Goal: Task Accomplishment & Management: Complete application form

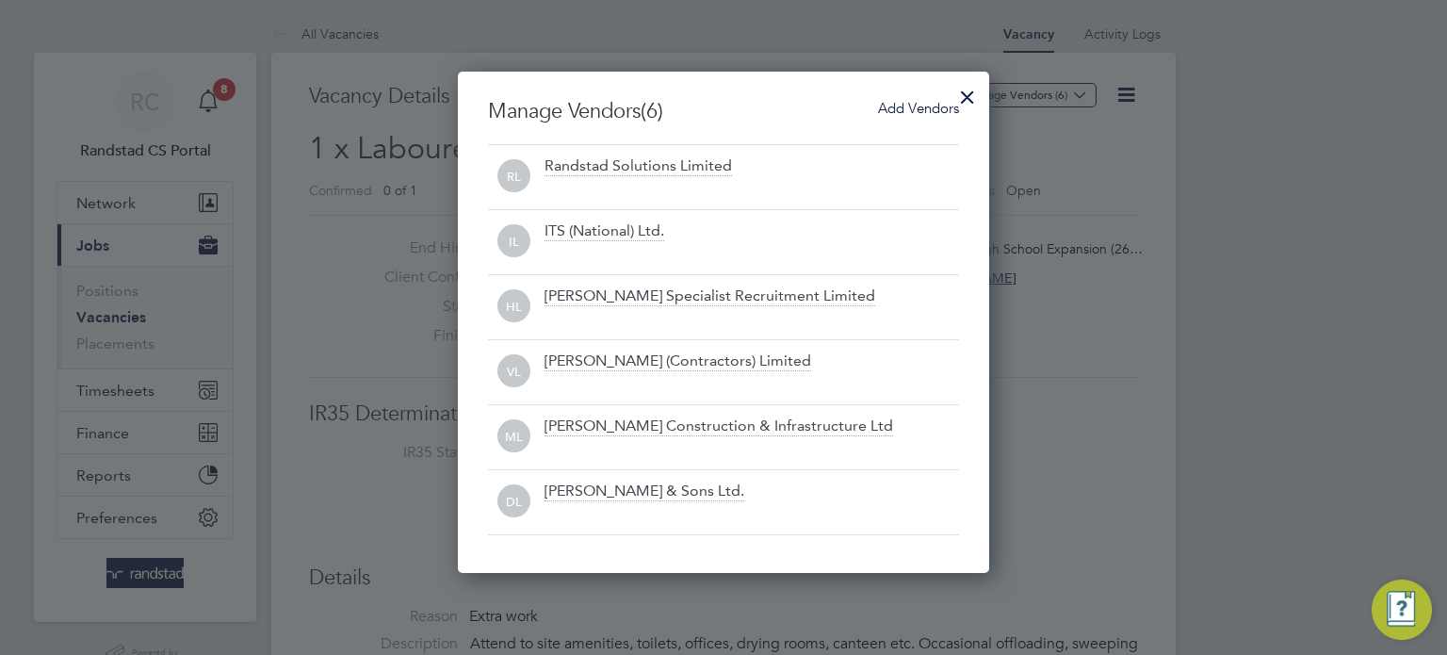
click at [951, 97] on div at bounding box center [968, 92] width 34 height 34
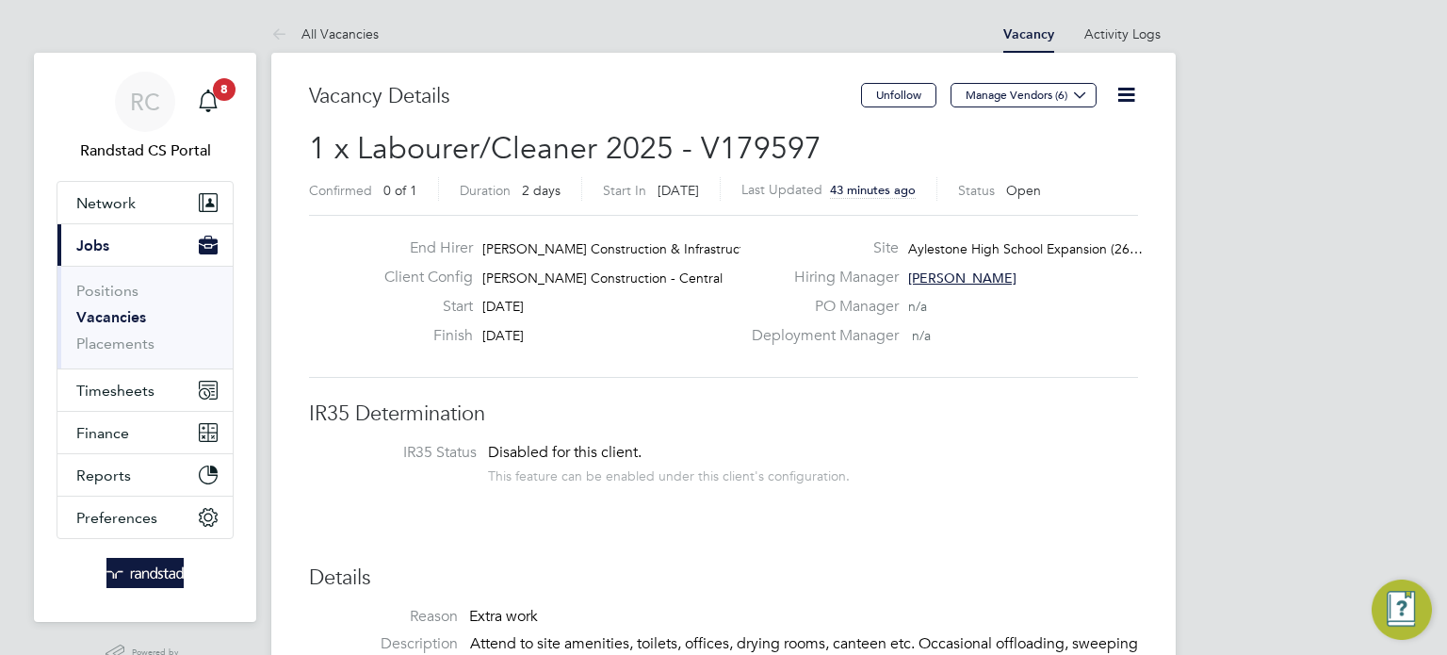
click at [94, 316] on link "Vacancies" at bounding box center [111, 317] width 70 height 18
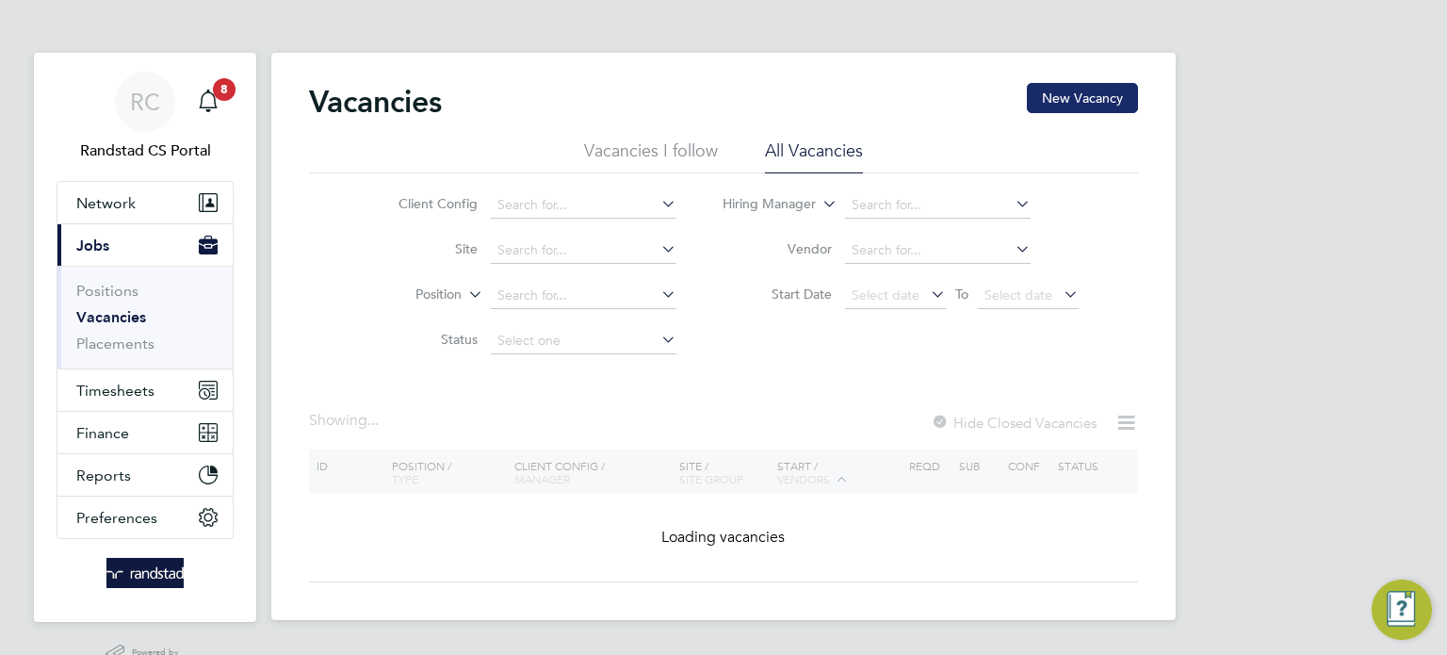
click at [1072, 105] on button "New Vacancy" at bounding box center [1082, 98] width 111 height 30
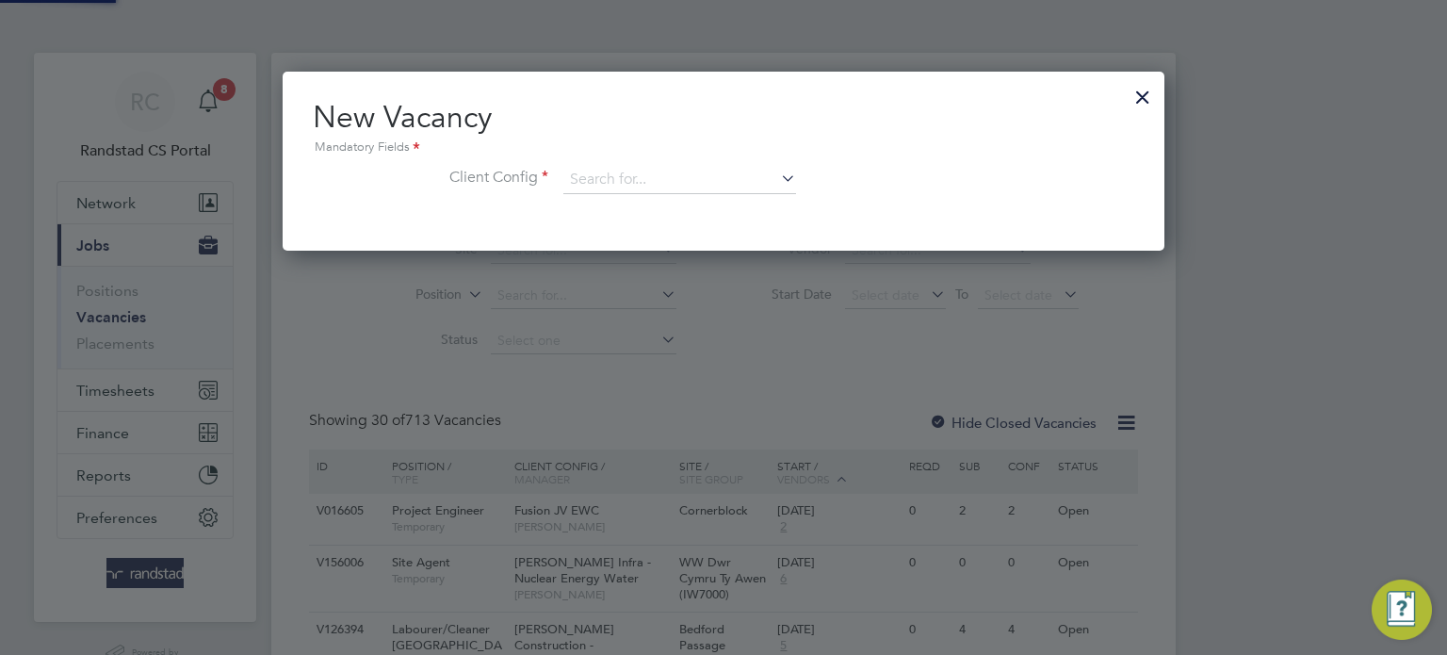
scroll to position [178, 883]
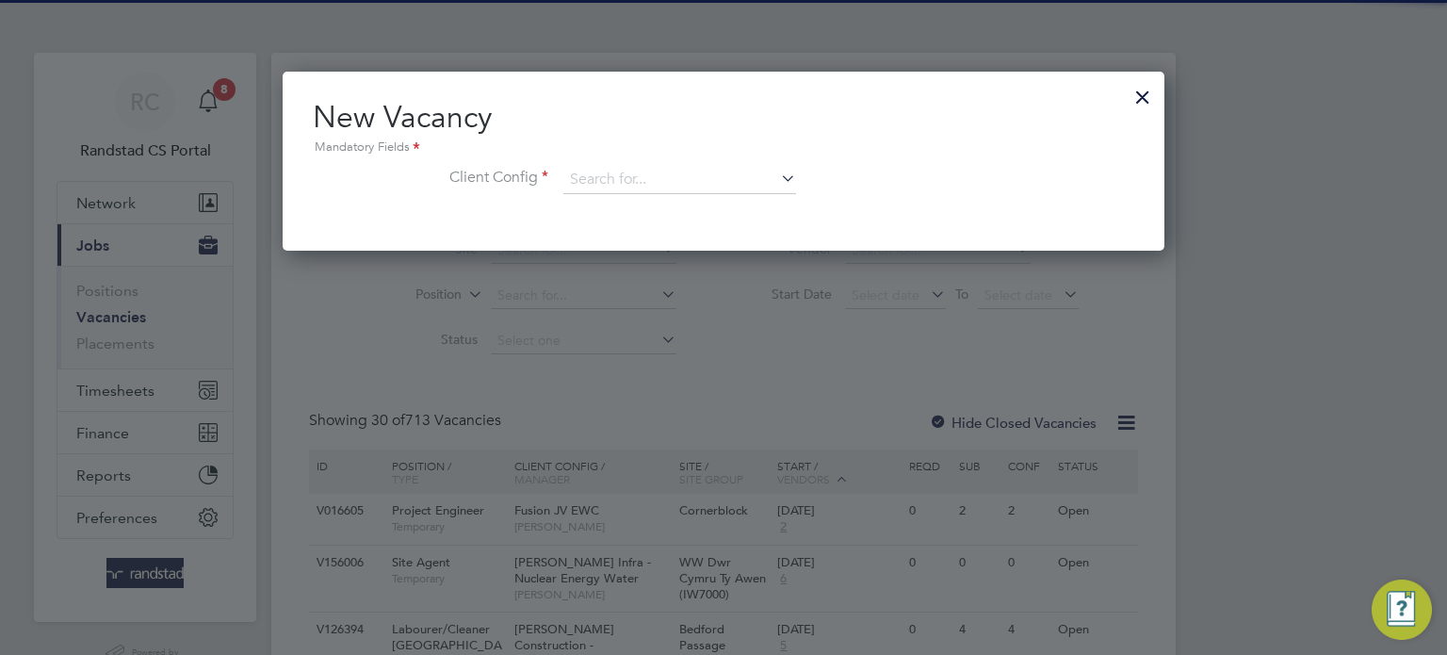
click at [677, 164] on div "New Vacancy Mandatory Fields Client Config" at bounding box center [724, 155] width 822 height 115
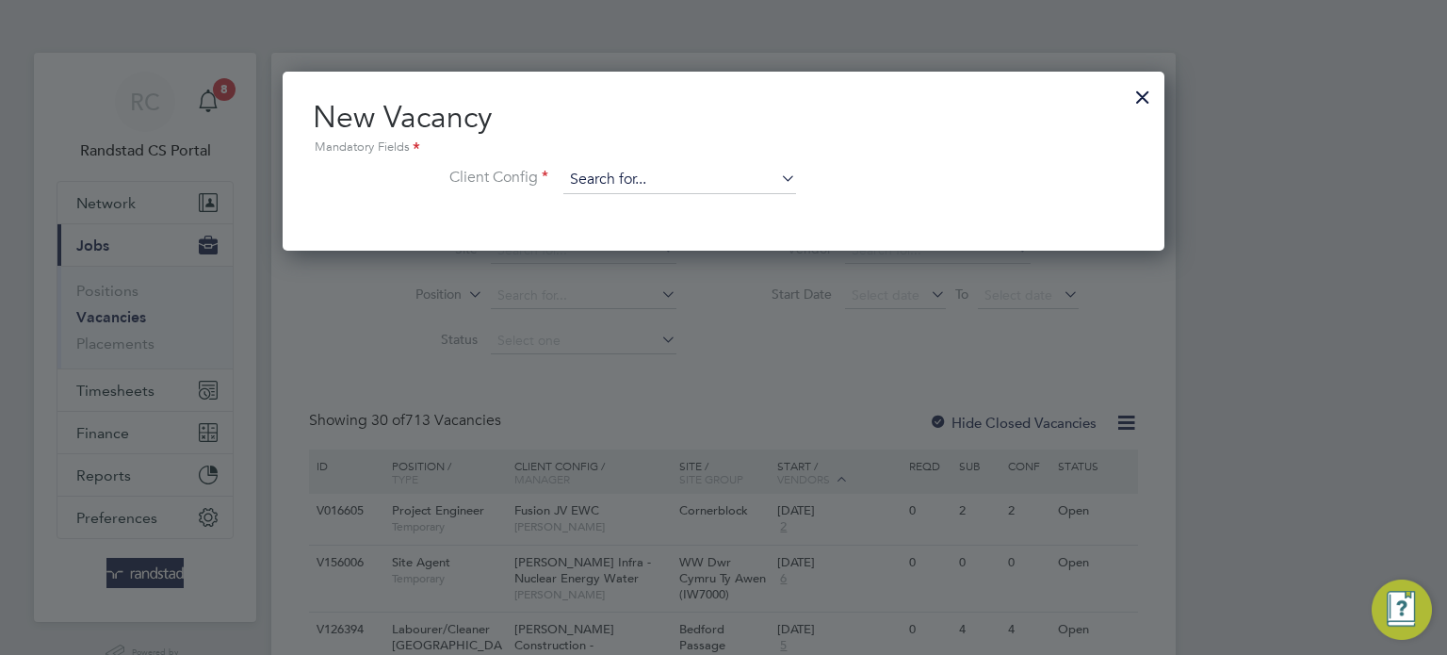
click at [671, 168] on input at bounding box center [679, 180] width 233 height 28
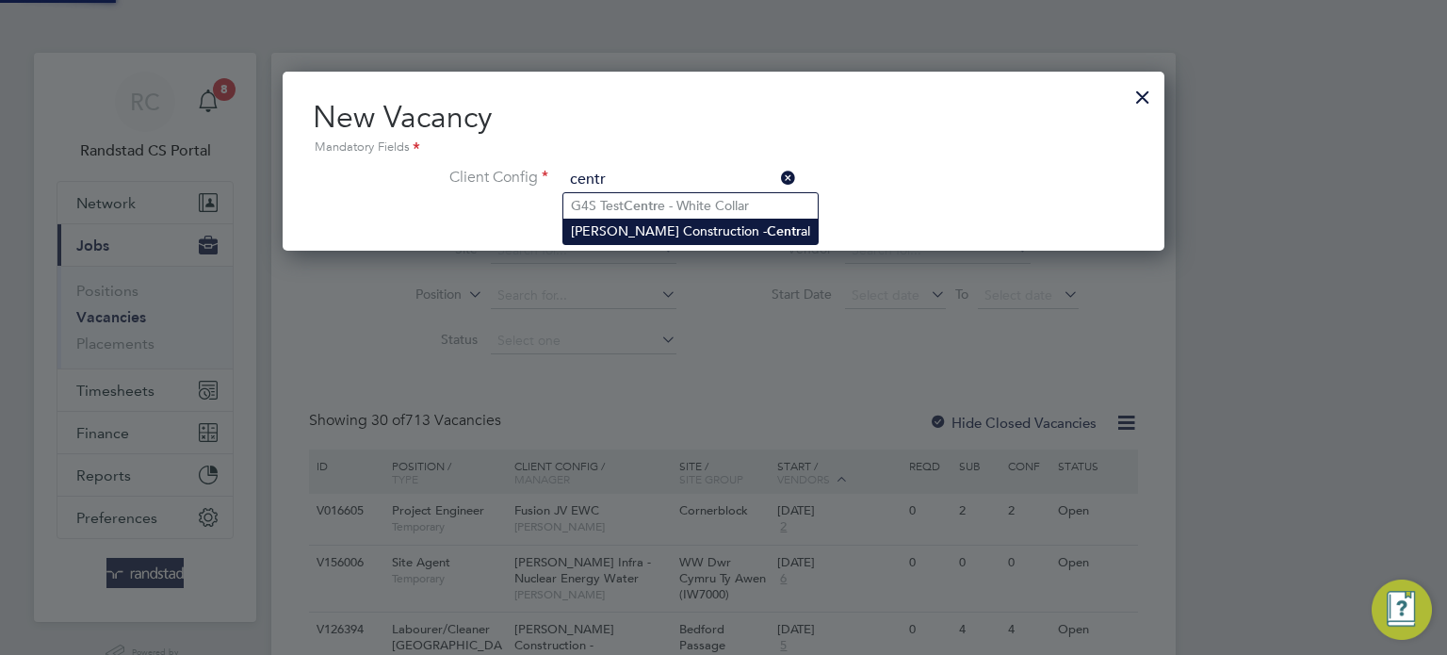
click at [697, 228] on li "Morgan Sindall Construction - Centr al" at bounding box center [690, 231] width 254 height 25
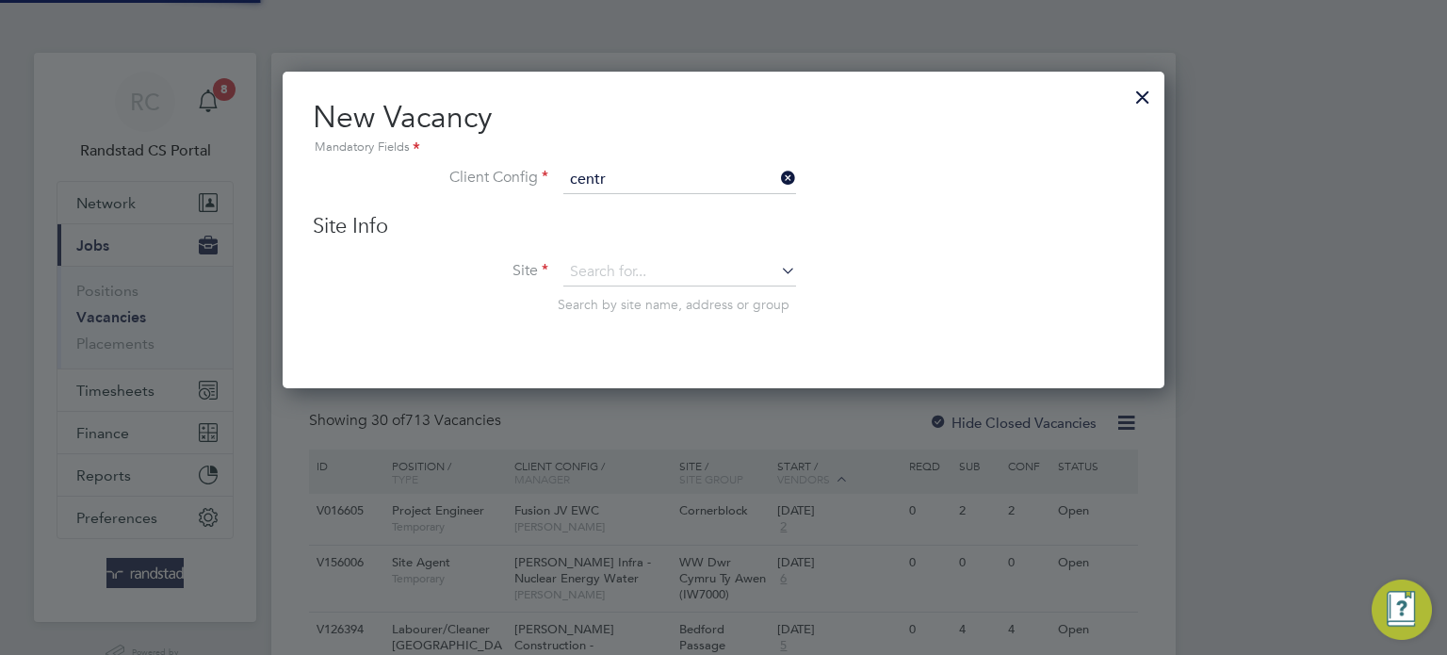
type input "Morgan Sindall Construction - Central"
click at [649, 275] on input at bounding box center [679, 272] width 233 height 28
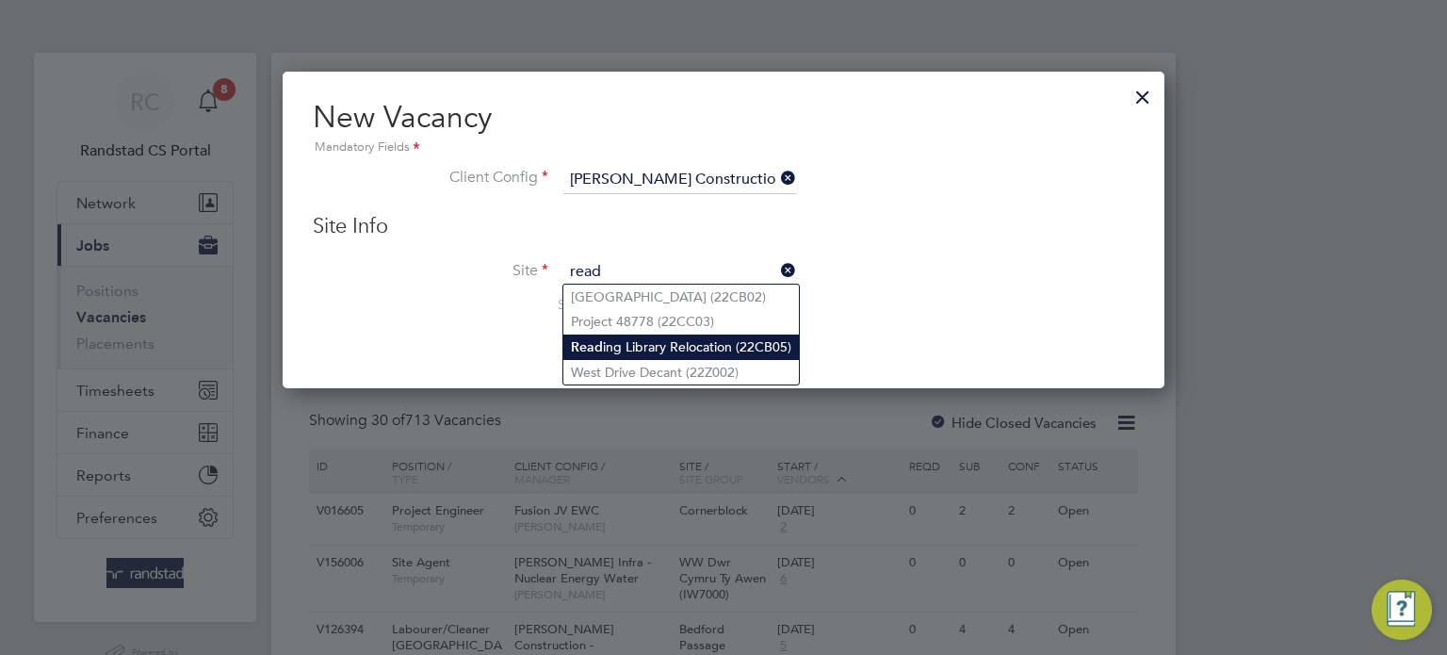
click at [669, 346] on li "Read ing Library Relocation (22CB05)" at bounding box center [681, 346] width 236 height 25
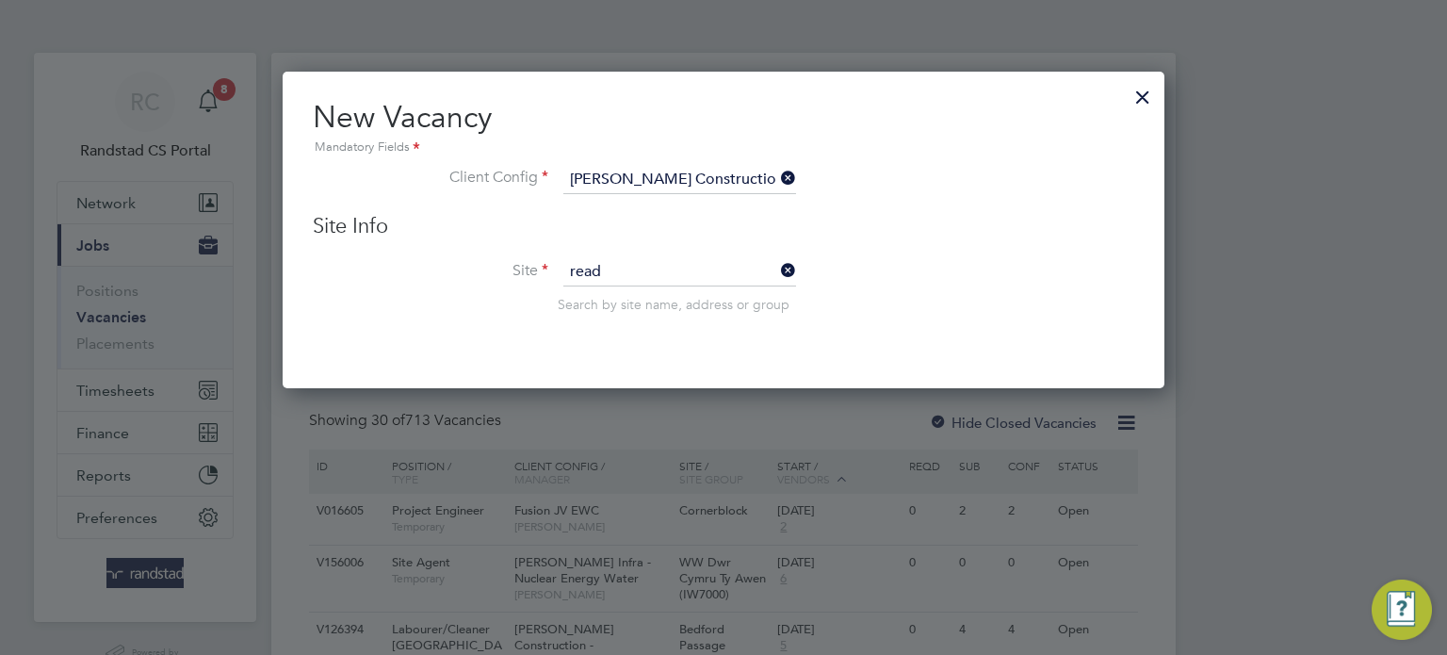
type input "Reading Library Relocation (22CB05)"
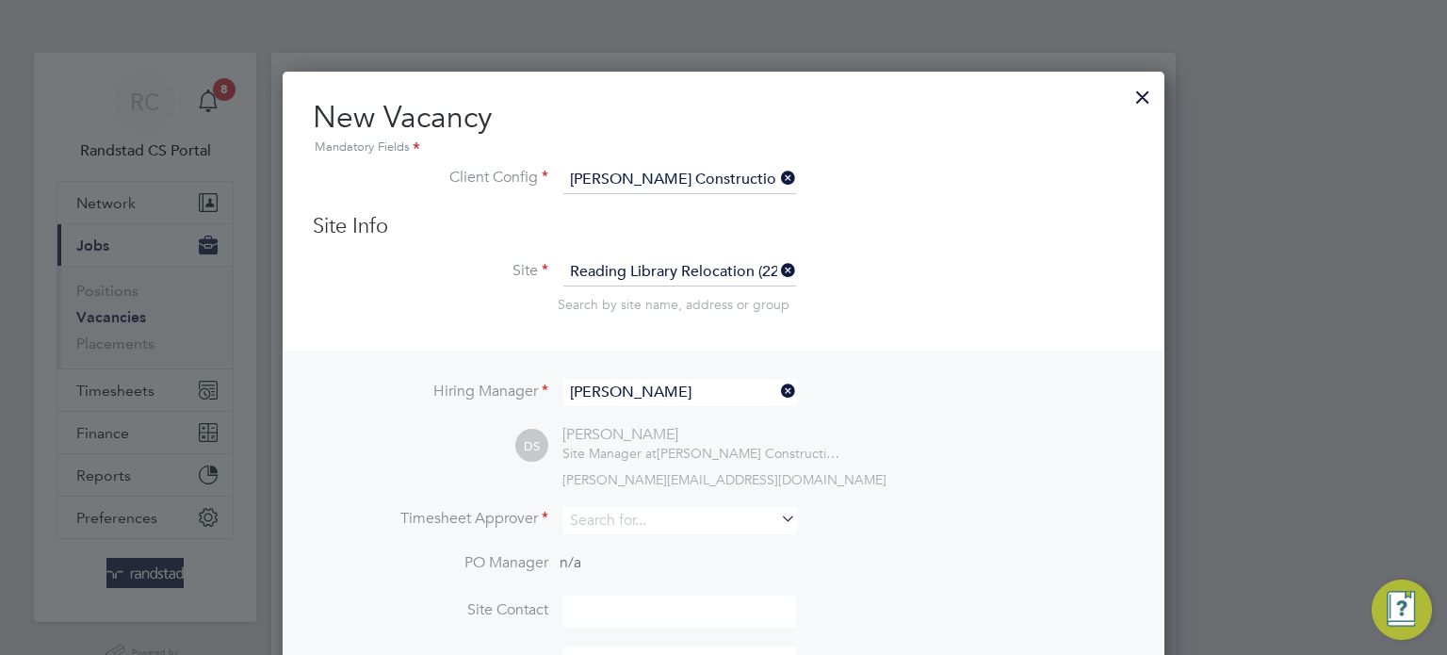
scroll to position [9, 9]
click at [636, 392] on input "David Shore" at bounding box center [679, 392] width 233 height 27
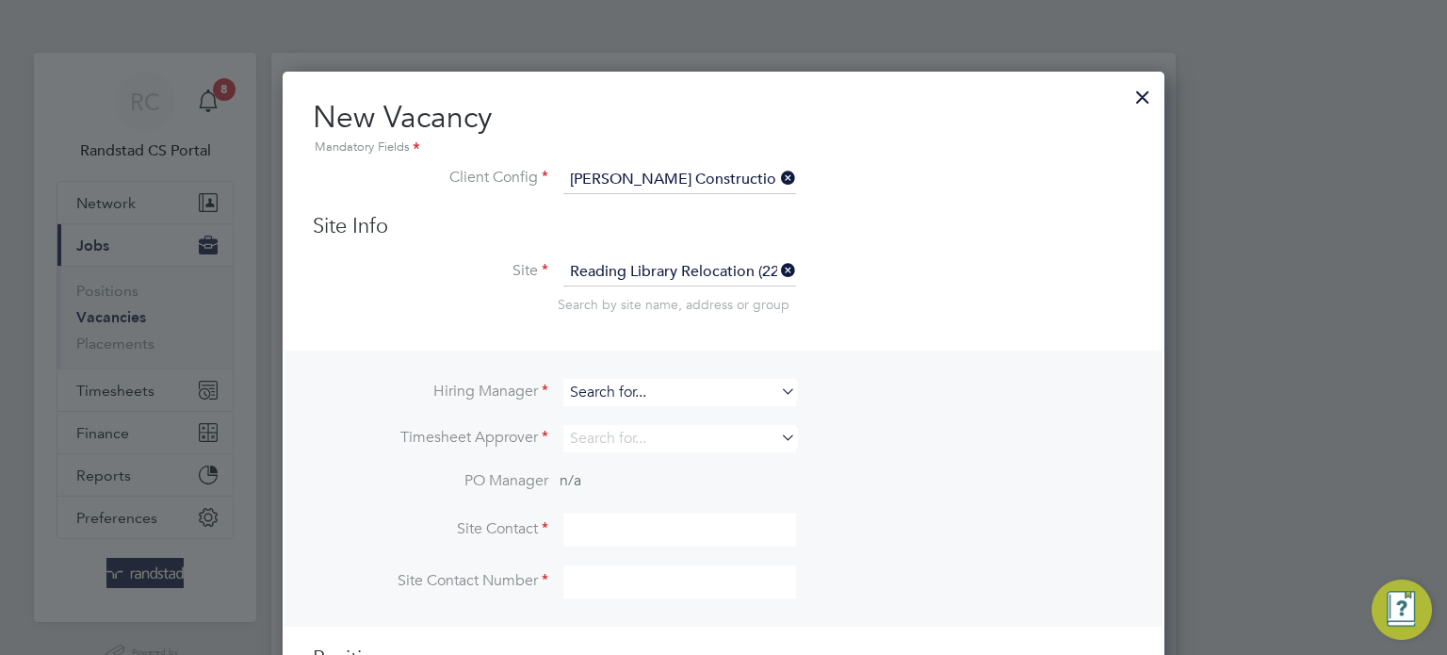
scroll to position [701, 883]
click at [679, 416] on b "Shore" at bounding box center [697, 417] width 36 height 16
type input "David Shore"
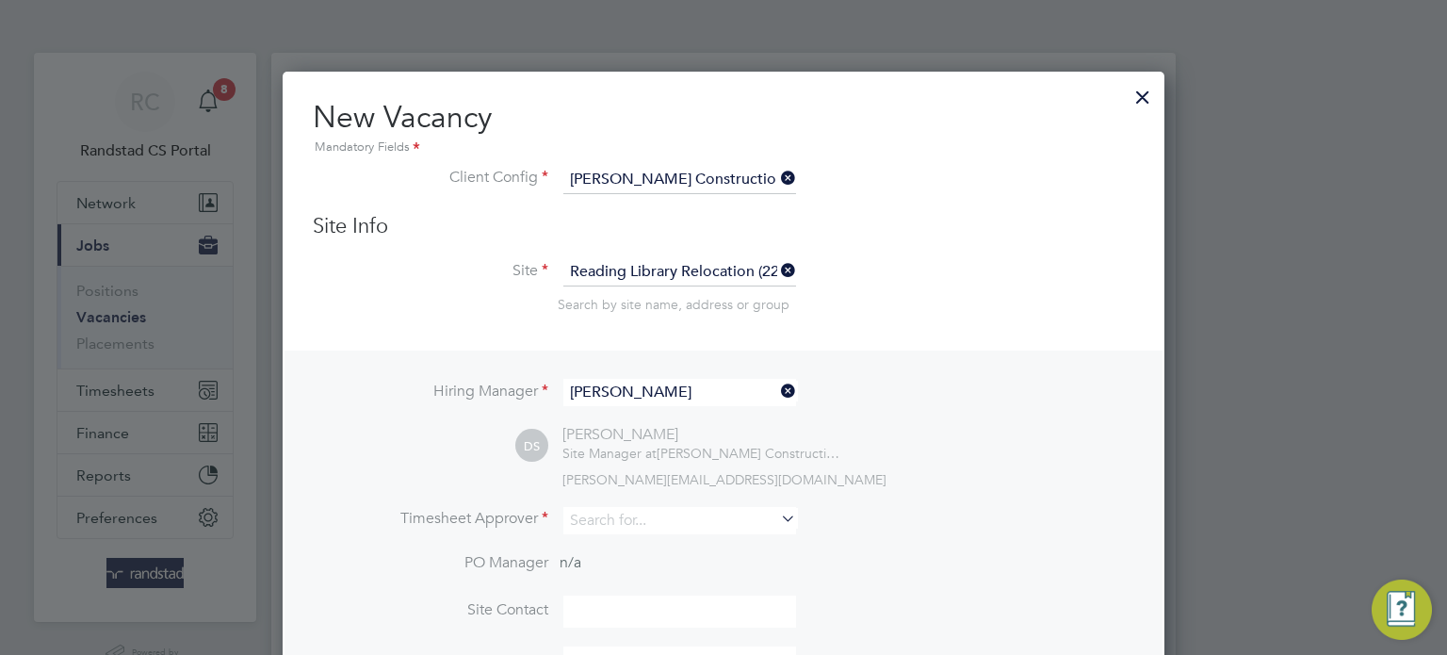
scroll to position [784, 883]
click at [634, 520] on input at bounding box center [679, 520] width 233 height 27
click at [679, 539] on b "Shore" at bounding box center [697, 545] width 36 height 16
type input "David Shore"
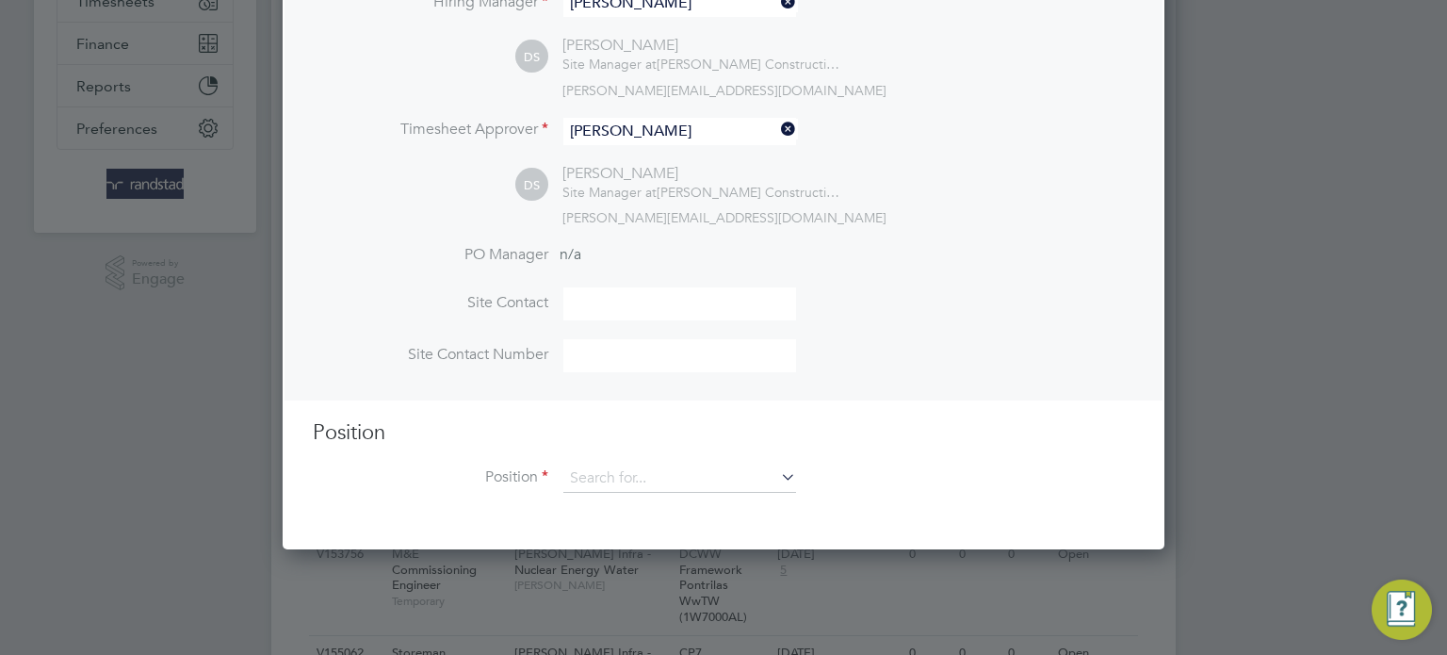
scroll to position [416, 0]
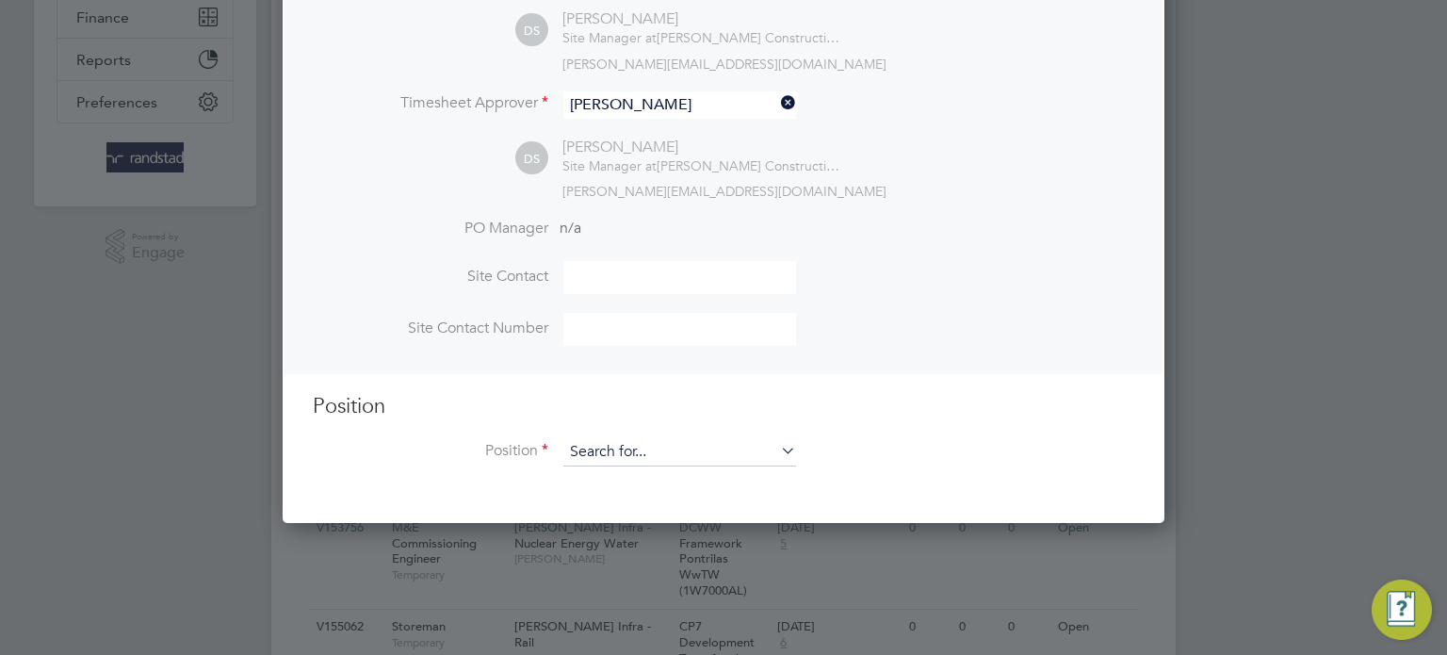
click at [653, 441] on input at bounding box center [679, 452] width 233 height 28
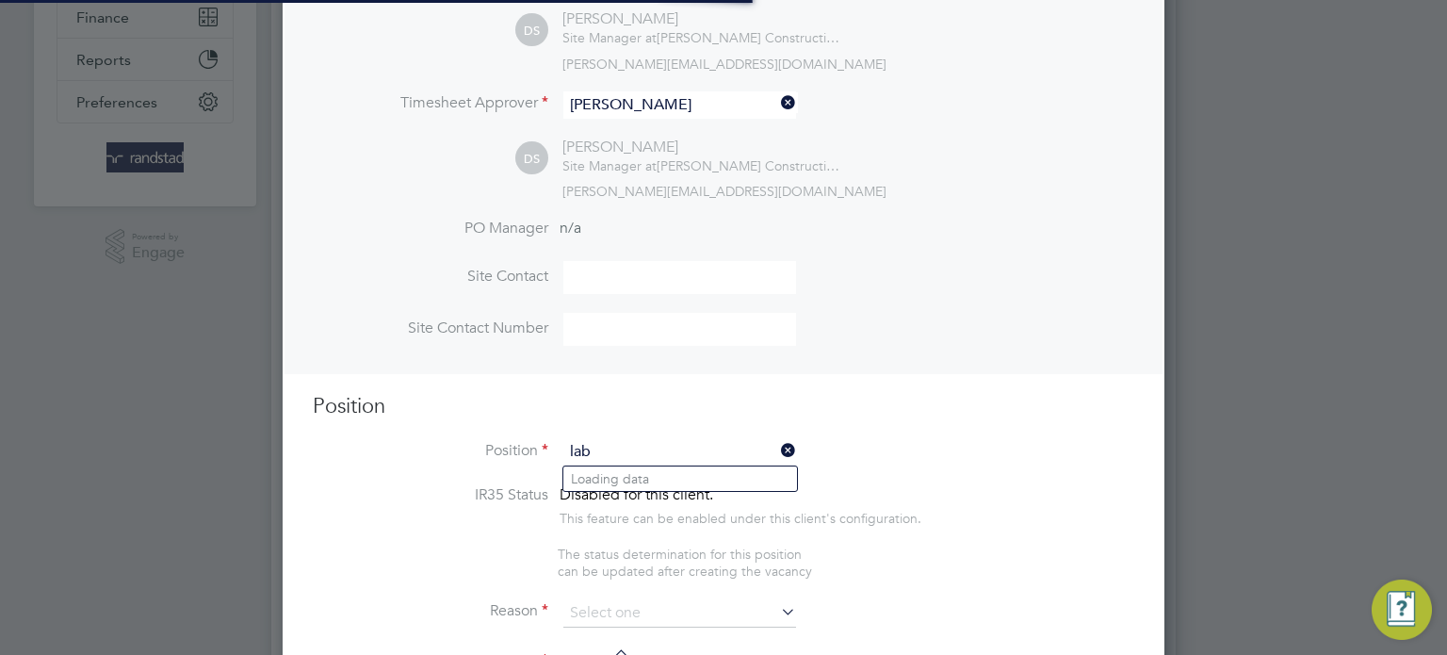
scroll to position [2665, 883]
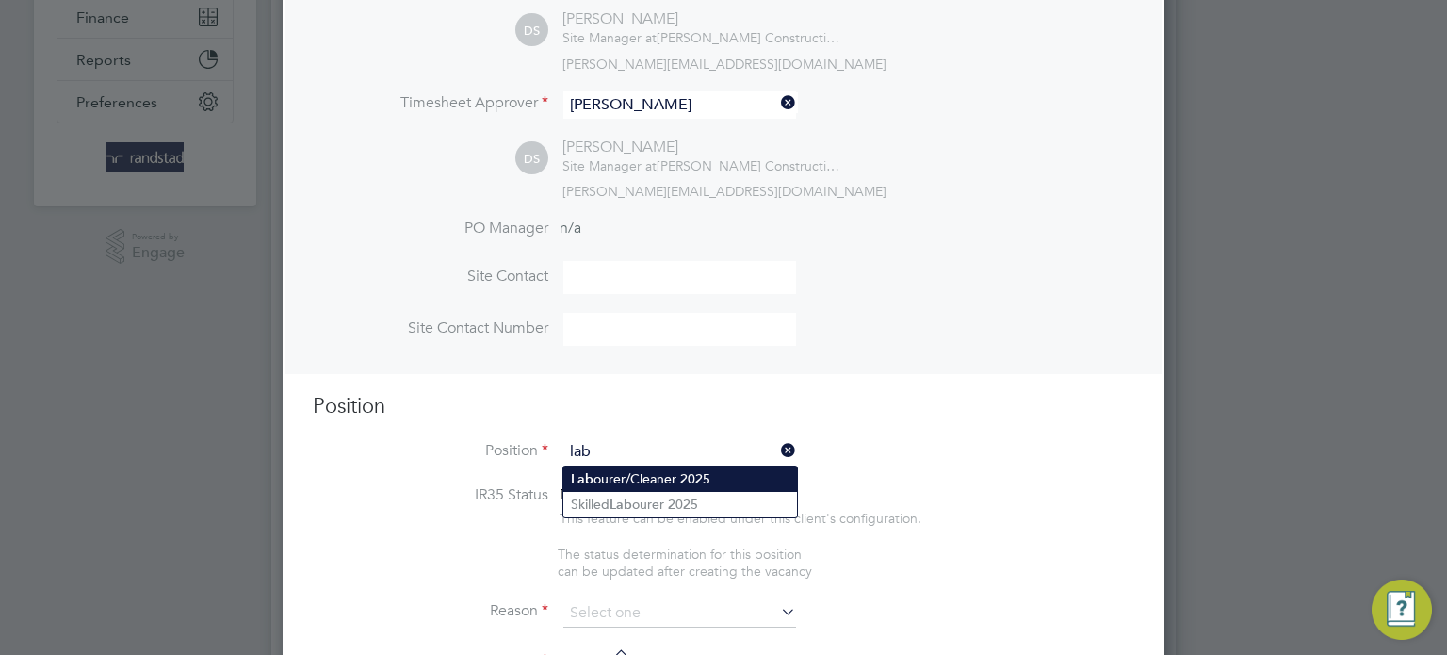
click at [668, 466] on li "Lab ourer/Cleaner 2025" at bounding box center [680, 478] width 234 height 25
type input "Labourer/Cleaner 2025"
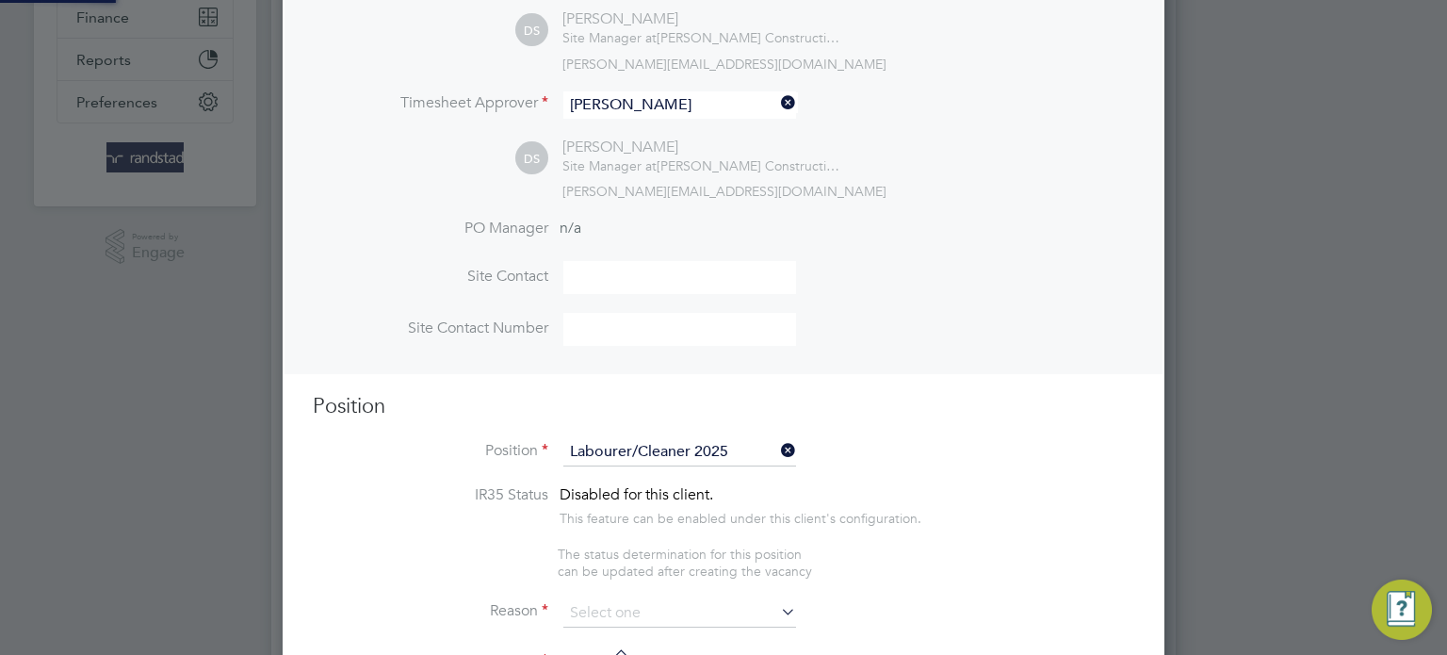
type textarea "Attend to site amenities, toilets, offices, drying rooms, canteen etc. Occasion…"
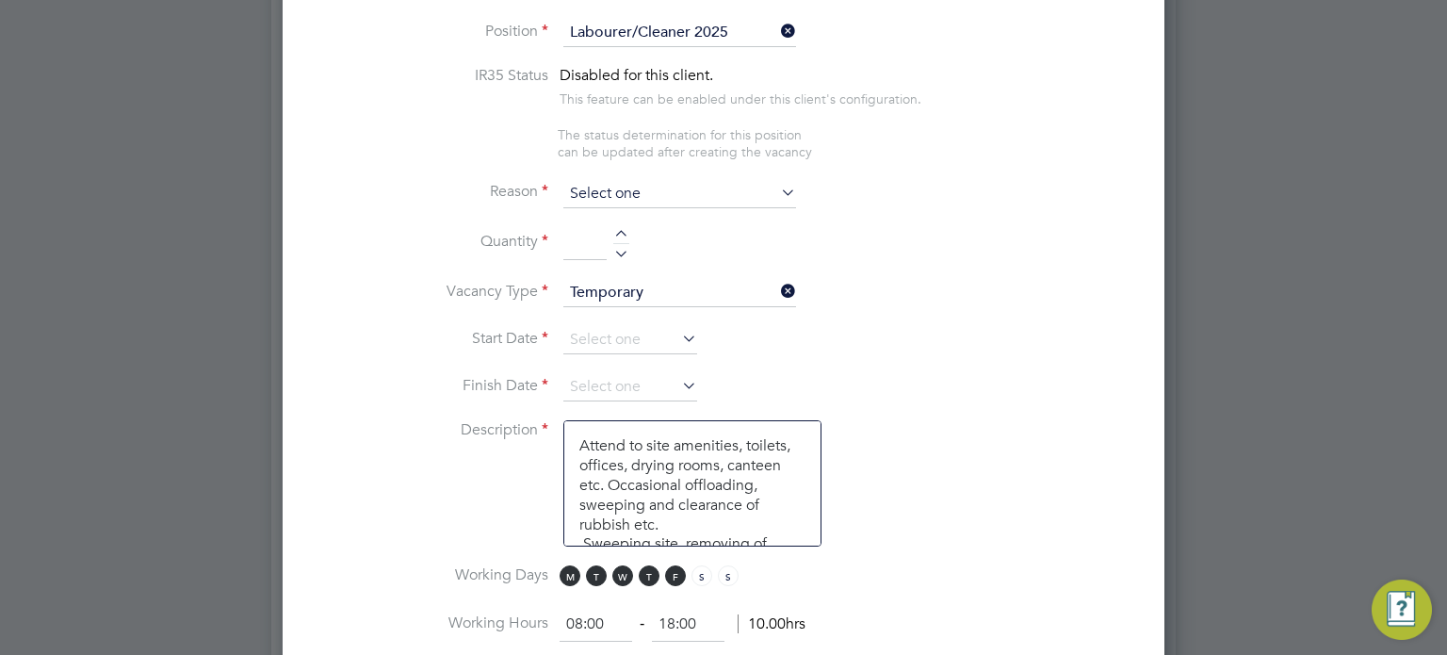
click at [647, 189] on input at bounding box center [679, 194] width 233 height 28
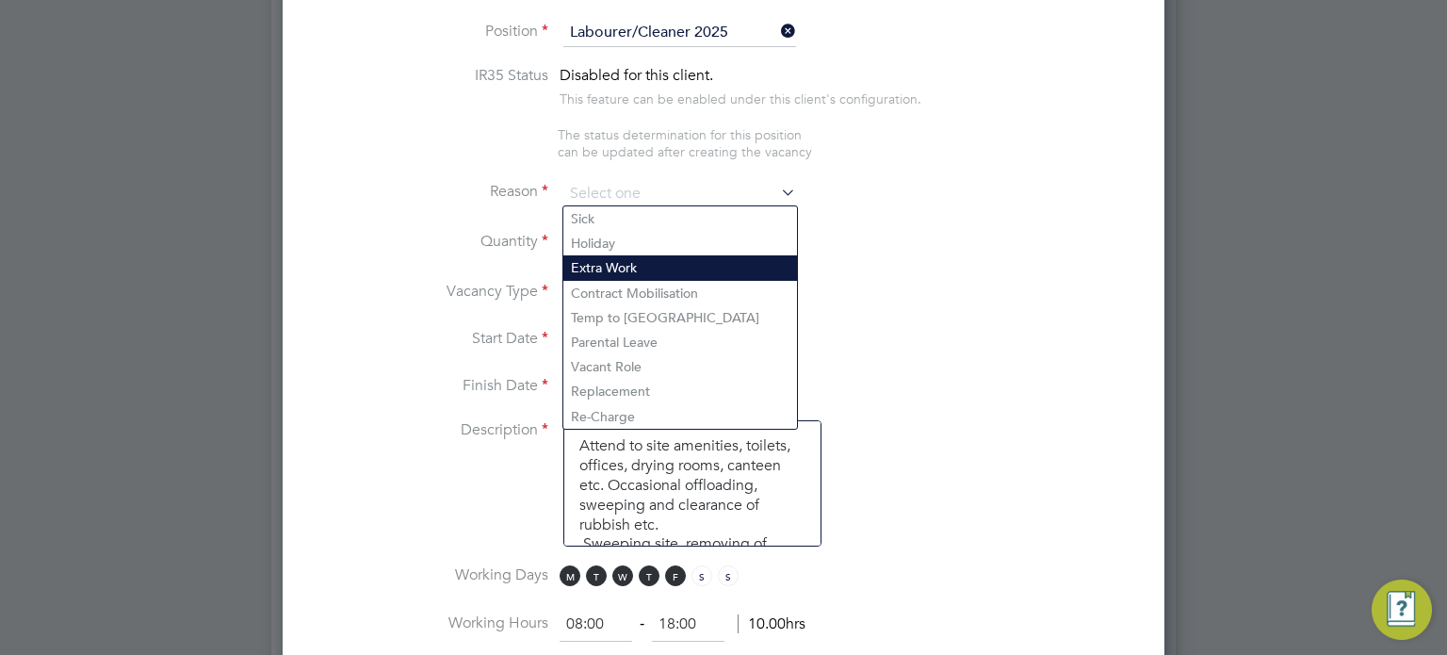
click at [634, 268] on li "Extra Work" at bounding box center [680, 267] width 234 height 24
type input "Extra Work"
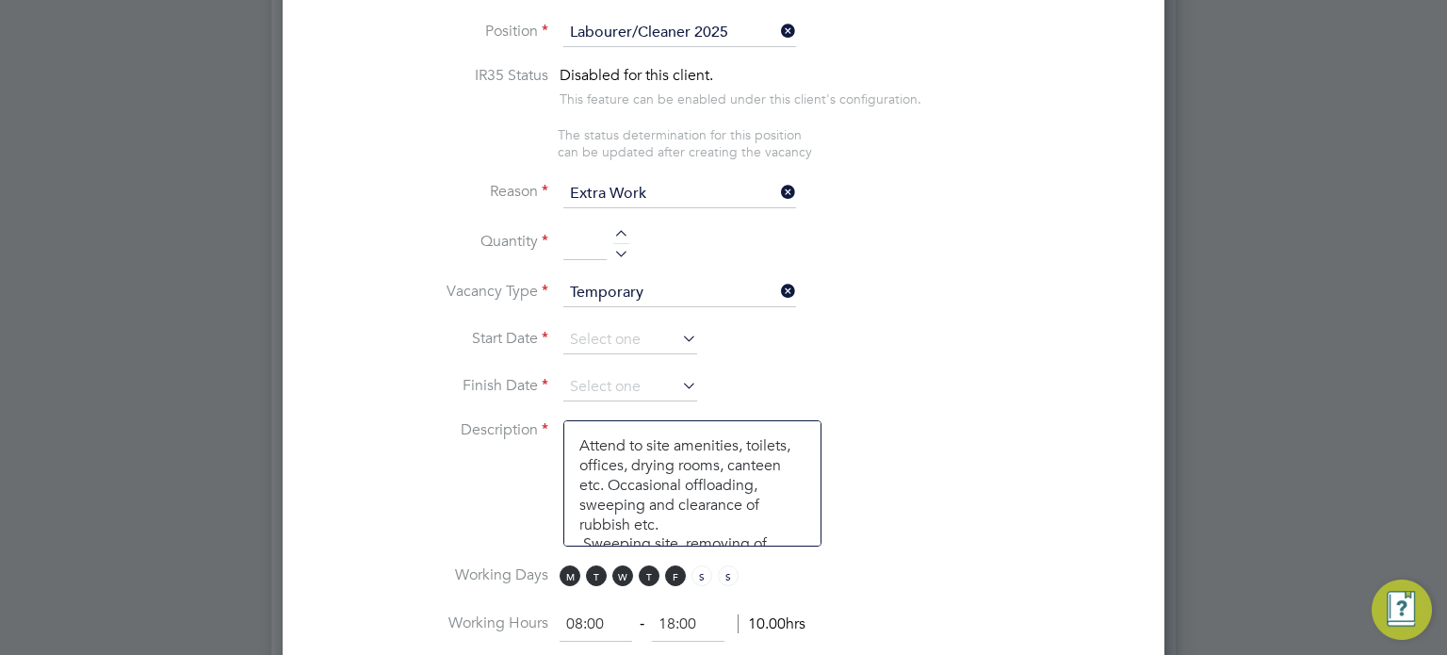
click at [621, 251] on div at bounding box center [621, 250] width 16 height 13
type input "1"
click at [607, 334] on input at bounding box center [630, 340] width 134 height 28
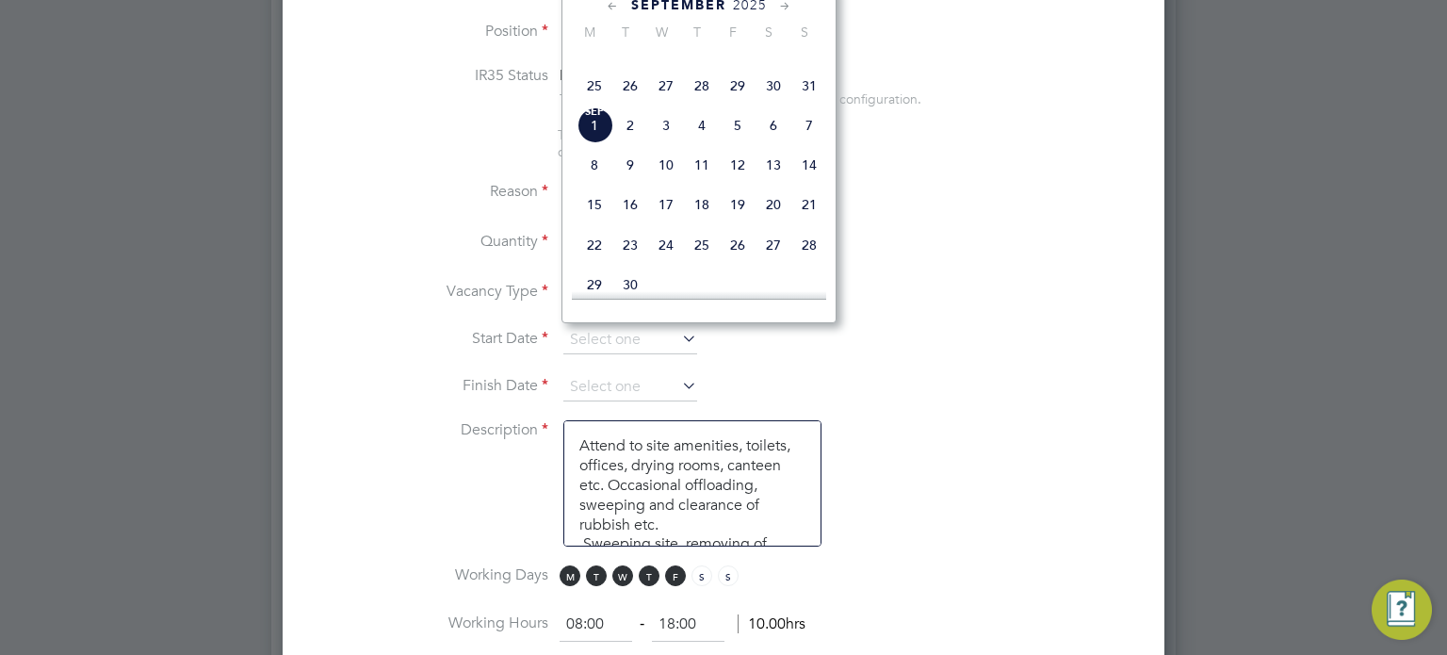
click at [598, 143] on span "Sep 1" at bounding box center [595, 125] width 36 height 36
type input "01 Sep 2025"
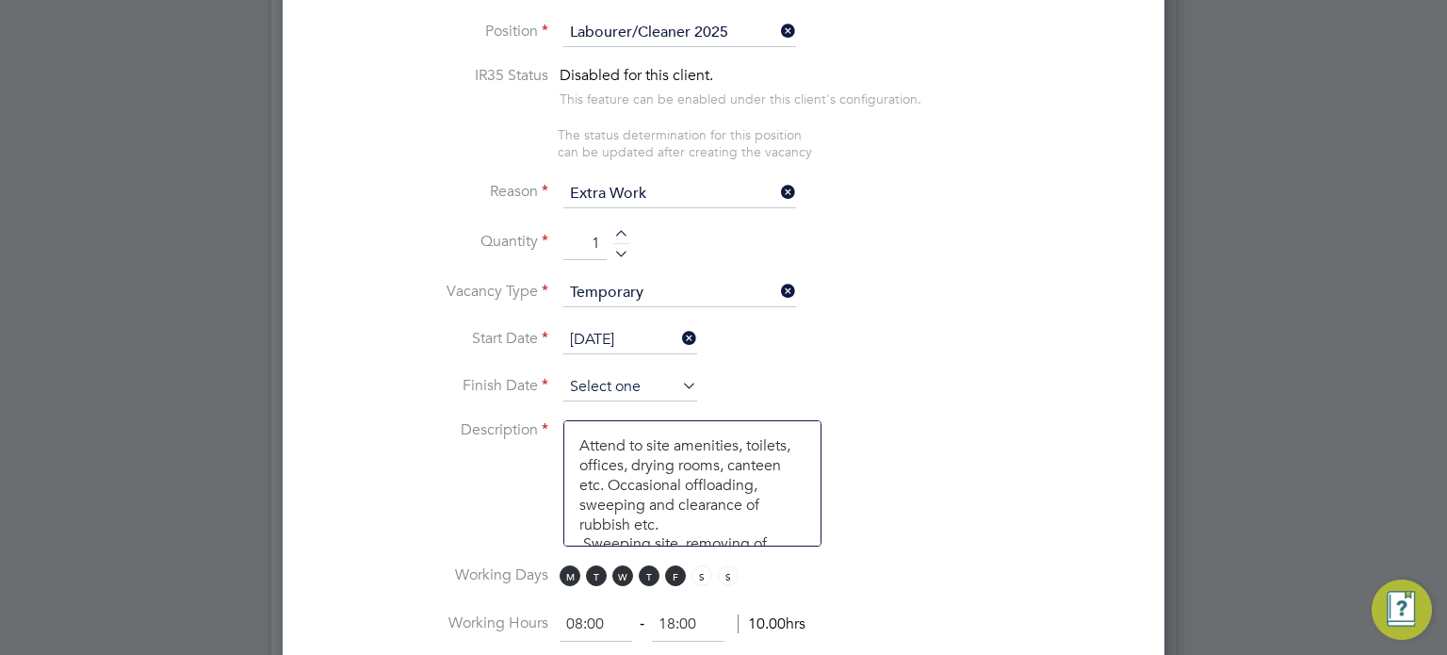
click at [628, 377] on input at bounding box center [630, 387] width 134 height 28
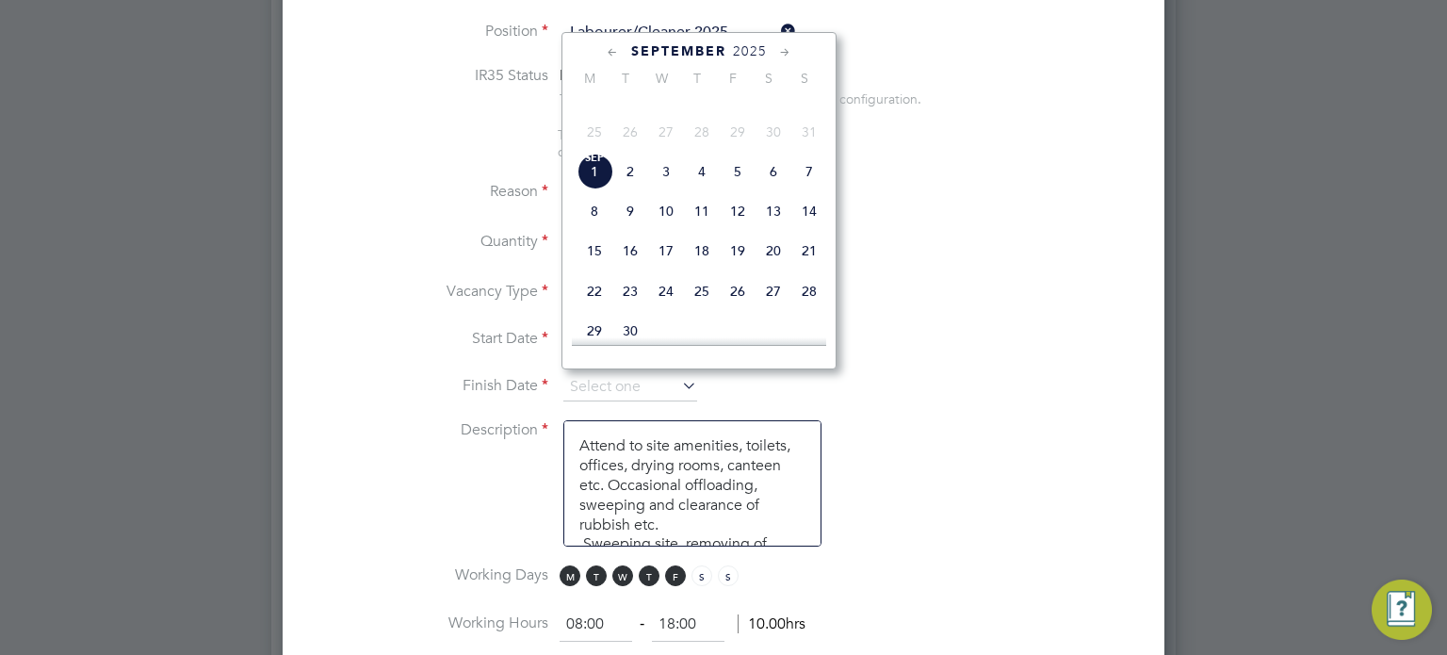
click at [736, 229] on span "12" at bounding box center [738, 211] width 36 height 36
type input "12 Sep 2025"
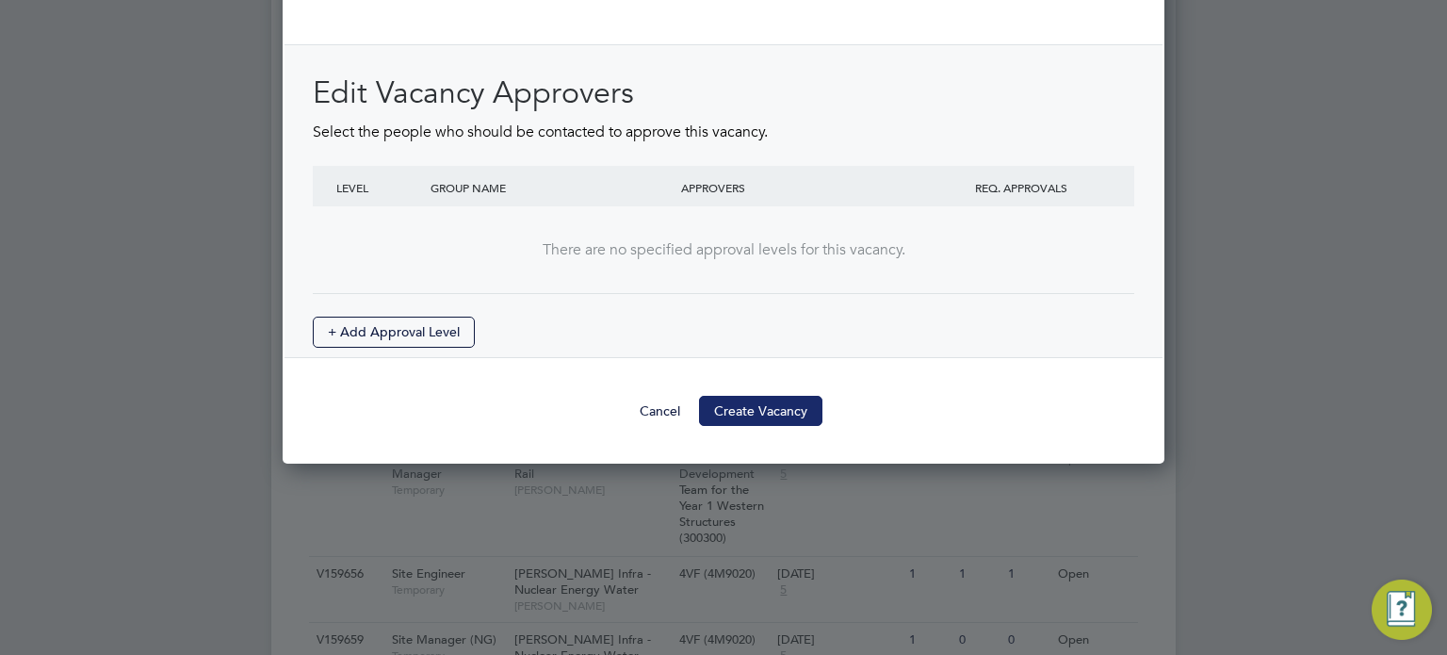
click at [775, 396] on button "Create Vacancy" at bounding box center [760, 411] width 123 height 30
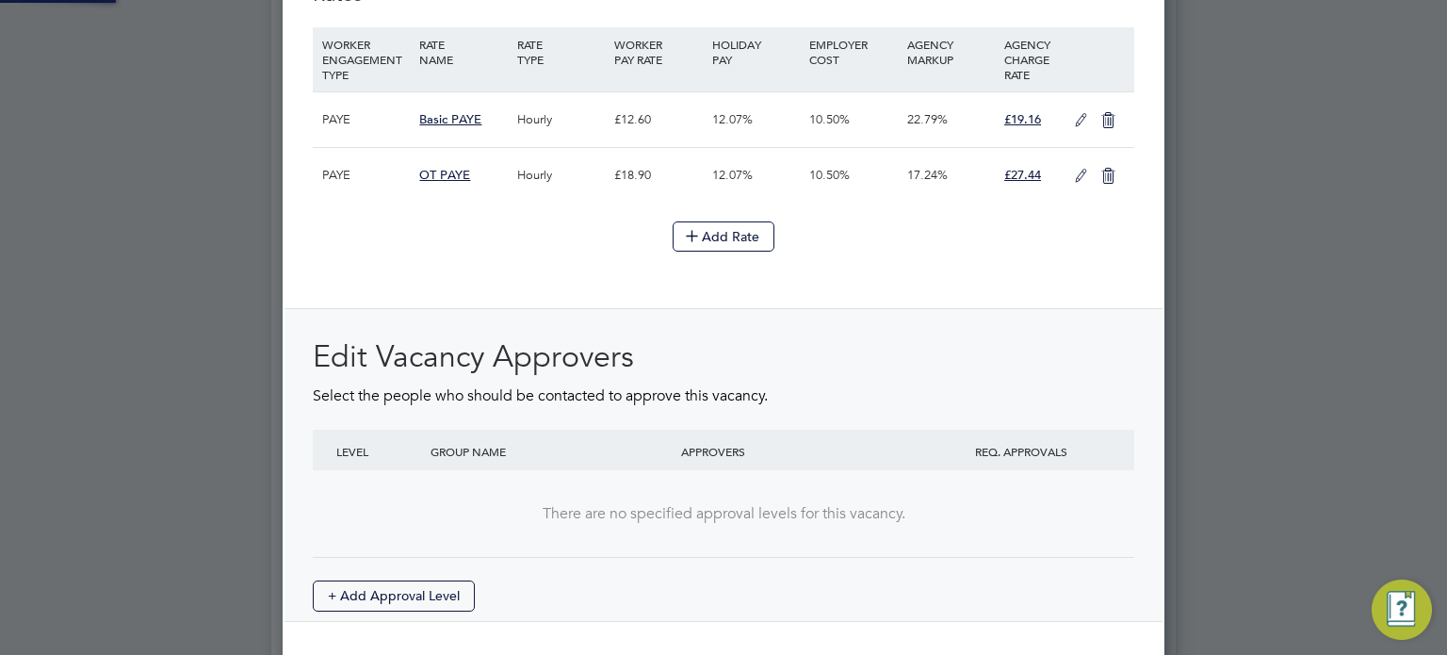
click at [0, 0] on div "Vacancy Saved Your vacancy has been saved. Cancel Okay" at bounding box center [0, 0] width 0 height 0
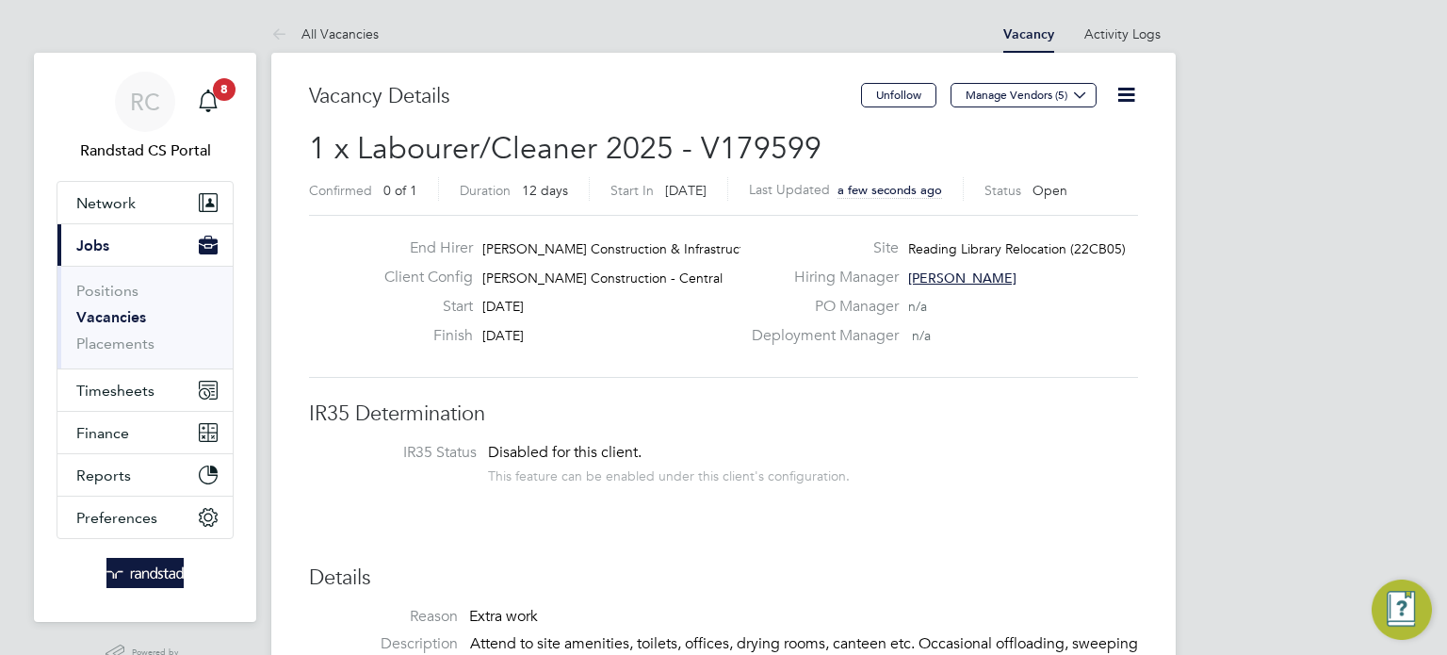
click at [73, 314] on ul "Positions Vacancies Placements" at bounding box center [144, 317] width 175 height 103
click at [86, 317] on link "Vacancies" at bounding box center [111, 317] width 70 height 18
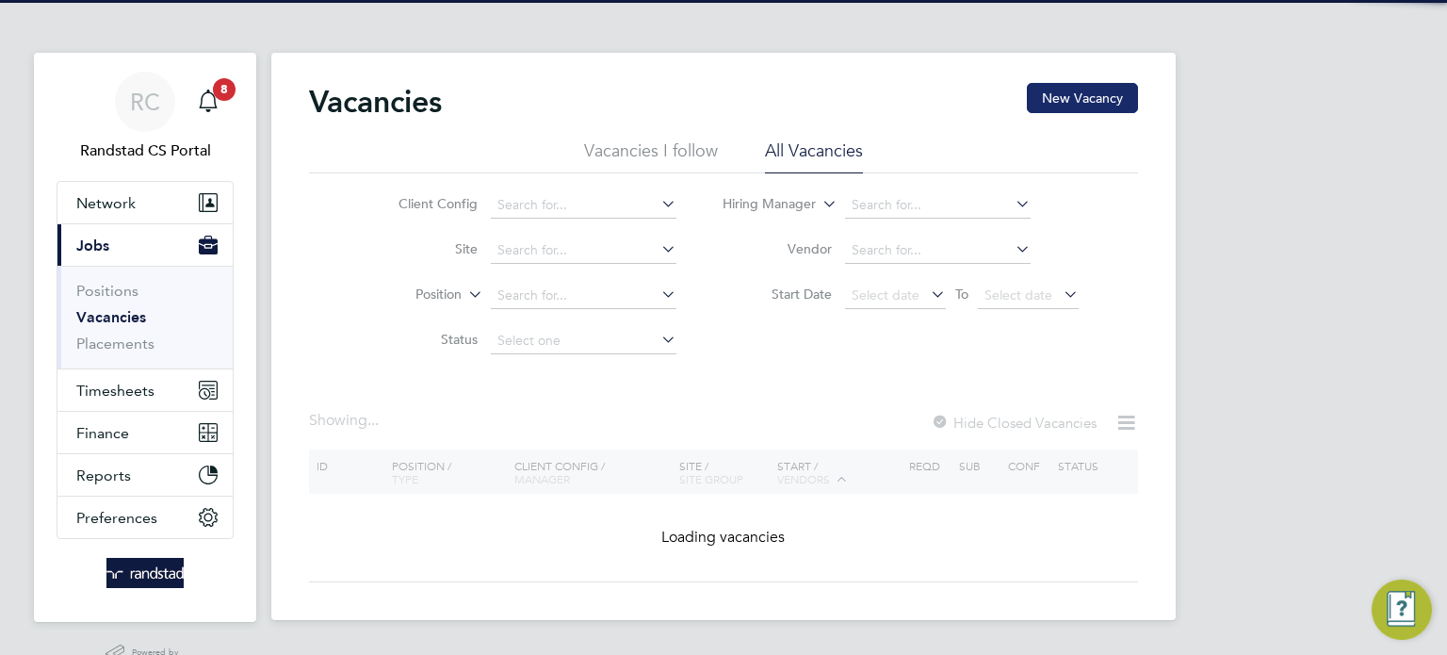
click at [1100, 88] on button "New Vacancy" at bounding box center [1082, 98] width 111 height 30
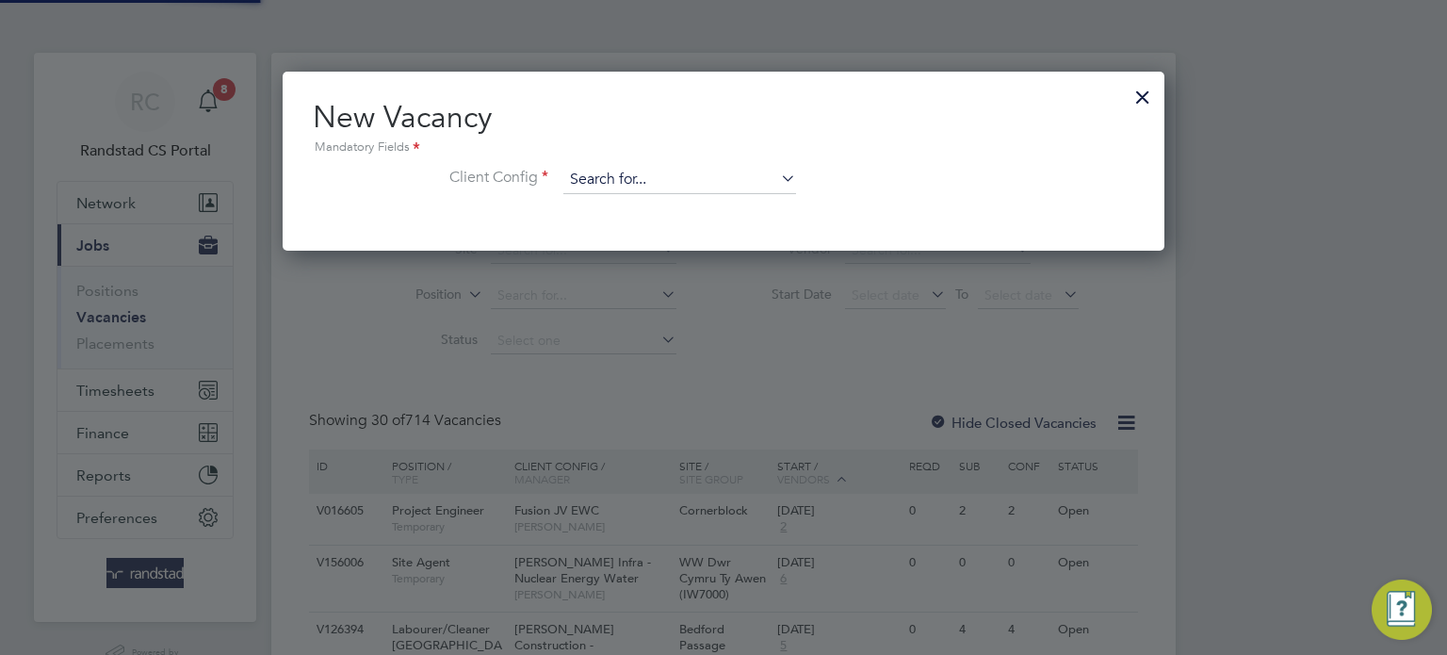
click at [646, 183] on input at bounding box center [679, 180] width 233 height 28
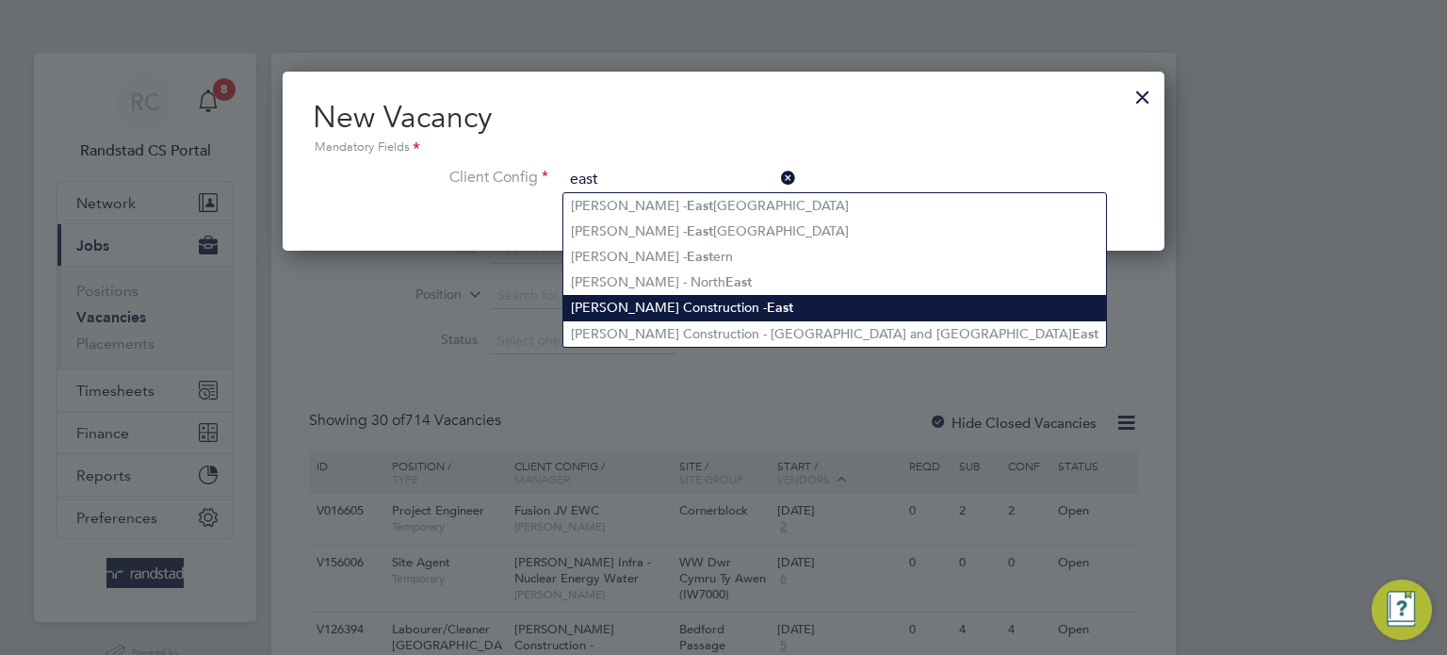
click at [709, 302] on li "Morgan Sindall Construction - East" at bounding box center [834, 307] width 543 height 25
type input "Morgan Sindall Construction - East"
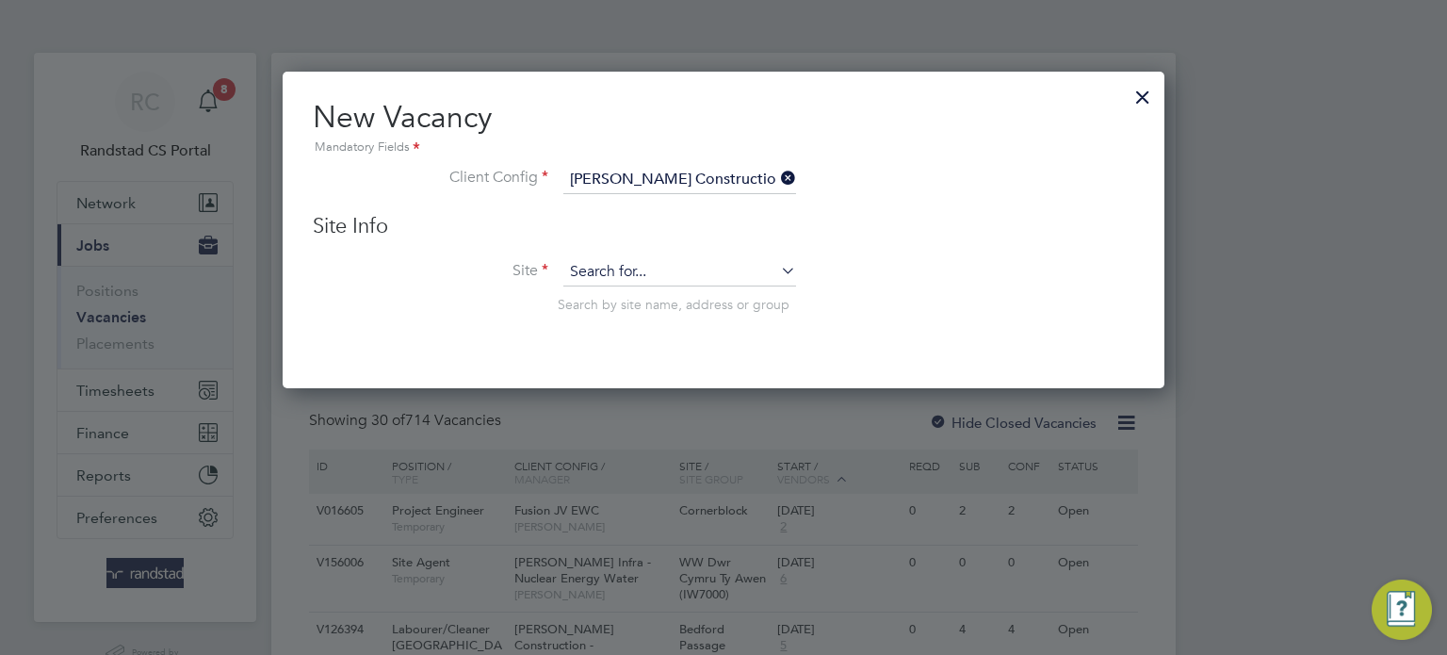
click at [669, 263] on input at bounding box center [679, 272] width 233 height 28
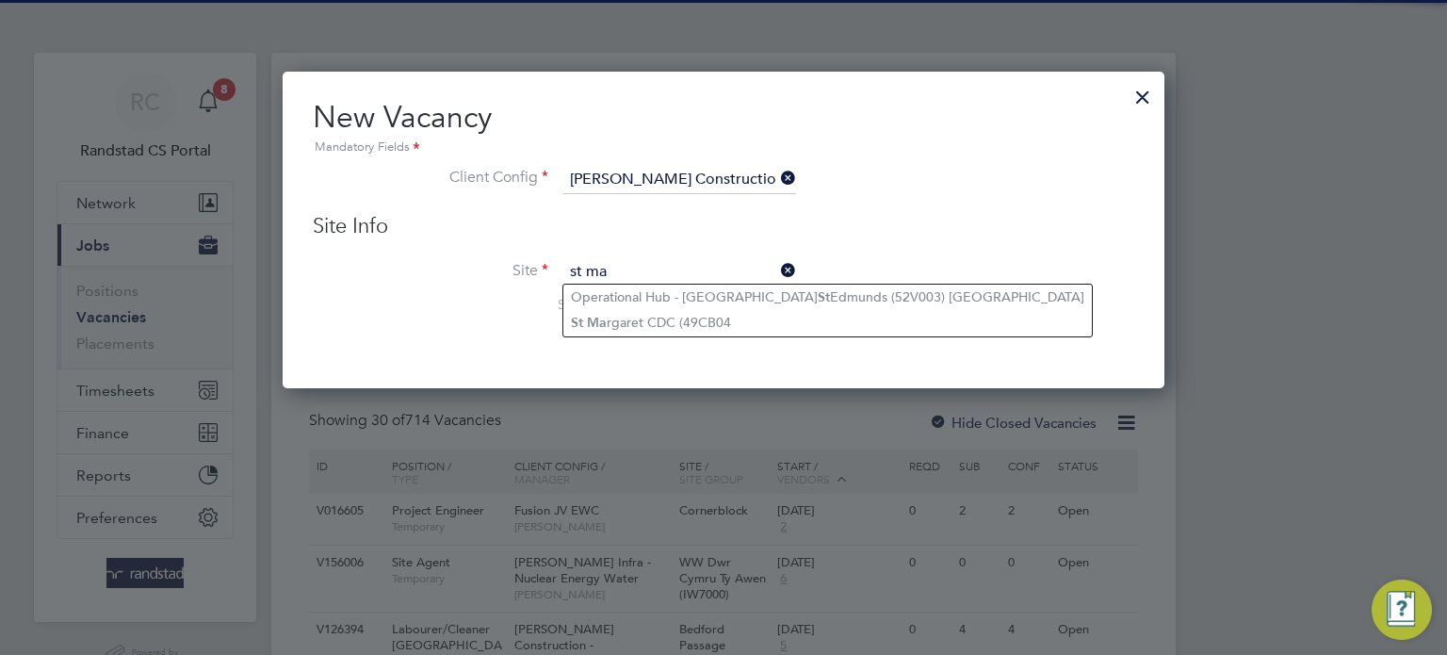
type input "st ma"
click at [687, 336] on li "Site st ma Search by site name, address or group" at bounding box center [724, 304] width 822 height 92
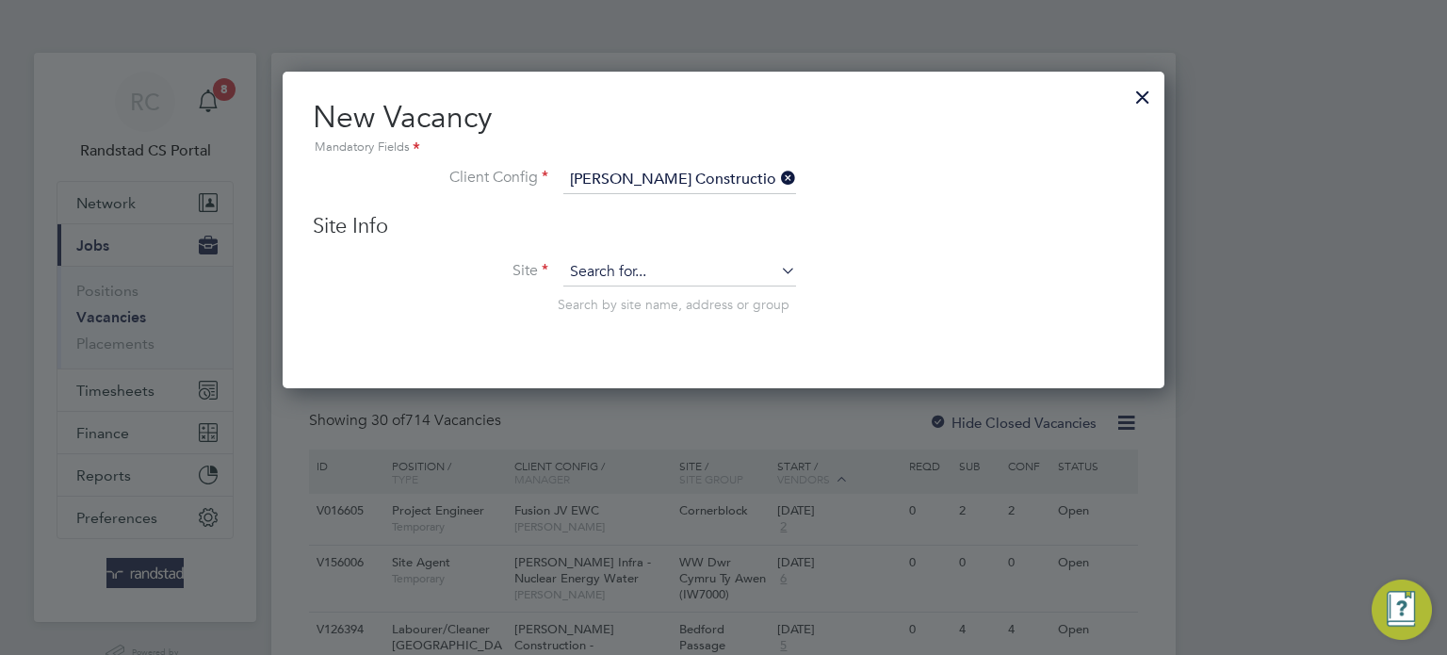
click at [658, 274] on input at bounding box center [679, 272] width 233 height 28
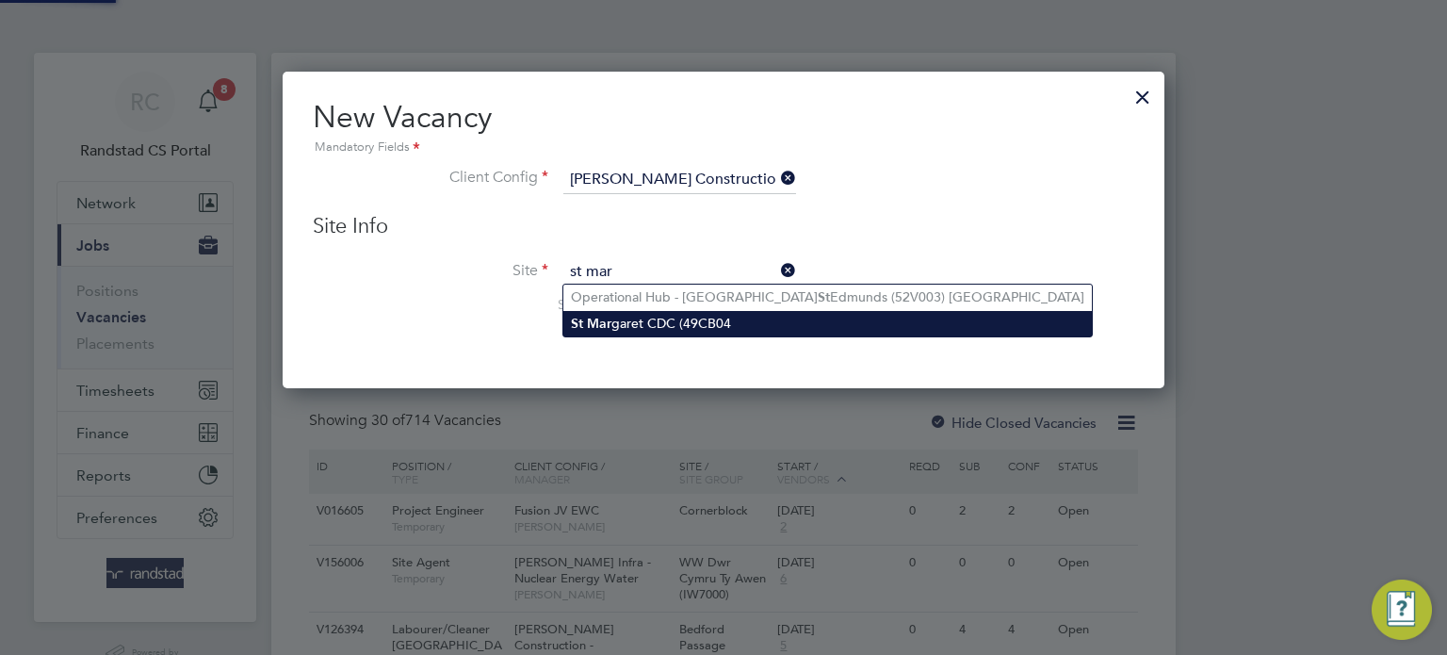
click at [664, 319] on li "St Mar garet CDC (49CB04" at bounding box center [827, 323] width 529 height 25
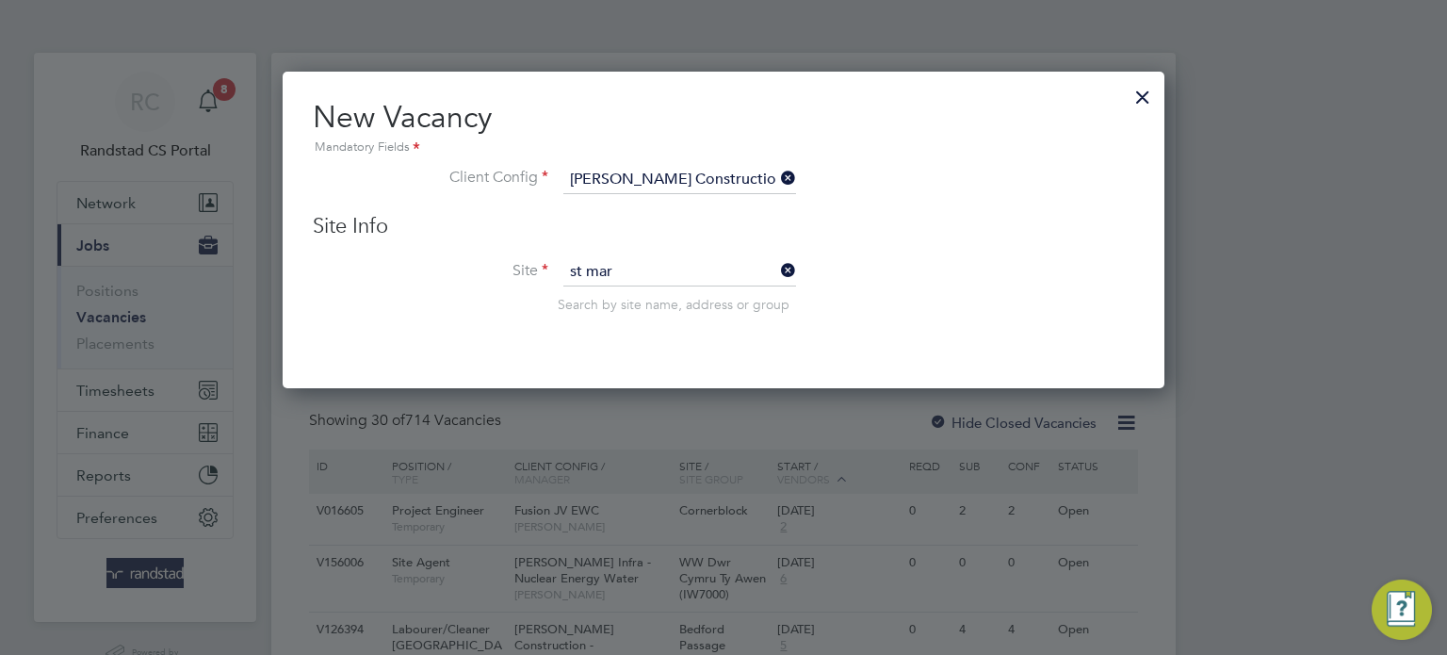
type input "St Margaret CDC (49CB04"
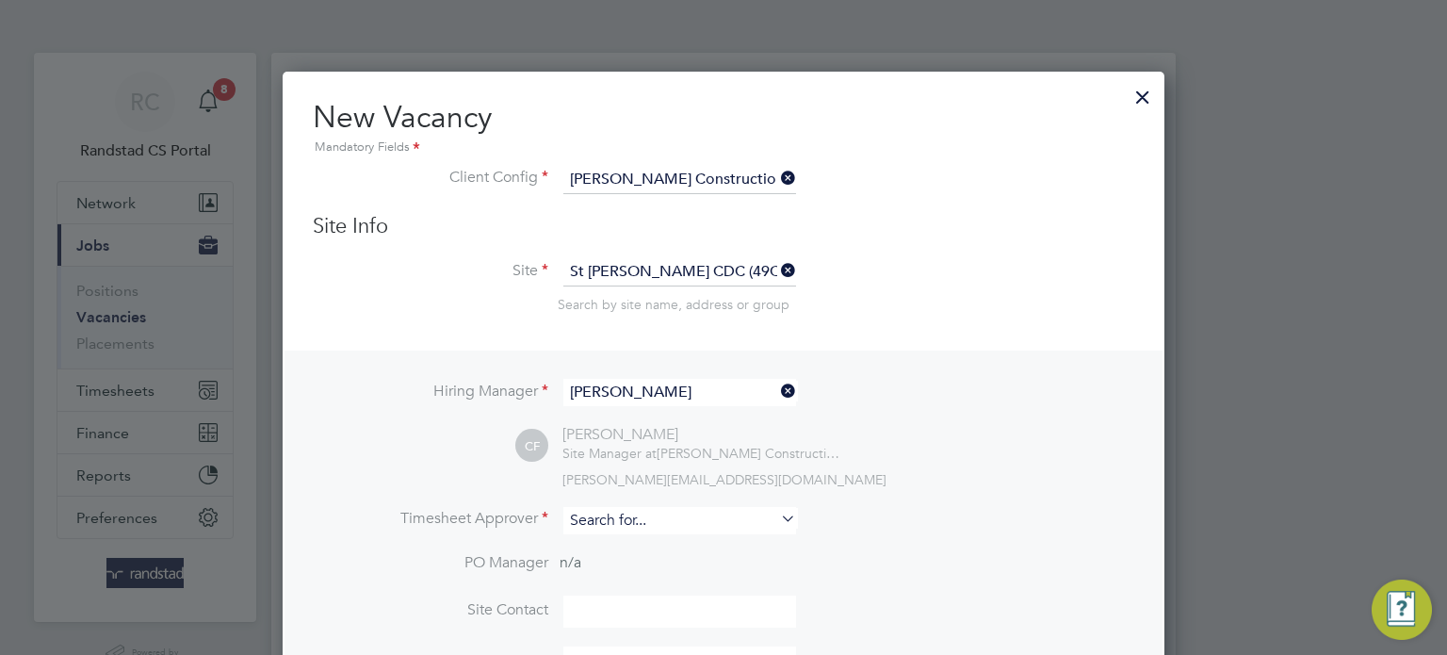
click at [636, 530] on input at bounding box center [679, 520] width 233 height 27
click at [645, 550] on li "Charlie Fix" at bounding box center [680, 544] width 234 height 25
type input "Charlie Fix"
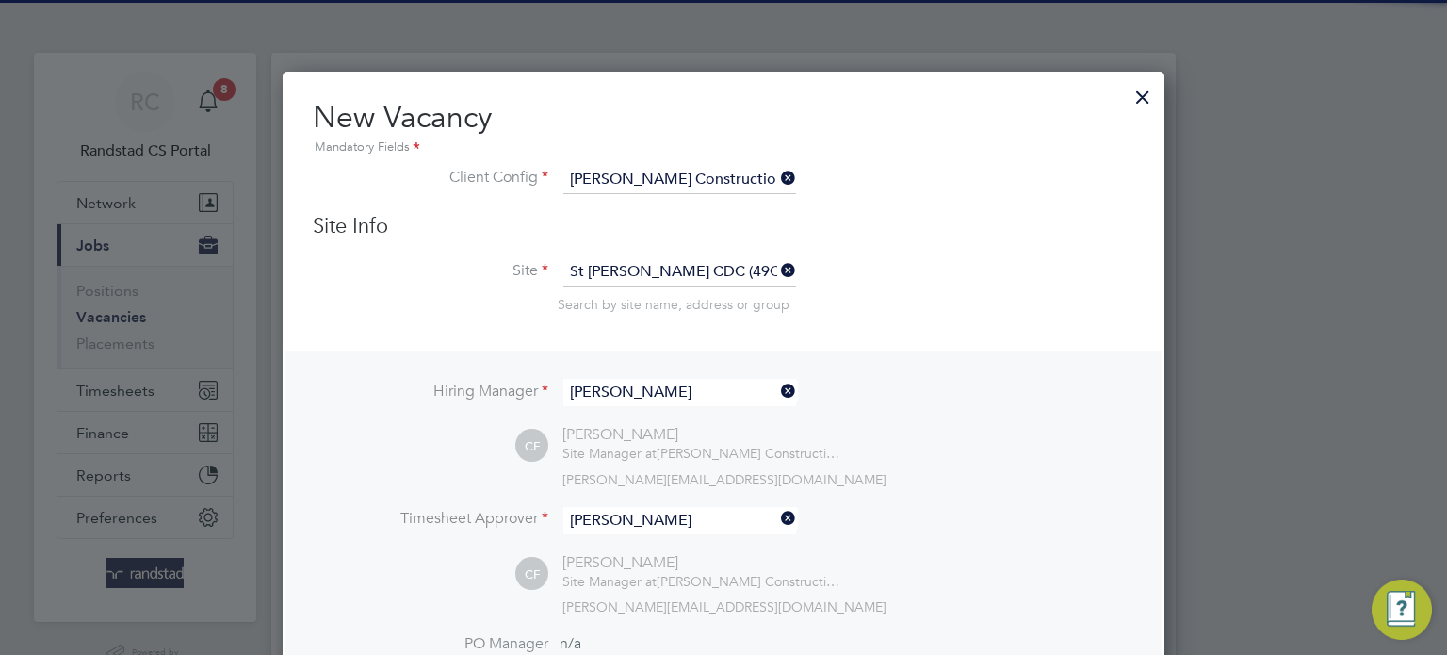
scroll to position [867, 883]
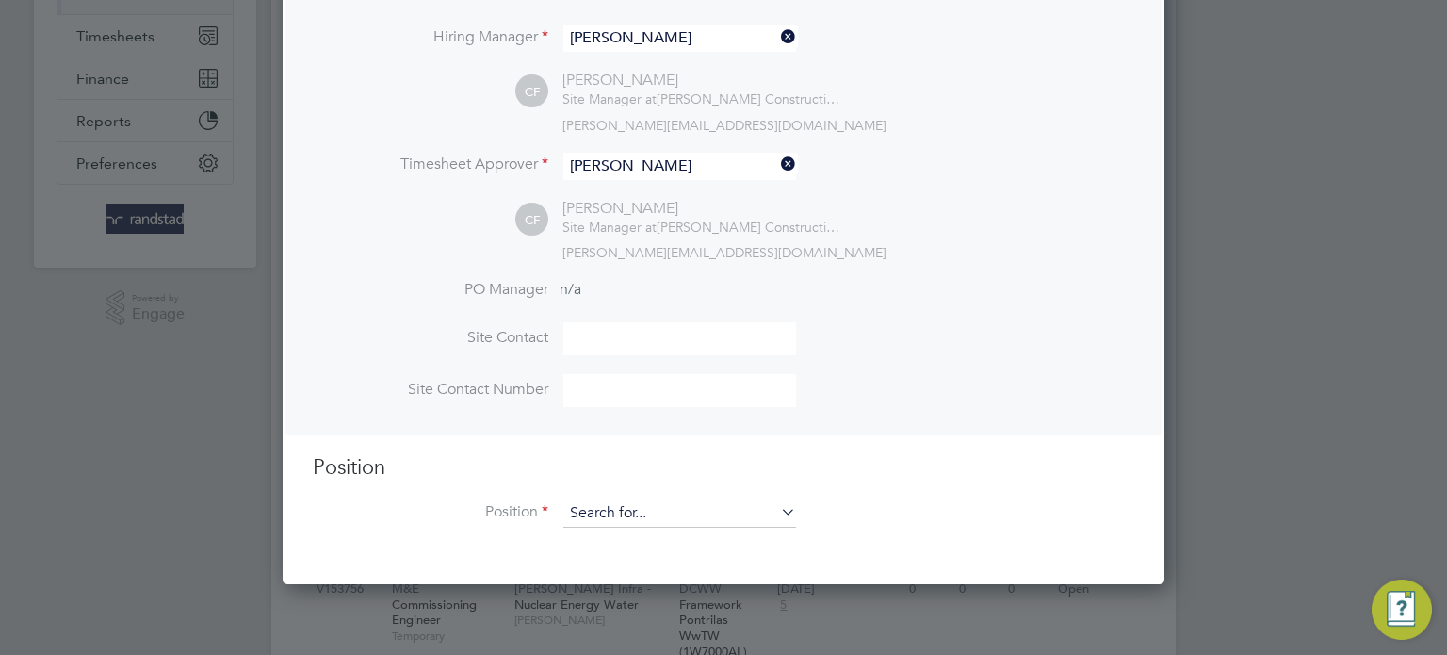
click at [637, 513] on input at bounding box center [679, 513] width 233 height 28
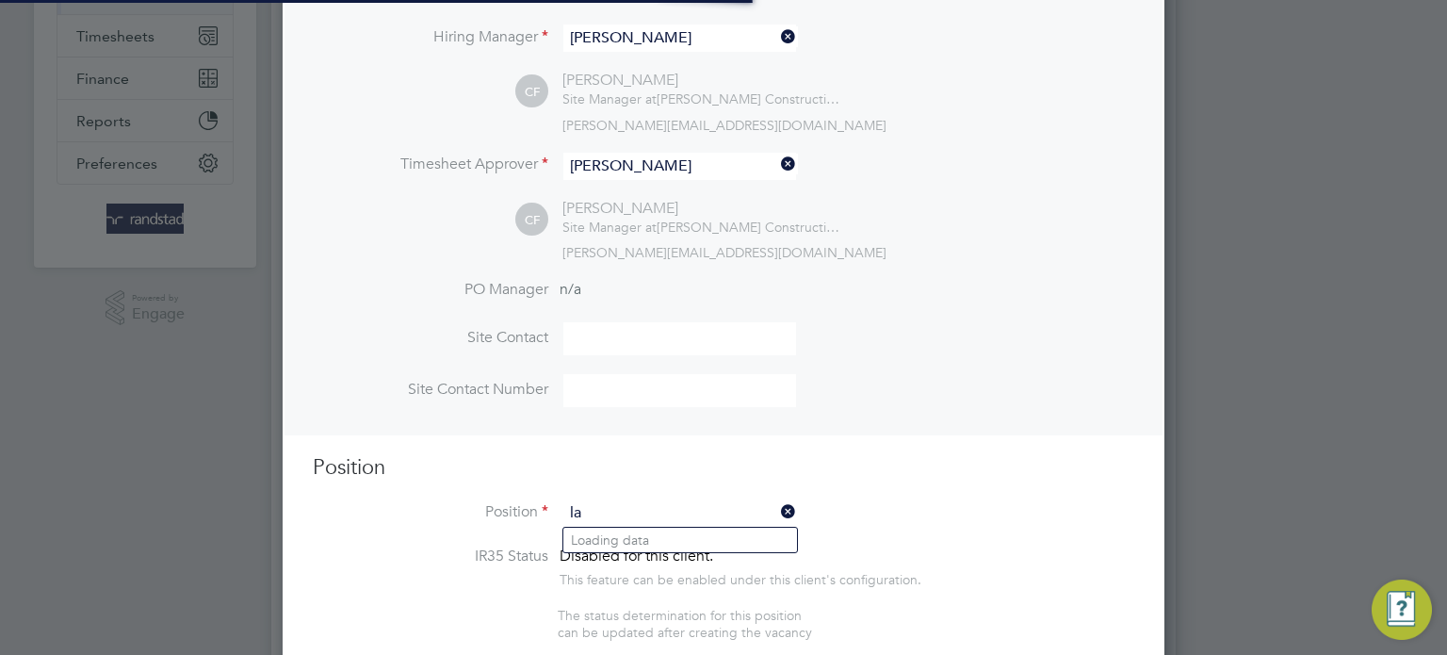
scroll to position [2665, 883]
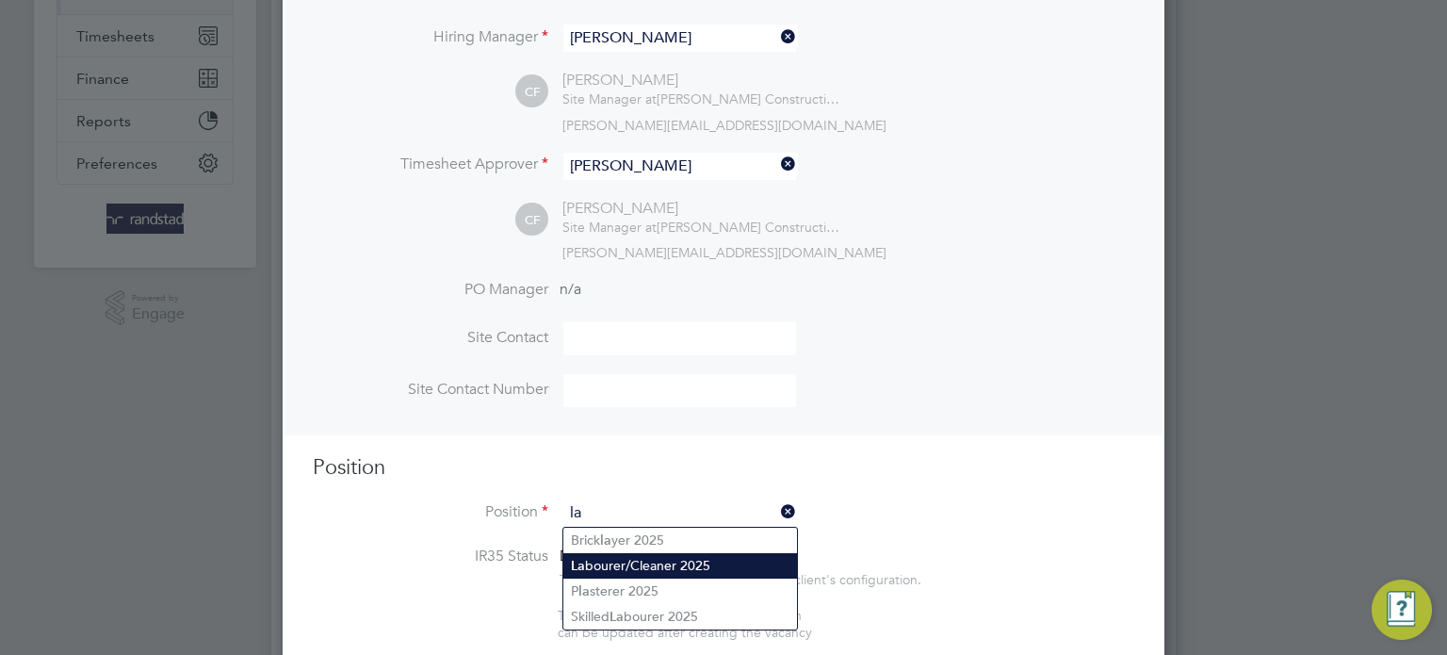
click at [646, 560] on li "La bourer/Cleaner 2025" at bounding box center [680, 565] width 234 height 25
type input "Labourer/Cleaner 2025"
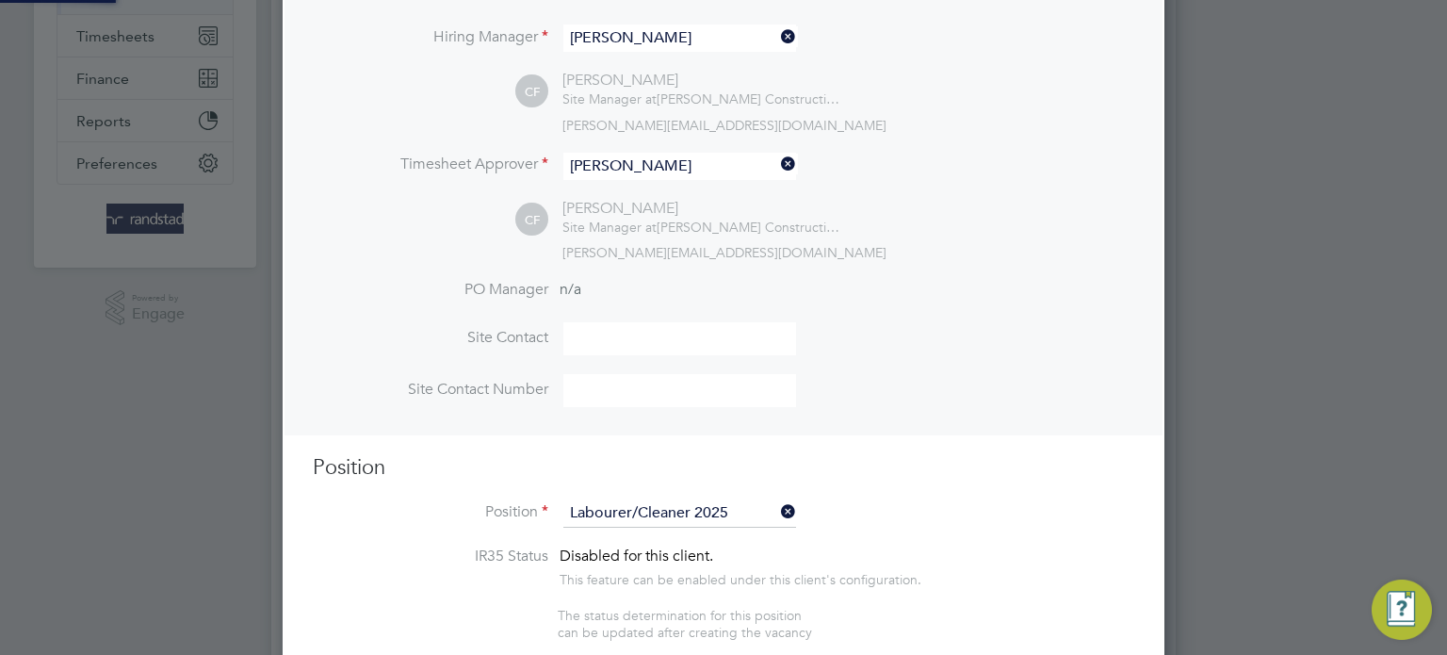
type textarea "Attend to site amenities, toilets, offices, drying rooms, canteen etc. Occasion…"
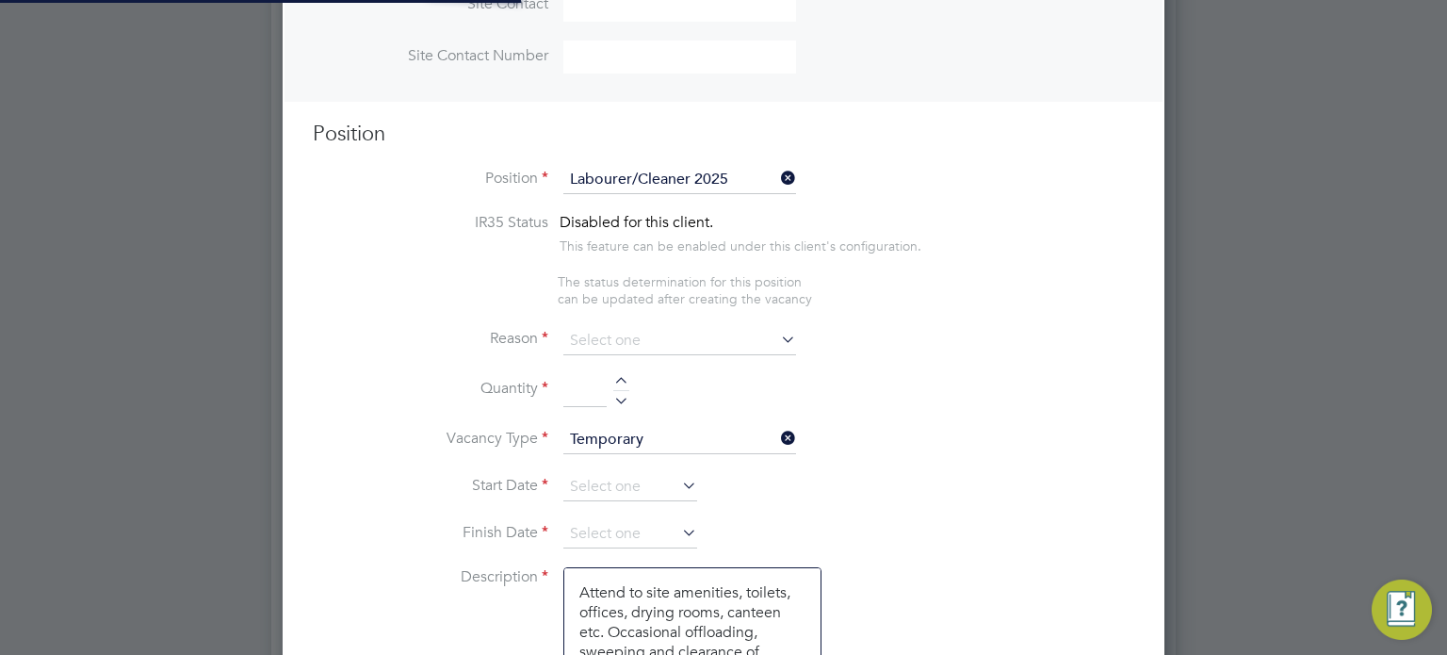
scroll to position [8, 8]
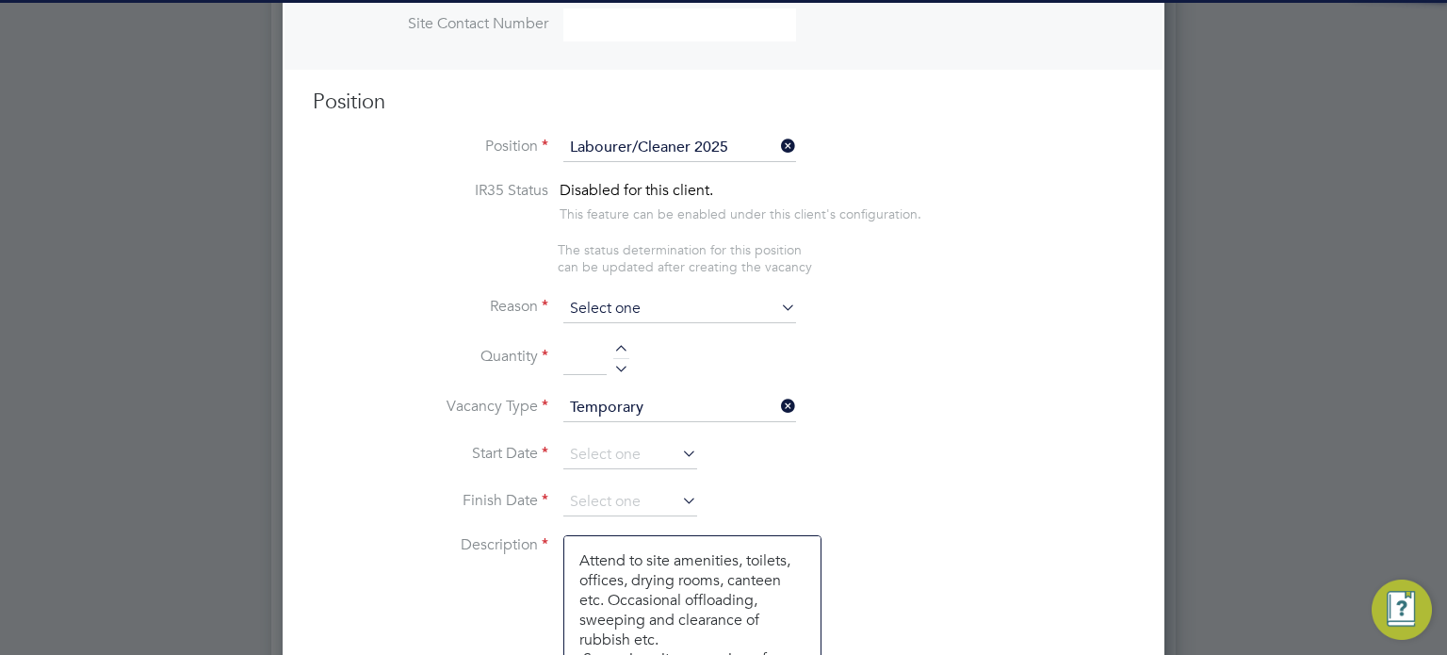
click at [638, 298] on input at bounding box center [679, 309] width 233 height 28
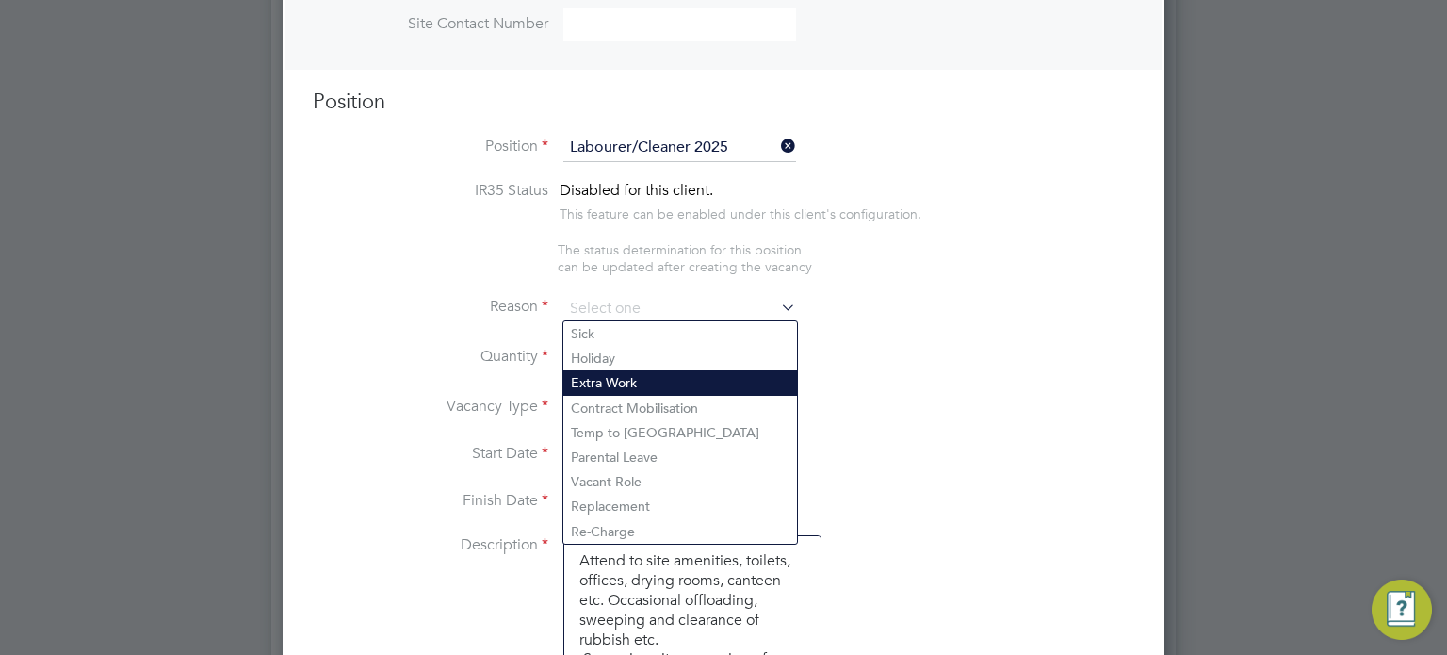
click at [614, 380] on li "Extra Work" at bounding box center [680, 382] width 234 height 24
type input "Extra Work"
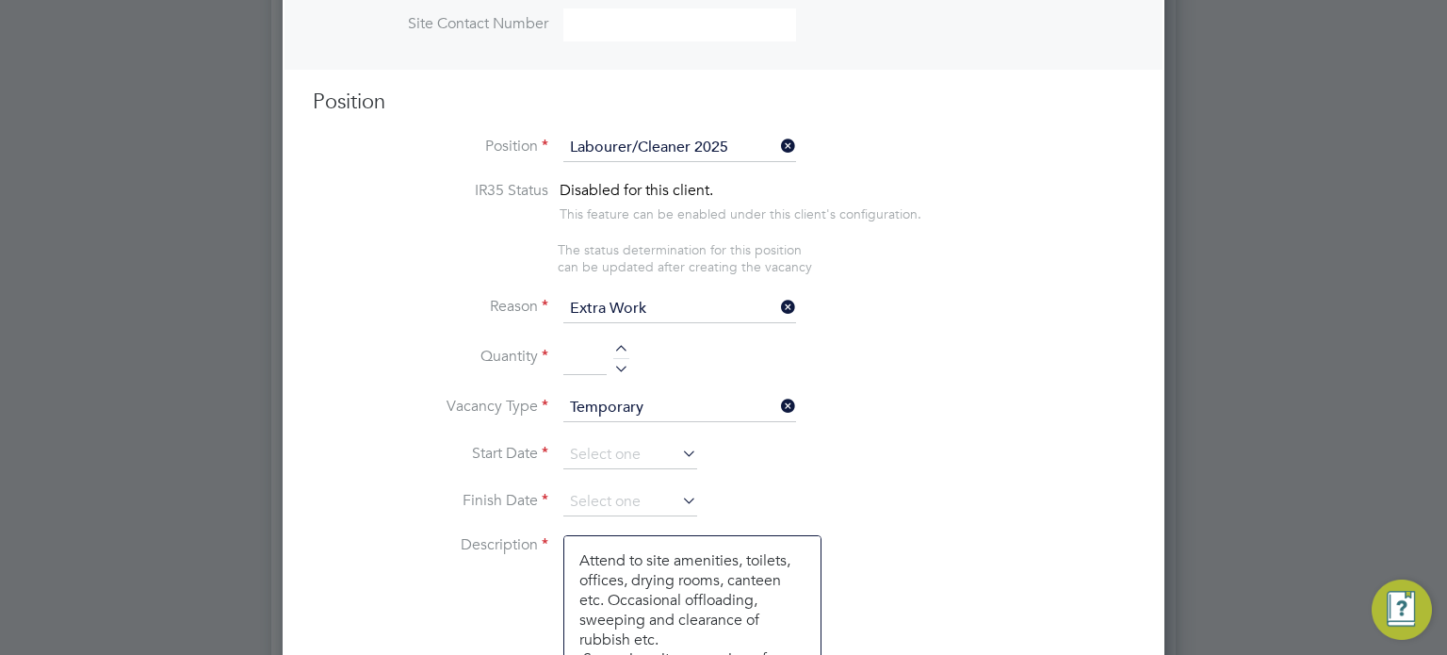
click at [618, 366] on div at bounding box center [621, 365] width 16 height 13
type input "1"
click at [606, 302] on input "Extra Work" at bounding box center [679, 309] width 233 height 28
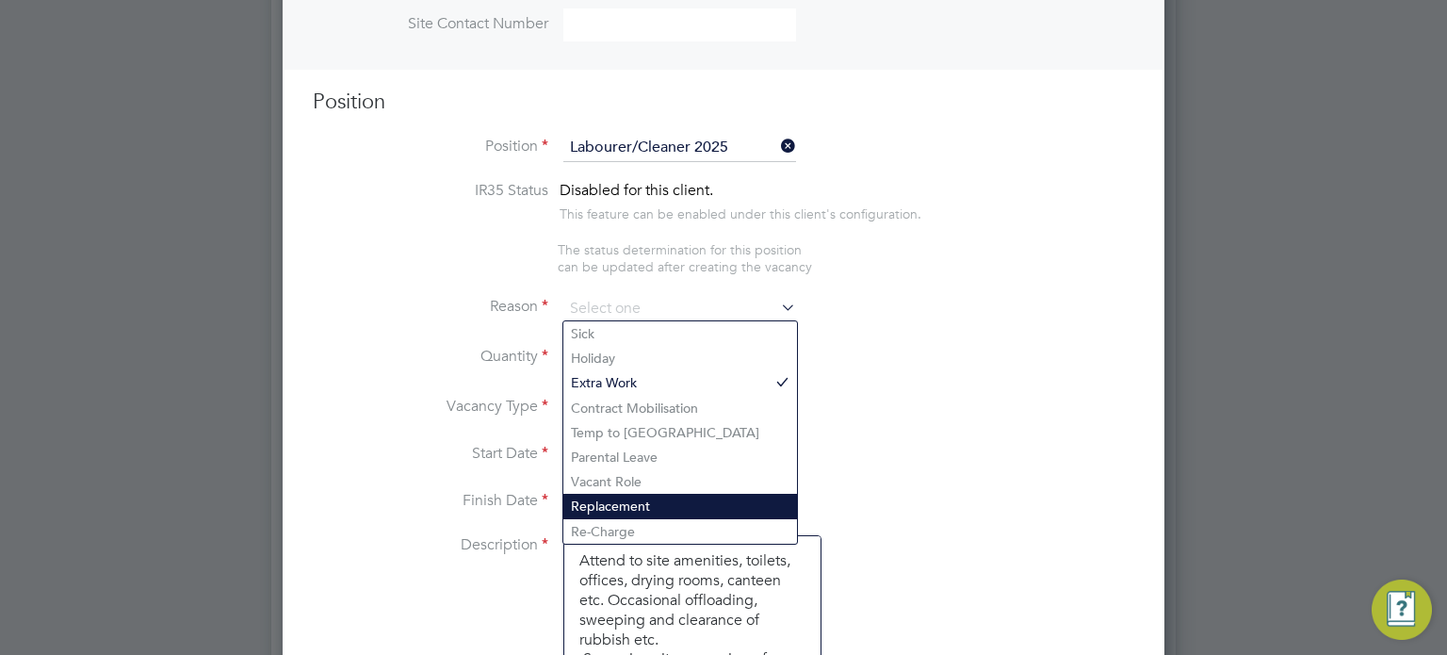
click at [618, 506] on li "Replacement" at bounding box center [680, 506] width 234 height 24
type input "Replacement"
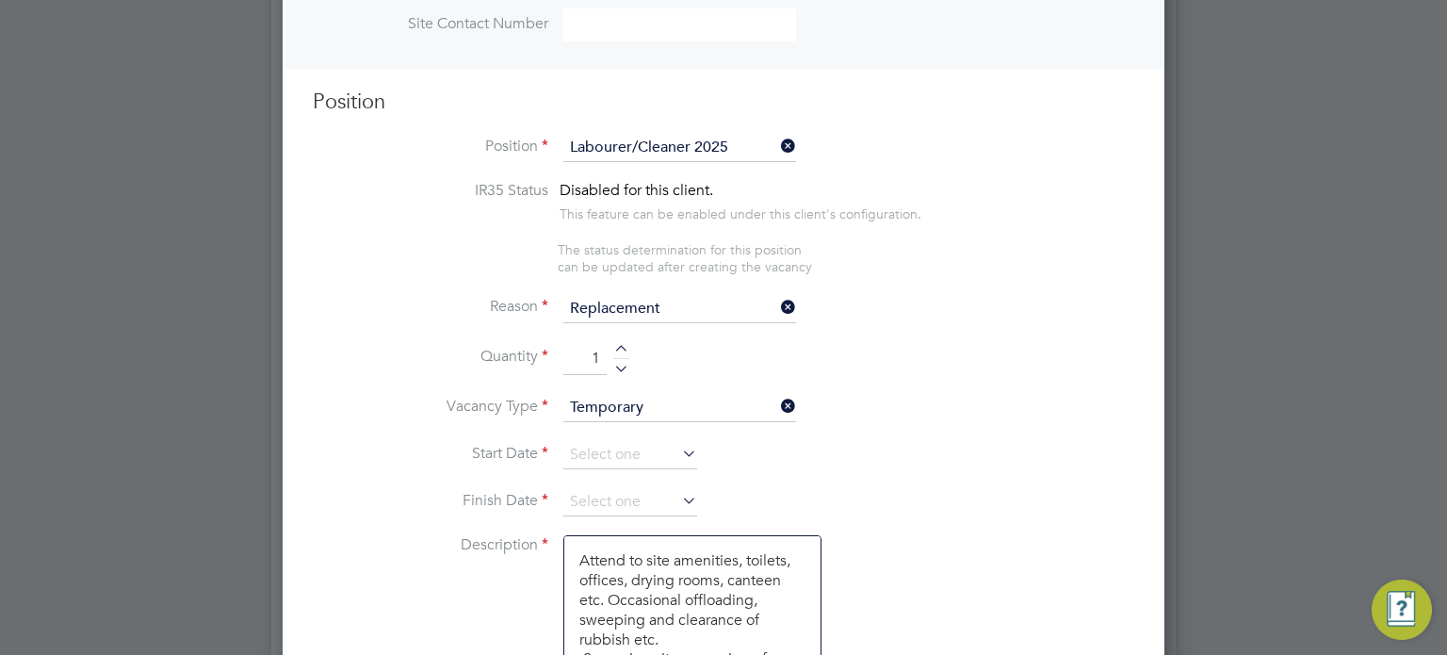
click at [622, 428] on li "Vacancy Type Temporary" at bounding box center [724, 417] width 822 height 47
click at [612, 442] on input at bounding box center [630, 455] width 134 height 28
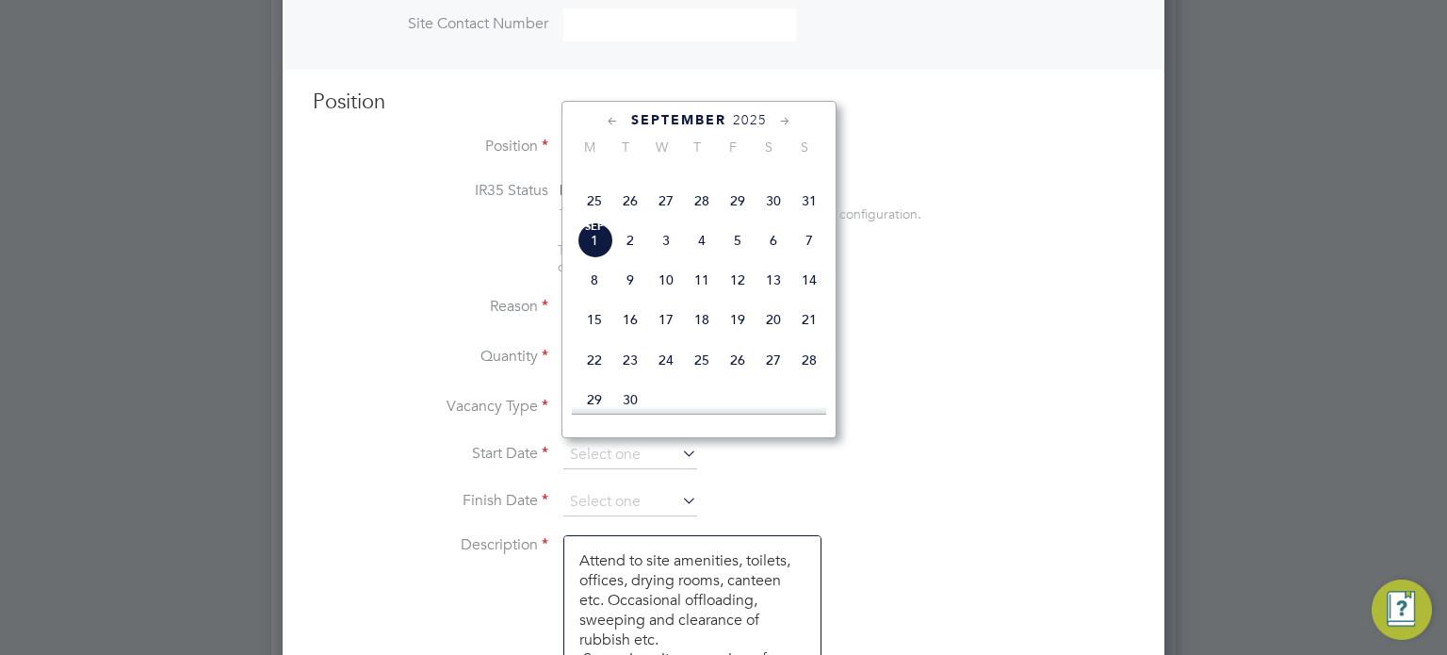
click at [598, 258] on span "Sep 1" at bounding box center [595, 240] width 36 height 36
type input "01 Sep 2025"
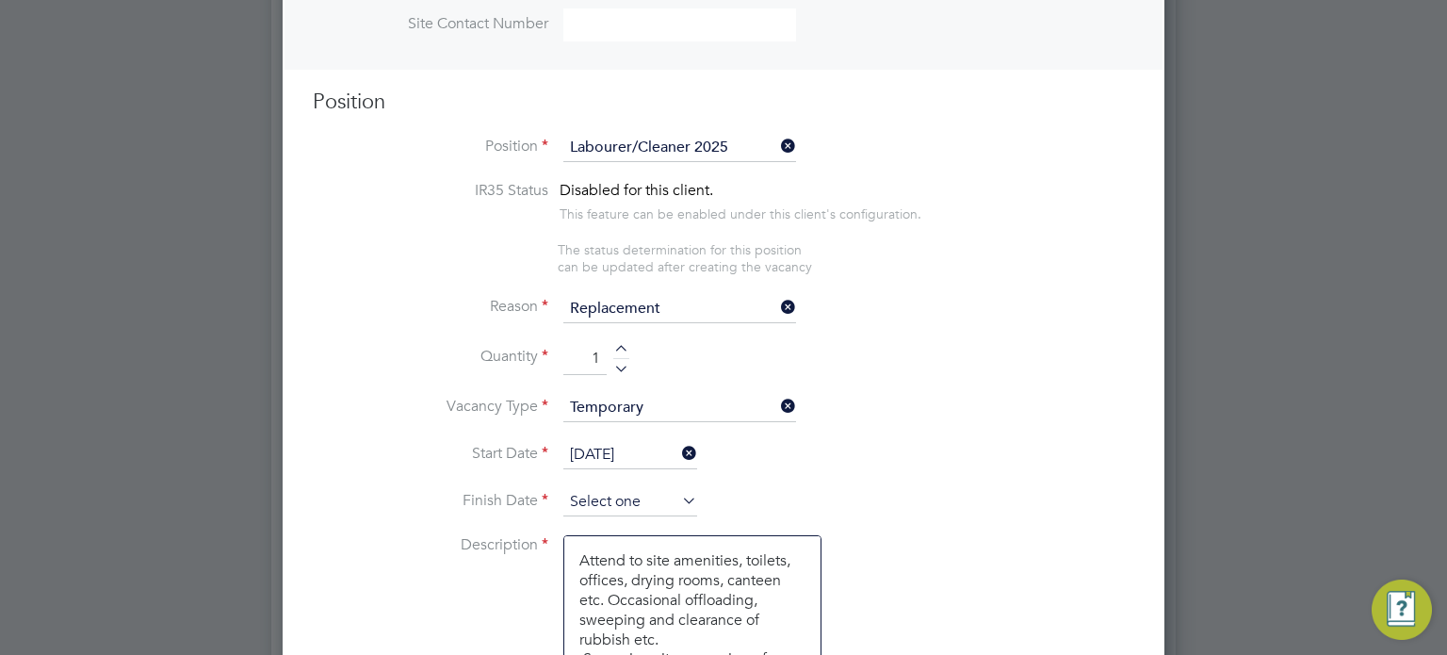
click at [615, 492] on input at bounding box center [630, 502] width 134 height 28
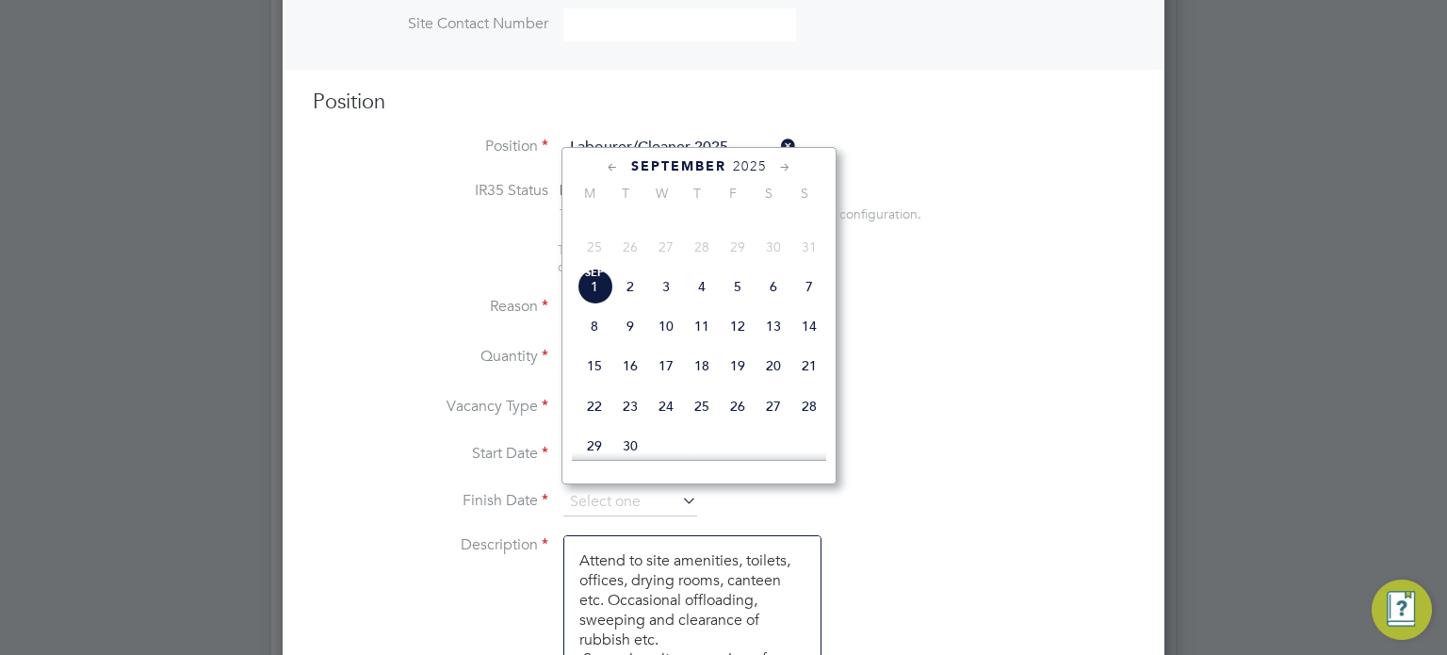
scroll to position [690, 0]
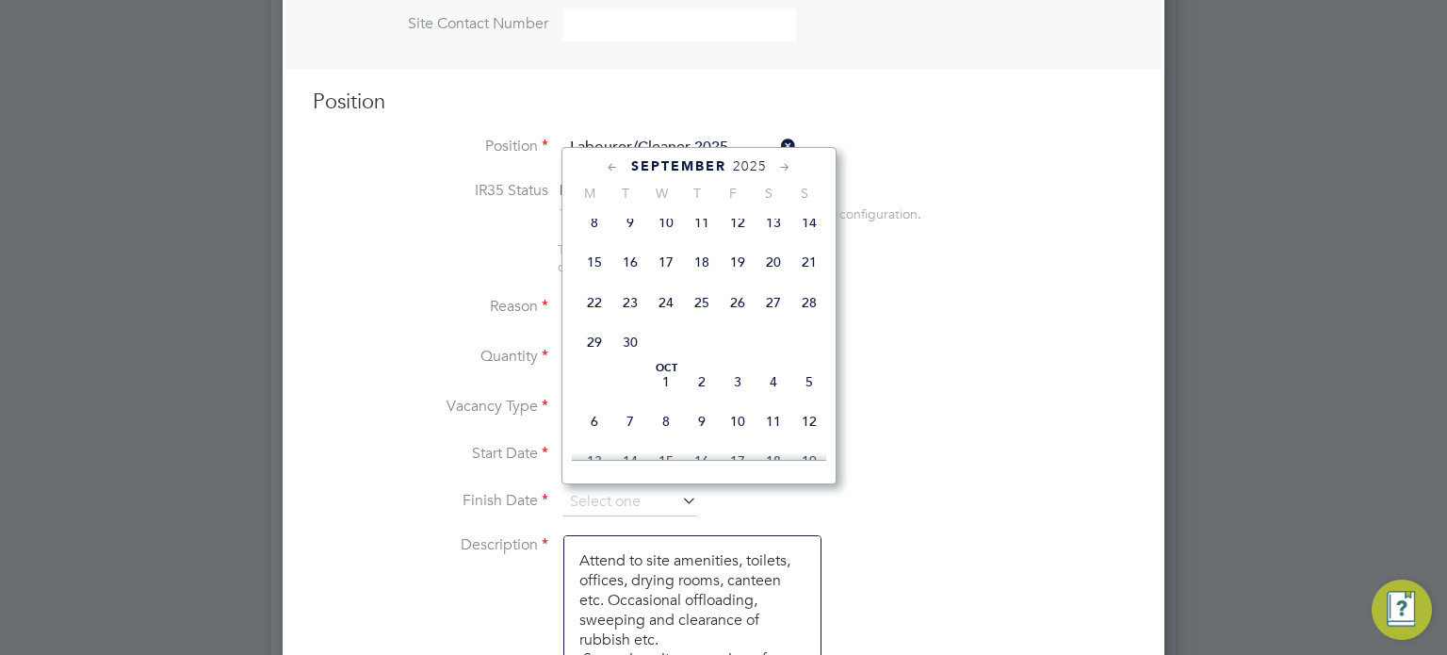
click at [739, 320] on span "26" at bounding box center [738, 303] width 36 height 36
type input "[DATE]"
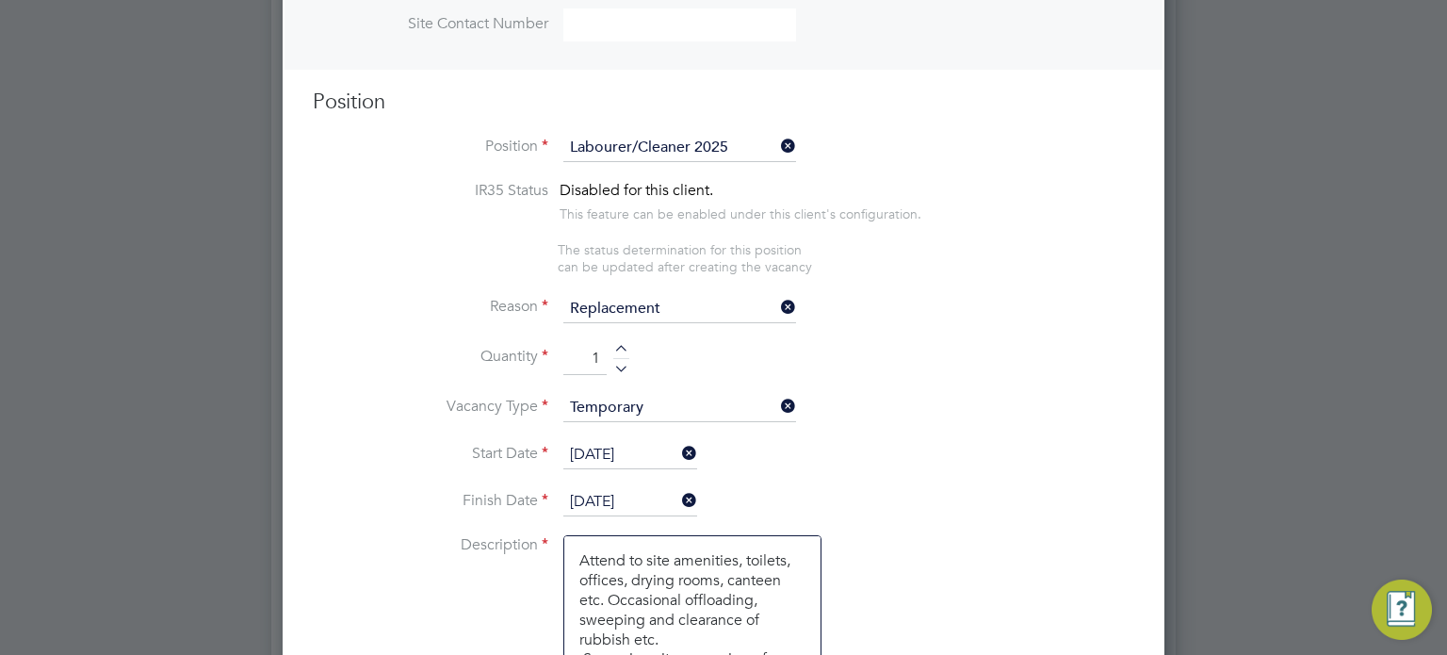
scroll to position [2303, 0]
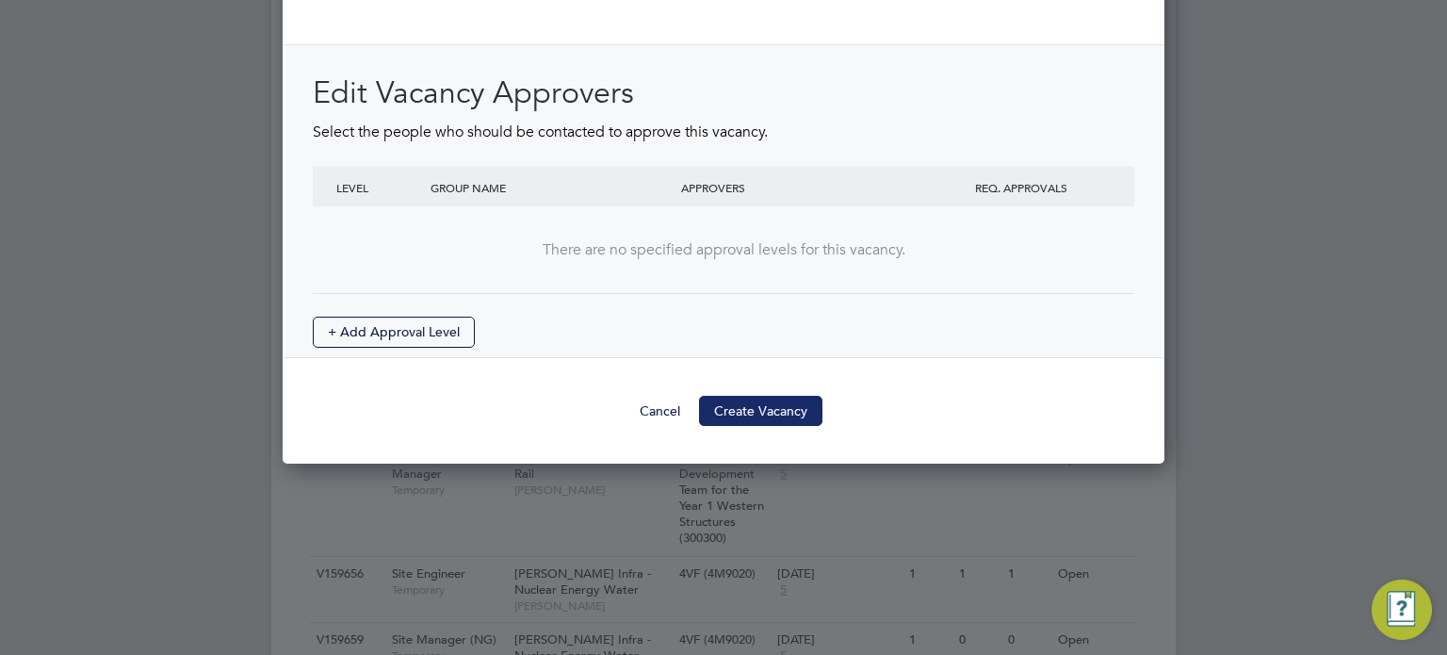
click at [747, 396] on button "Create Vacancy" at bounding box center [760, 411] width 123 height 30
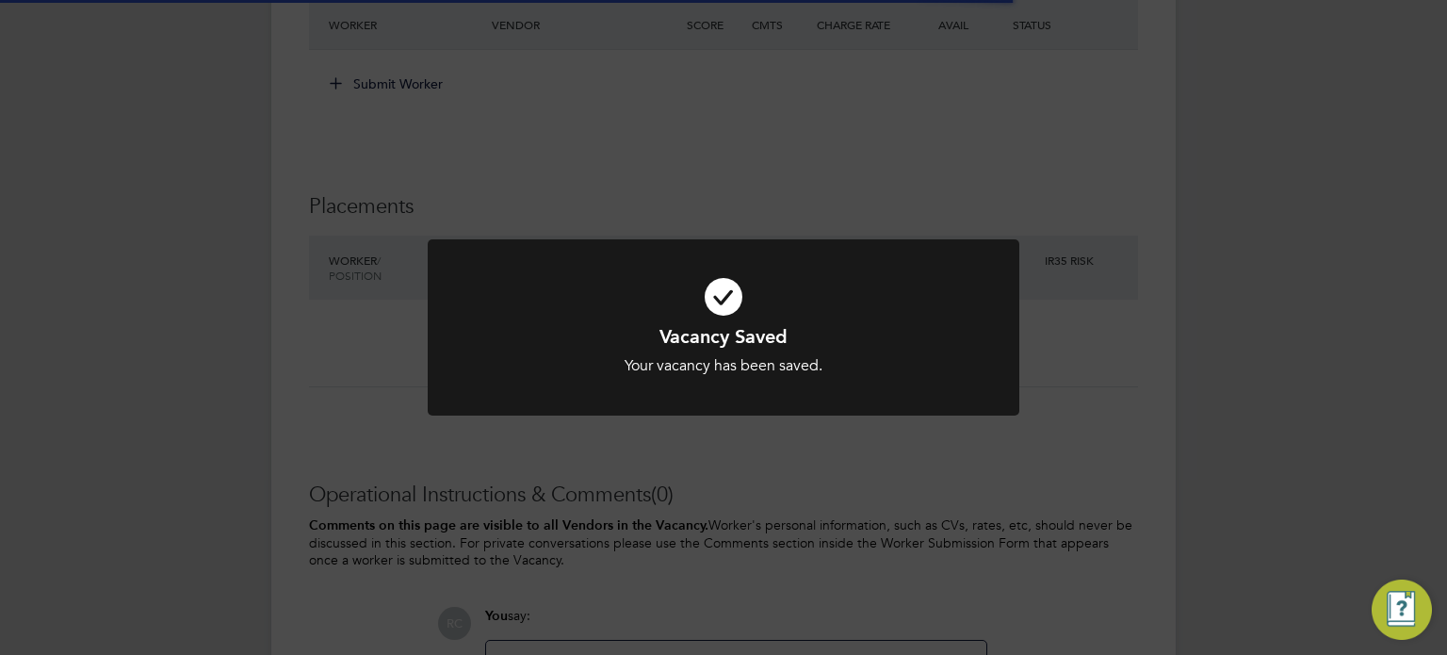
click at [1279, 346] on div "Vacancy Saved Your vacancy has been saved. Cancel Okay" at bounding box center [723, 327] width 1447 height 655
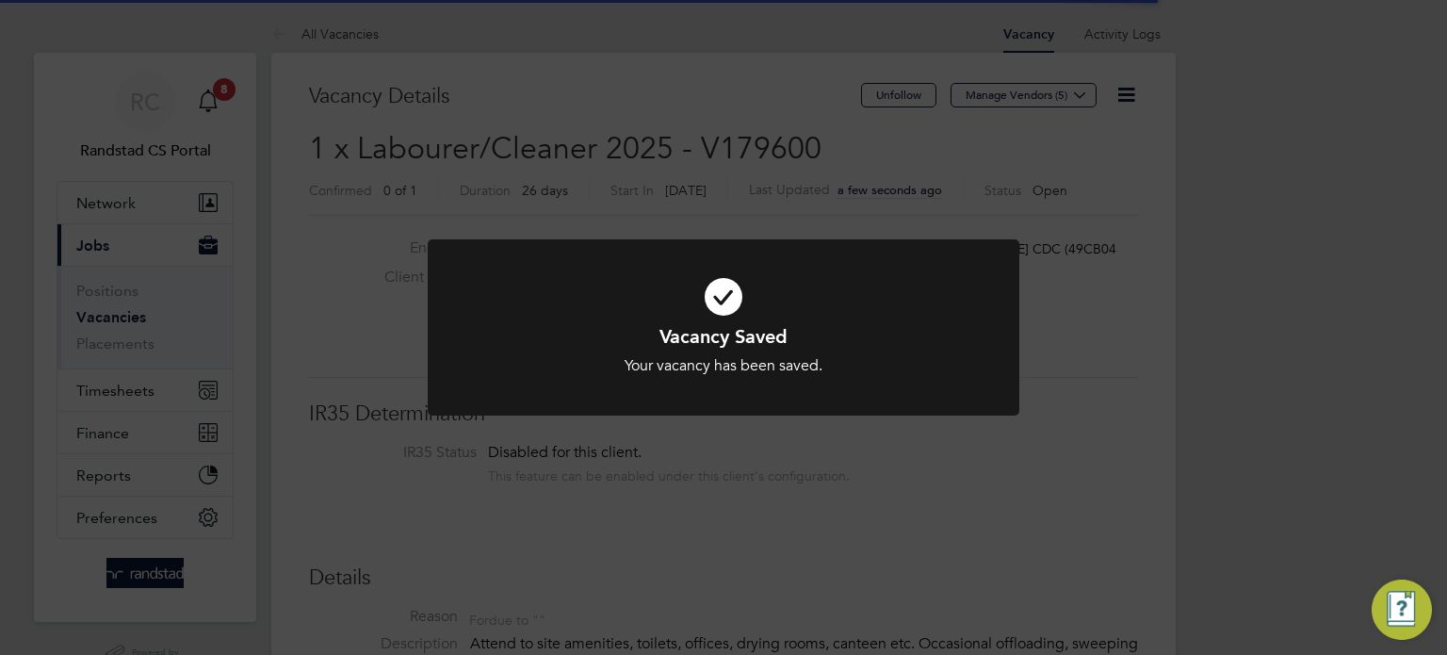
scroll to position [9, 8]
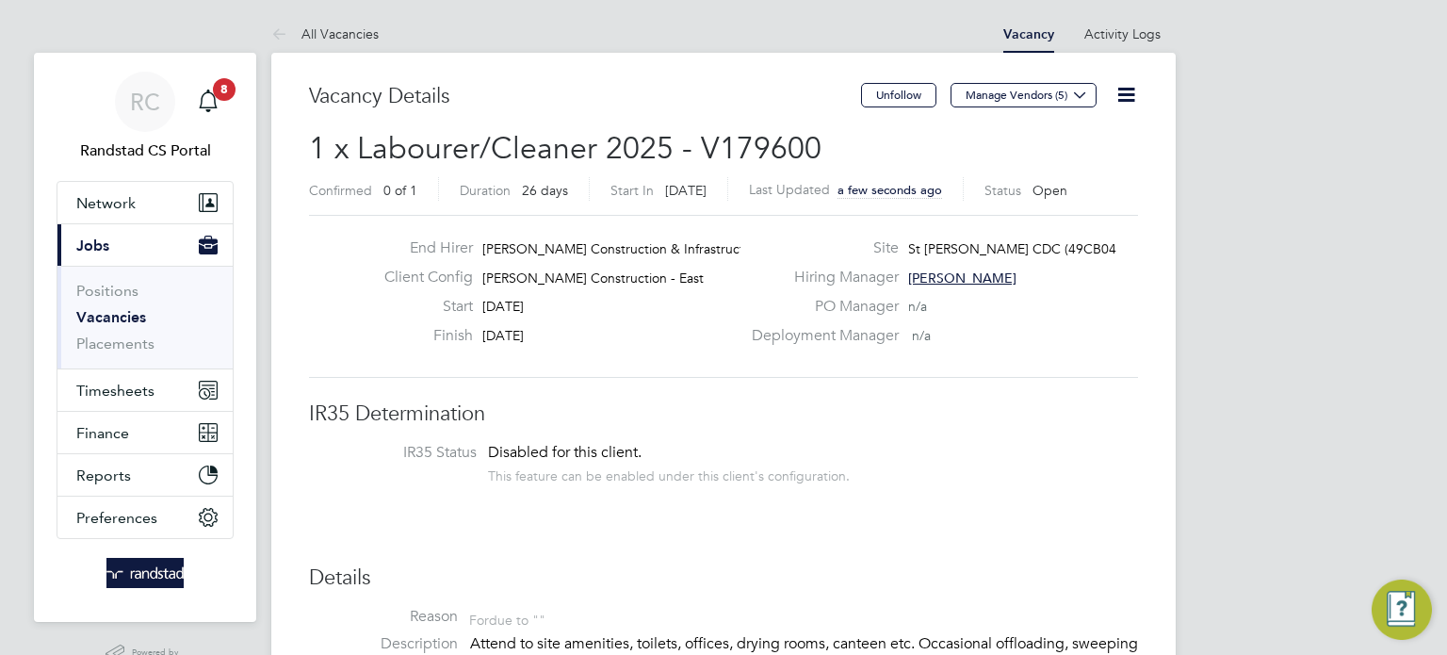
click at [109, 308] on link "Vacancies" at bounding box center [111, 317] width 70 height 18
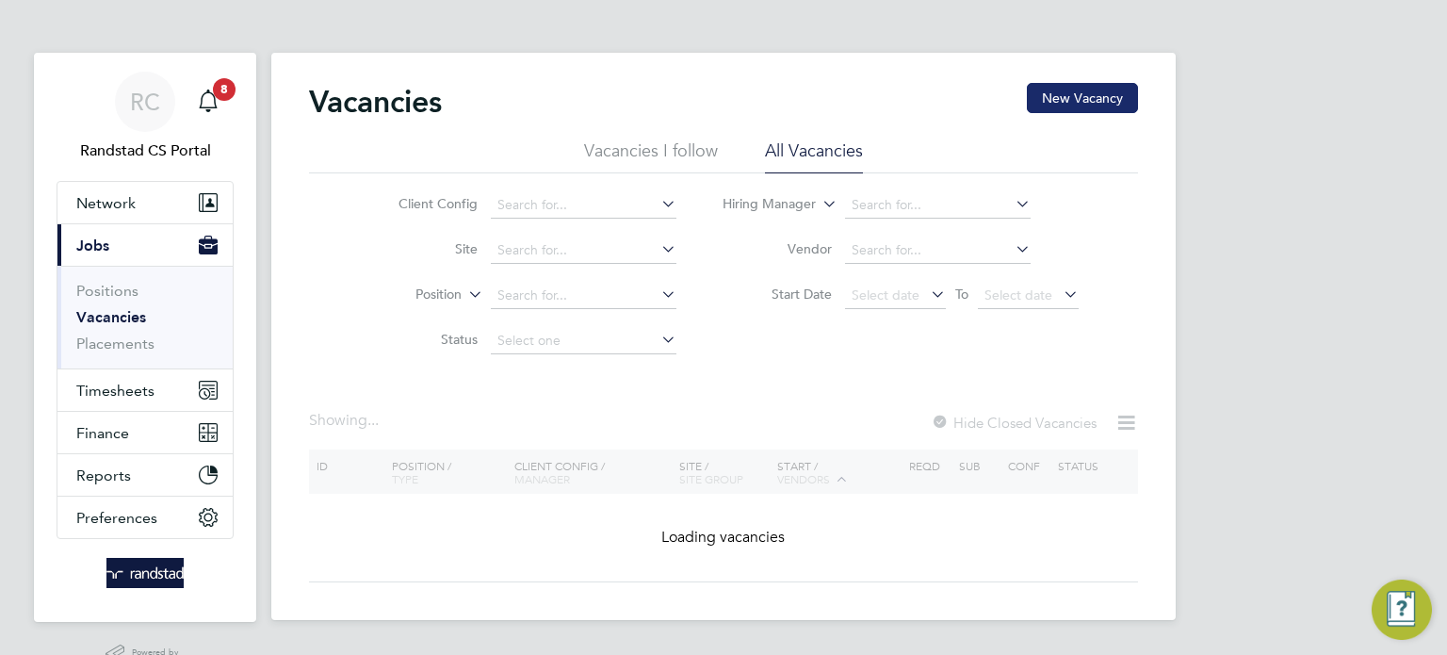
click at [1079, 96] on button "New Vacancy" at bounding box center [1082, 98] width 111 height 30
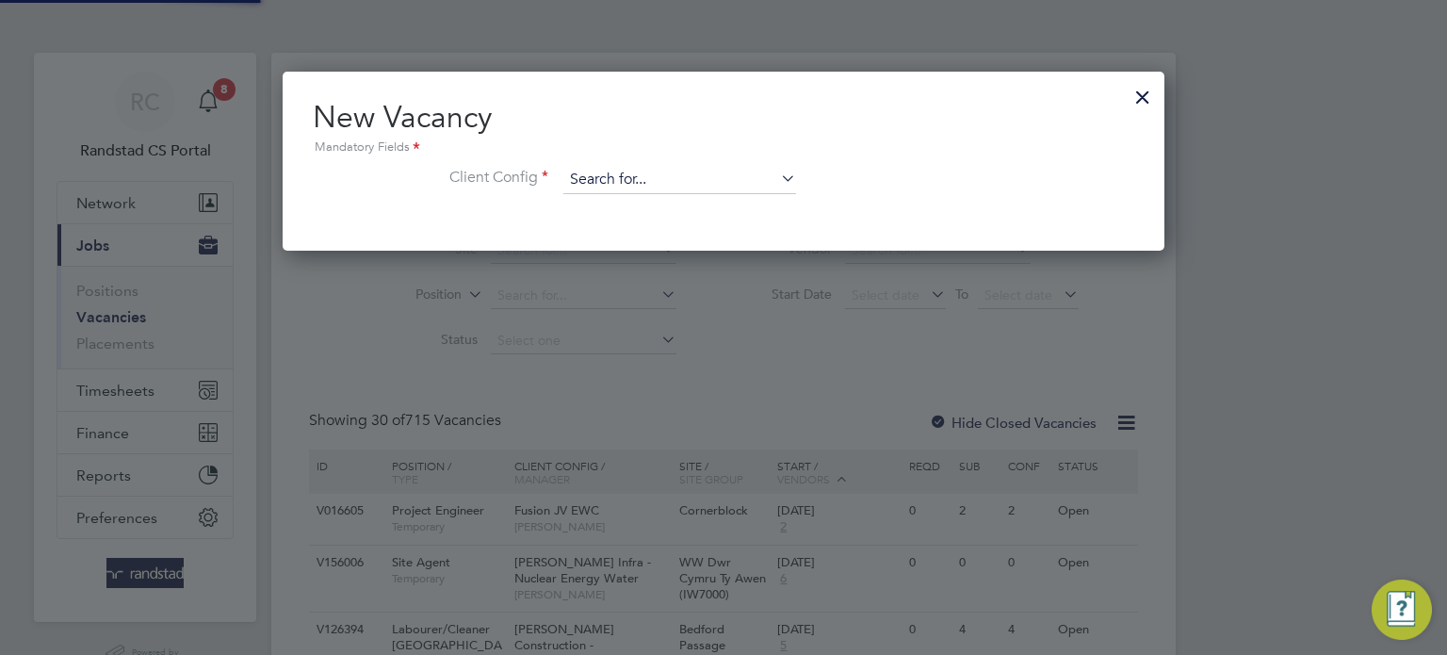
click at [662, 187] on input at bounding box center [679, 180] width 233 height 28
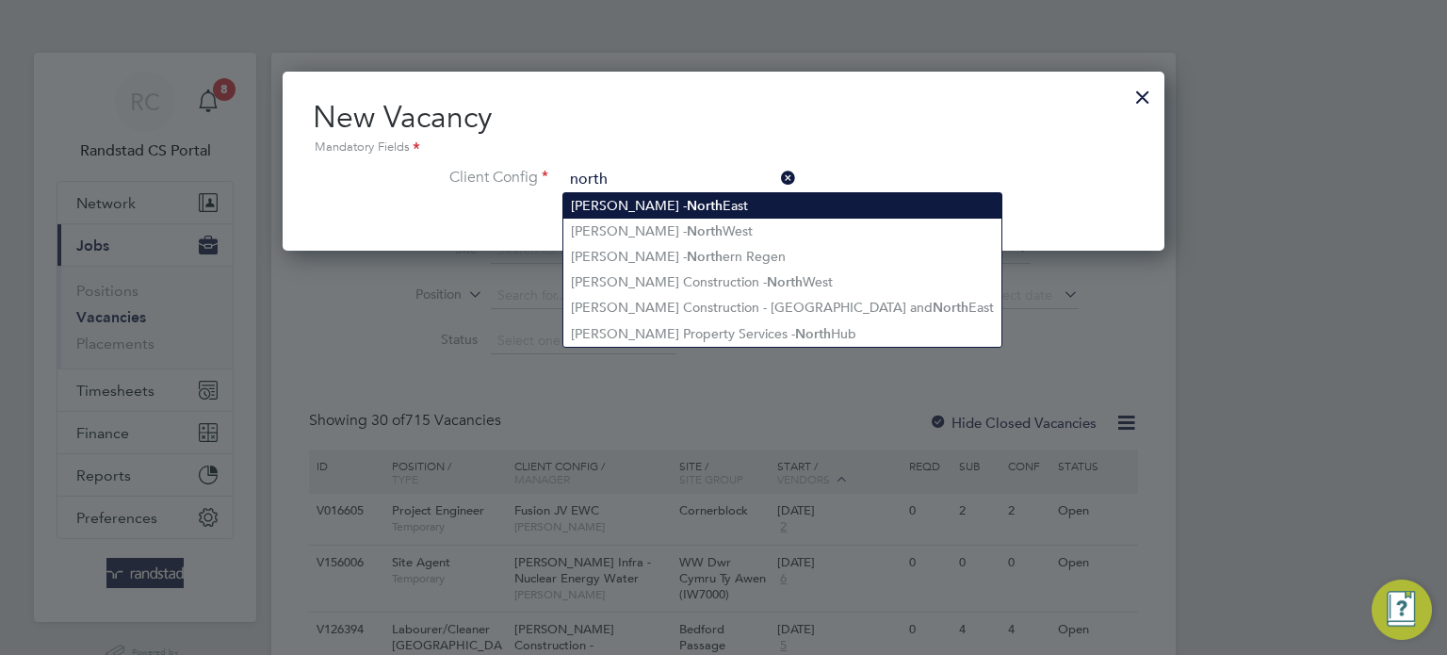
click at [679, 207] on li "[PERSON_NAME] - [GEOGRAPHIC_DATA]" at bounding box center [782, 205] width 438 height 25
type input "[PERSON_NAME] - [GEOGRAPHIC_DATA]"
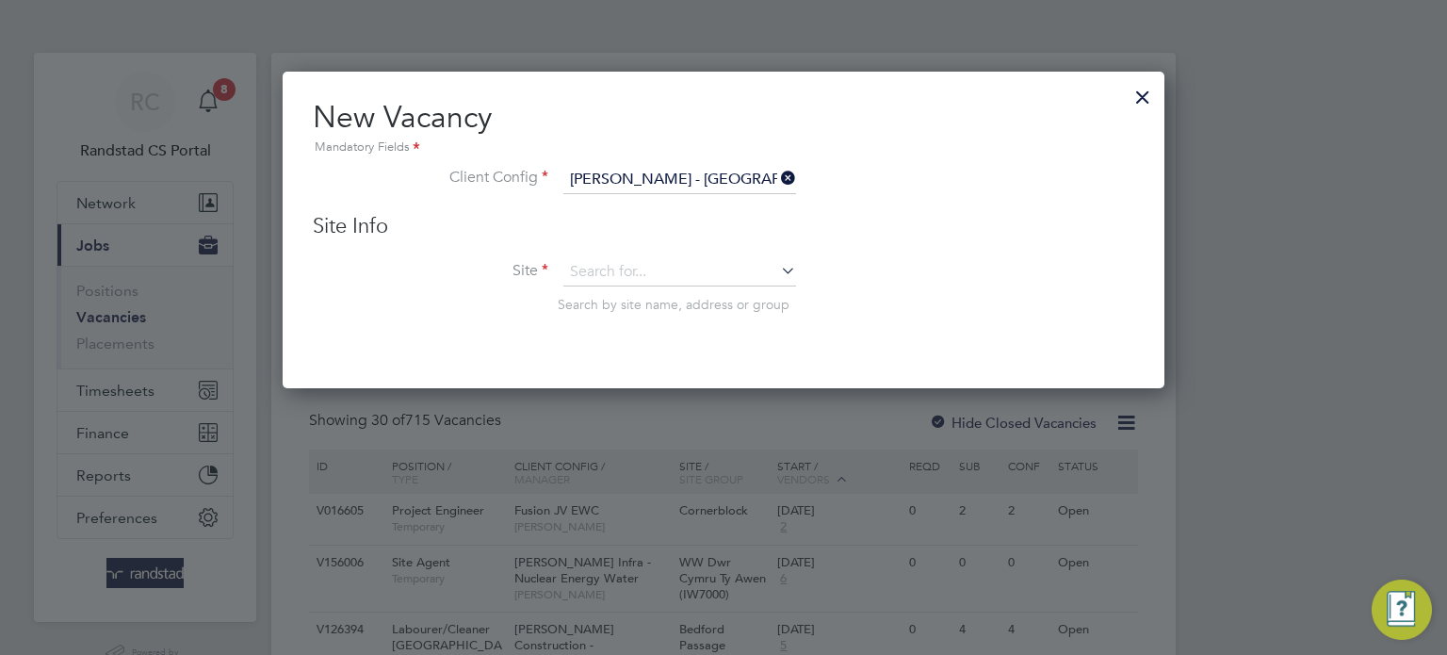
click at [700, 182] on input "[PERSON_NAME] - [GEOGRAPHIC_DATA]" at bounding box center [679, 180] width 233 height 28
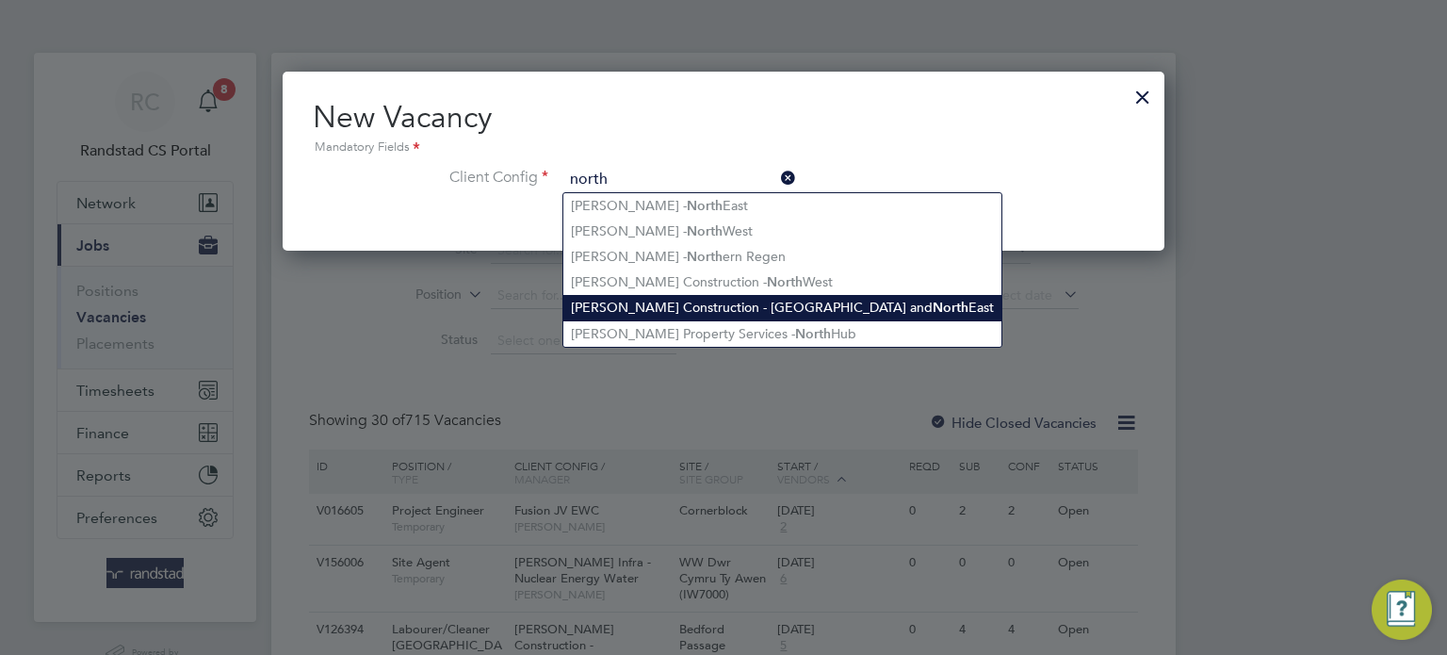
click at [752, 295] on li "Morgan Sindall Construction - Yorkshire and North East" at bounding box center [782, 307] width 438 height 25
type input "Morgan Sindall Construction - Yorkshire and North East"
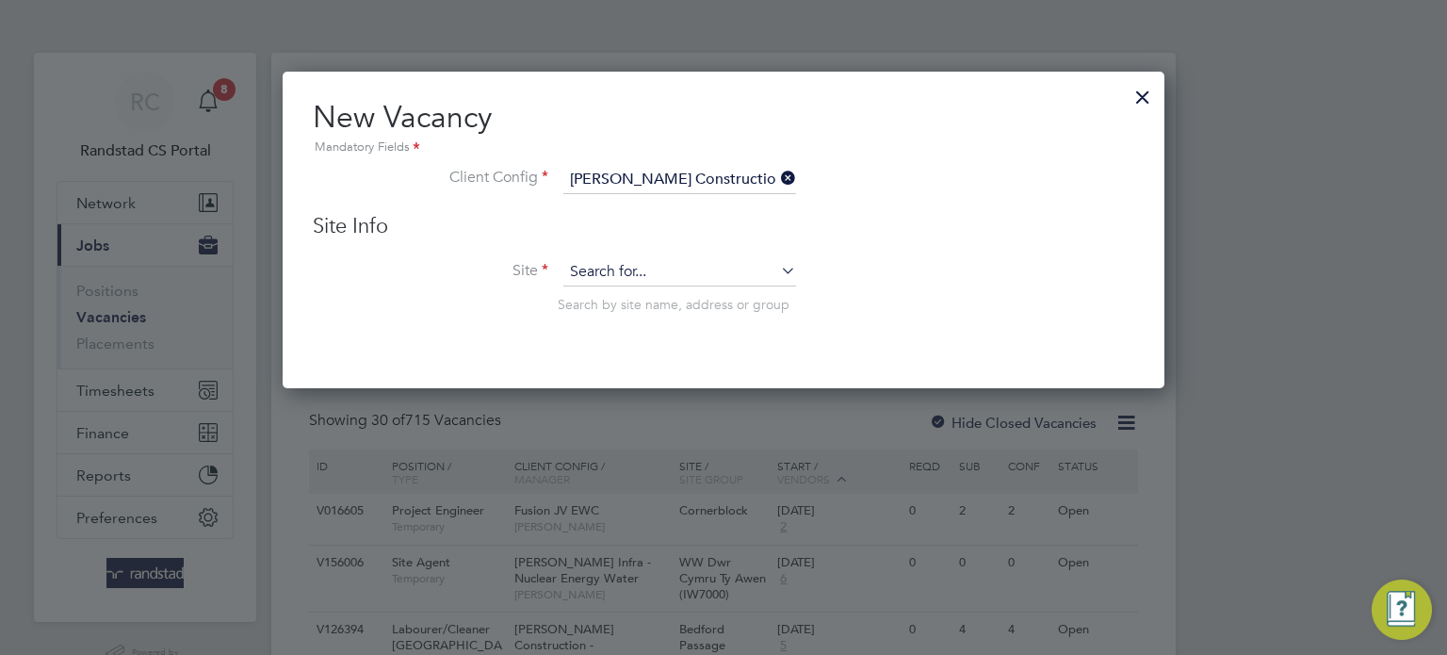
click at [668, 279] on input at bounding box center [679, 272] width 233 height 28
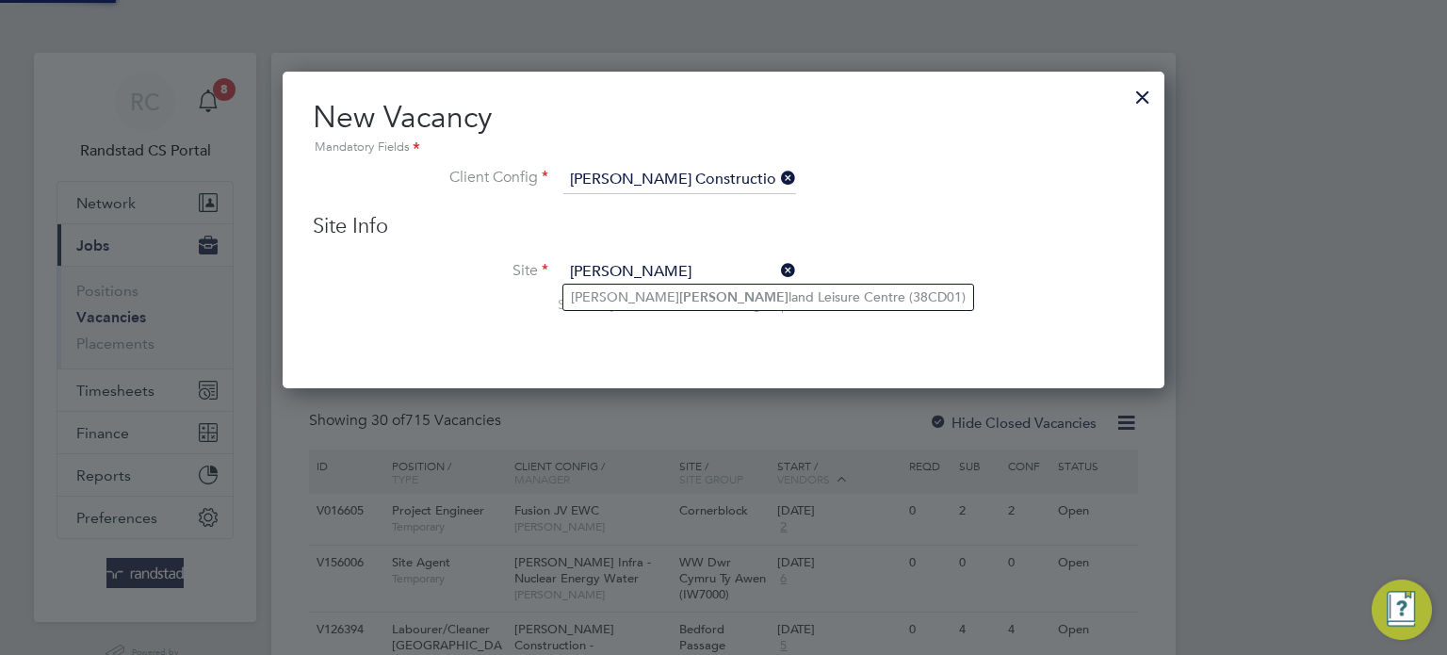
click at [688, 302] on li "Bishop Auck land Leisure Centre (38CD01)" at bounding box center [768, 297] width 410 height 25
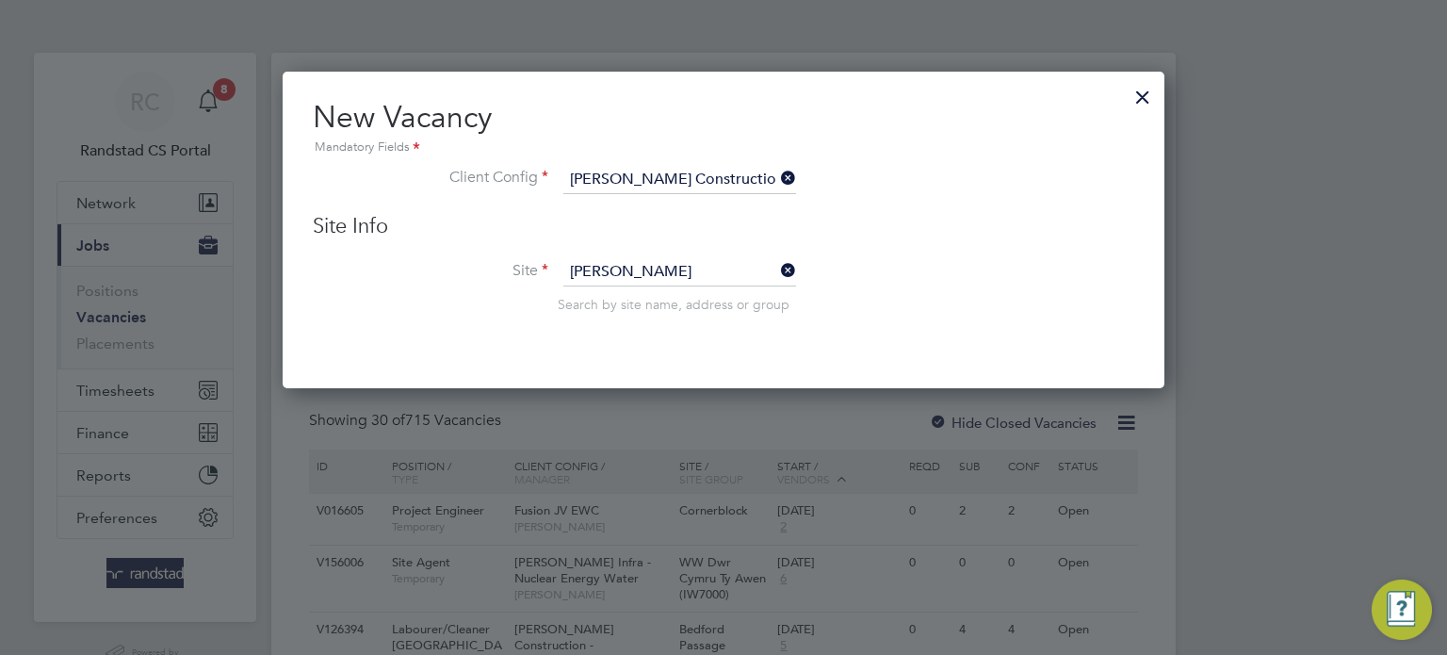
type input "Bishop Auckland Leisure Centre (38CD01)"
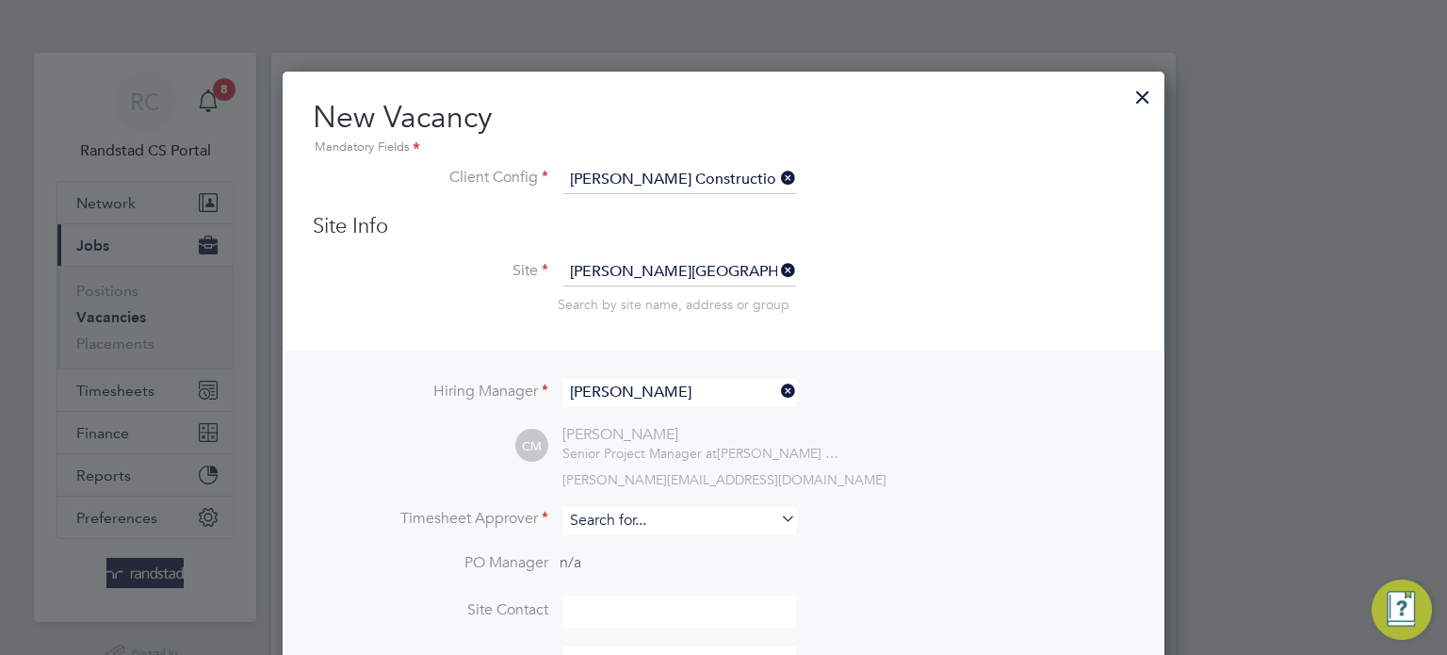
click at [629, 527] on input at bounding box center [679, 520] width 233 height 27
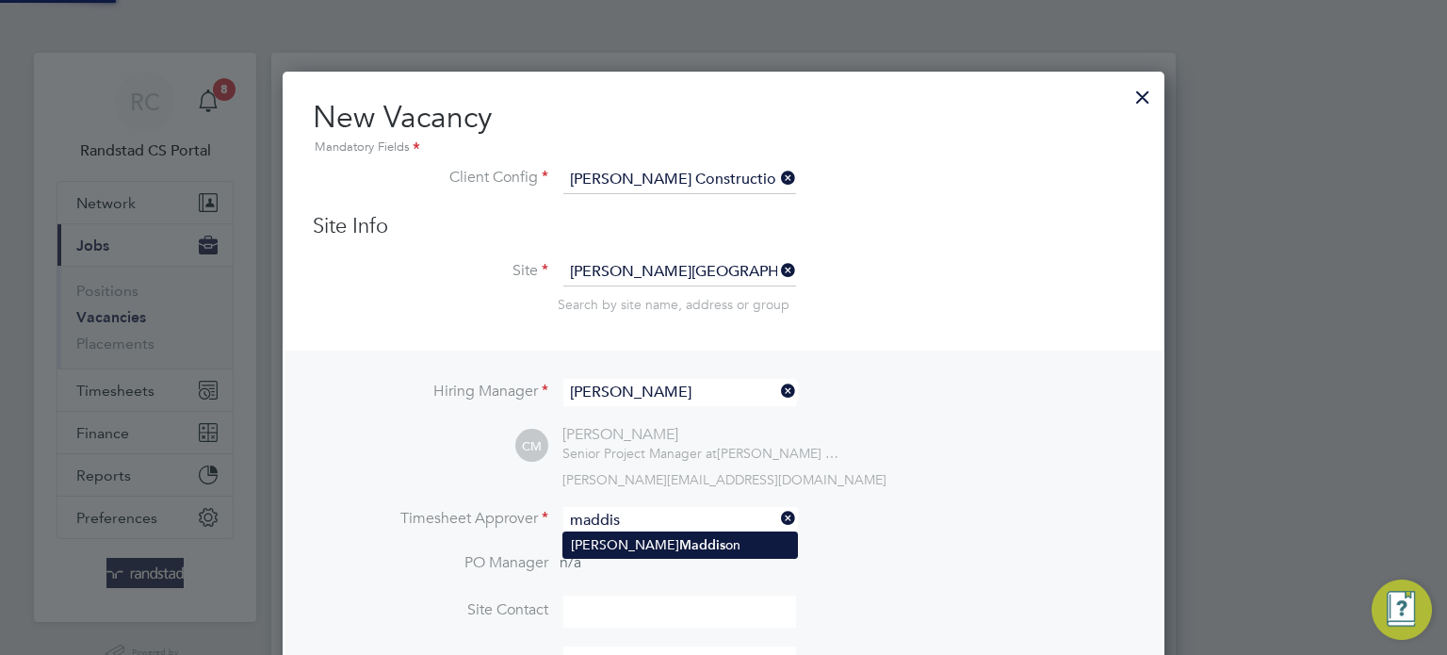
click at [679, 540] on b "Maddis" at bounding box center [702, 545] width 46 height 16
type input "Carl Maddison"
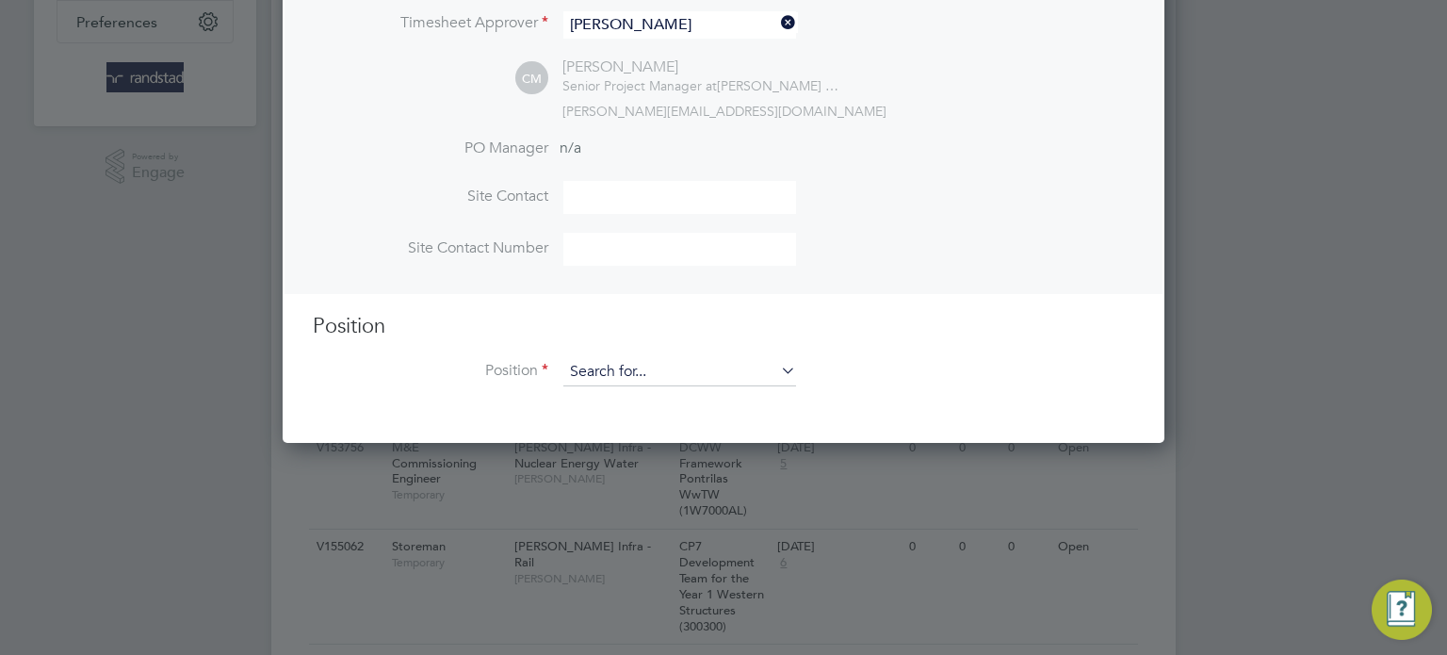
click at [665, 362] on input at bounding box center [679, 372] width 233 height 28
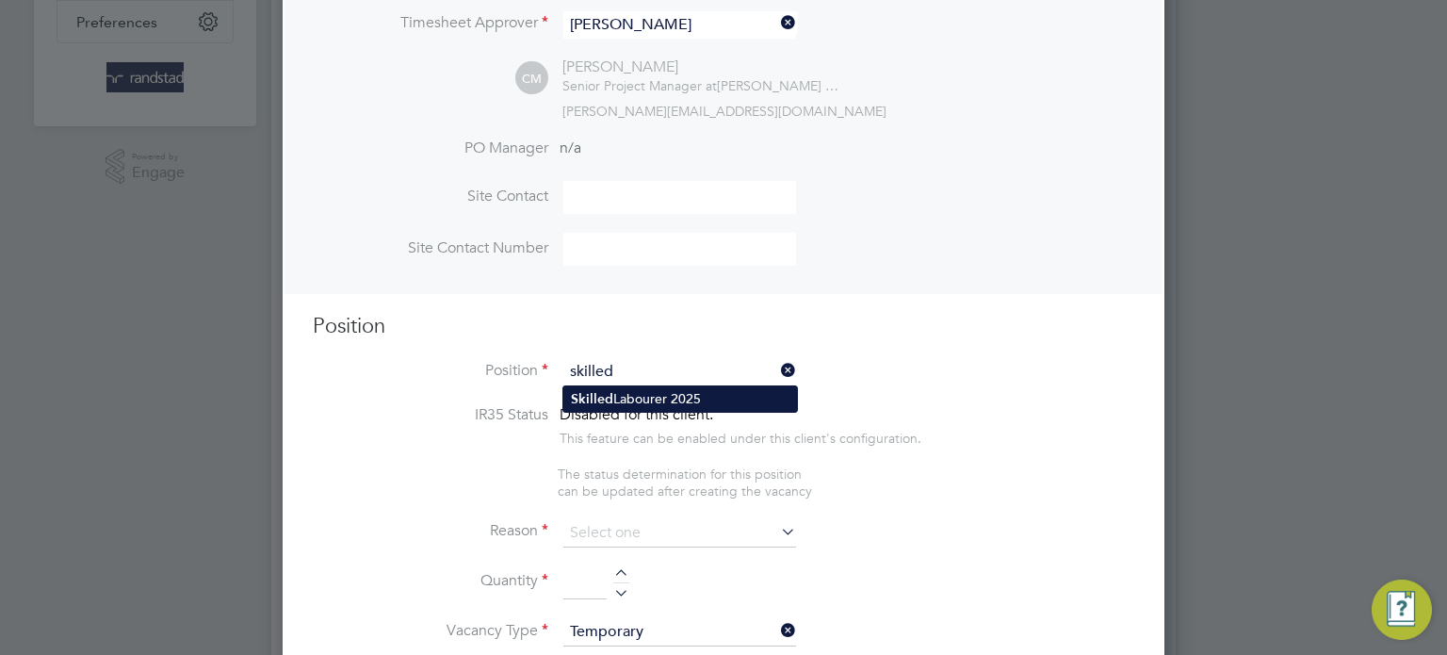
click at [675, 397] on li "Skilled Labourer 2025" at bounding box center [680, 398] width 234 height 25
type input "Skilled Labourer 2025"
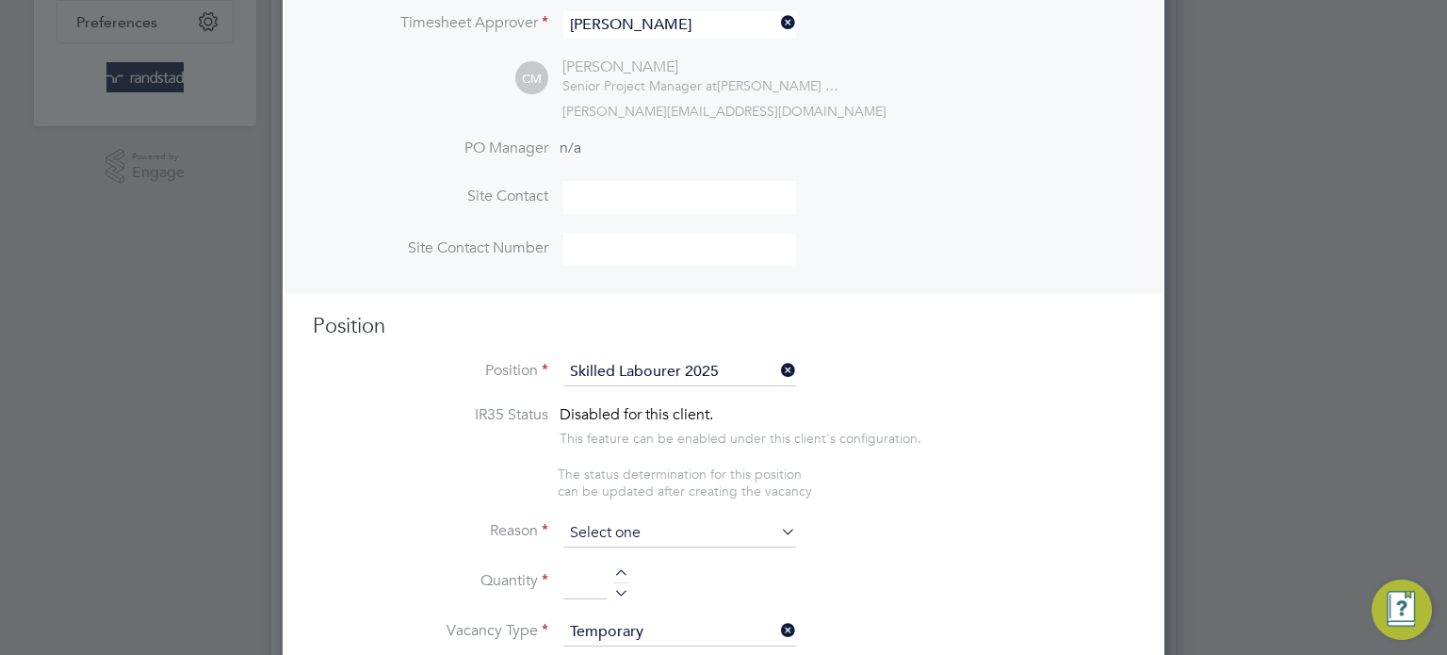
click at [637, 521] on input at bounding box center [679, 533] width 233 height 28
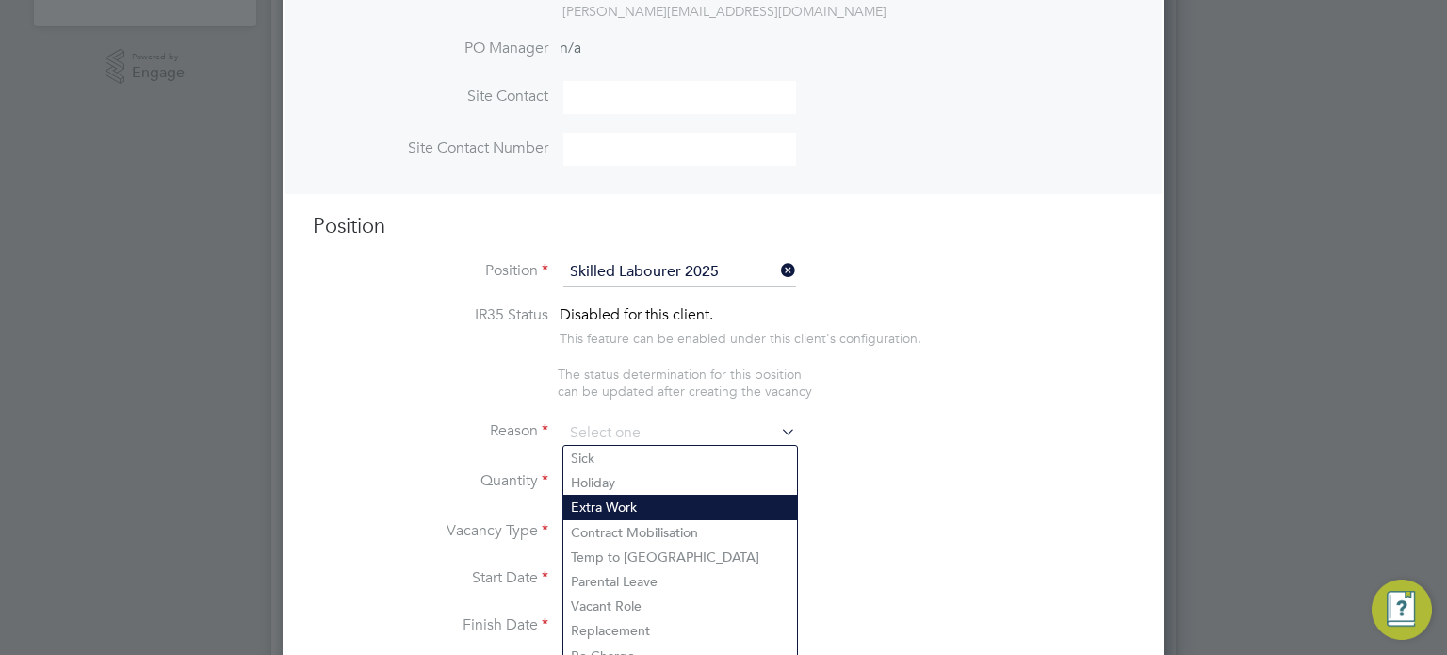
click at [628, 504] on li "Extra Work" at bounding box center [680, 507] width 234 height 24
type input "Extra Work"
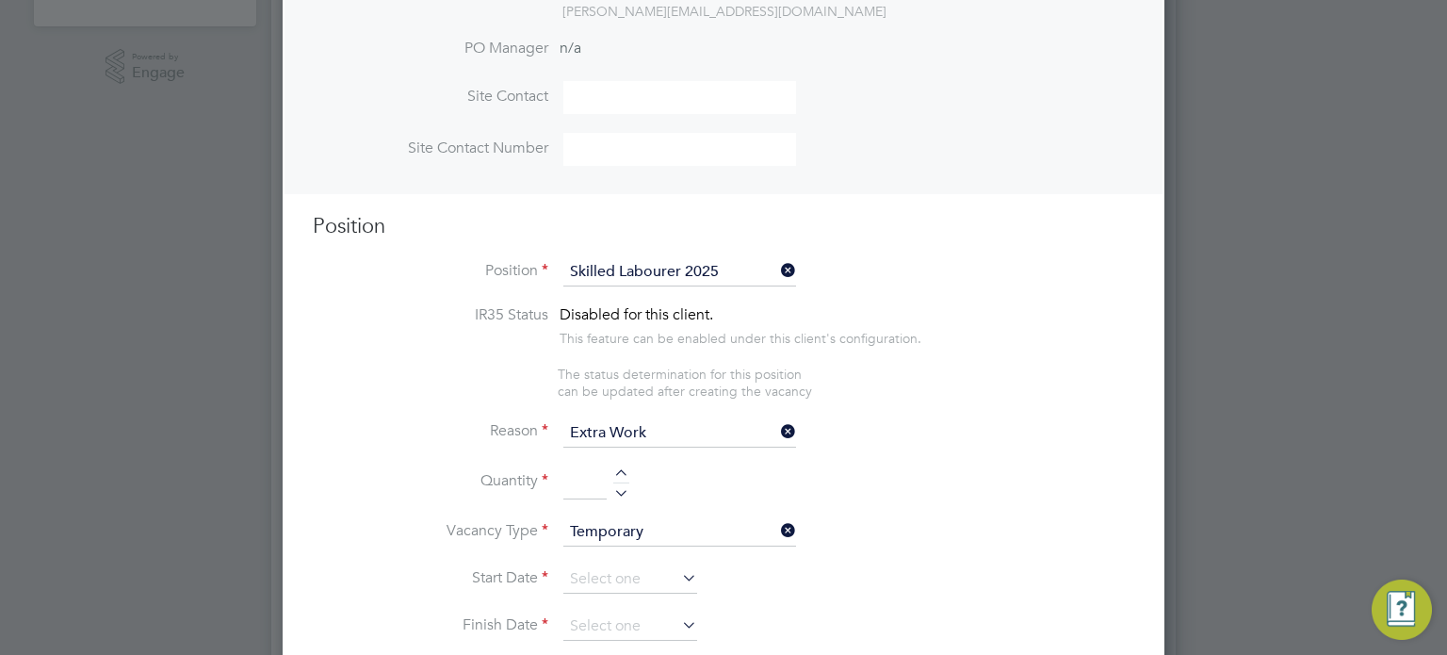
click at [621, 493] on div at bounding box center [621, 489] width 16 height 13
type input "1"
click at [600, 569] on input at bounding box center [630, 579] width 134 height 28
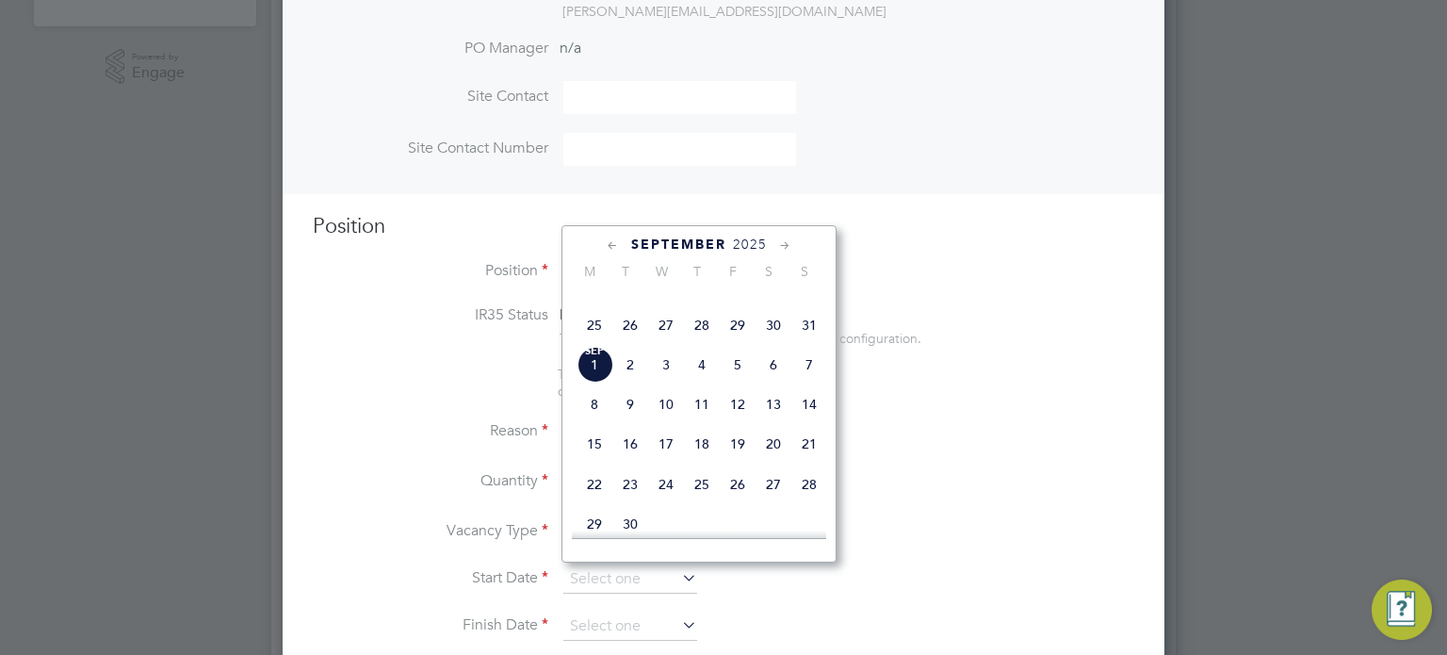
click at [602, 383] on span "Sep 1" at bounding box center [595, 365] width 36 height 36
type input "01 Sep 2025"
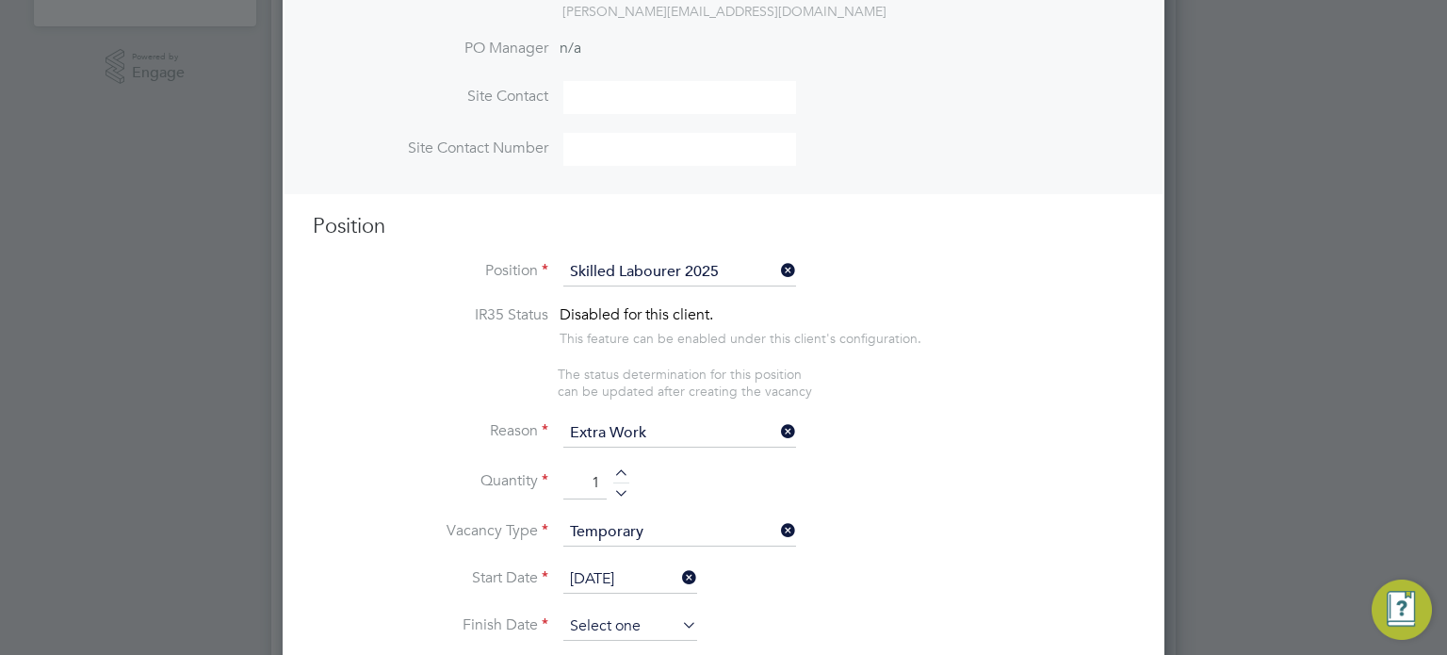
click at [606, 627] on input at bounding box center [630, 626] width 134 height 28
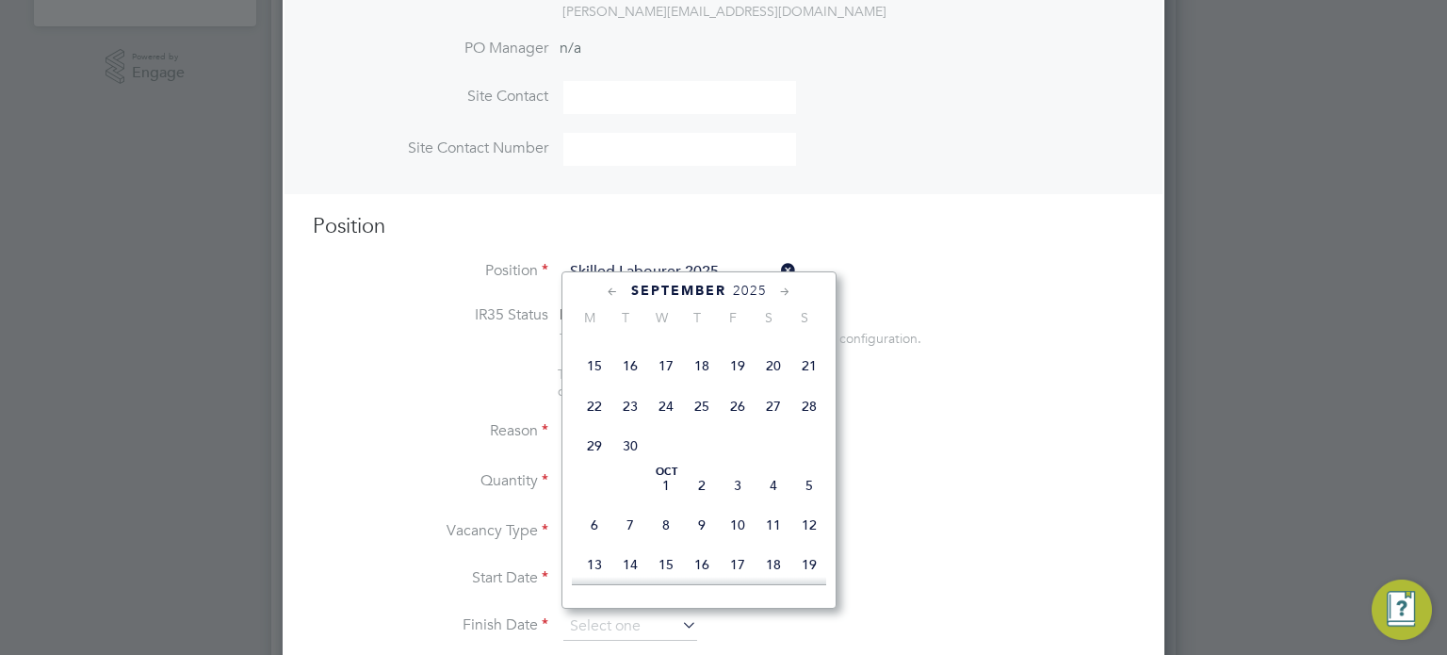
click at [735, 503] on span "3" at bounding box center [738, 485] width 36 height 36
type input "[DATE]"
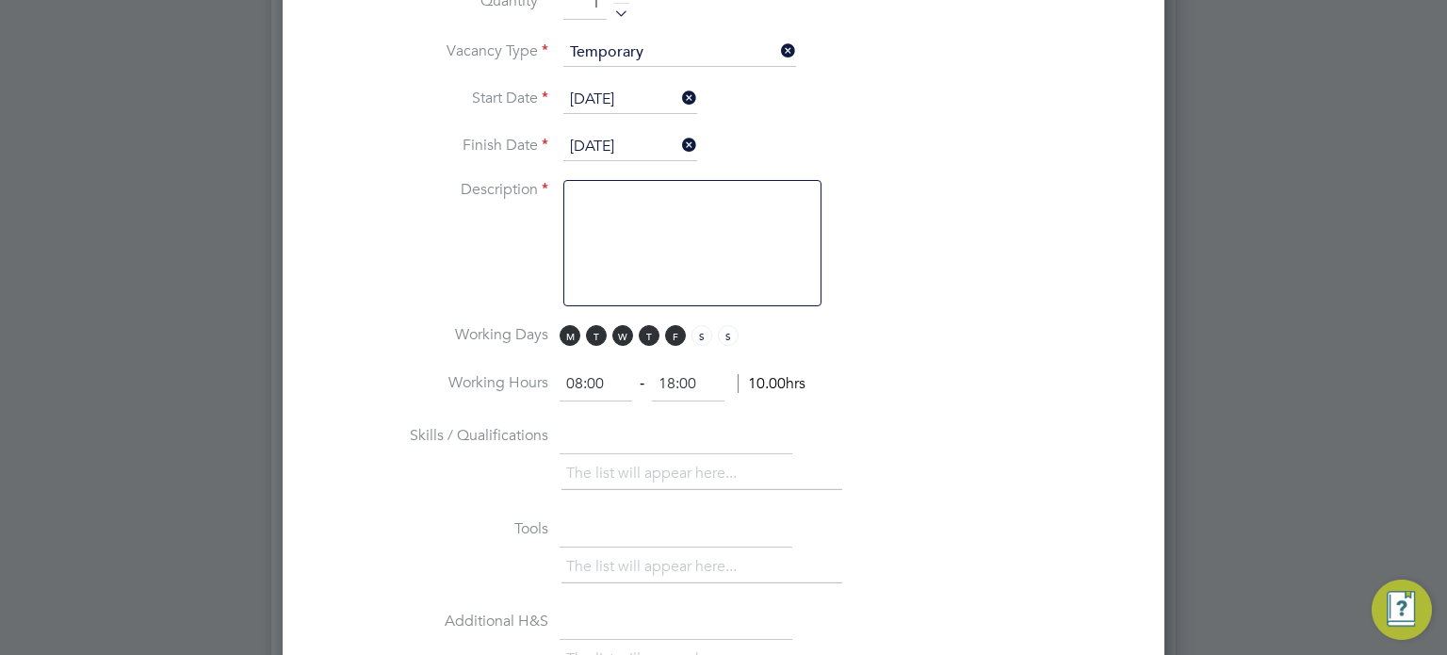
click at [681, 212] on textarea at bounding box center [692, 243] width 258 height 126
type textarea "Skilled Lab Duties"
click at [889, 255] on li "Description Skilled Lab Duties" at bounding box center [724, 252] width 822 height 145
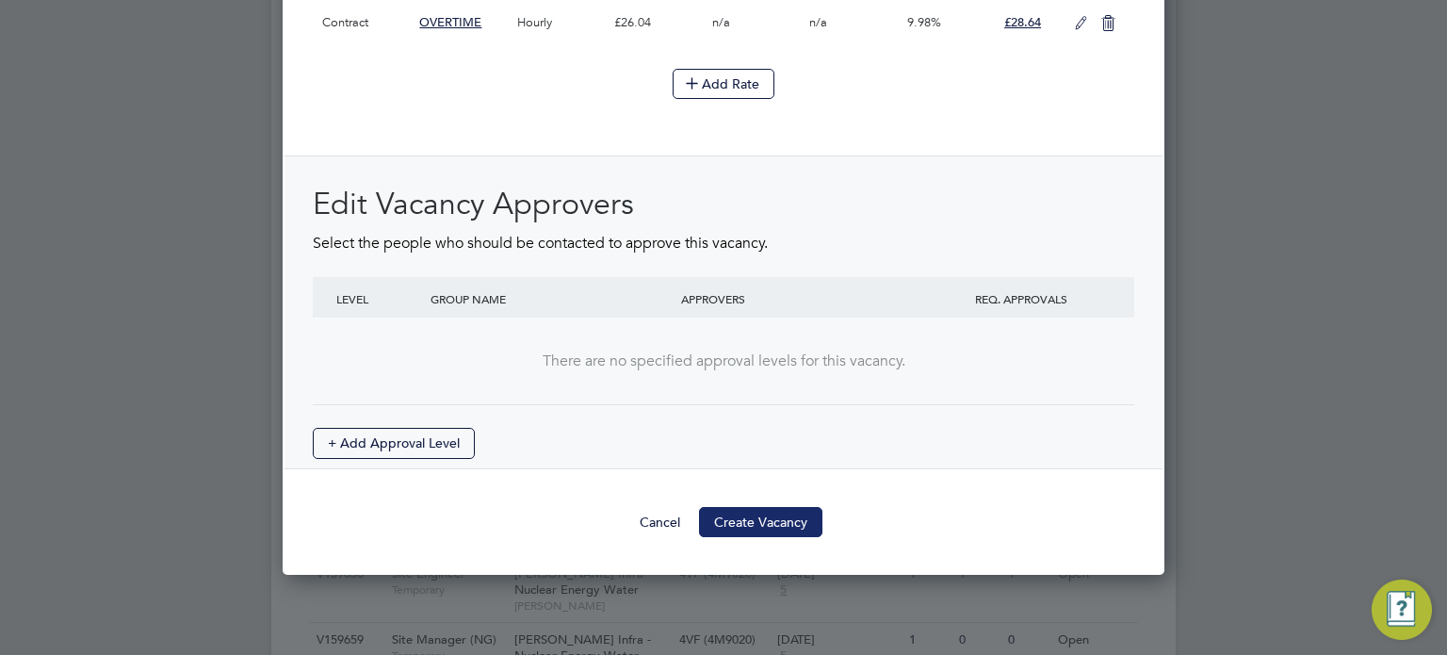
click at [758, 511] on button "Create Vacancy" at bounding box center [760, 522] width 123 height 30
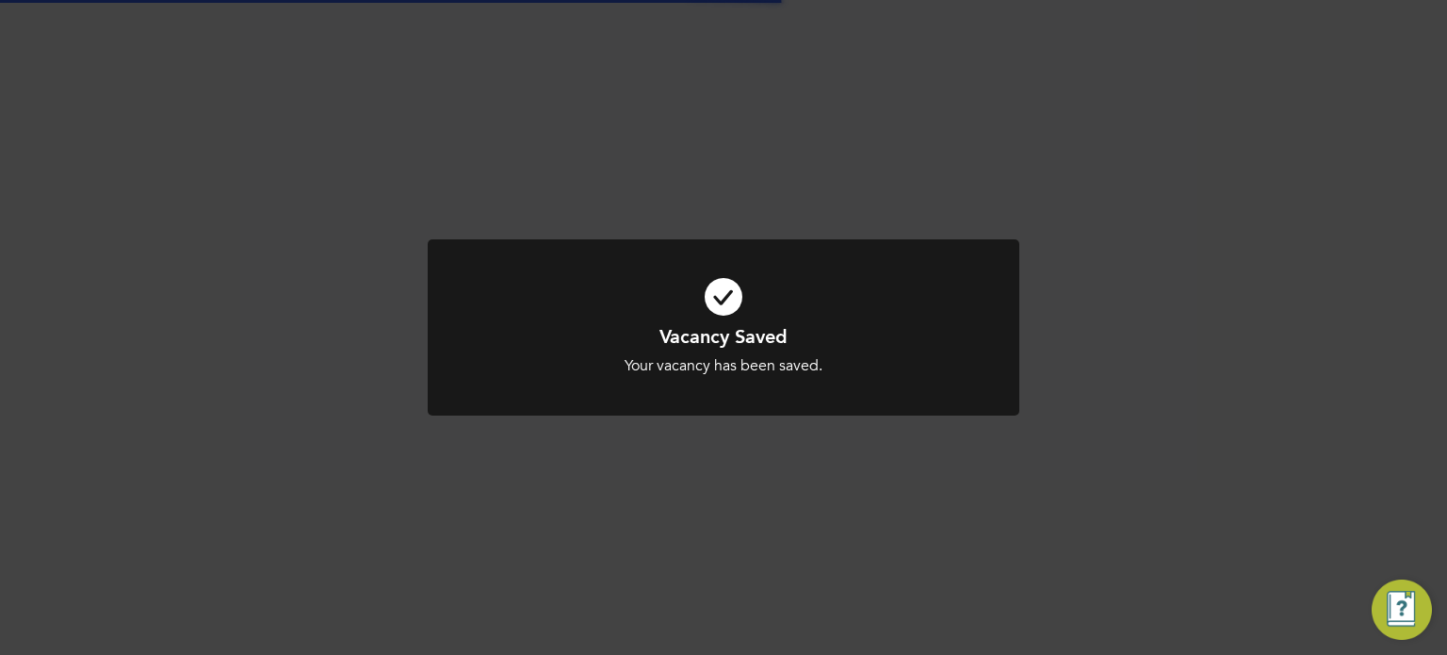
click at [1332, 314] on div "Vacancy Saved Your vacancy has been saved. Cancel Okay" at bounding box center [723, 327] width 1447 height 655
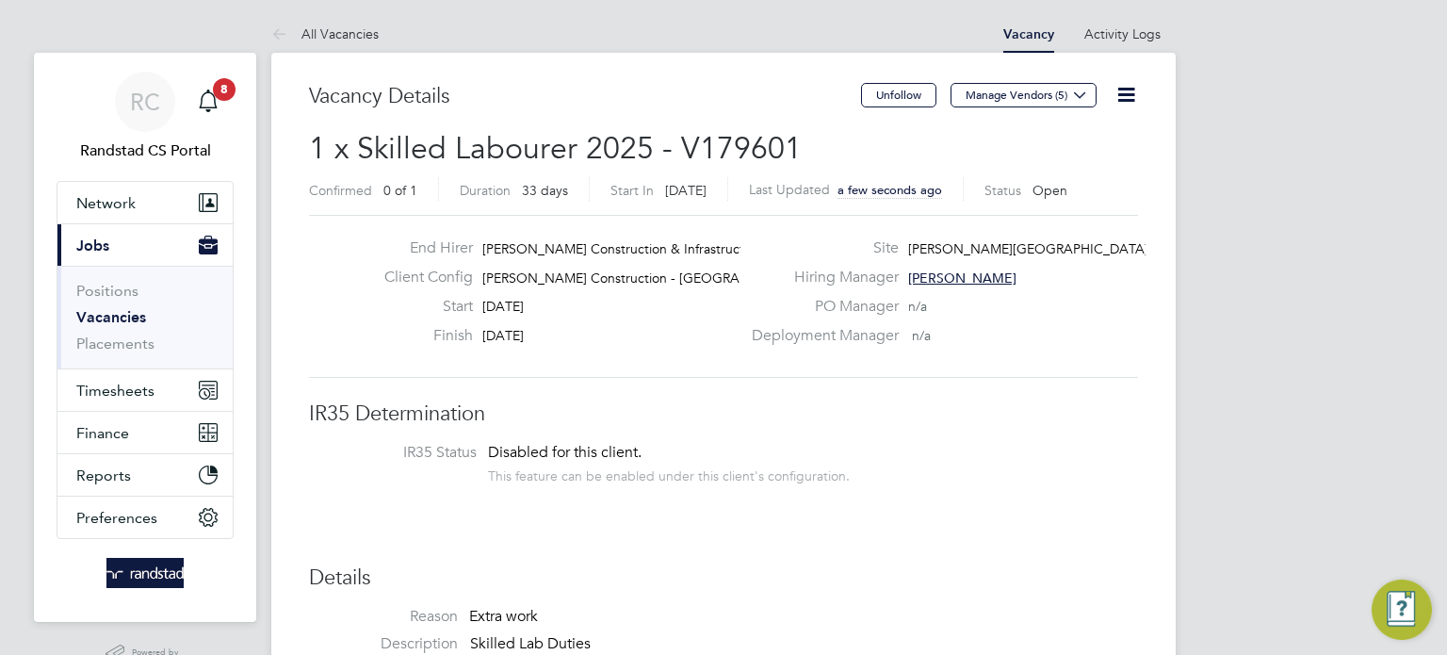
click at [130, 308] on link "Vacancies" at bounding box center [111, 317] width 70 height 18
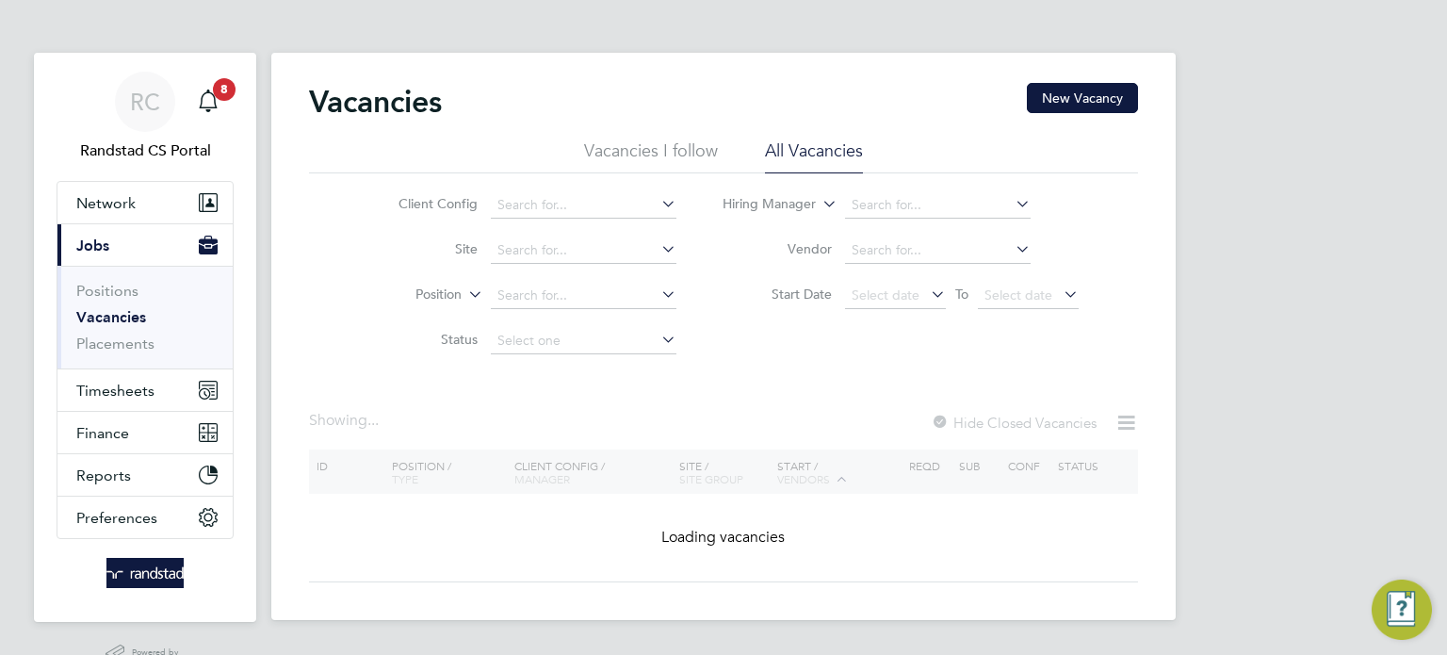
click at [1107, 117] on div "Vacancies New Vacancy" at bounding box center [723, 111] width 829 height 57
click at [1094, 112] on button "New Vacancy" at bounding box center [1082, 98] width 111 height 30
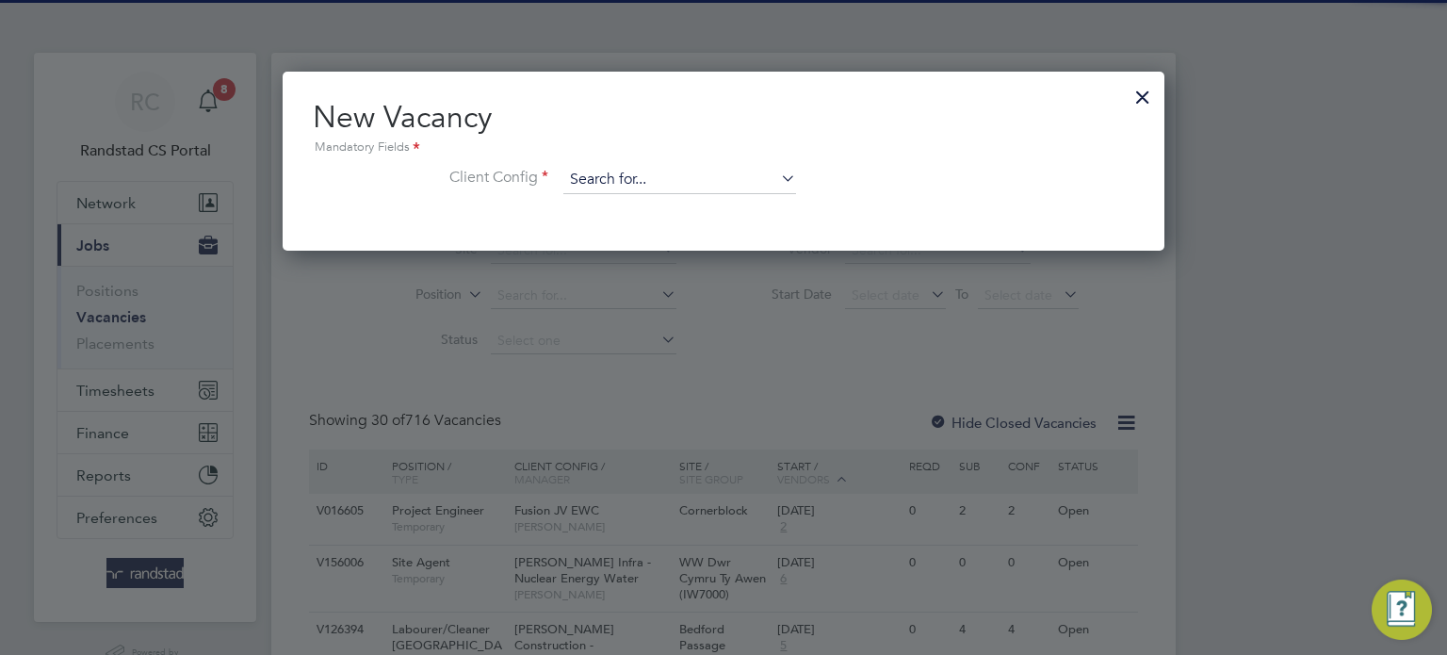
click at [636, 182] on input at bounding box center [679, 180] width 233 height 28
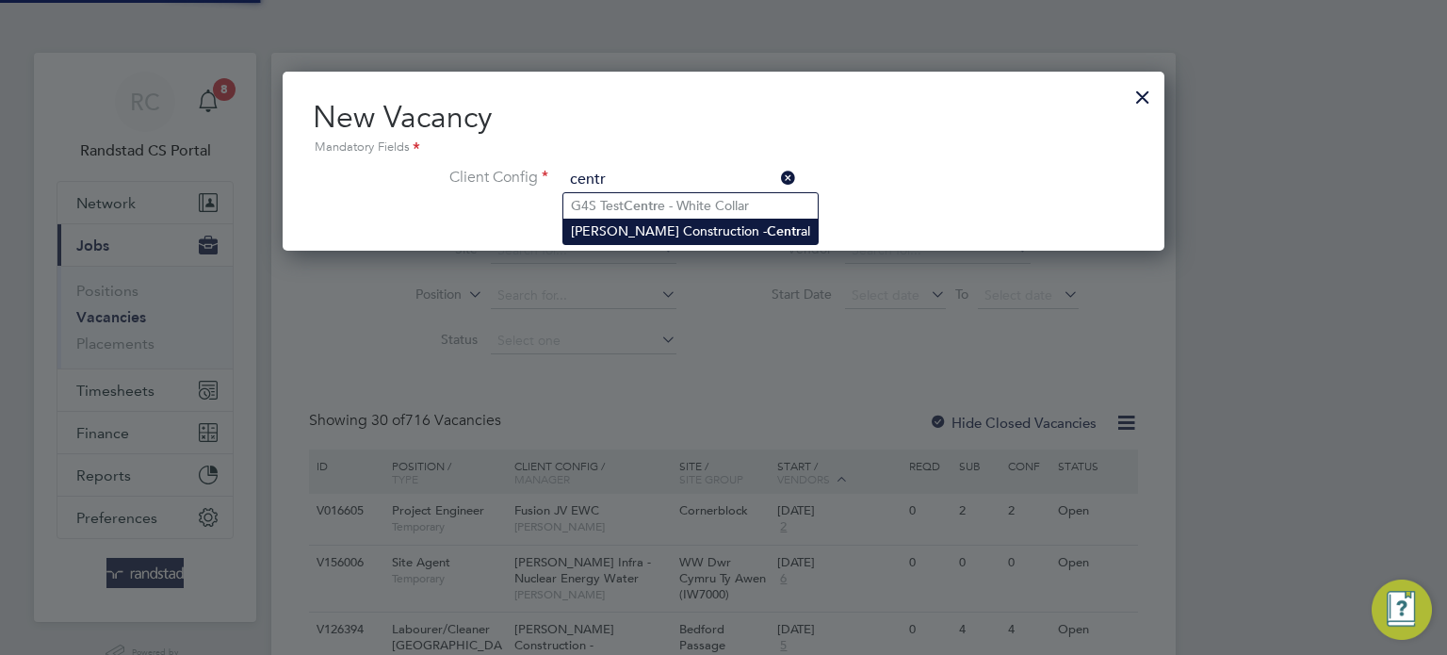
click at [683, 231] on li "Morgan Sindall Construction - Centr al" at bounding box center [690, 231] width 254 height 25
type input "Morgan Sindall Construction - Central"
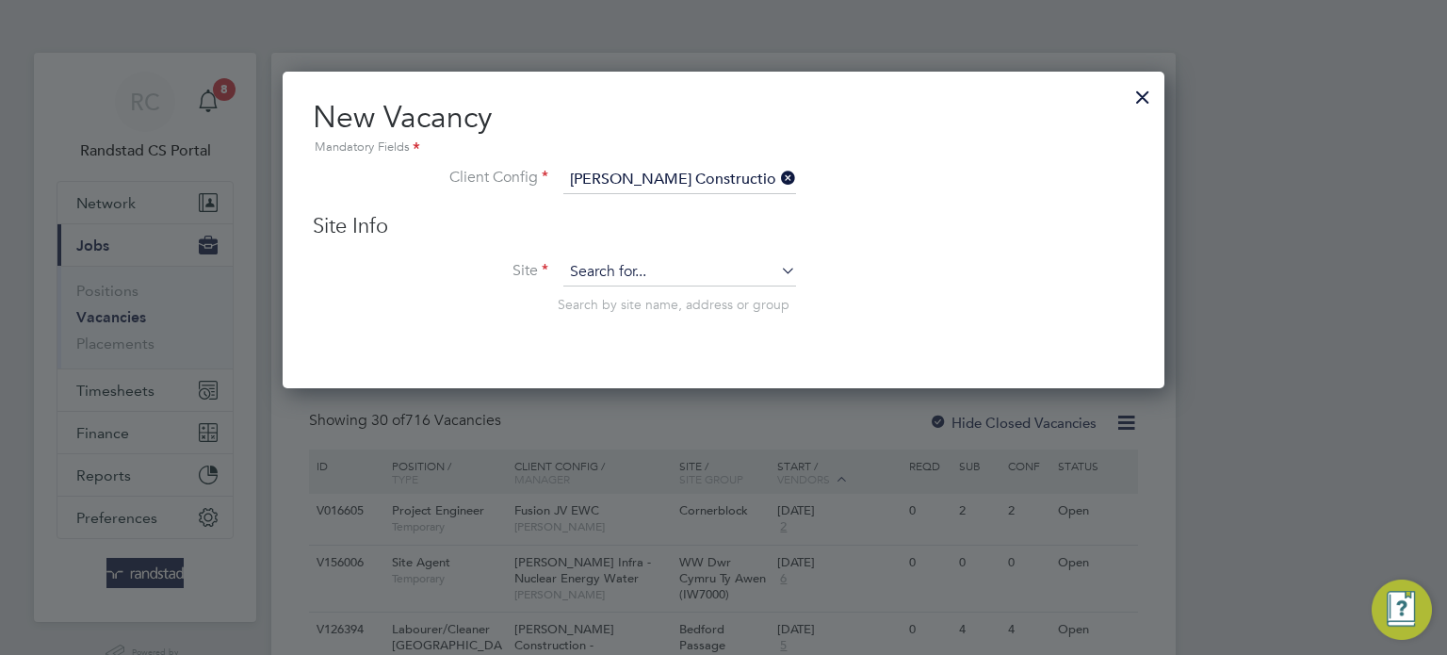
click at [641, 270] on input at bounding box center [679, 272] width 233 height 28
click at [652, 297] on li "Hamilt on School (21CC08)" at bounding box center [680, 297] width 234 height 25
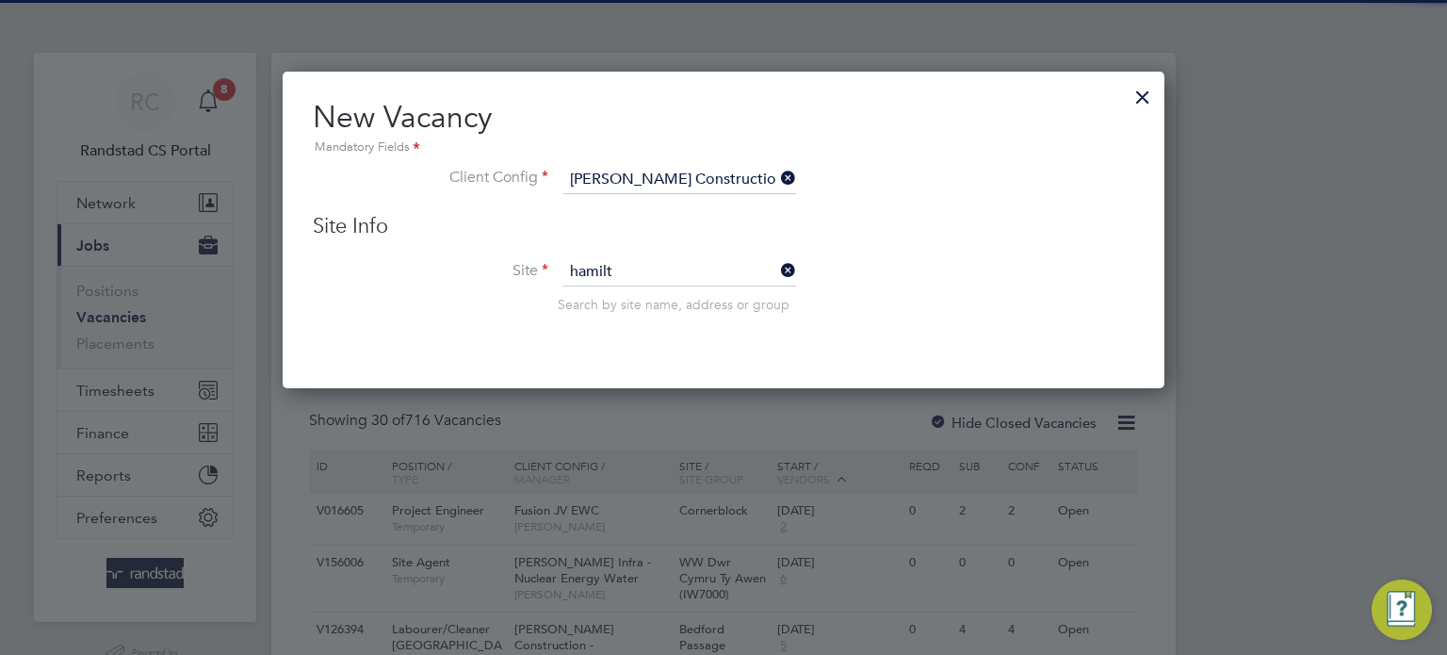
type input "Hamilton School (21CC08)"
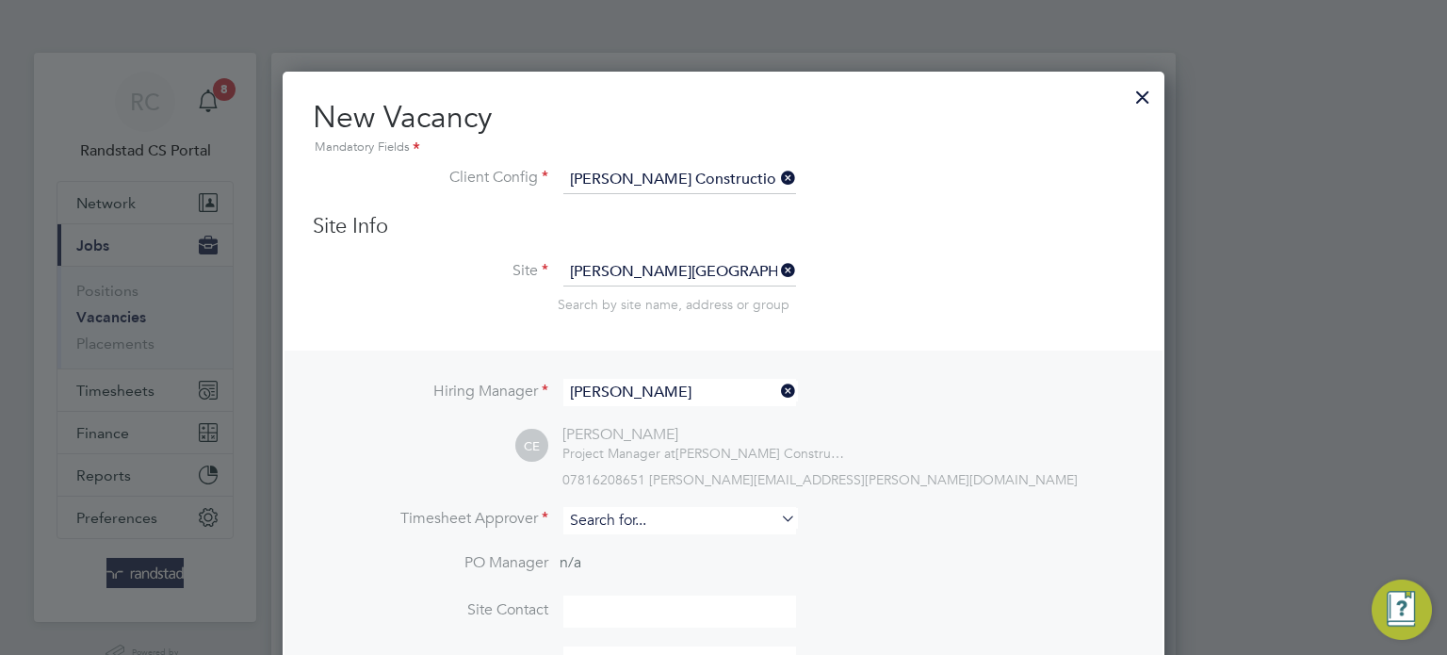
click at [662, 516] on input at bounding box center [679, 520] width 233 height 27
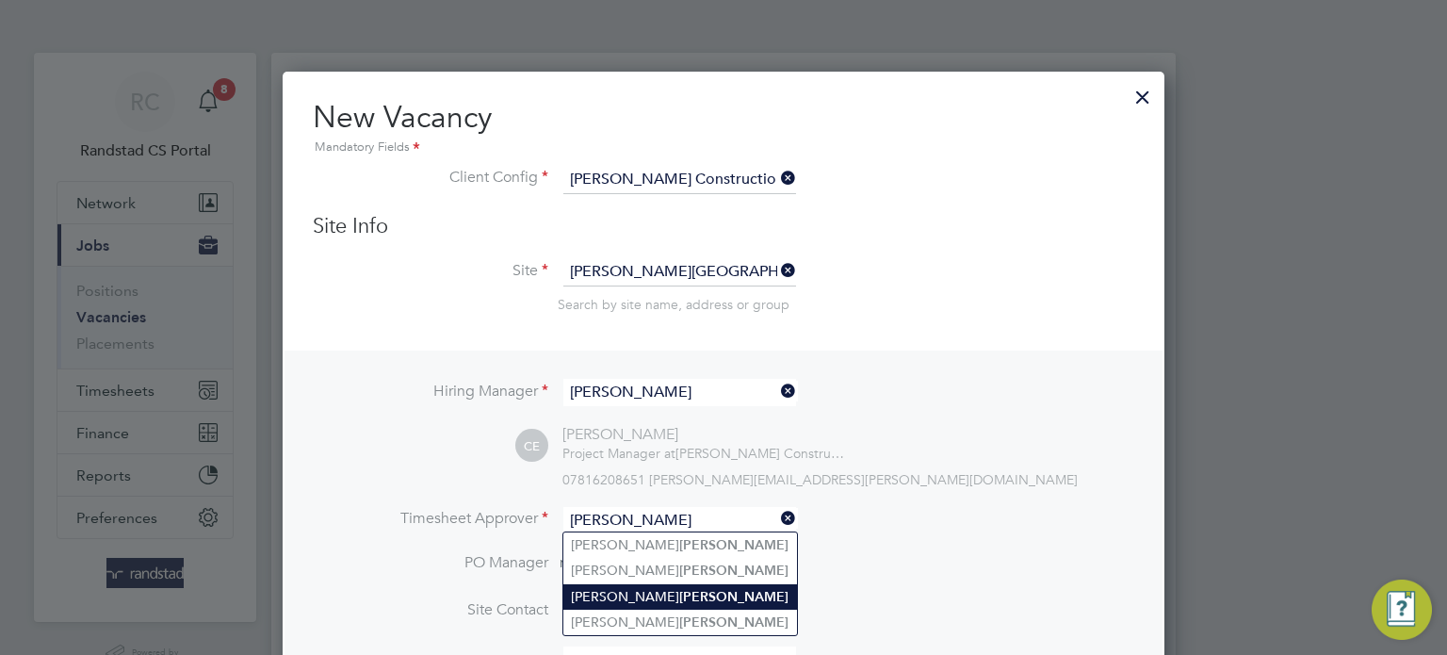
click at [679, 589] on b "Edwards" at bounding box center [733, 597] width 109 height 16
type input "Carl Edwards"
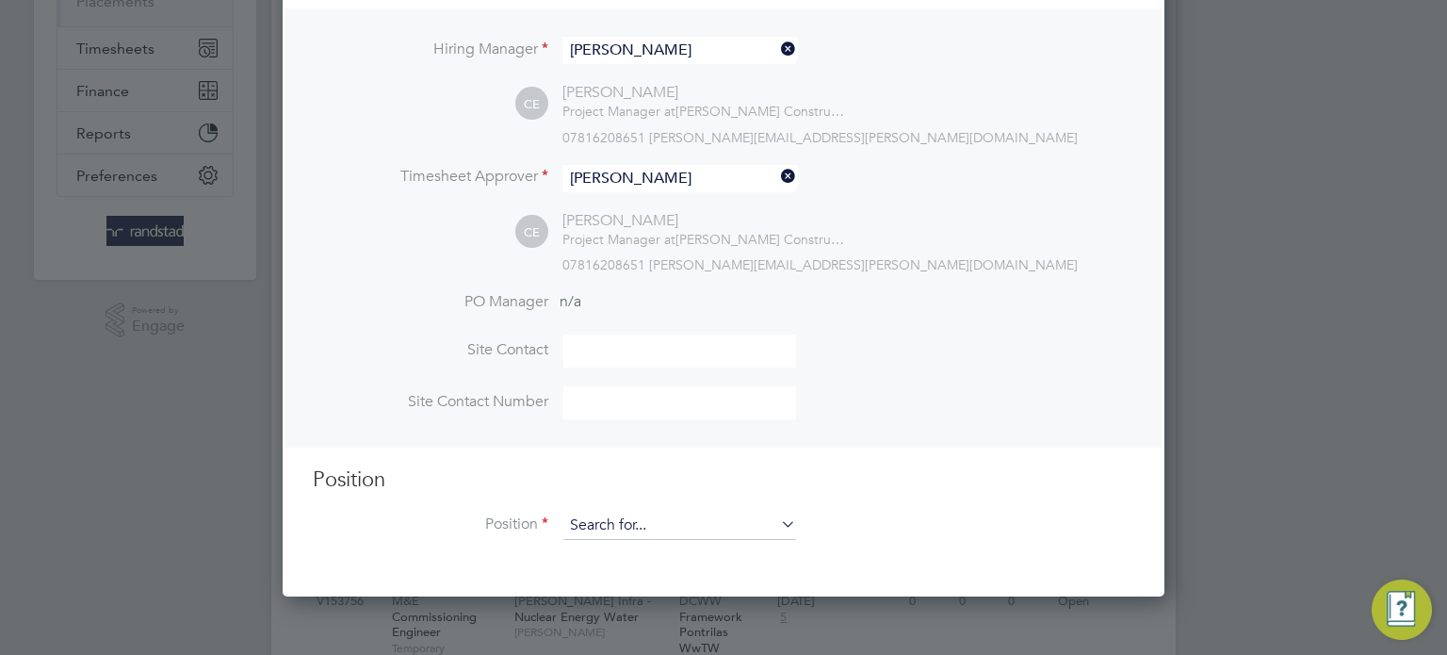
click at [655, 522] on input at bounding box center [679, 526] width 233 height 28
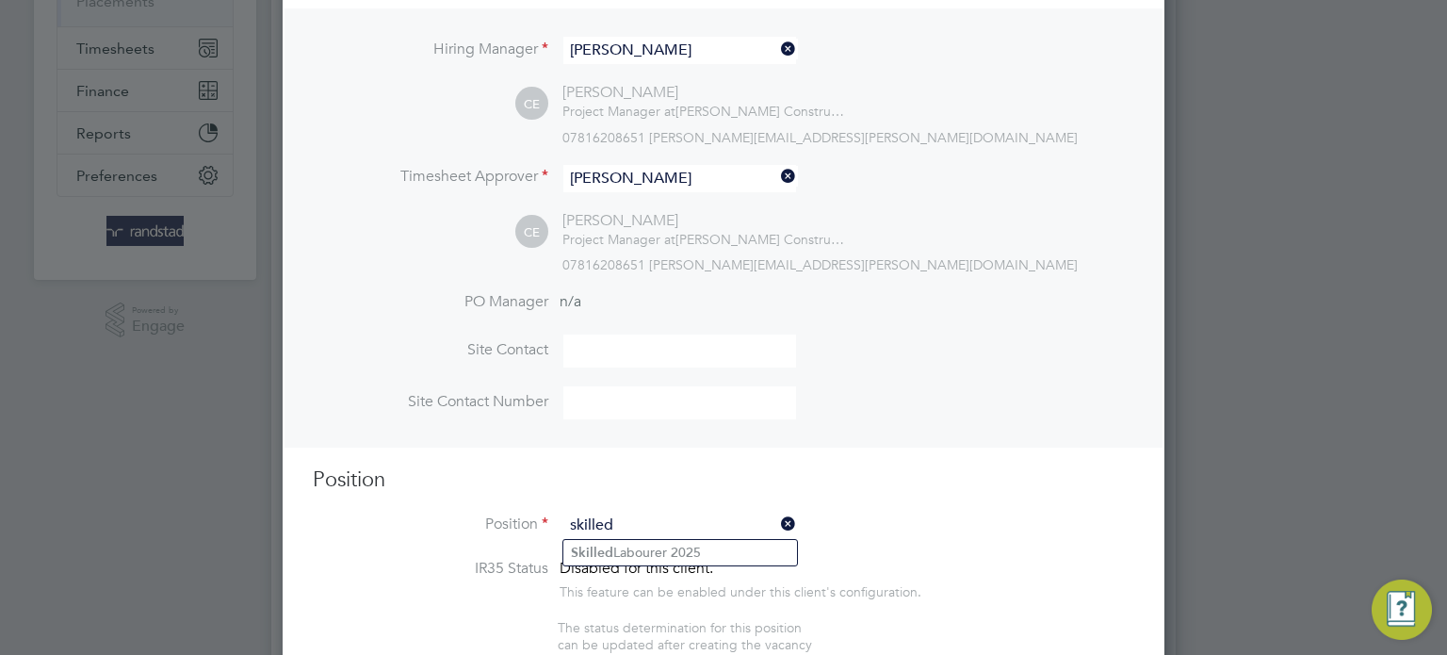
click at [670, 546] on li "Skilled Labourer 2025" at bounding box center [680, 552] width 234 height 25
type input "Skilled Labourer 2025"
type textarea "Attend to site amenities, toilets, offices, drying rooms, canteen etc. Occasion…"
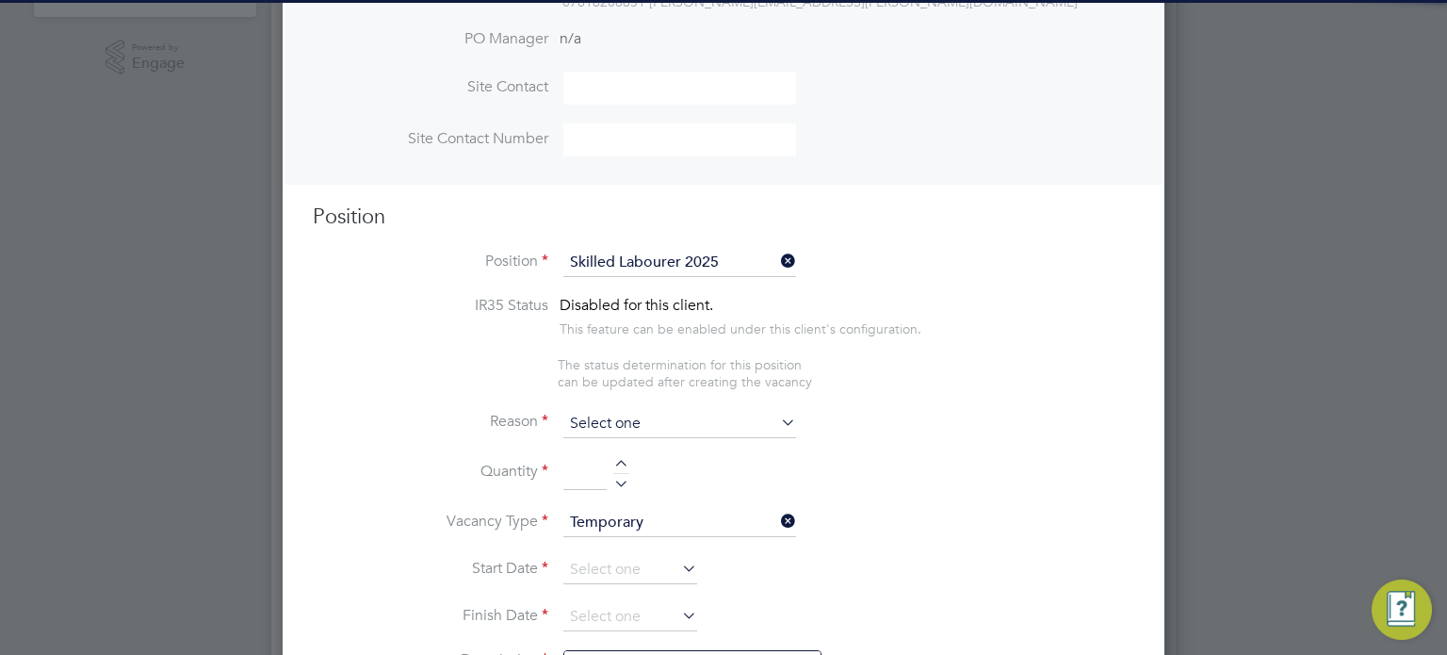
click at [652, 429] on input at bounding box center [679, 424] width 233 height 28
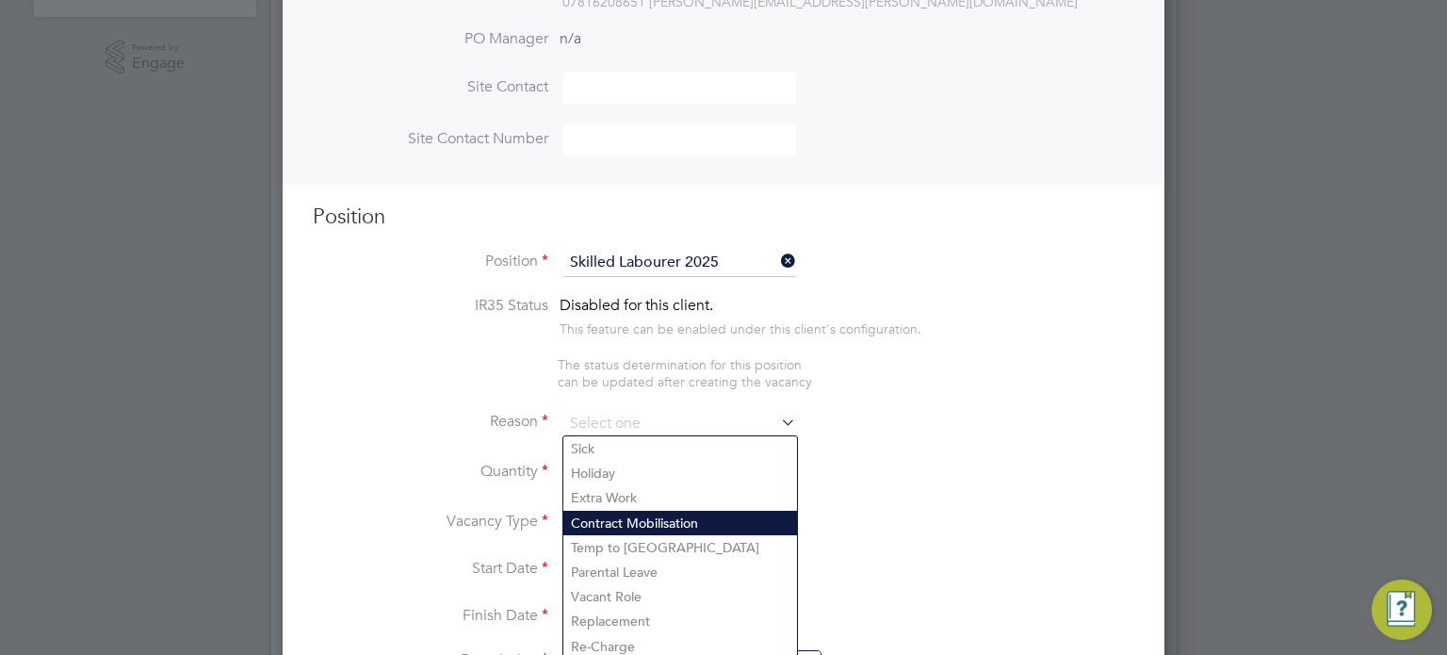
click at [618, 512] on li "Contract Mobilisation" at bounding box center [680, 523] width 234 height 24
type input "Contract Mobilisation"
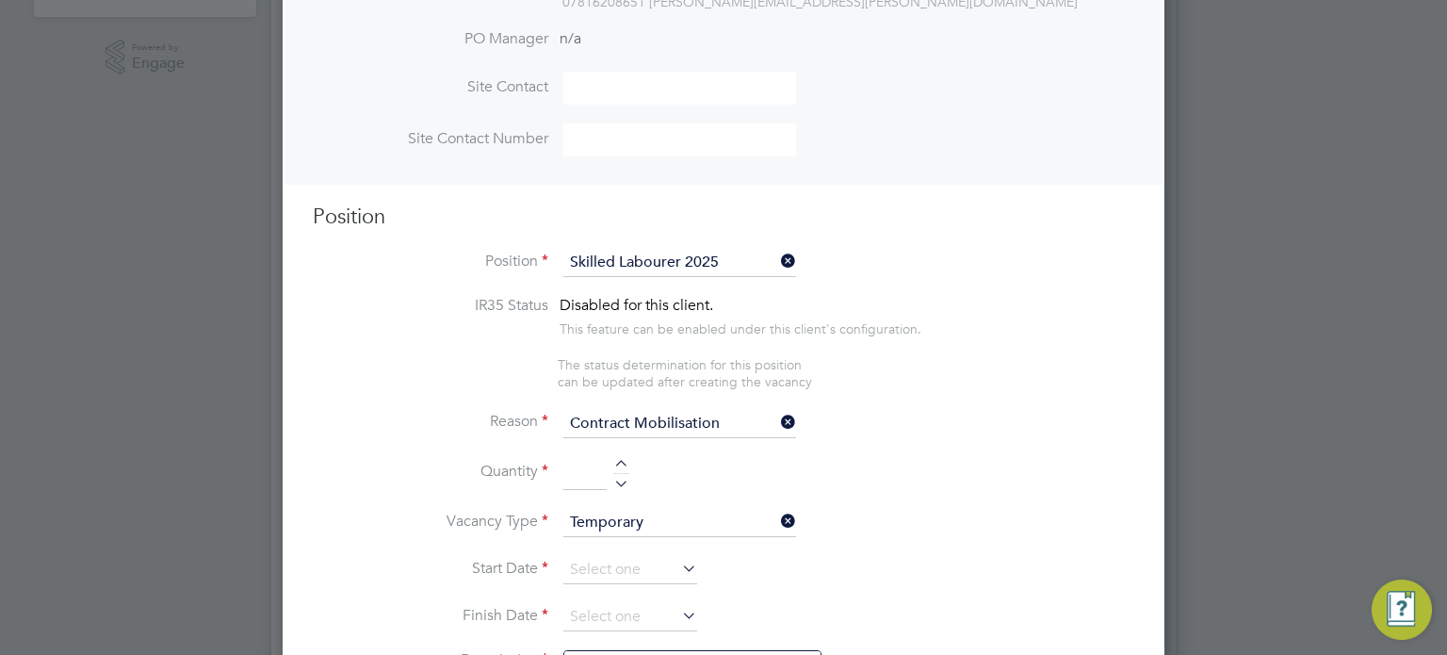
click at [636, 423] on input "Contract Mobilisation" at bounding box center [679, 424] width 233 height 28
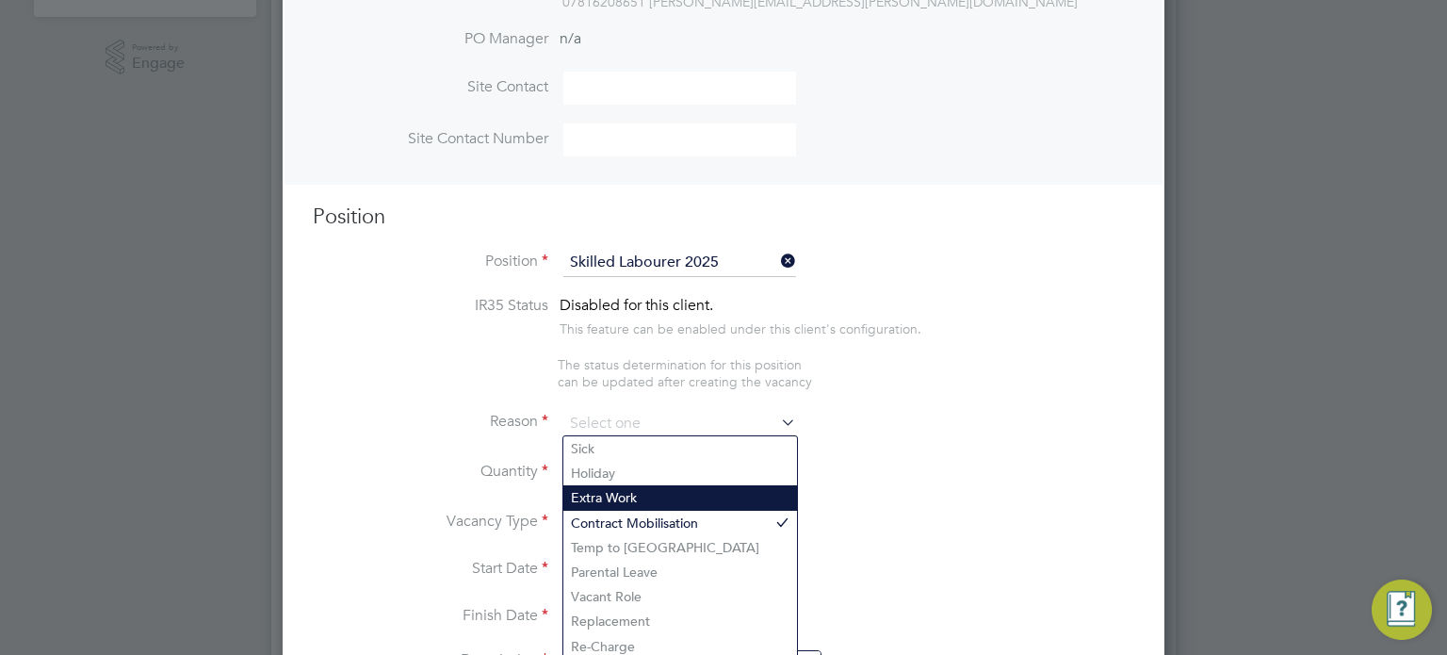
click at [628, 492] on li "Extra Work" at bounding box center [680, 497] width 234 height 24
type input "Extra Work"
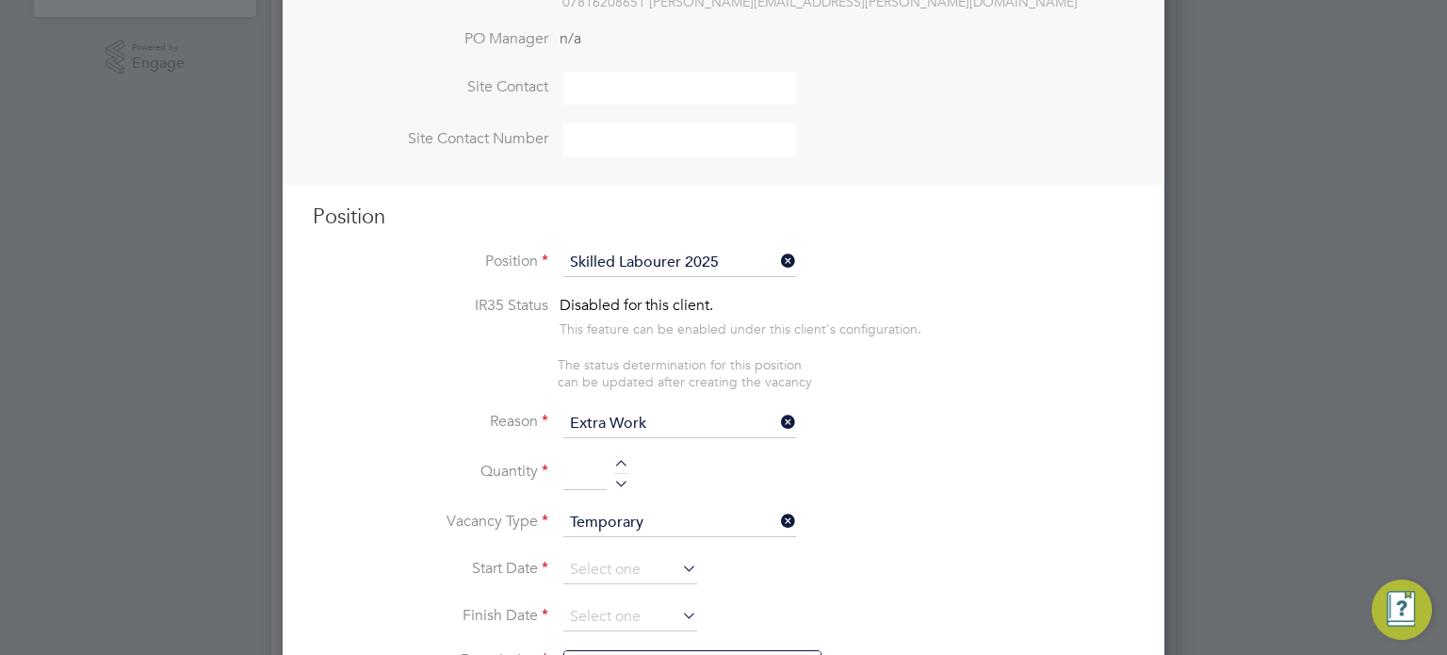
click at [622, 487] on li "Quantity" at bounding box center [724, 483] width 822 height 53
click at [621, 483] on div at bounding box center [621, 480] width 16 height 13
type input "1"
click at [597, 562] on input at bounding box center [630, 570] width 134 height 28
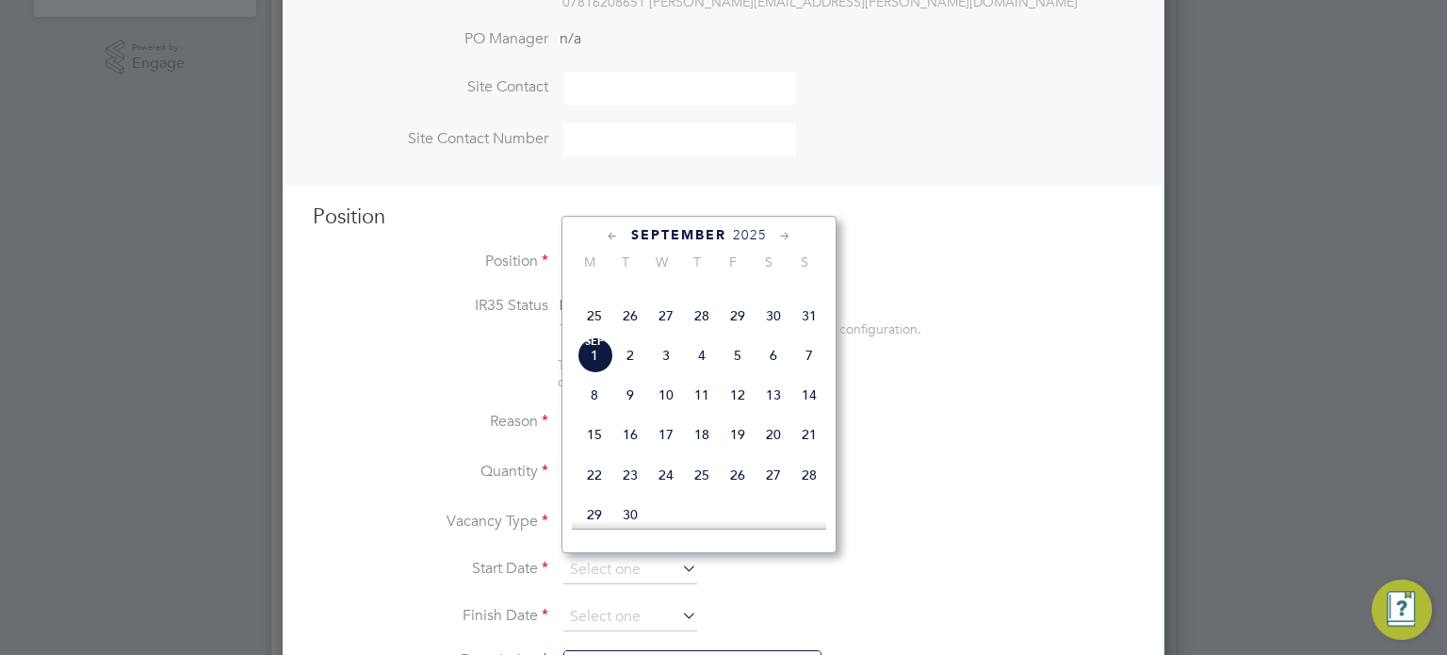
click at [599, 373] on span "Sep 1" at bounding box center [595, 355] width 36 height 36
type input "01 Sep 2025"
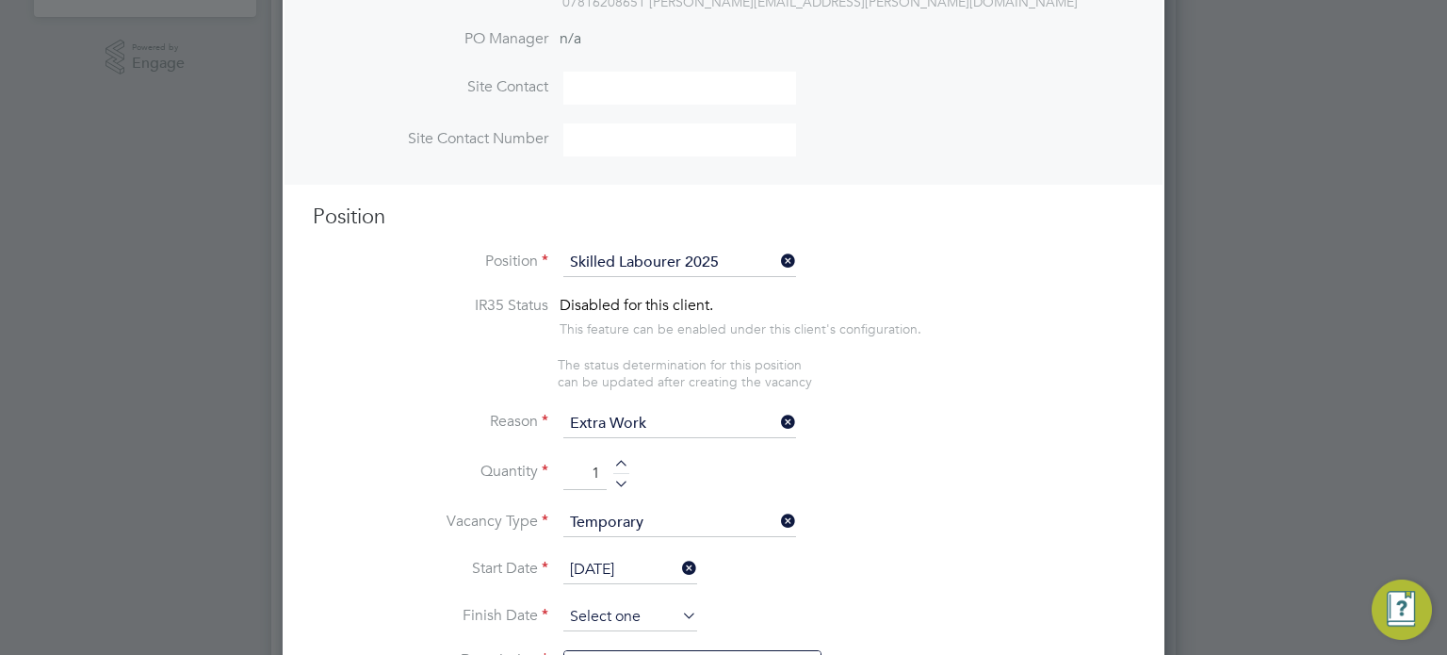
click at [595, 610] on input at bounding box center [630, 617] width 134 height 28
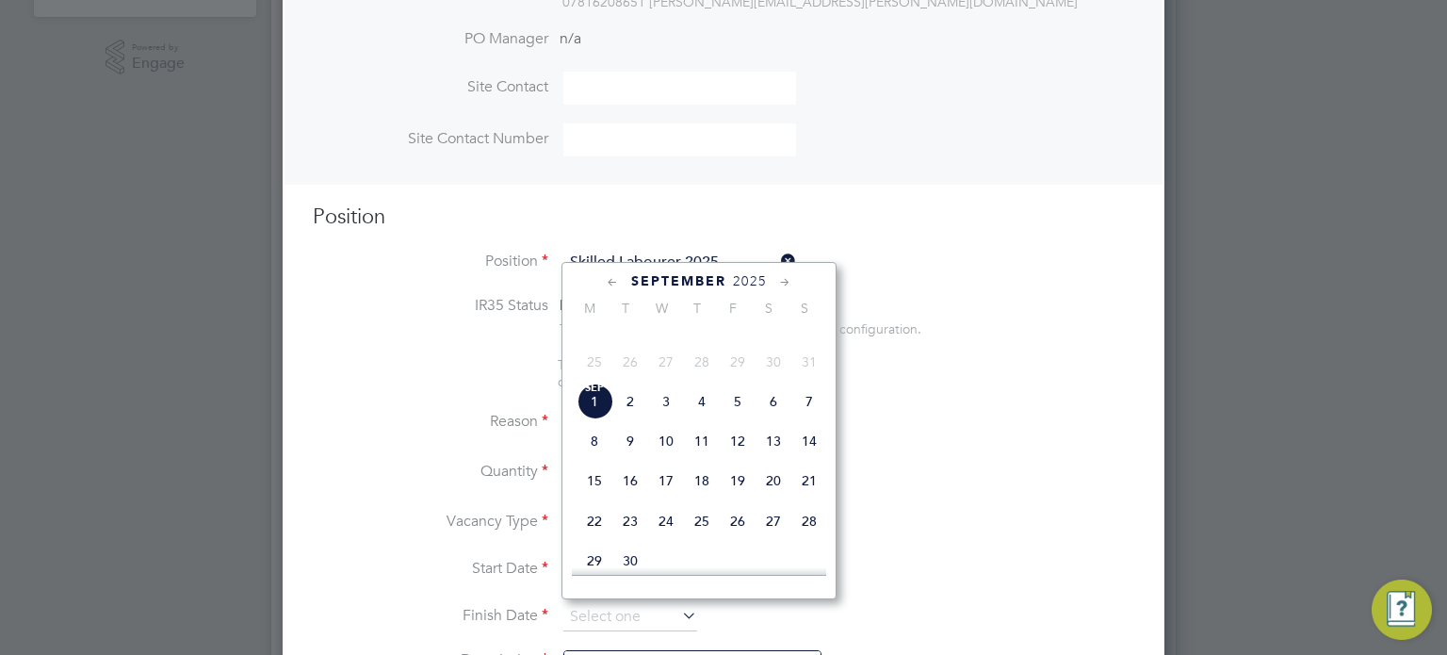
click at [748, 419] on span "5" at bounding box center [738, 401] width 36 height 36
type input "[DATE]"
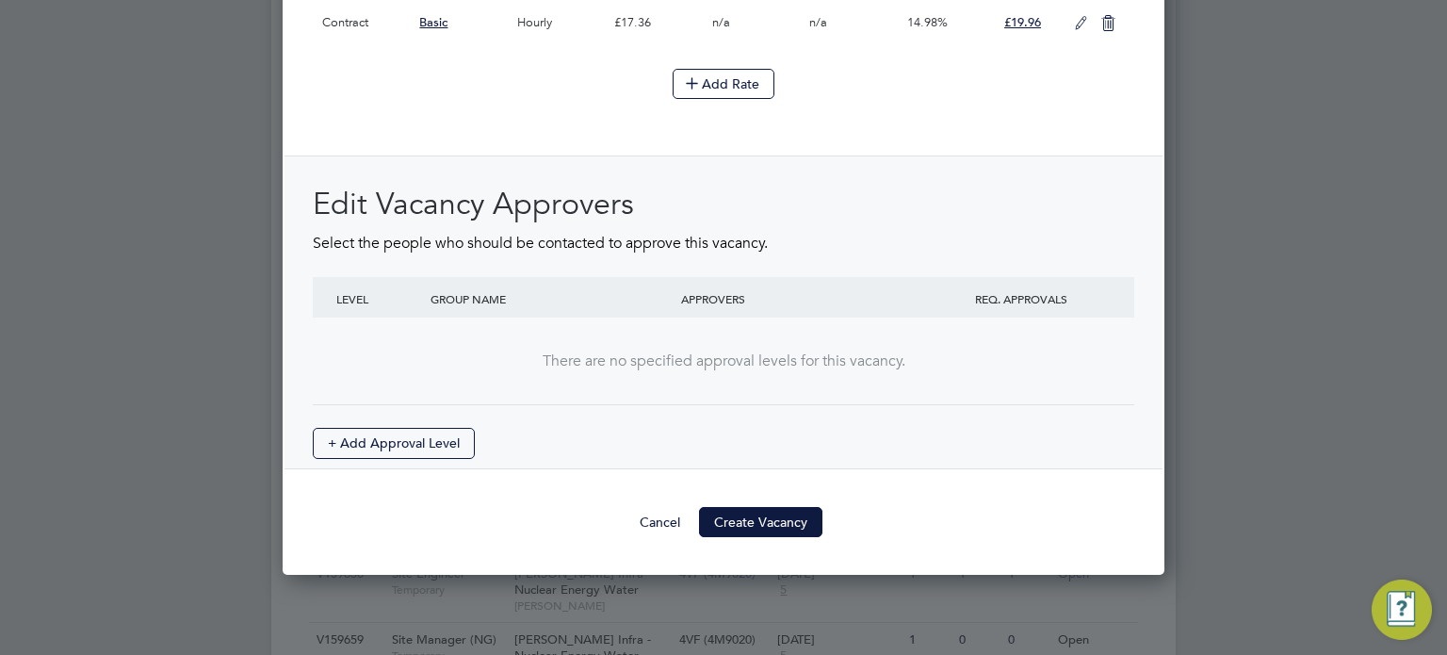
click at [794, 511] on button "Create Vacancy" at bounding box center [760, 522] width 123 height 30
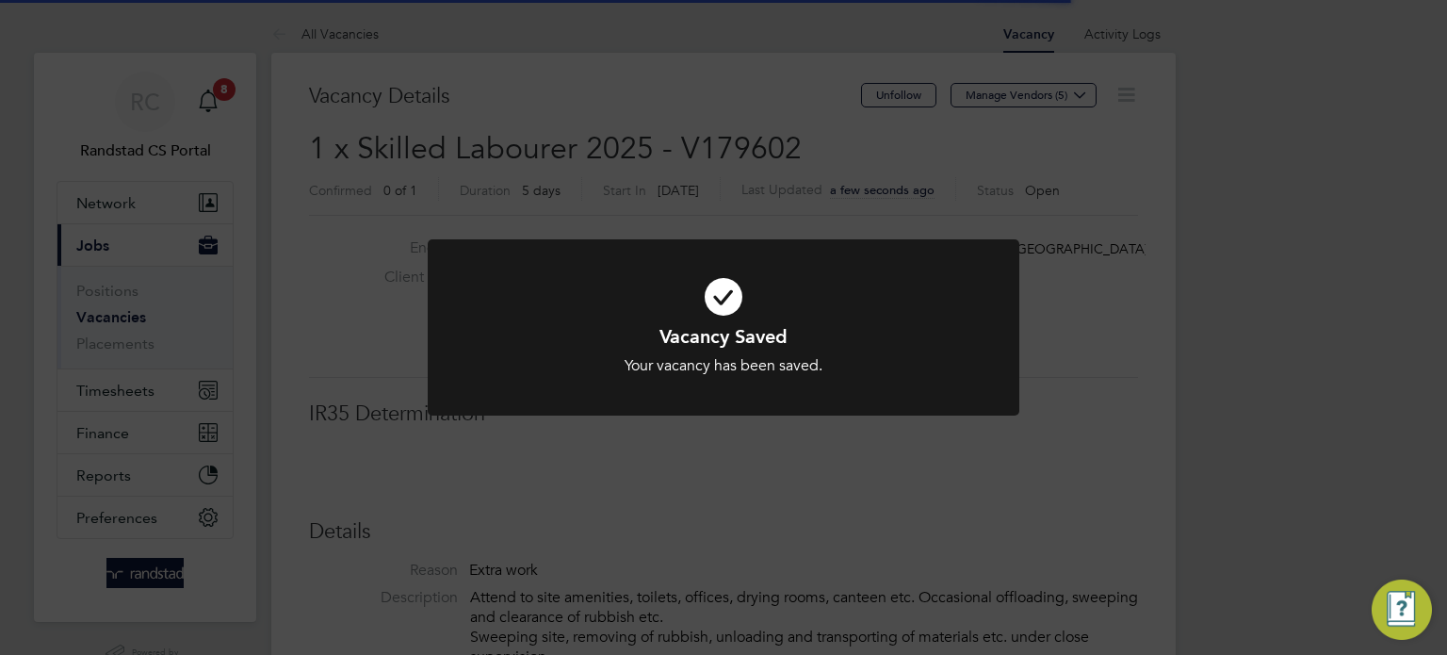
click at [1178, 415] on div "Vacancy Saved Your vacancy has been saved. Cancel Okay" at bounding box center [723, 327] width 1447 height 655
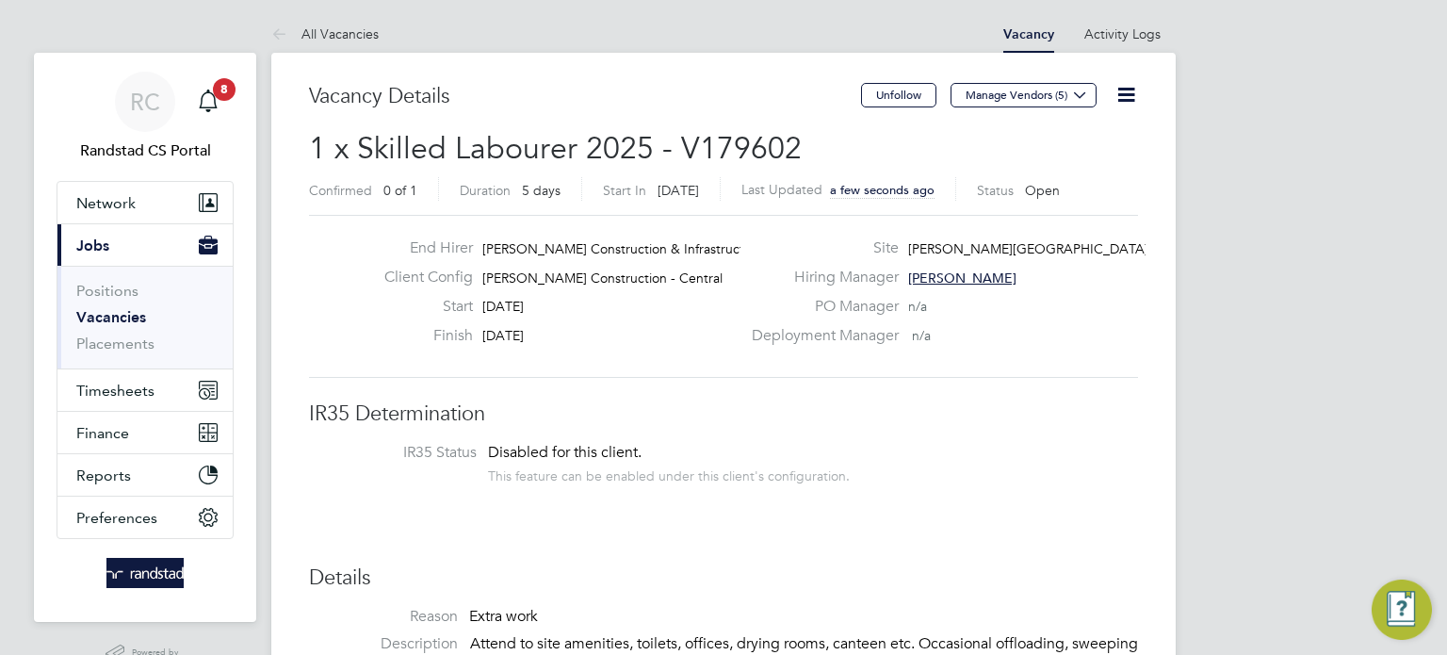
click at [129, 305] on li "Positions" at bounding box center [146, 295] width 141 height 26
click at [127, 316] on link "Vacancies" at bounding box center [111, 317] width 70 height 18
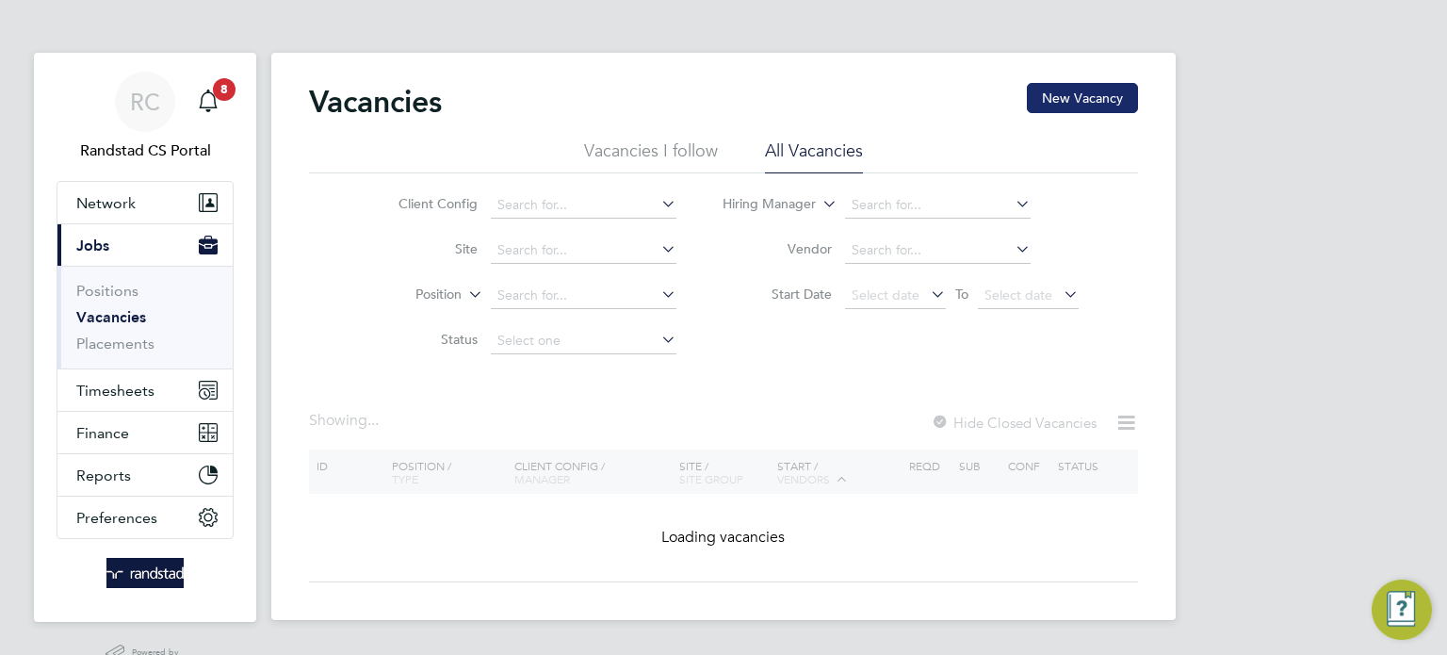
click at [1097, 87] on button "New Vacancy" at bounding box center [1082, 98] width 111 height 30
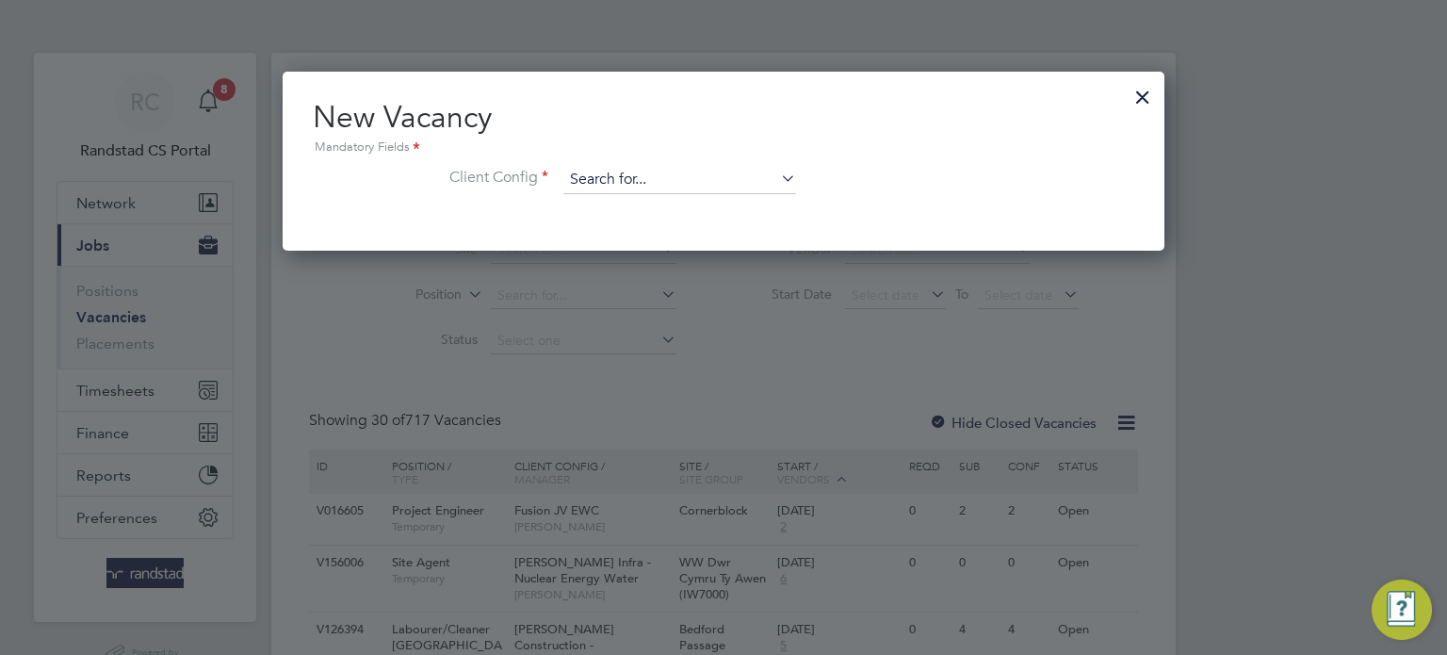
click at [643, 175] on input at bounding box center [679, 180] width 233 height 28
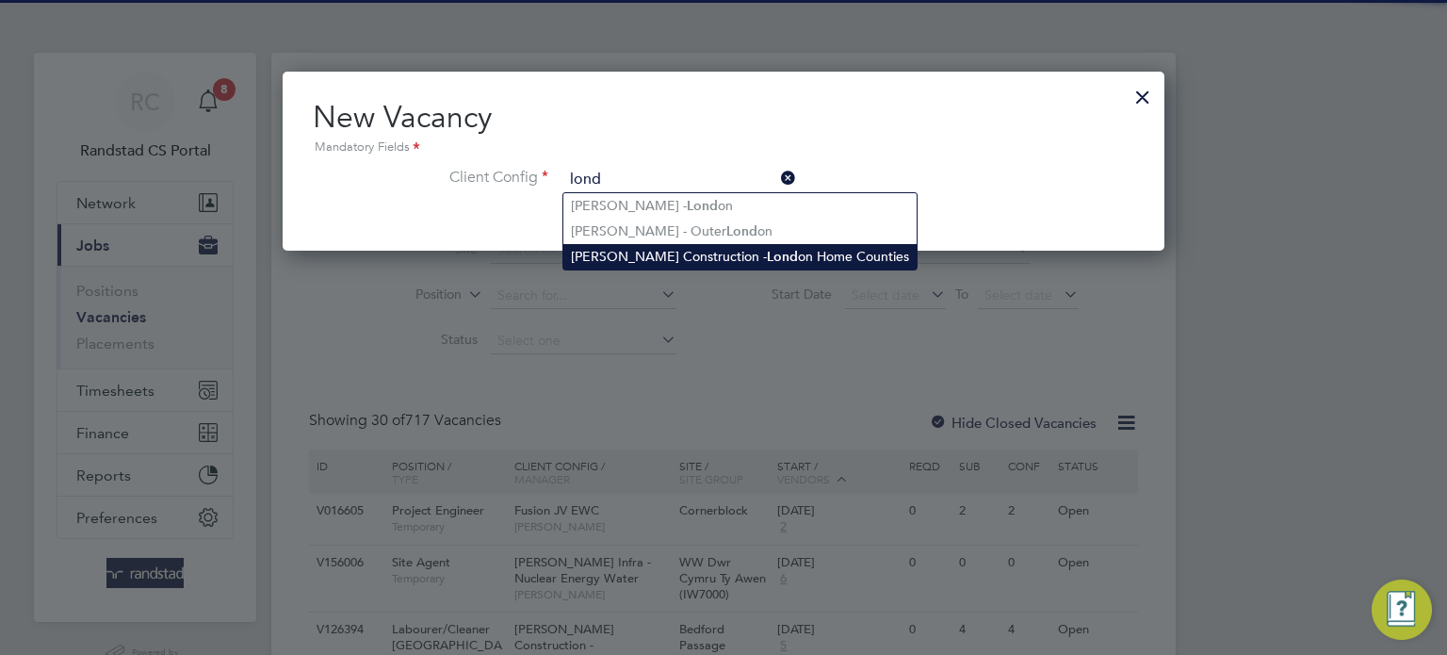
click at [726, 262] on li "Morgan Sindall Construction - Lond on Home Counties" at bounding box center [739, 256] width 353 height 25
type input "Morgan Sindall Construction - London Home Counties"
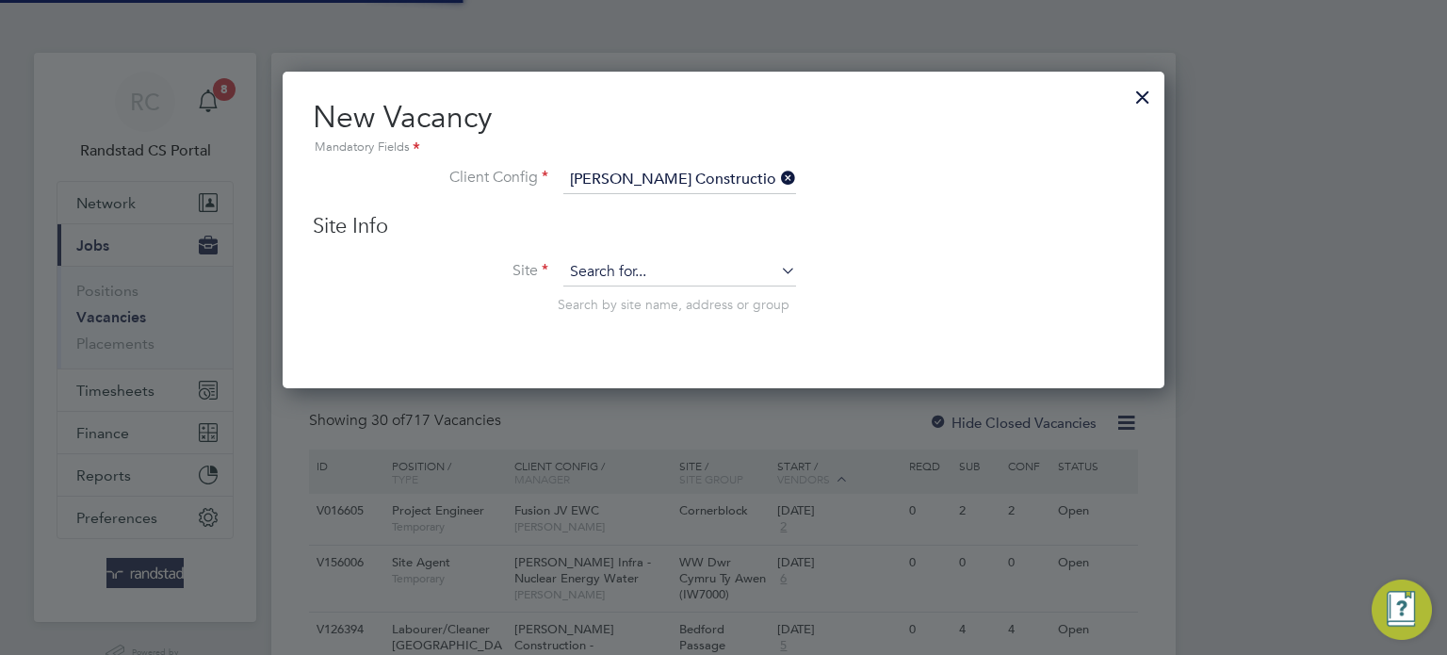
click at [671, 262] on input at bounding box center [679, 272] width 233 height 28
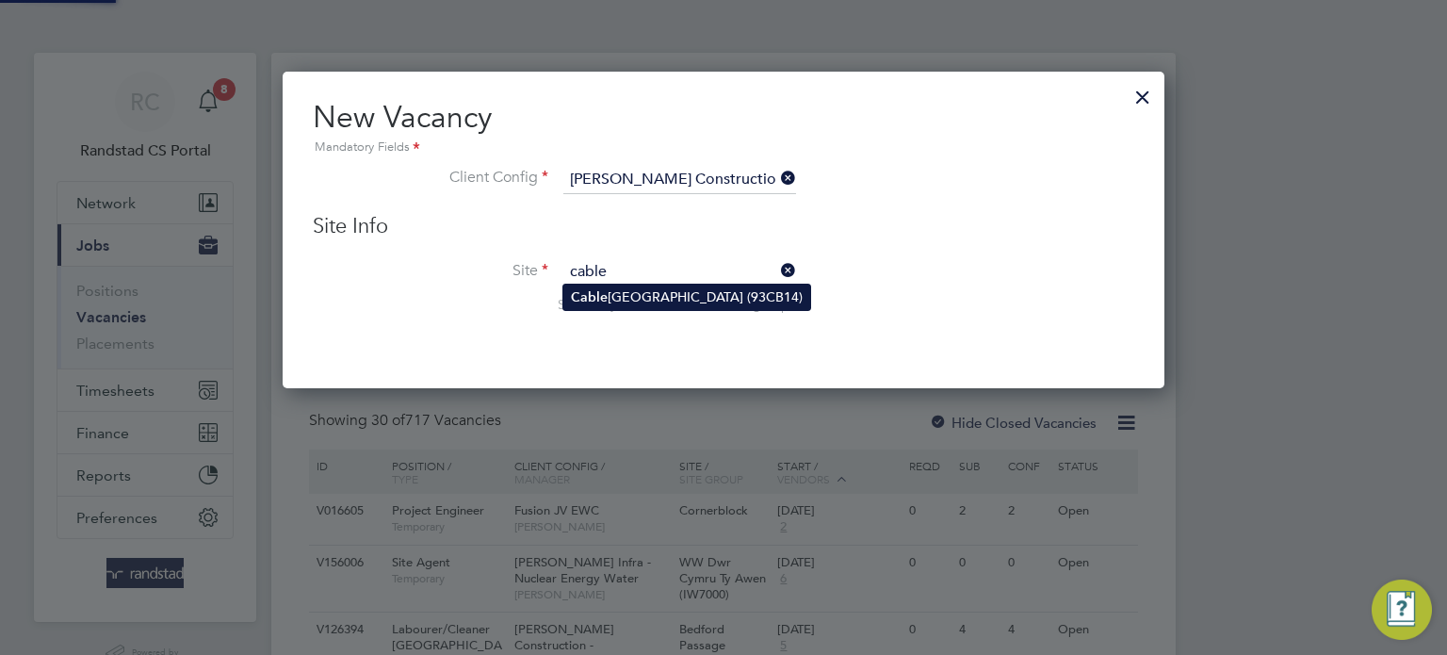
click at [686, 291] on li "Cable Wharf Primary School (93CB14)" at bounding box center [686, 297] width 247 height 25
type input "Cable Wharf Primary School (93CB14)"
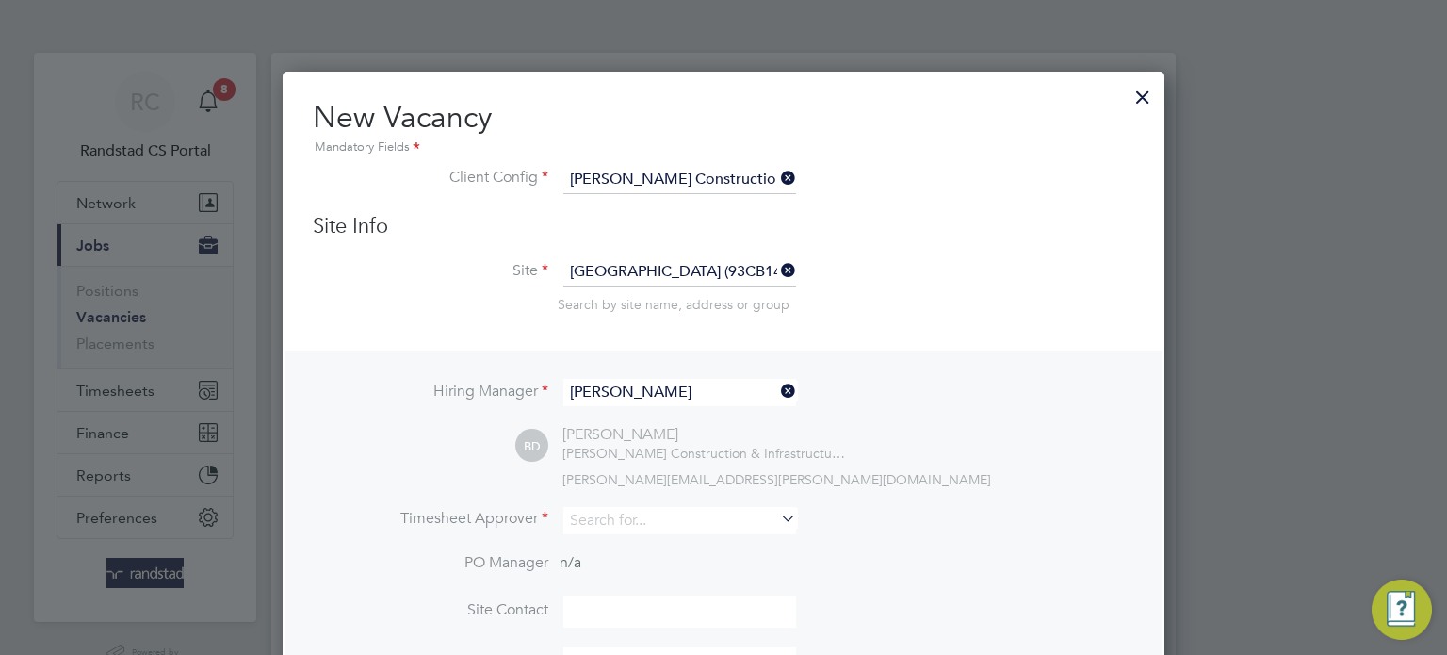
click at [673, 396] on input "Benjamin Davison" at bounding box center [679, 392] width 233 height 27
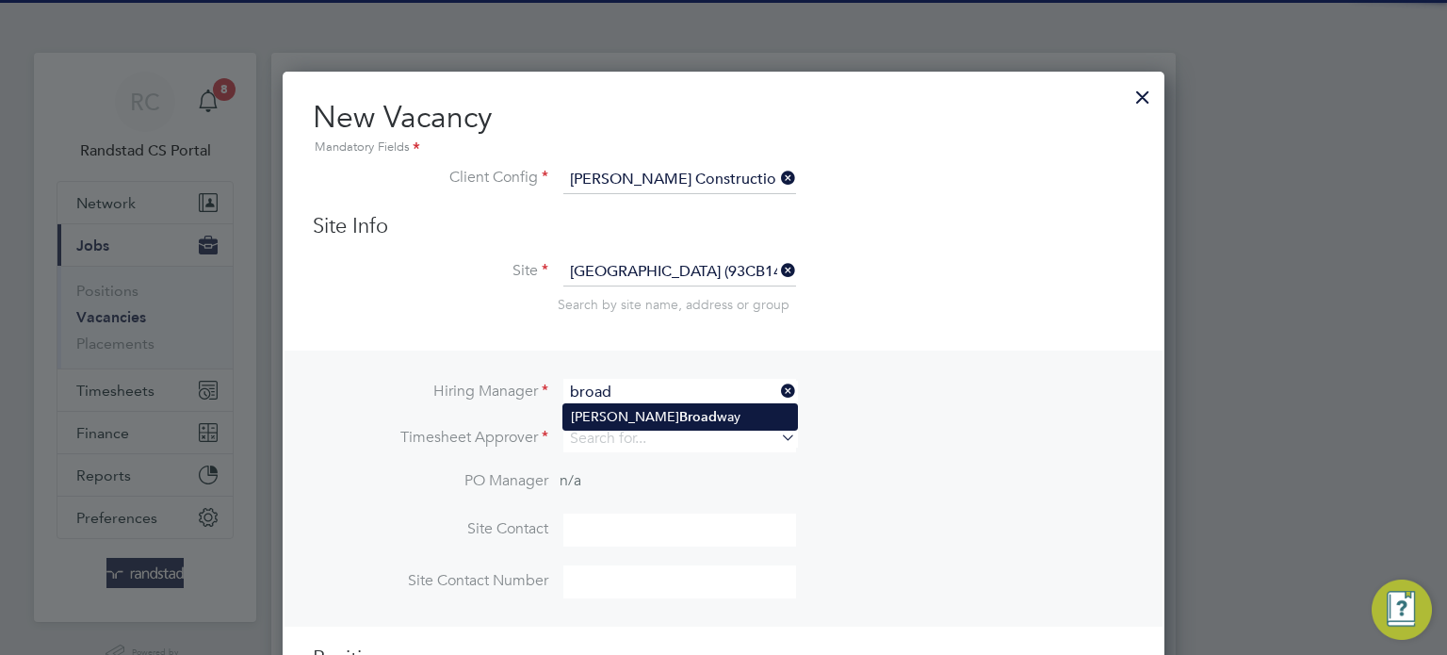
click at [690, 420] on li "Adrian Broad way" at bounding box center [680, 416] width 234 height 25
type input "Adrian Broadway"
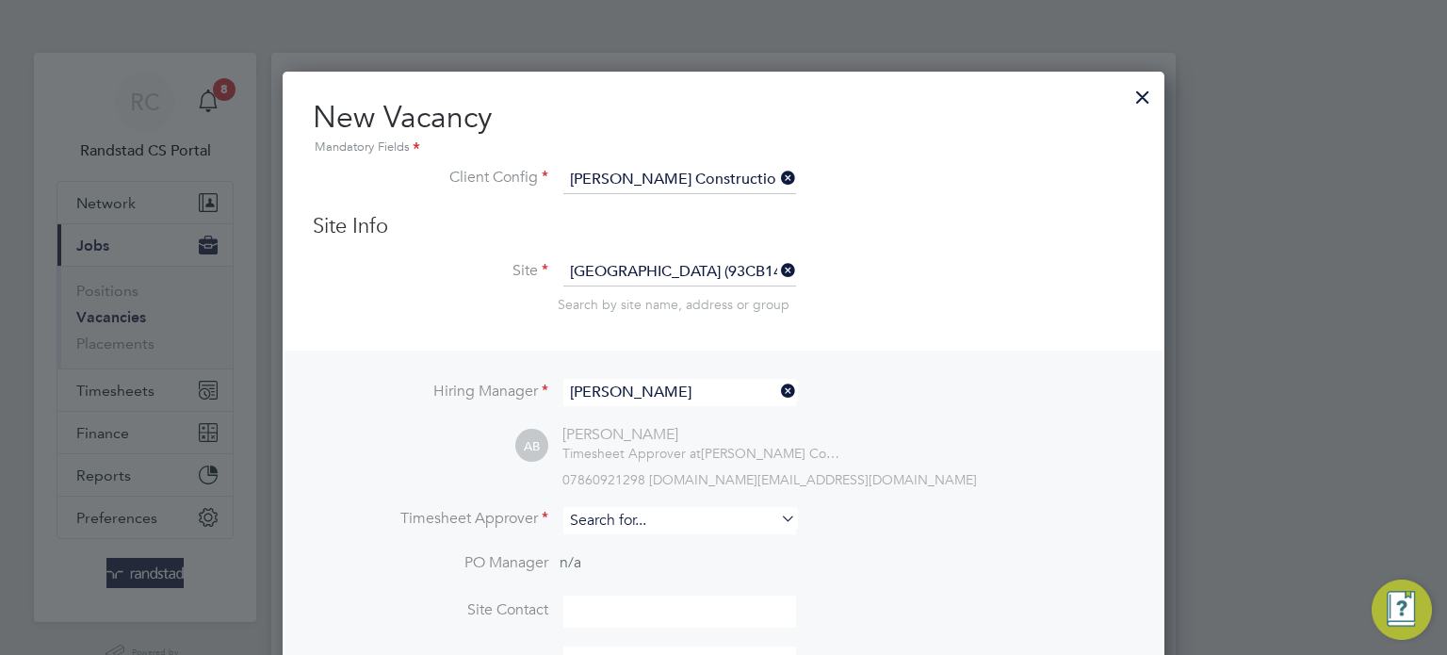
click at [633, 517] on input at bounding box center [679, 520] width 233 height 27
click at [657, 532] on li "Adrian Broa dway" at bounding box center [680, 544] width 234 height 25
type input "Adrian Broadway"
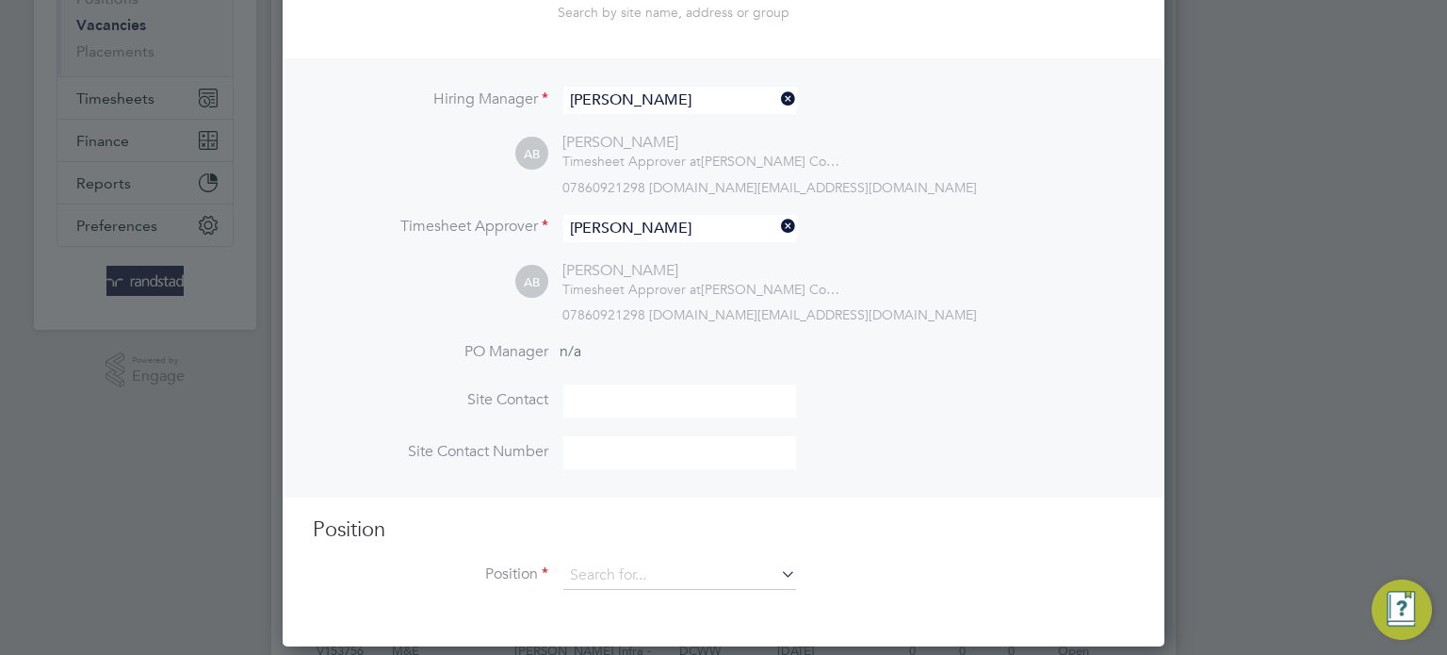
click at [634, 551] on div "Position Position" at bounding box center [724, 562] width 822 height 93
click at [635, 562] on input at bounding box center [679, 576] width 233 height 28
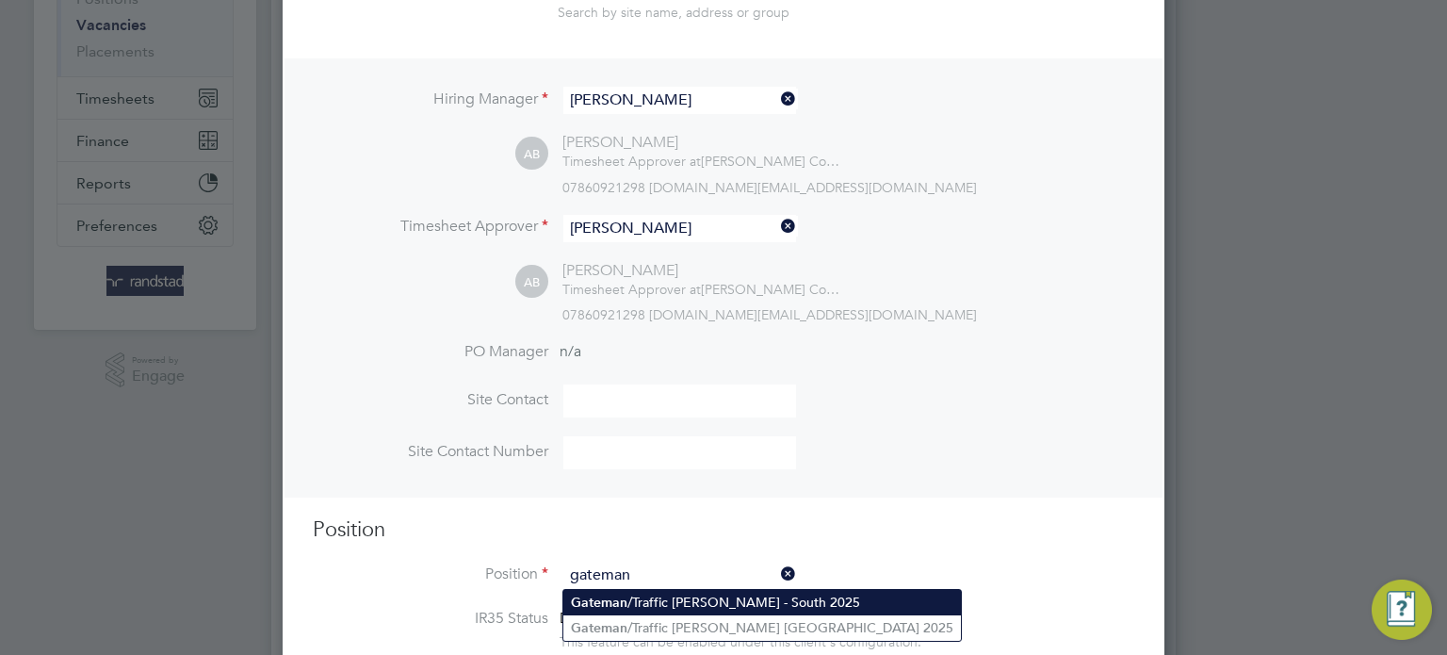
click at [674, 607] on li "Gateman /Traffic Marshall - South 2025" at bounding box center [762, 602] width 398 height 25
type input "Gateman/Traffic Marshall - South 2025"
type textarea "."
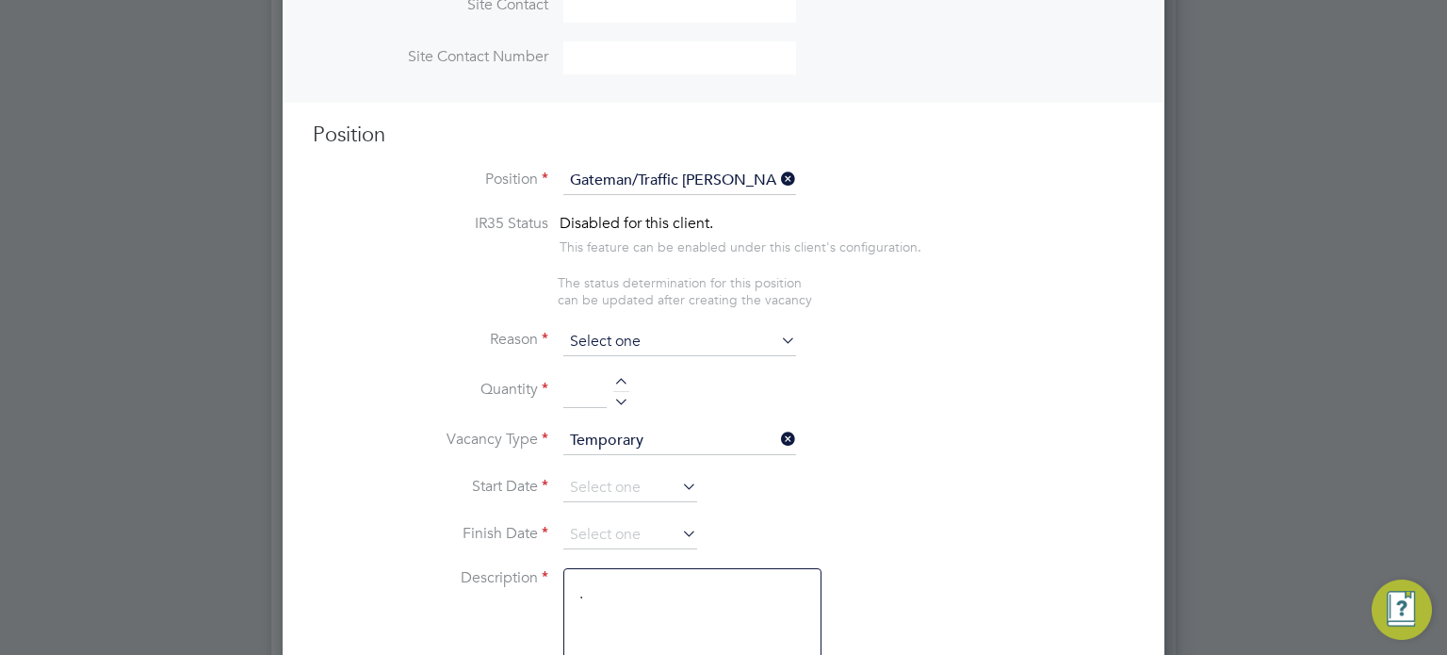
click at [619, 336] on input at bounding box center [679, 342] width 233 height 28
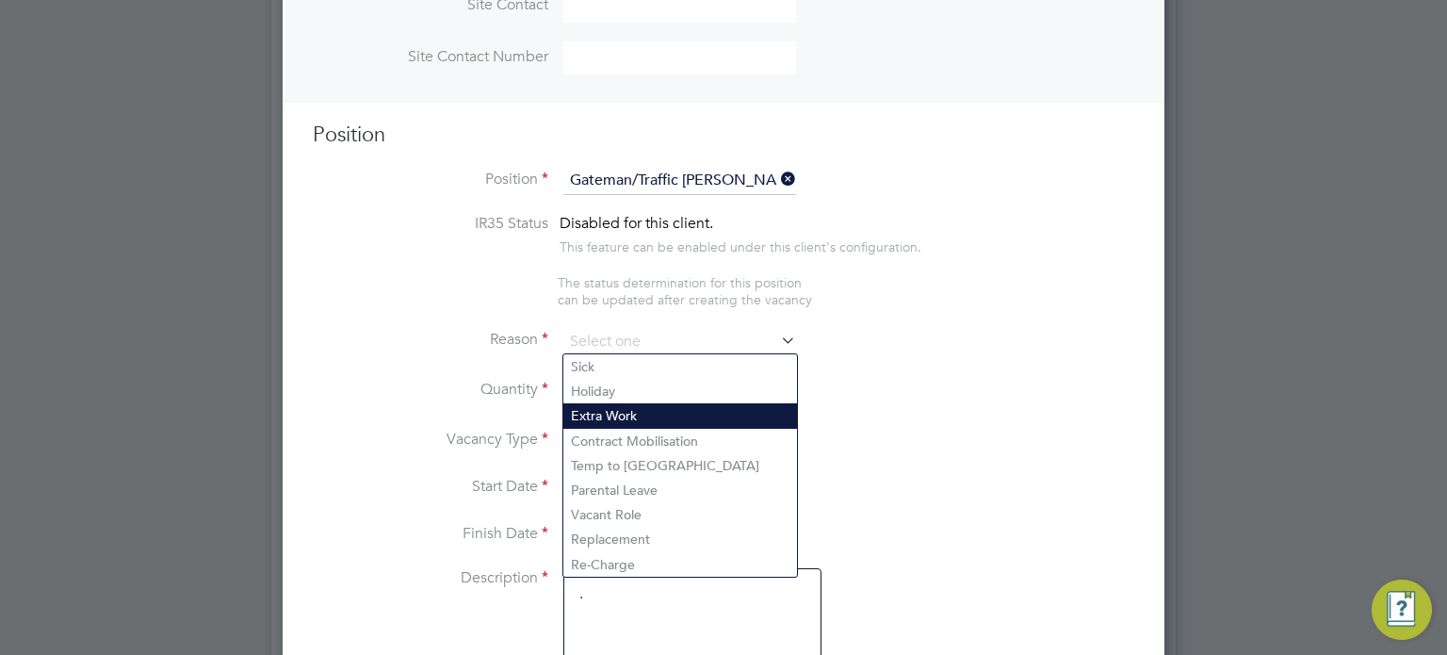
click at [614, 409] on li "Extra Work" at bounding box center [680, 415] width 234 height 24
type input "Extra Work"
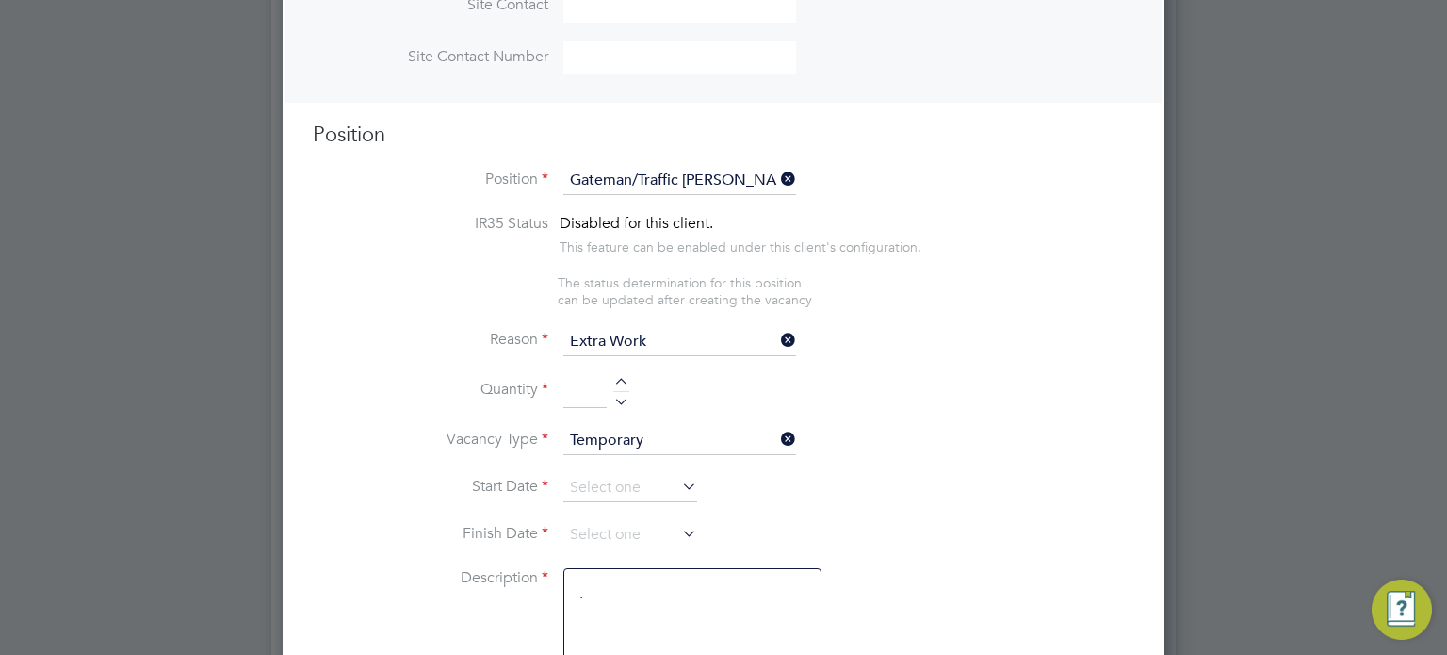
click at [625, 334] on input "Extra Work" at bounding box center [679, 342] width 233 height 28
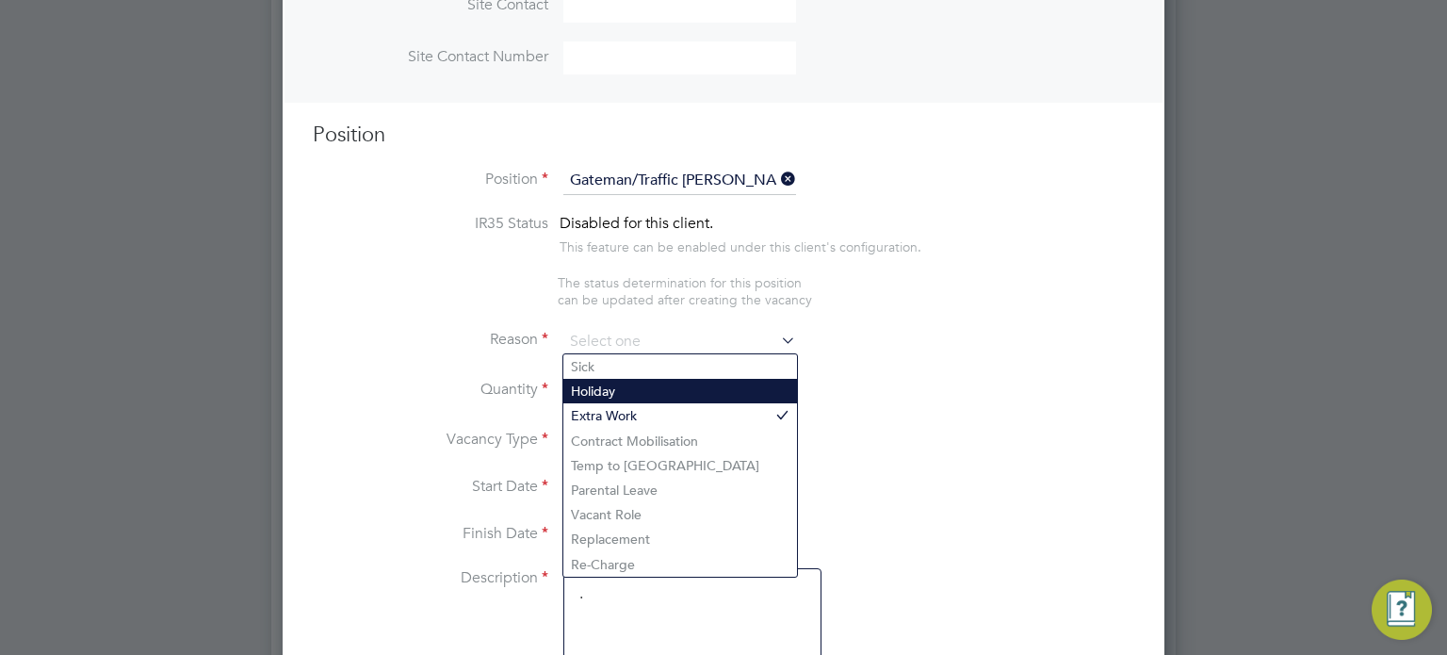
click at [606, 386] on li "Holiday" at bounding box center [680, 391] width 234 height 24
type input "Holiday"
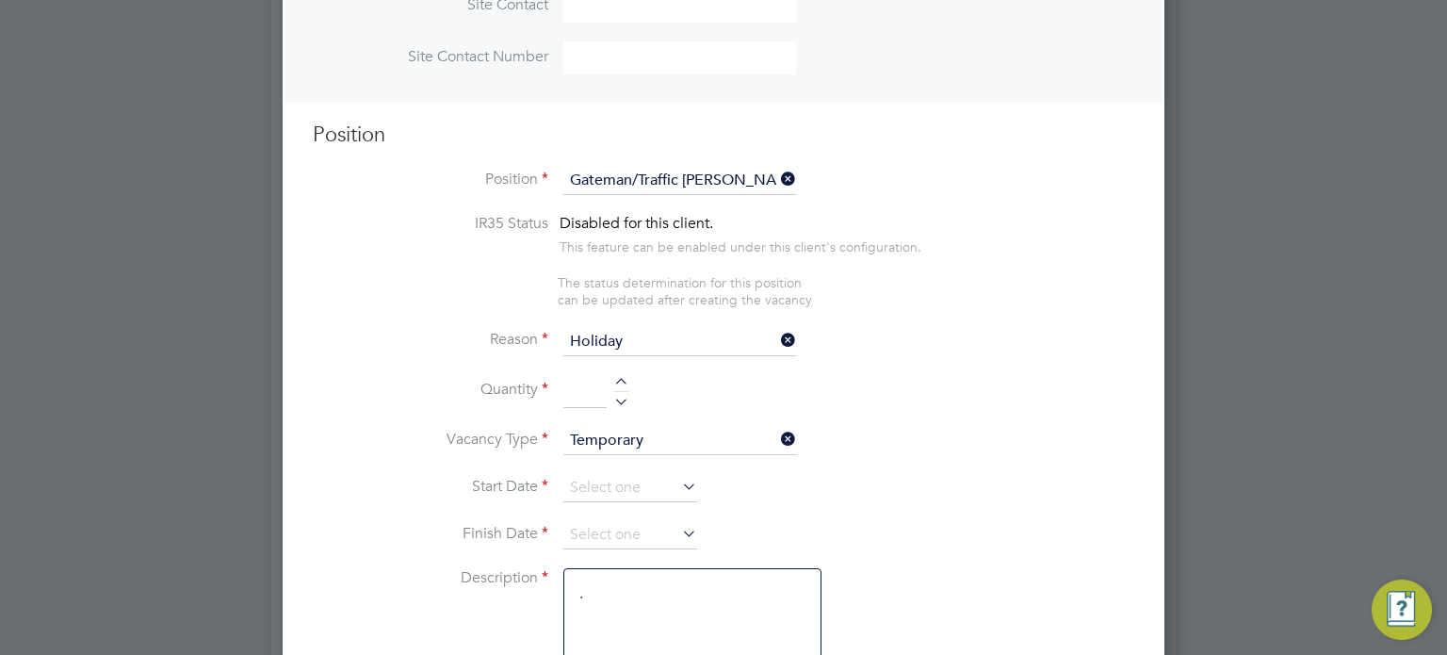
click at [619, 400] on div at bounding box center [621, 398] width 16 height 13
type input "1"
click at [598, 469] on li "Vacancy Type Temporary" at bounding box center [724, 450] width 822 height 47
click at [596, 475] on input at bounding box center [630, 488] width 134 height 28
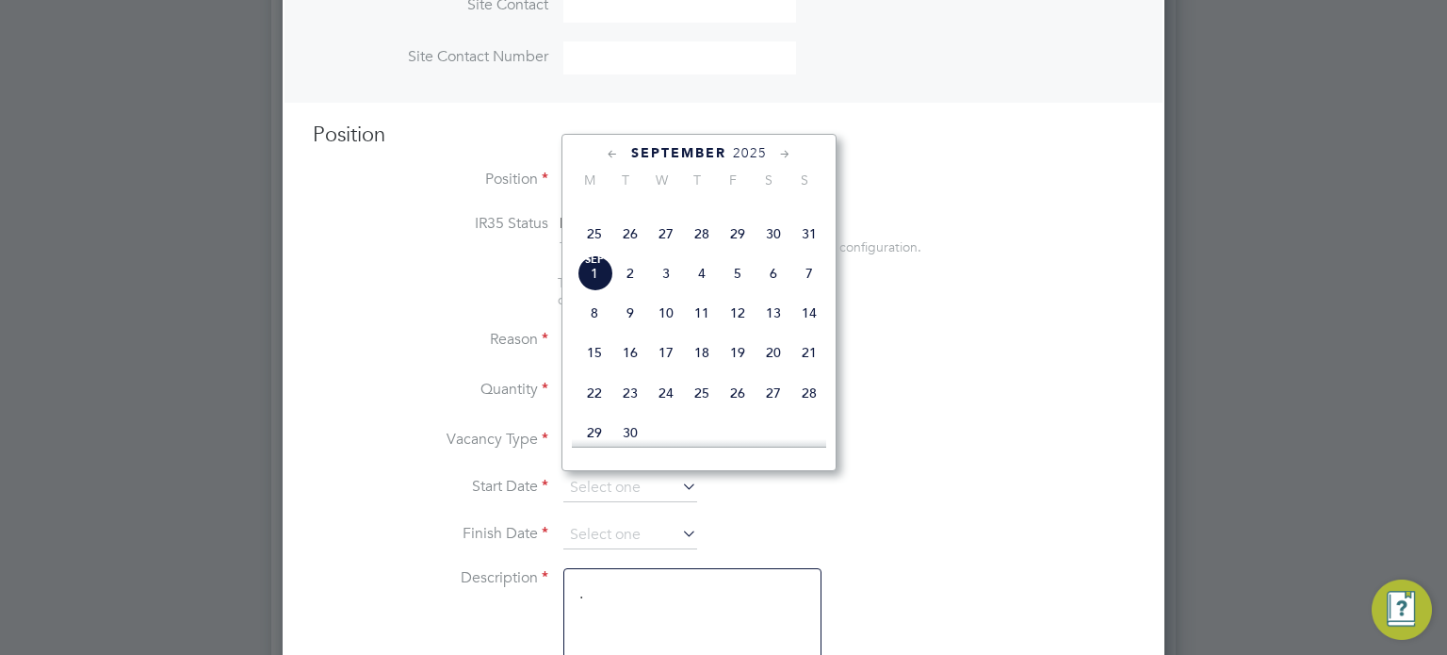
click at [597, 291] on span "Sep 1" at bounding box center [595, 273] width 36 height 36
type input "01 Sep 2025"
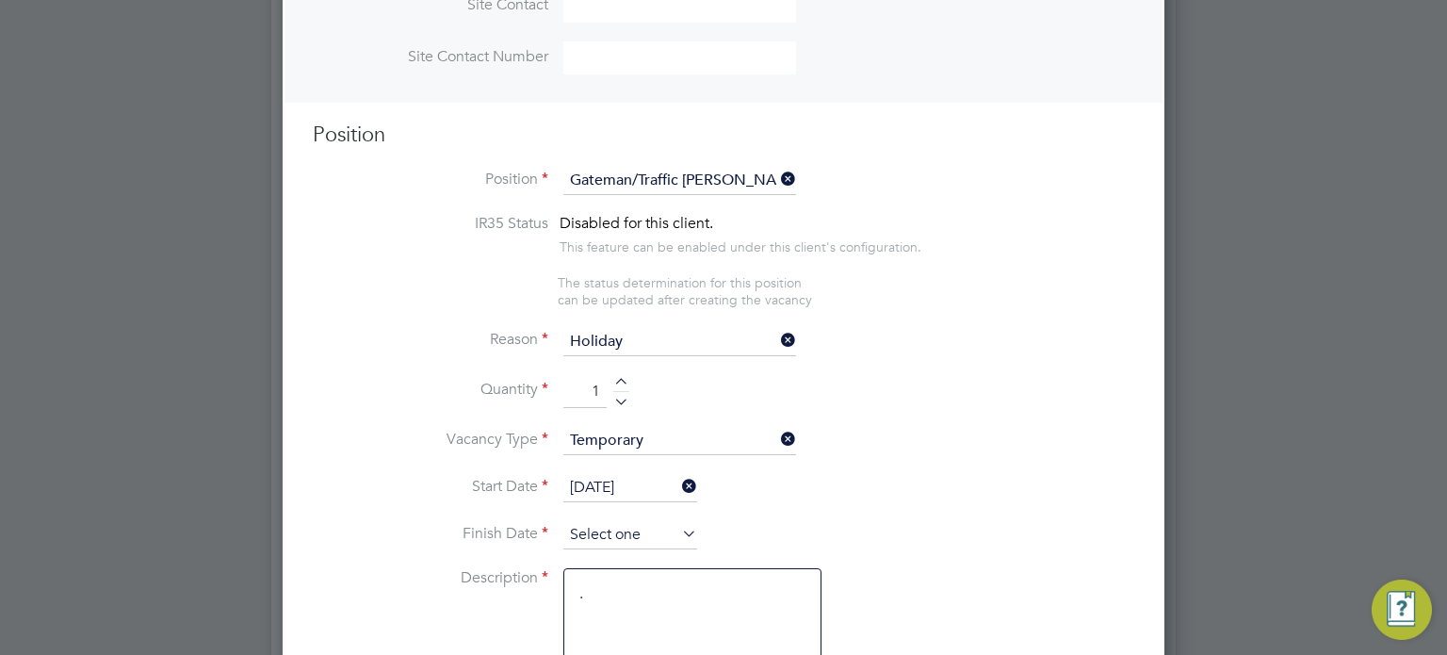
click at [636, 521] on input at bounding box center [630, 535] width 134 height 28
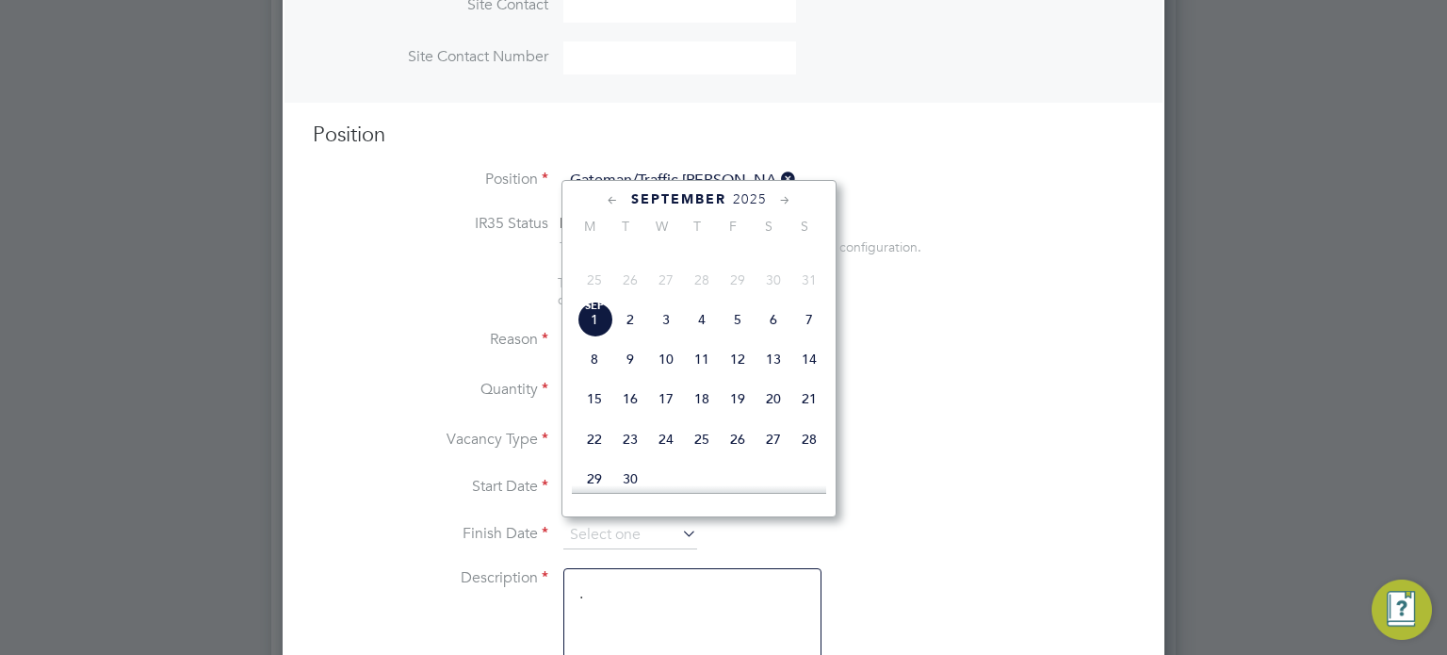
click at [667, 377] on span "10" at bounding box center [666, 359] width 36 height 36
type input "10 Sep 2025"
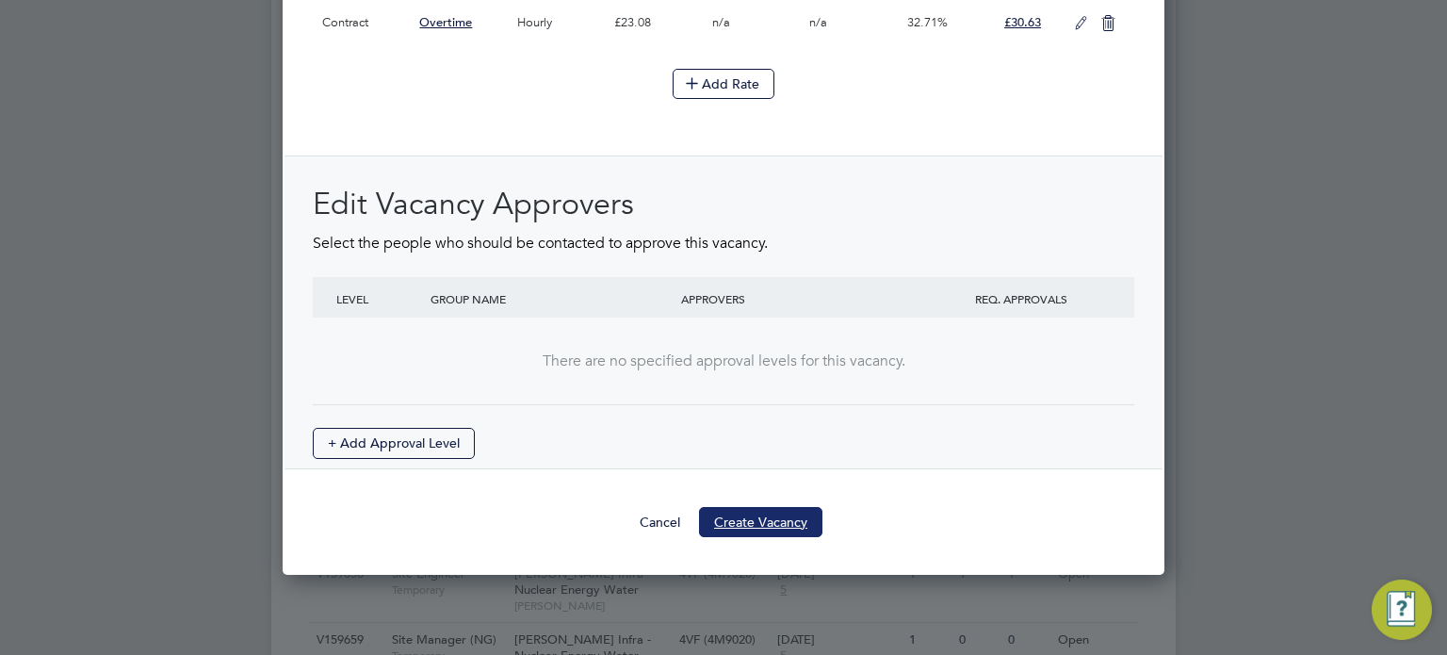
click at [758, 507] on button "Create Vacancy" at bounding box center [760, 522] width 123 height 30
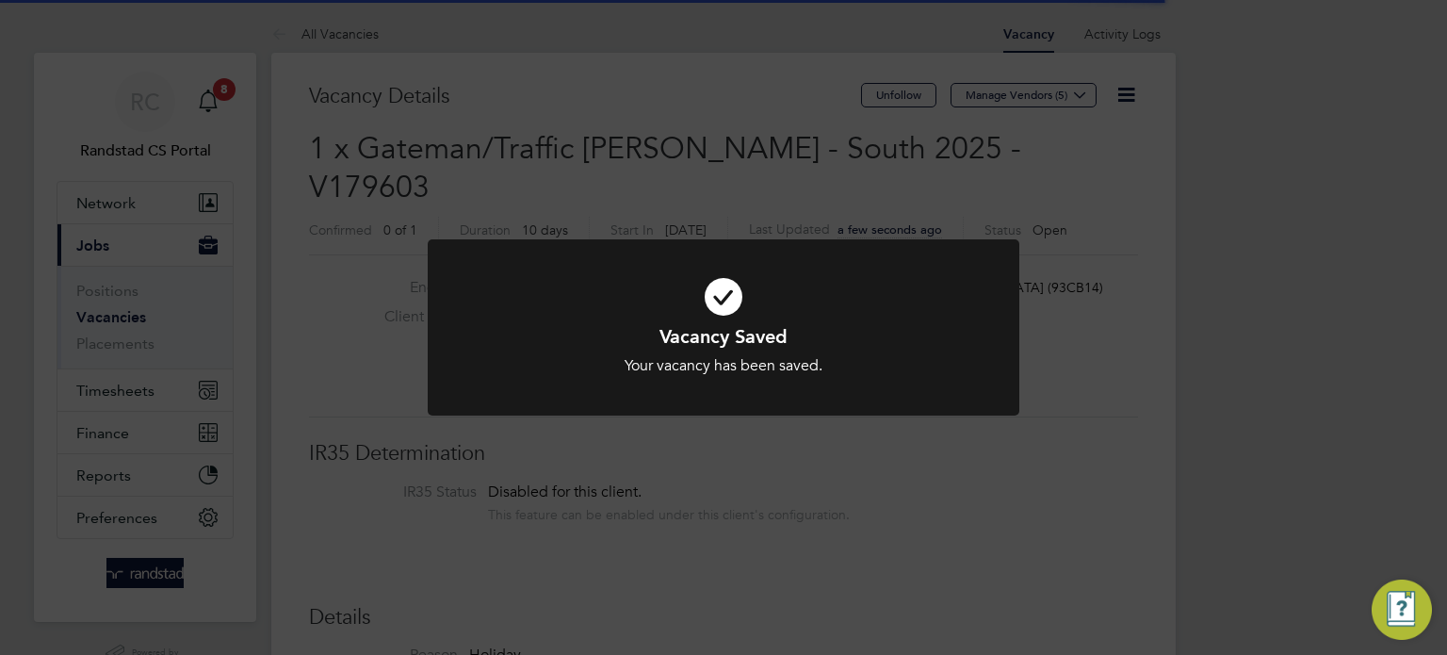
click at [1273, 315] on div "Vacancy Saved Your vacancy has been saved. Cancel Okay" at bounding box center [723, 327] width 1447 height 655
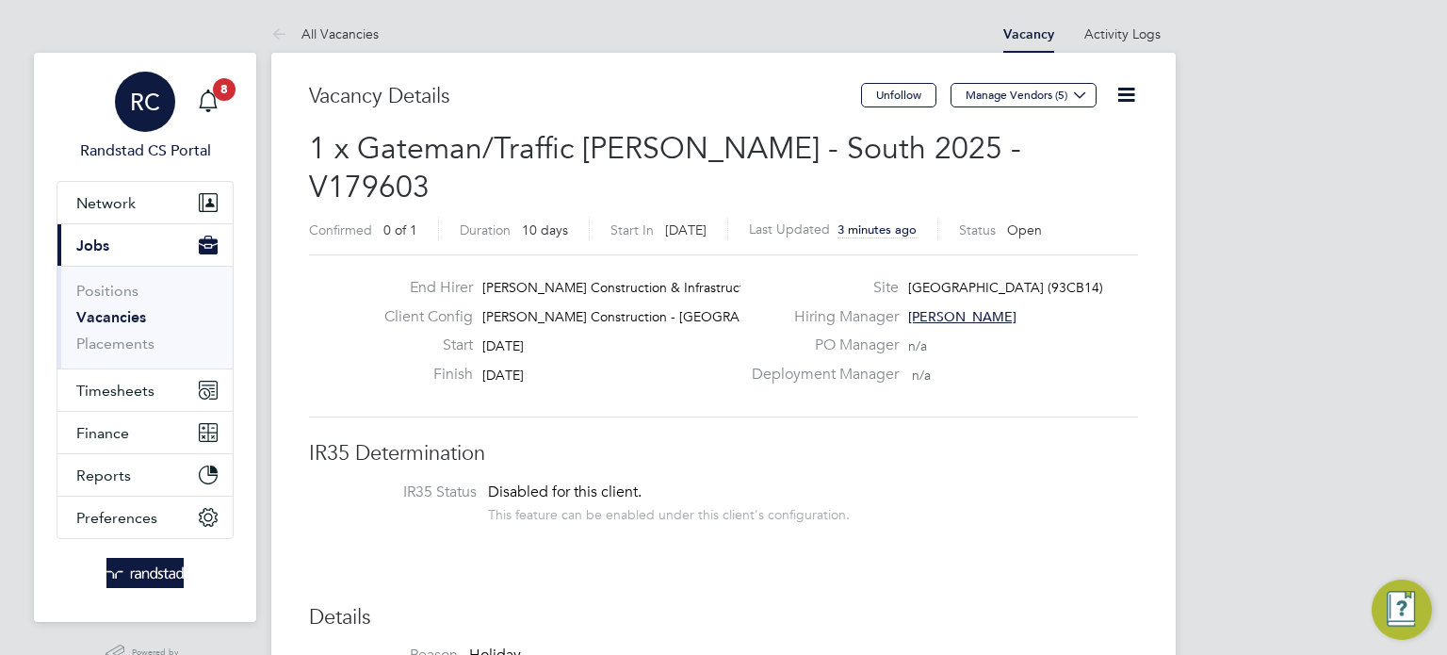
click at [156, 130] on app-avatar "RC" at bounding box center [145, 102] width 60 height 60
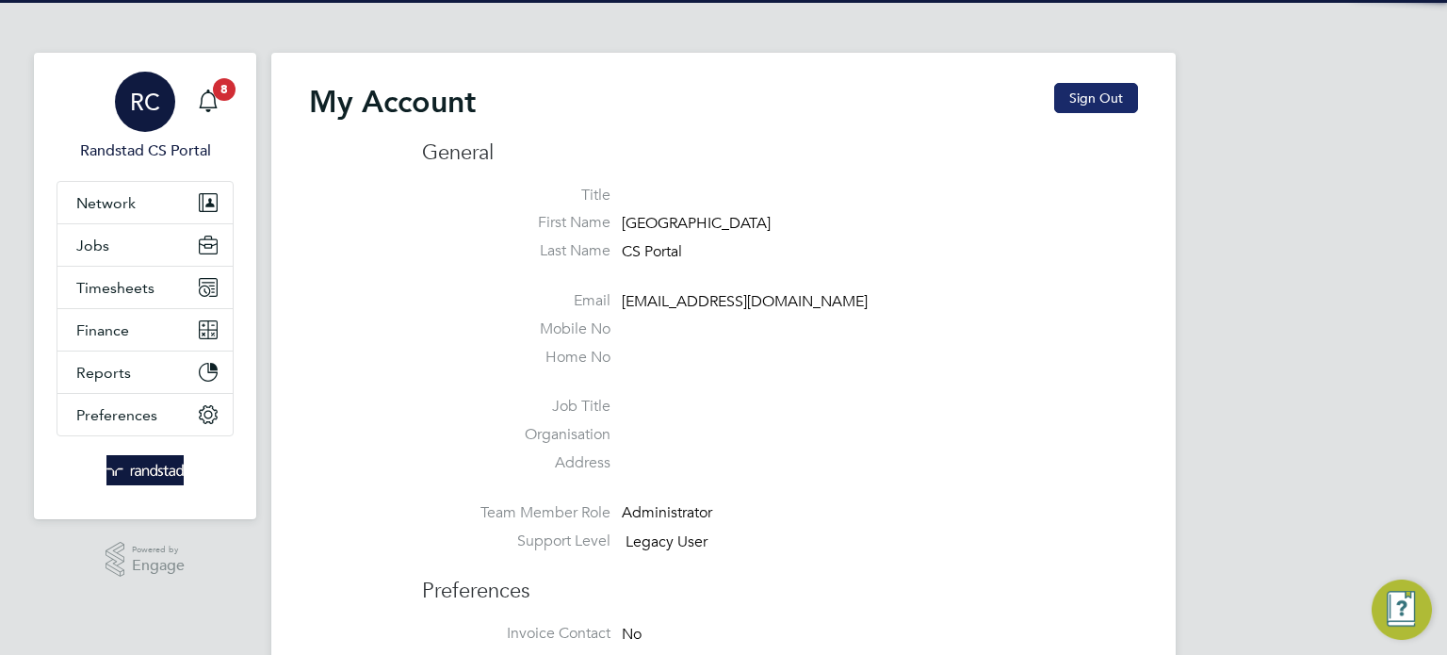
click at [1105, 93] on button "Sign Out" at bounding box center [1096, 98] width 84 height 30
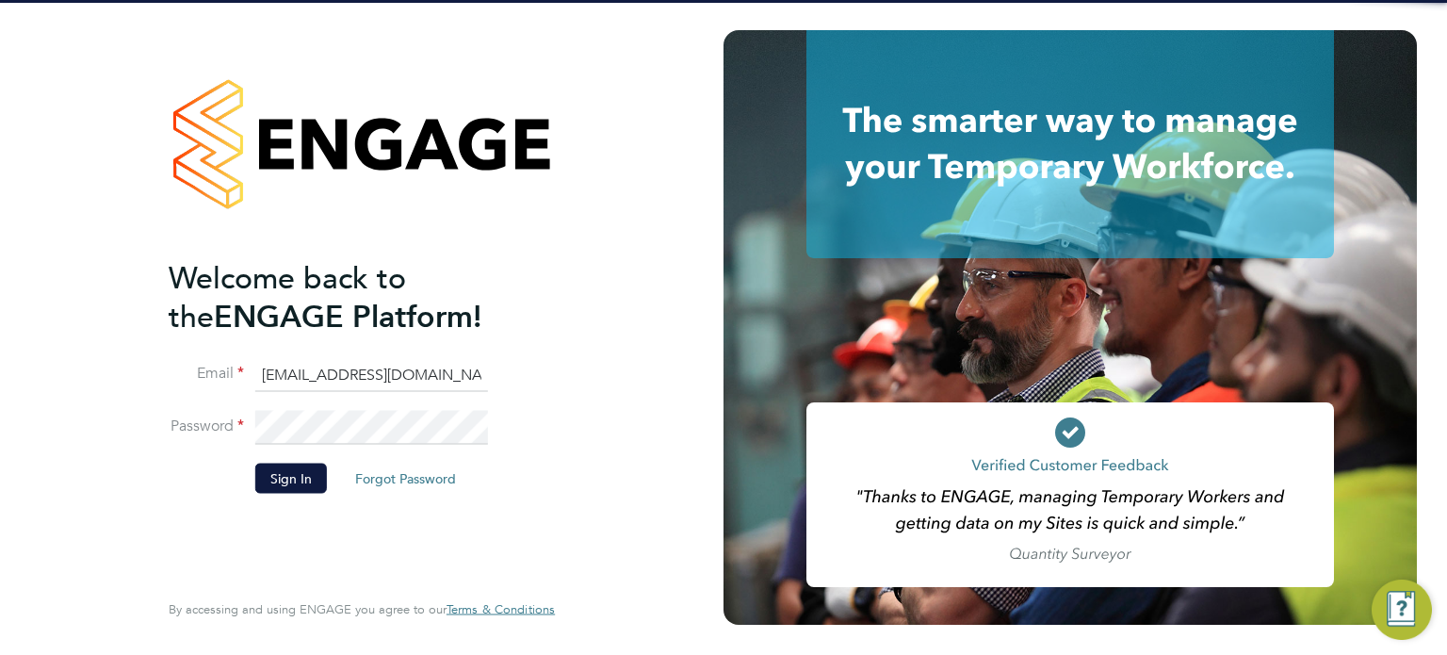
click at [329, 378] on input "cscportals@randstadcpe.com" at bounding box center [371, 375] width 233 height 34
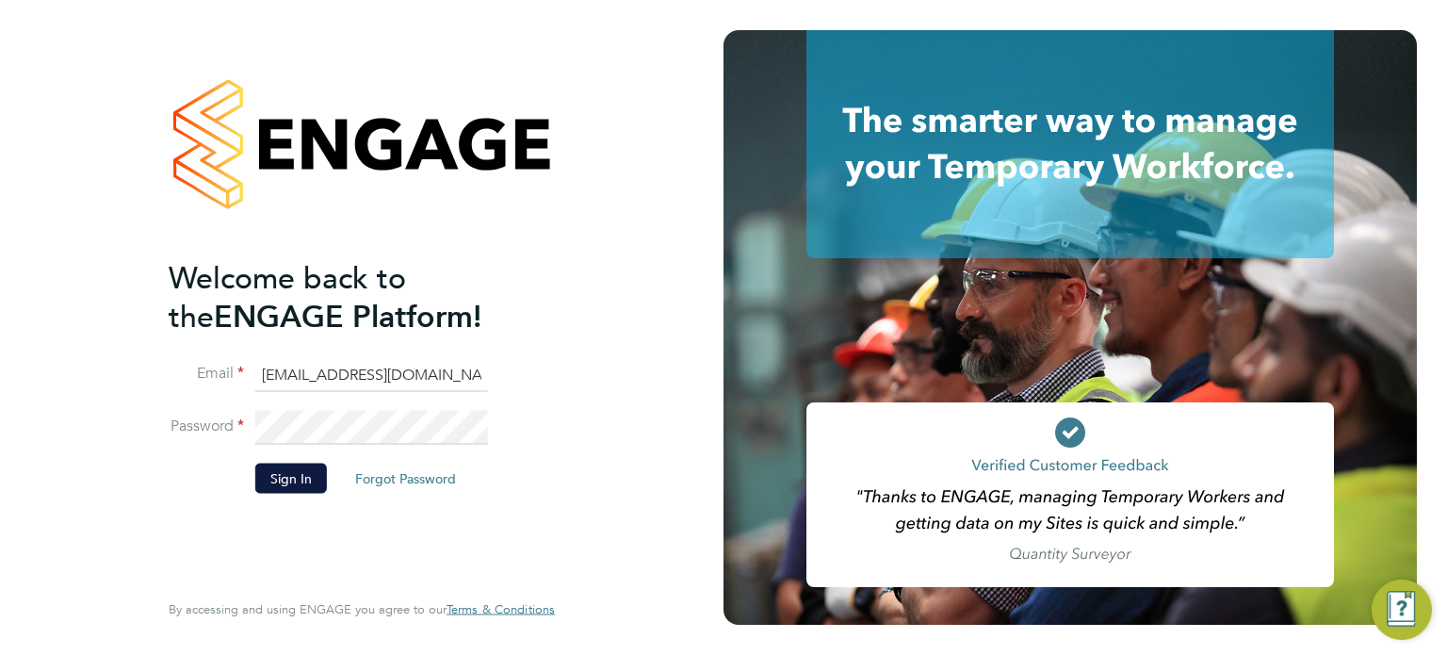
type input "[EMAIL_ADDRESS][DOMAIN_NAME]"
click at [300, 470] on button "Sign In" at bounding box center [291, 478] width 72 height 30
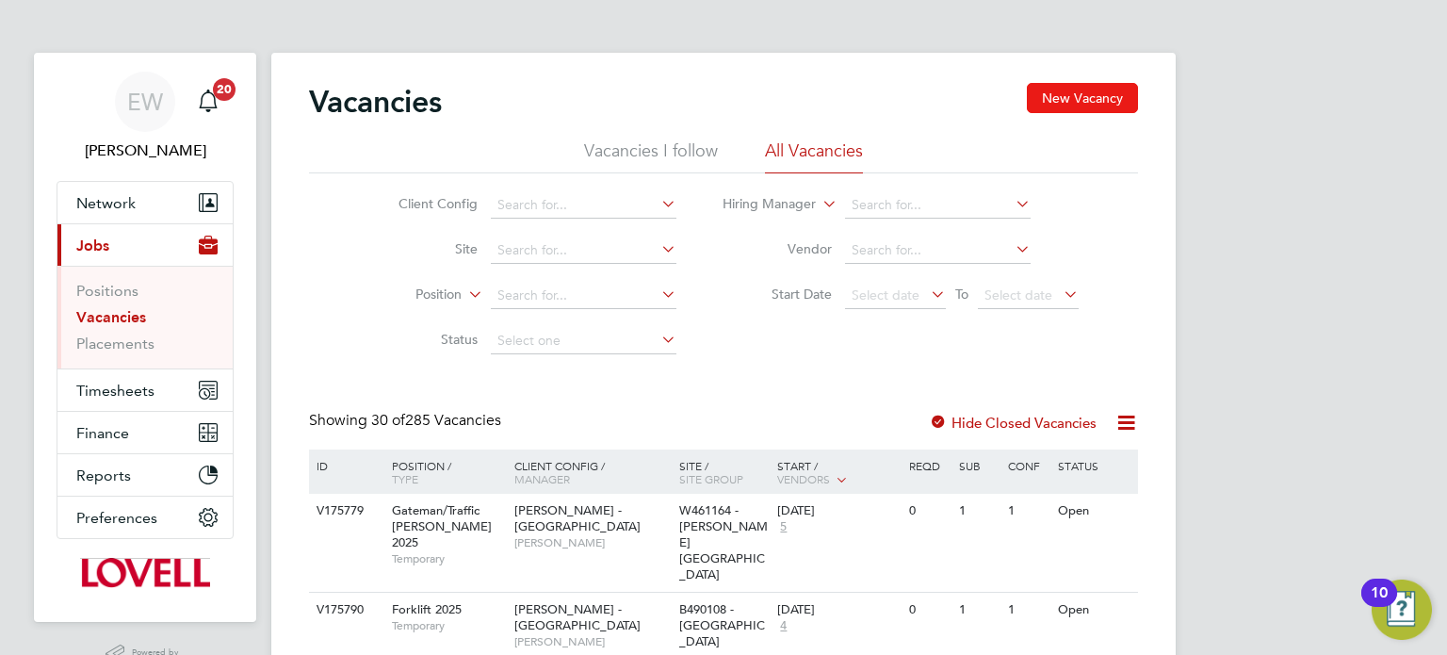
click at [1085, 97] on button "New Vacancy" at bounding box center [1082, 98] width 111 height 30
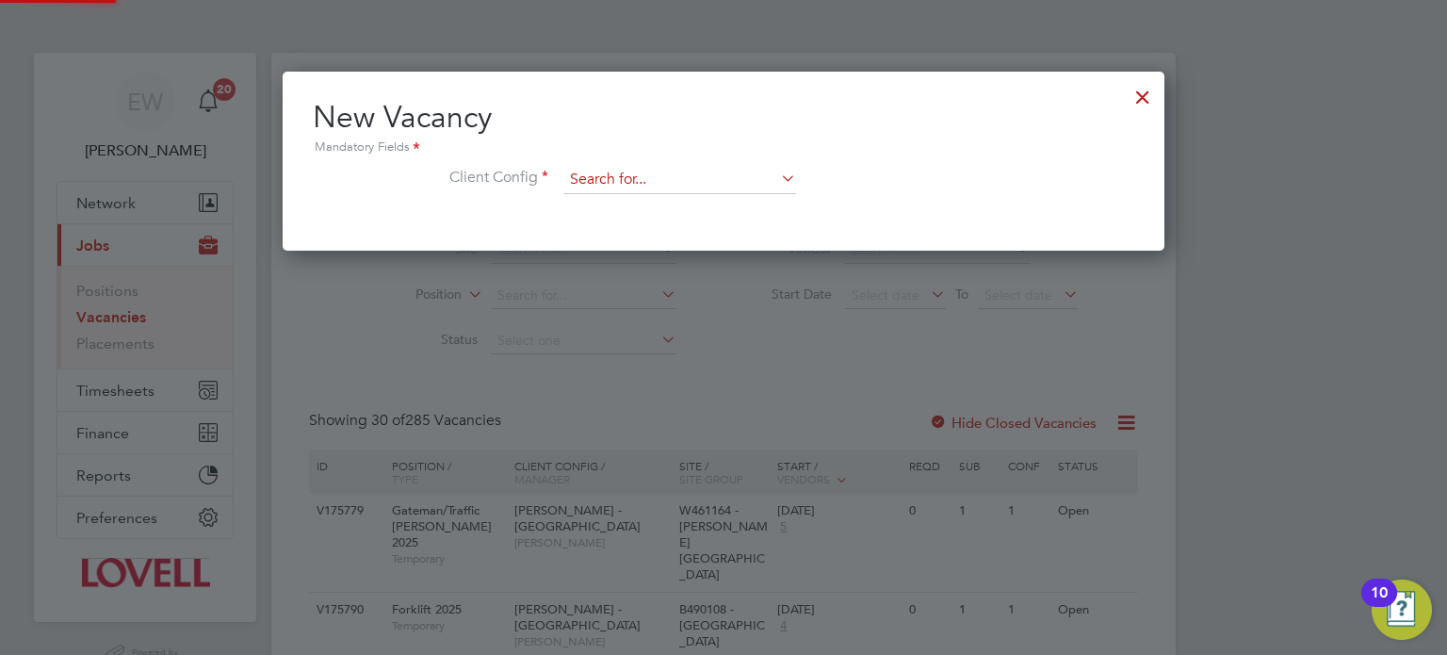
scroll to position [178, 883]
click at [612, 180] on input at bounding box center [679, 180] width 233 height 28
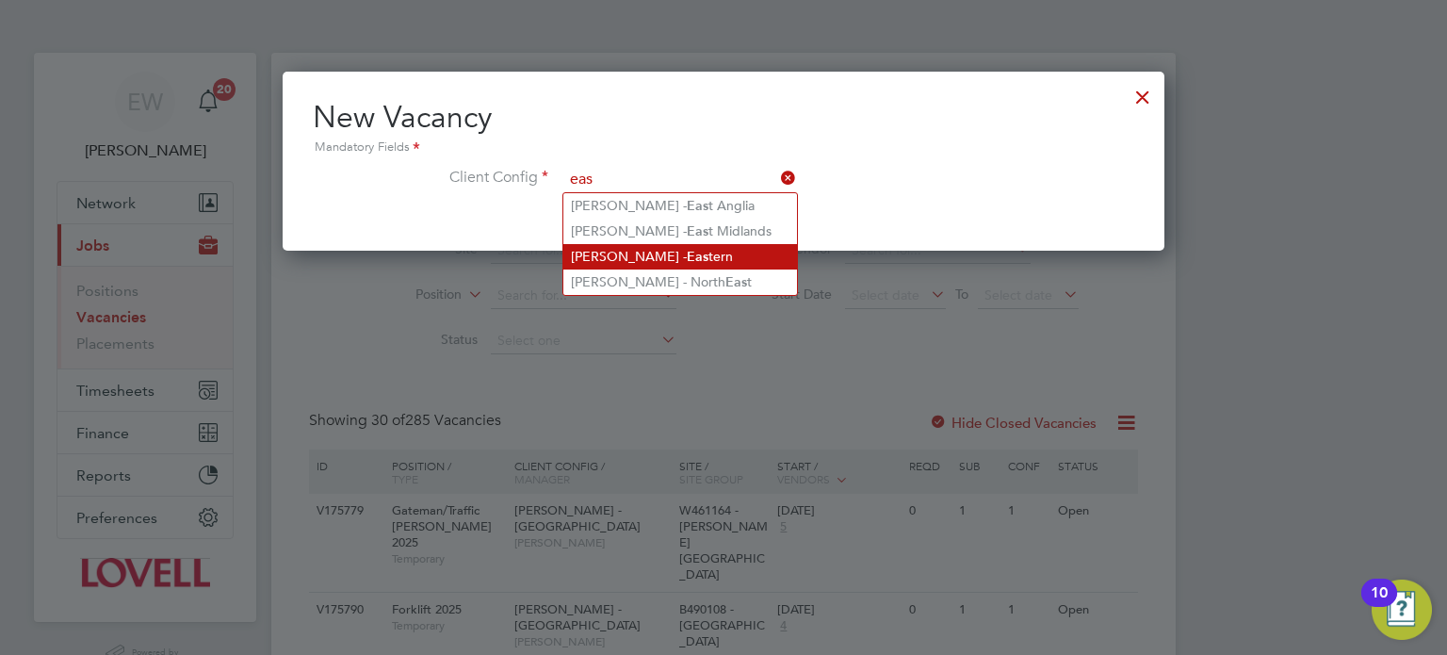
click at [642, 248] on li "Lovell - Eas tern" at bounding box center [680, 256] width 234 height 25
type input "[PERSON_NAME] - Eastern"
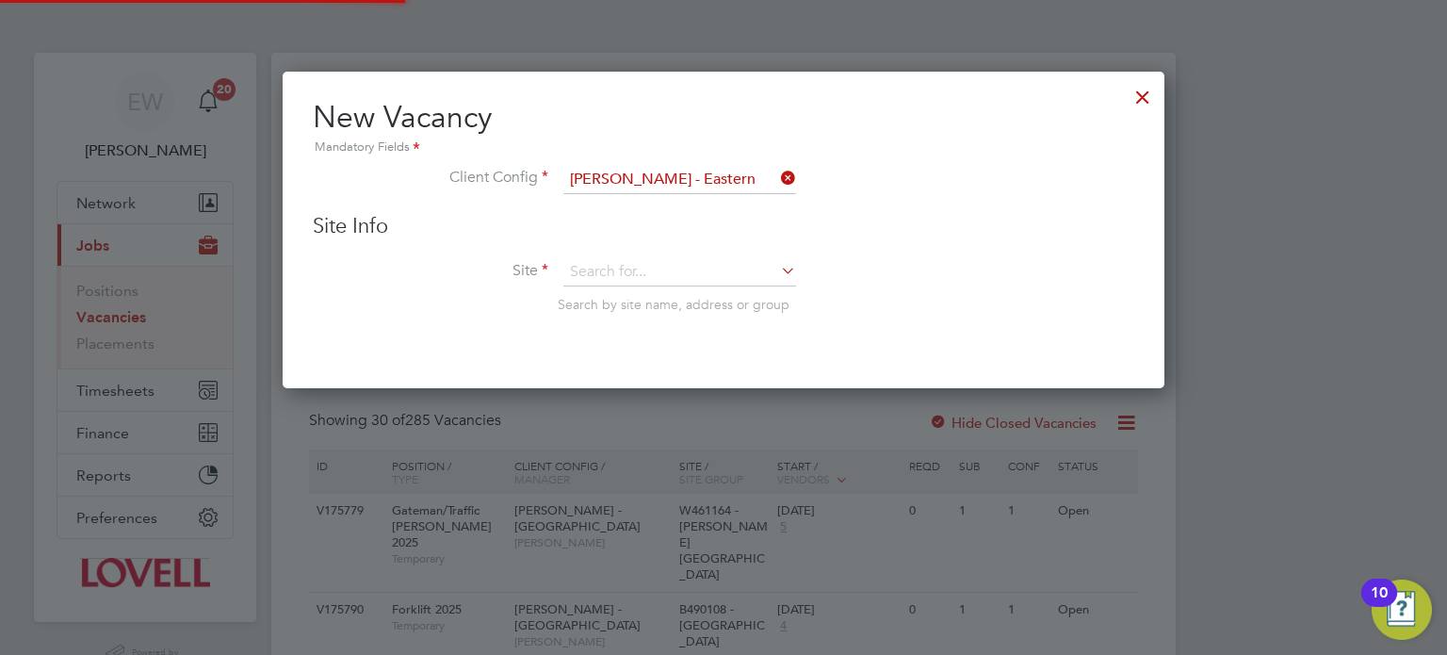
scroll to position [317, 883]
click at [657, 267] on input at bounding box center [679, 272] width 233 height 28
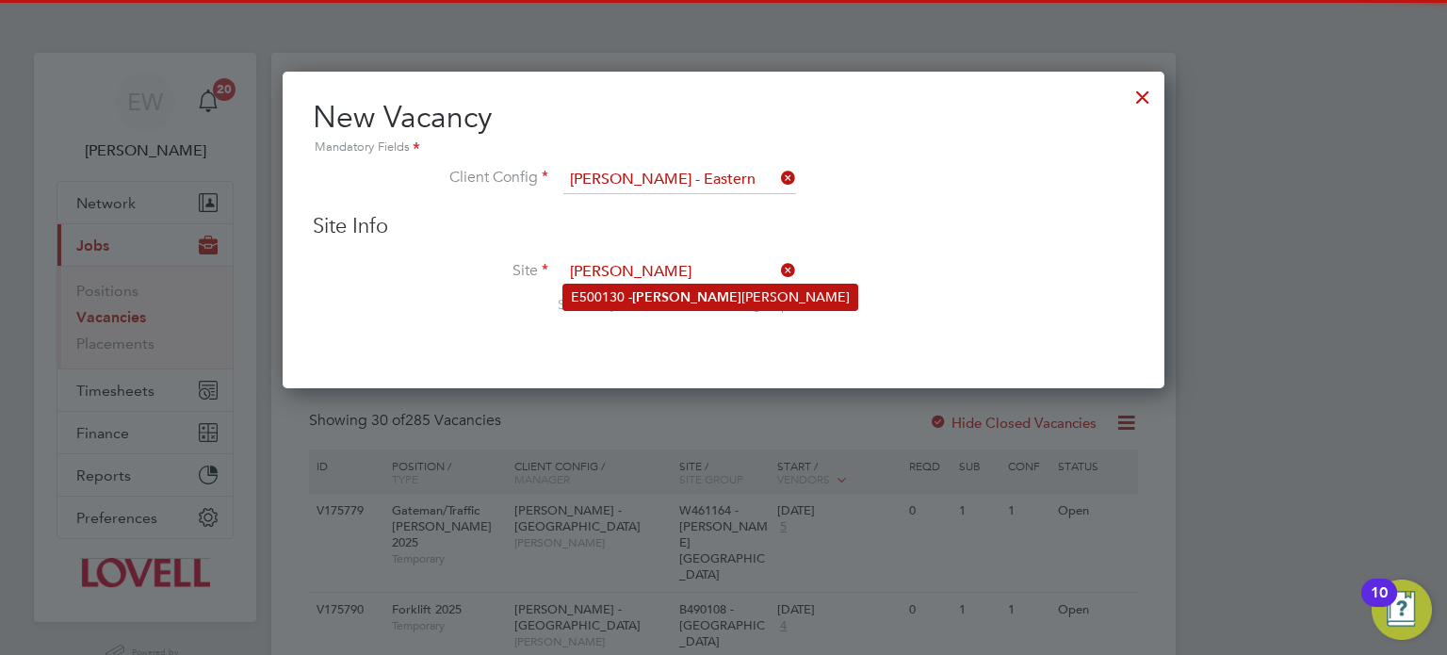
click at [671, 289] on li "E500130 - Kirk Ella" at bounding box center [710, 297] width 294 height 25
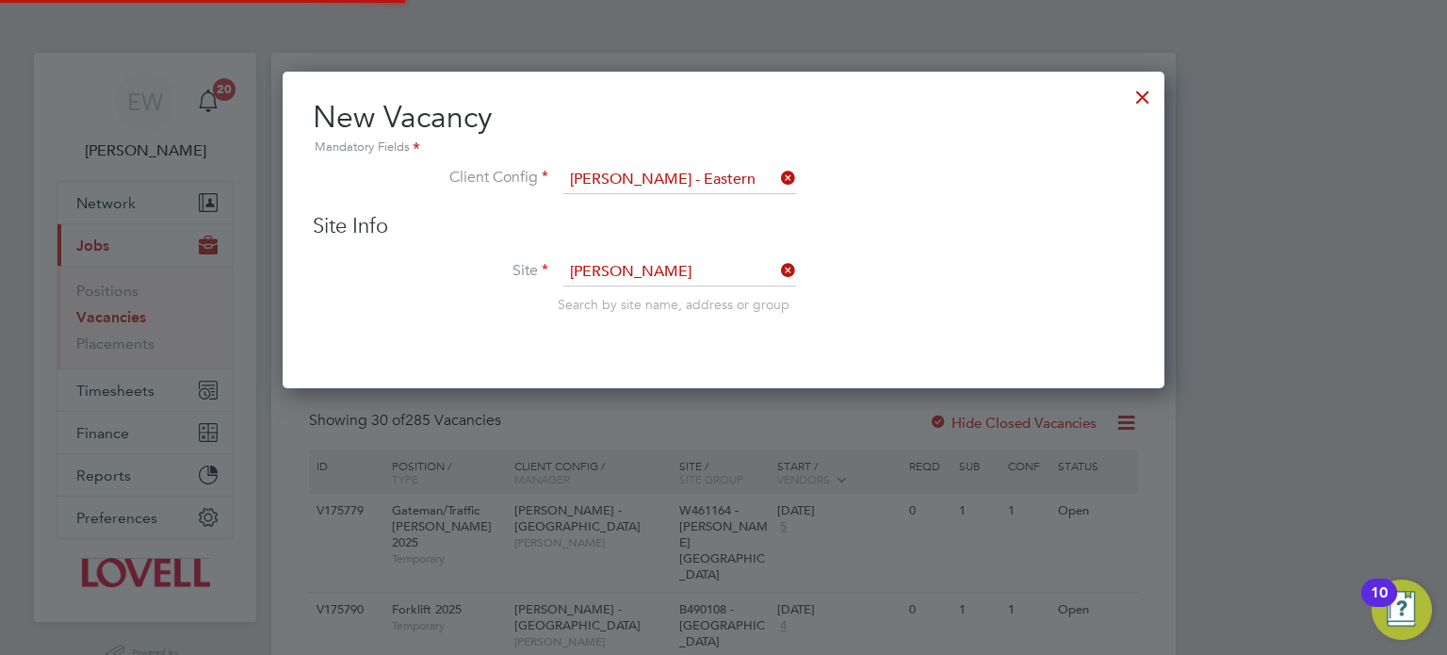
type input "E500130 - [PERSON_NAME]"
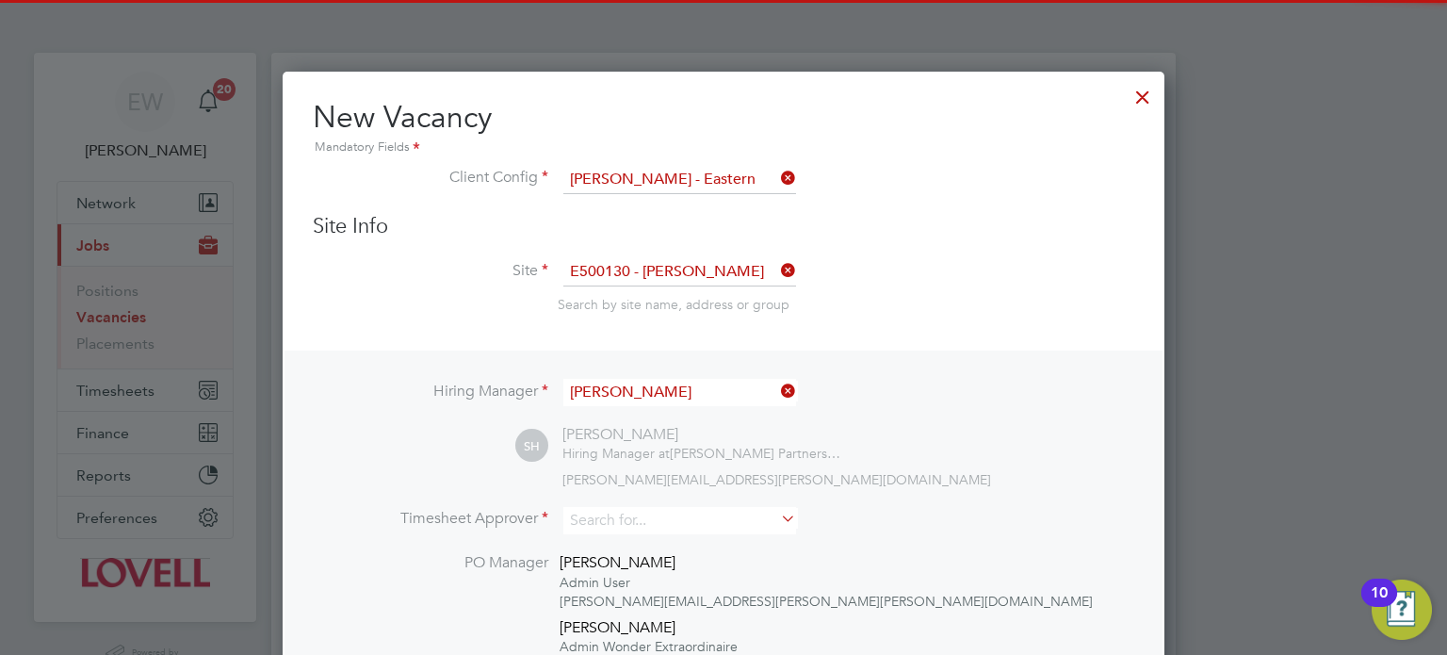
click at [657, 383] on input "Scott Henderson" at bounding box center [679, 392] width 233 height 27
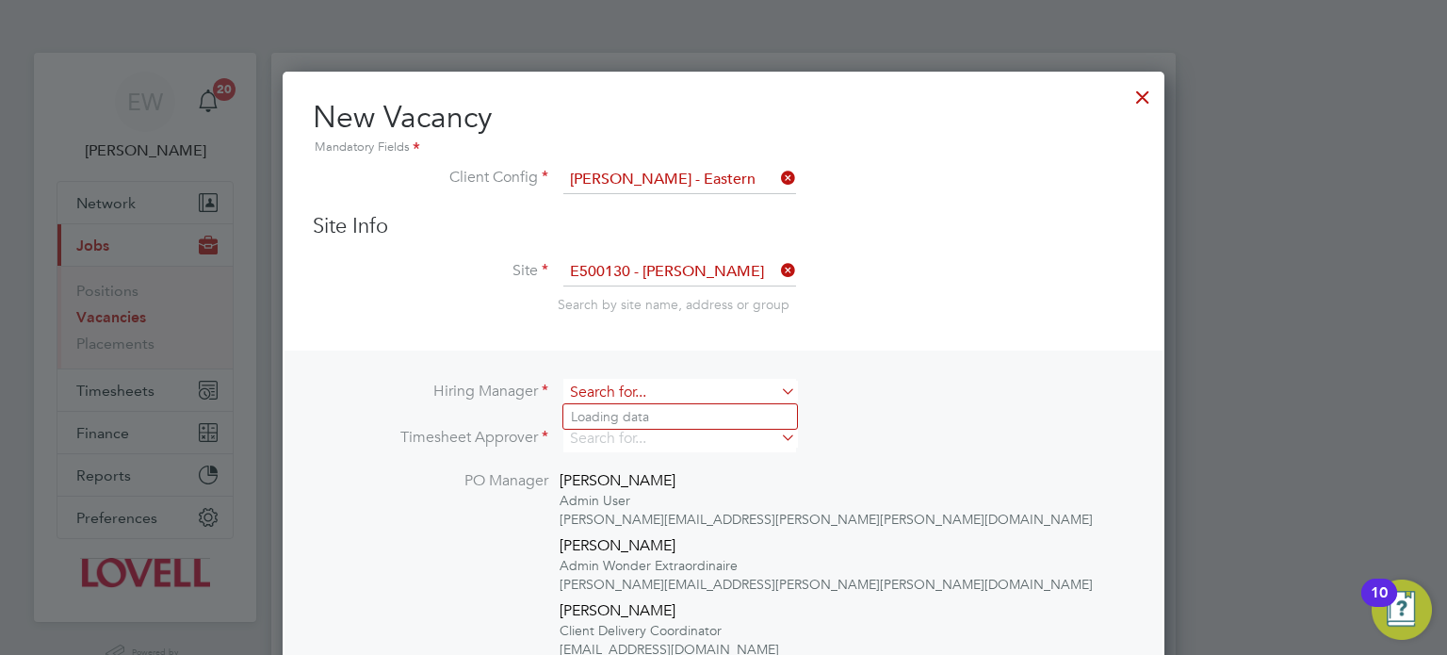
scroll to position [8, 9]
click at [682, 411] on li "Andy Ask in" at bounding box center [680, 416] width 234 height 25
type input "[PERSON_NAME]"
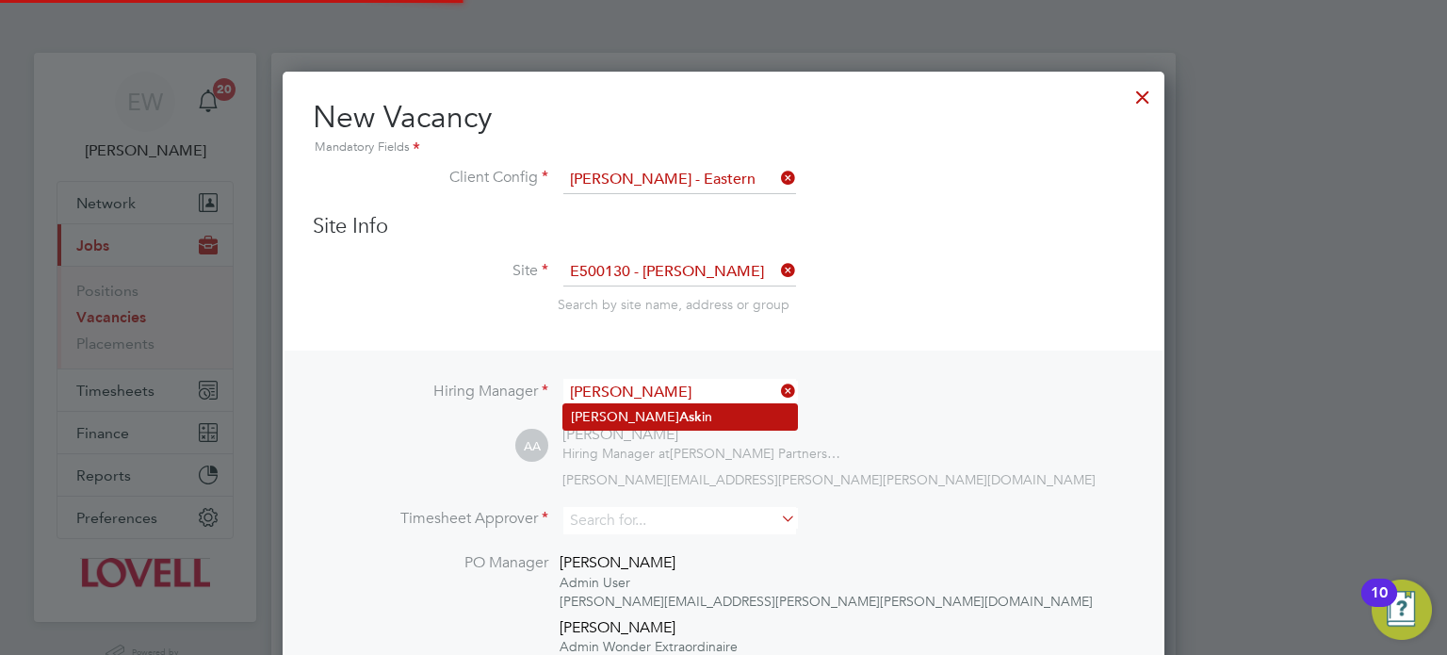
scroll to position [1039, 883]
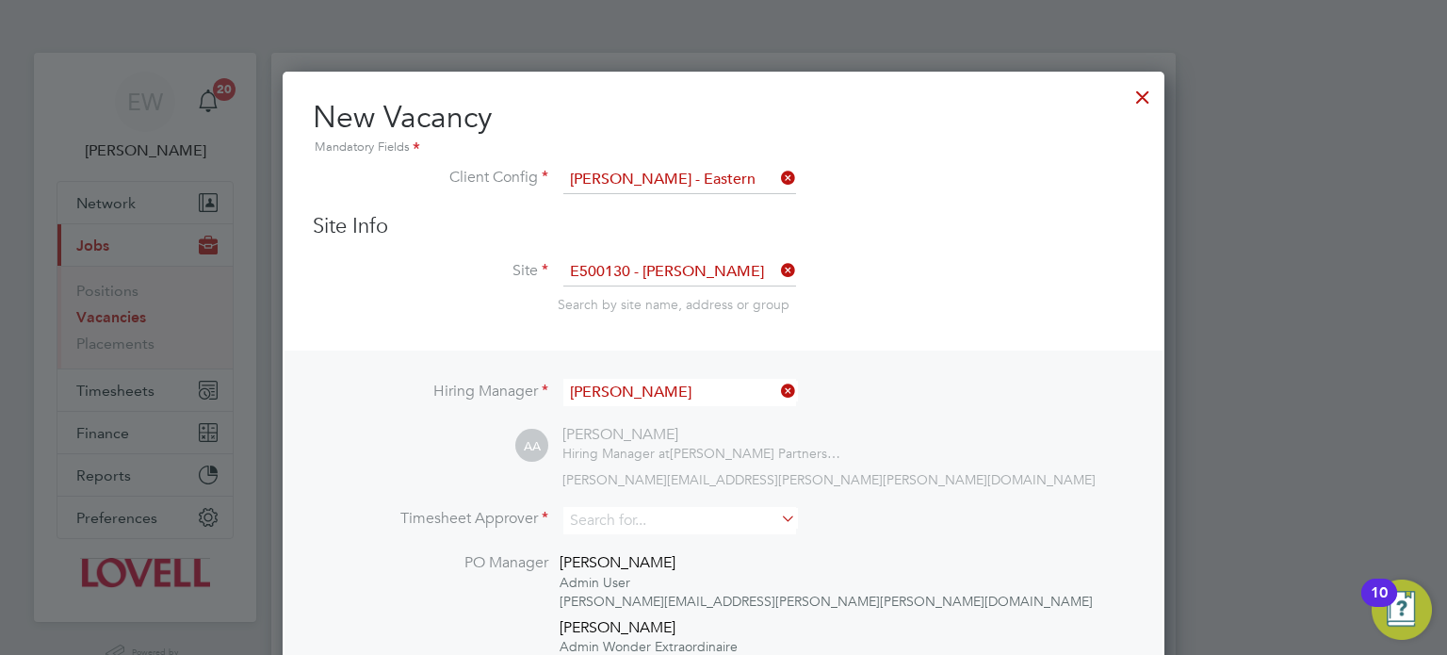
click at [636, 503] on div "Hiring Manager Andy Askin AA Andy Askin Hiring Manager at Lovell Partnerships L…" at bounding box center [724, 657] width 878 height 612
click at [634, 514] on input at bounding box center [679, 520] width 233 height 27
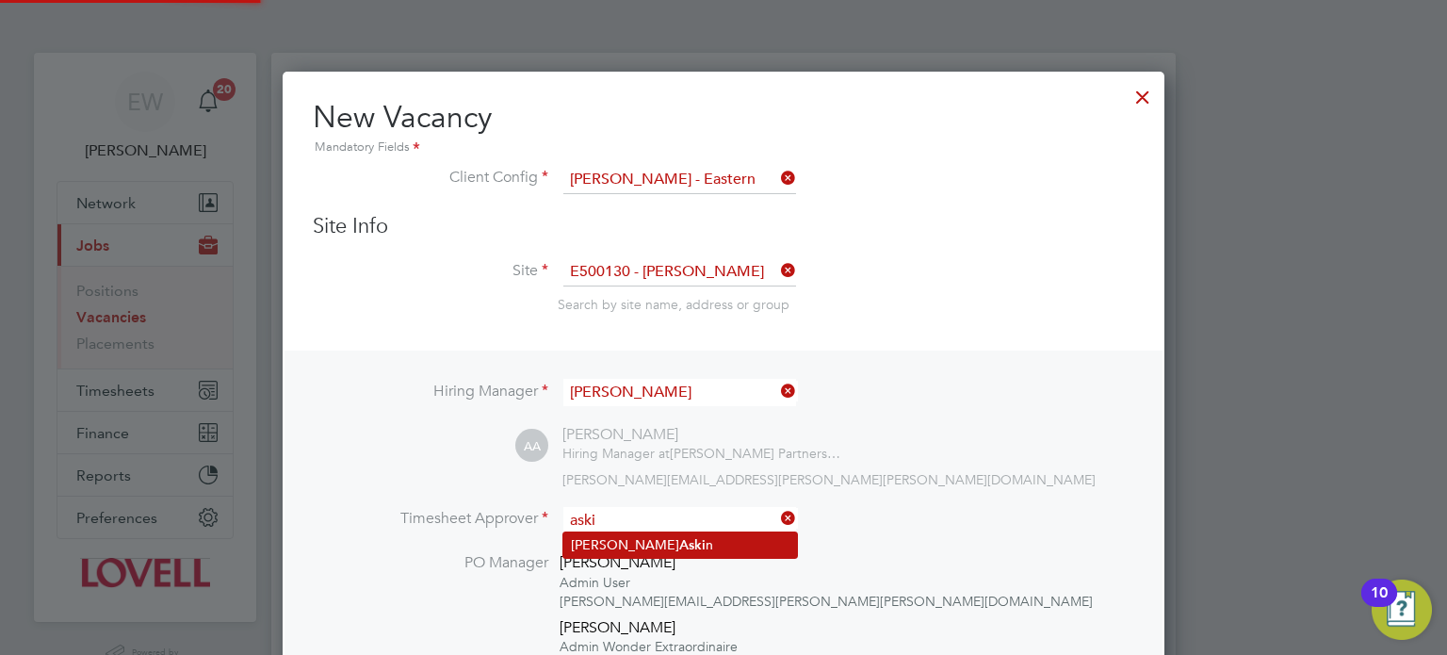
click at [648, 536] on li "Andy Aski n" at bounding box center [680, 544] width 234 height 25
type input "[PERSON_NAME]"
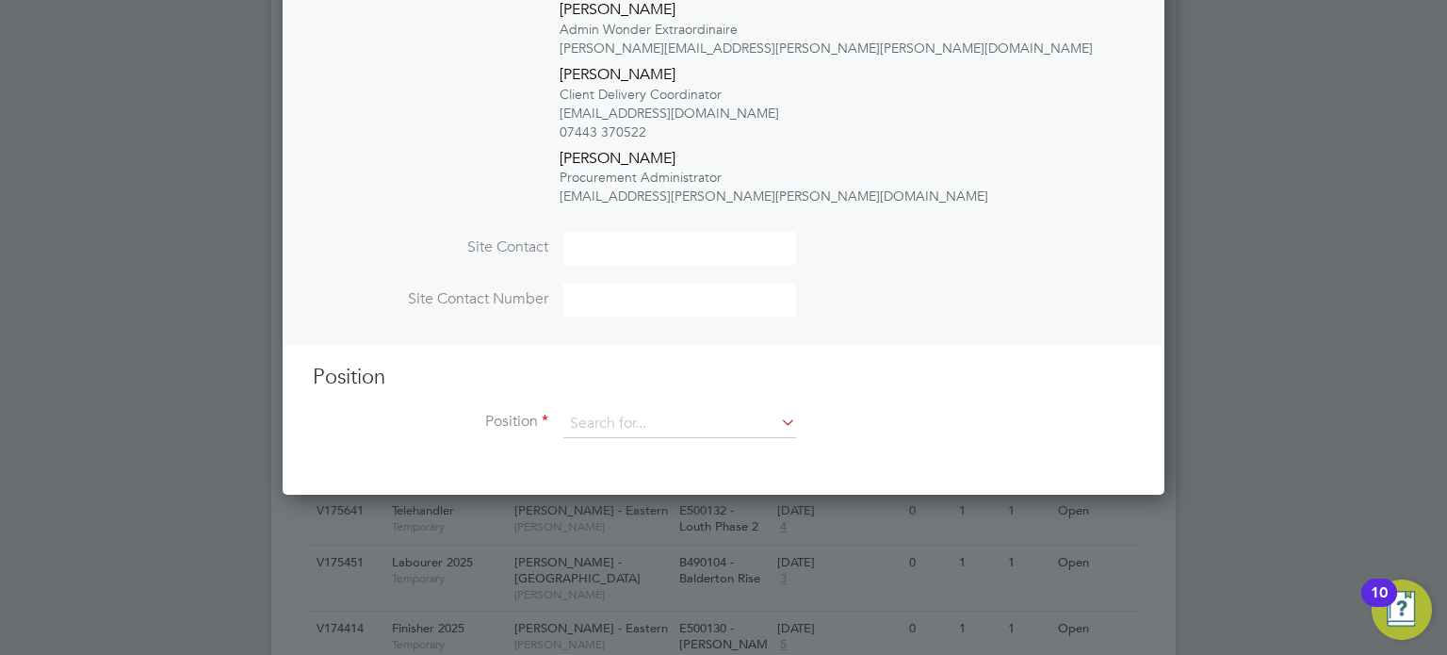
scroll to position [759, 0]
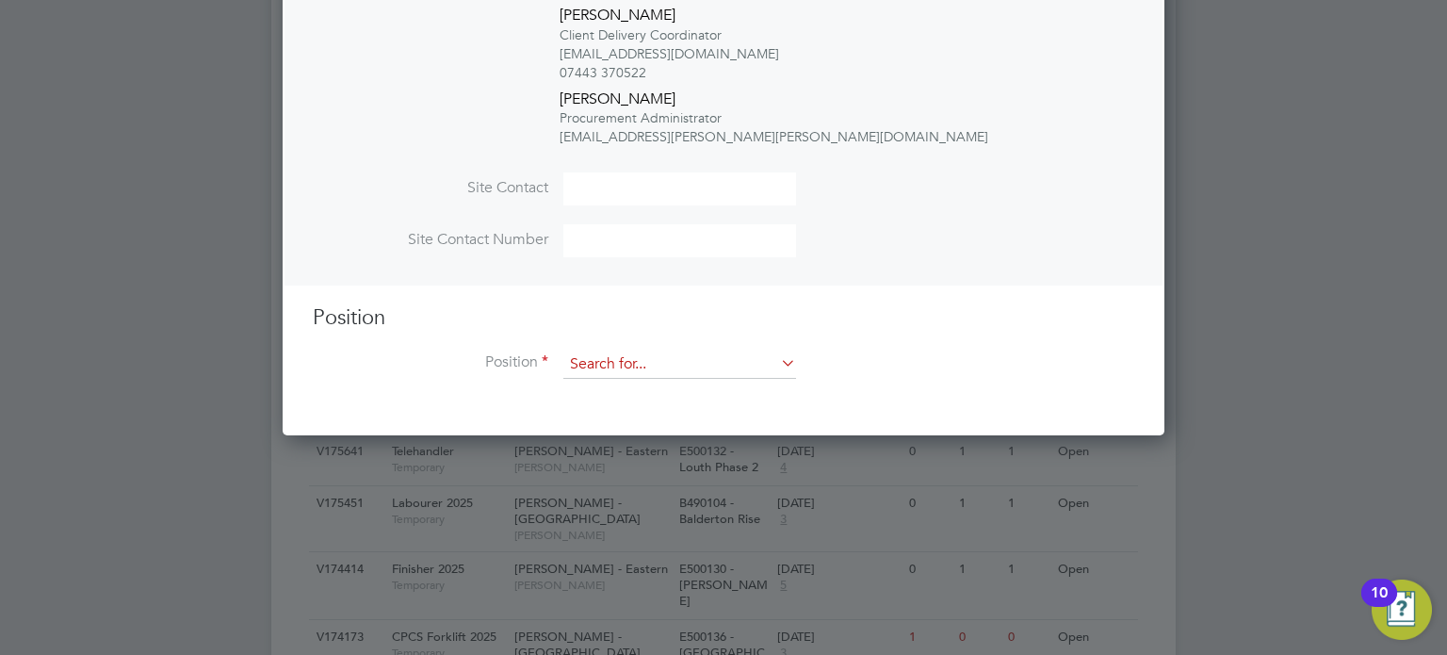
click at [661, 367] on input at bounding box center [679, 365] width 233 height 28
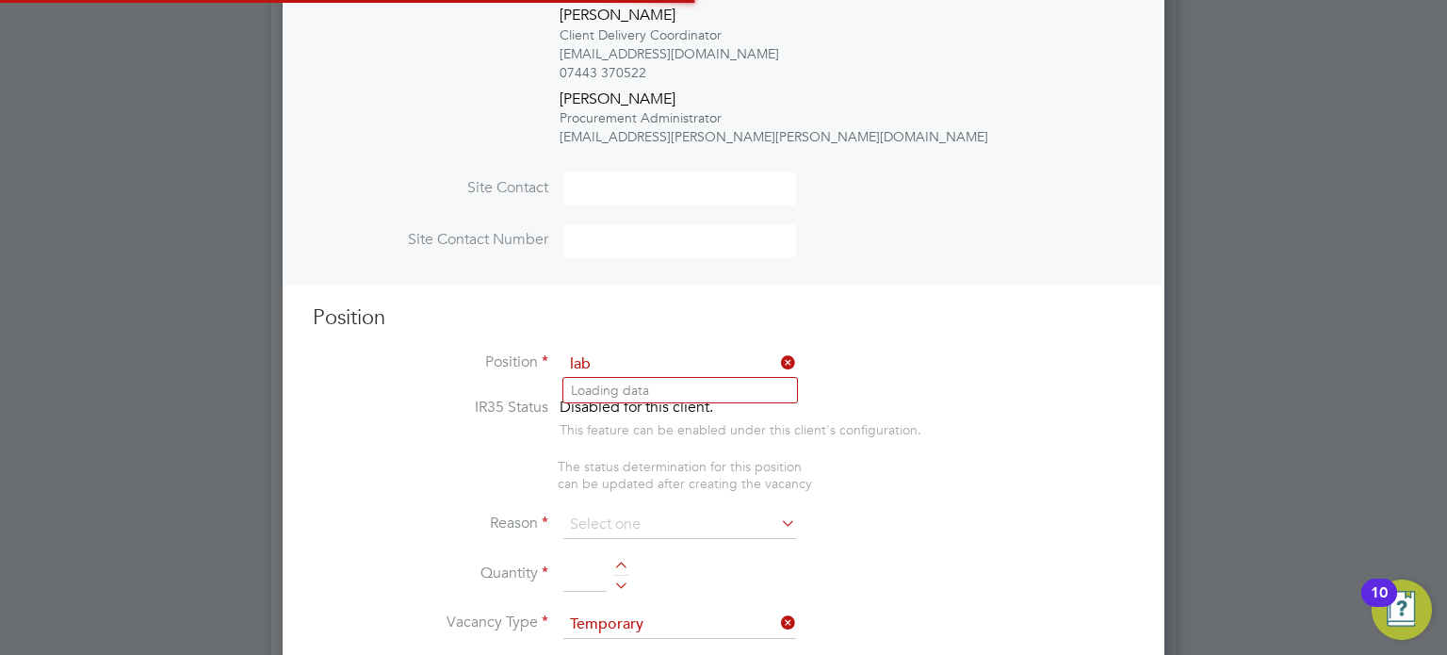
scroll to position [3196, 883]
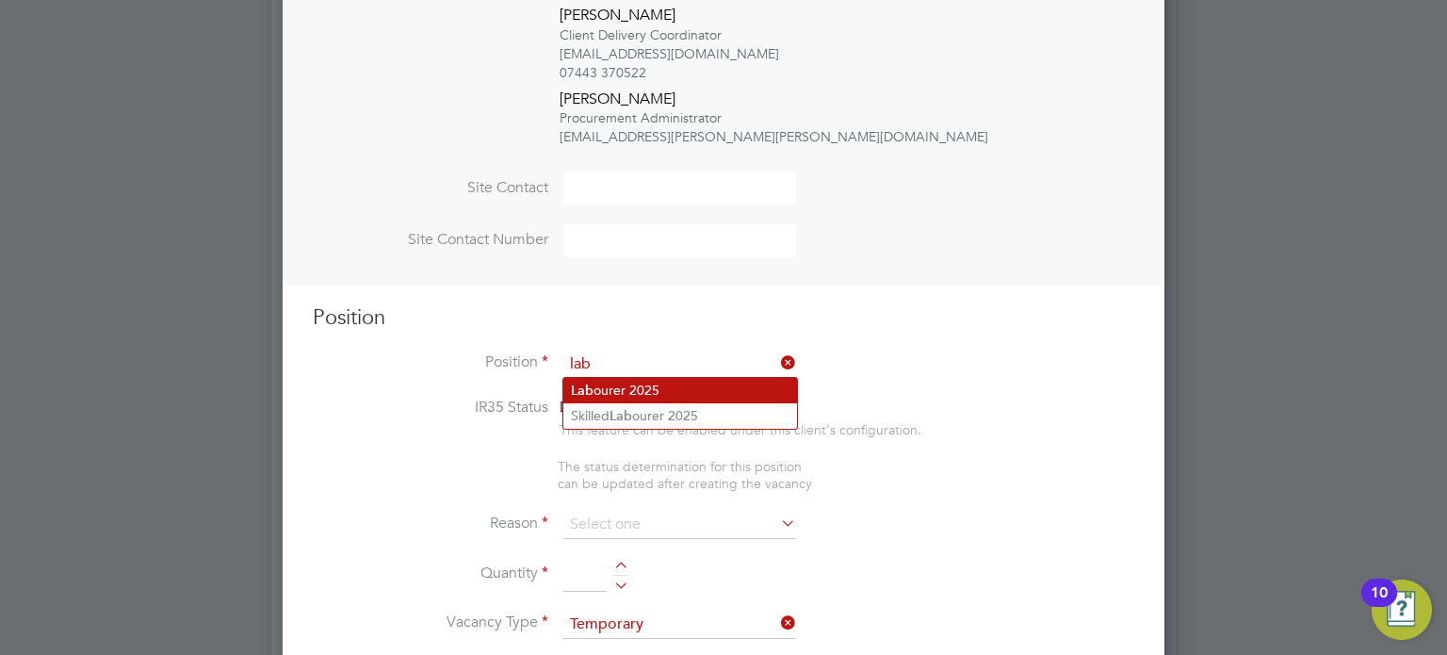
click at [673, 393] on li "Lab ourer 2025" at bounding box center [680, 390] width 234 height 25
type input "Labourer 2025"
type textarea "Sweeping site, removing rubbish, unloading and transporting material, equipment…"
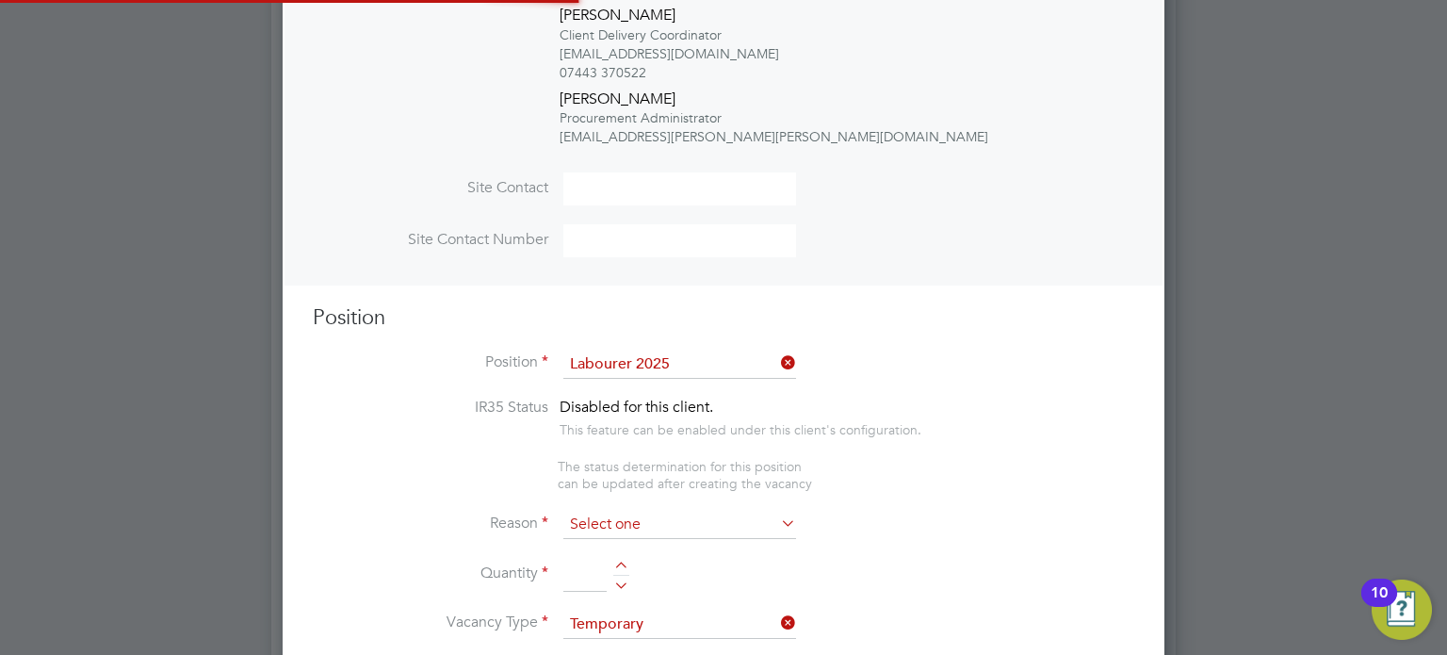
scroll to position [56, 98]
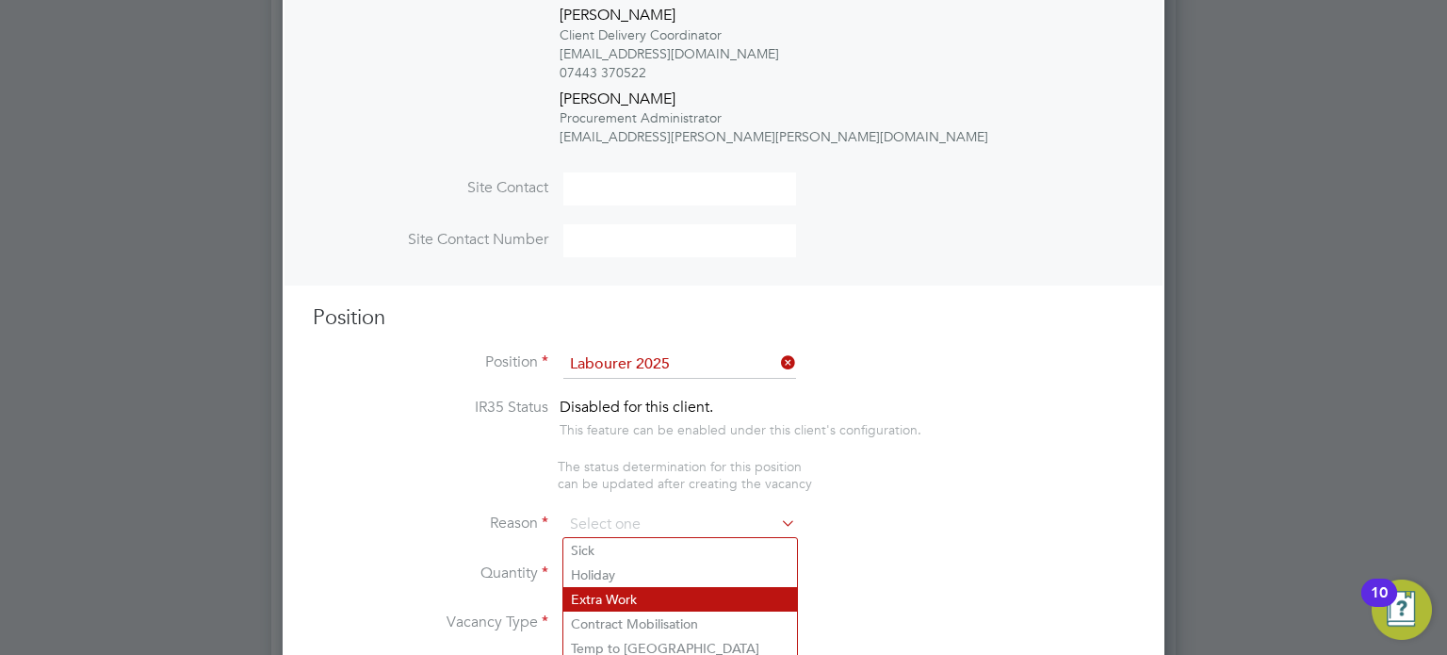
click at [622, 608] on li "Extra Work" at bounding box center [680, 599] width 234 height 24
type input "Extra Work"
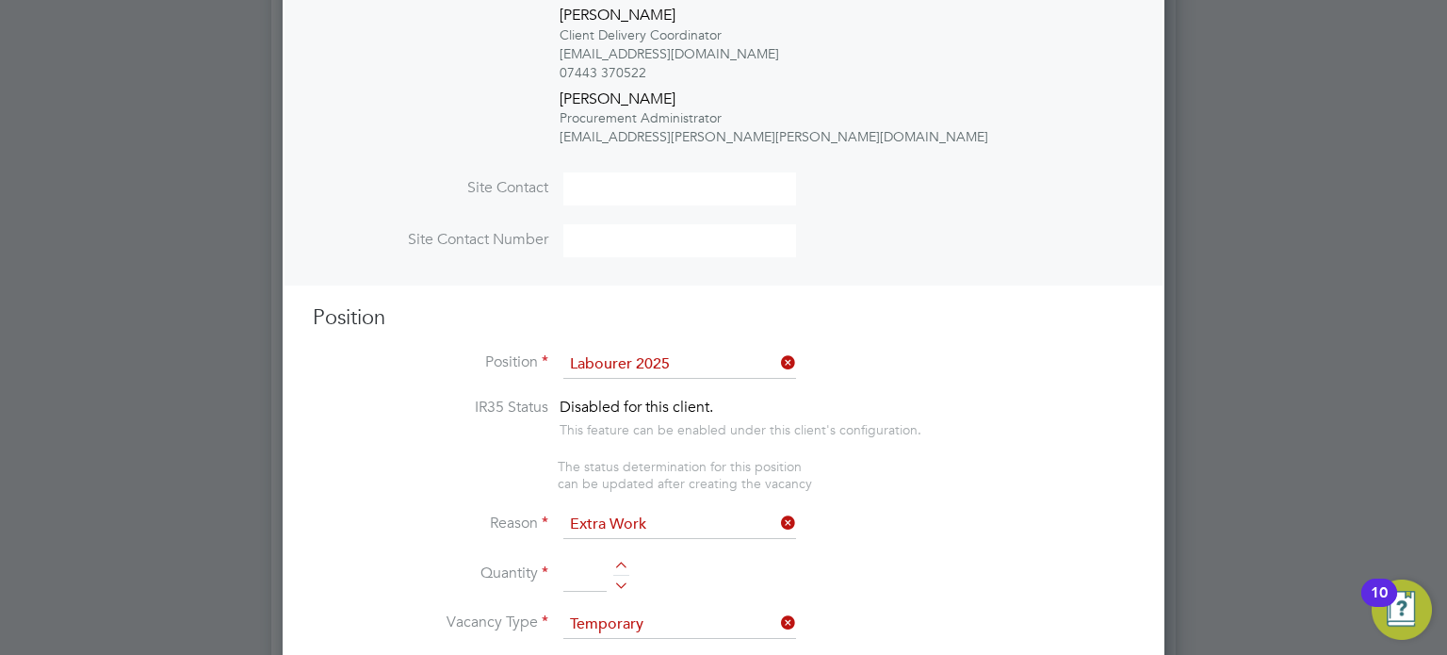
click at [602, 576] on input at bounding box center [584, 575] width 43 height 34
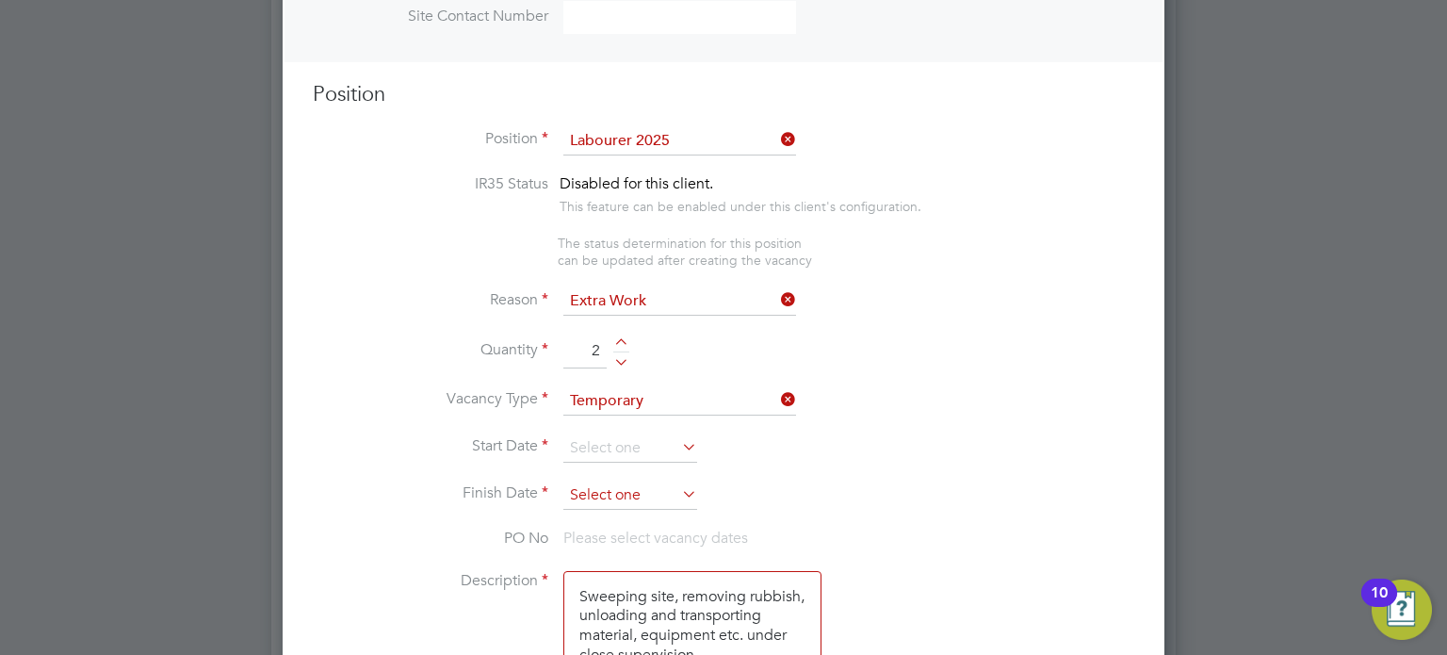
scroll to position [991, 0]
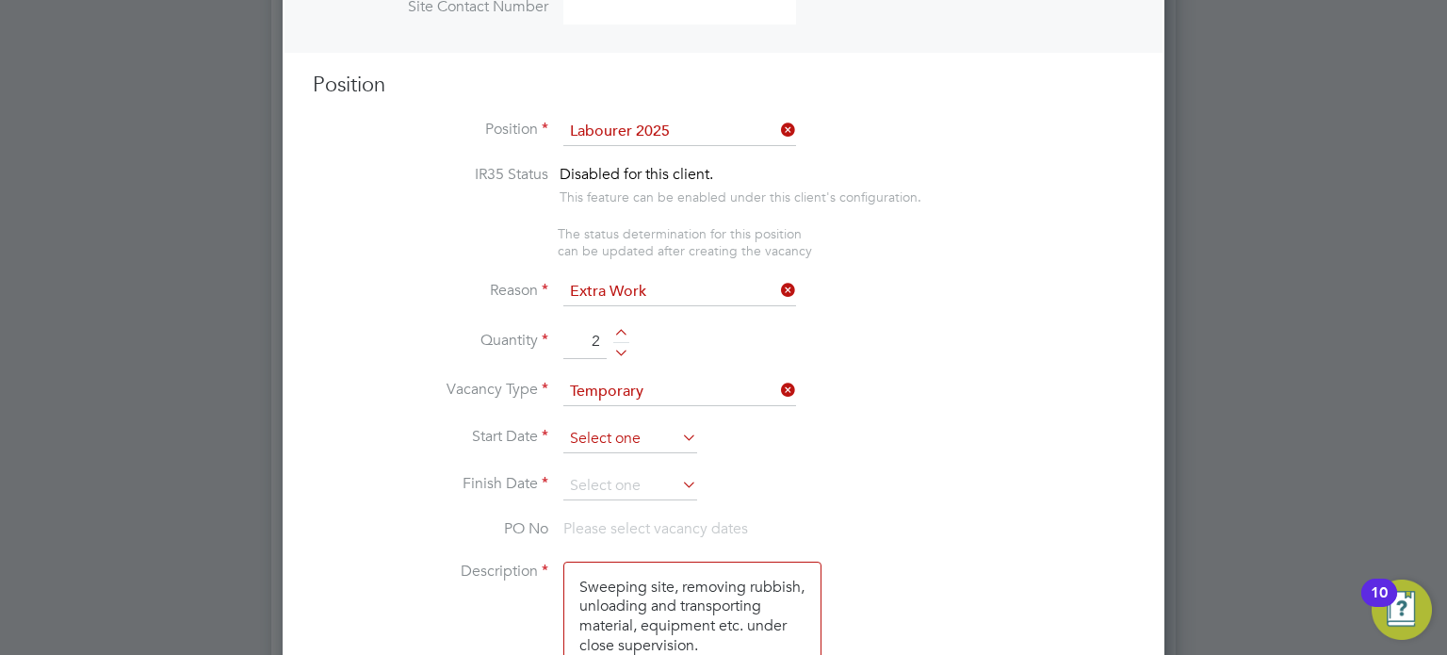
type input "2"
click at [602, 439] on input at bounding box center [630, 439] width 134 height 28
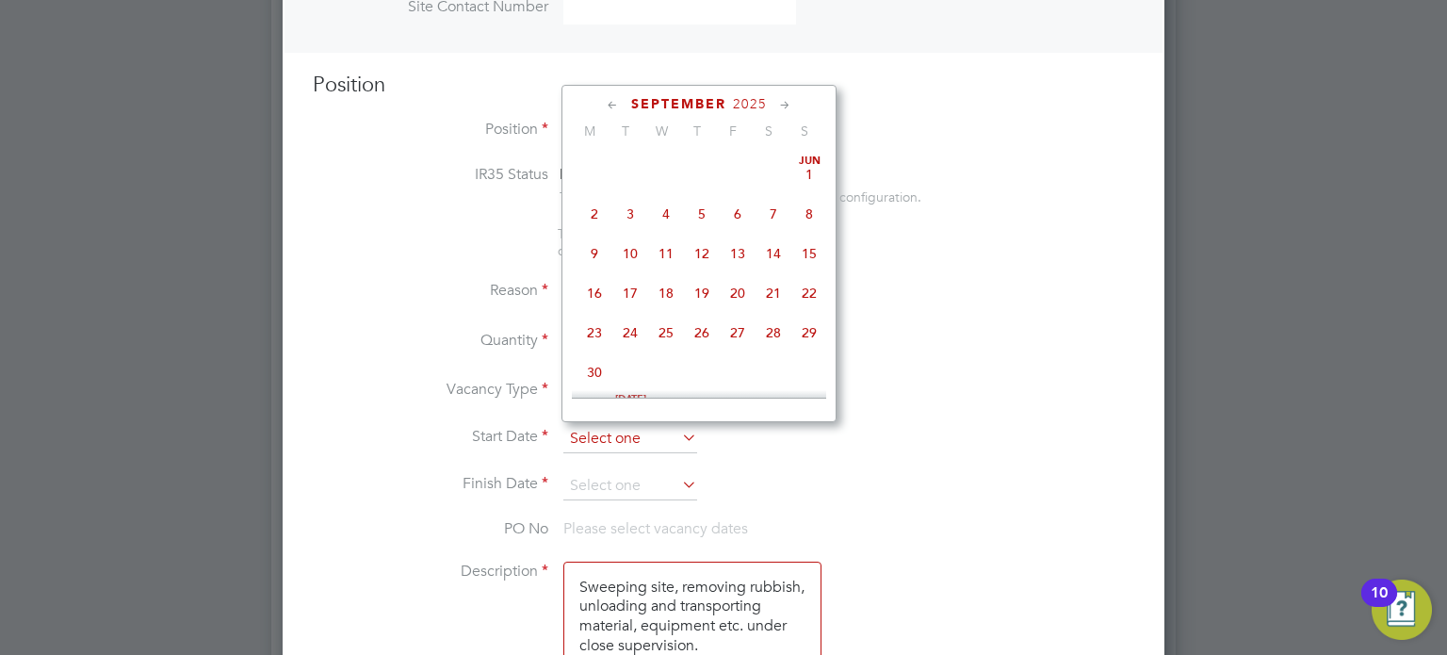
scroll to position [586, 0]
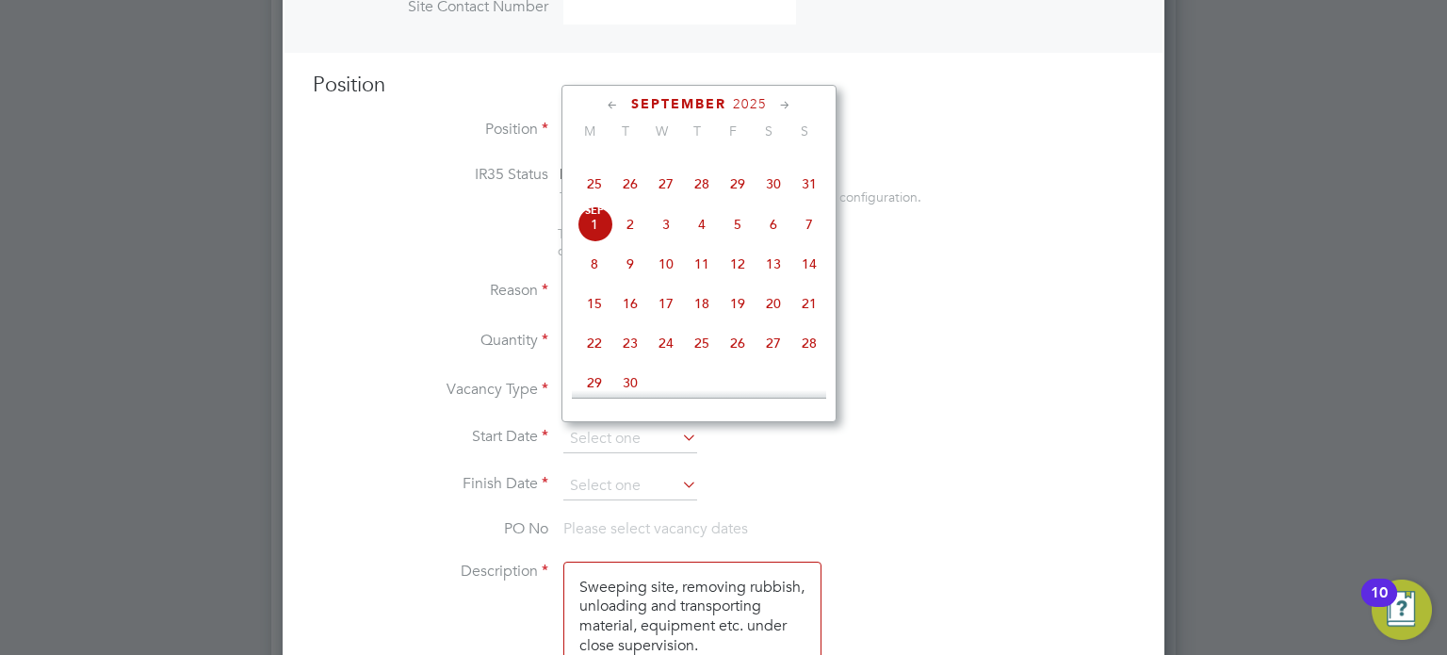
click at [595, 242] on span "Sep 1" at bounding box center [595, 224] width 36 height 36
type input "01 Sep 2025"
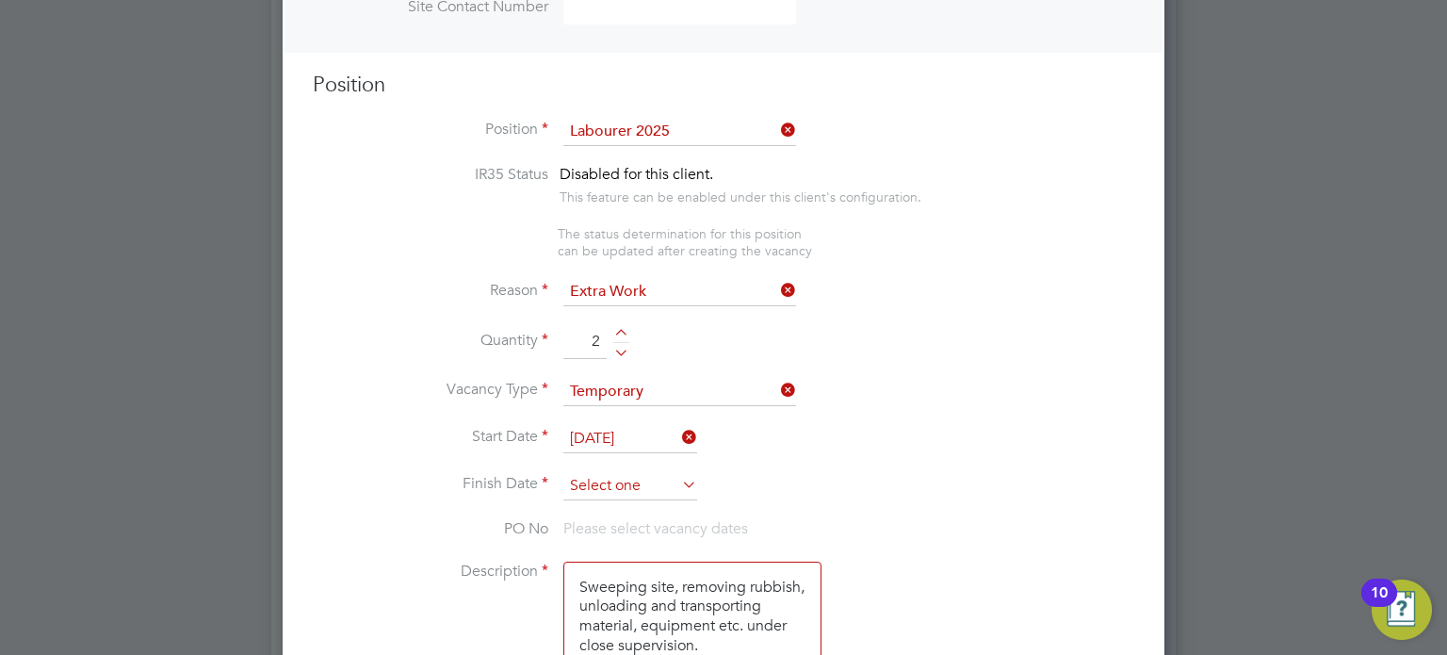
click at [616, 472] on input at bounding box center [630, 486] width 134 height 28
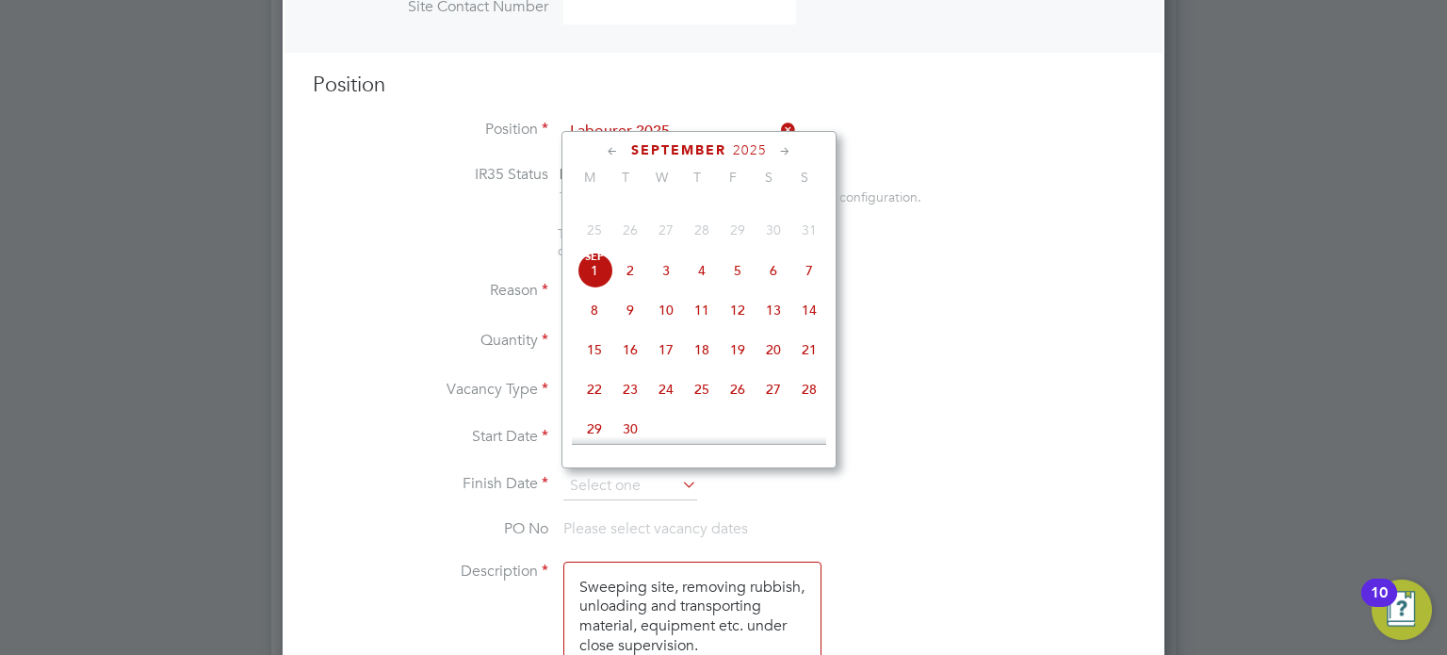
click at [732, 288] on span "5" at bounding box center [738, 271] width 36 height 36
type input "[DATE]"
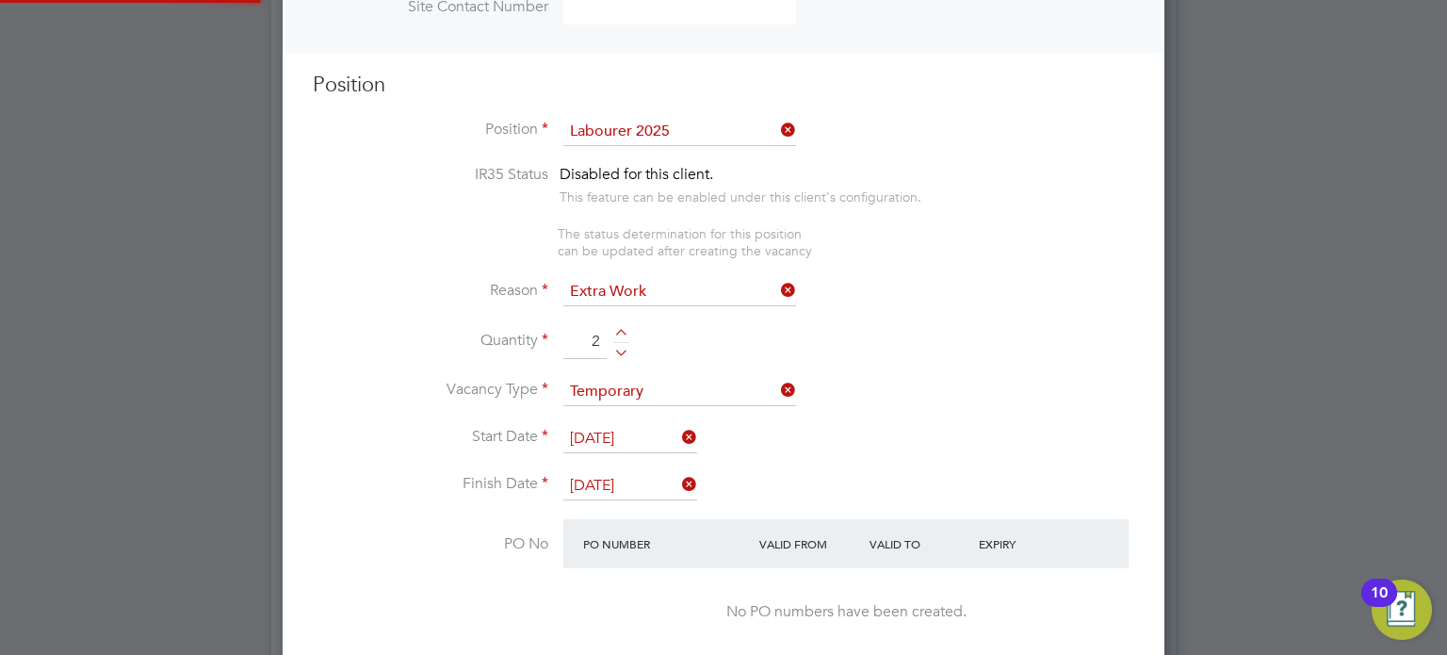
scroll to position [2892, 0]
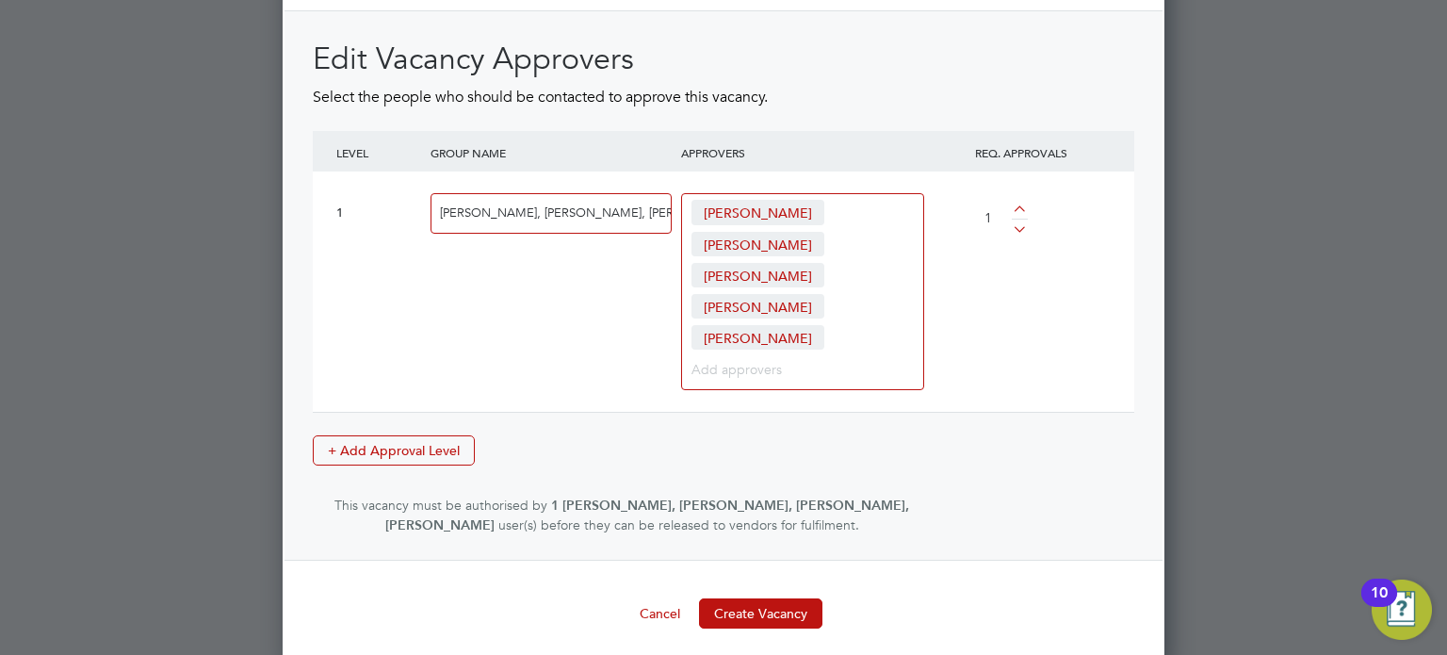
click at [791, 610] on button "Create Vacancy" at bounding box center [760, 613] width 123 height 30
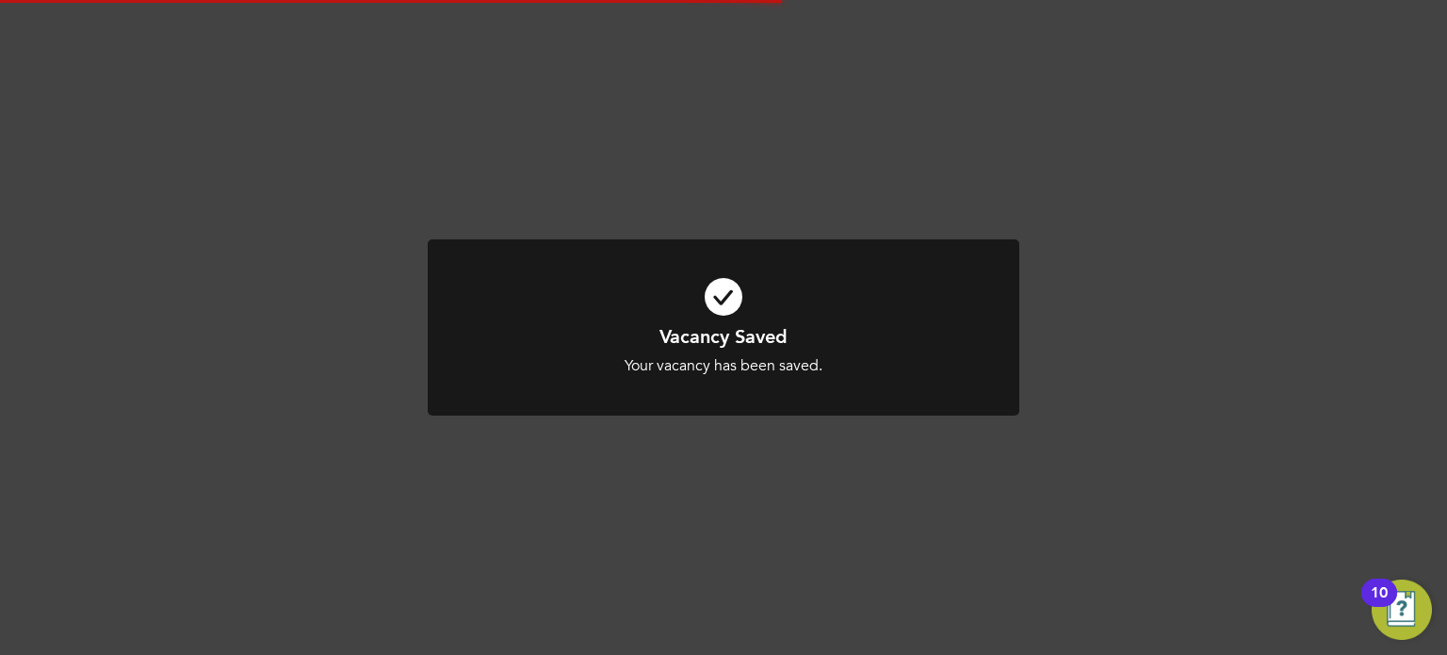
scroll to position [1229, 0]
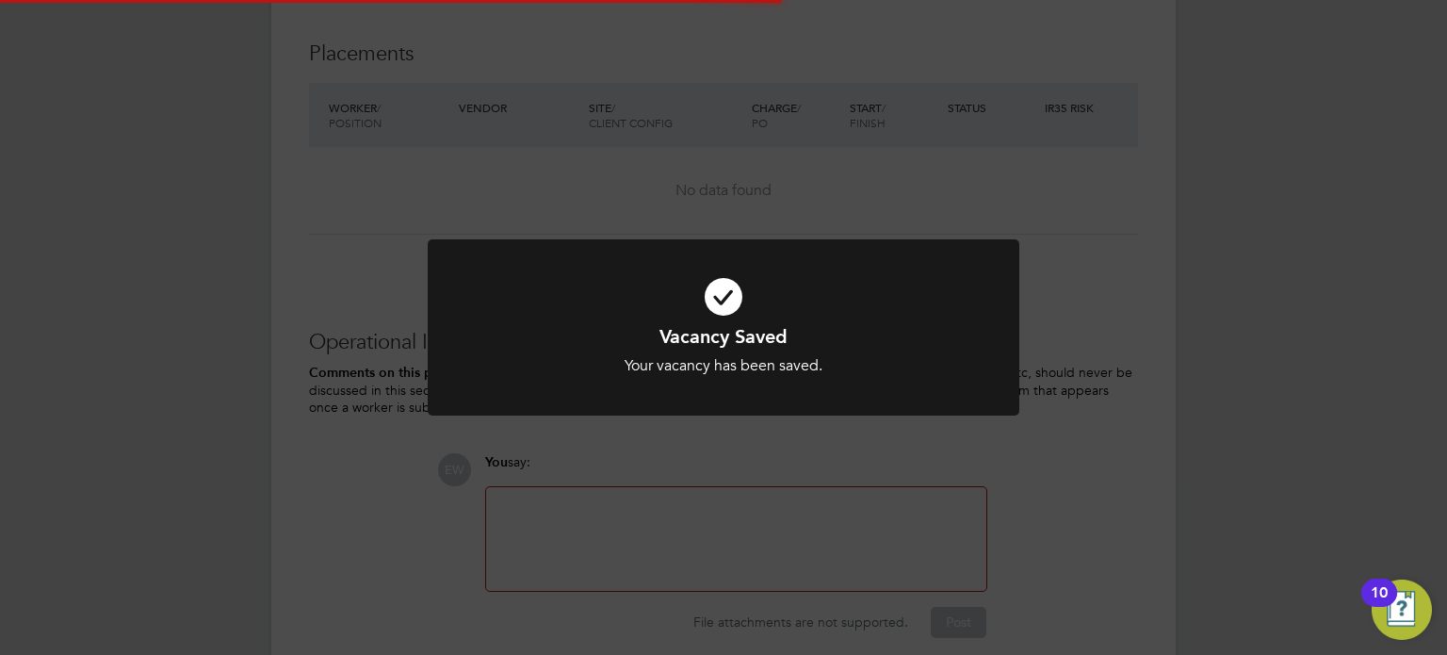
click at [1209, 387] on div "Vacancy Saved Your vacancy has been saved. Cancel Okay" at bounding box center [723, 327] width 1447 height 655
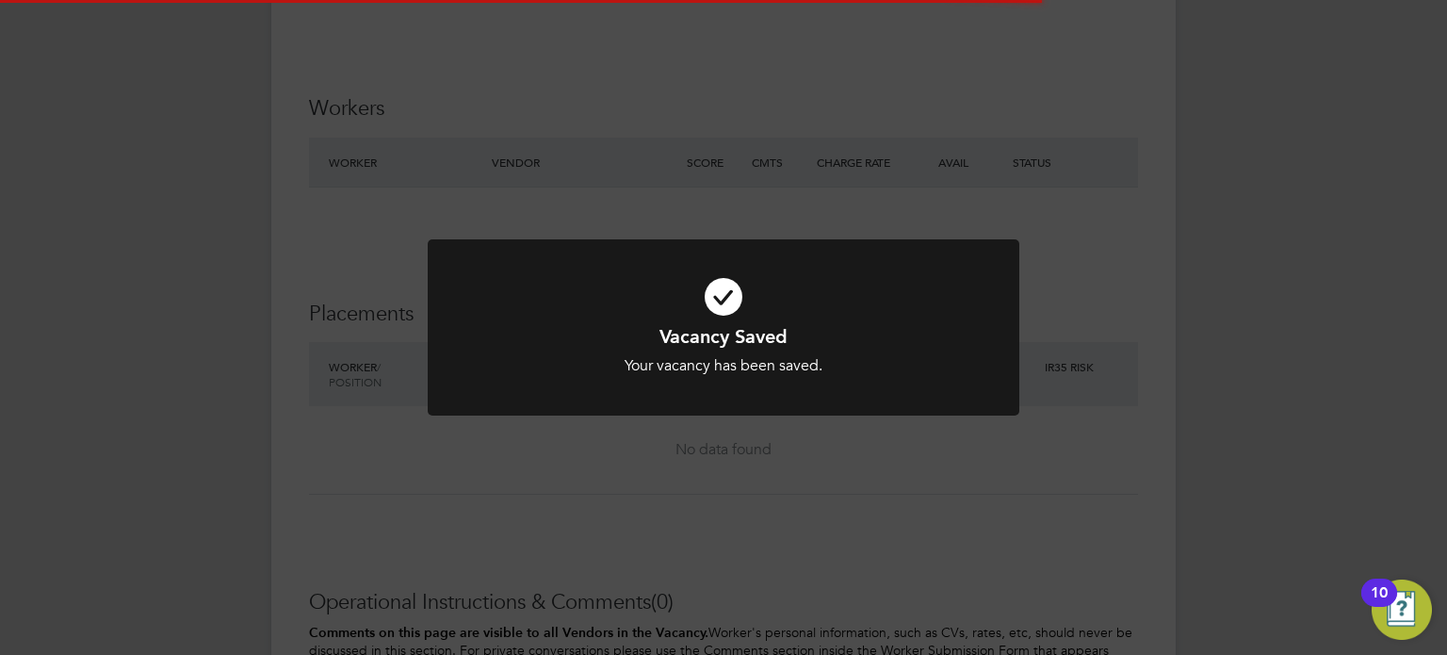
scroll to position [0, 0]
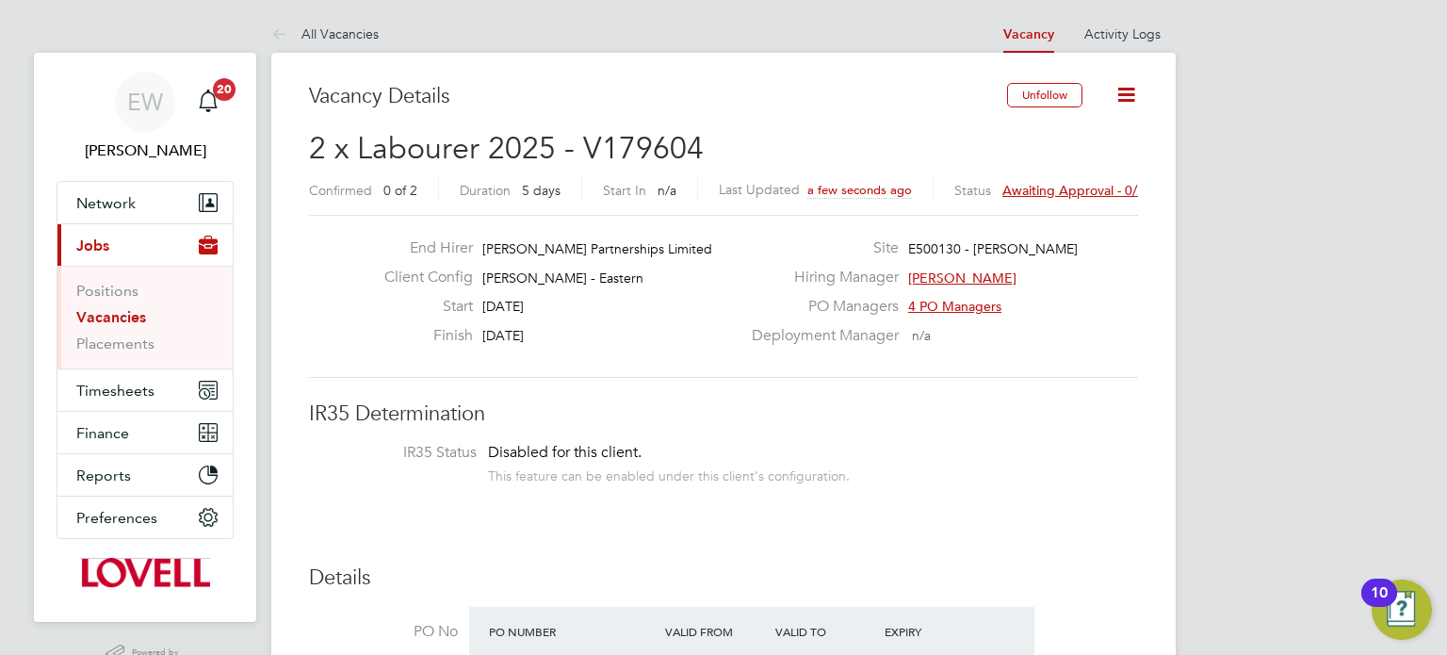
click at [1045, 183] on span "Awaiting approval - 0/1" at bounding box center [1074, 190] width 142 height 17
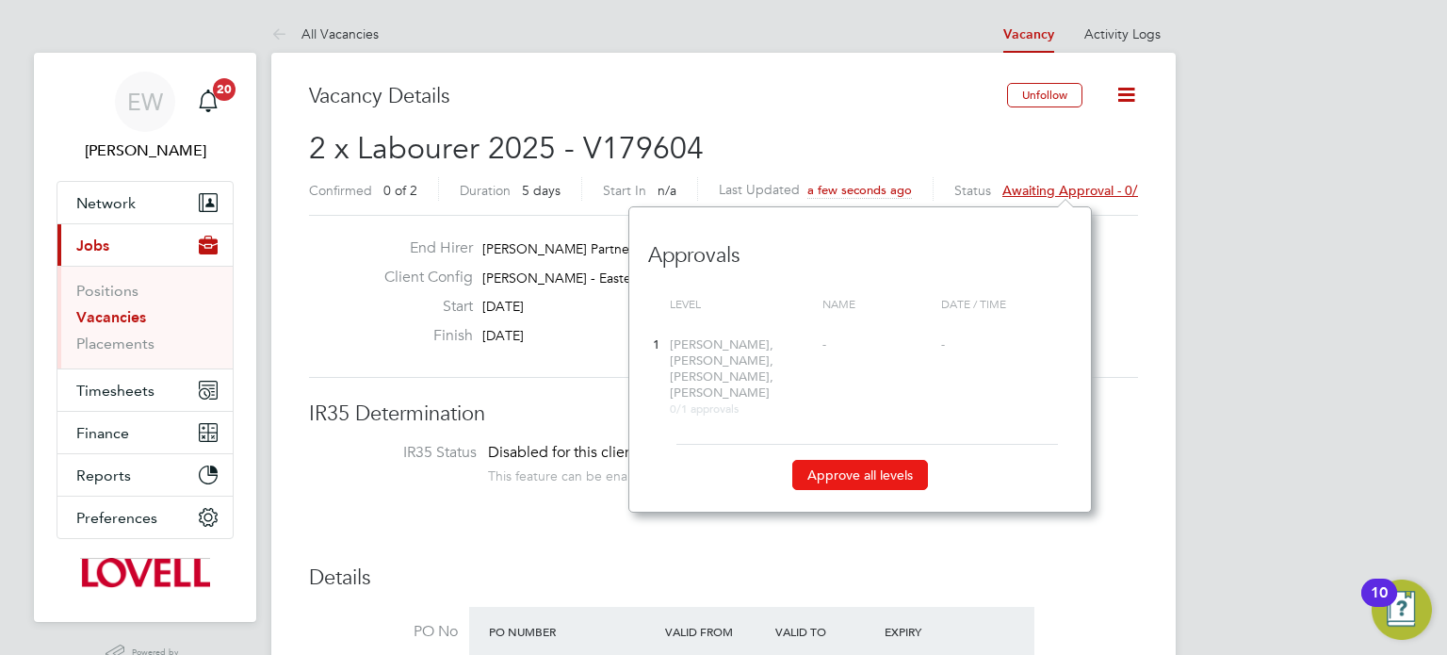
click at [865, 466] on button "Approve all levels" at bounding box center [860, 475] width 136 height 30
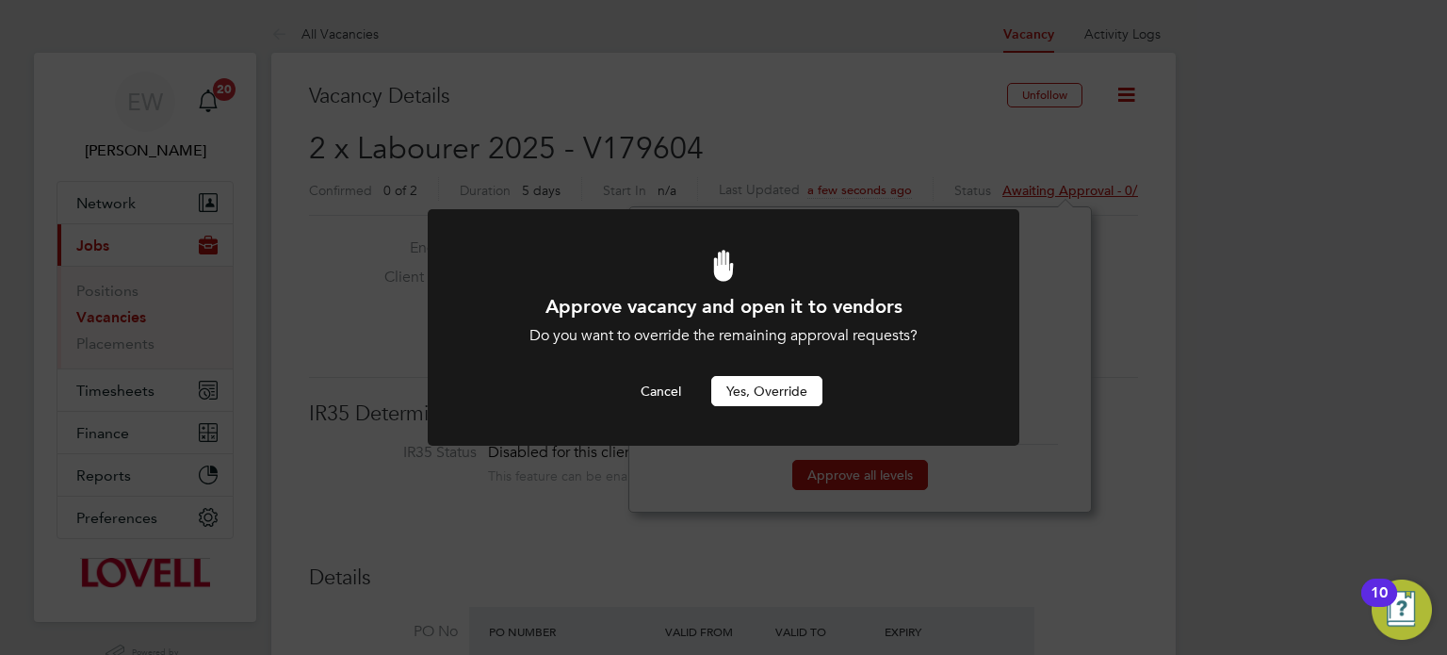
click at [778, 401] on button "Yes, Override" at bounding box center [766, 391] width 111 height 30
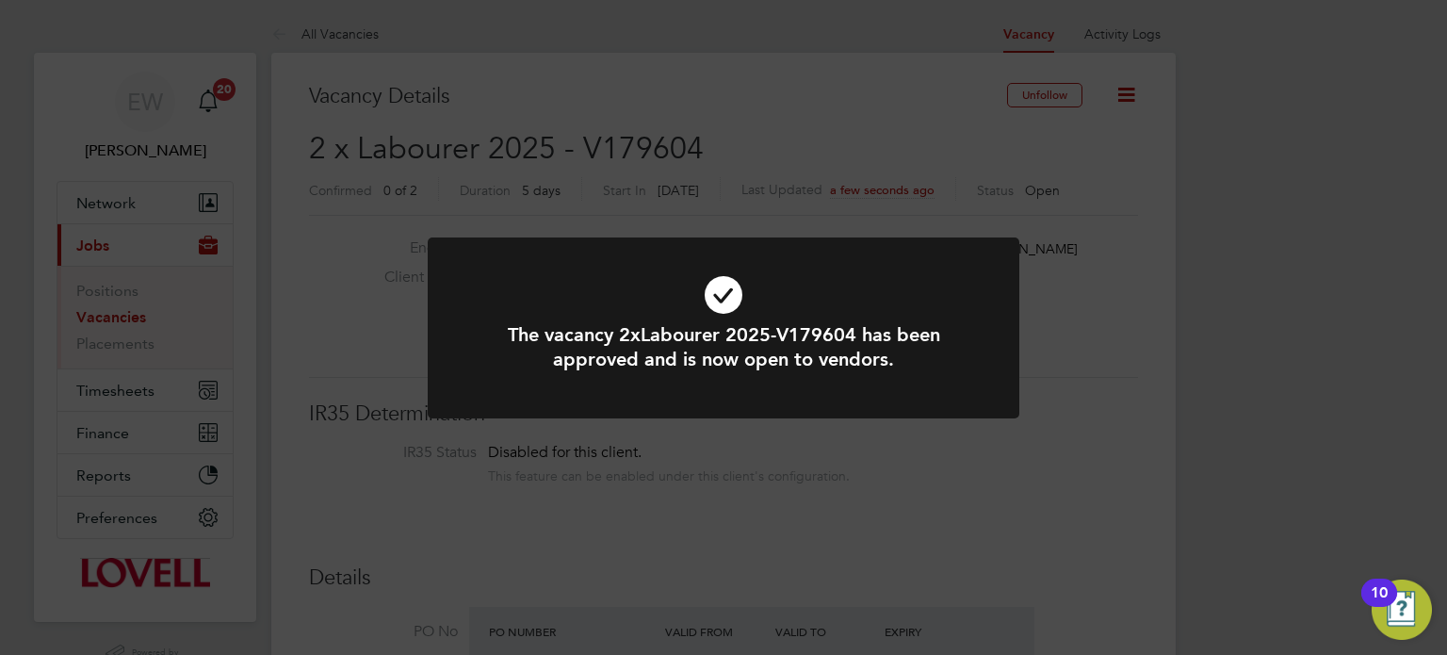
click at [452, 320] on div at bounding box center [724, 327] width 592 height 181
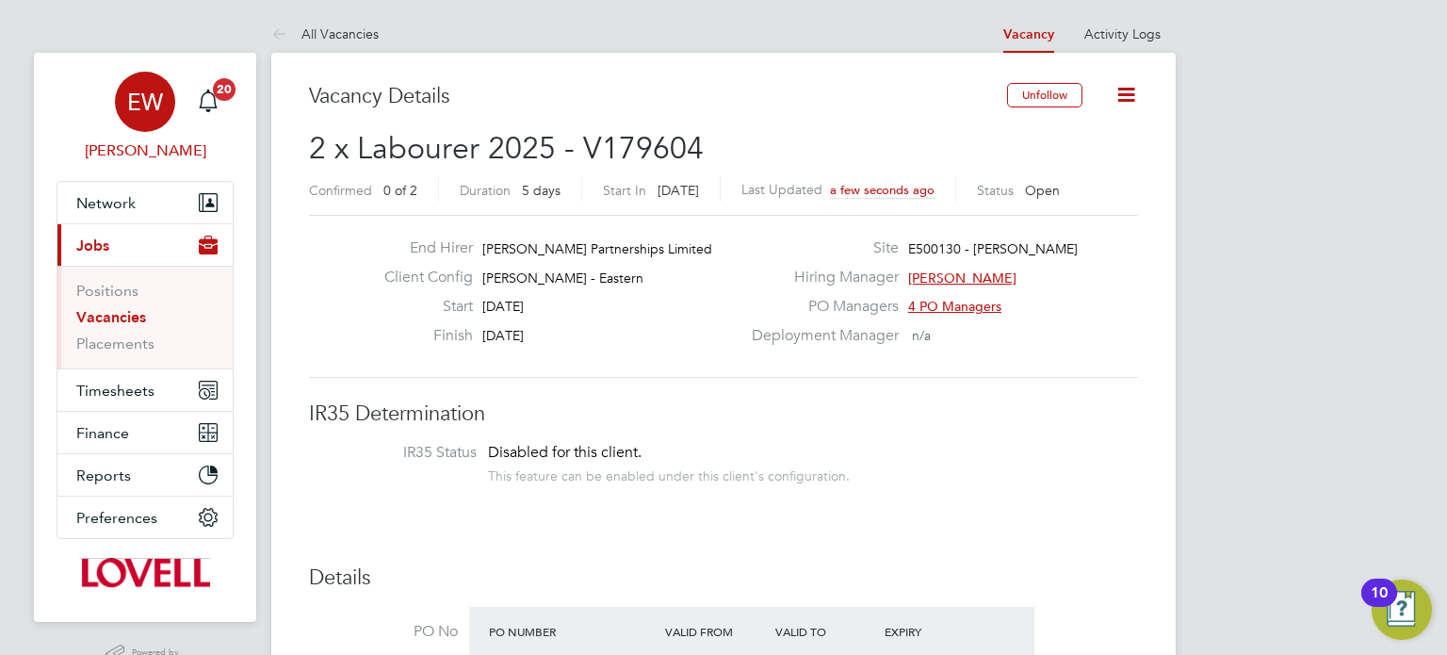
click at [146, 119] on div "EW" at bounding box center [145, 102] width 60 height 60
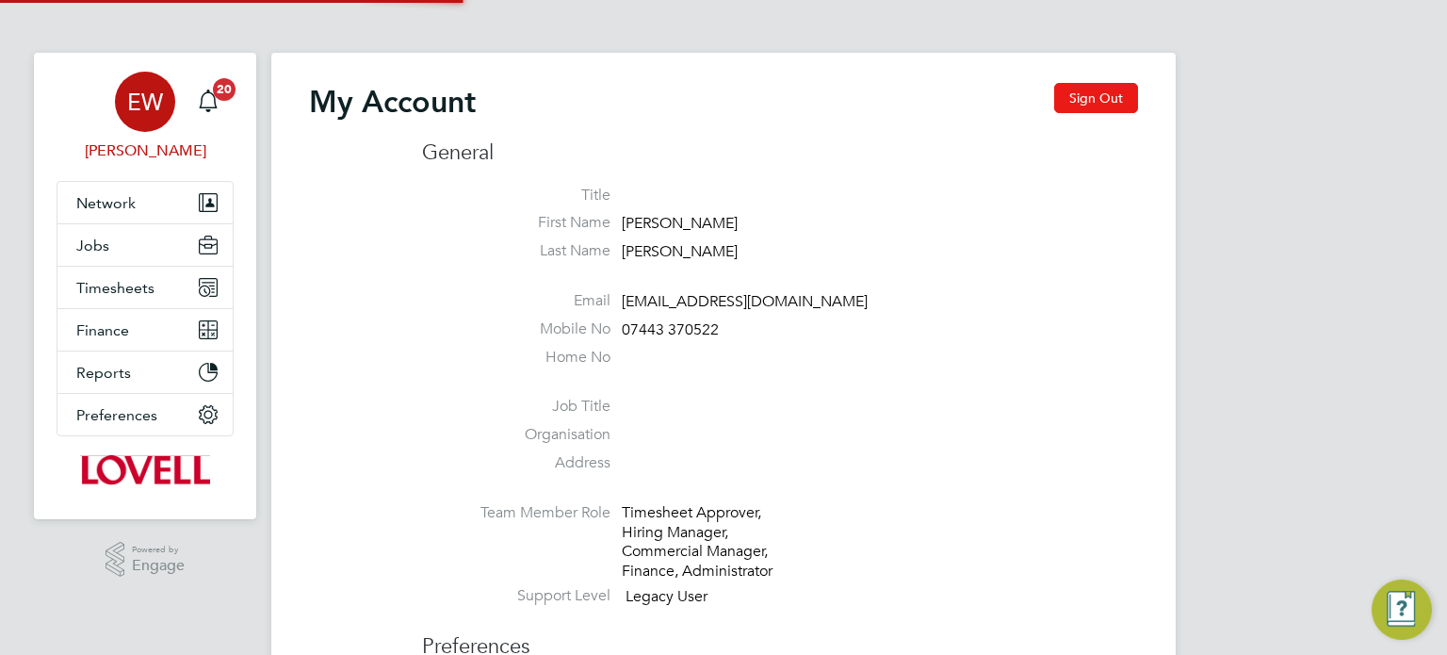
type input "[EMAIL_ADDRESS][DOMAIN_NAME]"
click at [1115, 83] on button "Sign Out" at bounding box center [1096, 98] width 84 height 30
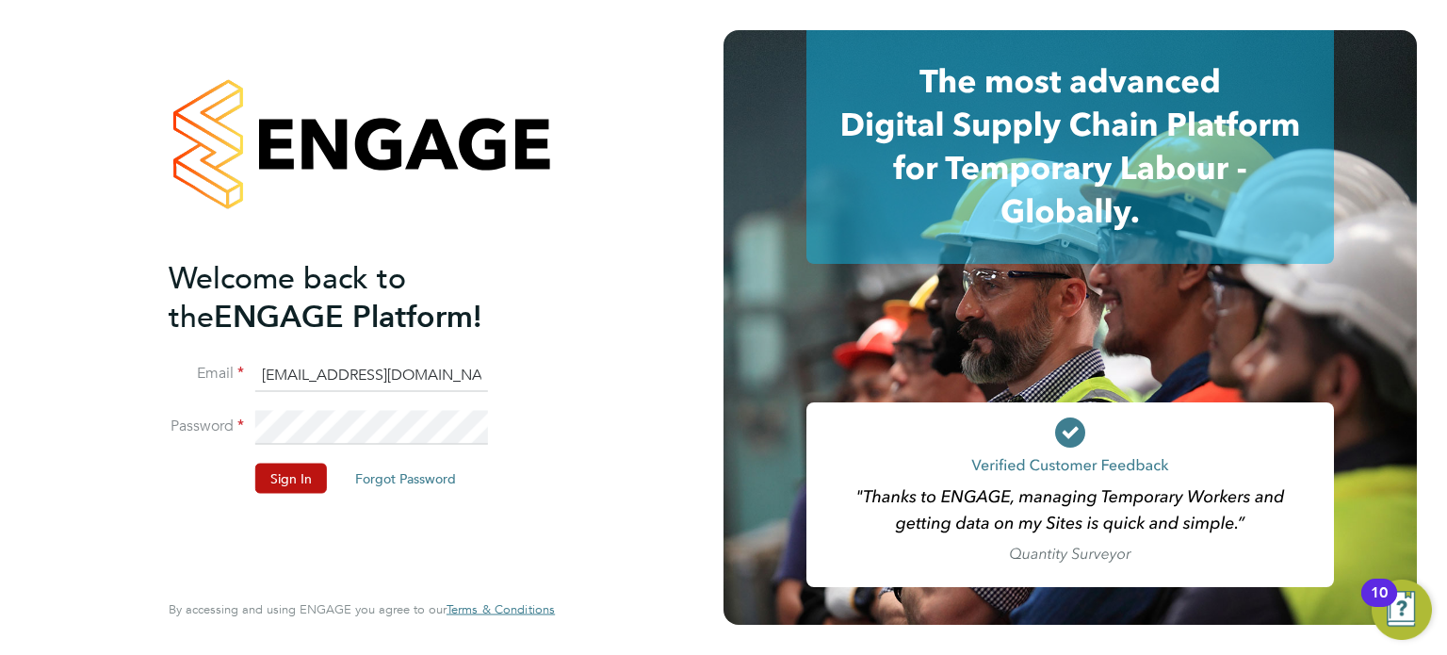
click at [440, 369] on input "[EMAIL_ADDRESS][DOMAIN_NAME]" at bounding box center [371, 375] width 233 height 34
type input "cscportals@randstadcpe.com"
click at [295, 488] on button "Sign In" at bounding box center [291, 478] width 72 height 30
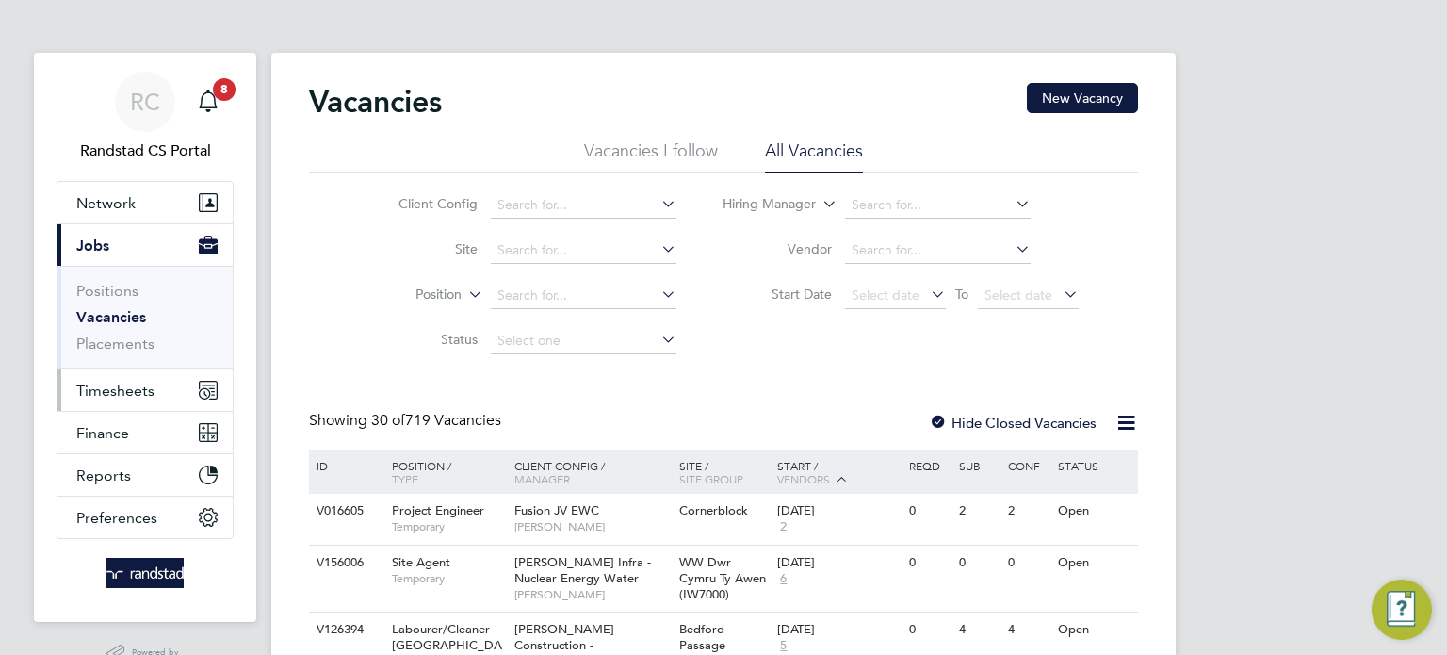
click at [106, 382] on span "Timesheets" at bounding box center [115, 391] width 78 height 18
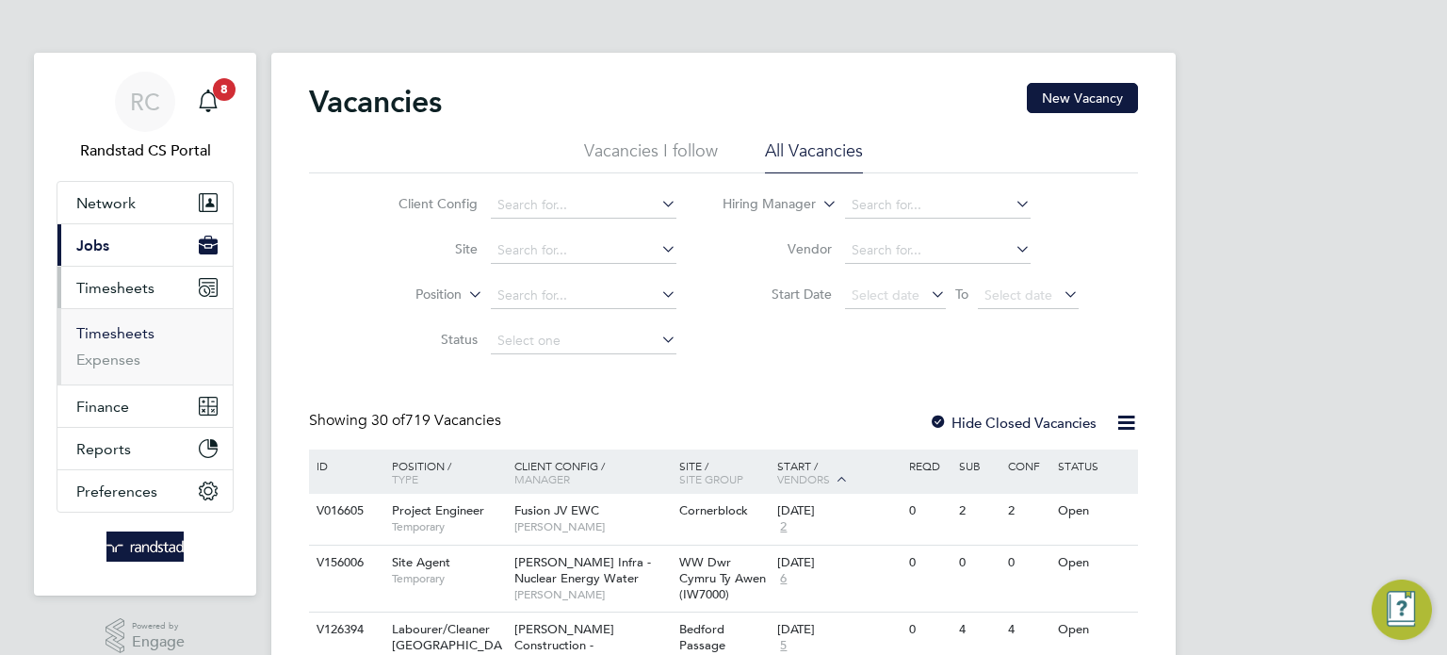
click at [129, 331] on link "Timesheets" at bounding box center [115, 333] width 78 height 18
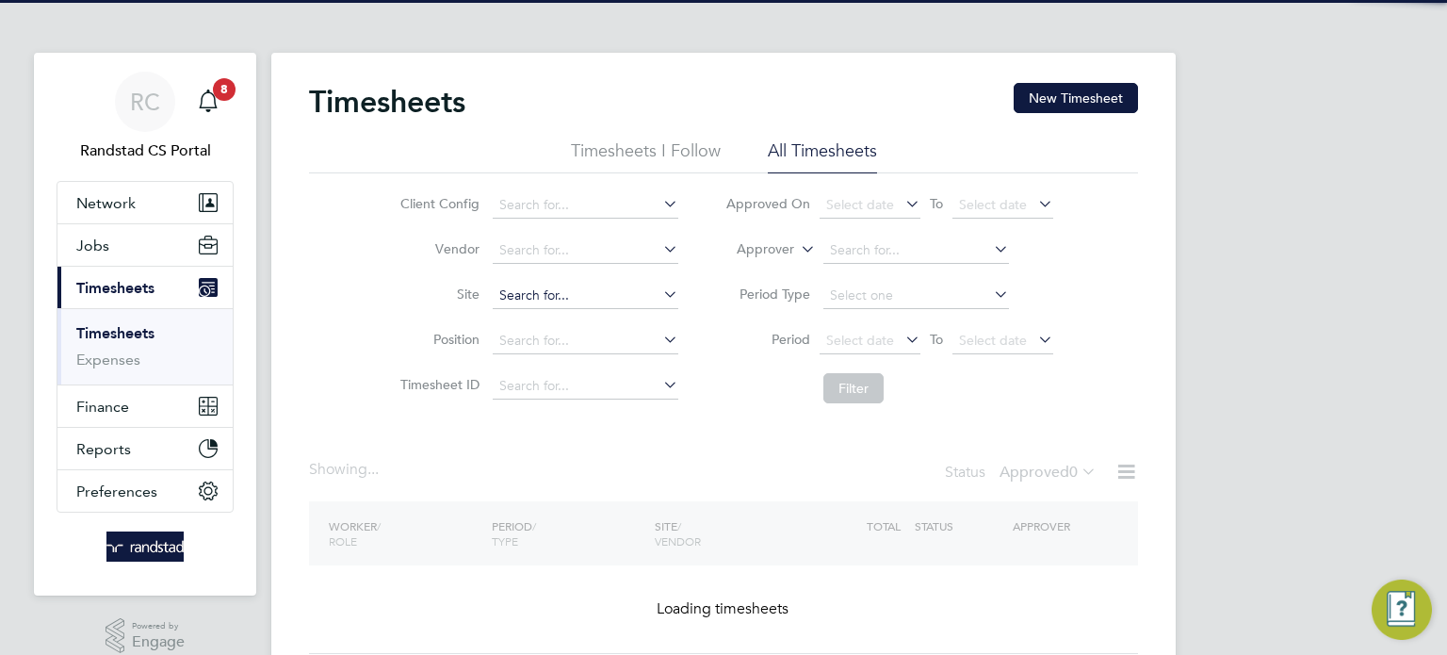
click at [560, 297] on input at bounding box center [586, 296] width 186 height 26
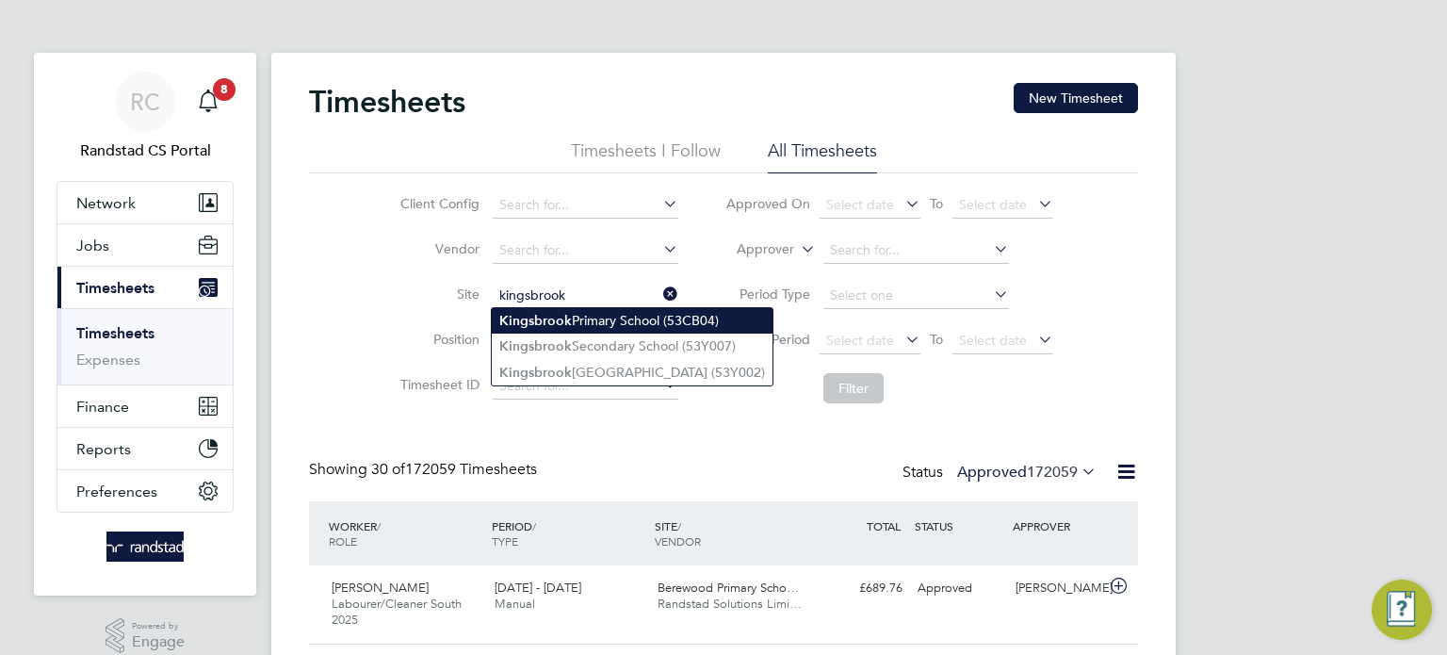
click at [599, 326] on li "Kingsbrook Primary School (53CB04)" at bounding box center [632, 320] width 281 height 25
type input "Kingsbrook Primary School (53CB04)"
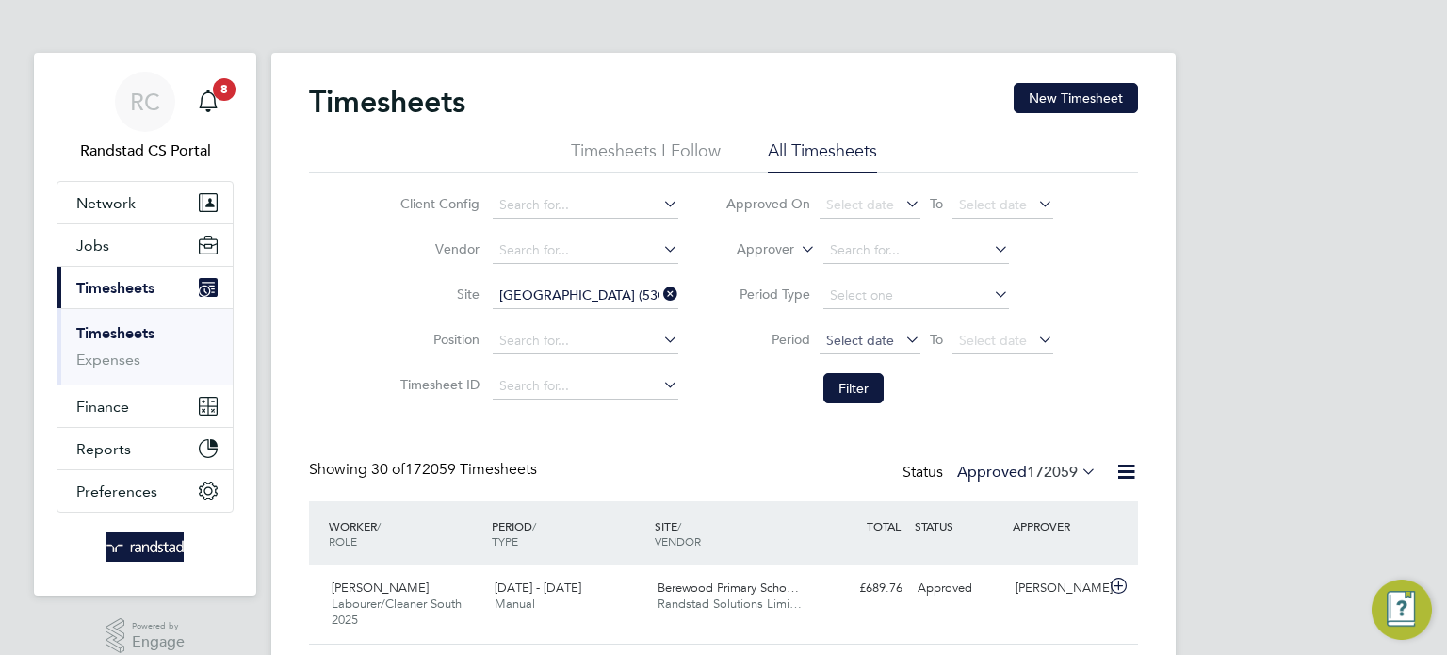
click at [835, 343] on span "Select date" at bounding box center [860, 340] width 68 height 17
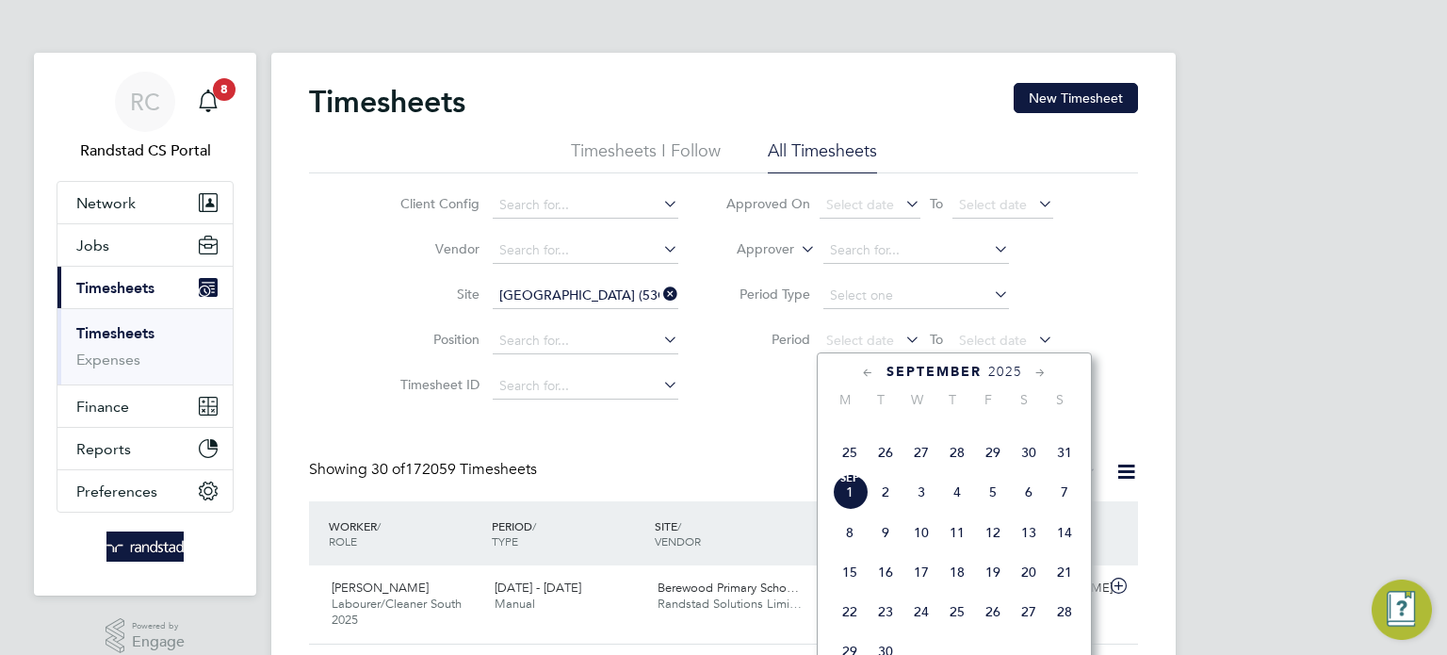
click at [1033, 431] on span "23" at bounding box center [1029, 413] width 36 height 36
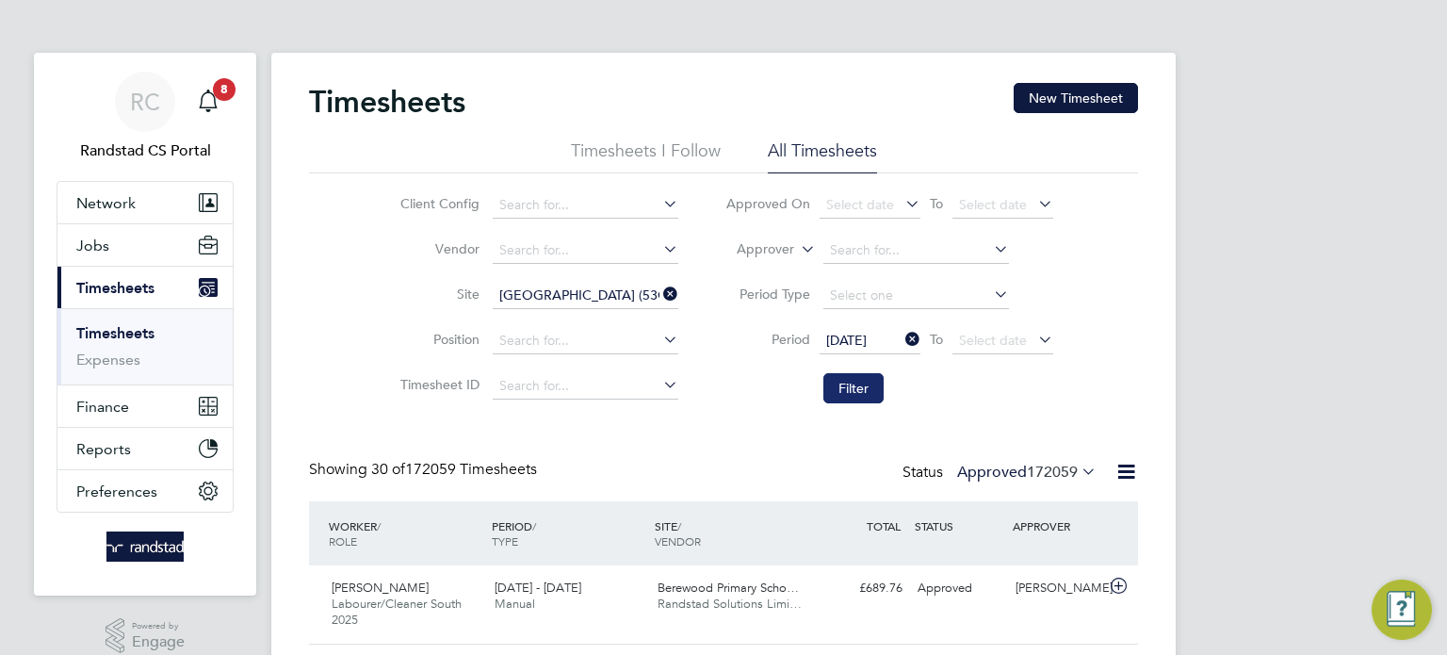
click at [867, 382] on button "Filter" at bounding box center [854, 388] width 60 height 30
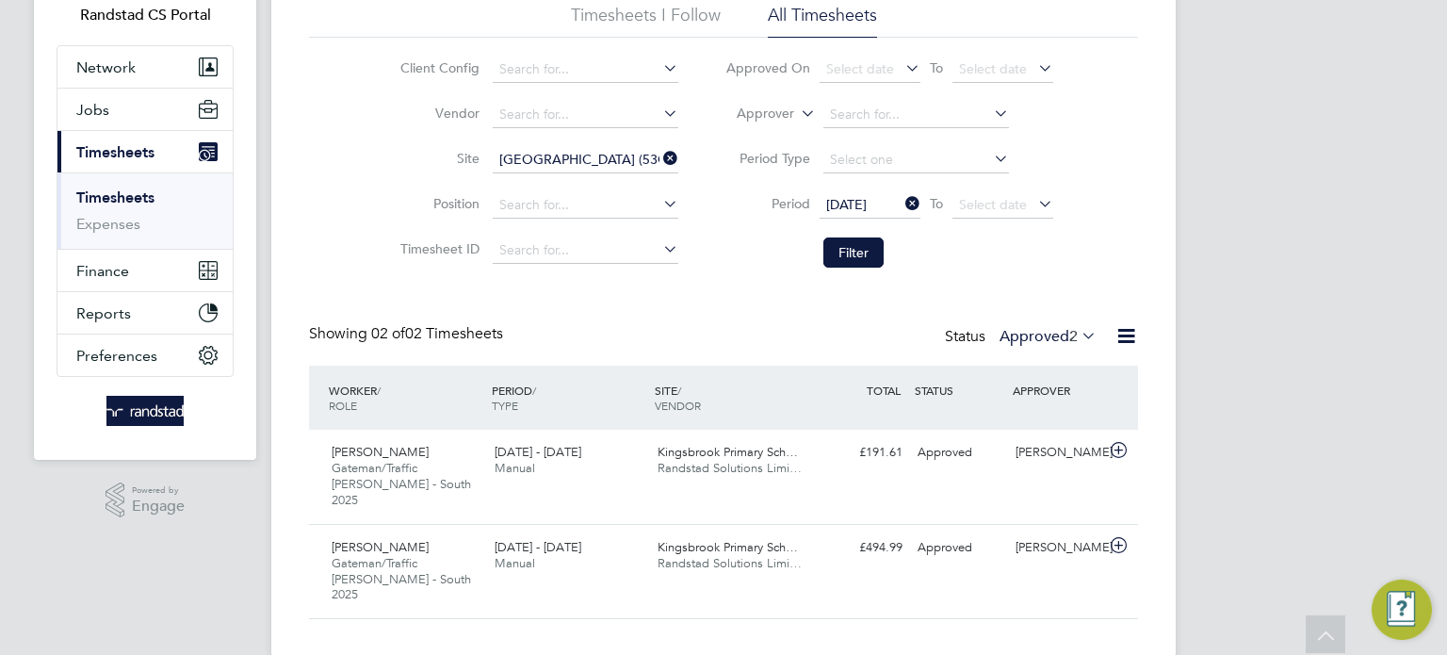
click at [1028, 349] on div "Status Approved 2" at bounding box center [1022, 337] width 155 height 26
click at [1031, 337] on label "Approved 2" at bounding box center [1048, 336] width 97 height 19
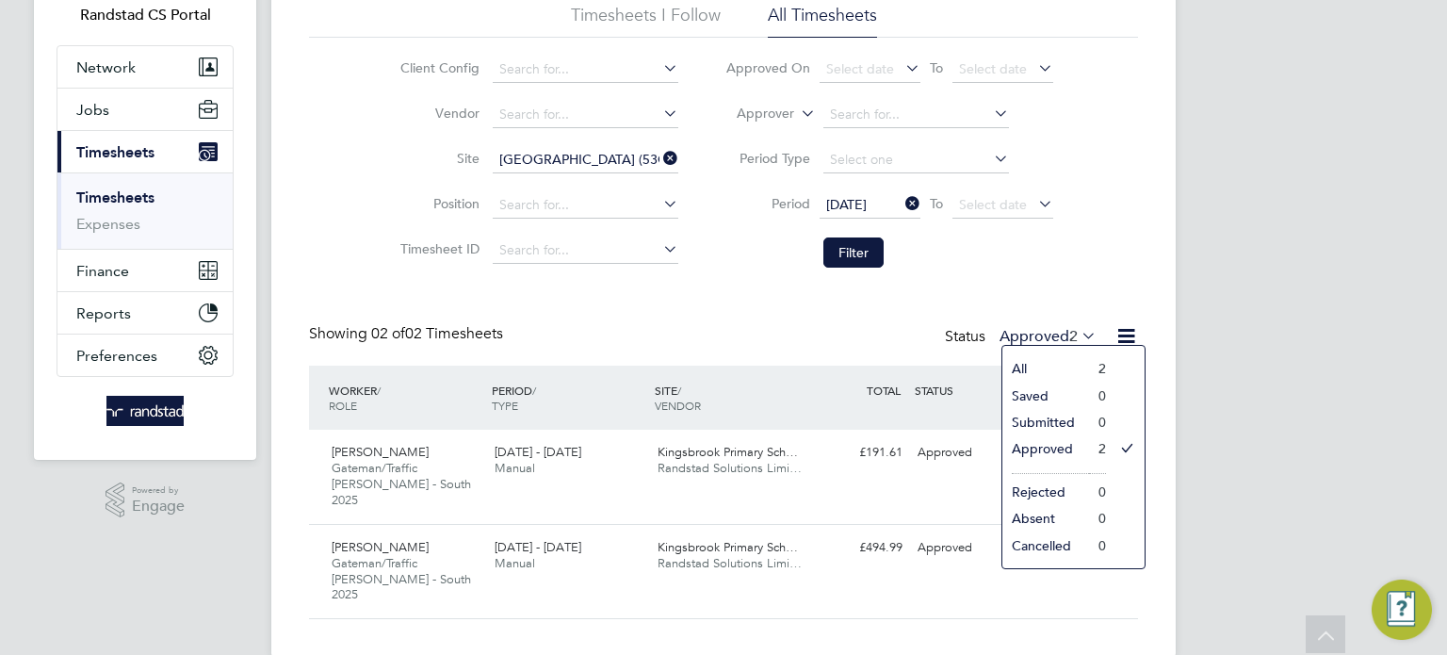
click at [1047, 267] on li "Filter" at bounding box center [889, 252] width 375 height 49
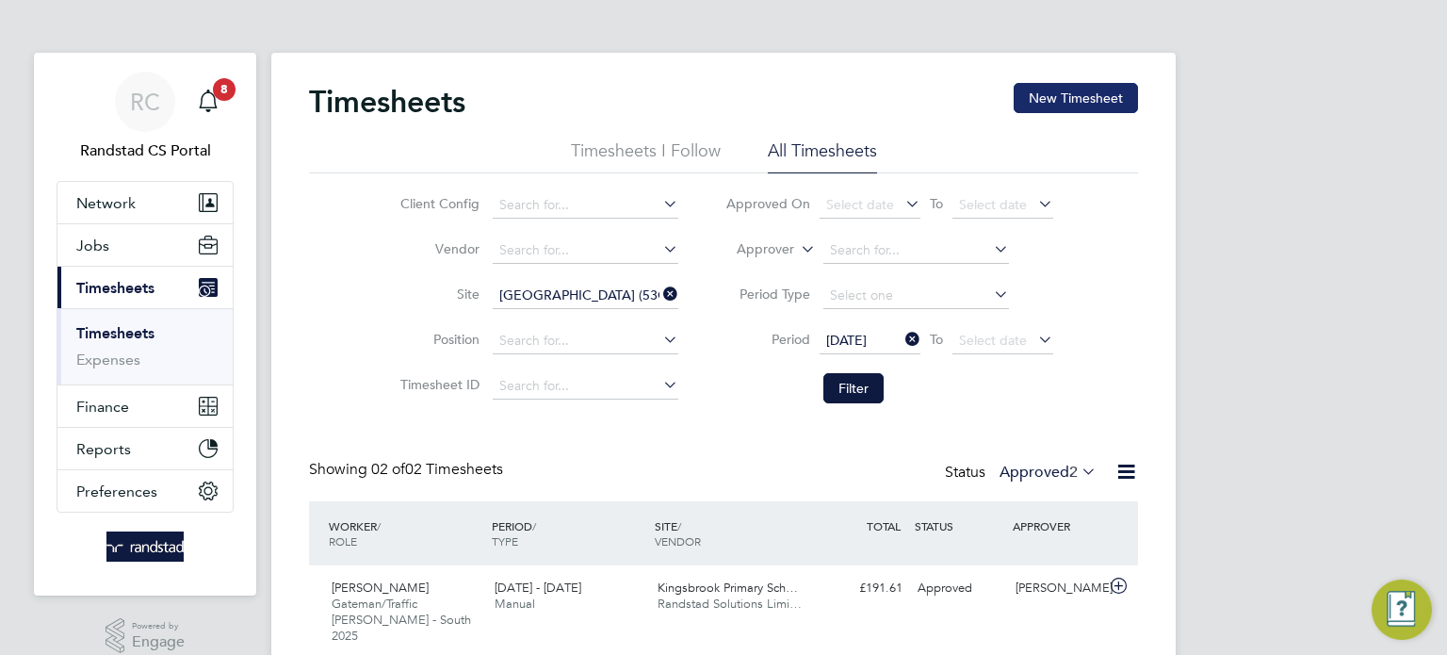
click at [1107, 92] on button "New Timesheet" at bounding box center [1076, 98] width 124 height 30
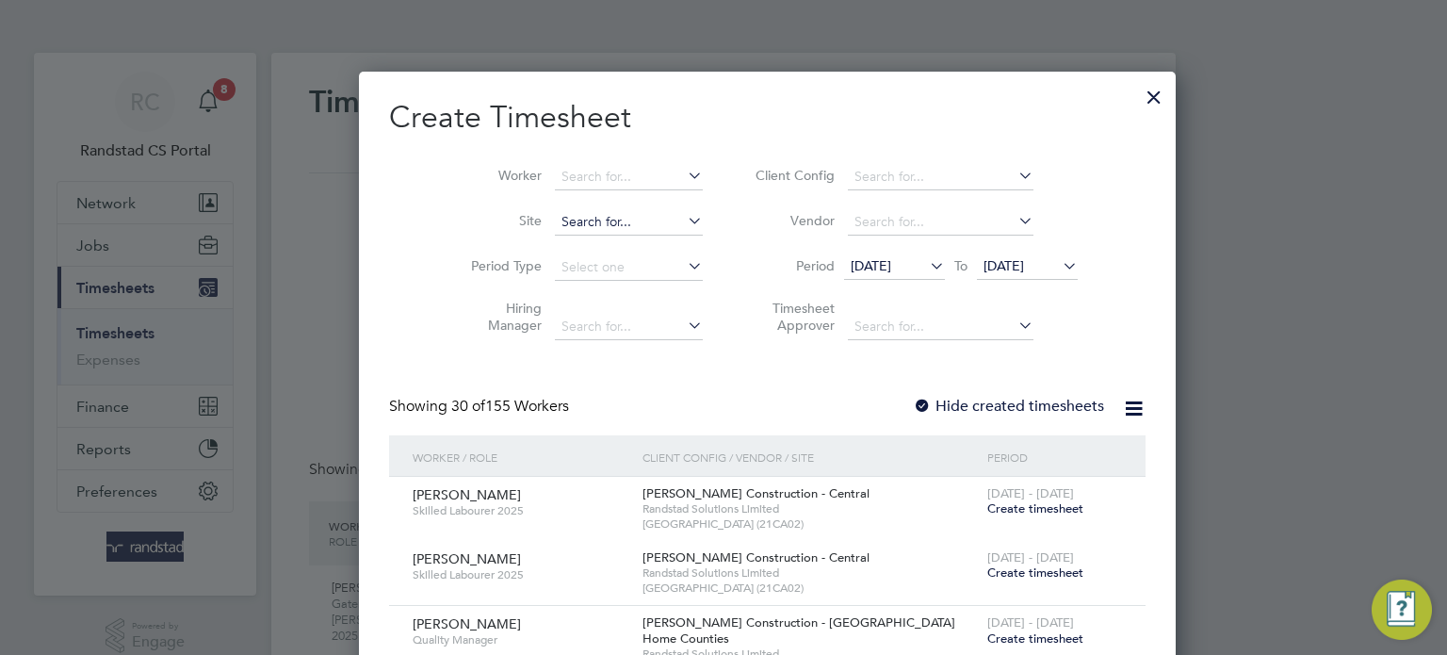
click at [555, 221] on input at bounding box center [629, 222] width 148 height 26
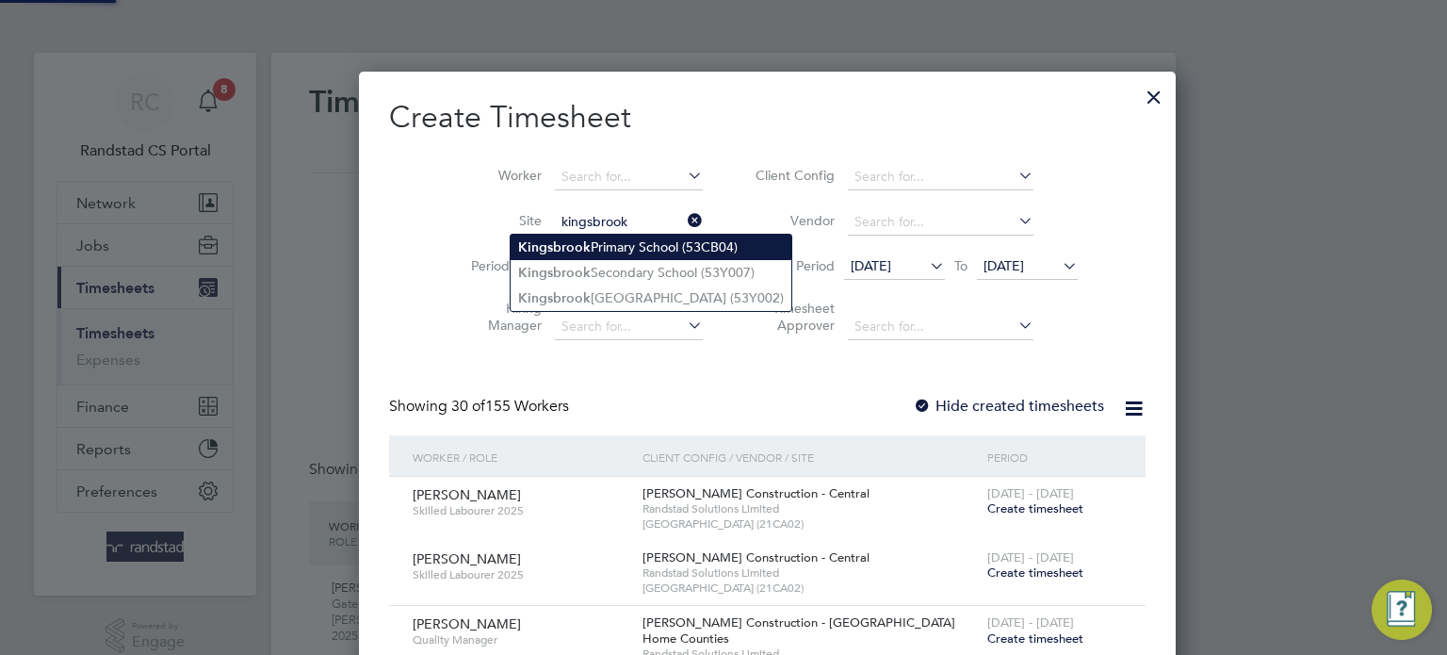
click at [577, 251] on b "Kingsbrook" at bounding box center [554, 247] width 73 height 16
type input "Kingsbrook Primary School (53CB04)"
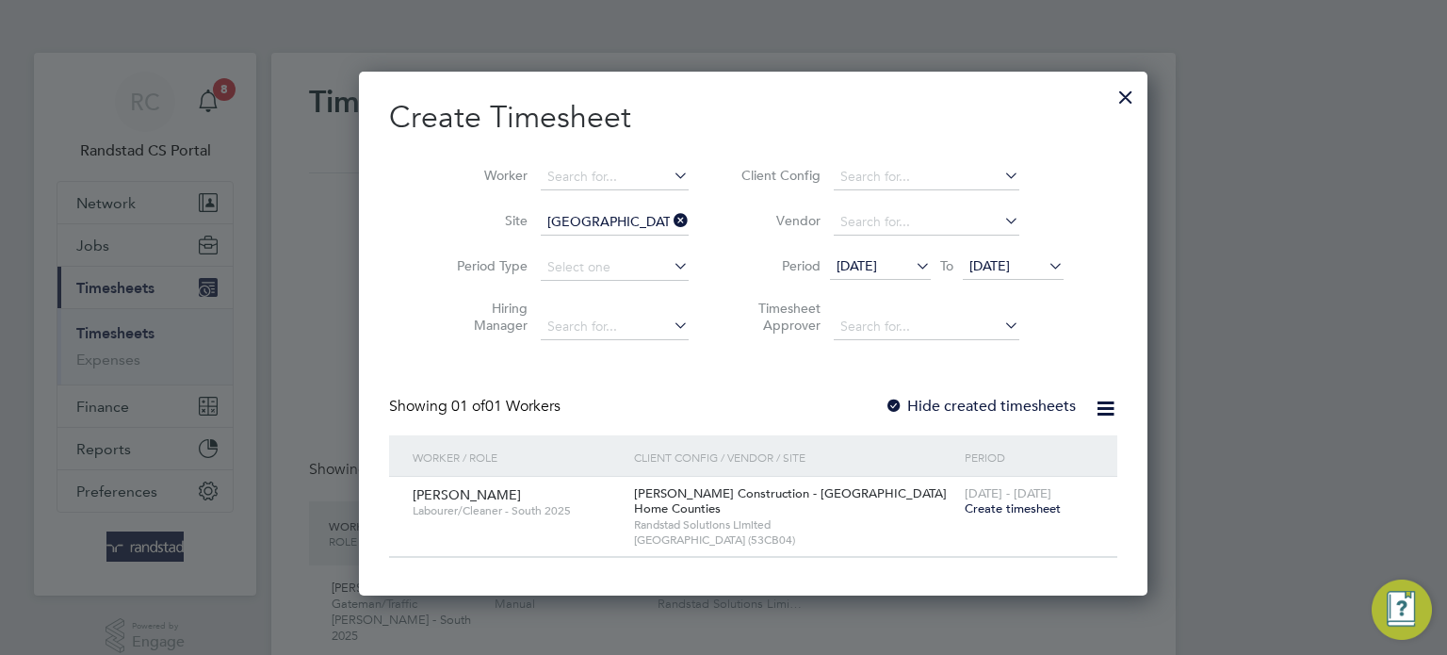
click at [965, 508] on span "Create timesheet" at bounding box center [1013, 508] width 96 height 16
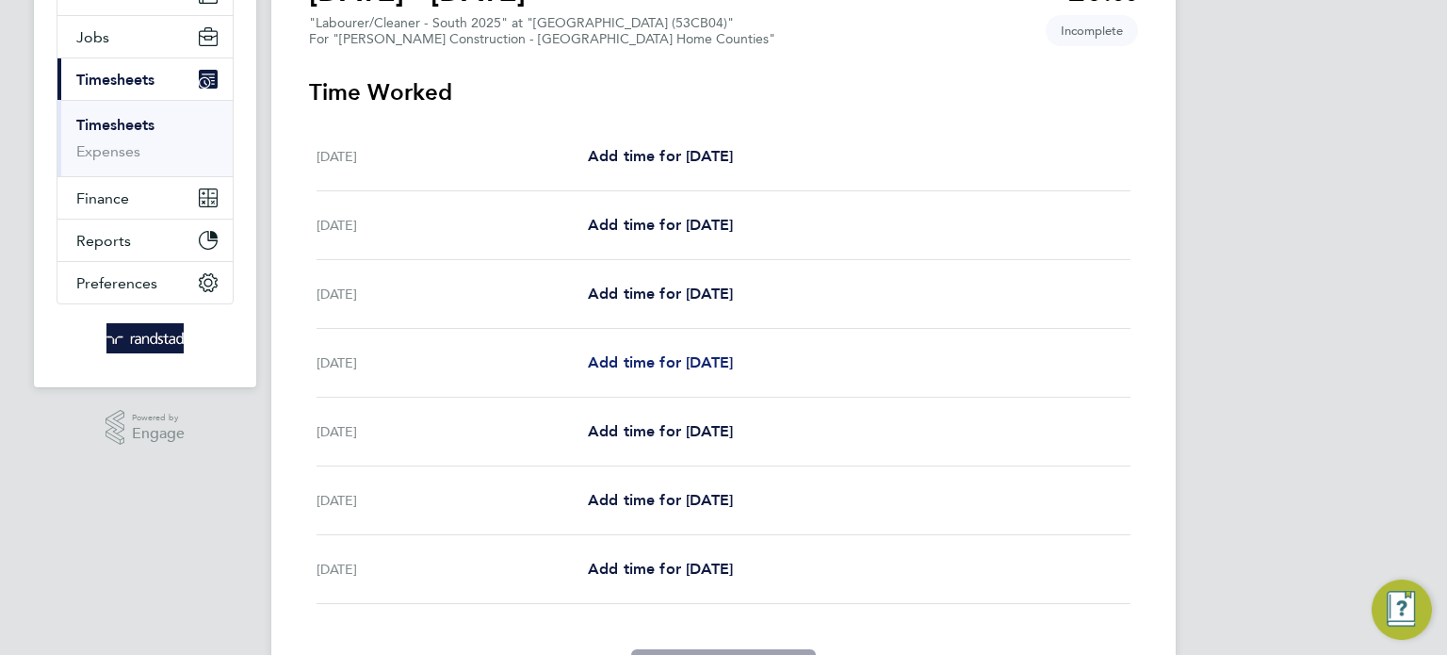
click at [693, 364] on span "Add time for Tue 26 Aug" at bounding box center [660, 362] width 145 height 18
select select "60"
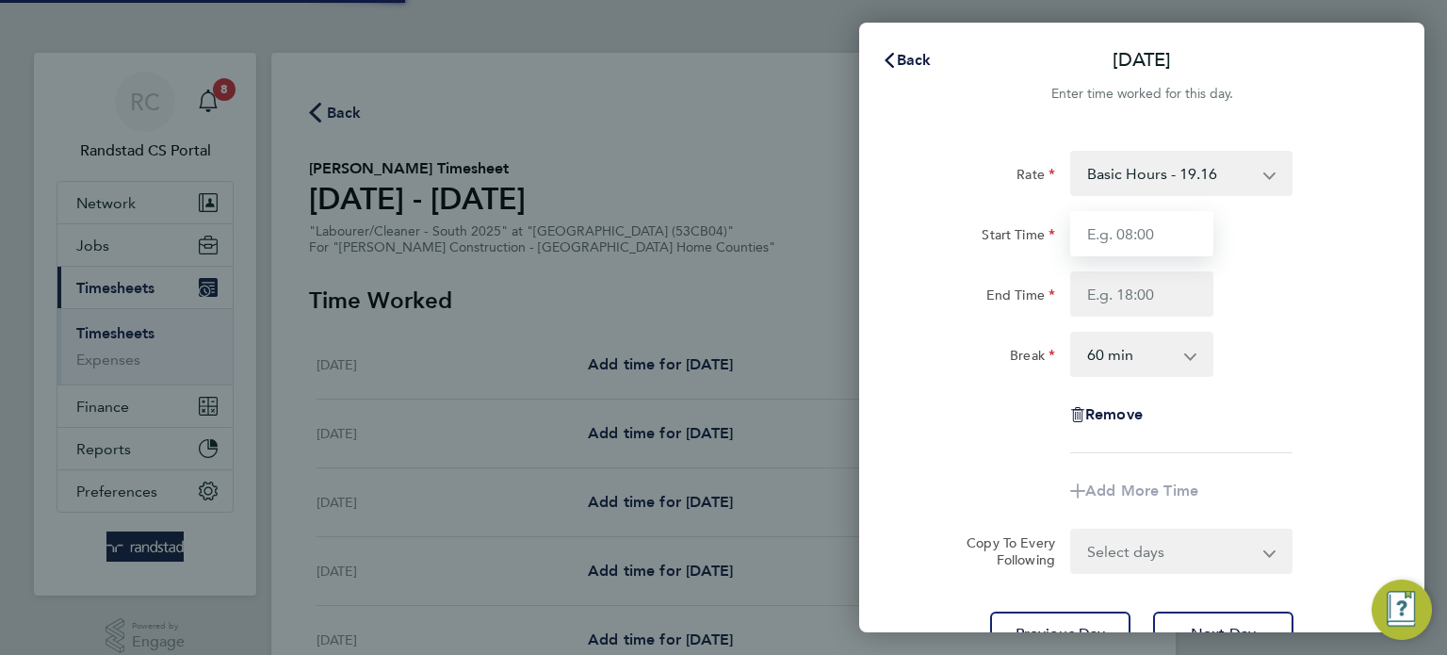
click at [1119, 241] on input "Start Time" at bounding box center [1141, 233] width 143 height 45
type input "07:30"
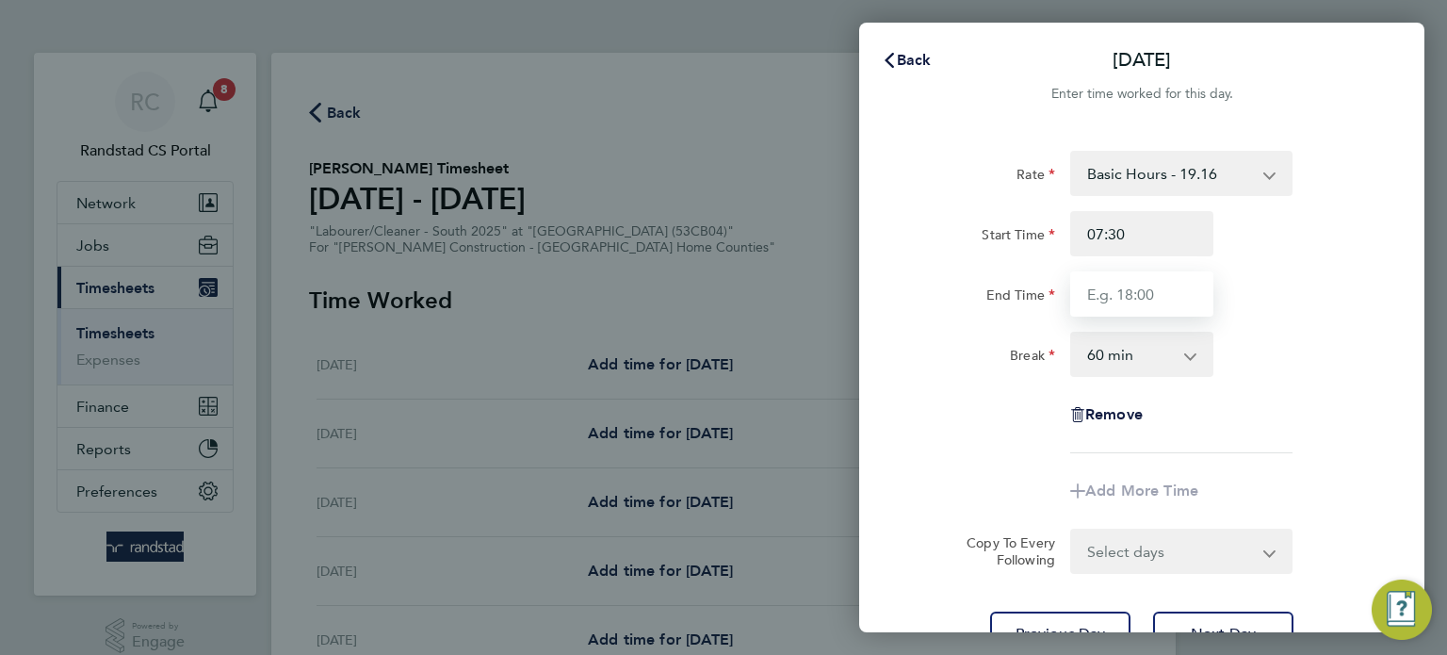
click at [1156, 285] on input "End Time" at bounding box center [1141, 293] width 143 height 45
type input "17:00"
click at [1155, 349] on select "0 min 15 min 30 min 45 min 60 min 75 min 90 min" at bounding box center [1130, 354] width 117 height 41
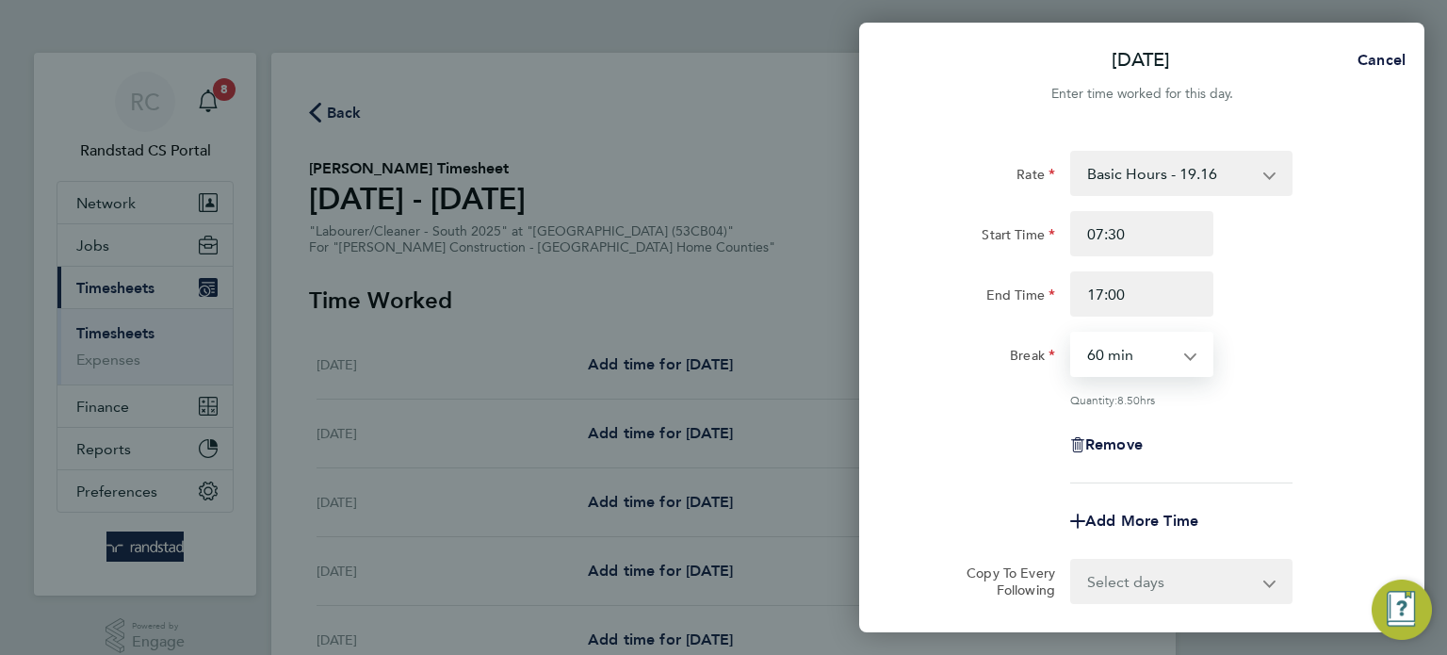
select select "30"
click at [1072, 334] on select "0 min 15 min 30 min 45 min 60 min 75 min 90 min" at bounding box center [1130, 354] width 117 height 41
click at [1264, 403] on div "Quantity: 9.00 hrs" at bounding box center [1181, 399] width 222 height 15
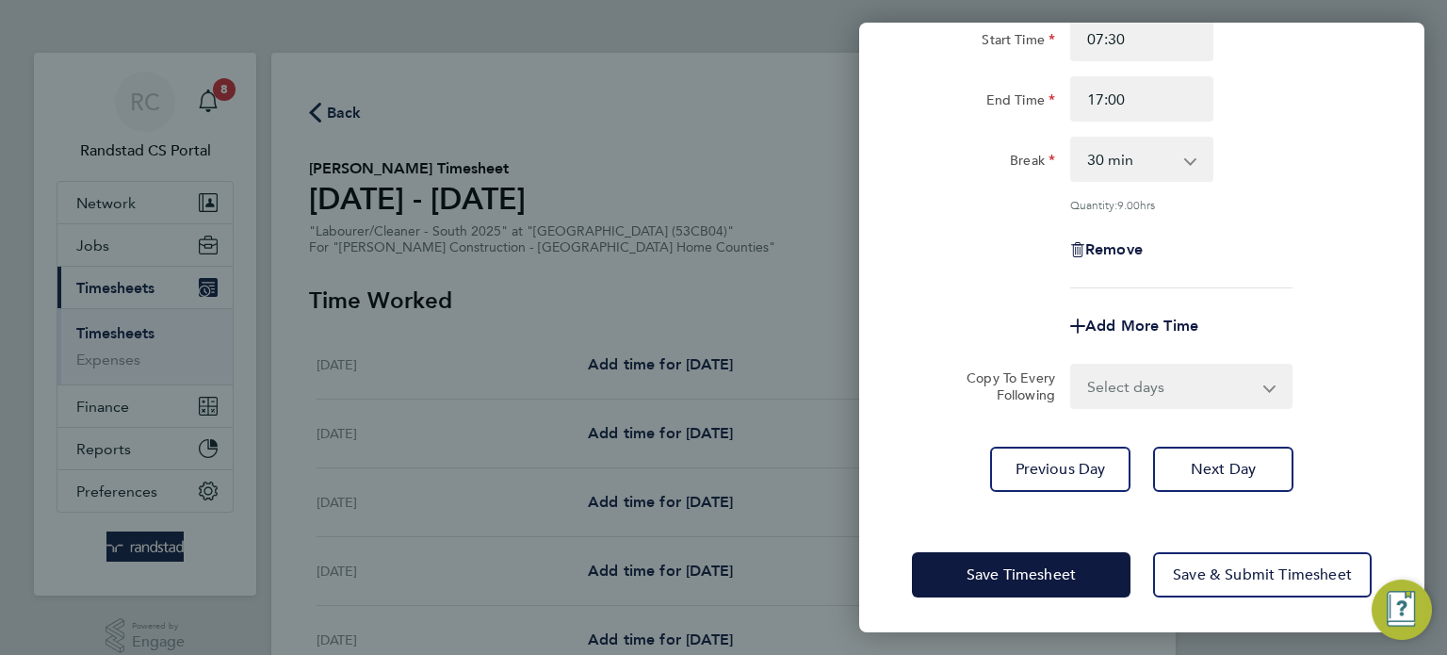
click at [1203, 392] on select "Select days Day Wednesday Thursday Friday" at bounding box center [1171, 386] width 198 height 41
select select "DAY"
click at [1072, 366] on select "Select days Day Wednesday Thursday Friday" at bounding box center [1171, 386] width 198 height 41
select select "2025-08-29"
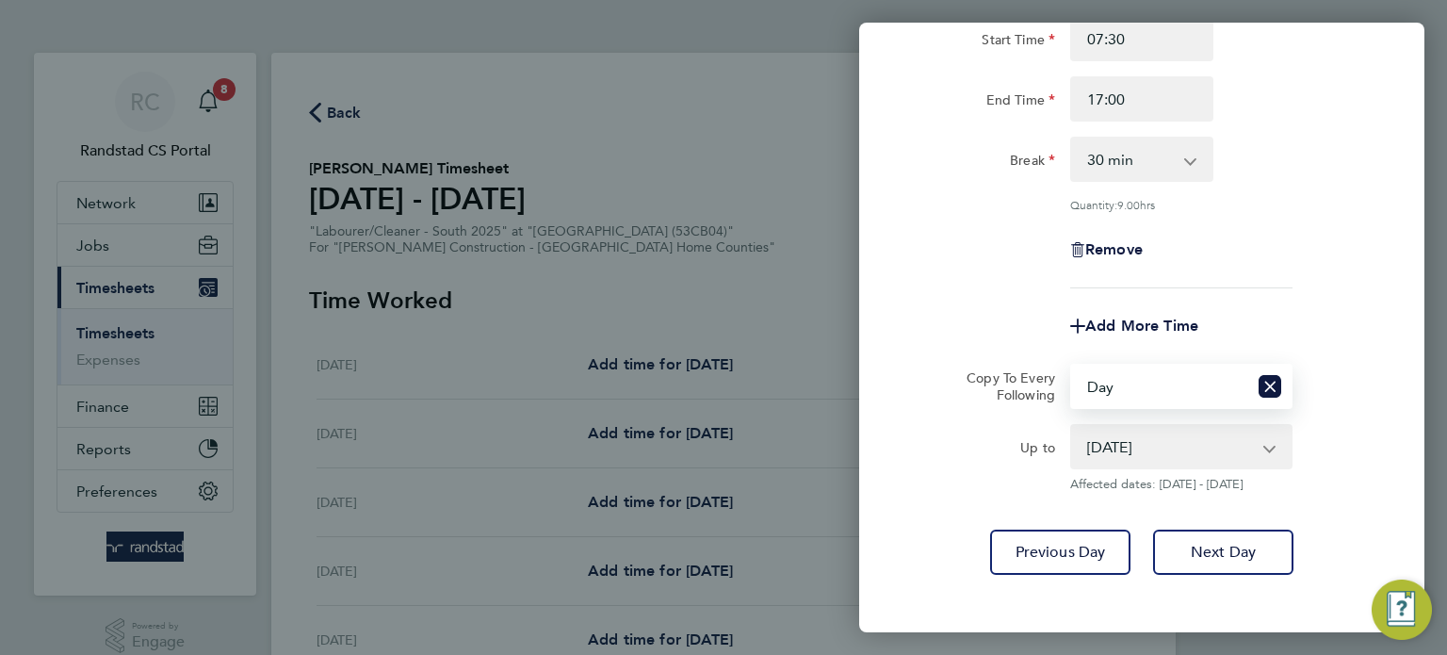
click at [1140, 455] on select "27 Aug 2025 28 Aug 2025 29 Aug 2025" at bounding box center [1170, 446] width 196 height 41
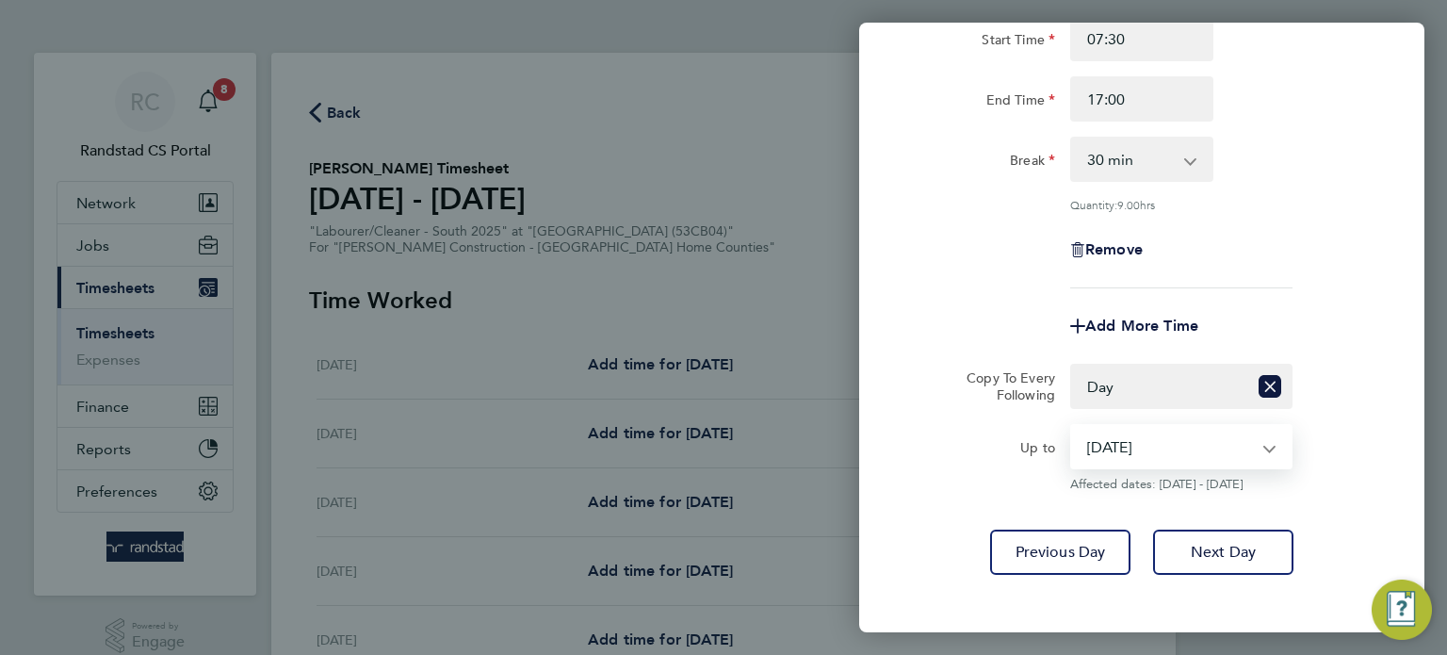
click at [1072, 426] on select "27 Aug 2025 28 Aug 2025 29 Aug 2025" at bounding box center [1170, 446] width 196 height 41
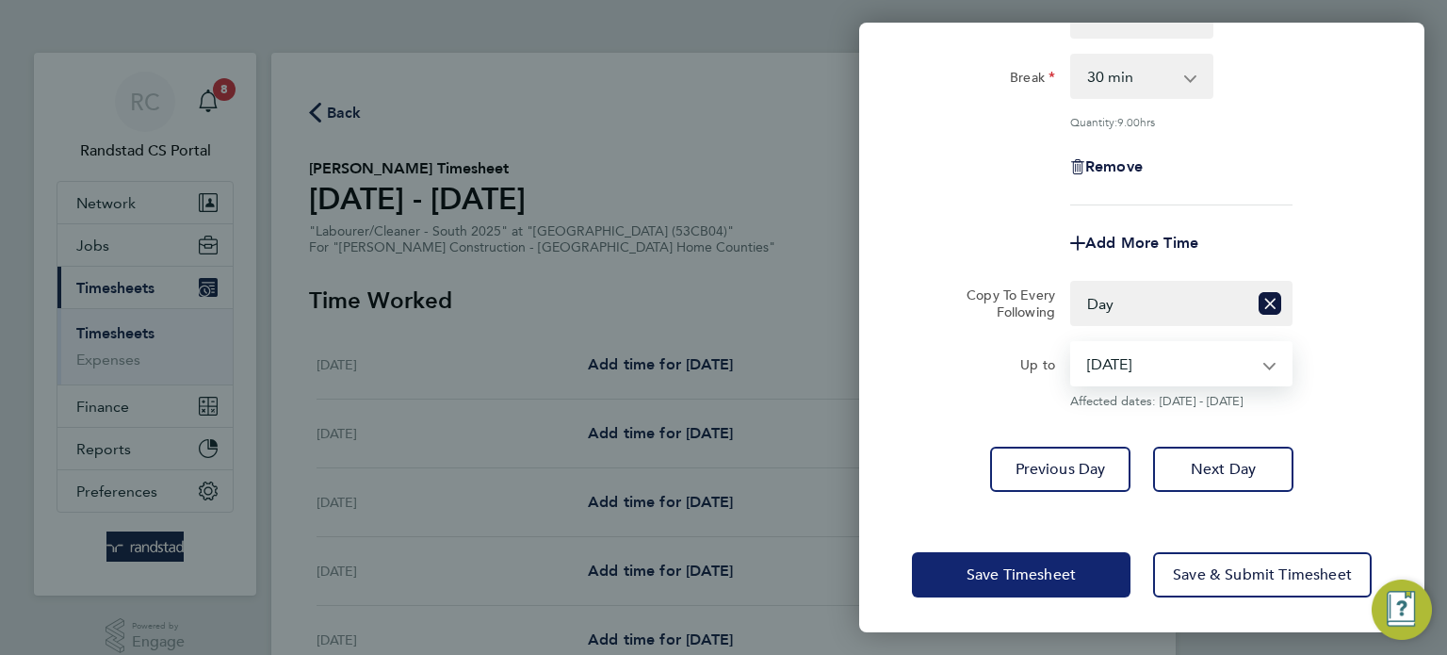
click at [1088, 555] on button "Save Timesheet" at bounding box center [1021, 574] width 219 height 45
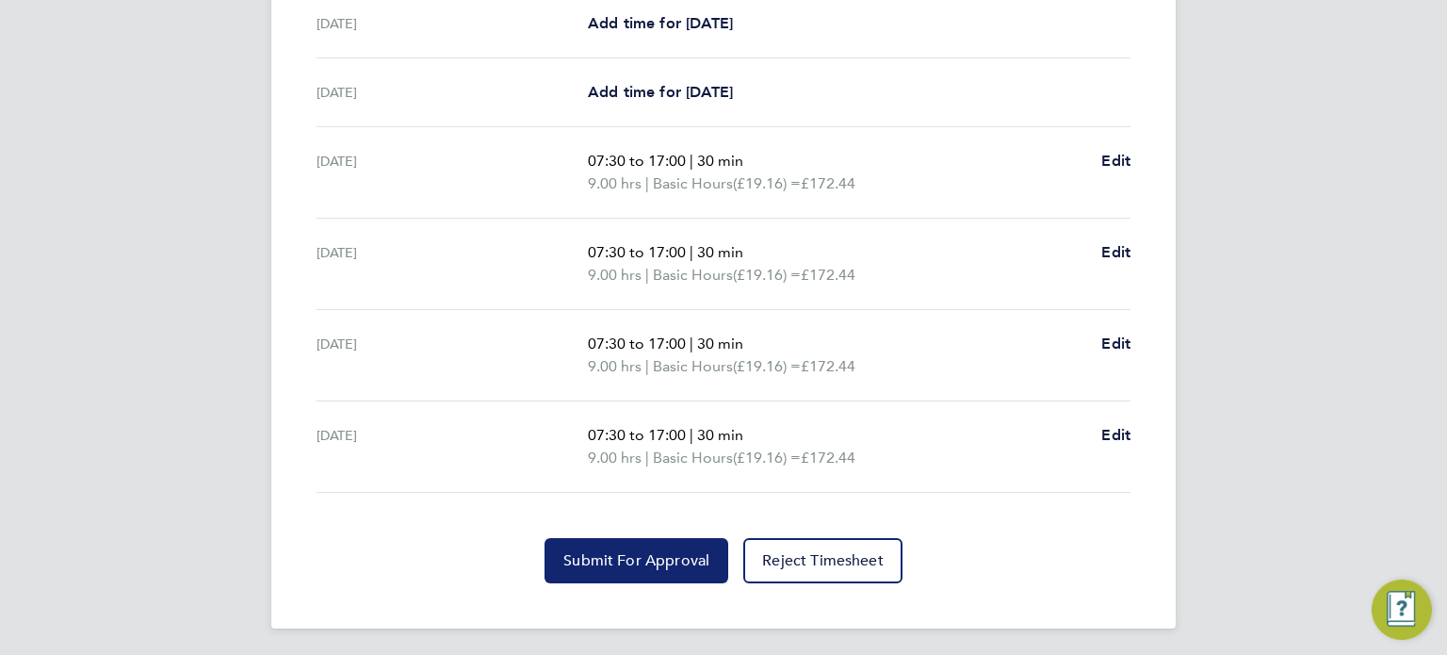
click at [661, 557] on span "Submit For Approval" at bounding box center [636, 560] width 146 height 19
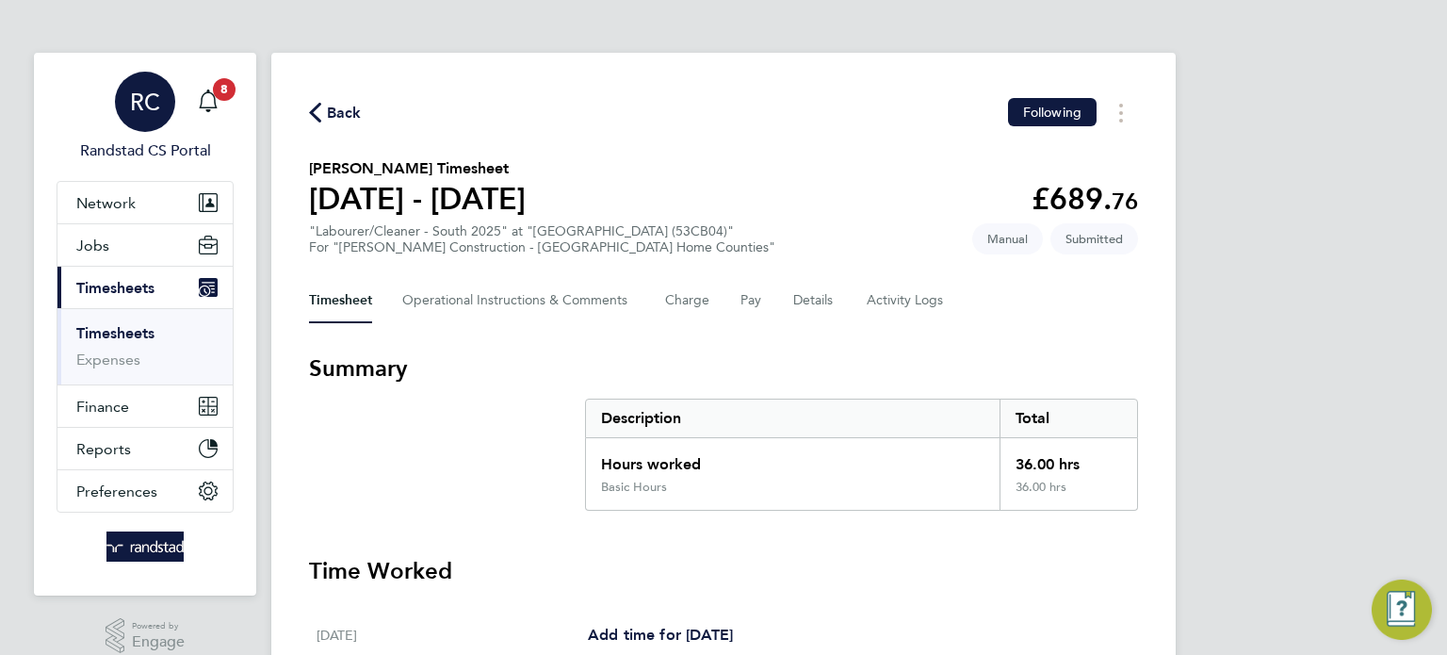
click at [104, 91] on link "RC Randstad CS Portal" at bounding box center [145, 117] width 177 height 90
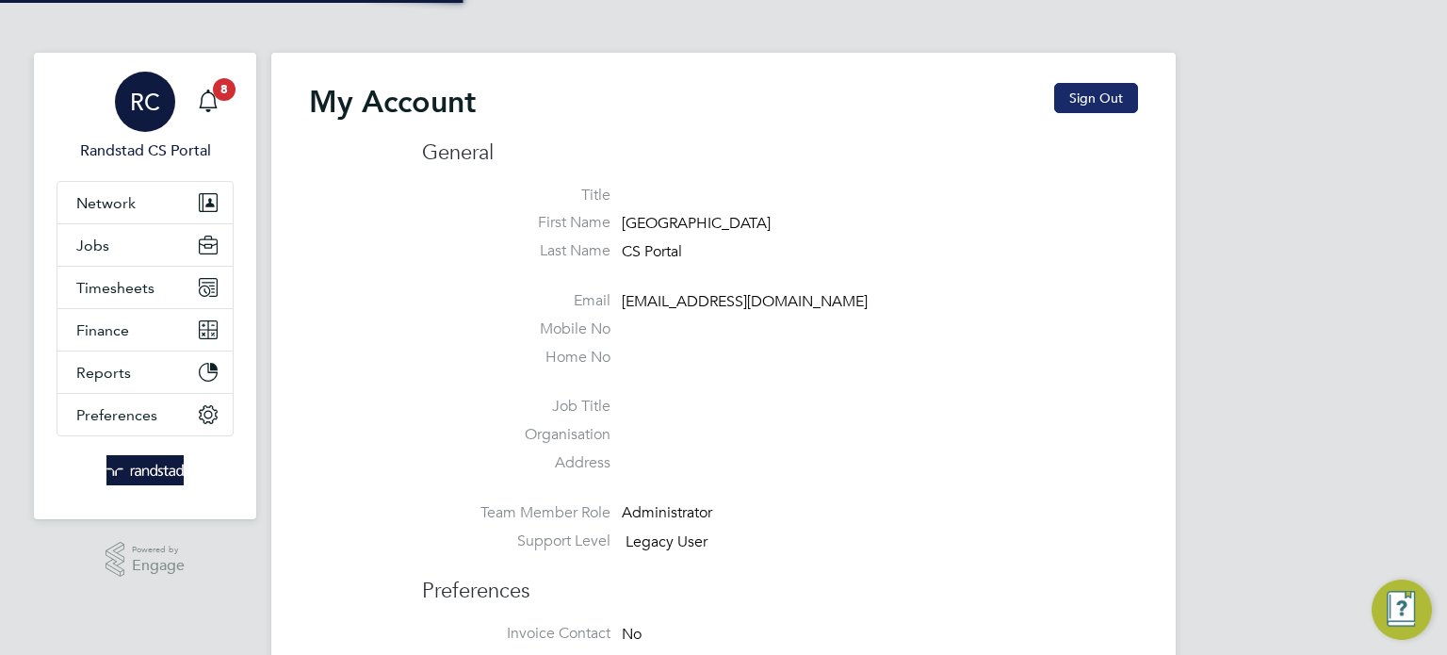
type input "cscportals@randstadcpe.com"
click at [1110, 85] on button "Sign Out" at bounding box center [1096, 98] width 84 height 30
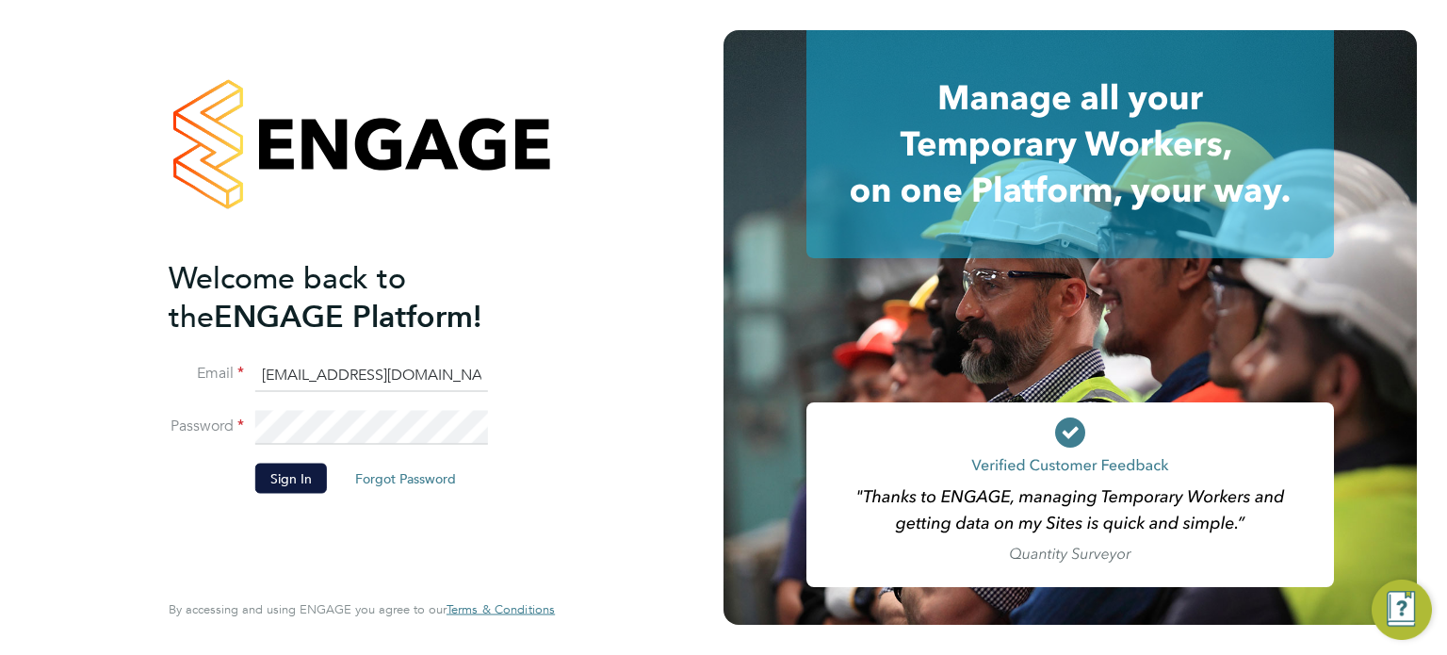
click at [382, 381] on input "cscportals@randstadcpe.com" at bounding box center [371, 375] width 233 height 34
type input "[EMAIL_ADDRESS][DOMAIN_NAME]"
click at [274, 493] on li "Sign In Forgot Password" at bounding box center [352, 487] width 367 height 49
click at [286, 478] on button "Sign In" at bounding box center [291, 478] width 72 height 30
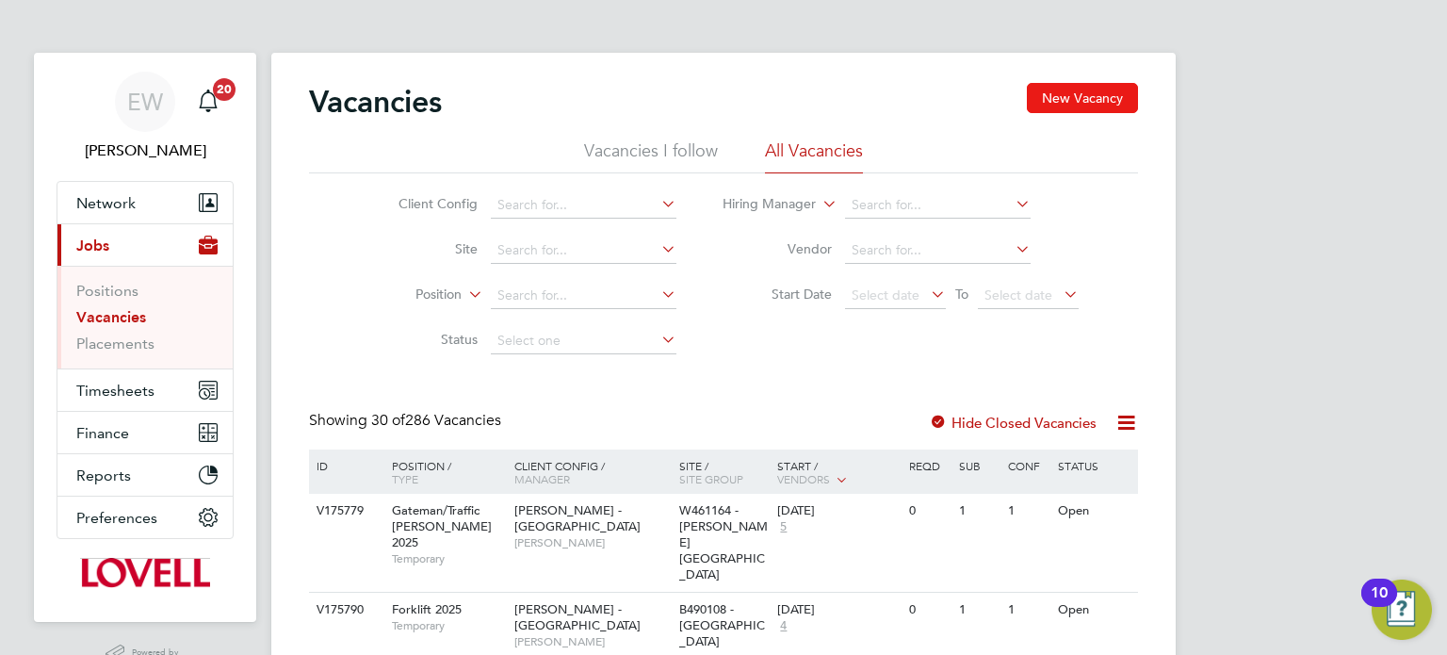
click at [1062, 99] on button "New Vacancy" at bounding box center [1082, 98] width 111 height 30
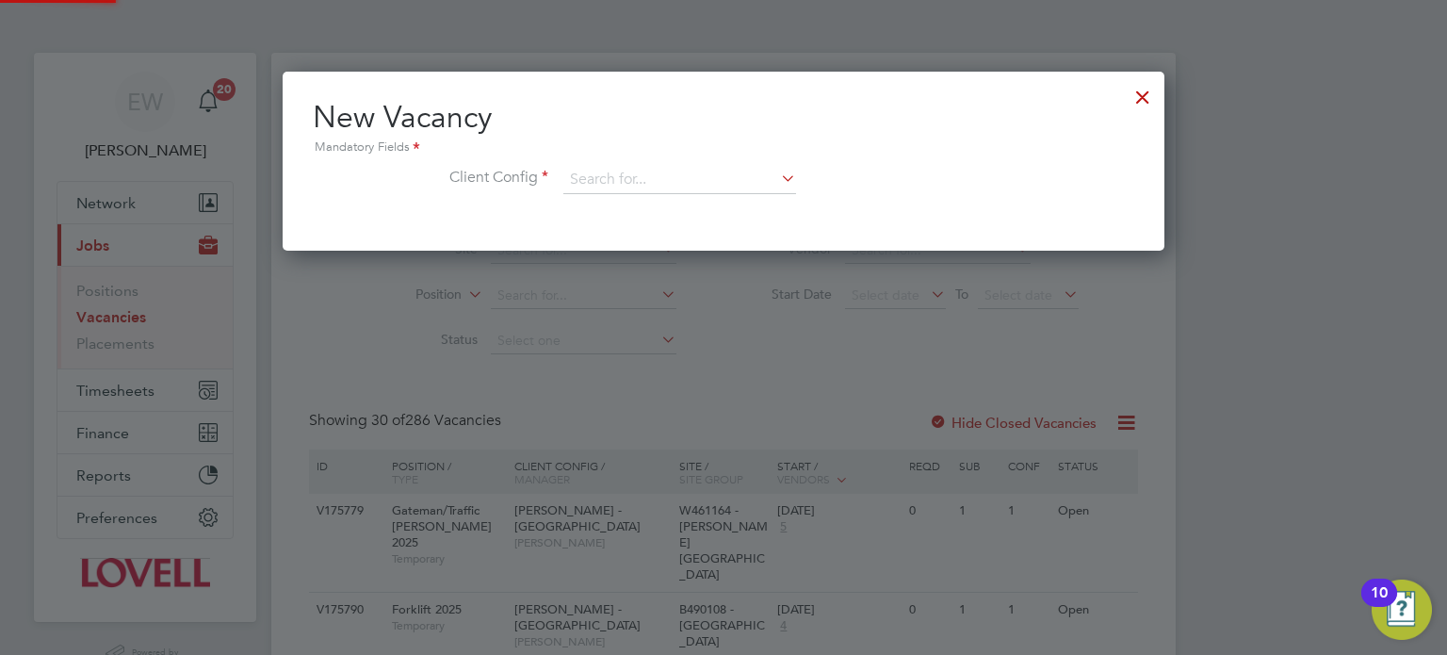
scroll to position [178, 883]
click at [646, 169] on input at bounding box center [679, 180] width 233 height 28
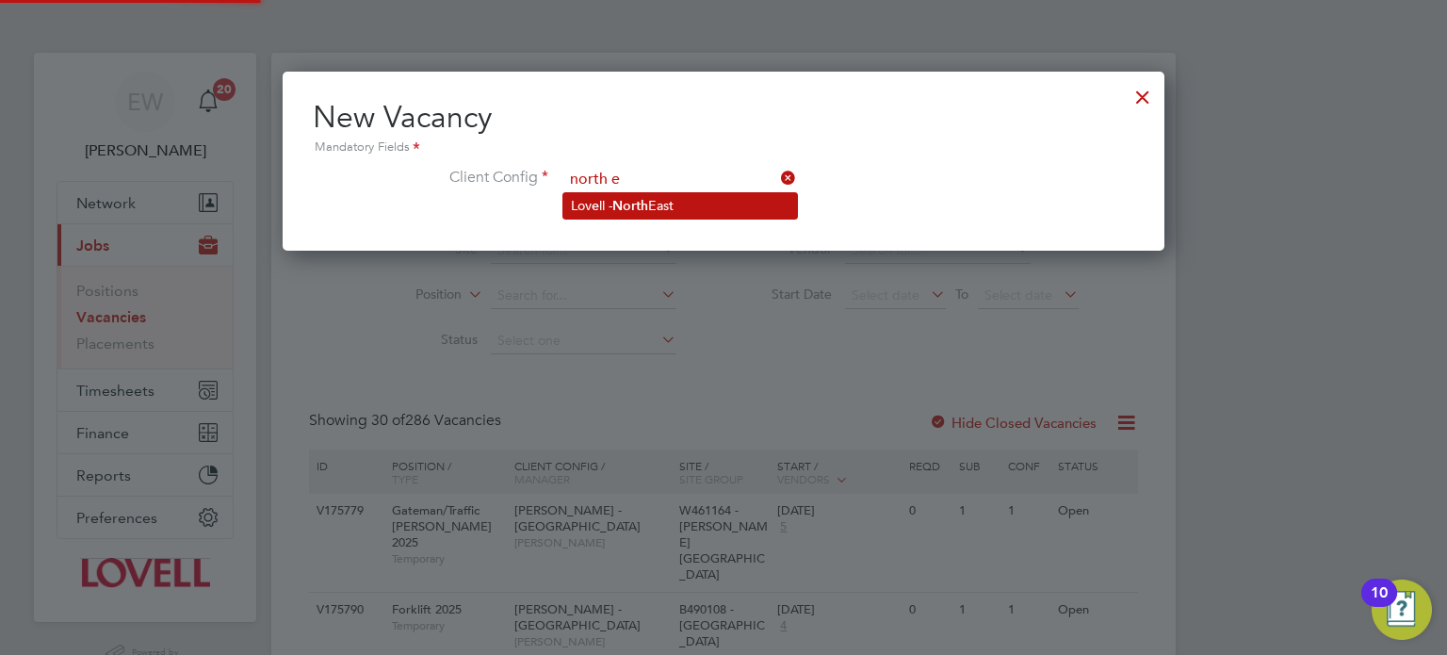
click at [624, 202] on b "North" at bounding box center [630, 206] width 36 height 16
type input "[PERSON_NAME] - [GEOGRAPHIC_DATA]"
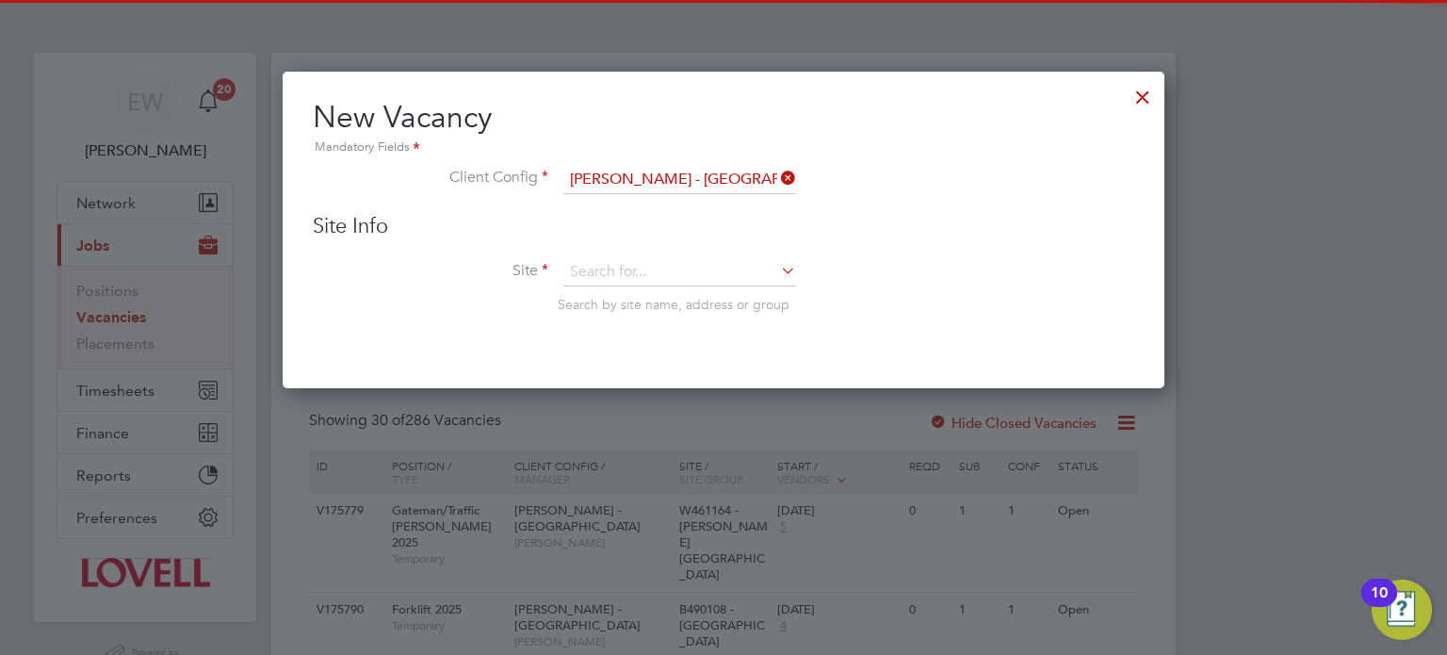
scroll to position [317, 883]
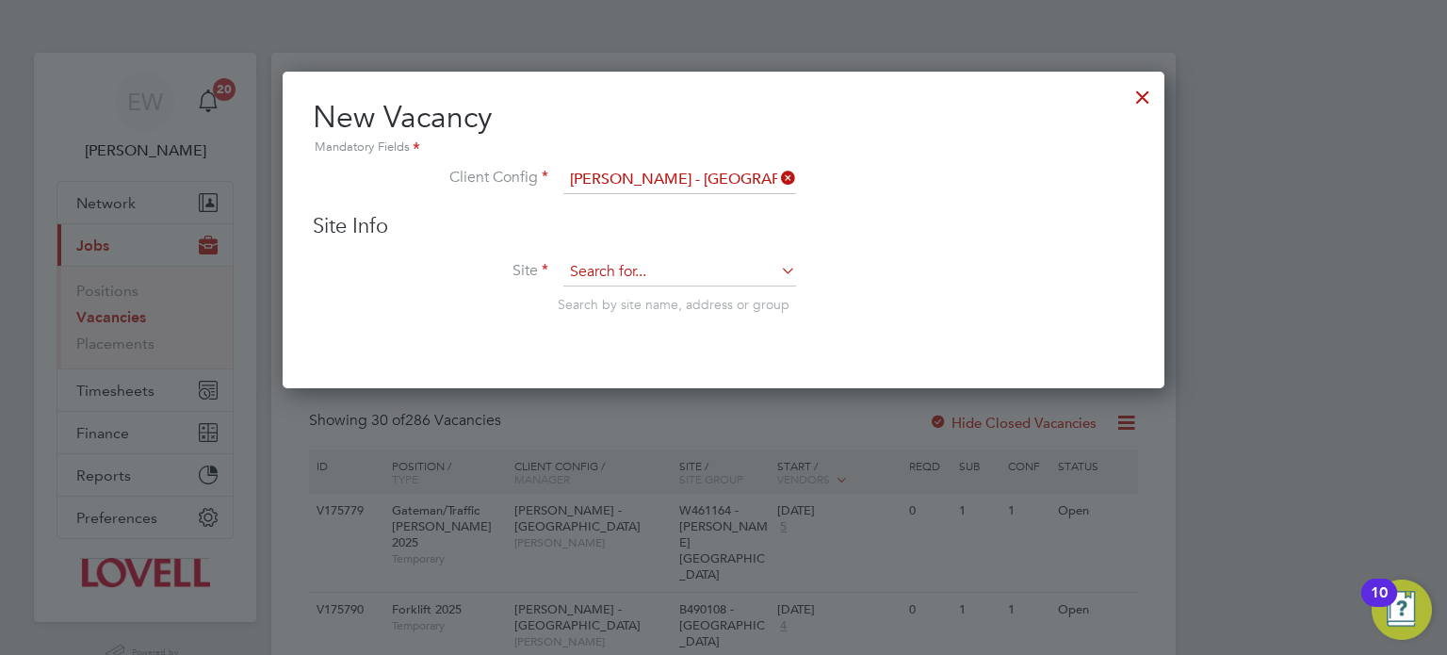
click at [626, 270] on input at bounding box center [679, 272] width 233 height 28
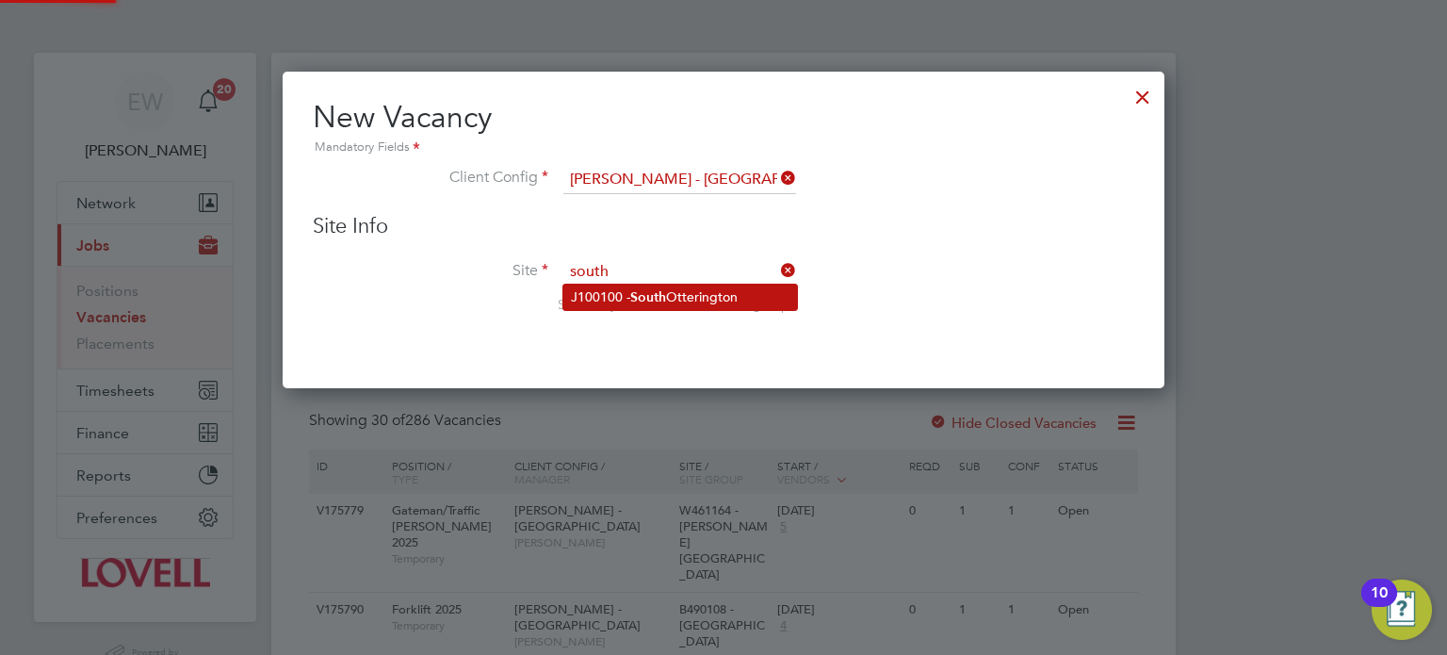
click at [641, 289] on b "South" at bounding box center [648, 297] width 36 height 16
type input "J100100 - [GEOGRAPHIC_DATA]"
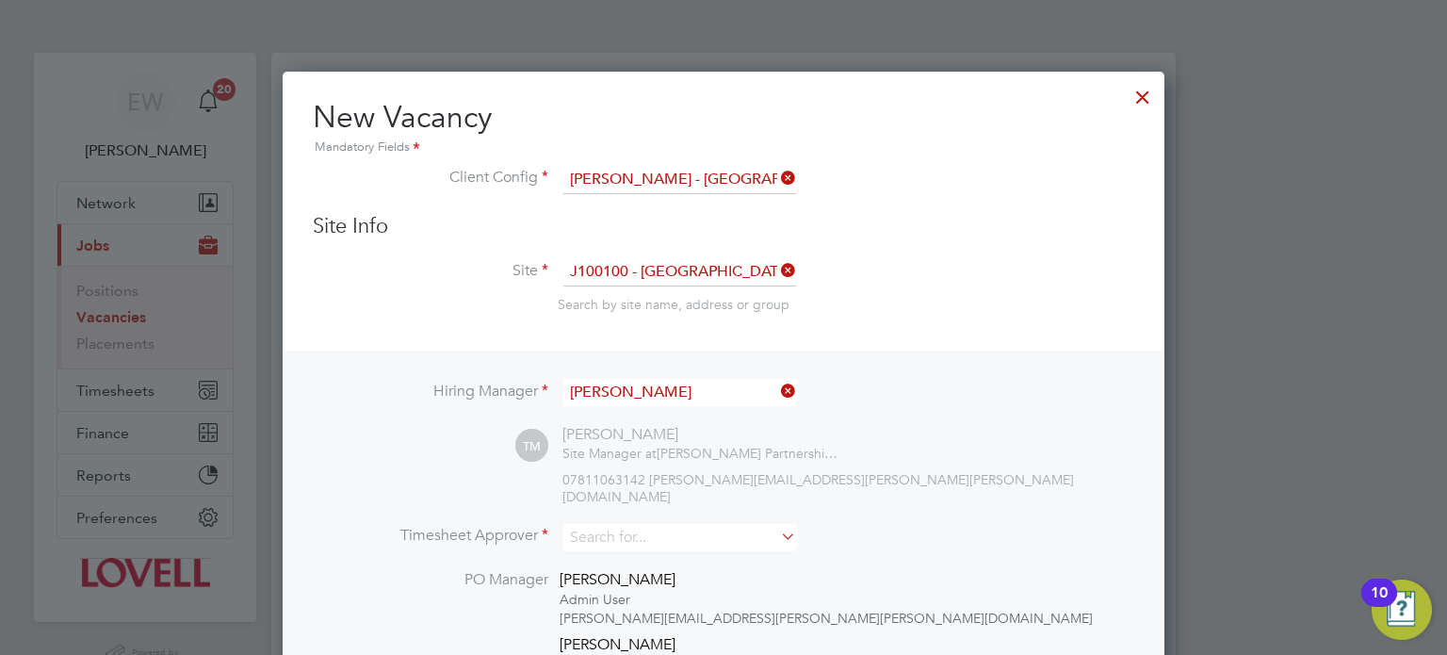
scroll to position [9, 9]
click at [663, 386] on input "[PERSON_NAME]" at bounding box center [679, 392] width 233 height 27
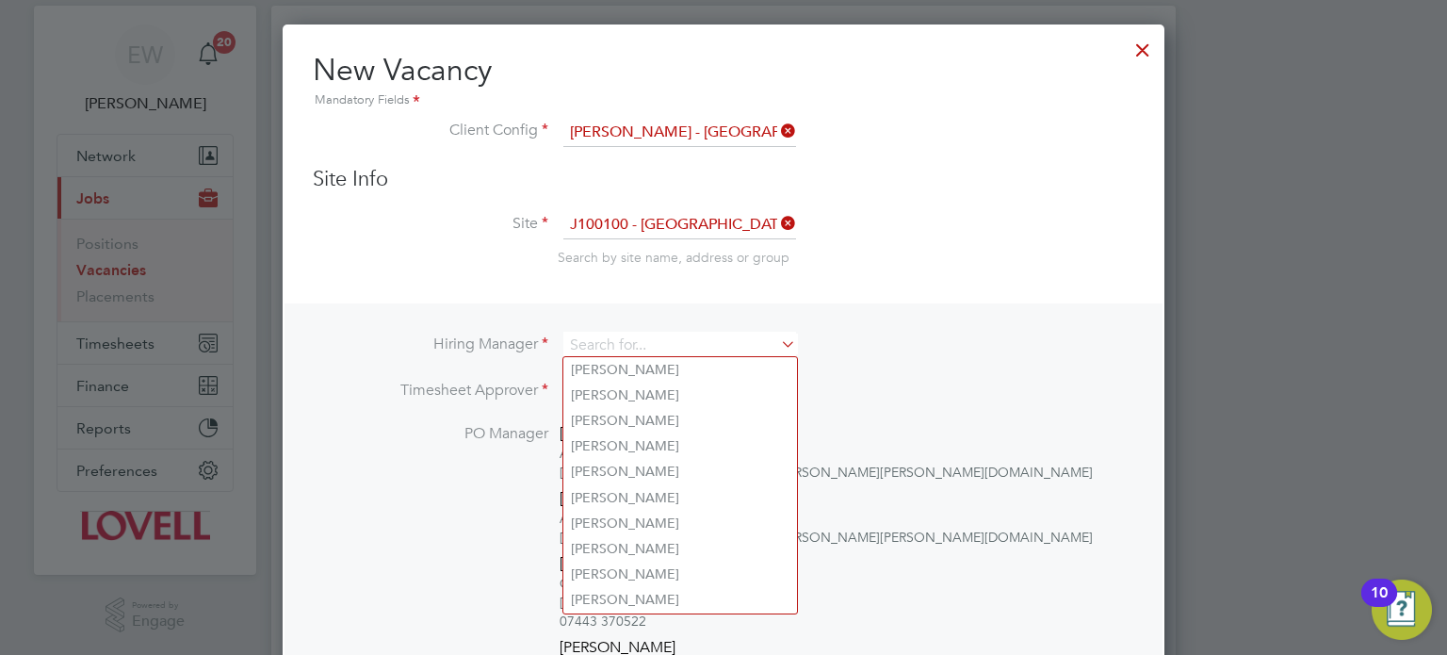
scroll to position [51, 0]
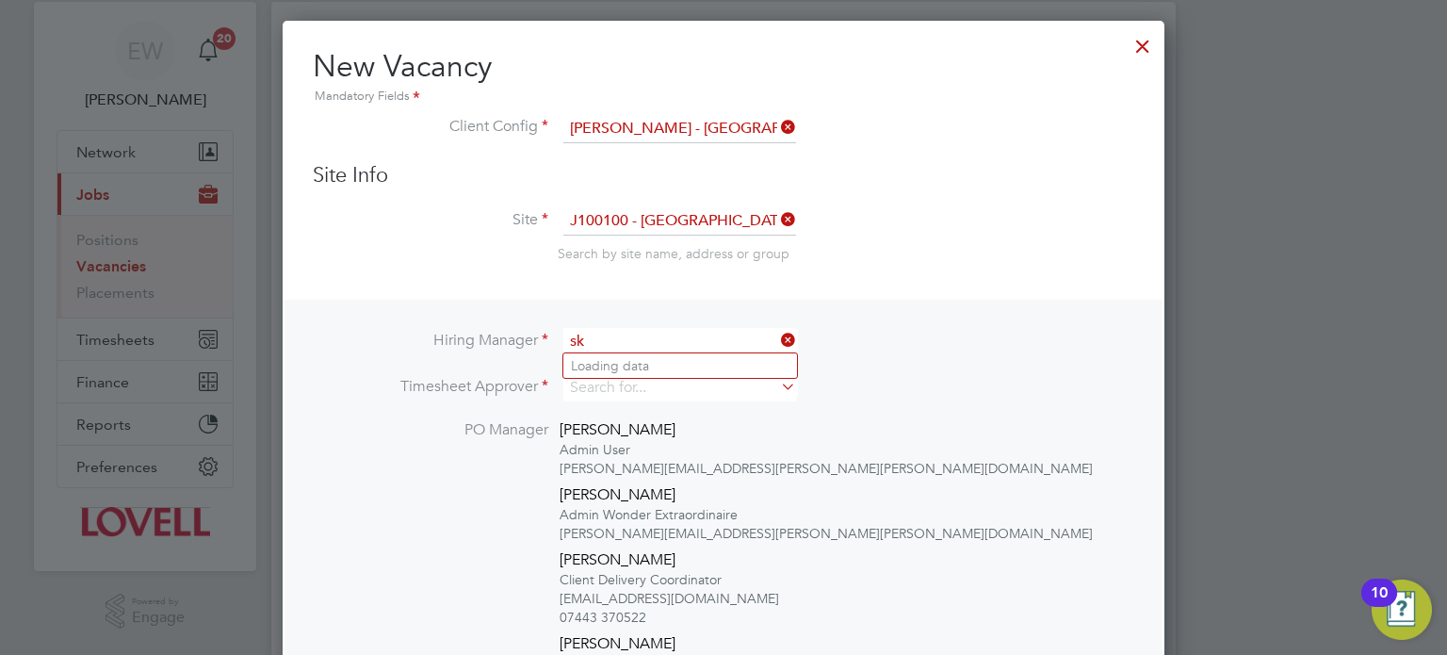
type input "s"
type input "c"
click at [709, 363] on li "[PERSON_NAME] ey" at bounding box center [680, 365] width 234 height 25
type input "[PERSON_NAME]"
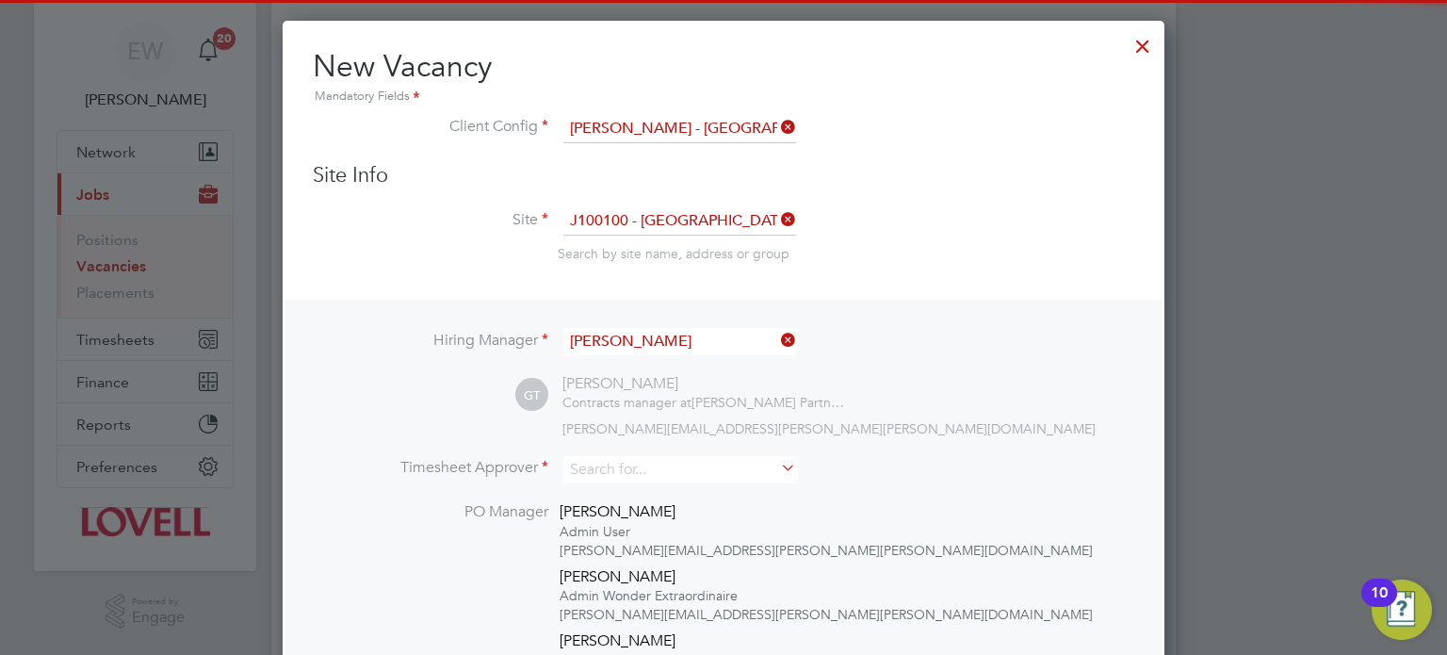
scroll to position [1039, 883]
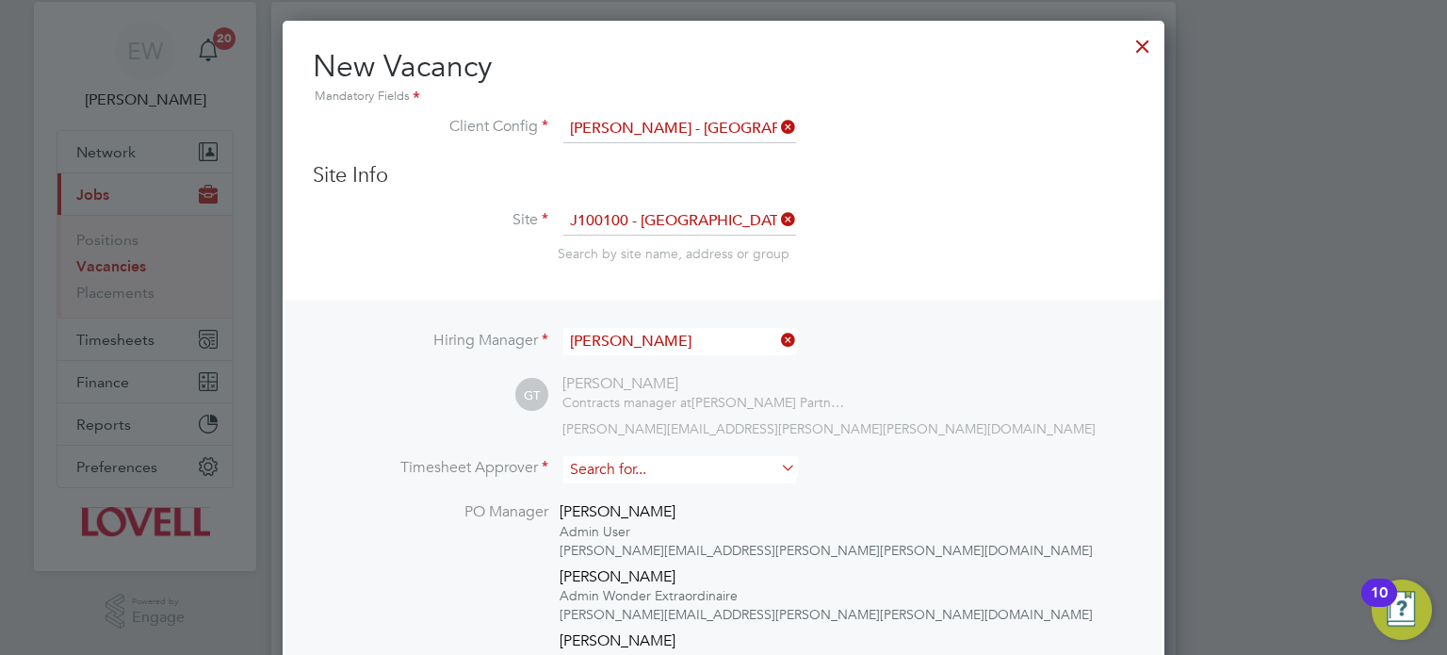
click at [588, 471] on input at bounding box center [679, 469] width 233 height 27
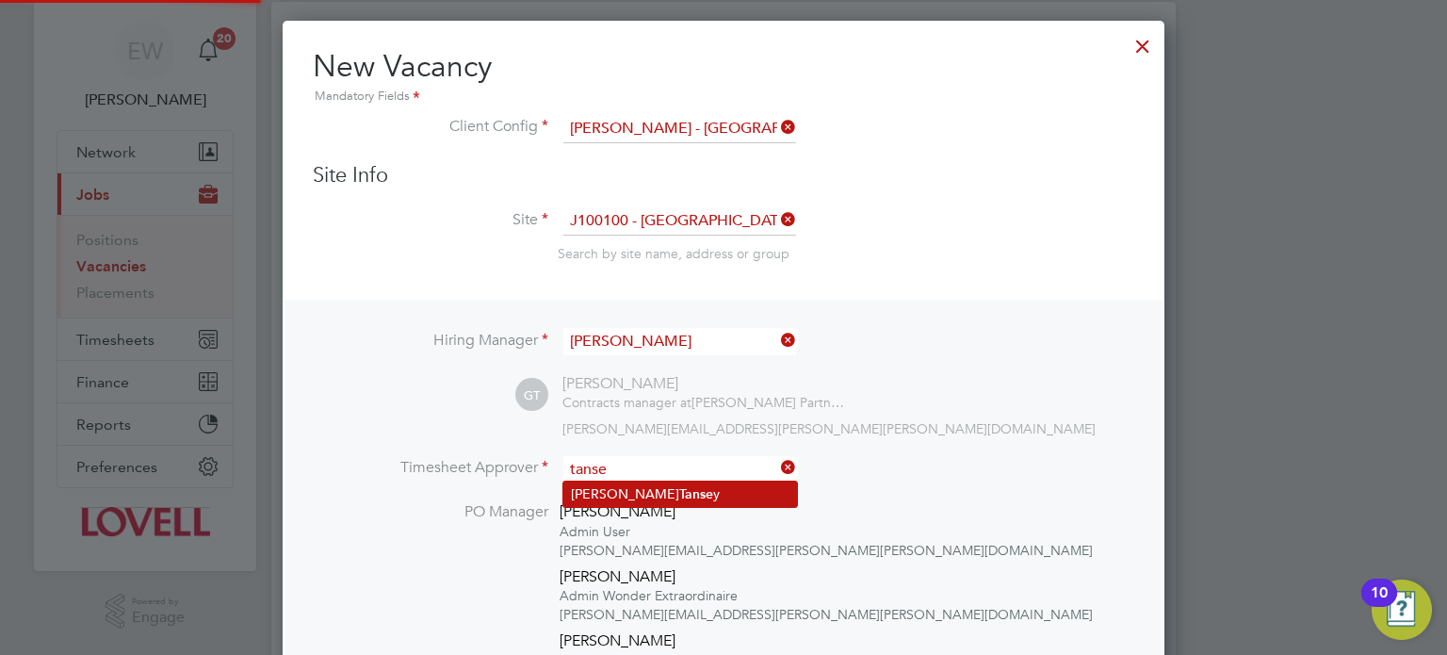
click at [644, 486] on li "[PERSON_NAME] y" at bounding box center [680, 493] width 234 height 25
type input "[PERSON_NAME]"
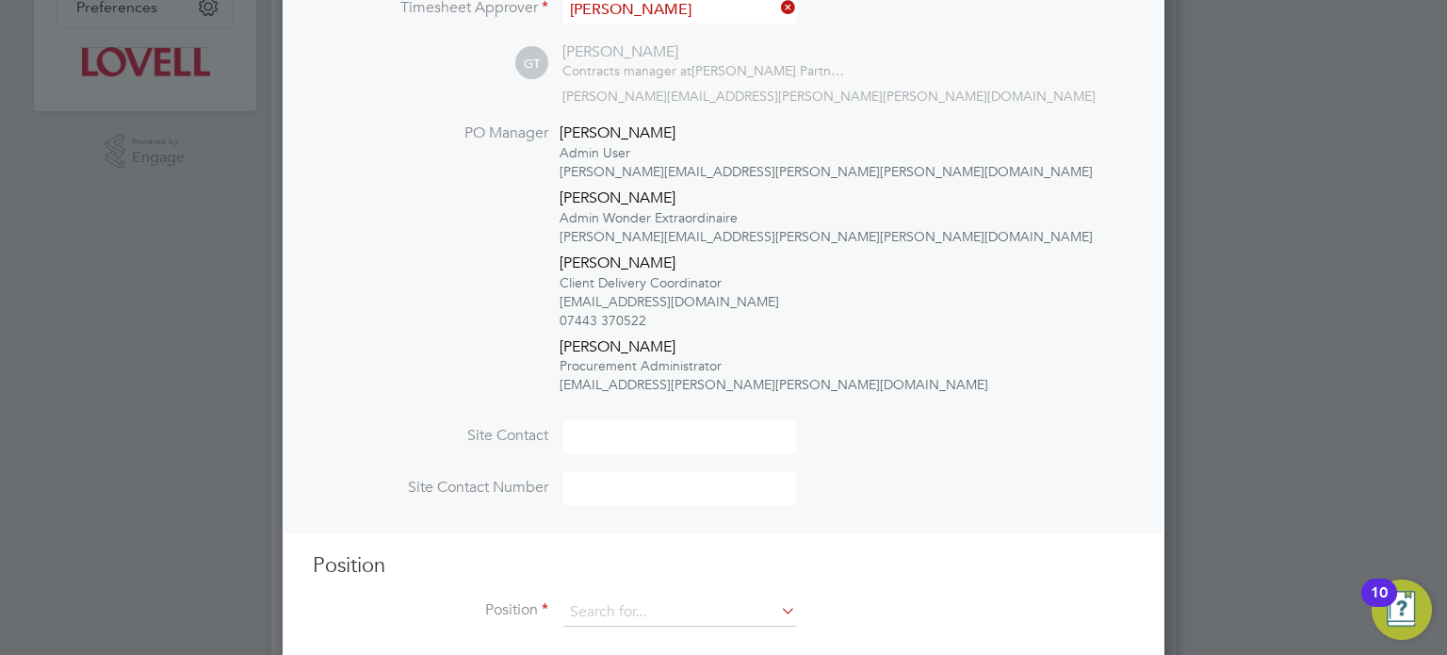
scroll to position [524, 0]
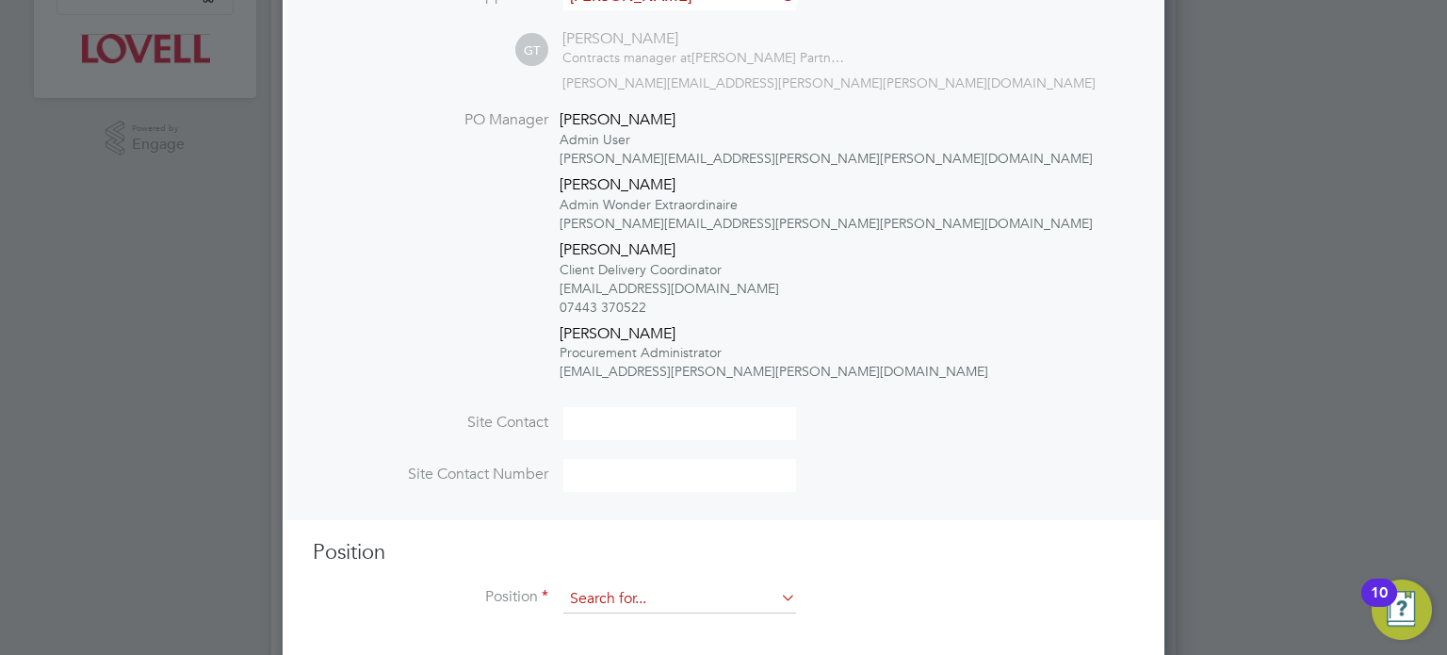
click at [611, 585] on input at bounding box center [679, 599] width 233 height 28
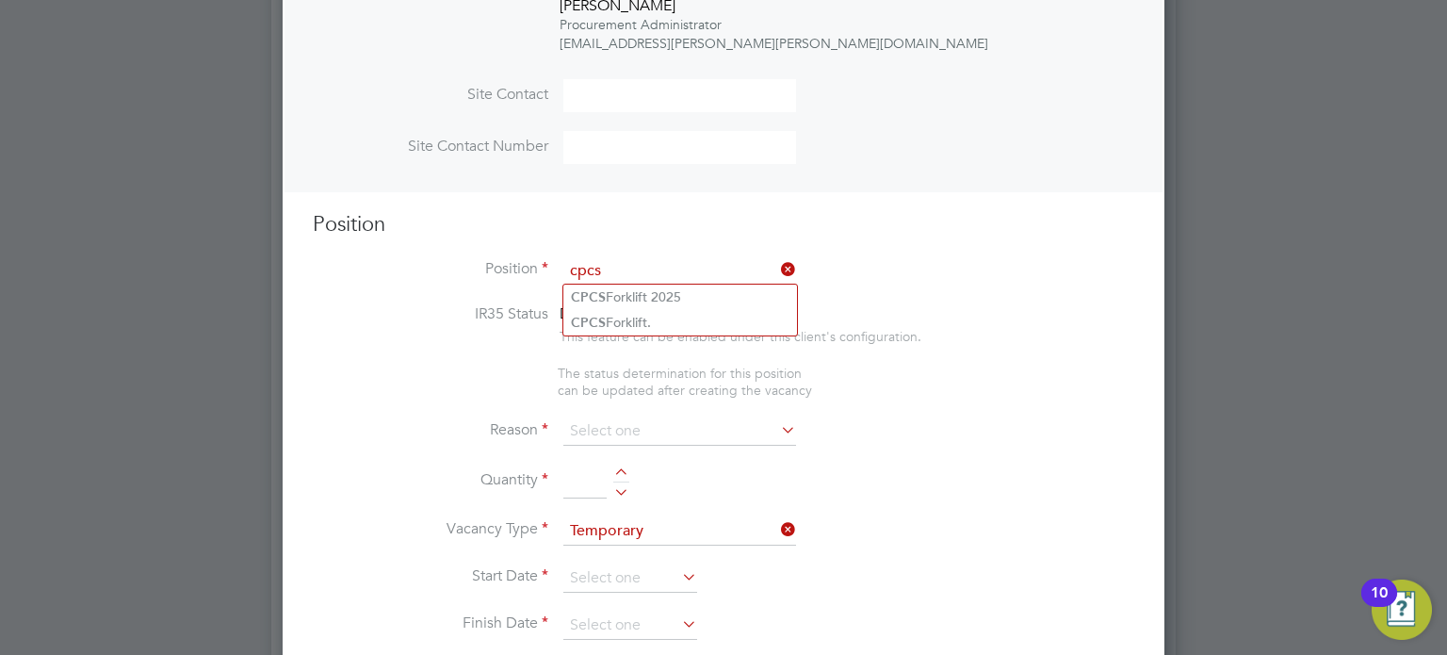
scroll to position [861, 0]
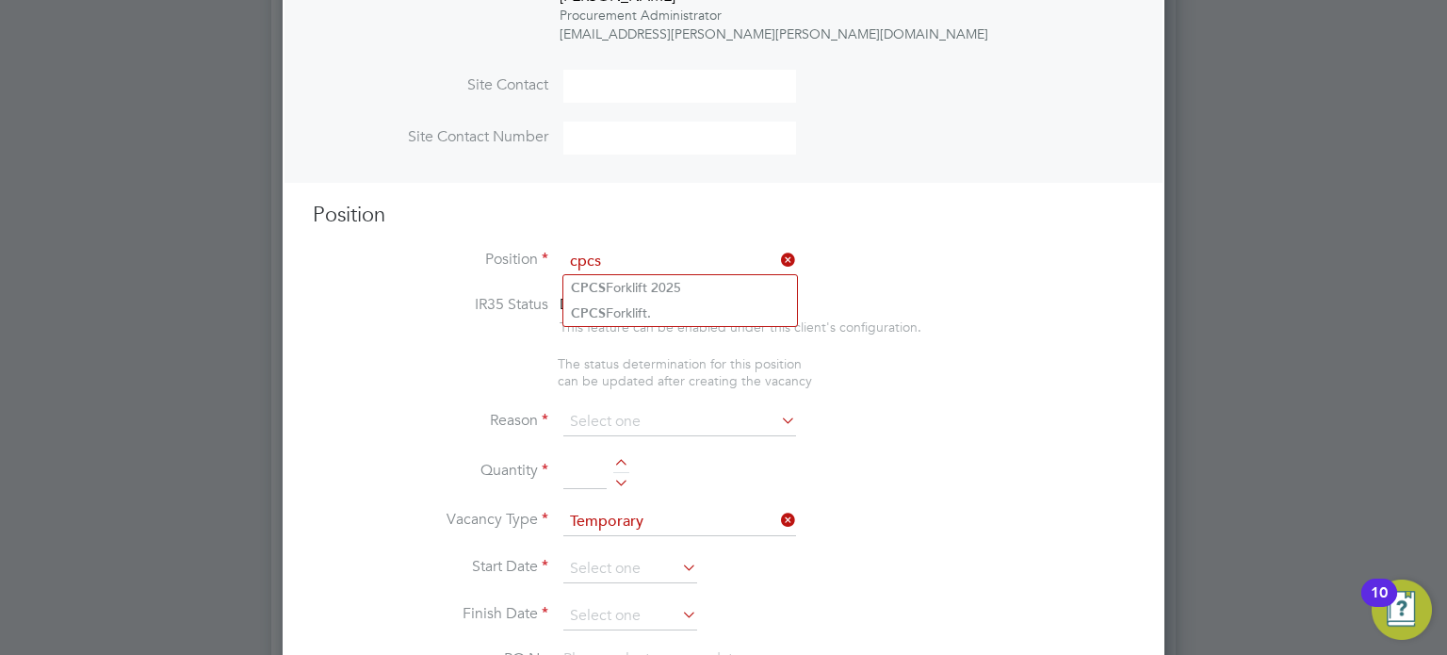
click at [681, 269] on input "cpcs" at bounding box center [679, 262] width 233 height 28
click at [675, 277] on li "CPCS Forklift 2025" at bounding box center [680, 287] width 234 height 25
type input "CPCS Forklift 2025"
type textarea "Full understanding of all aspects and responsibilities associated with the oper…"
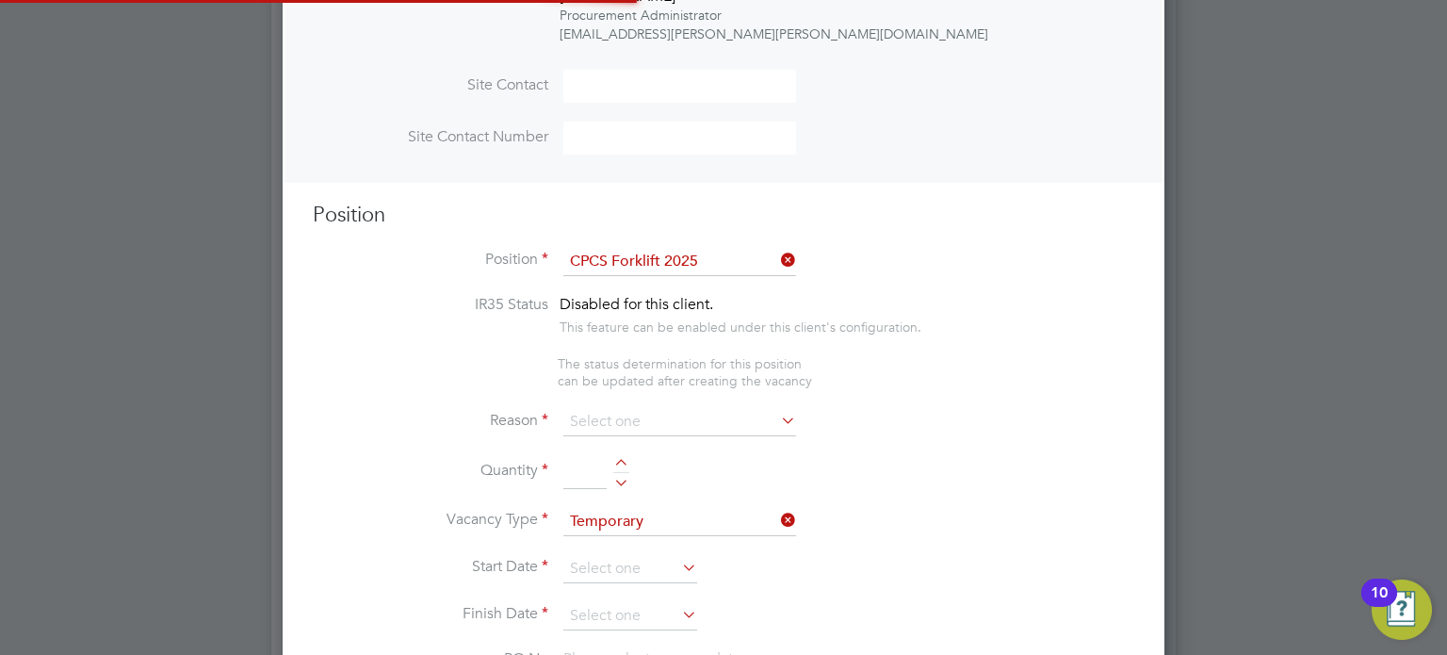
scroll to position [3096, 883]
click at [618, 408] on input at bounding box center [679, 422] width 233 height 28
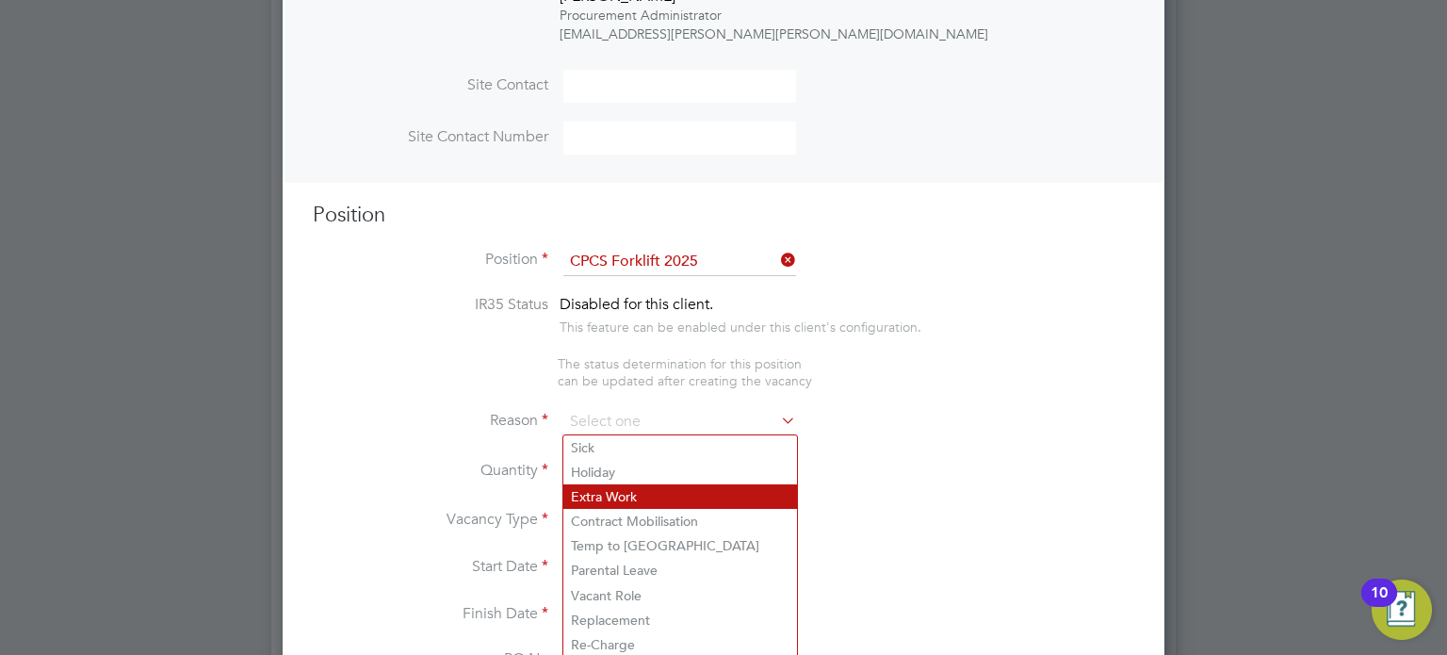
click at [621, 491] on li "Extra Work" at bounding box center [680, 496] width 234 height 24
type input "Extra Work"
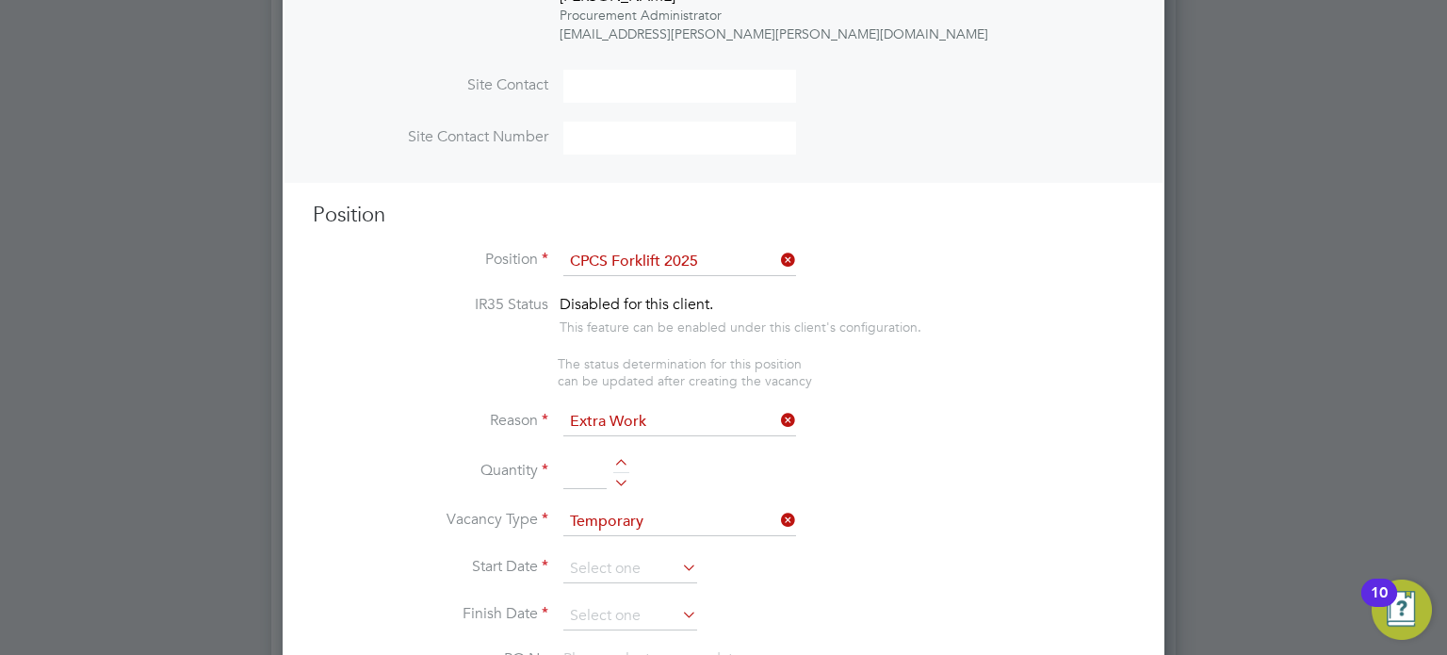
click at [619, 484] on li "Quantity" at bounding box center [724, 481] width 822 height 53
click at [617, 481] on div at bounding box center [621, 479] width 16 height 13
type input "1"
click at [582, 566] on input at bounding box center [630, 569] width 134 height 28
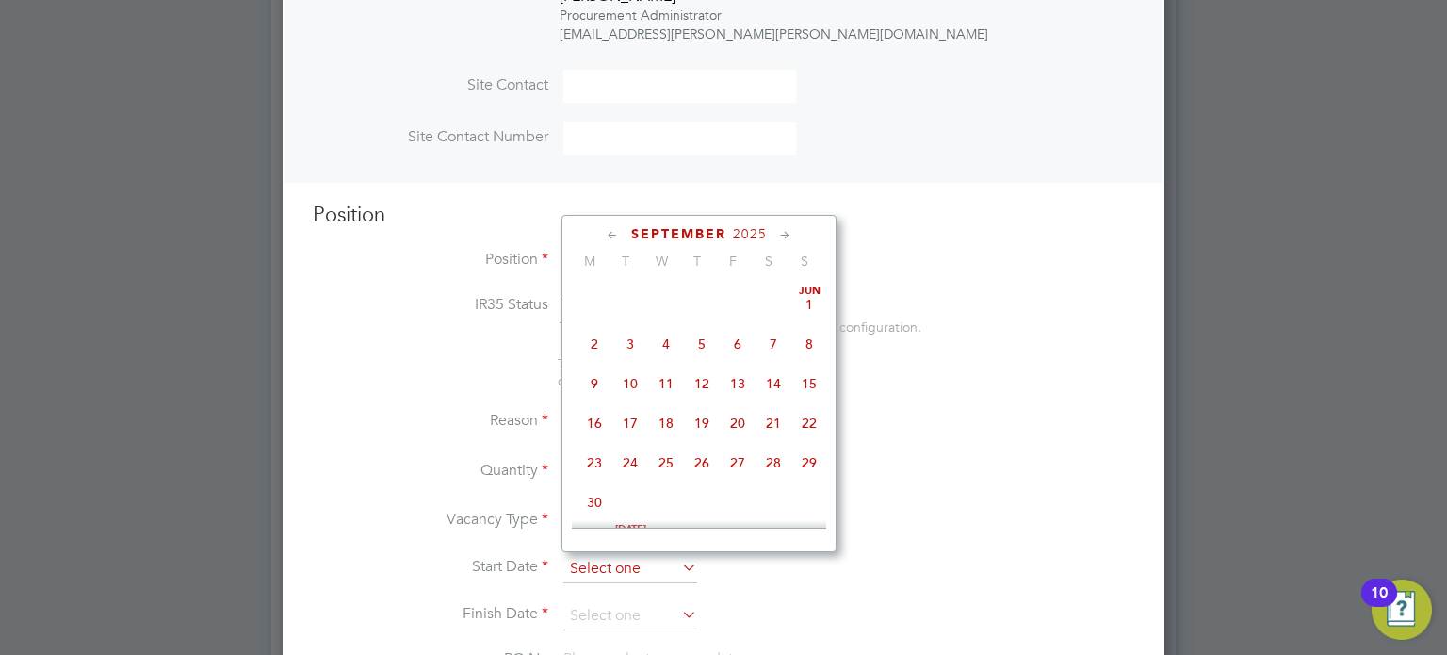
scroll to position [586, 0]
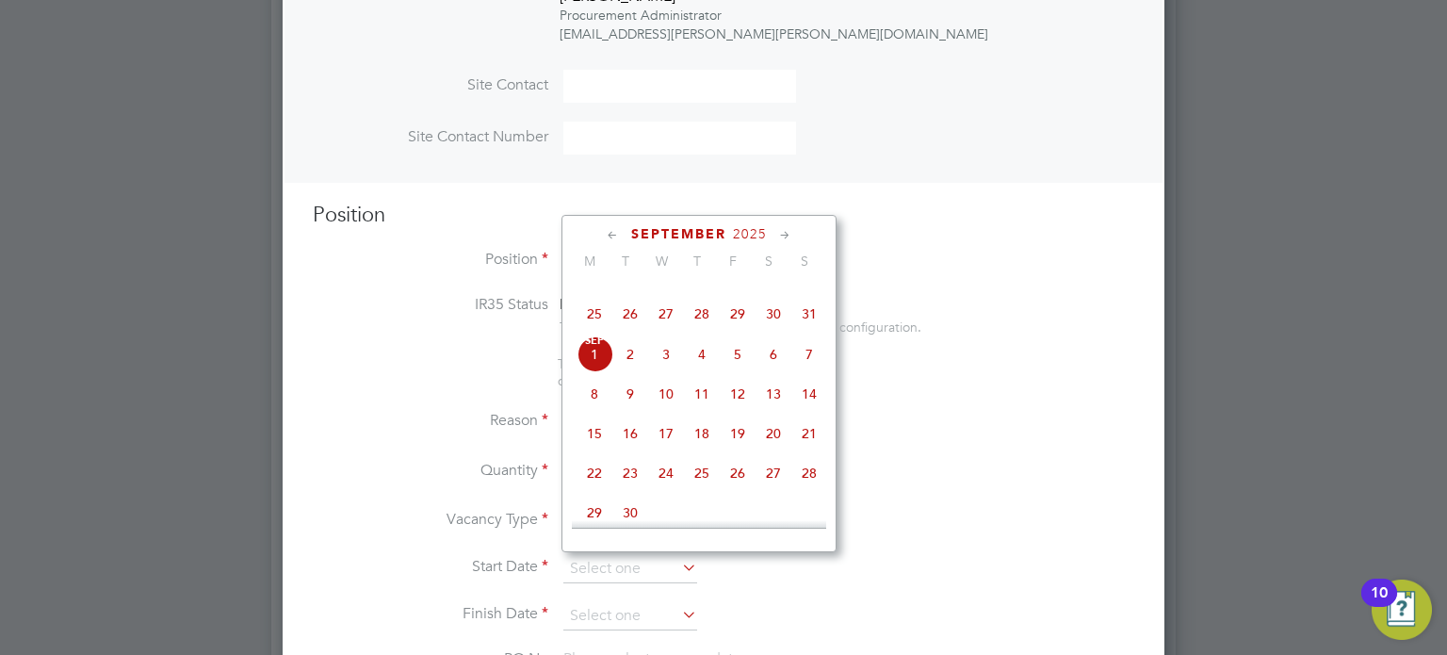
click at [660, 451] on span "17" at bounding box center [666, 434] width 36 height 36
type input "[DATE]"
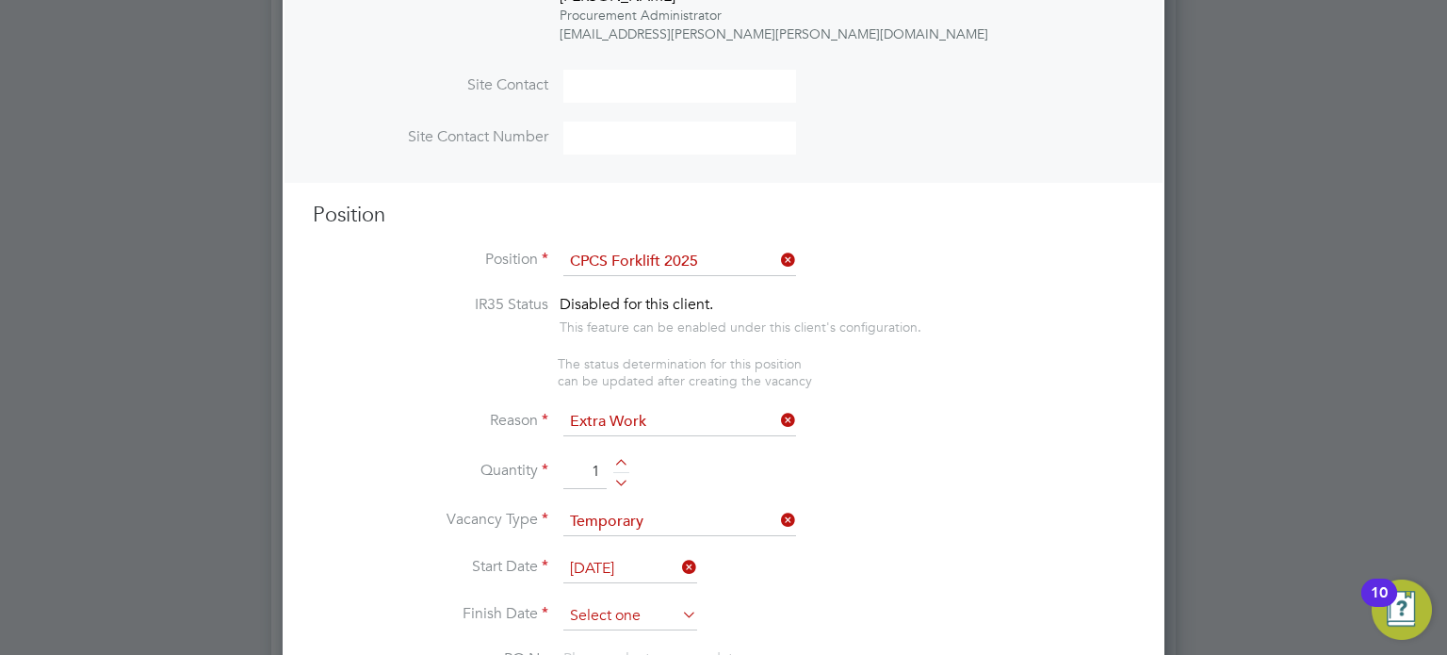
click at [627, 611] on input at bounding box center [630, 616] width 134 height 28
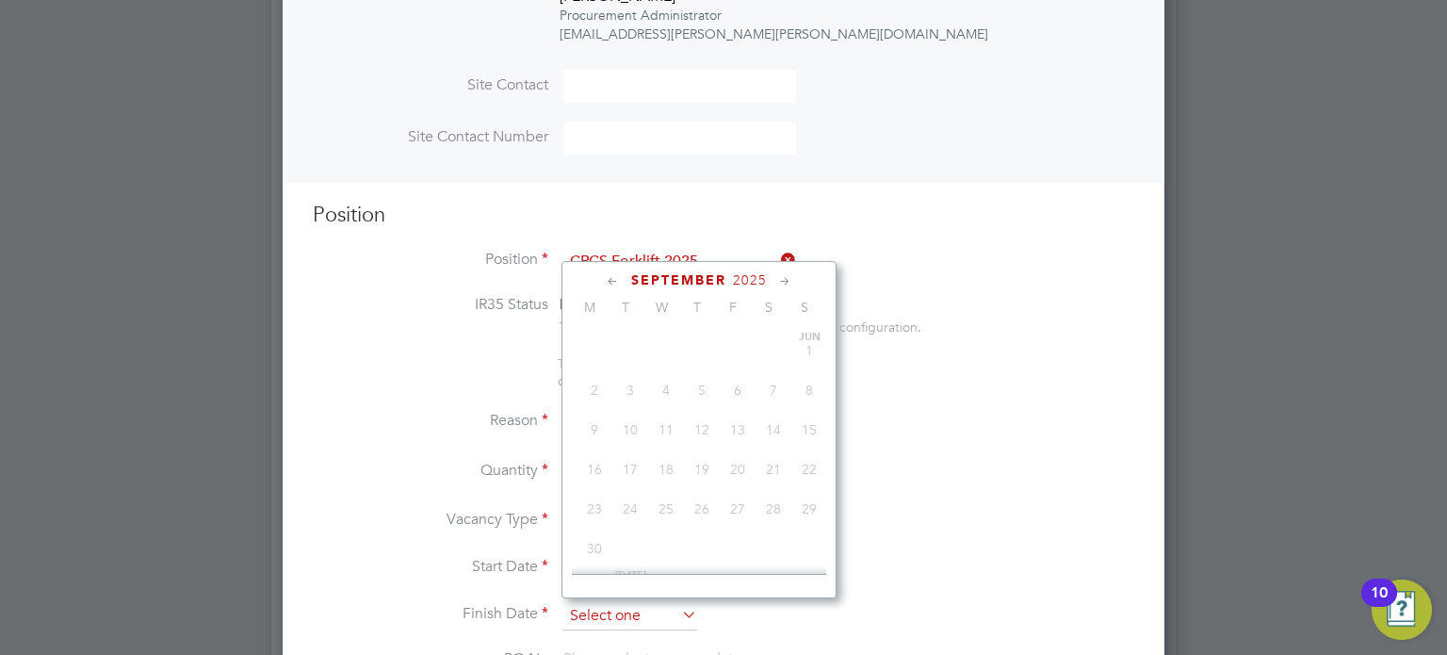
scroll to position [669, 0]
click at [741, 454] on span "26" at bounding box center [738, 436] width 36 height 36
type input "[DATE]"
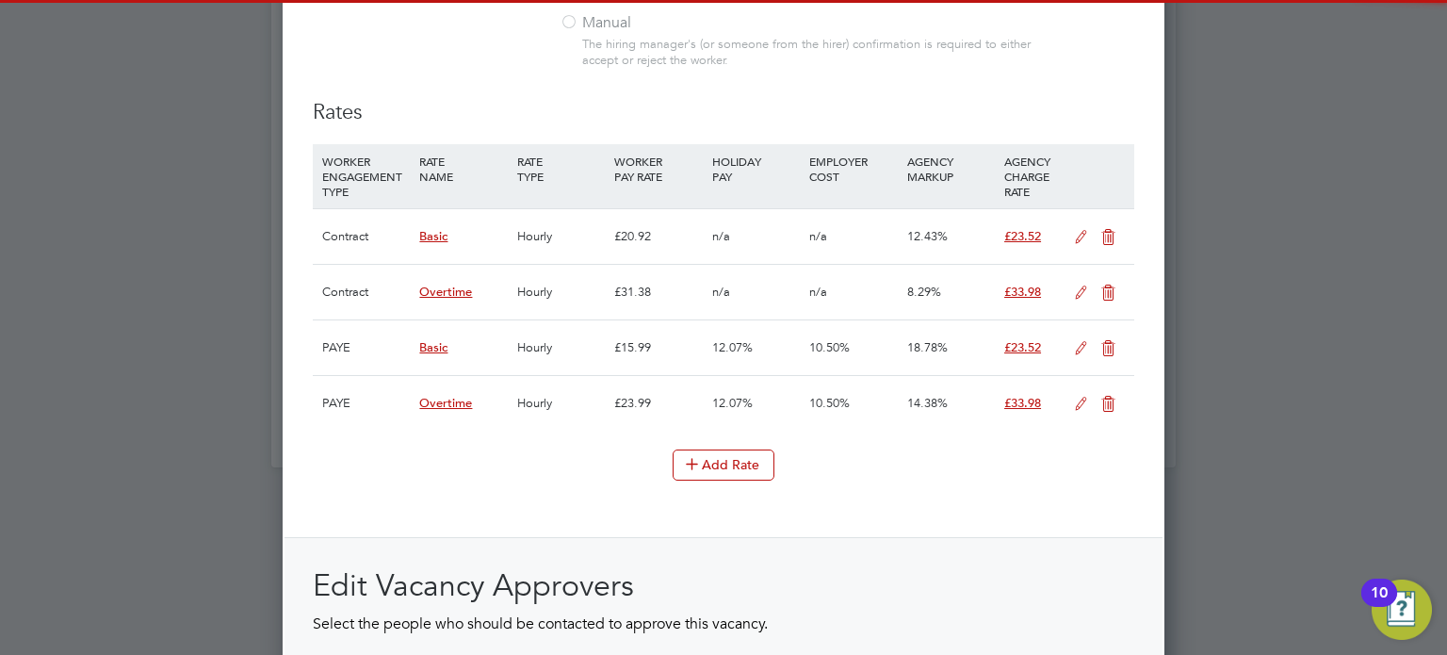
scroll to position [2670, 0]
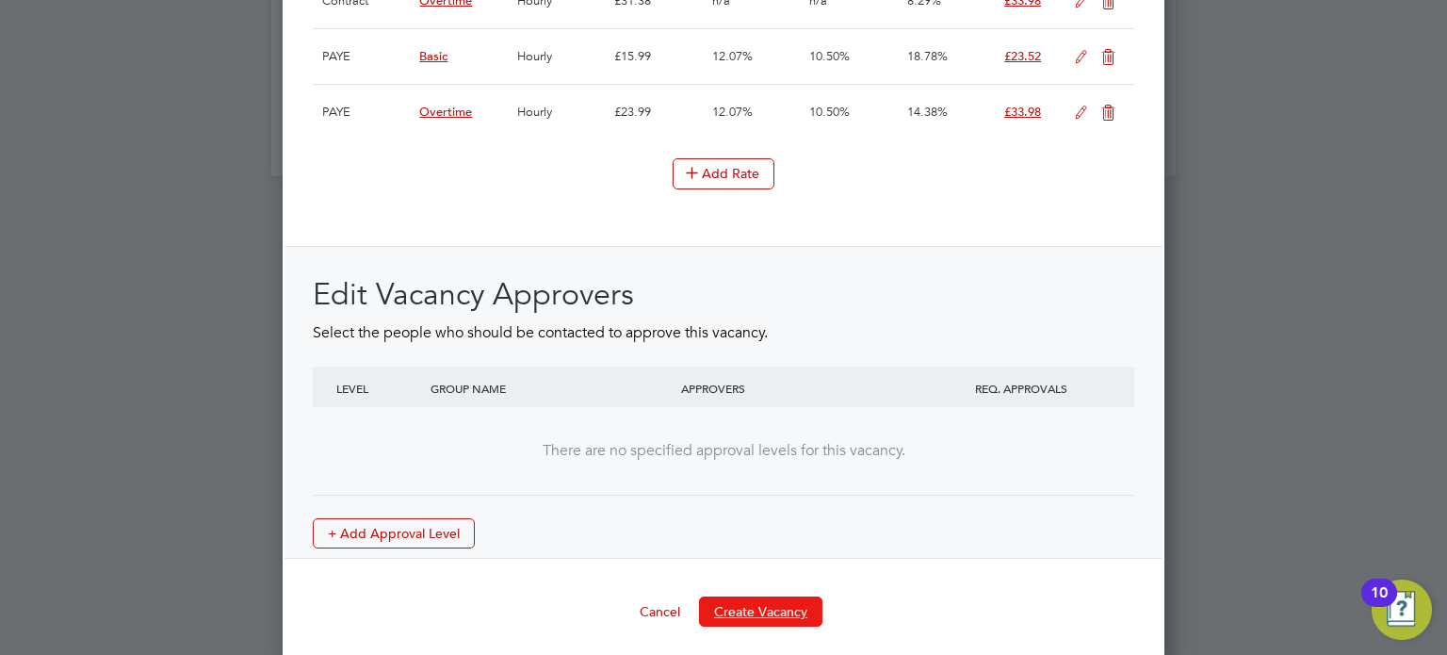
click at [775, 598] on button "Create Vacancy" at bounding box center [760, 611] width 123 height 30
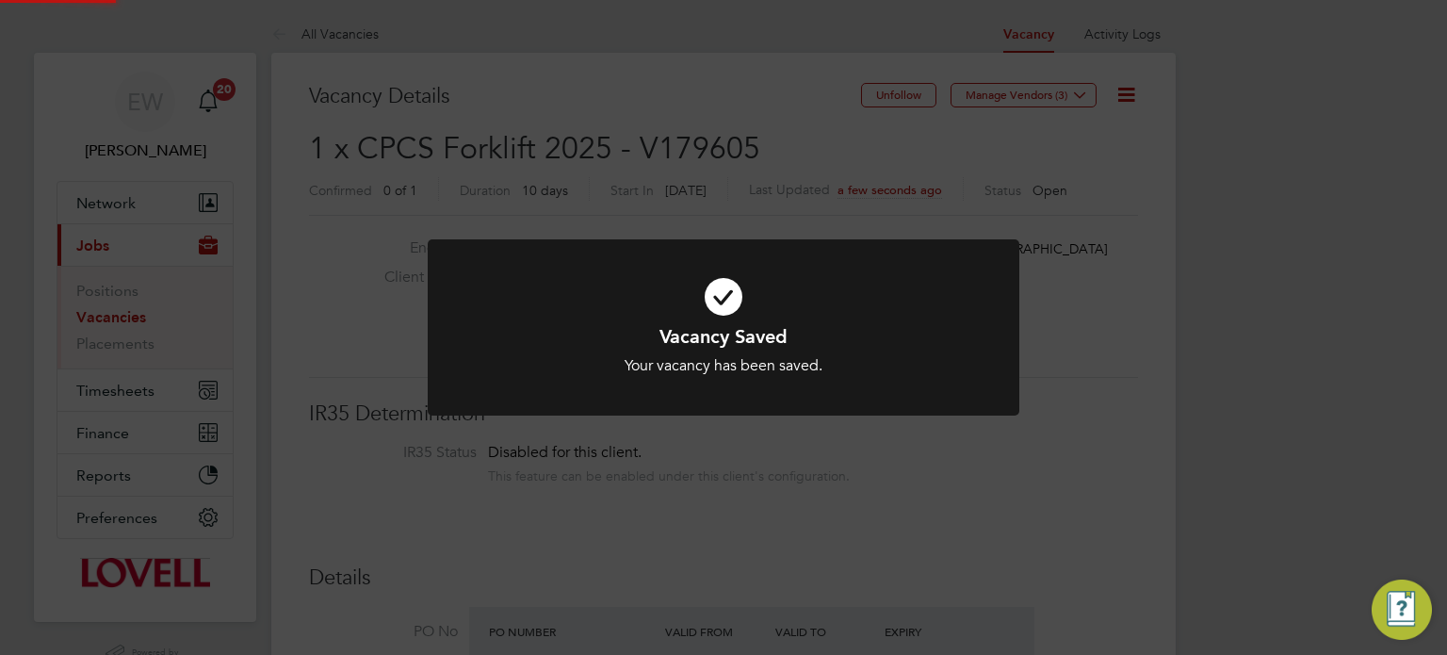
click at [1242, 424] on div "Vacancy Saved Your vacancy has been saved. Cancel Okay" at bounding box center [723, 327] width 1447 height 655
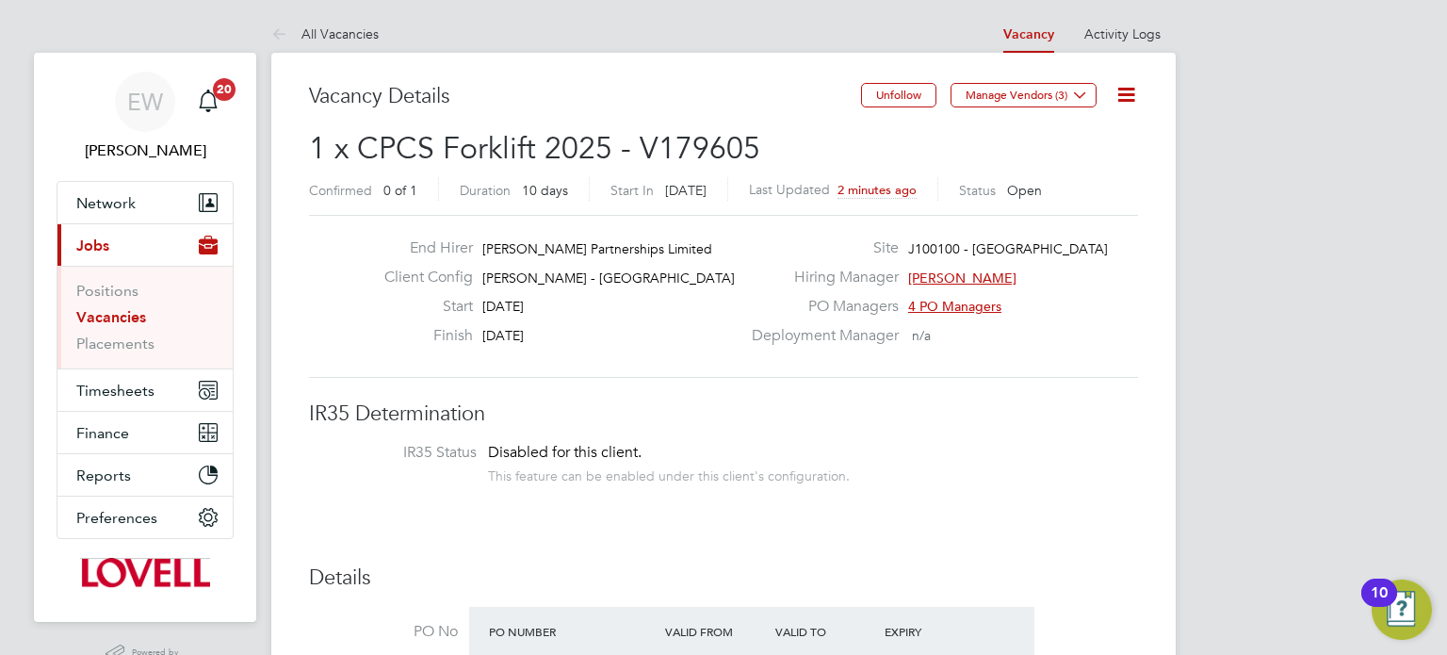
click at [108, 311] on link "Vacancies" at bounding box center [111, 317] width 70 height 18
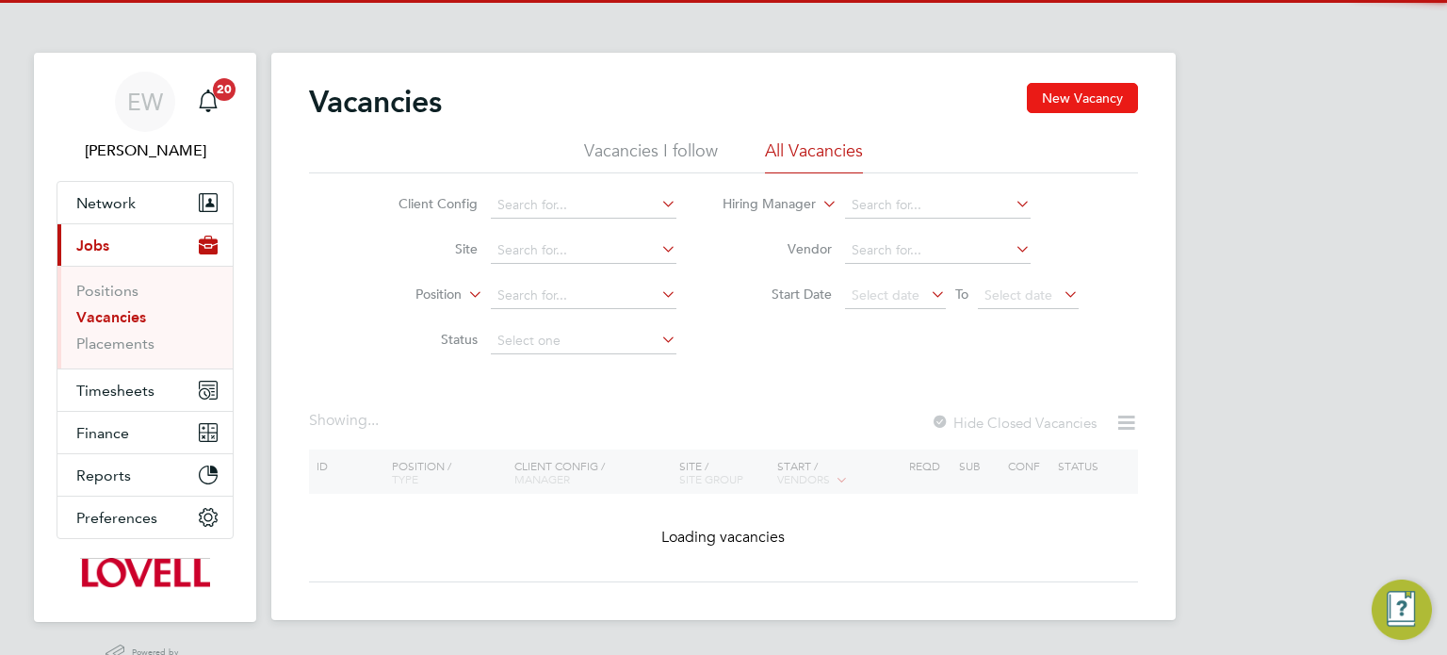
click at [1077, 93] on button "New Vacancy" at bounding box center [1082, 98] width 111 height 30
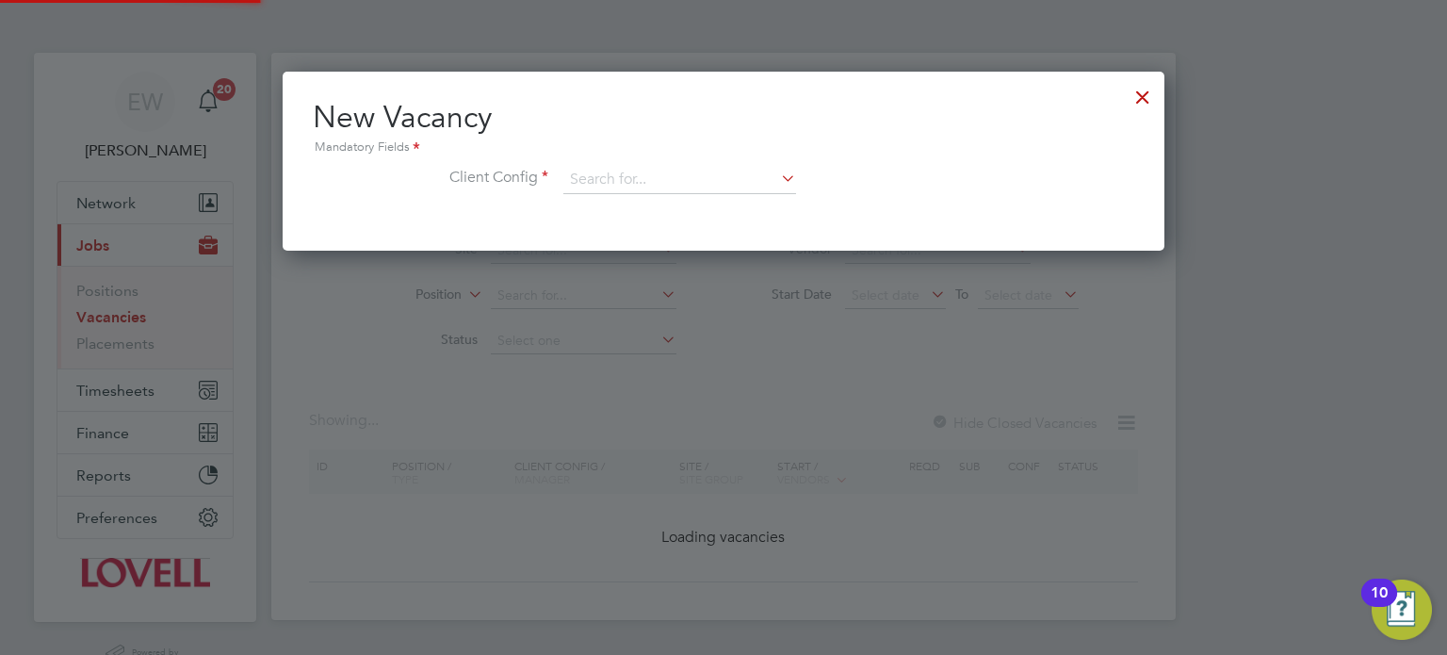
scroll to position [178, 883]
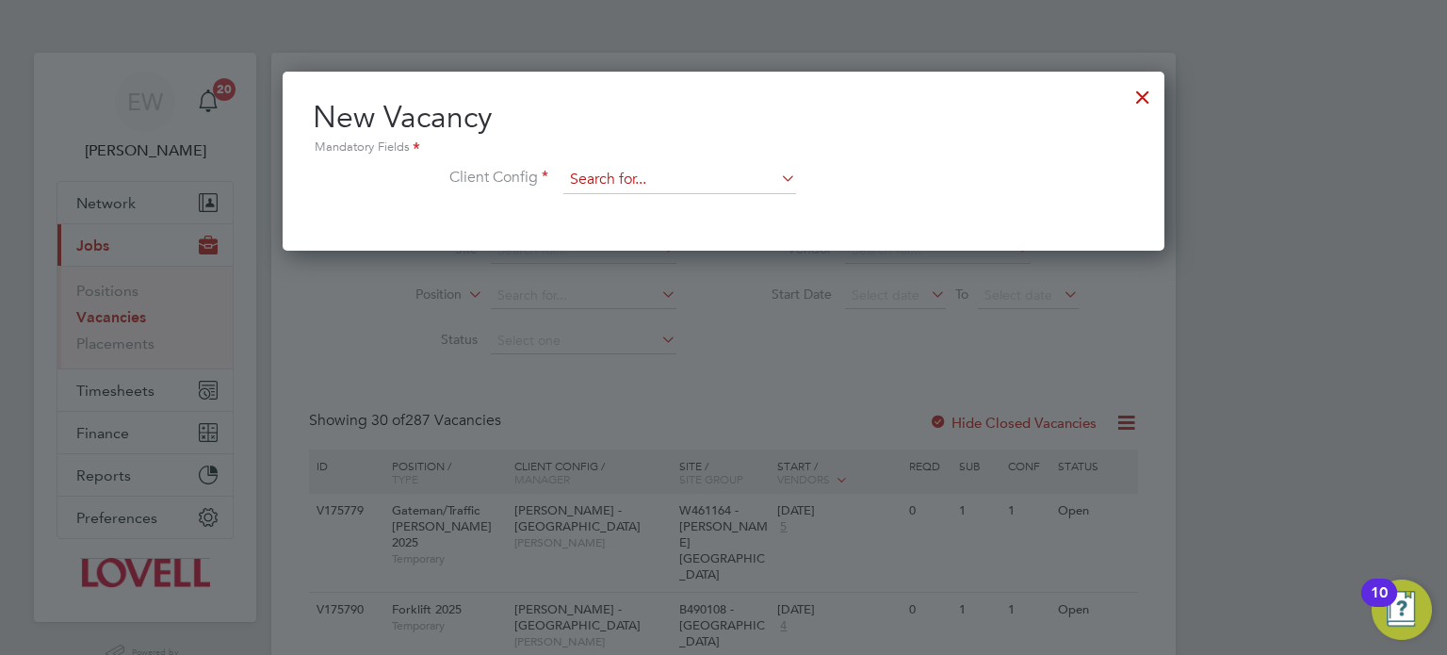
click at [662, 178] on input at bounding box center [679, 180] width 233 height 28
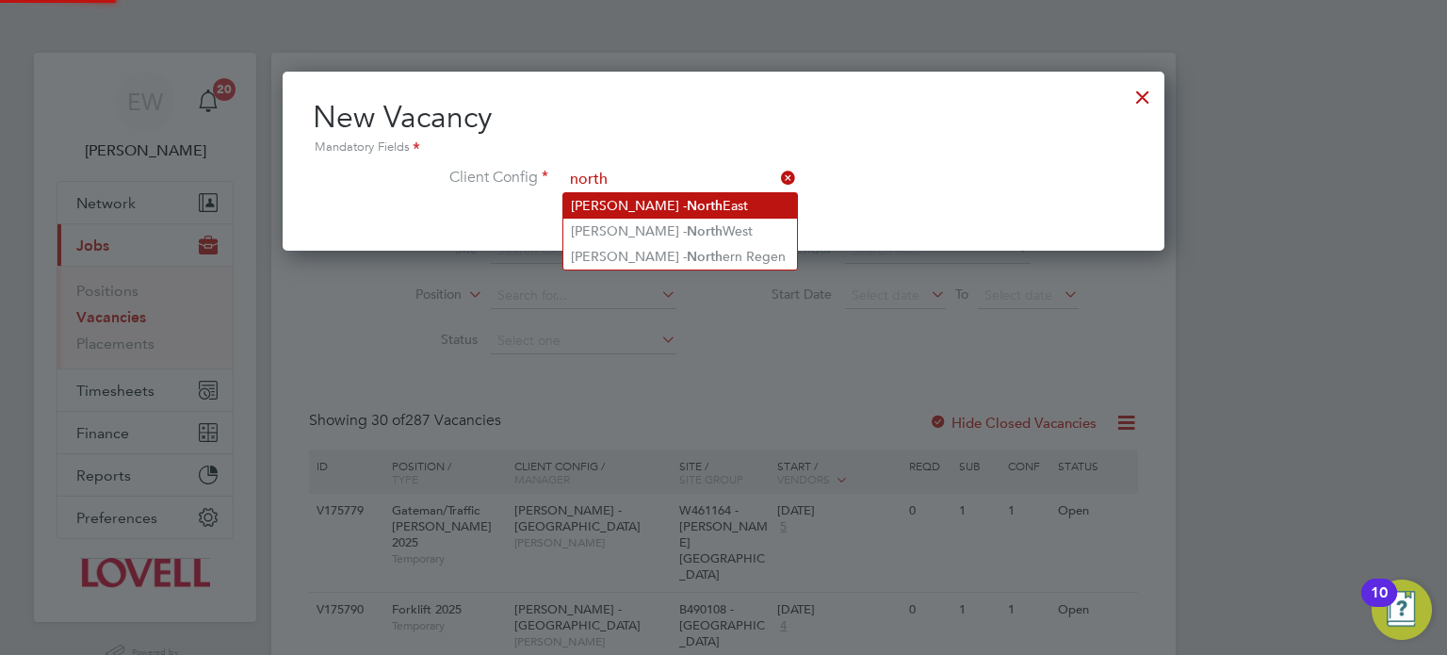
click at [687, 208] on b "North" at bounding box center [705, 206] width 36 height 16
type input "[PERSON_NAME] - [GEOGRAPHIC_DATA]"
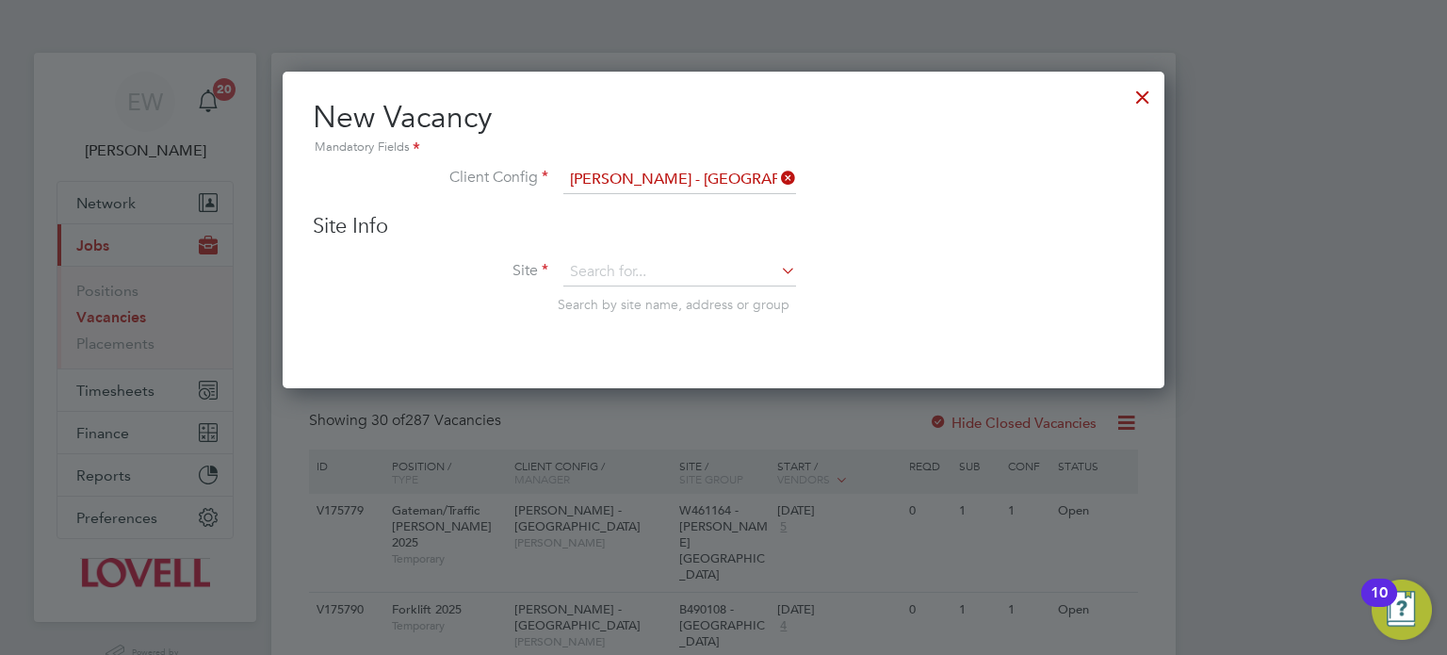
scroll to position [317, 883]
click at [617, 267] on input at bounding box center [679, 272] width 233 height 28
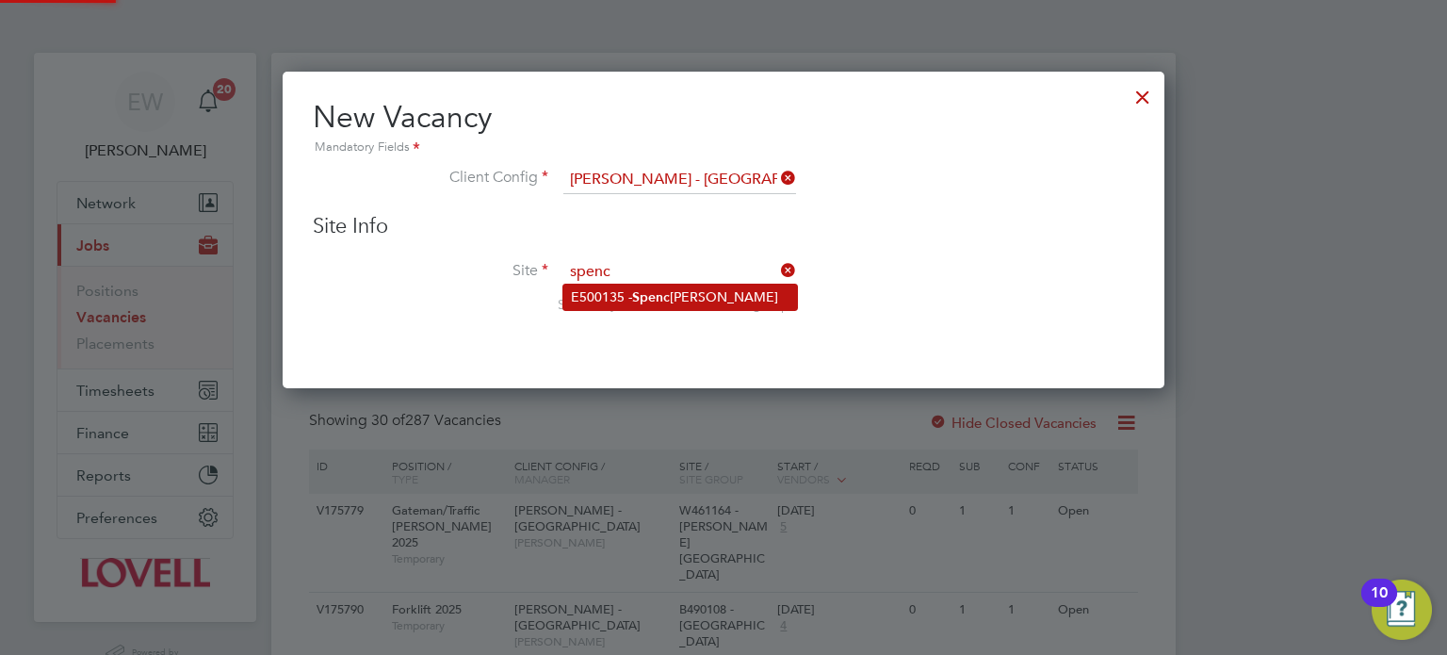
click at [646, 293] on b "Spenc" at bounding box center [651, 297] width 38 height 16
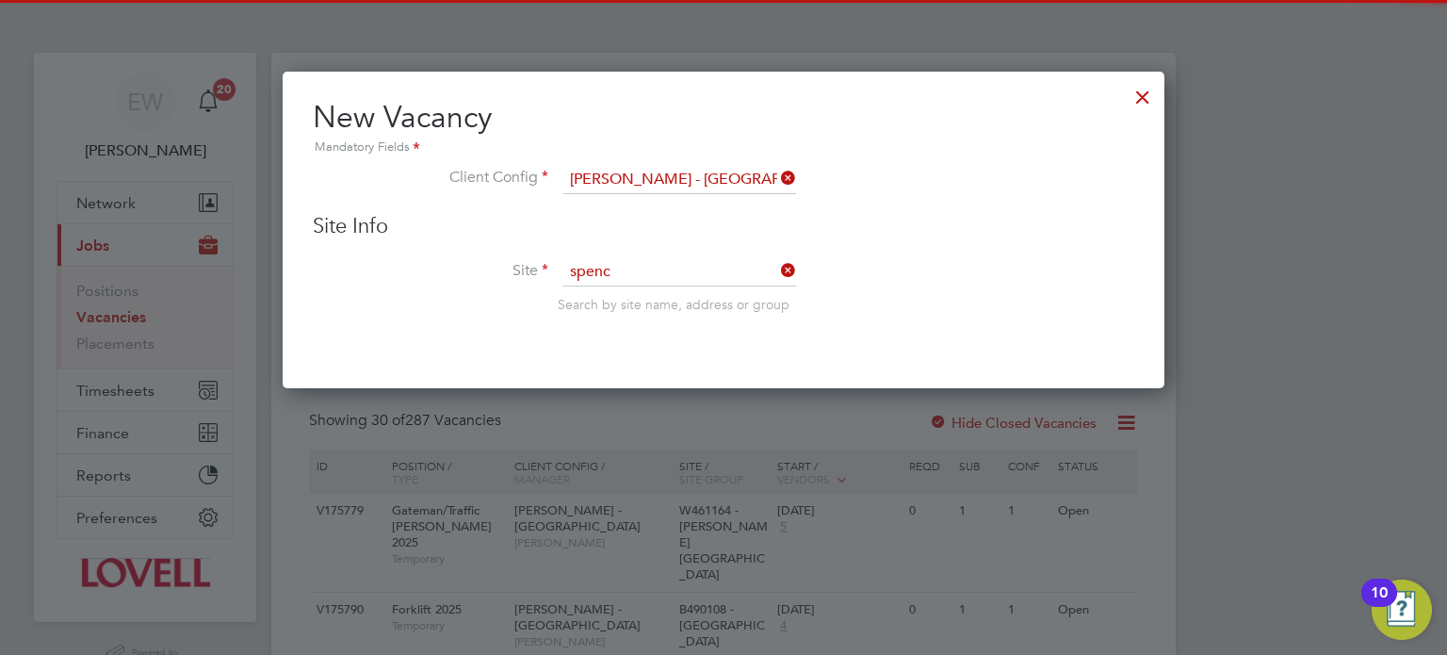
type input "E500135 - [GEOGRAPHIC_DATA]"
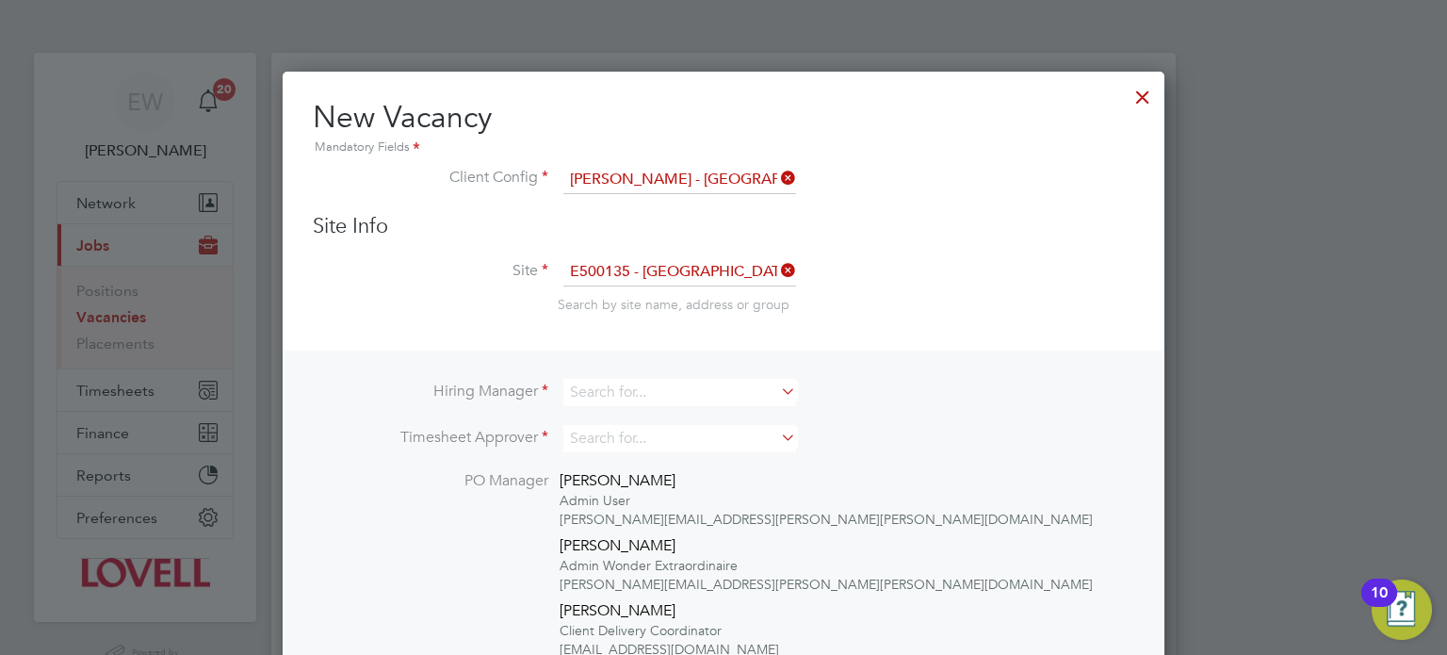
scroll to position [955, 883]
click at [654, 389] on input at bounding box center [679, 392] width 233 height 27
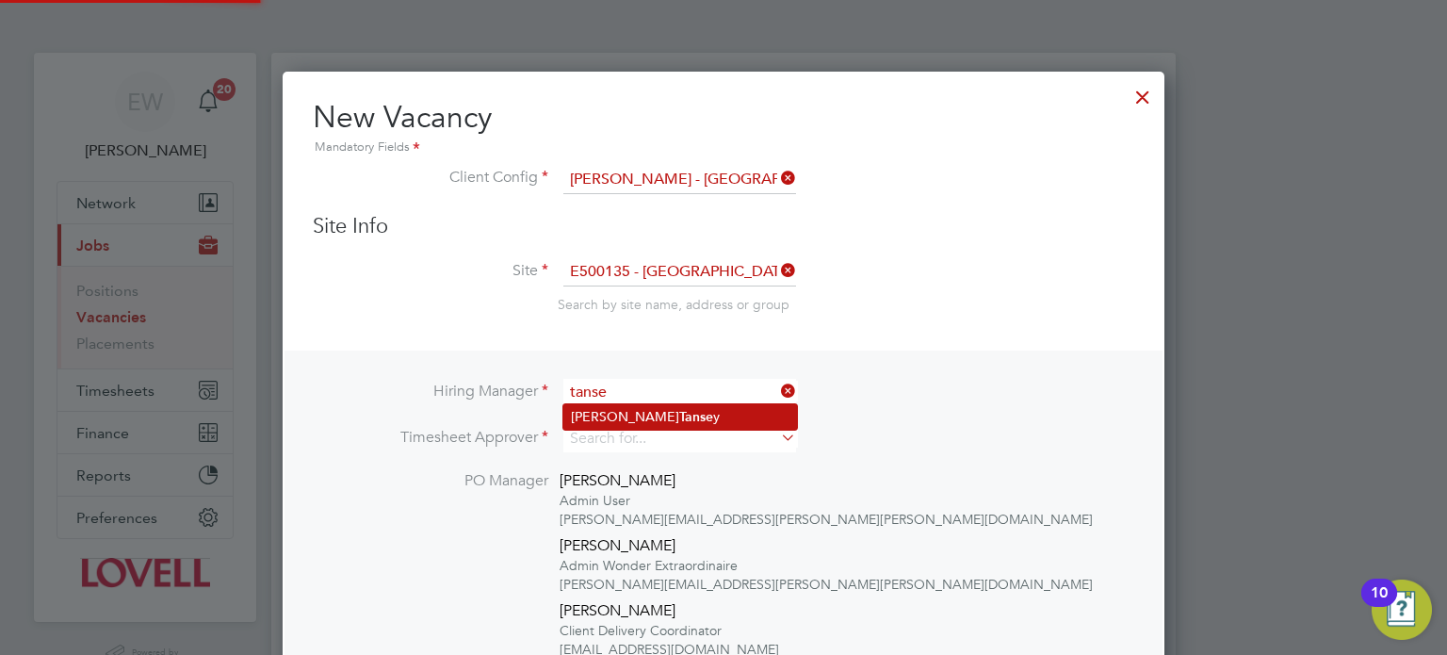
click at [673, 409] on li "[PERSON_NAME] y" at bounding box center [680, 416] width 234 height 25
type input "[PERSON_NAME]"
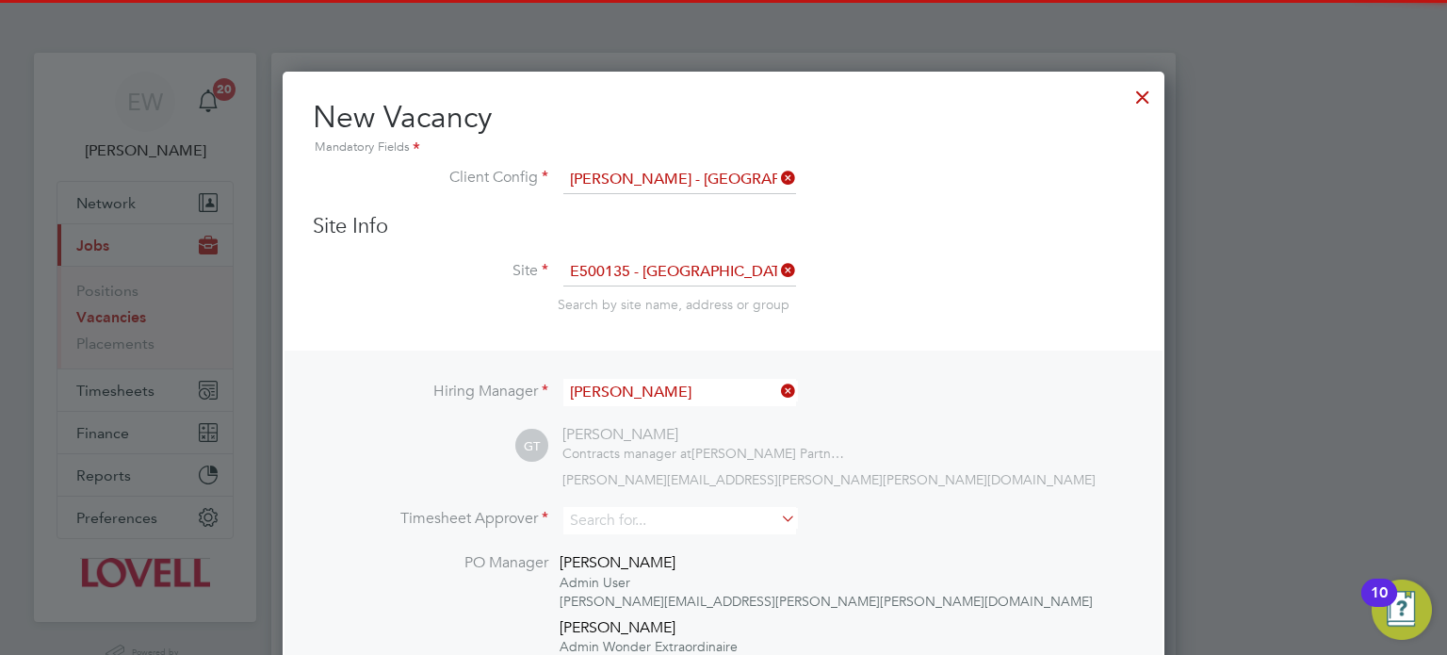
scroll to position [1039, 883]
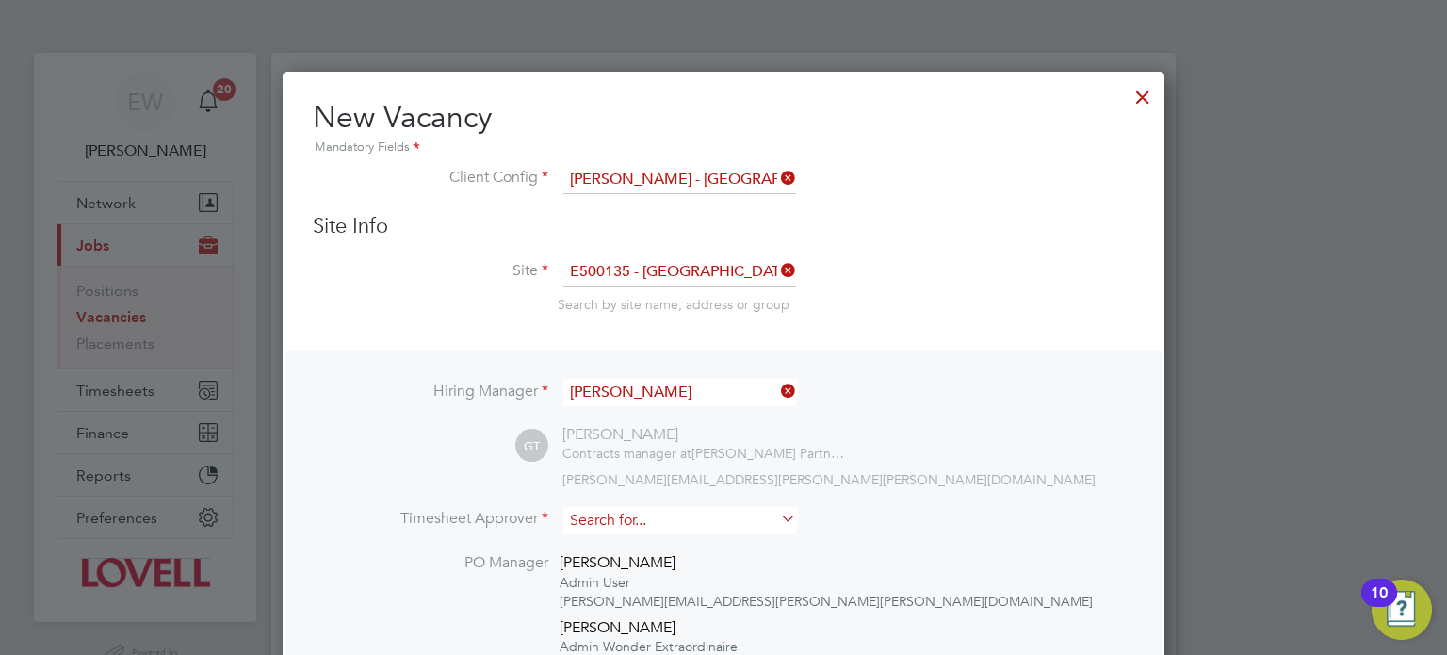
click at [633, 525] on input at bounding box center [679, 520] width 233 height 27
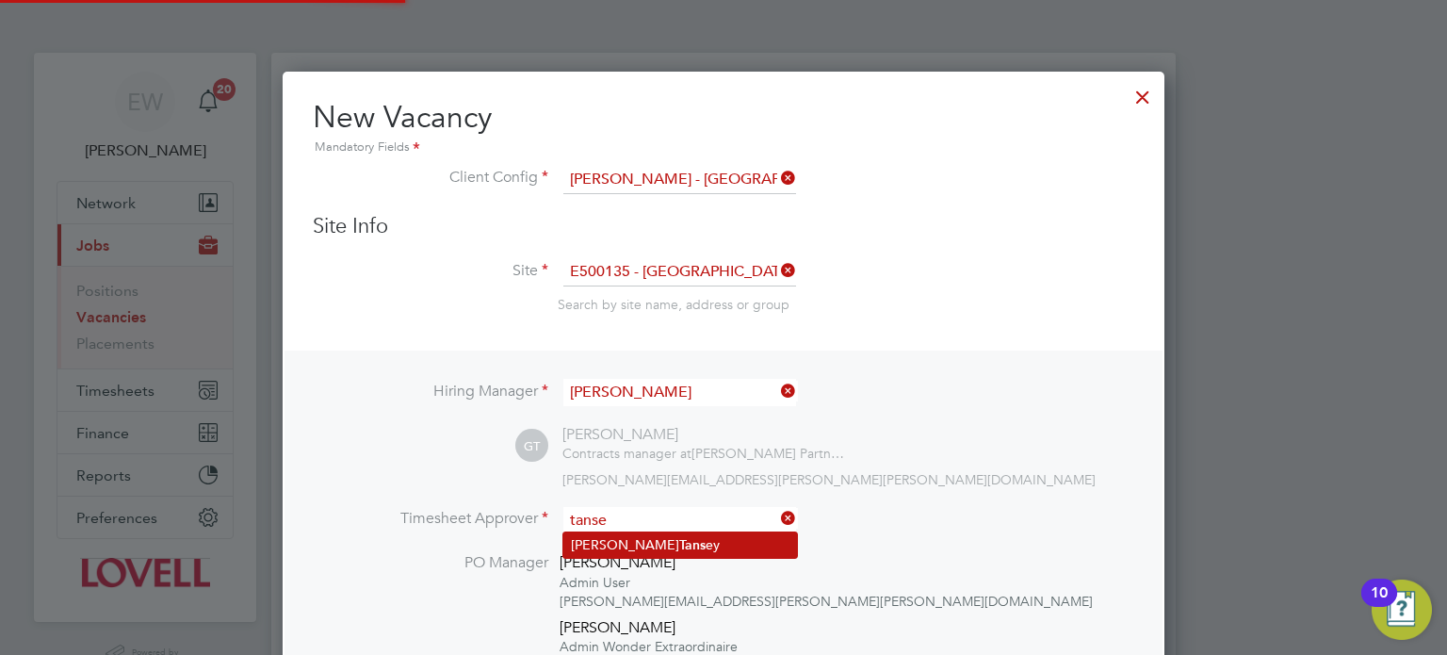
type input "[PERSON_NAME]"
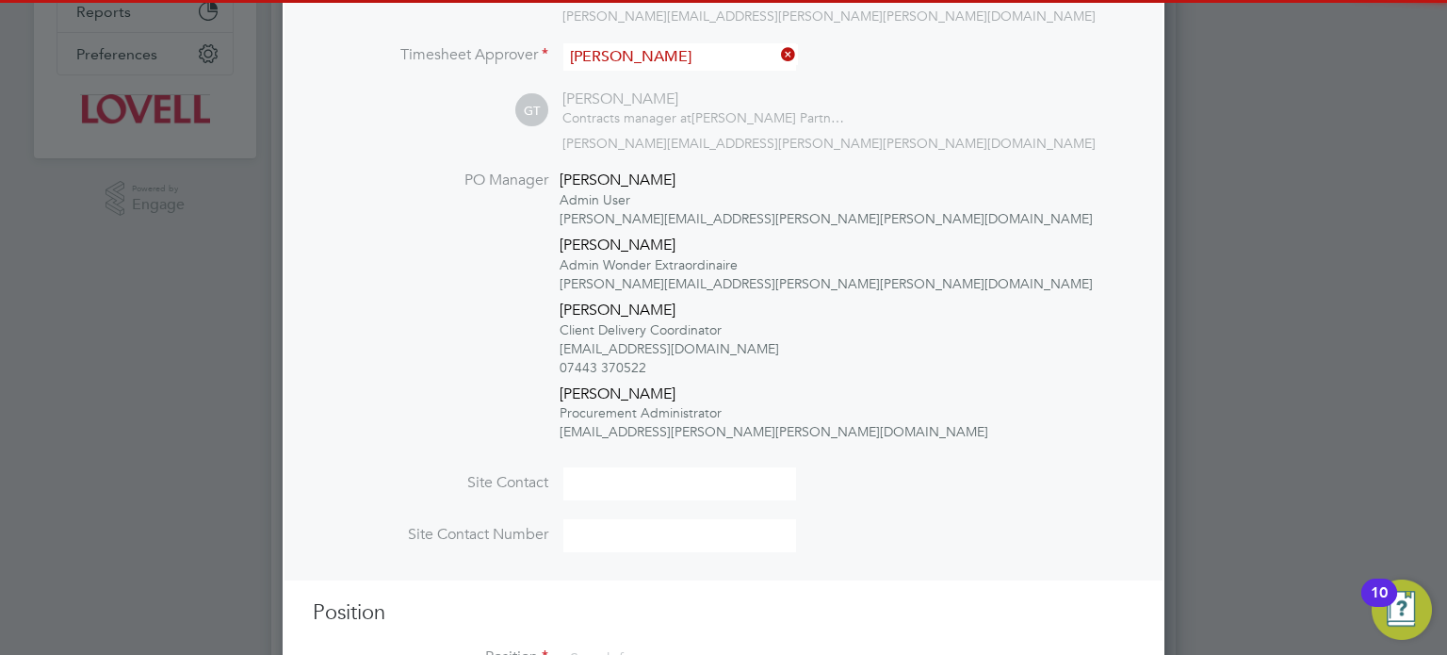
scroll to position [514, 0]
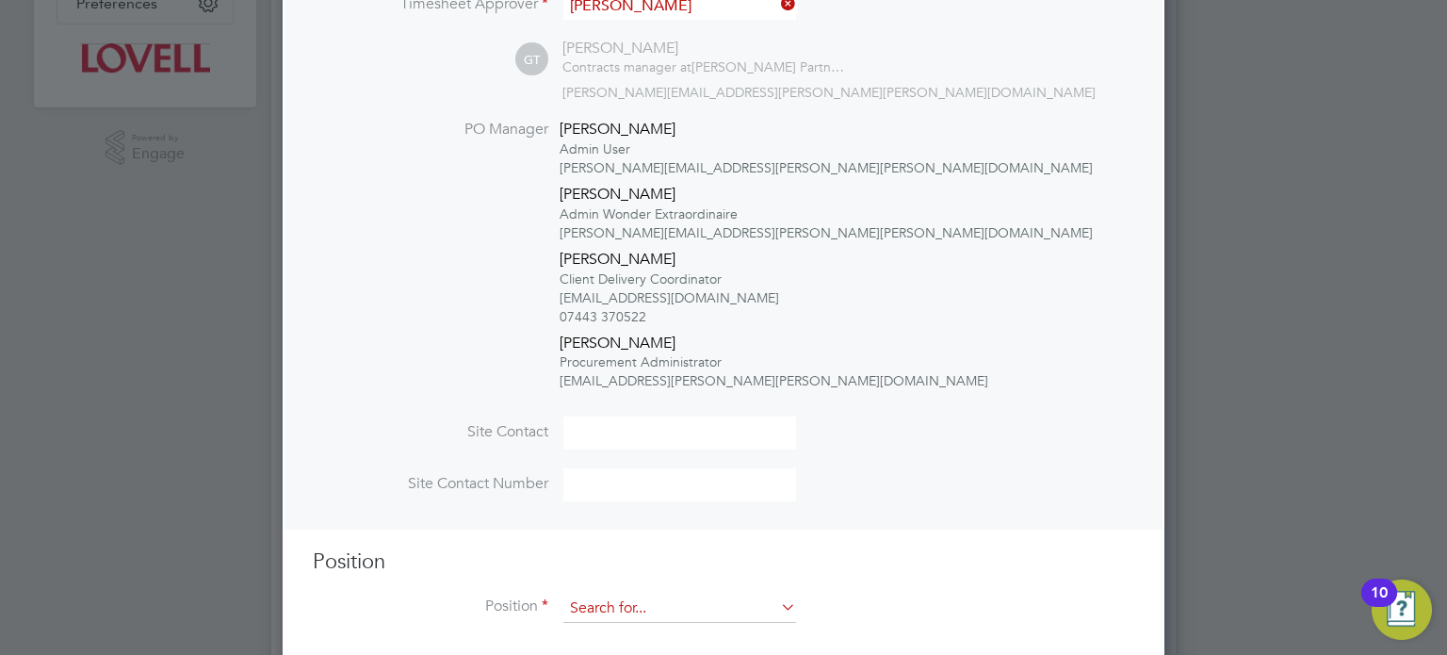
click at [631, 602] on input at bounding box center [679, 609] width 233 height 28
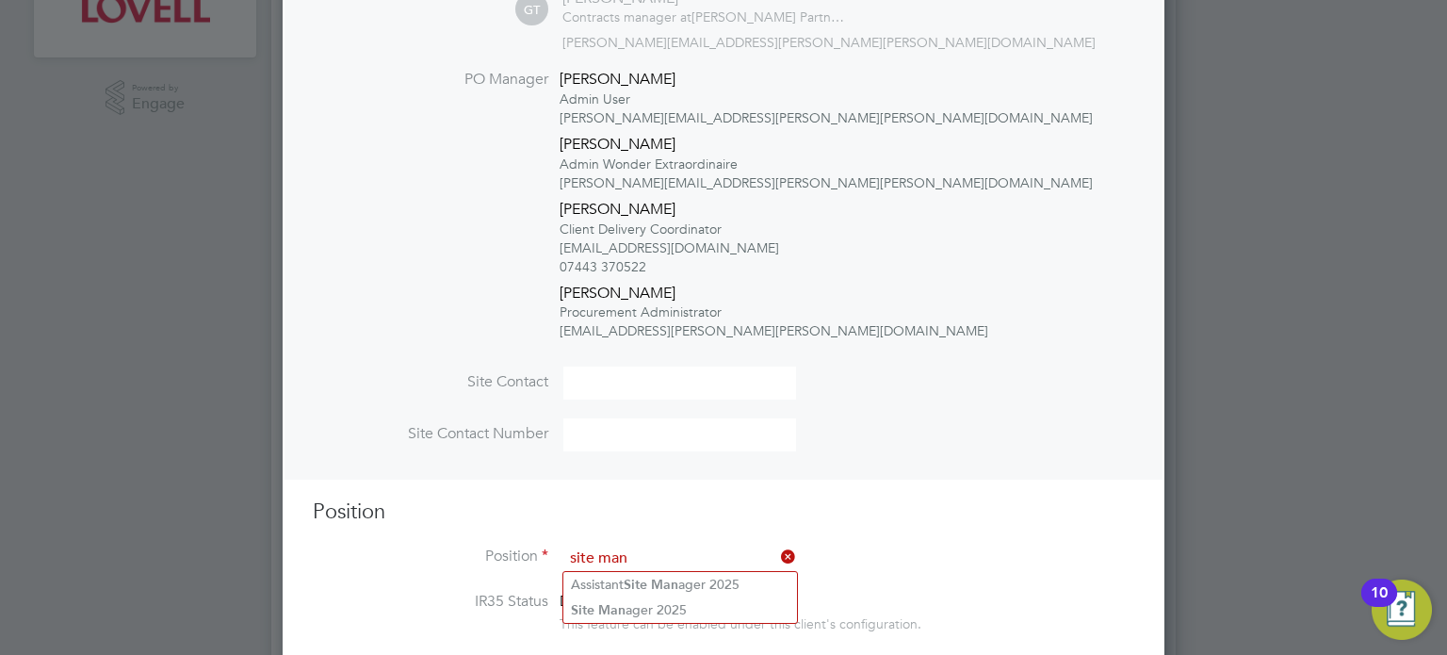
scroll to position [569, 0]
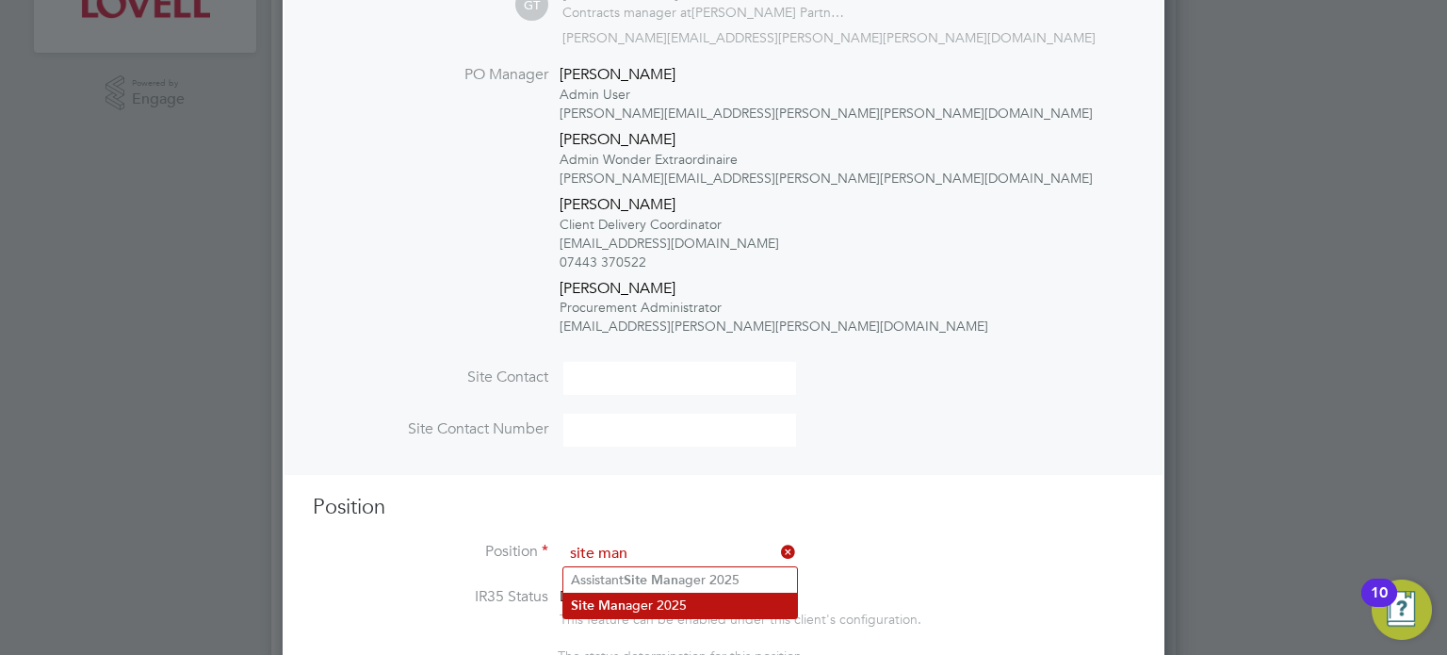
click at [639, 593] on li "Site Man ager 2025" at bounding box center [680, 605] width 234 height 25
type input "Site Manager 2025"
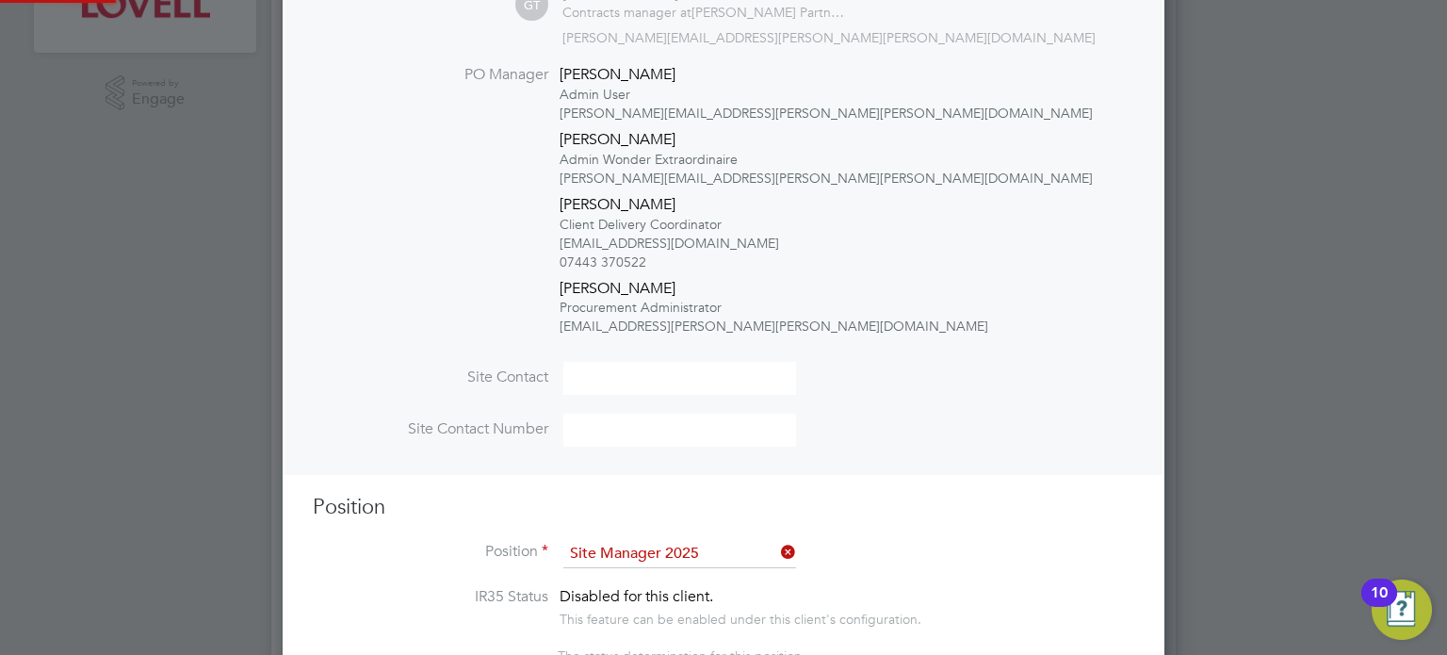
type textarea "."
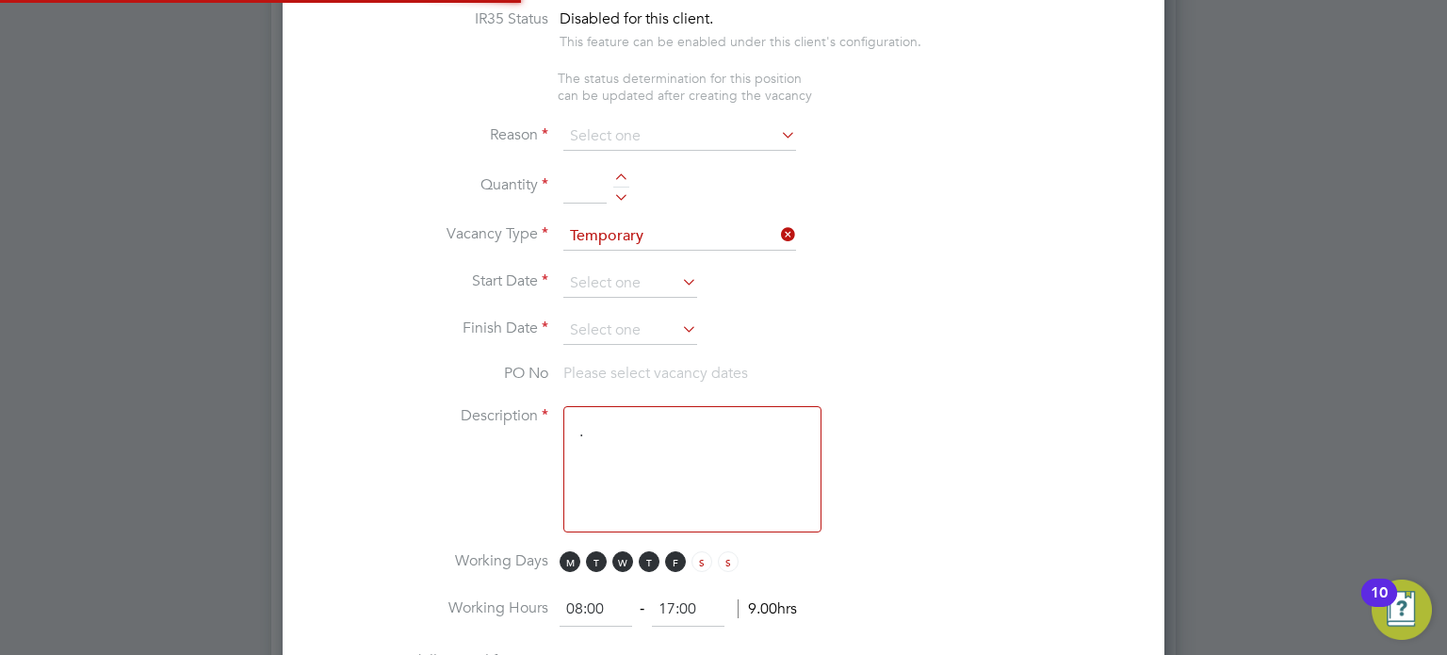
scroll to position [1169, 0]
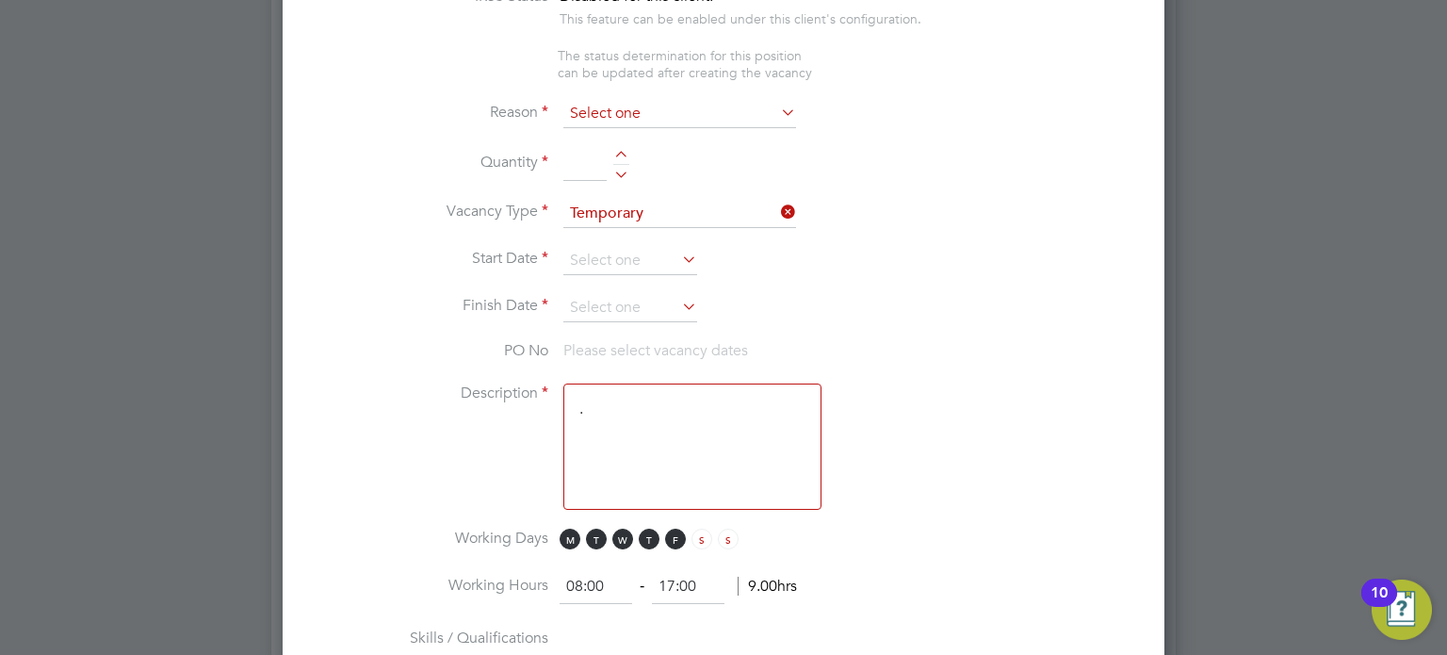
click at [619, 103] on input at bounding box center [679, 114] width 233 height 28
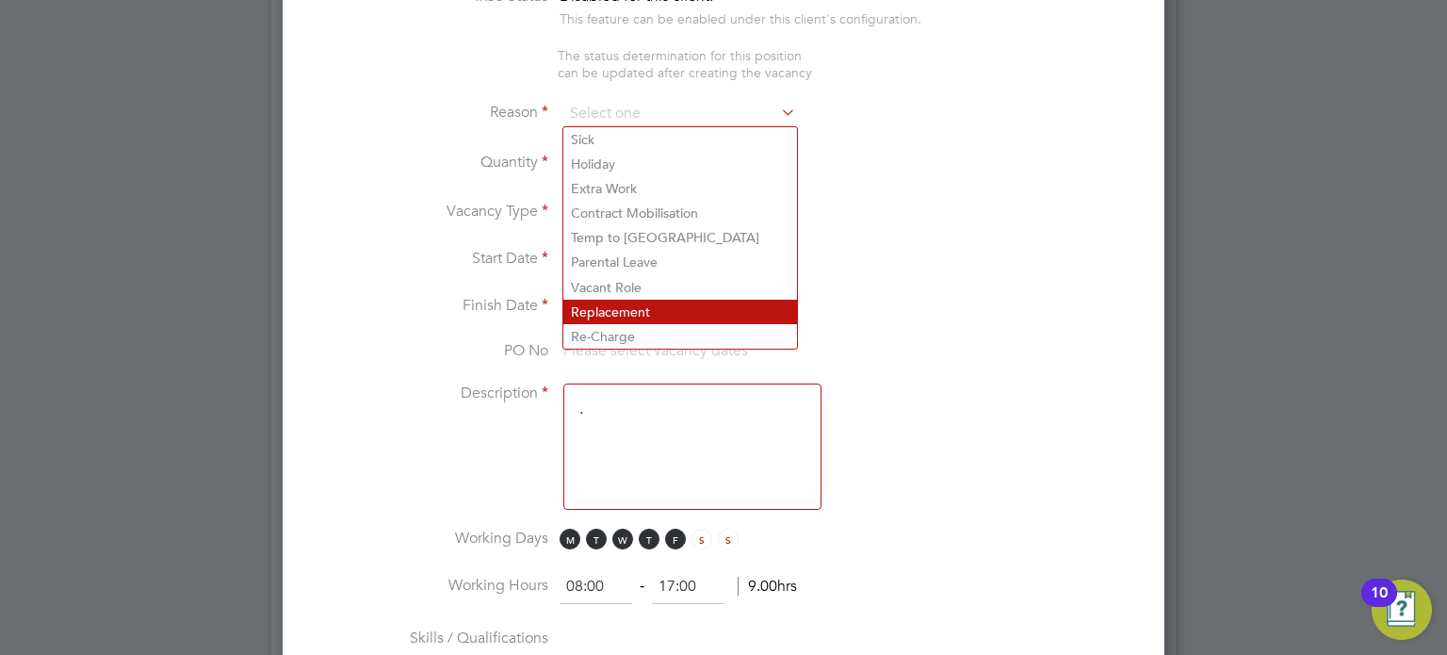
click at [615, 310] on li "Replacement" at bounding box center [680, 312] width 234 height 24
type input "Replacement"
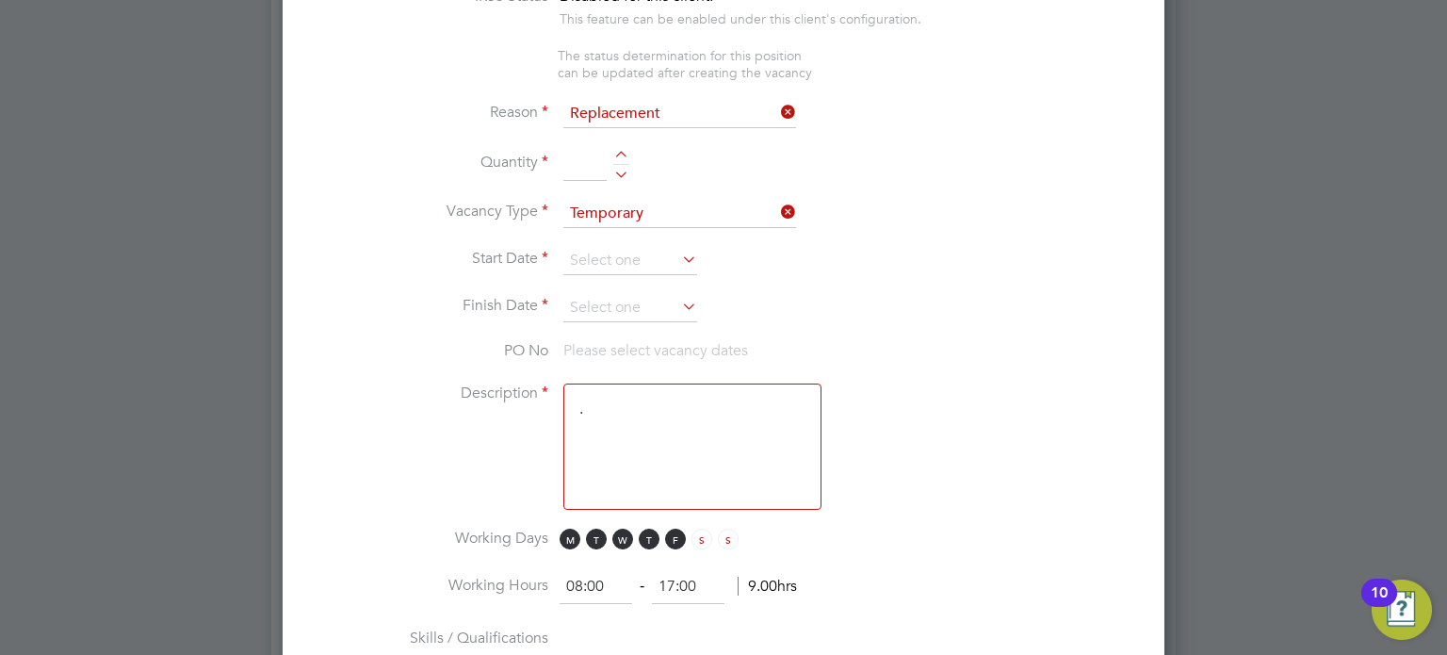
click at [618, 174] on div at bounding box center [621, 171] width 16 height 13
type input "1"
click at [601, 254] on input at bounding box center [630, 261] width 134 height 28
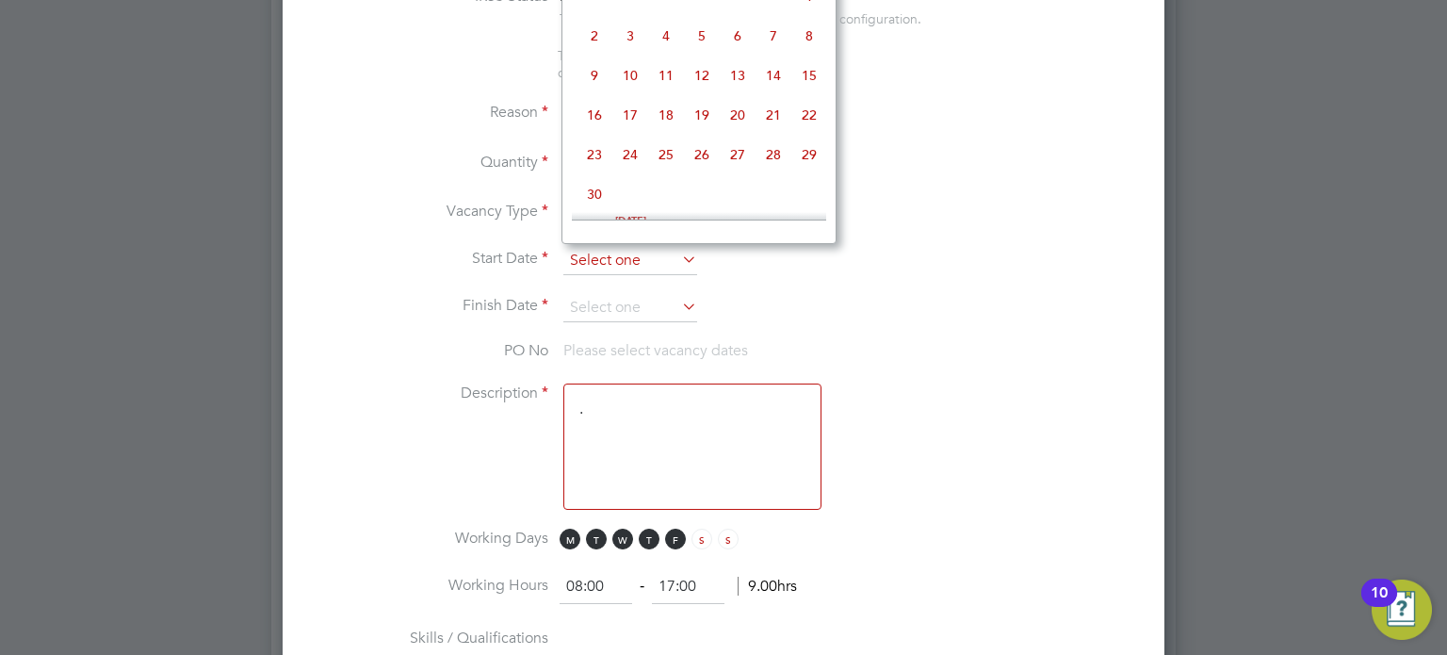
scroll to position [586, 0]
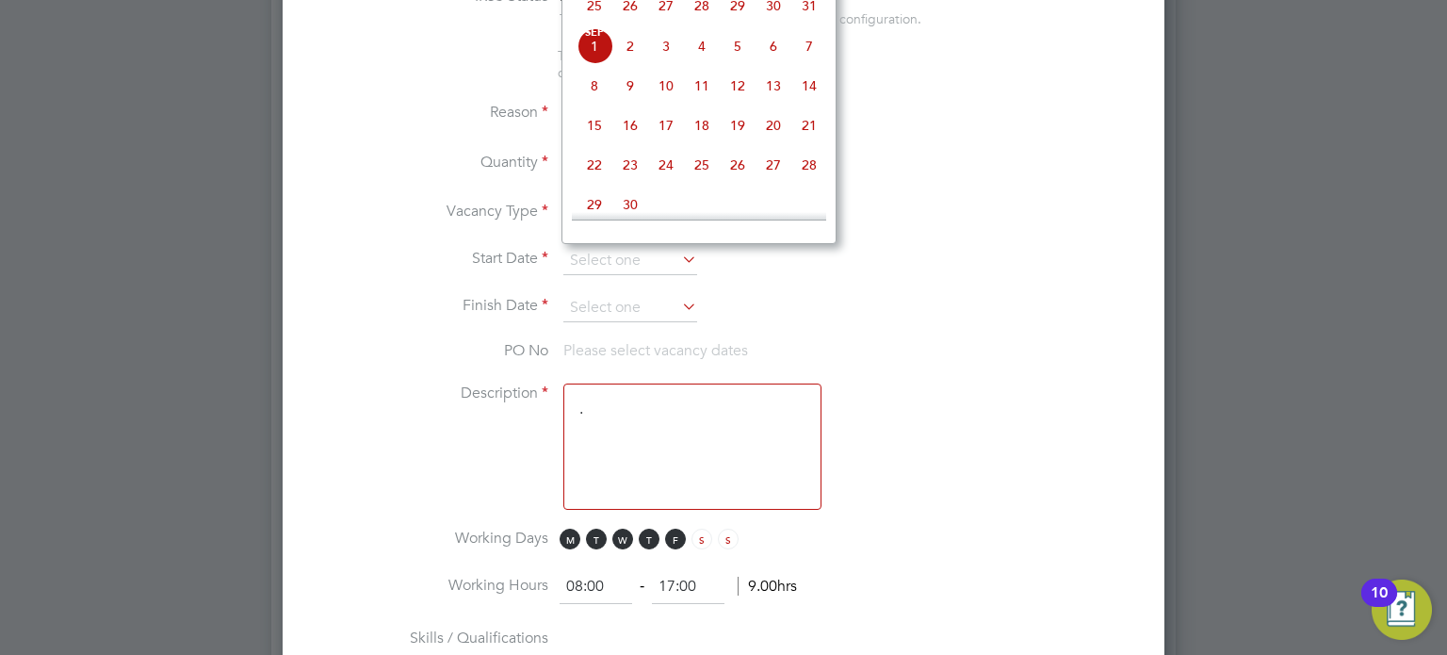
click at [664, 64] on span "3" at bounding box center [666, 46] width 36 height 36
type input "[DATE]"
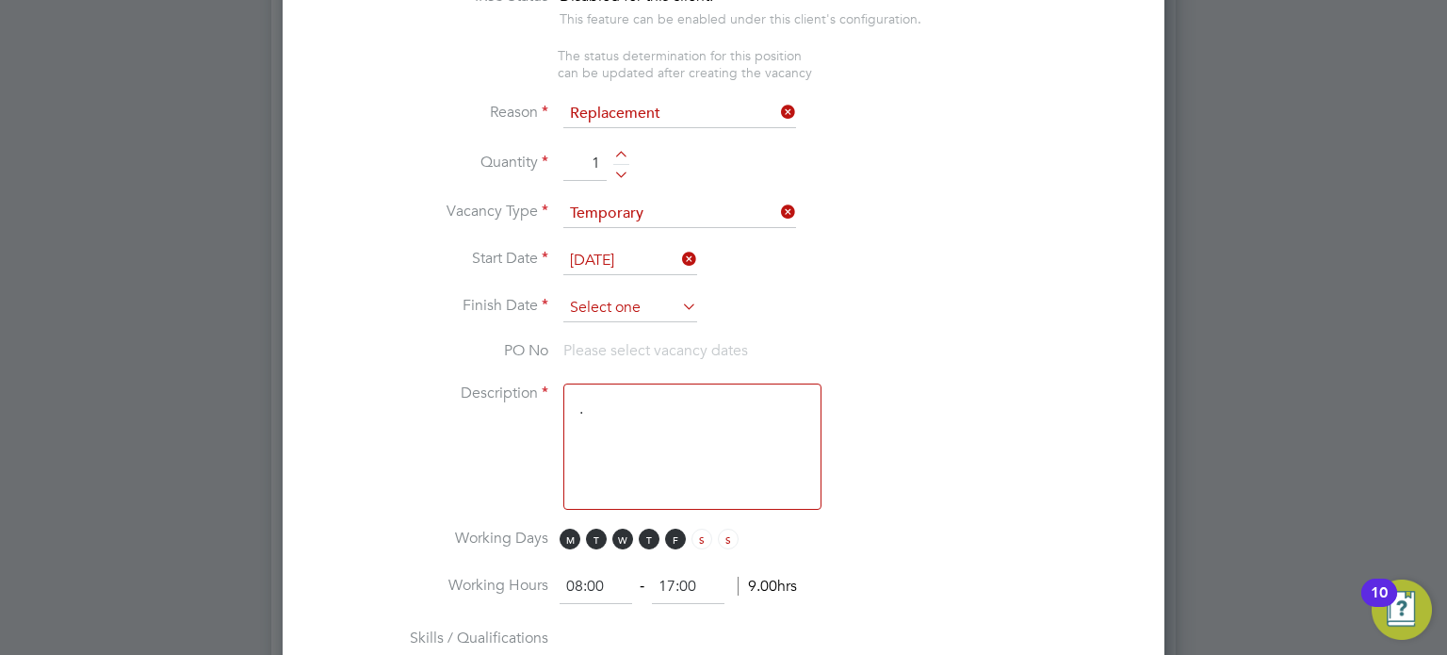
click at [606, 314] on input at bounding box center [630, 308] width 134 height 28
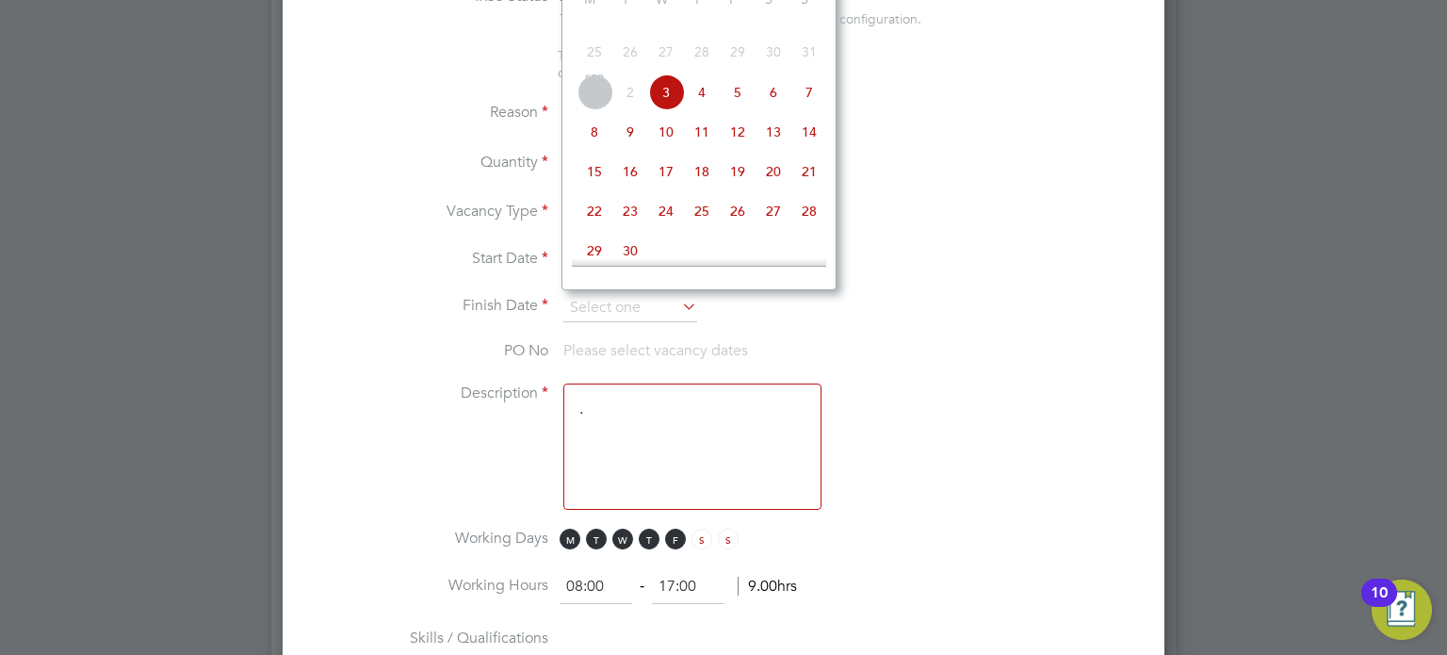
scroll to position [709, 0]
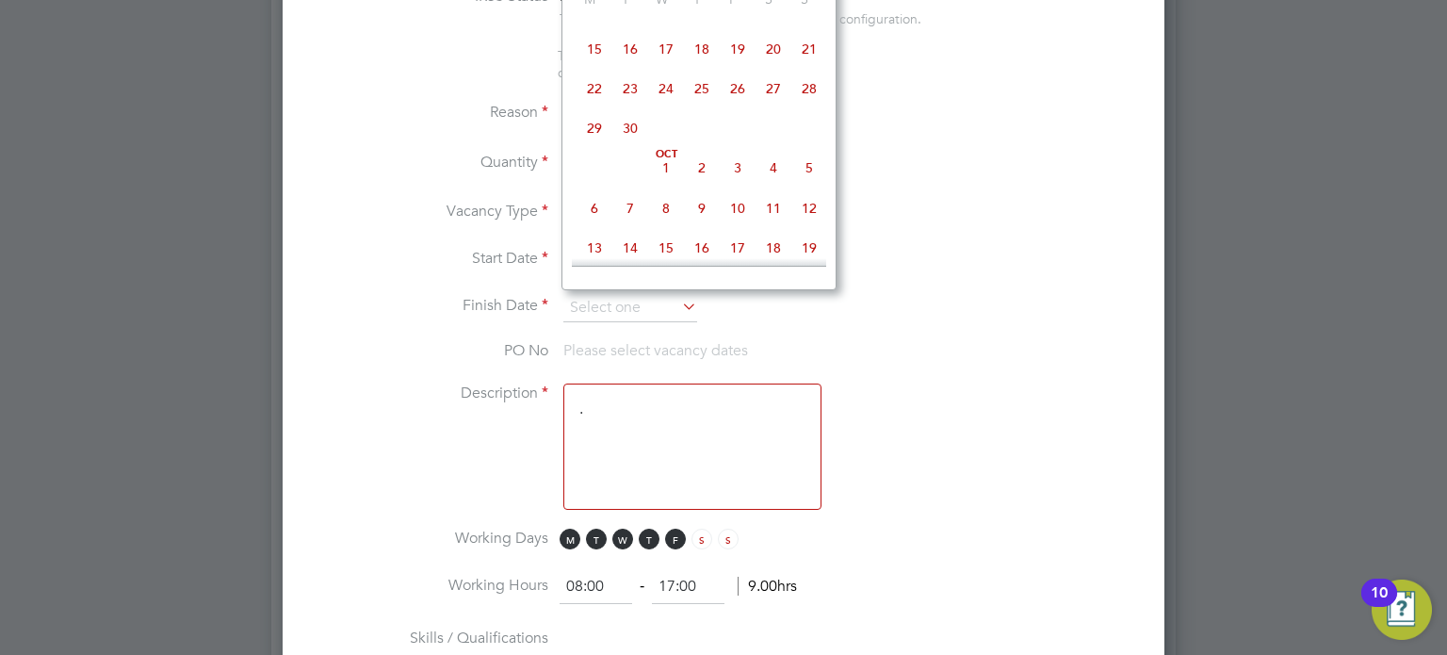
click at [741, 186] on span "3" at bounding box center [738, 168] width 36 height 36
type input "[DATE]"
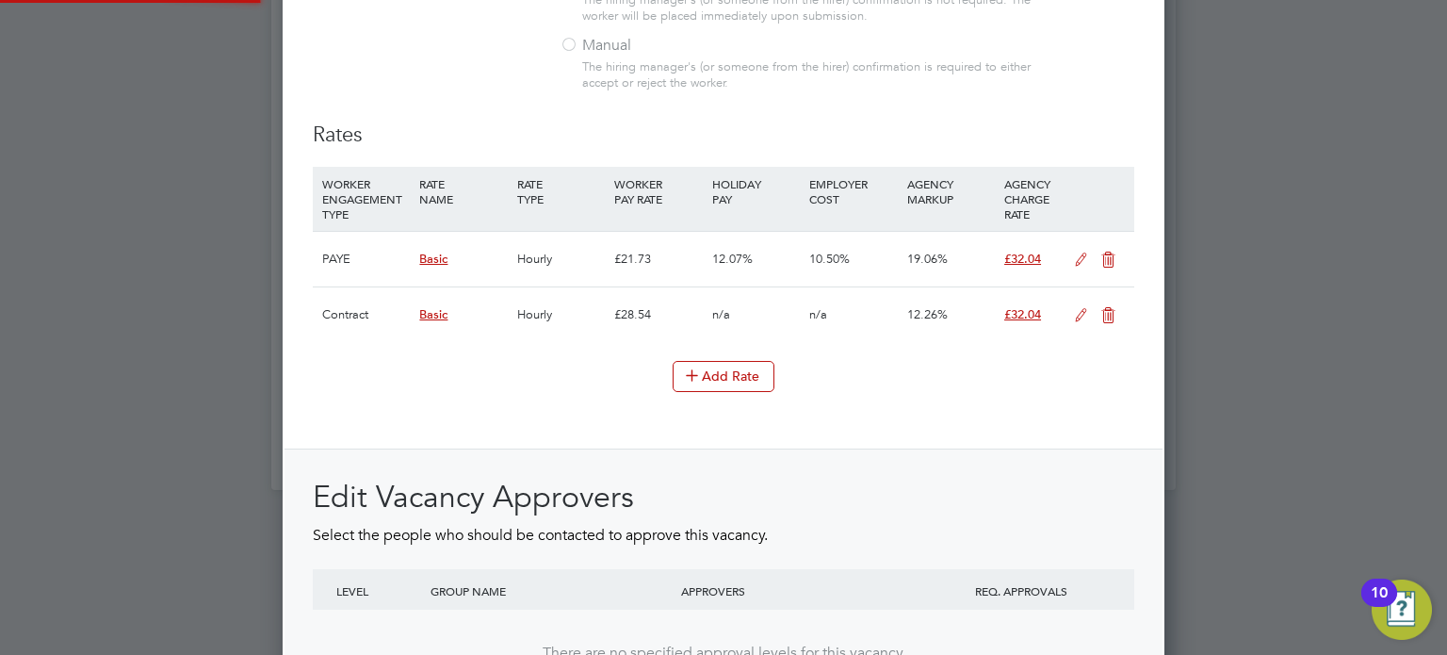
scroll to position [2559, 0]
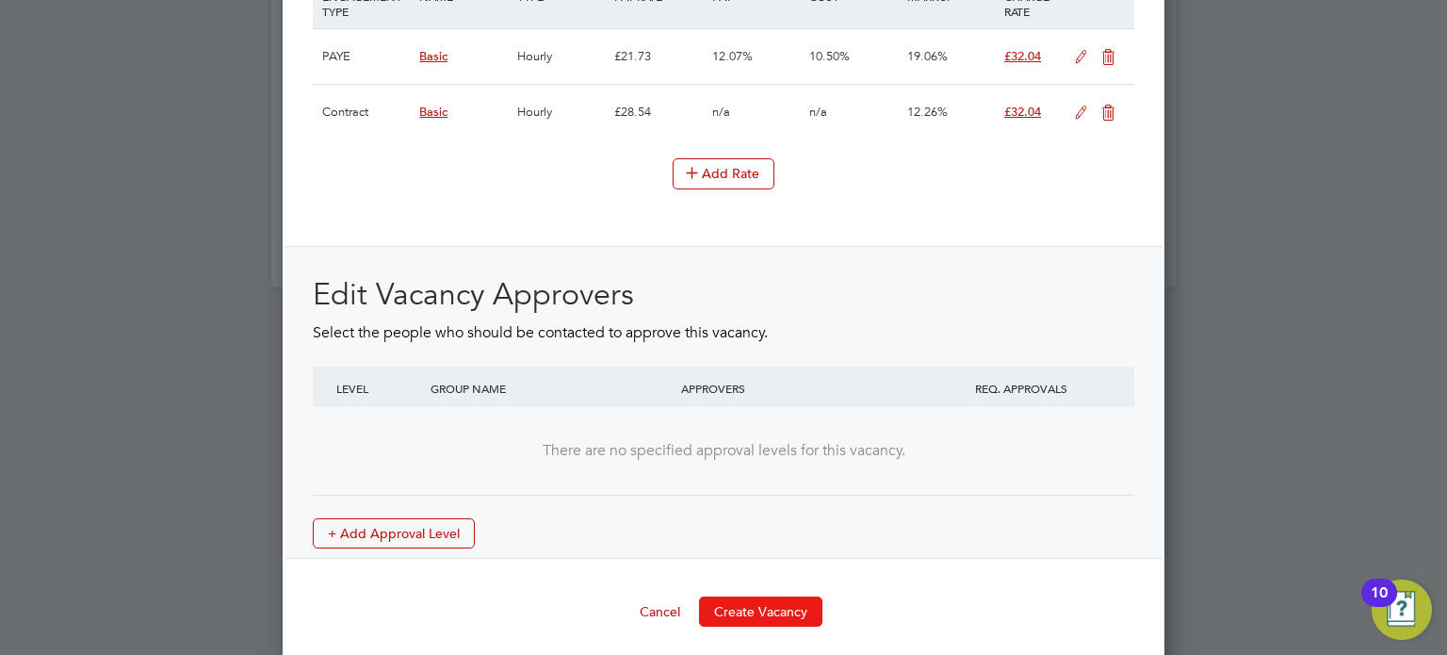
click at [756, 596] on button "Create Vacancy" at bounding box center [760, 611] width 123 height 30
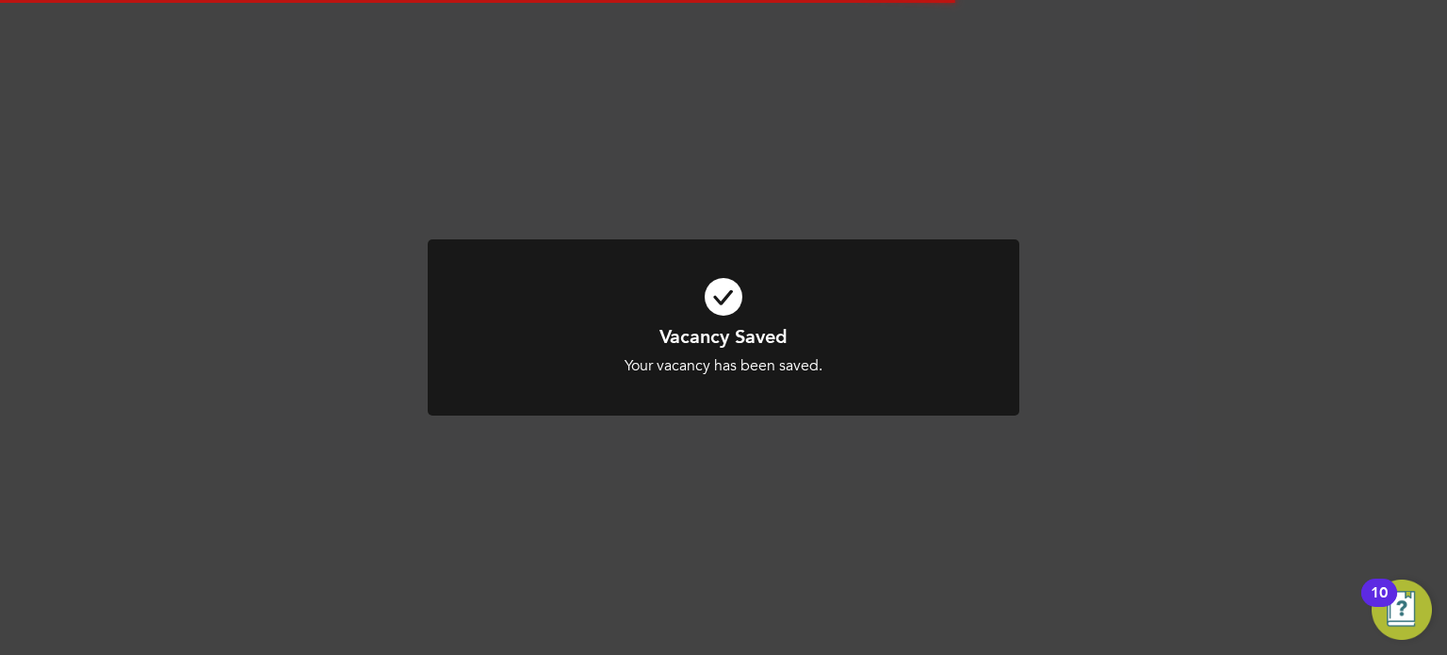
click at [1365, 378] on div "Vacancy Saved Your vacancy has been saved. Cancel Okay" at bounding box center [723, 327] width 1447 height 655
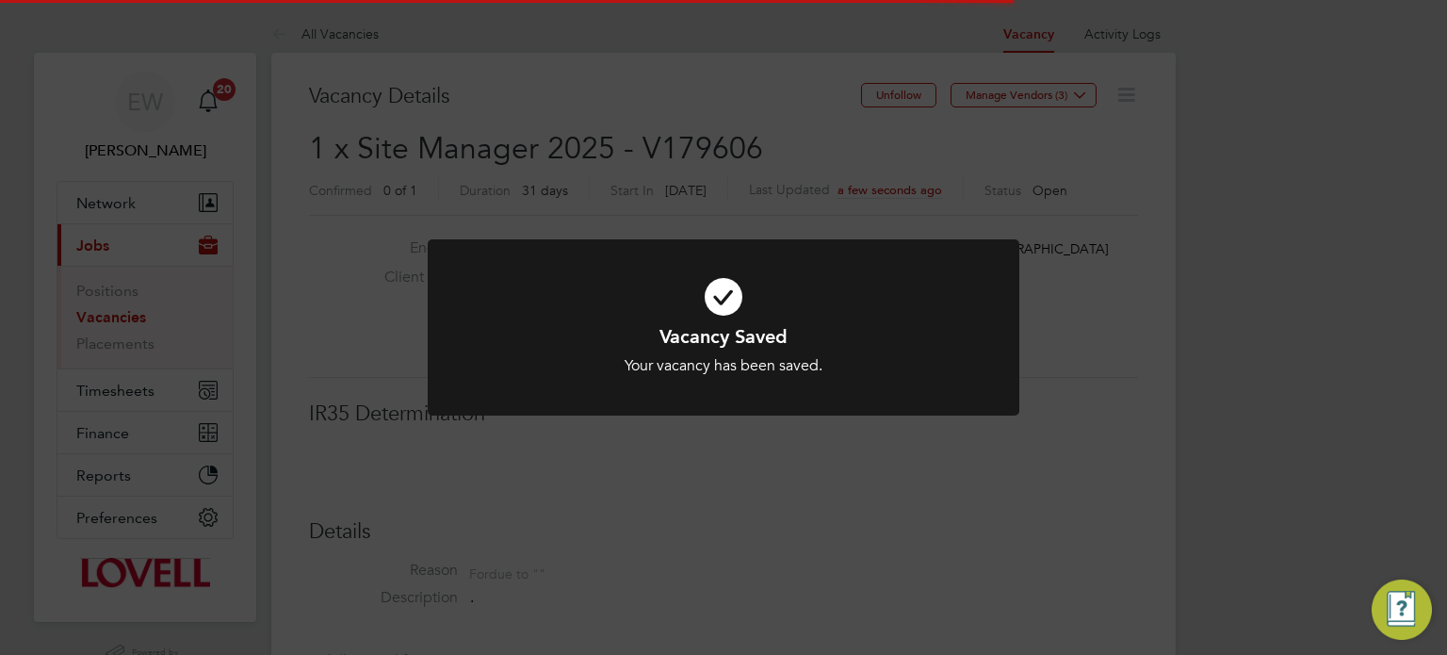
scroll to position [9, 8]
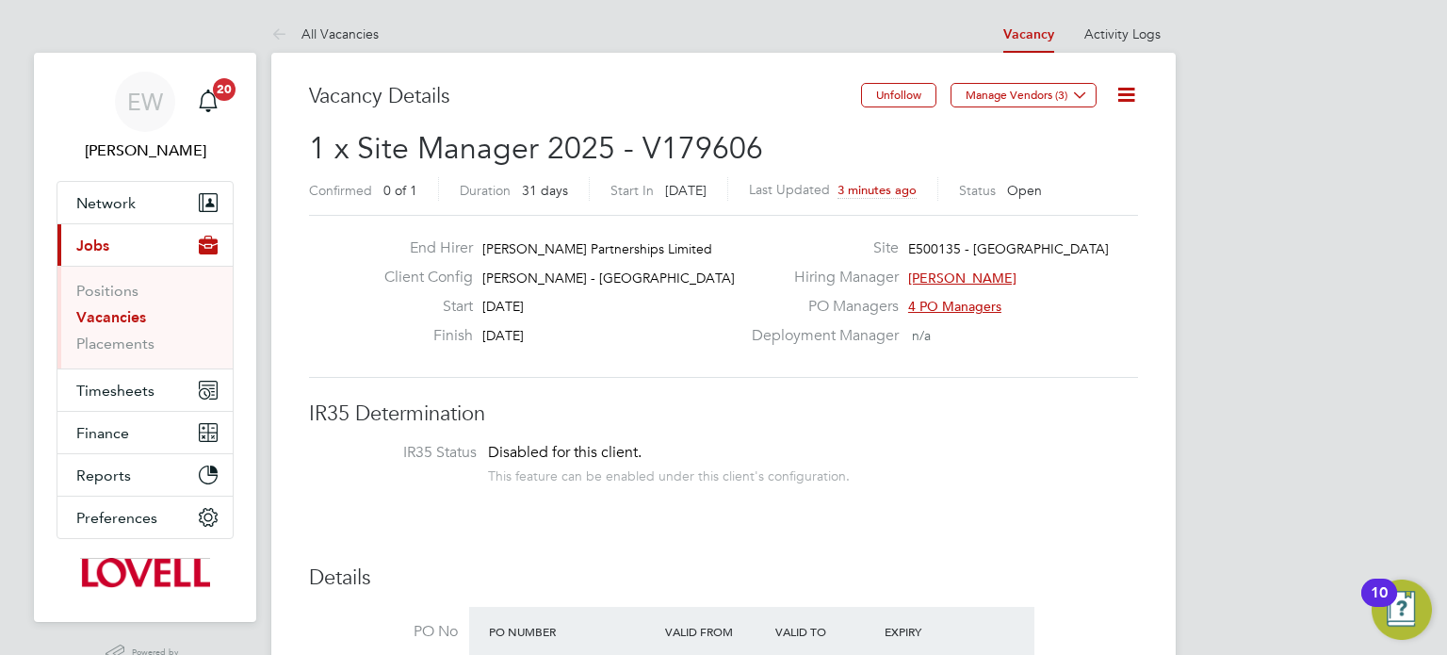
click at [119, 325] on li "Vacancies" at bounding box center [146, 321] width 141 height 26
click at [120, 320] on link "Vacancies" at bounding box center [111, 317] width 70 height 18
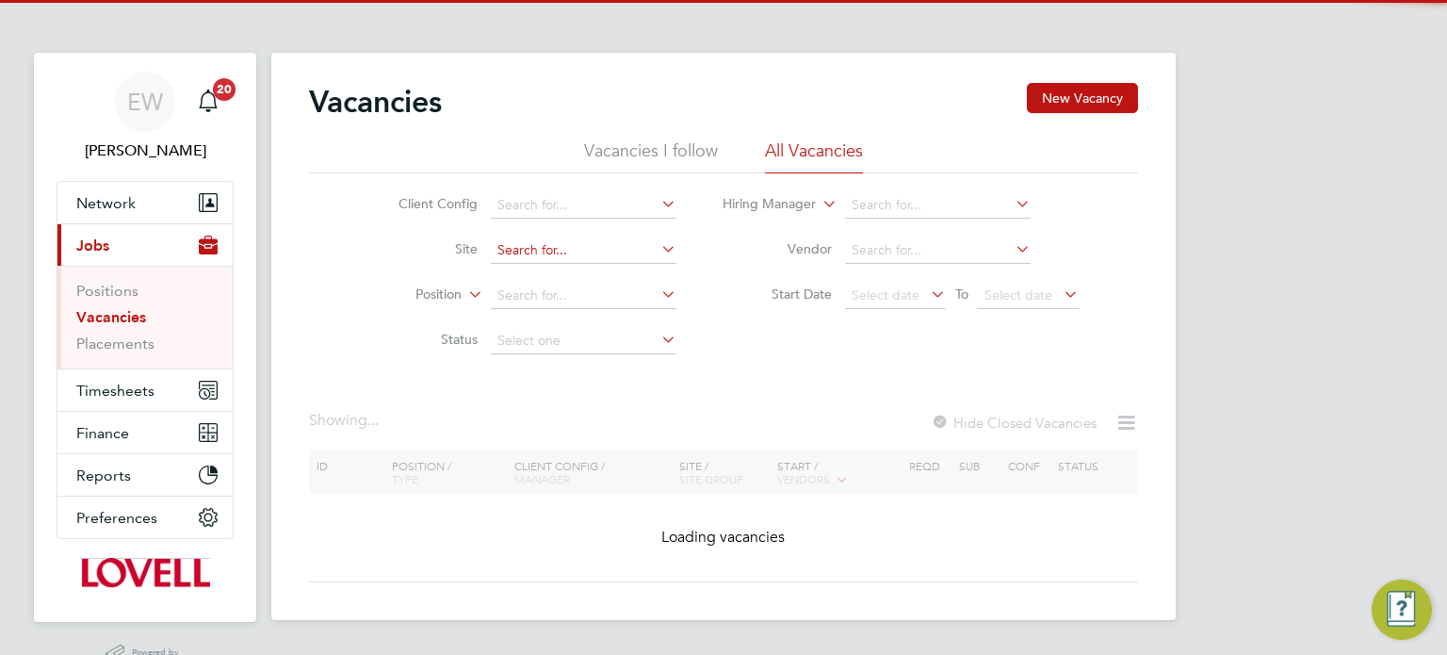
click at [588, 255] on input at bounding box center [584, 250] width 186 height 26
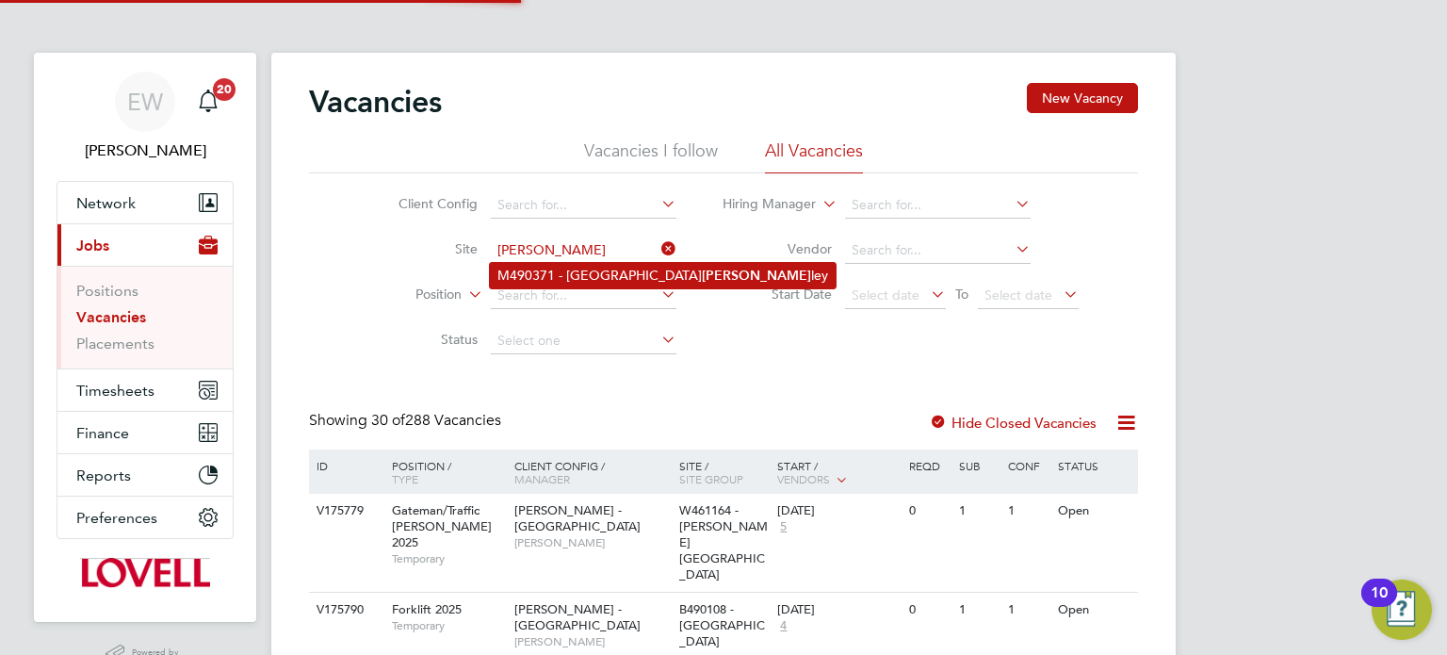
click at [588, 275] on li "M490371 - [GEOGRAPHIC_DATA][PERSON_NAME] [PERSON_NAME]" at bounding box center [663, 275] width 346 height 25
type input "M490371 - [GEOGRAPHIC_DATA]"
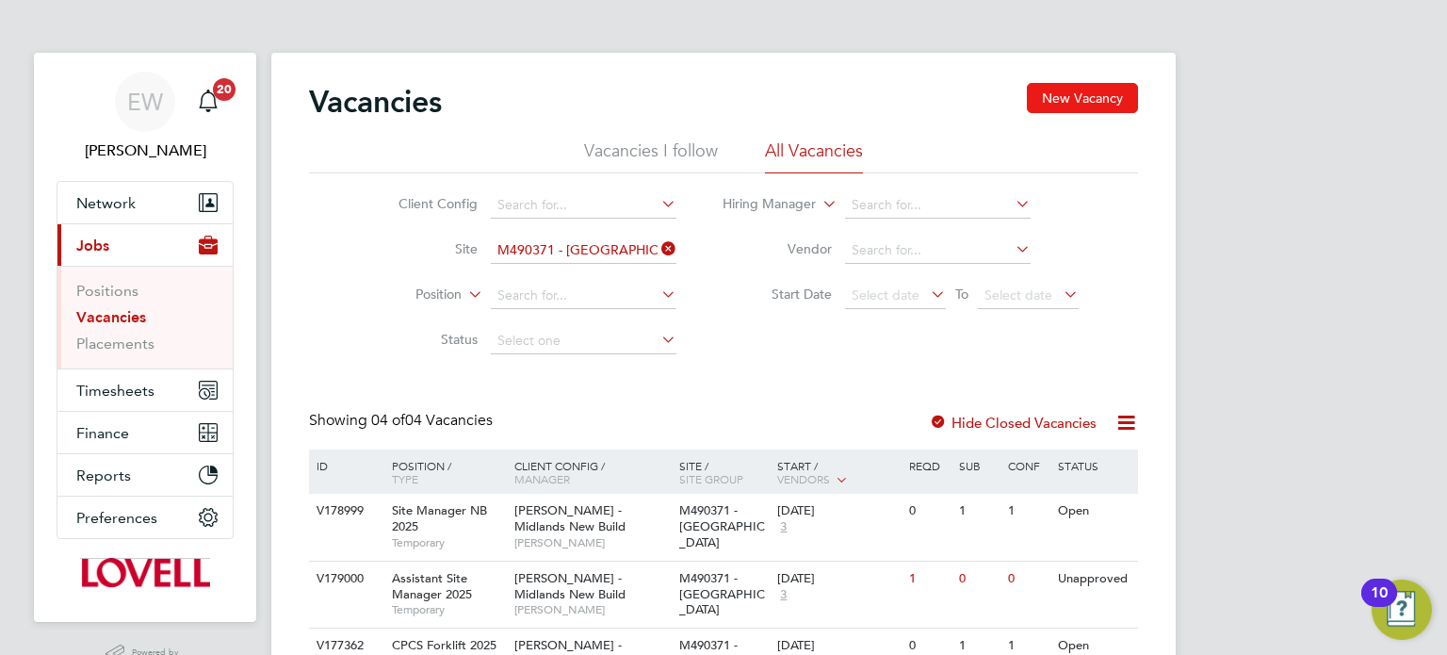
click at [1051, 104] on button "New Vacancy" at bounding box center [1082, 98] width 111 height 30
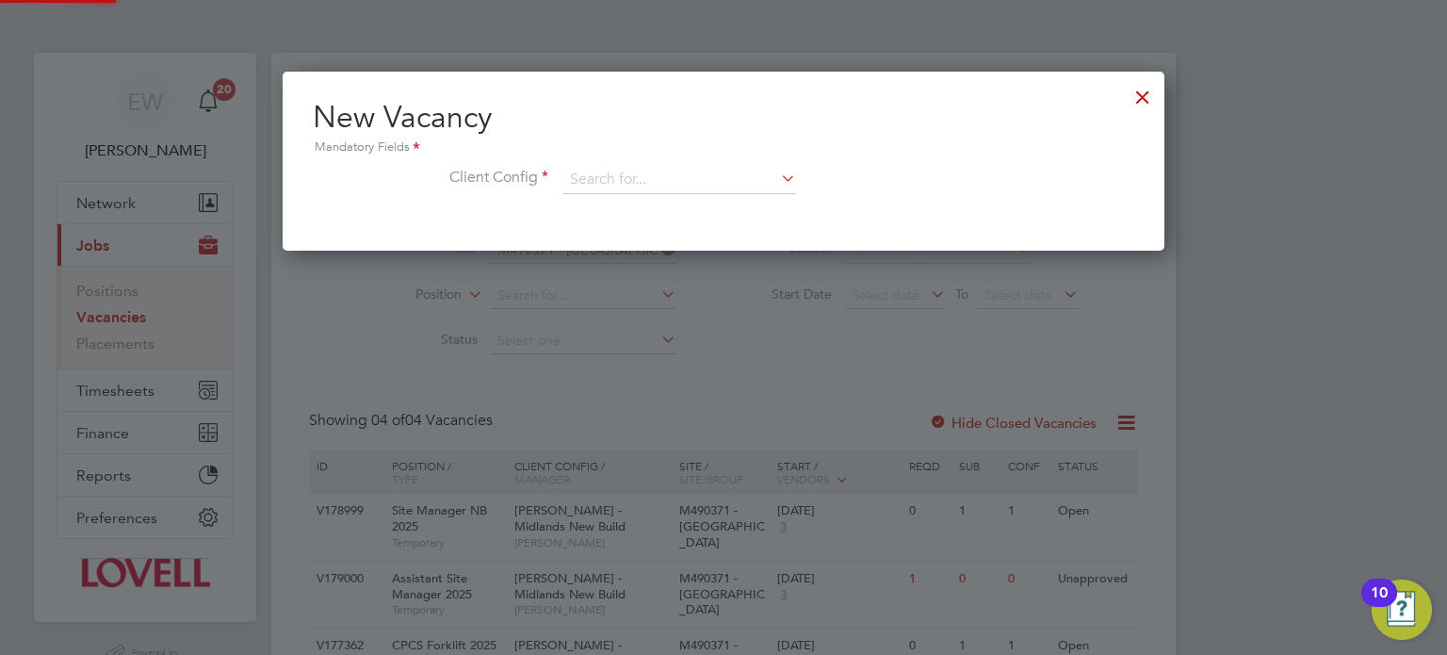
scroll to position [178, 883]
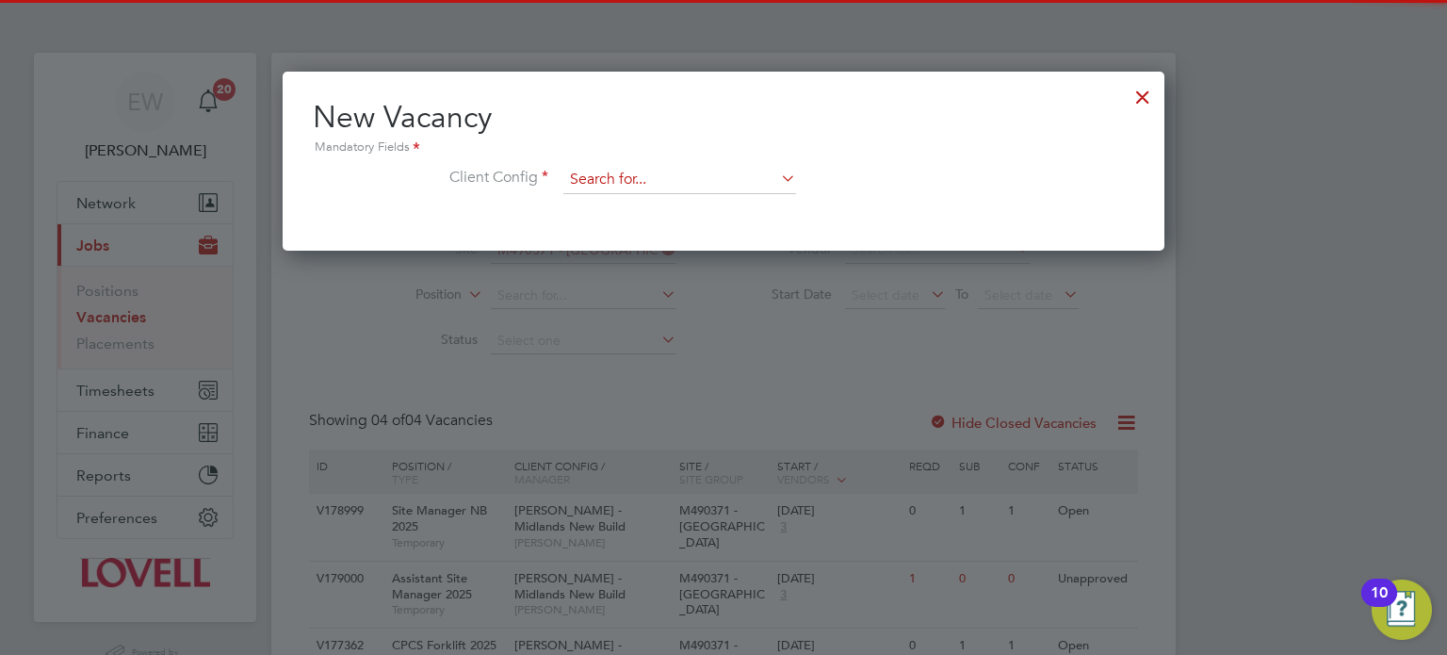
click at [616, 182] on input at bounding box center [679, 180] width 233 height 28
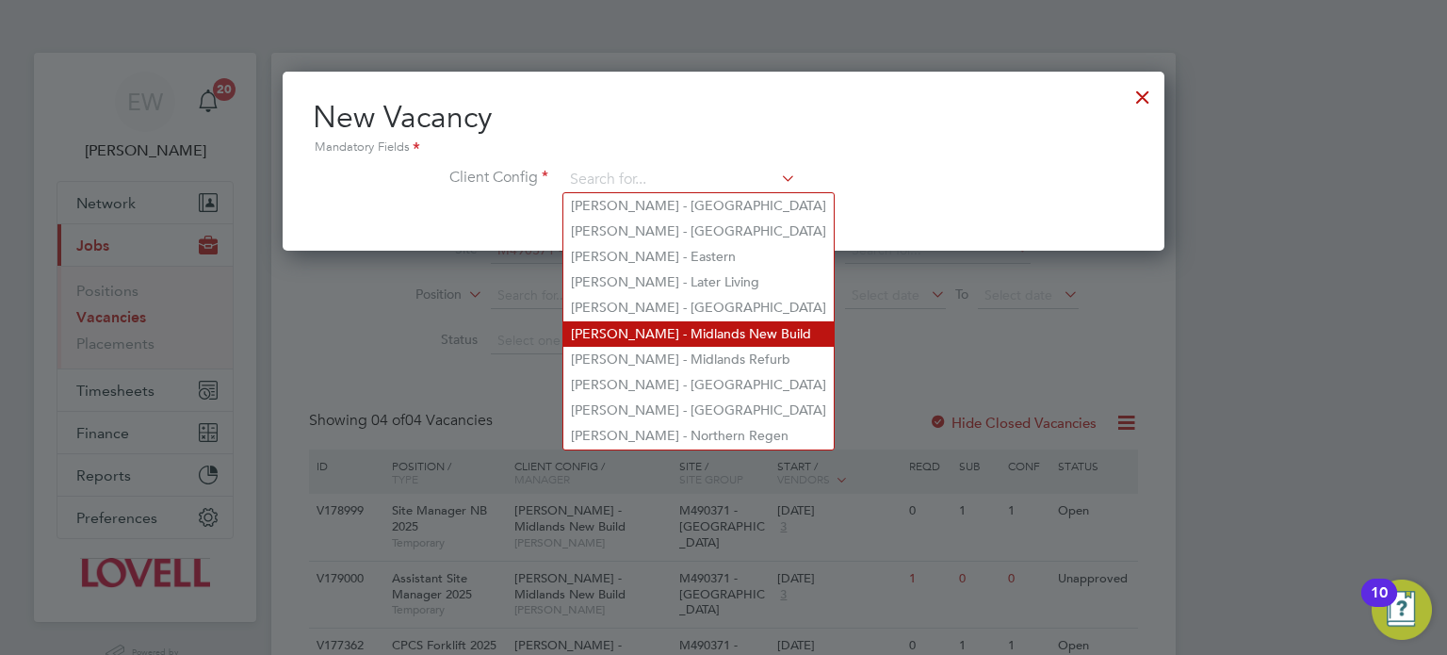
click at [701, 329] on li "[PERSON_NAME] - Midlands New Build" at bounding box center [698, 333] width 270 height 25
type input "[PERSON_NAME] - Midlands New Build"
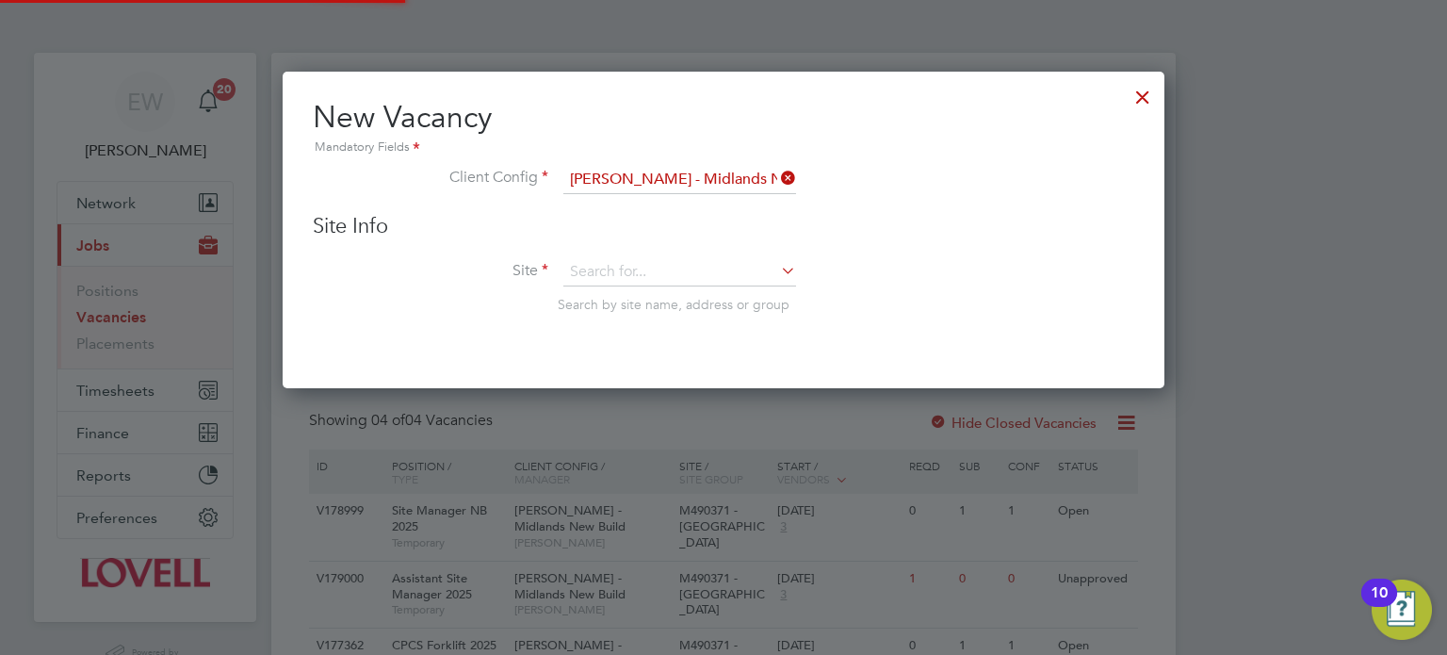
scroll to position [317, 883]
click at [617, 271] on input at bounding box center [679, 272] width 233 height 28
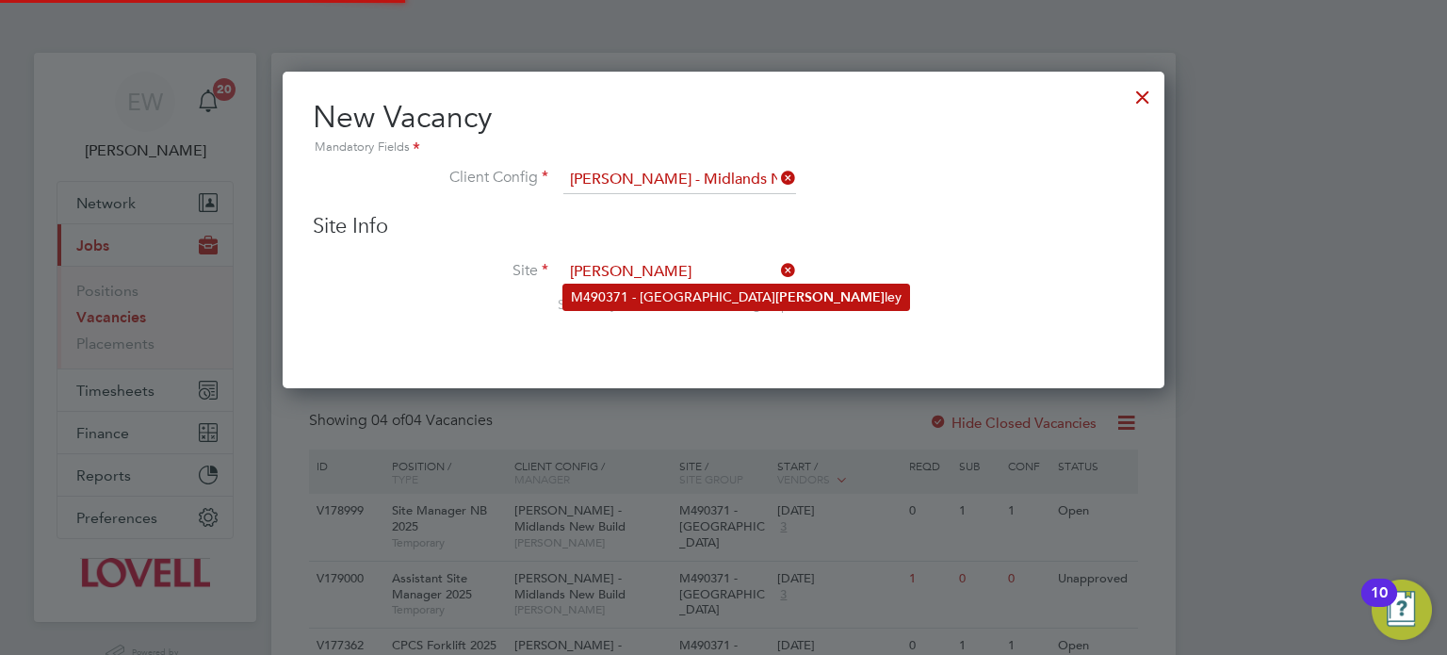
click at [654, 288] on li "M490371 - [GEOGRAPHIC_DATA][PERSON_NAME] [PERSON_NAME]" at bounding box center [736, 297] width 346 height 25
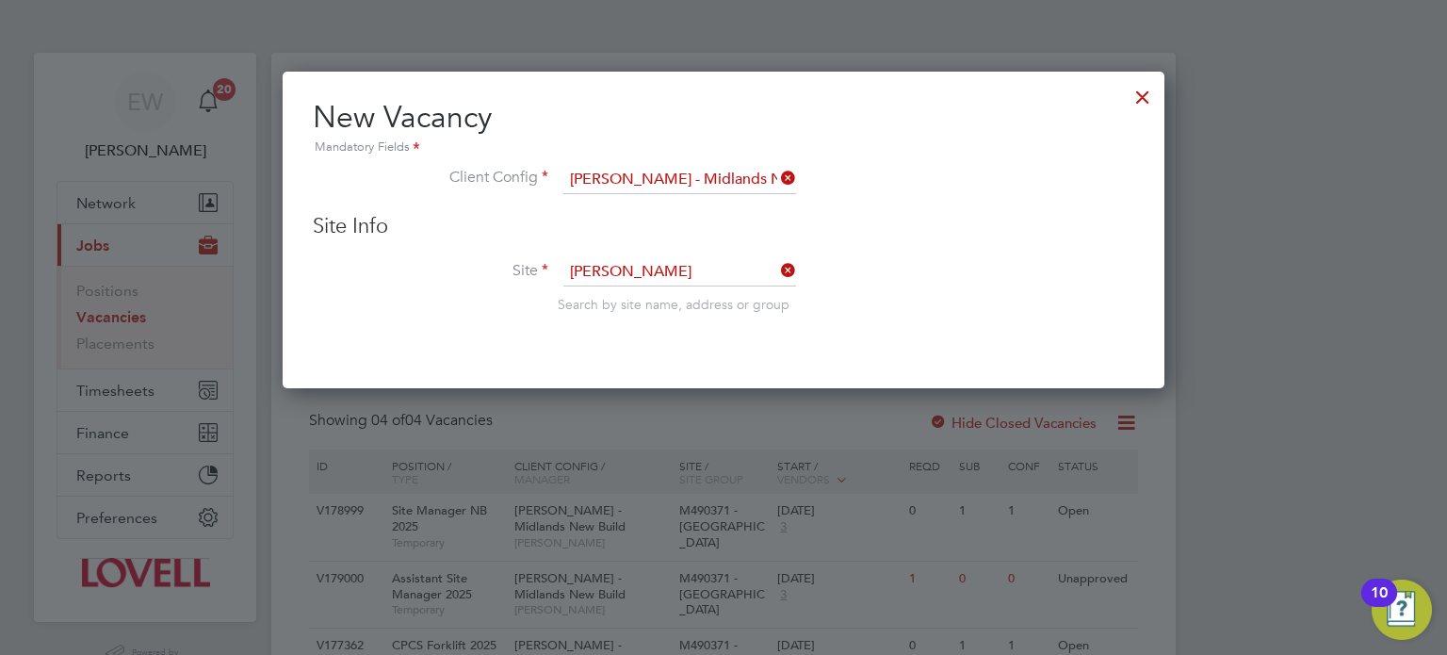
type input "M490371 - [GEOGRAPHIC_DATA]"
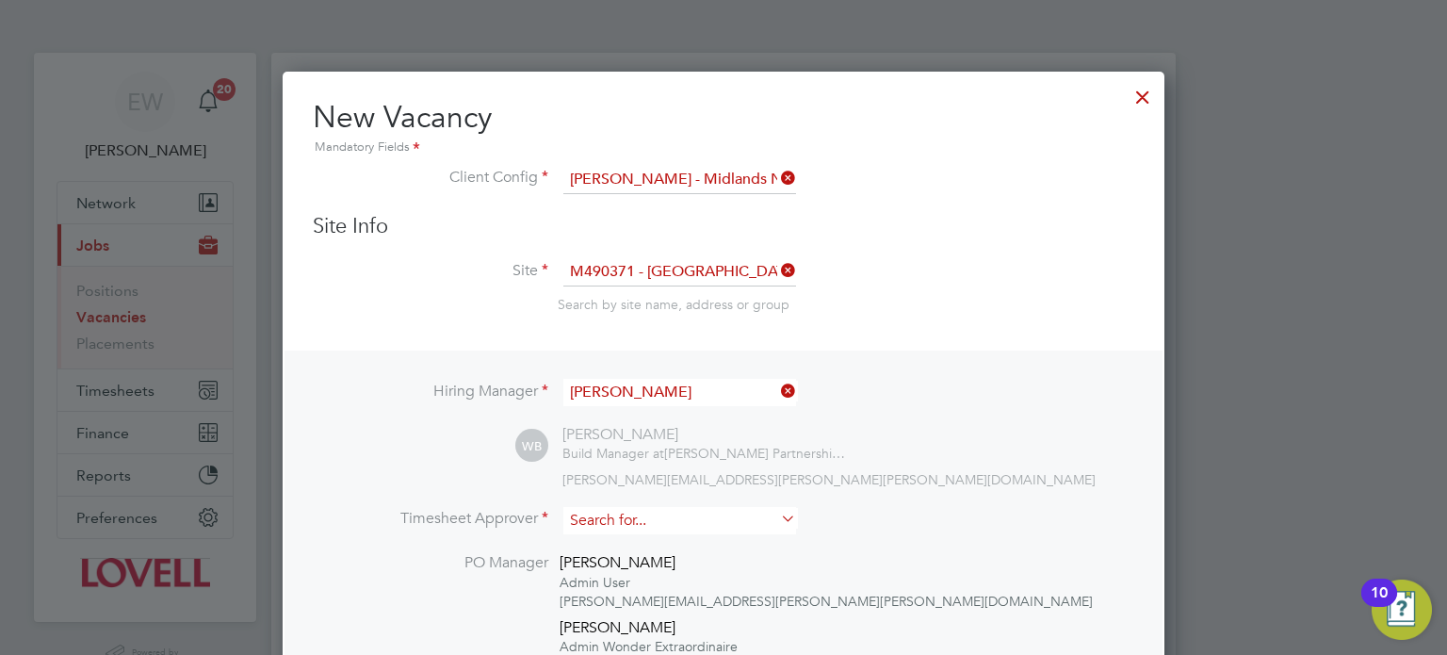
click at [652, 512] on input at bounding box center [679, 520] width 233 height 27
type input "n"
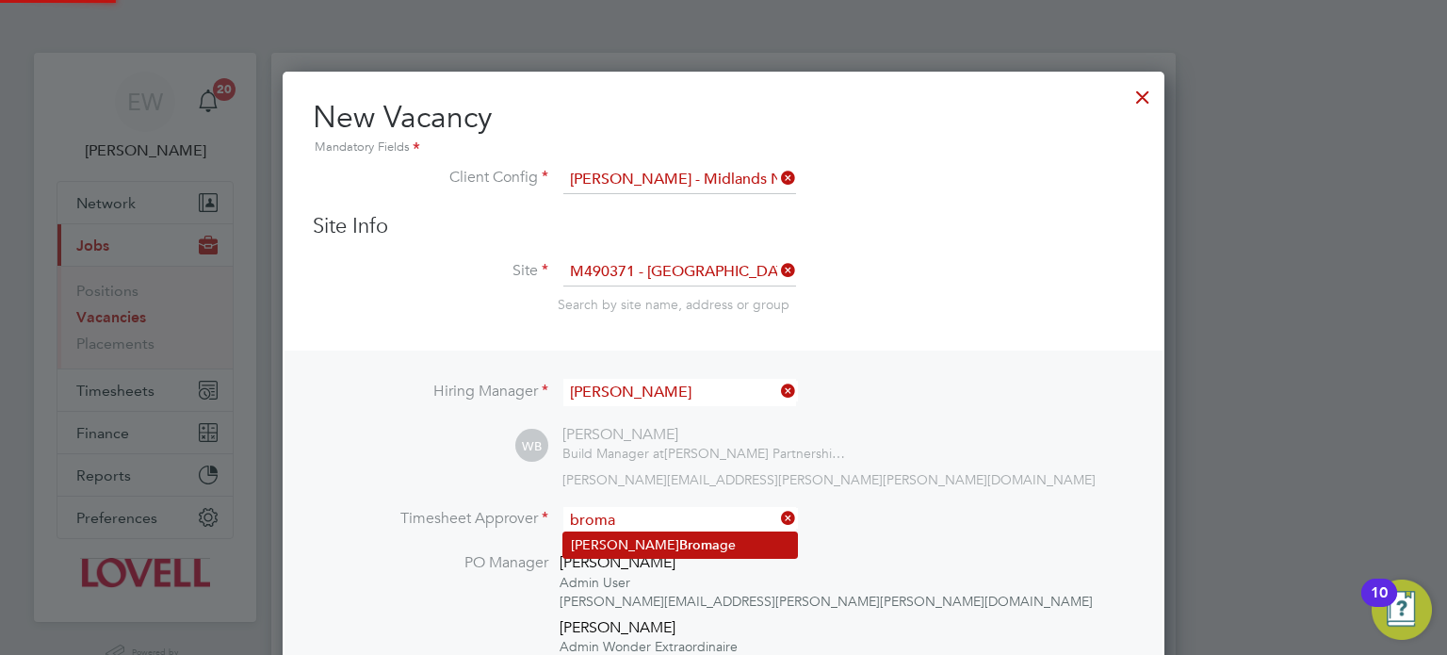
click at [677, 543] on li "[PERSON_NAME] ge" at bounding box center [680, 544] width 234 height 25
type input "[PERSON_NAME]"
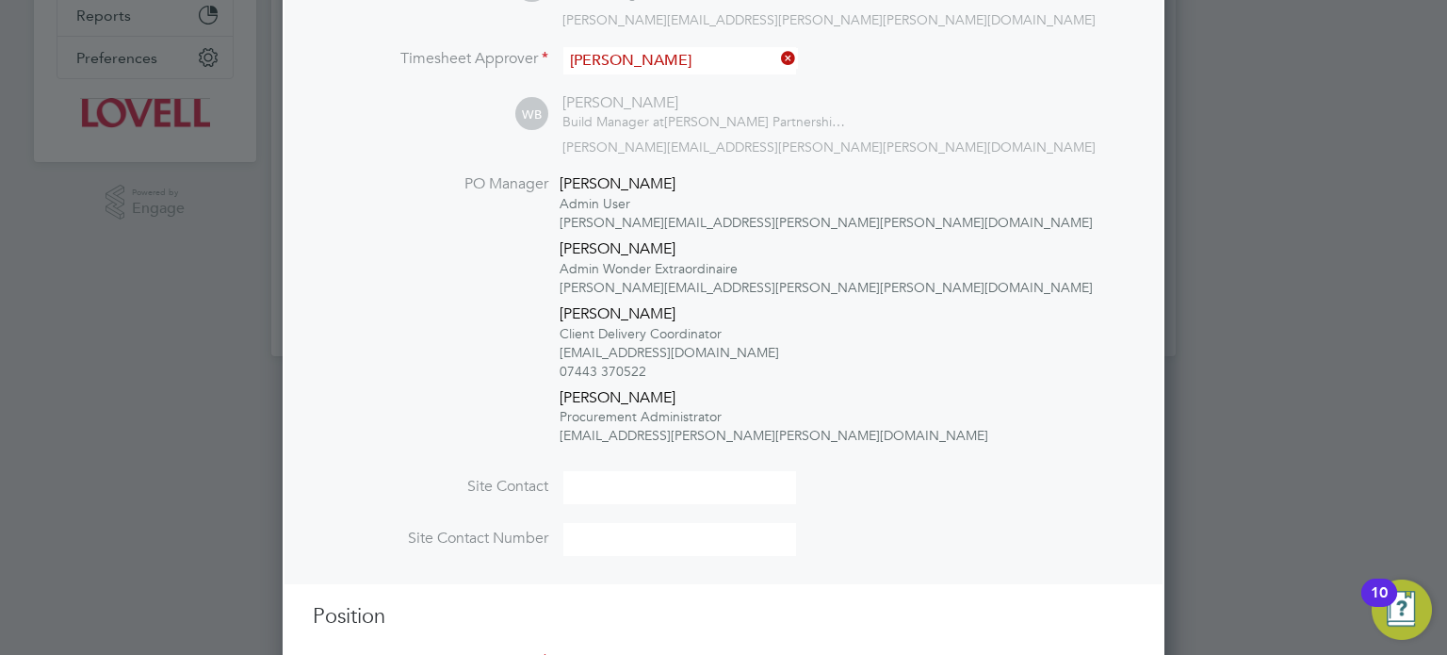
scroll to position [537, 0]
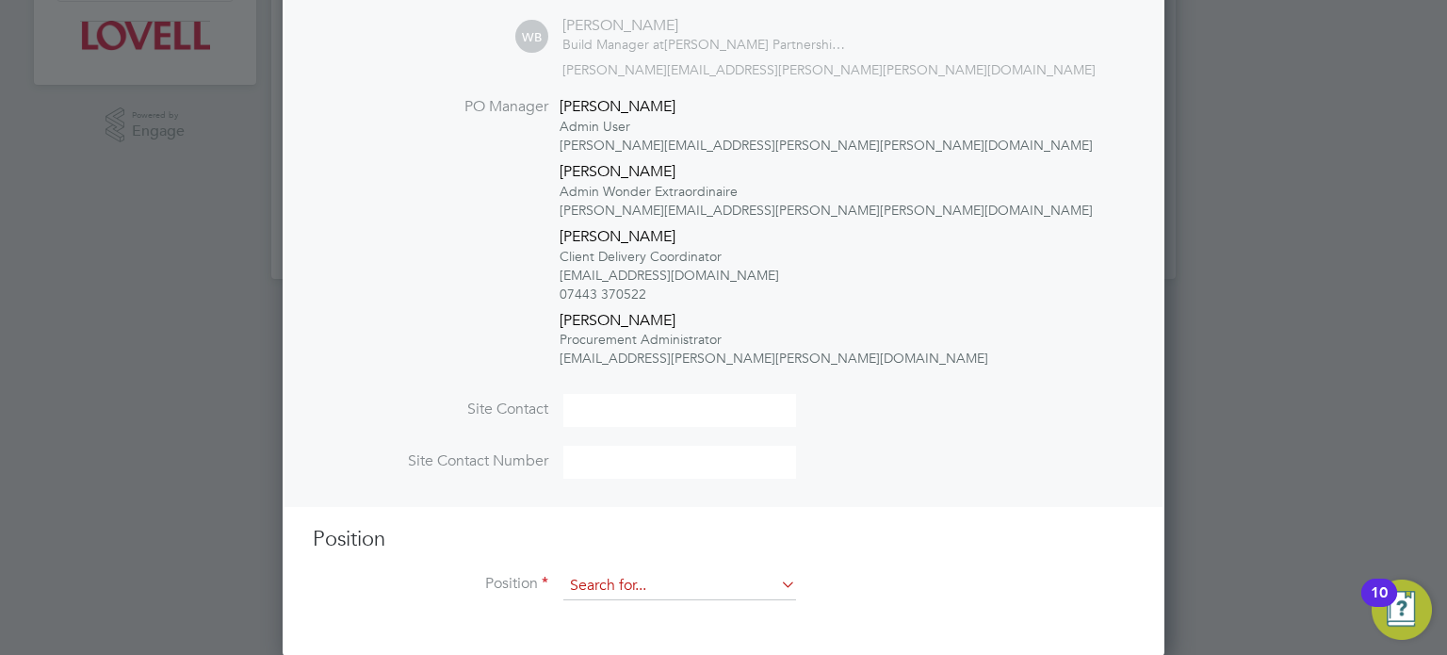
click at [641, 592] on input at bounding box center [679, 586] width 233 height 28
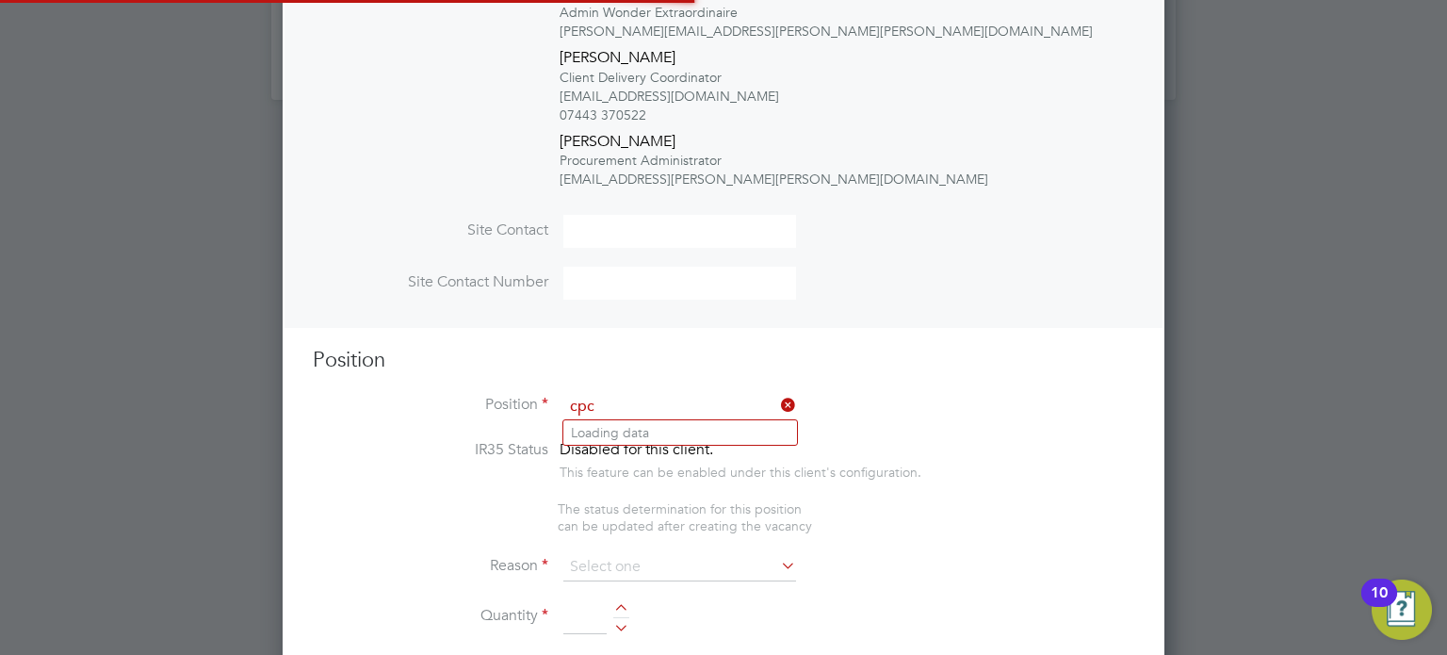
scroll to position [3166, 883]
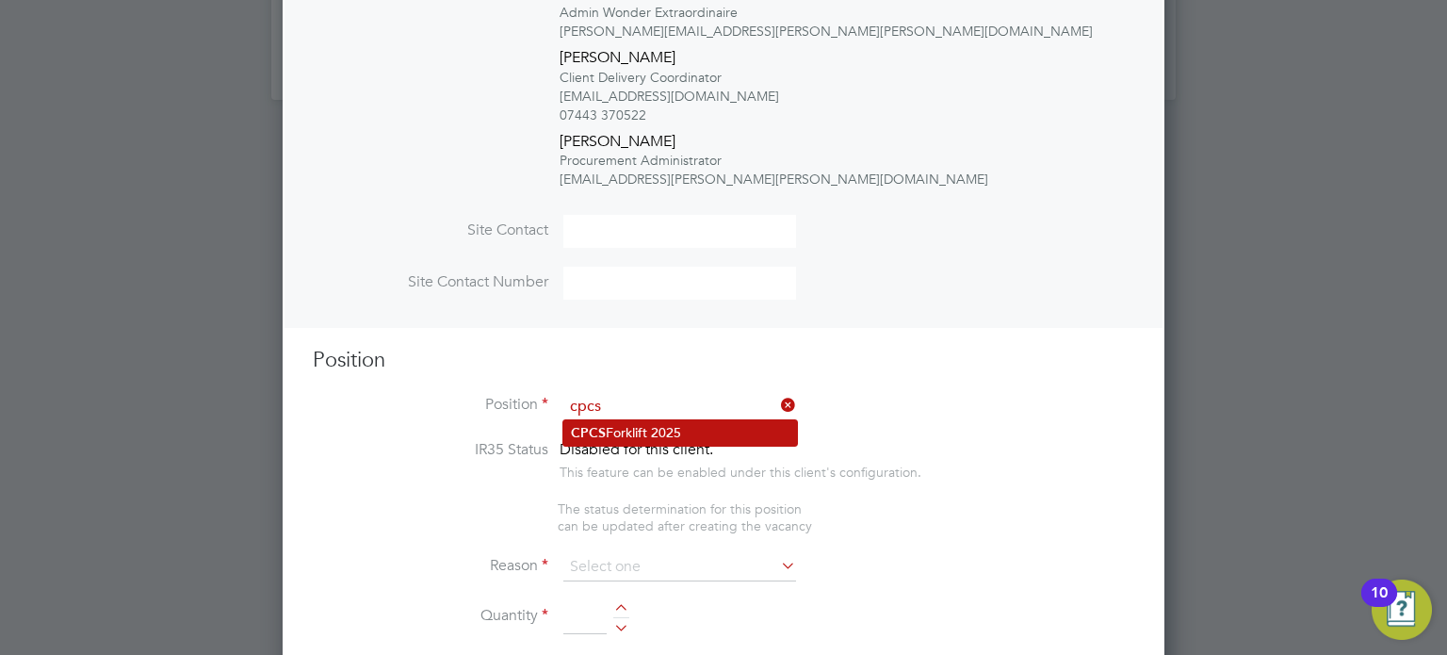
click at [693, 432] on li "CPCS Forklift 2025" at bounding box center [680, 432] width 234 height 25
type input "CPCS Forklift 2025"
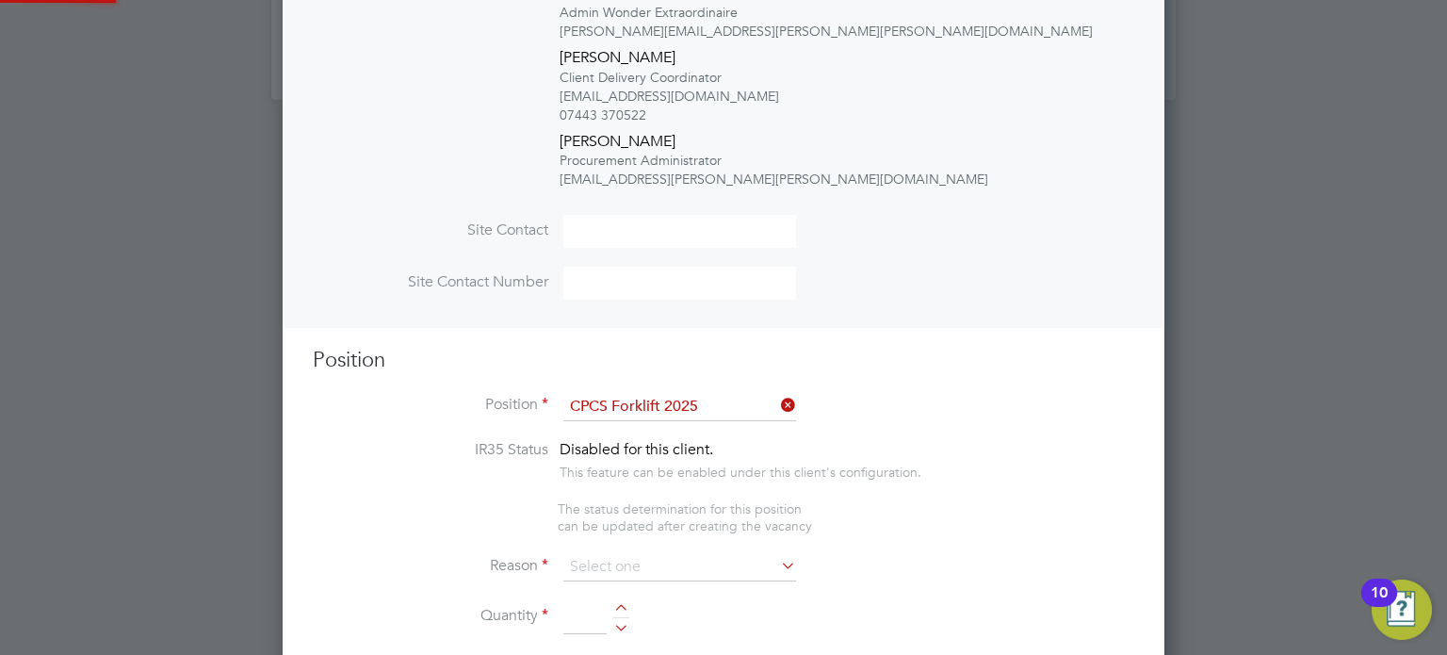
type textarea "Full understanding of all aspects and responsibilities associated with the oper…"
click at [625, 562] on input at bounding box center [679, 567] width 233 height 28
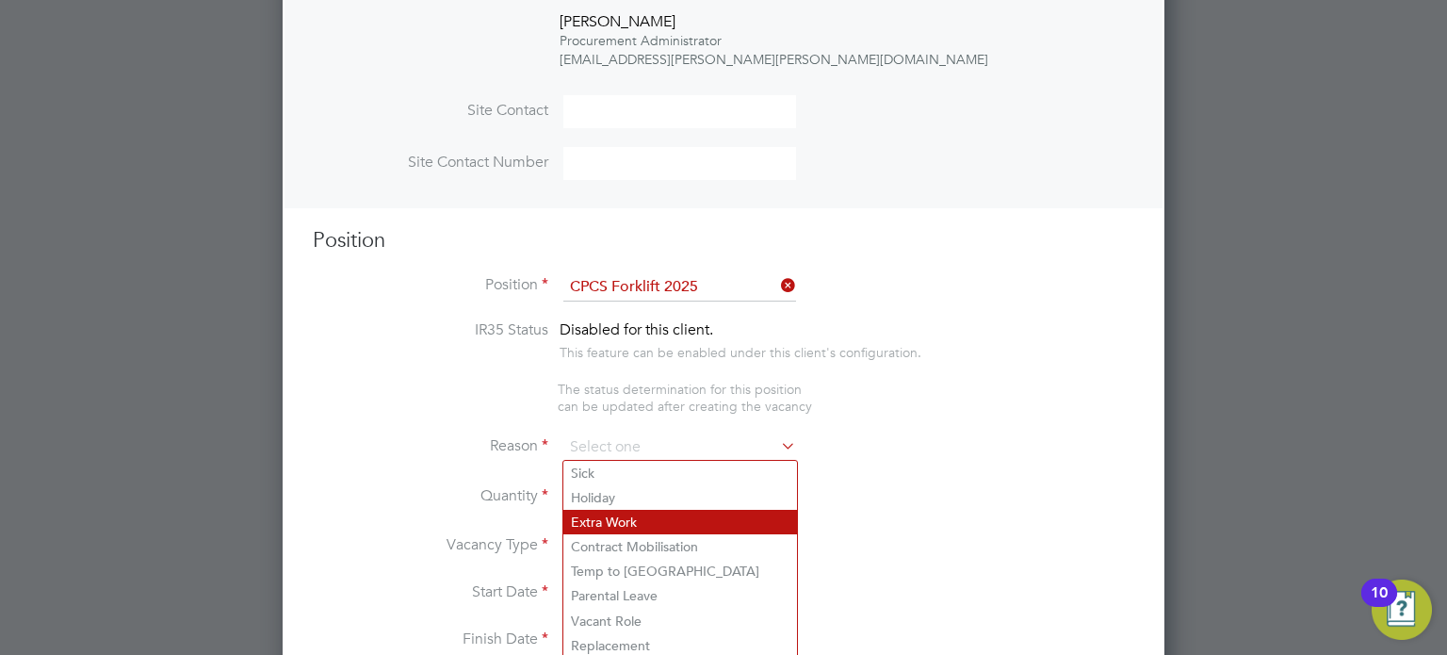
click at [618, 517] on li "Extra Work" at bounding box center [680, 522] width 234 height 24
type input "Extra Work"
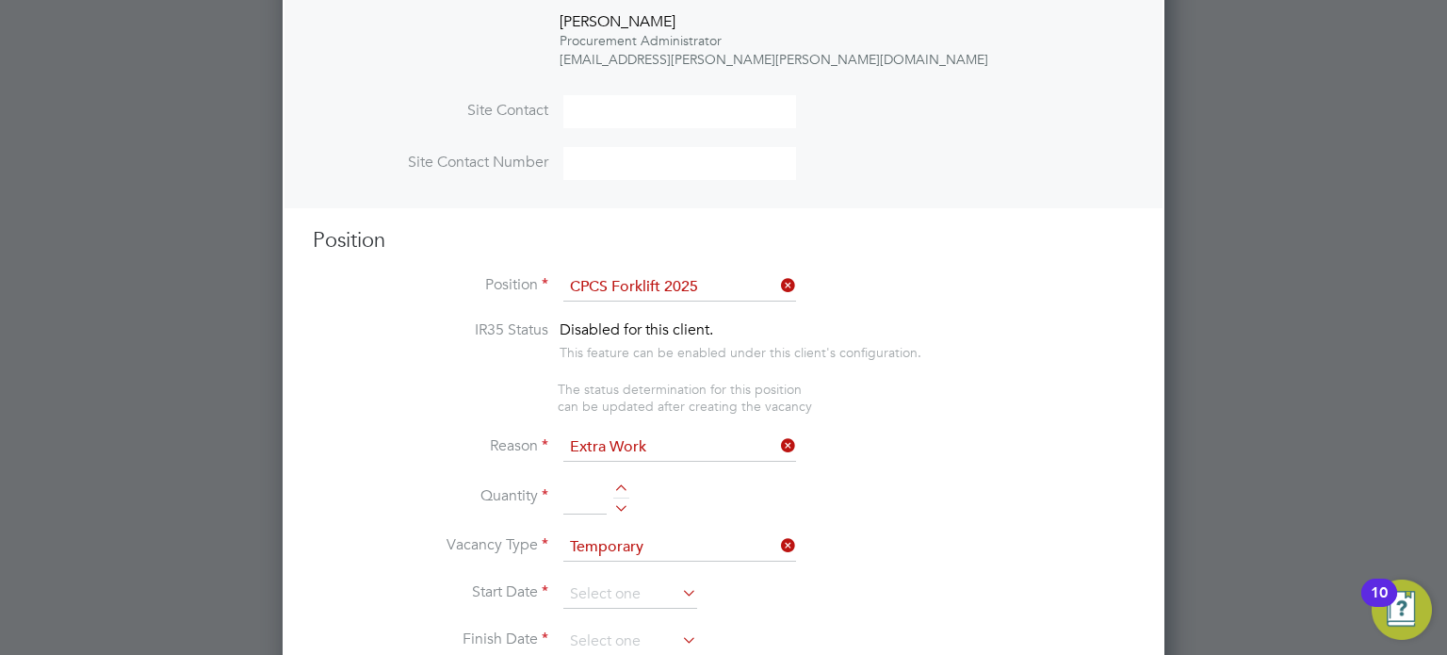
click at [614, 505] on div at bounding box center [621, 504] width 16 height 13
type input "1"
click at [587, 582] on input at bounding box center [630, 594] width 134 height 28
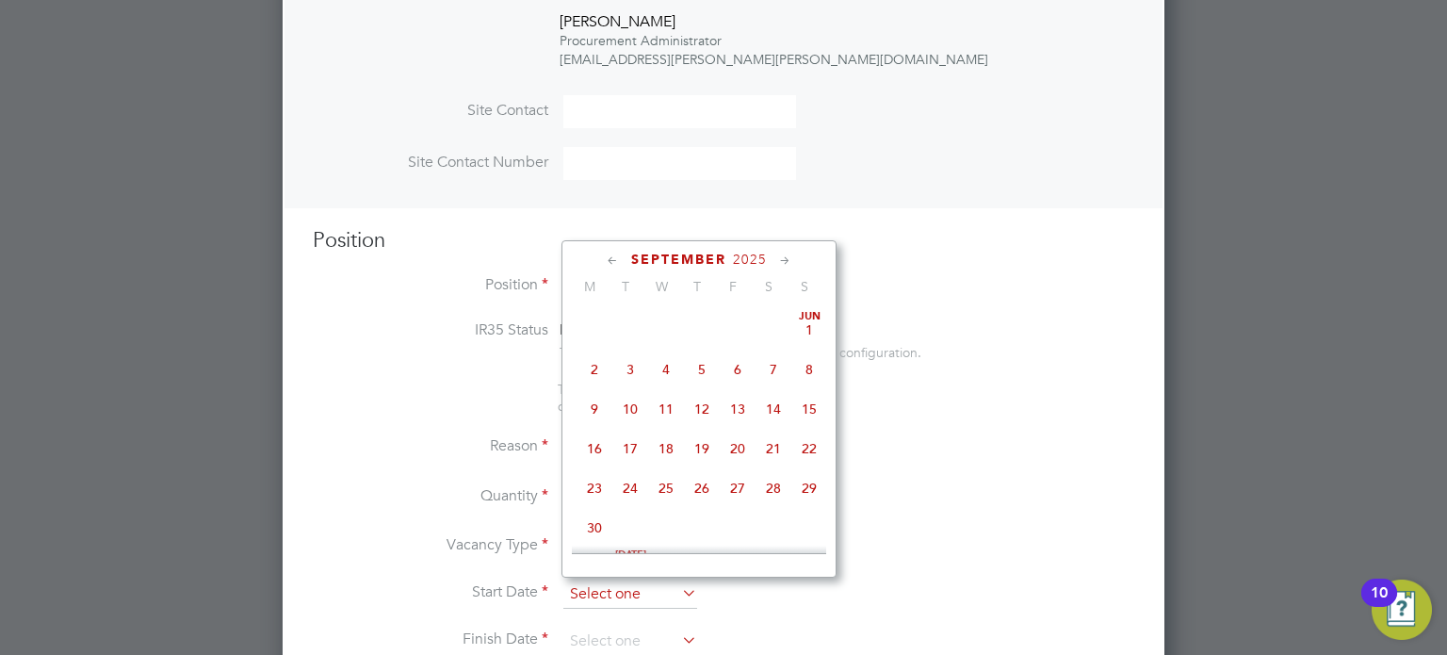
scroll to position [586, 0]
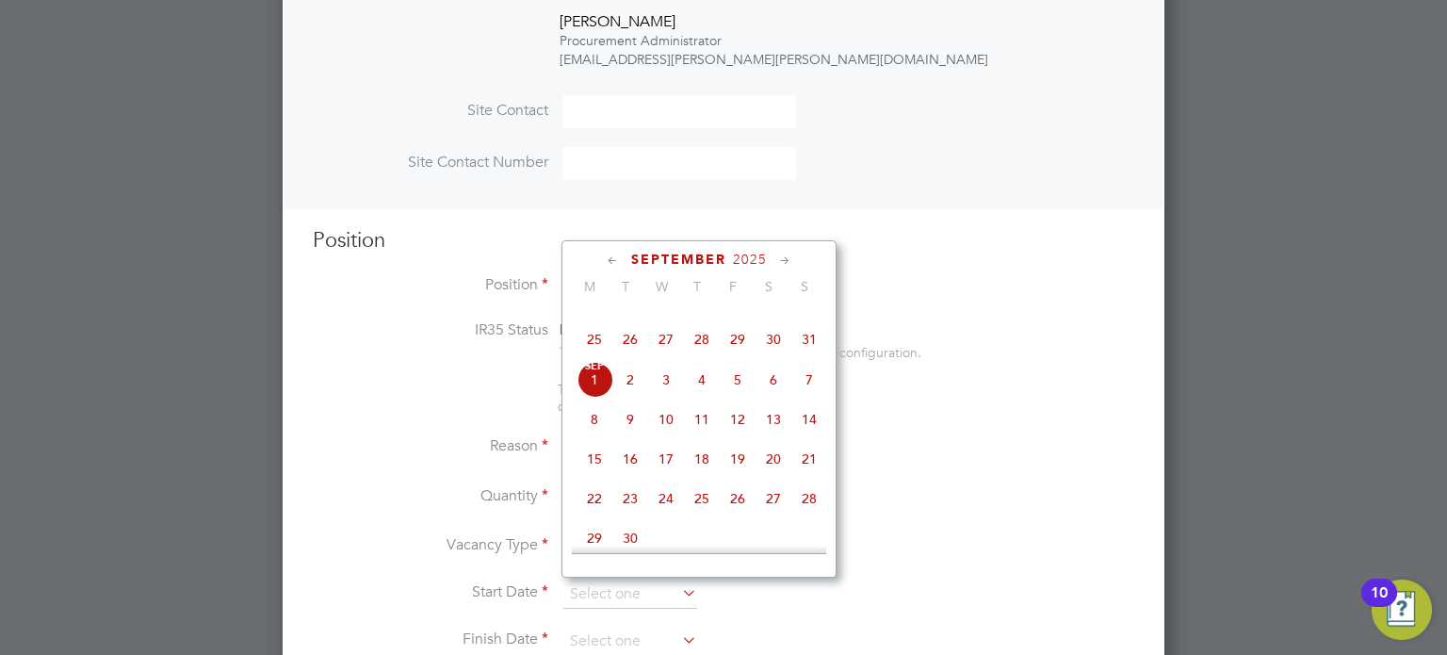
click at [671, 398] on span "3" at bounding box center [666, 380] width 36 height 36
type input "[DATE]"
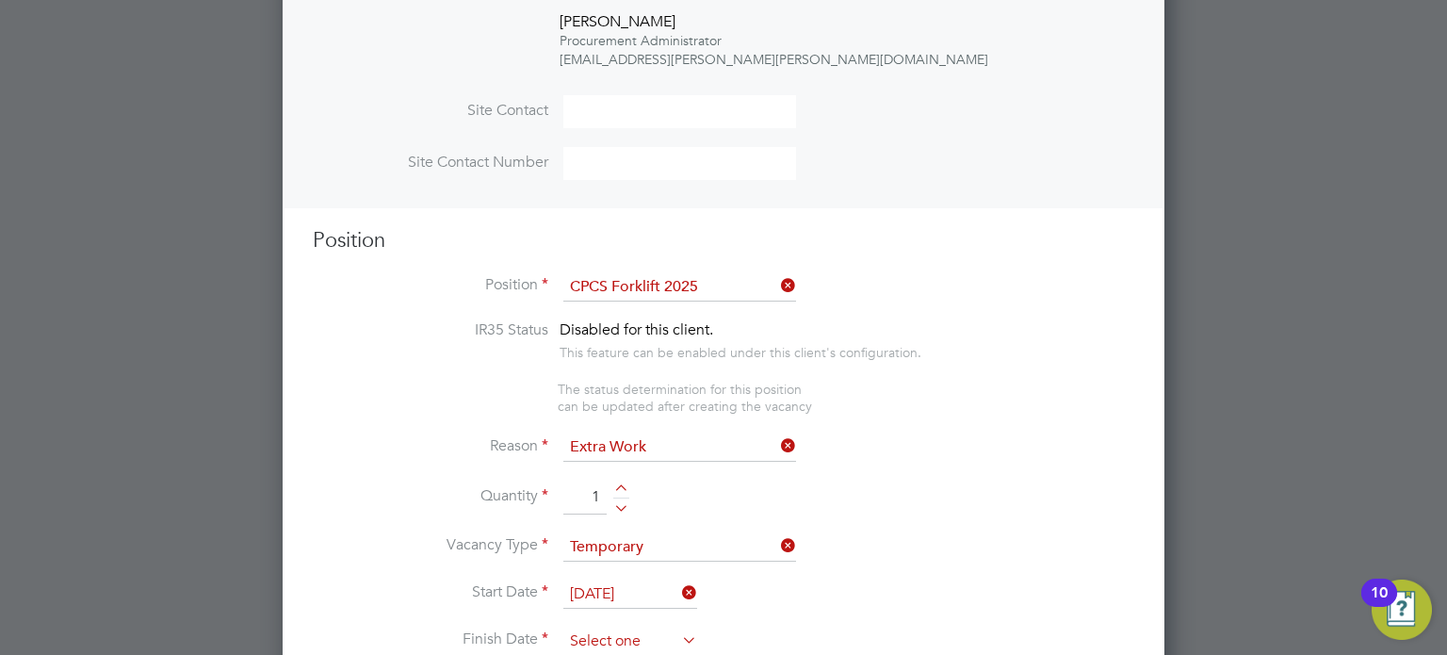
click at [623, 631] on input at bounding box center [630, 642] width 134 height 28
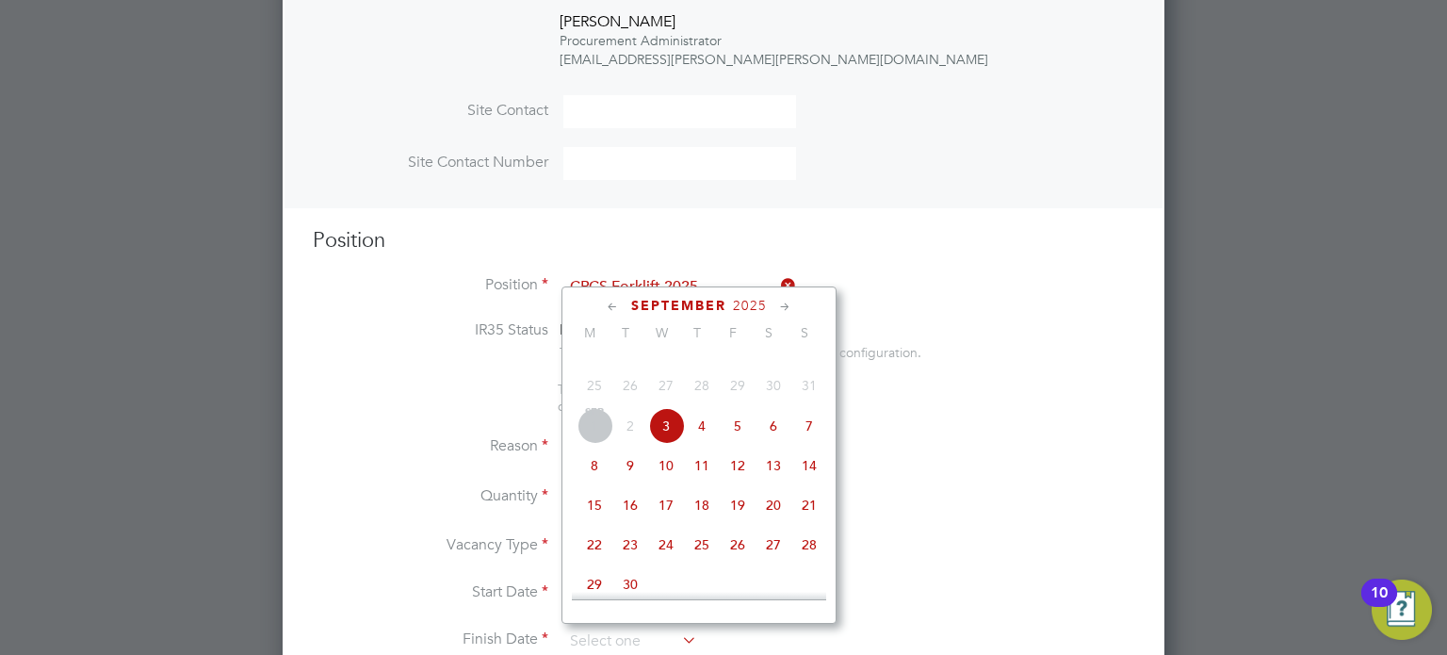
click at [734, 438] on span "5" at bounding box center [738, 426] width 36 height 36
type input "[DATE]"
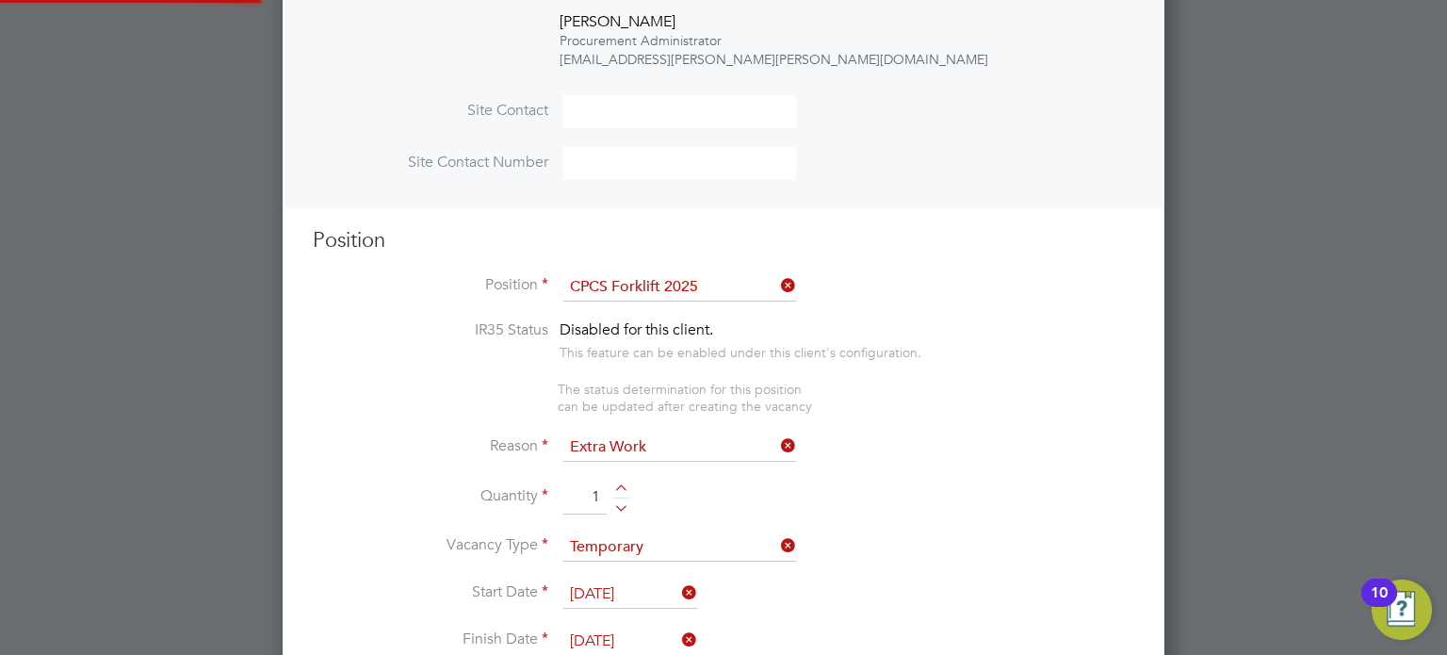
scroll to position [9, 9]
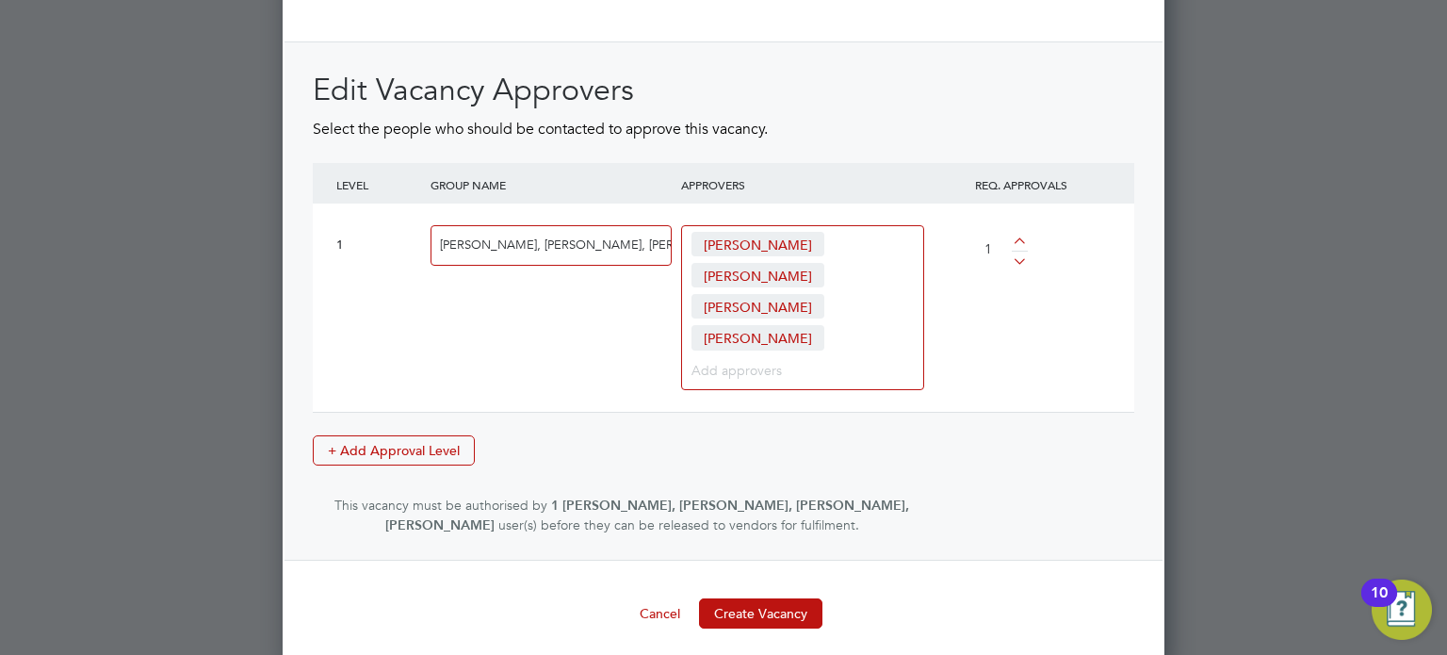
click at [772, 598] on button "Create Vacancy" at bounding box center [760, 613] width 123 height 30
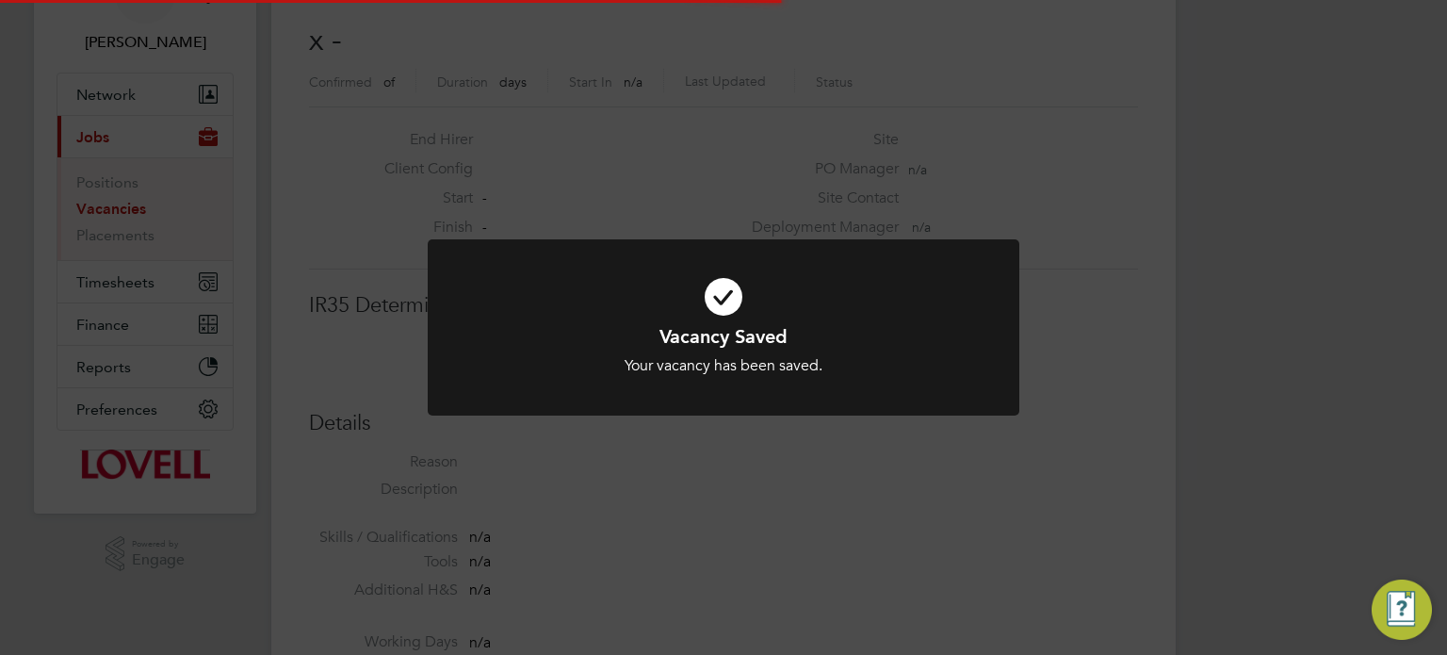
click at [1236, 419] on div "Vacancy Saved Your vacancy has been saved. Cancel Okay" at bounding box center [723, 327] width 1447 height 655
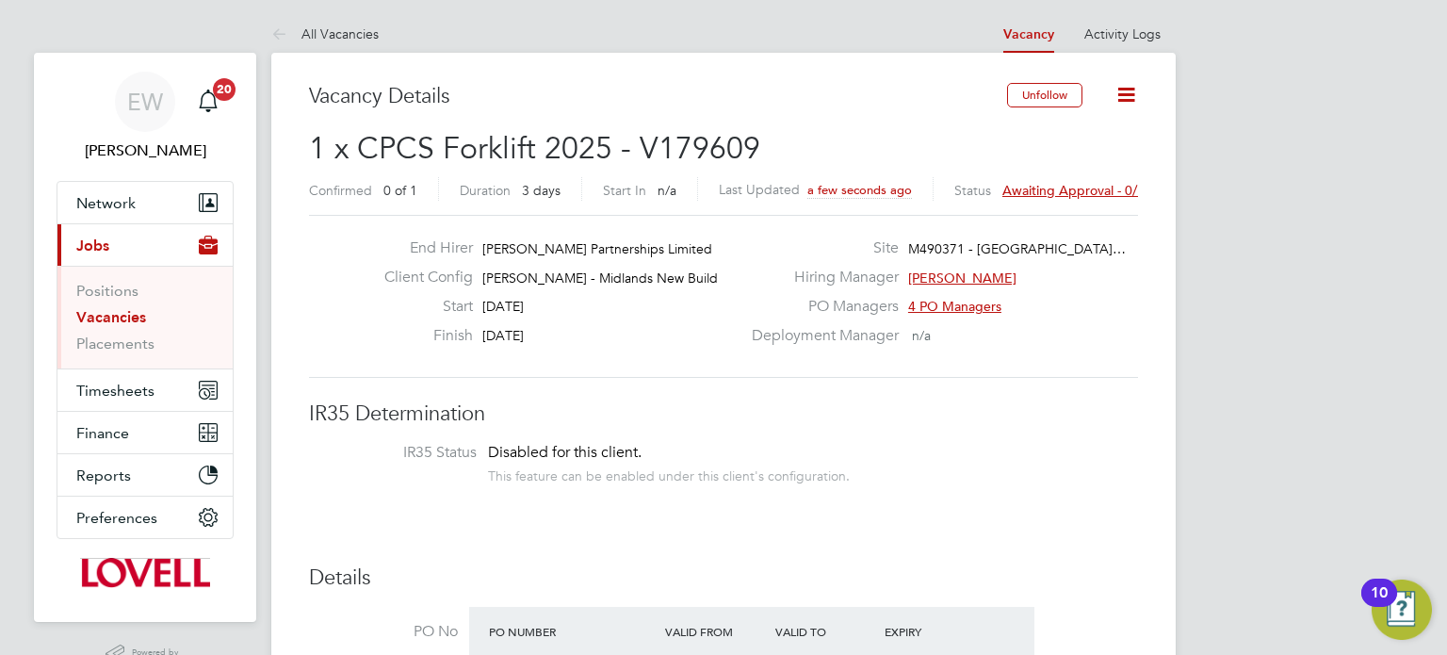
click at [123, 316] on link "Vacancies" at bounding box center [111, 317] width 70 height 18
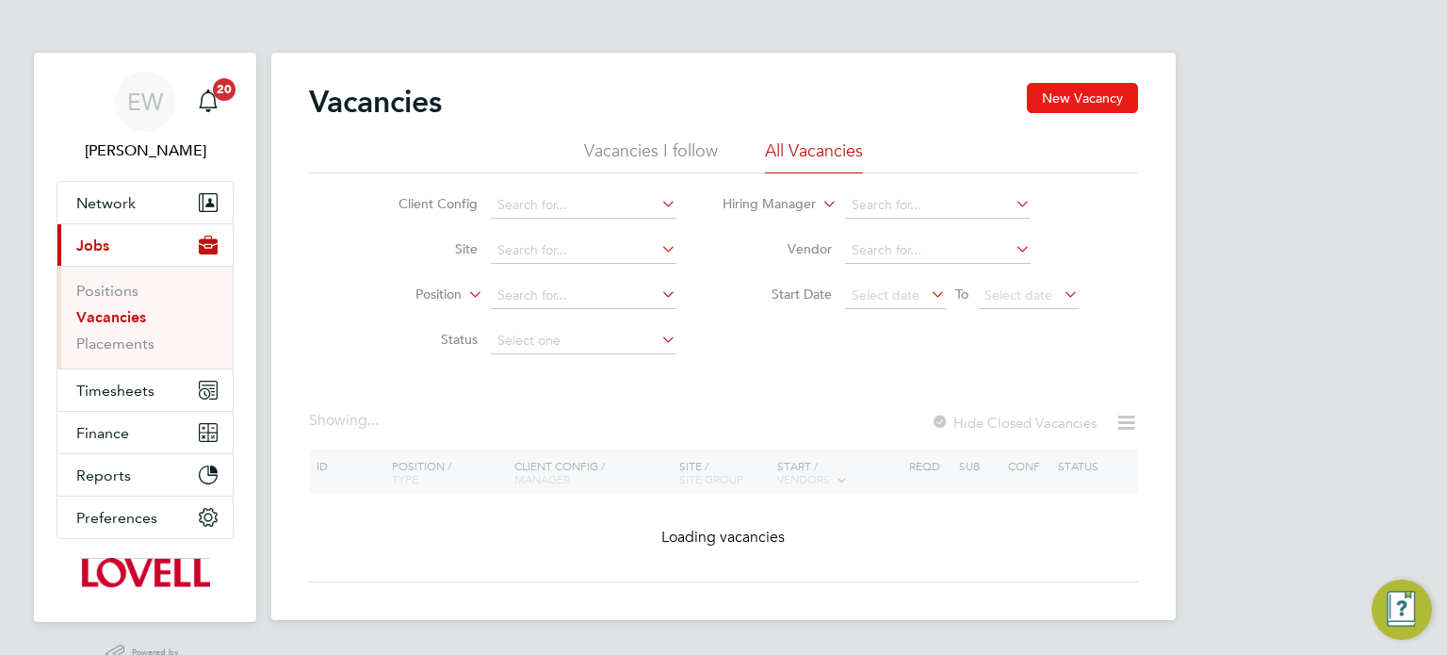
click at [1052, 108] on button "New Vacancy" at bounding box center [1082, 98] width 111 height 30
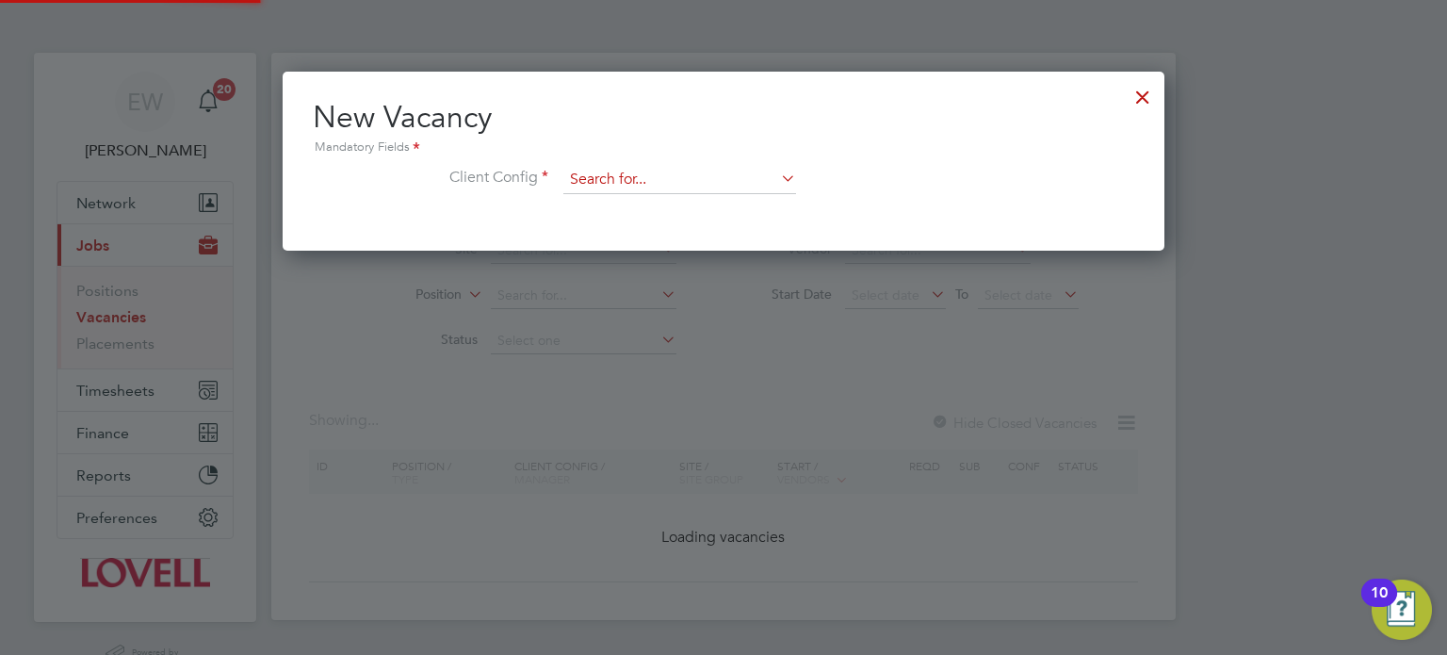
click at [672, 181] on input at bounding box center [679, 180] width 233 height 28
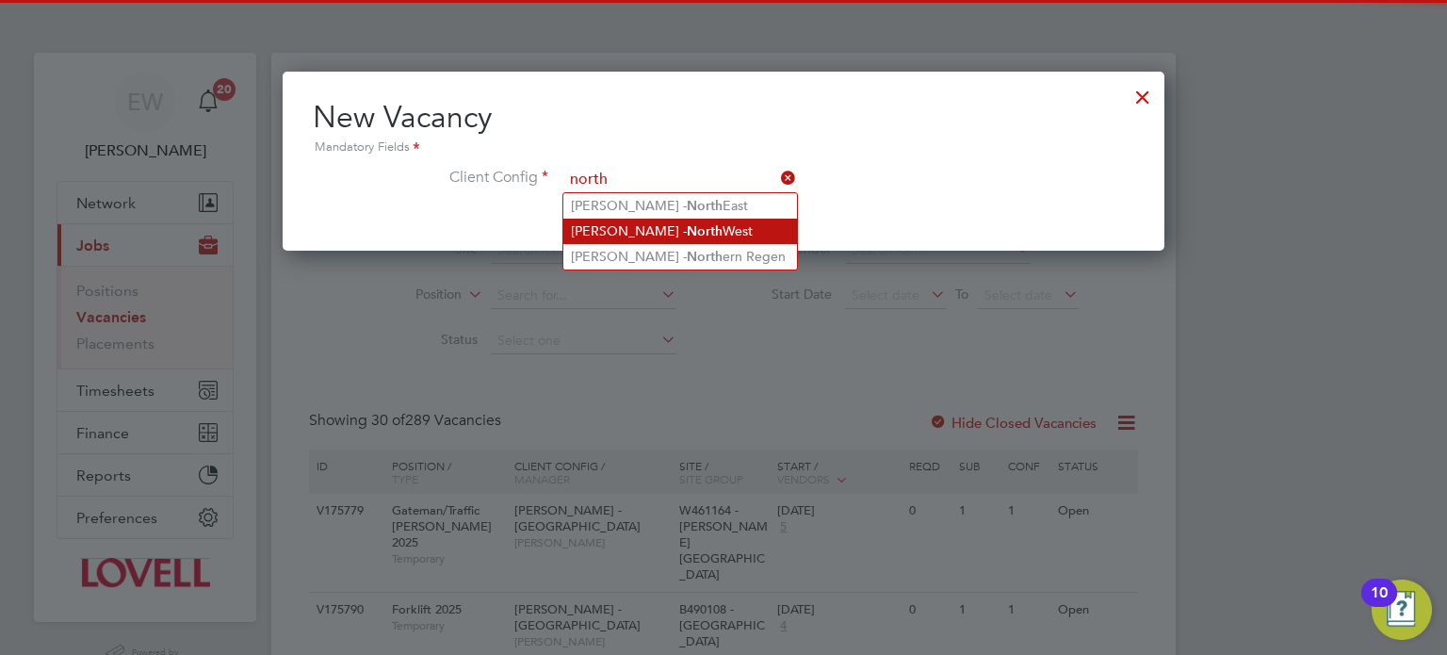
click at [676, 227] on li "[PERSON_NAME] - [GEOGRAPHIC_DATA]" at bounding box center [680, 231] width 234 height 25
type input "[PERSON_NAME] - [GEOGRAPHIC_DATA]"
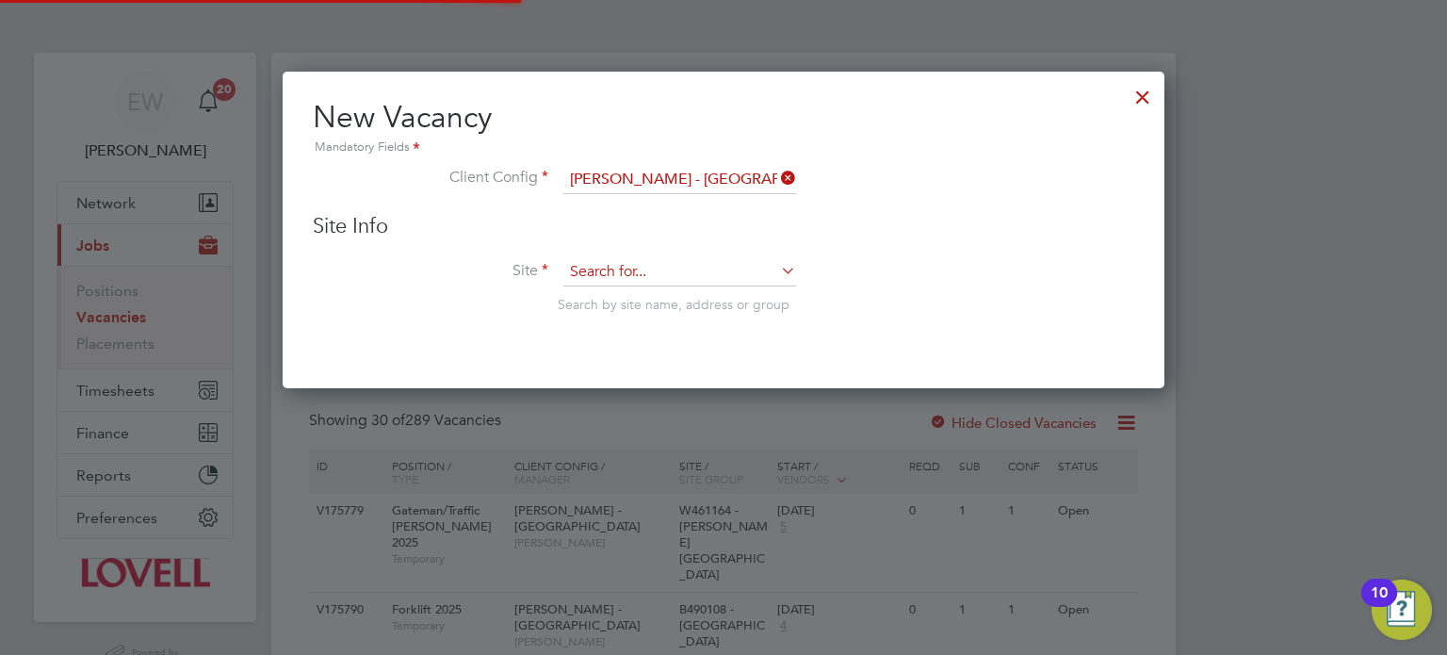
click at [625, 277] on input at bounding box center [679, 272] width 233 height 28
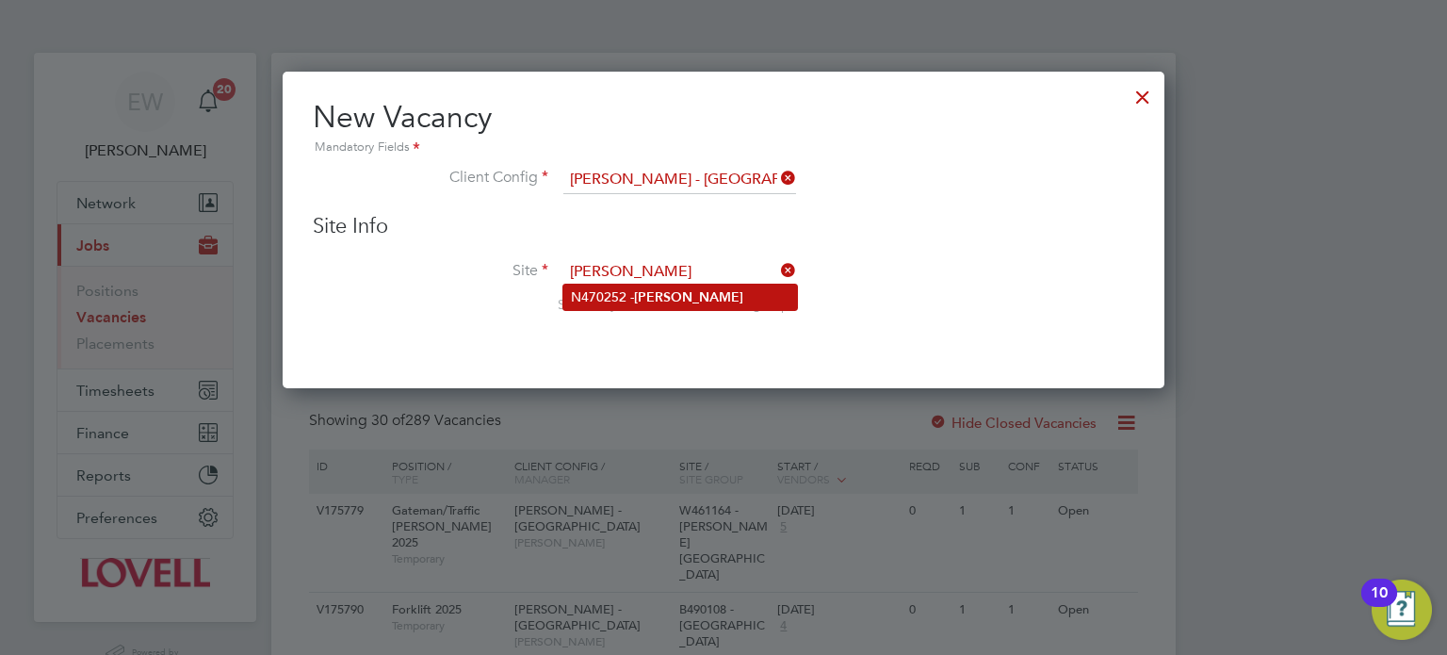
click at [629, 286] on li "N470252 - [PERSON_NAME]" at bounding box center [680, 297] width 234 height 25
type input "N470252 - [PERSON_NAME]"
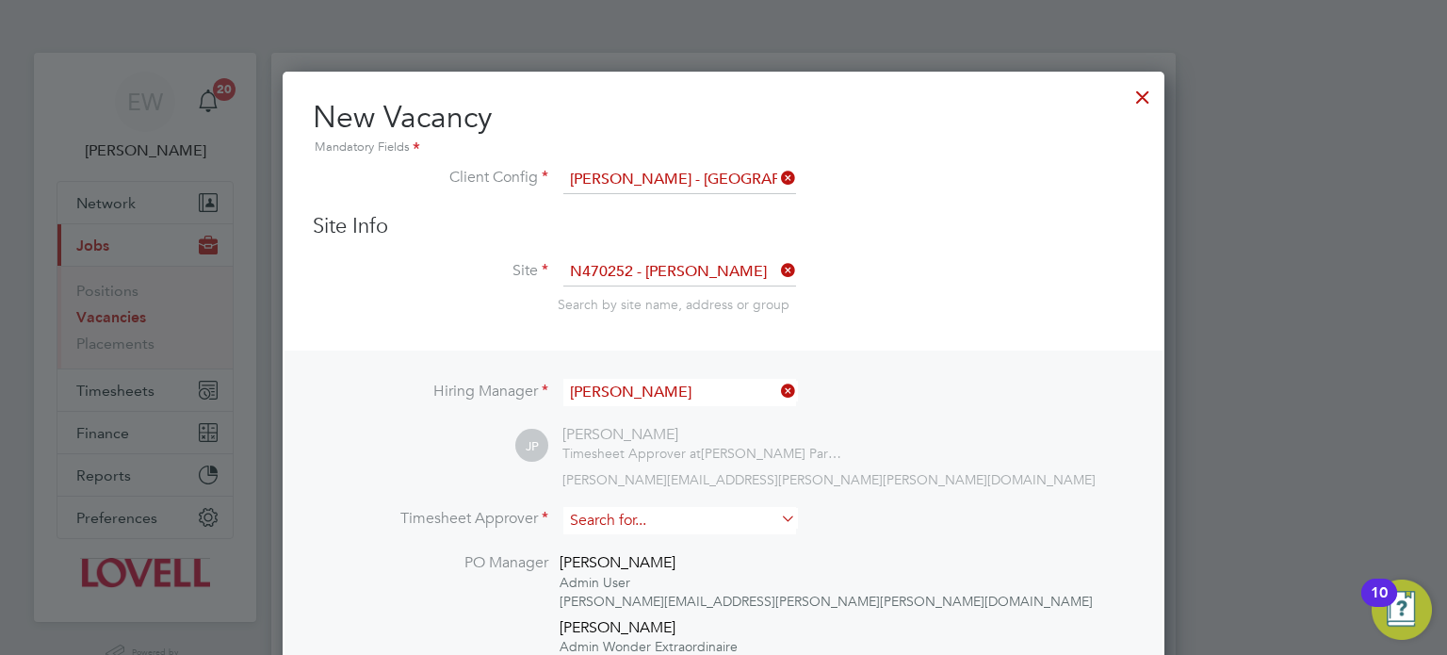
click at [666, 515] on input at bounding box center [679, 520] width 233 height 27
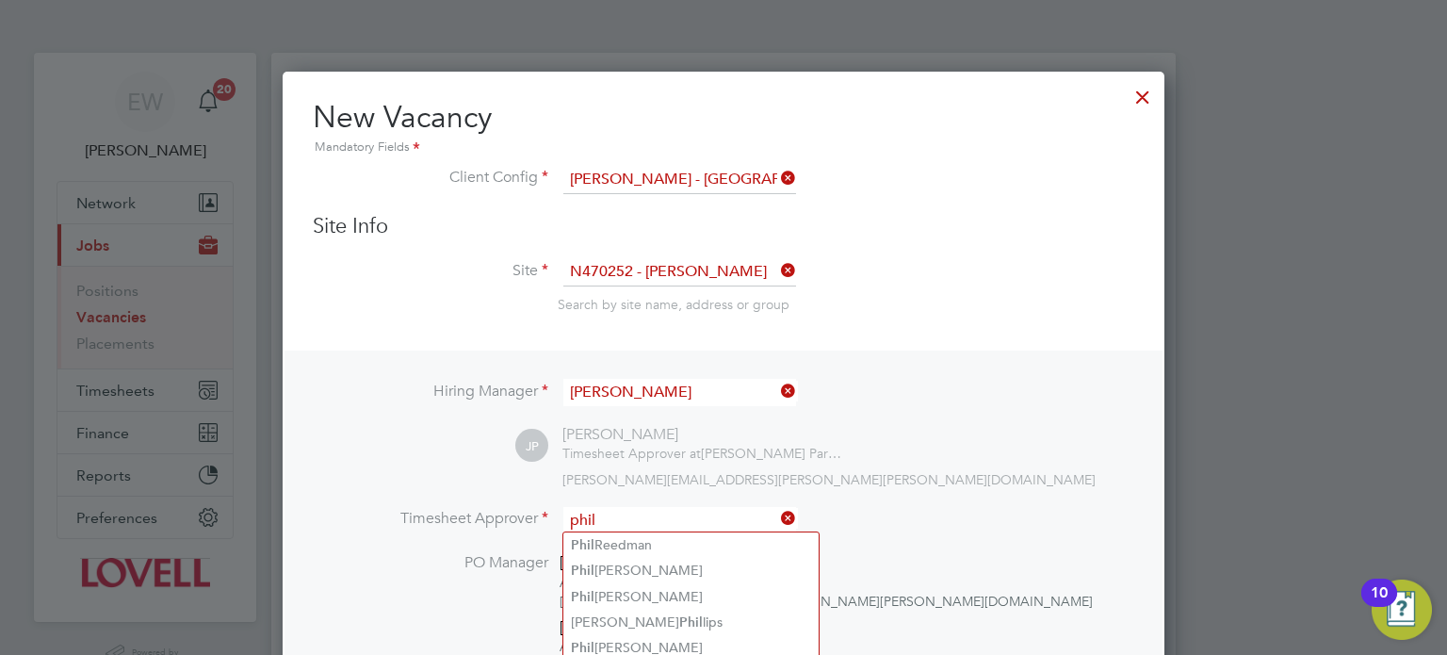
click at [691, 540] on li "[PERSON_NAME]" at bounding box center [690, 544] width 255 height 25
type input "[PERSON_NAME]"
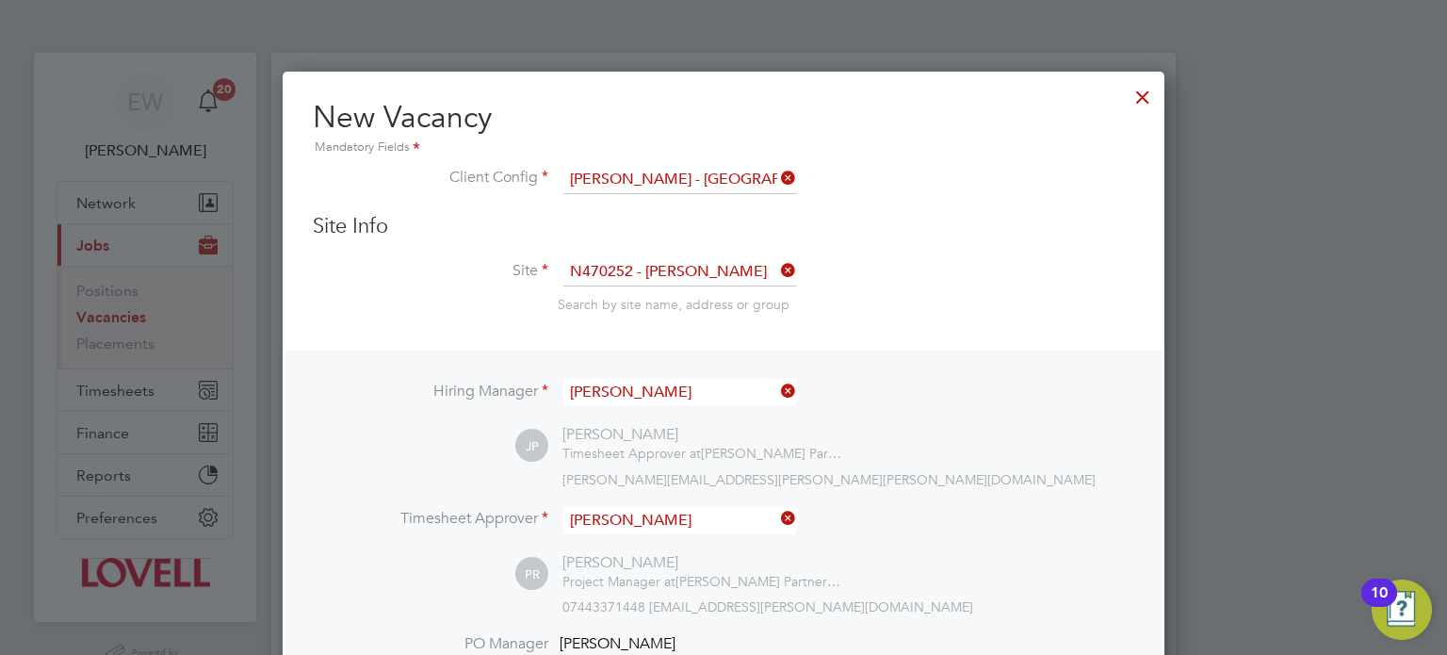
click at [688, 516] on input "[PERSON_NAME]" at bounding box center [679, 520] width 233 height 27
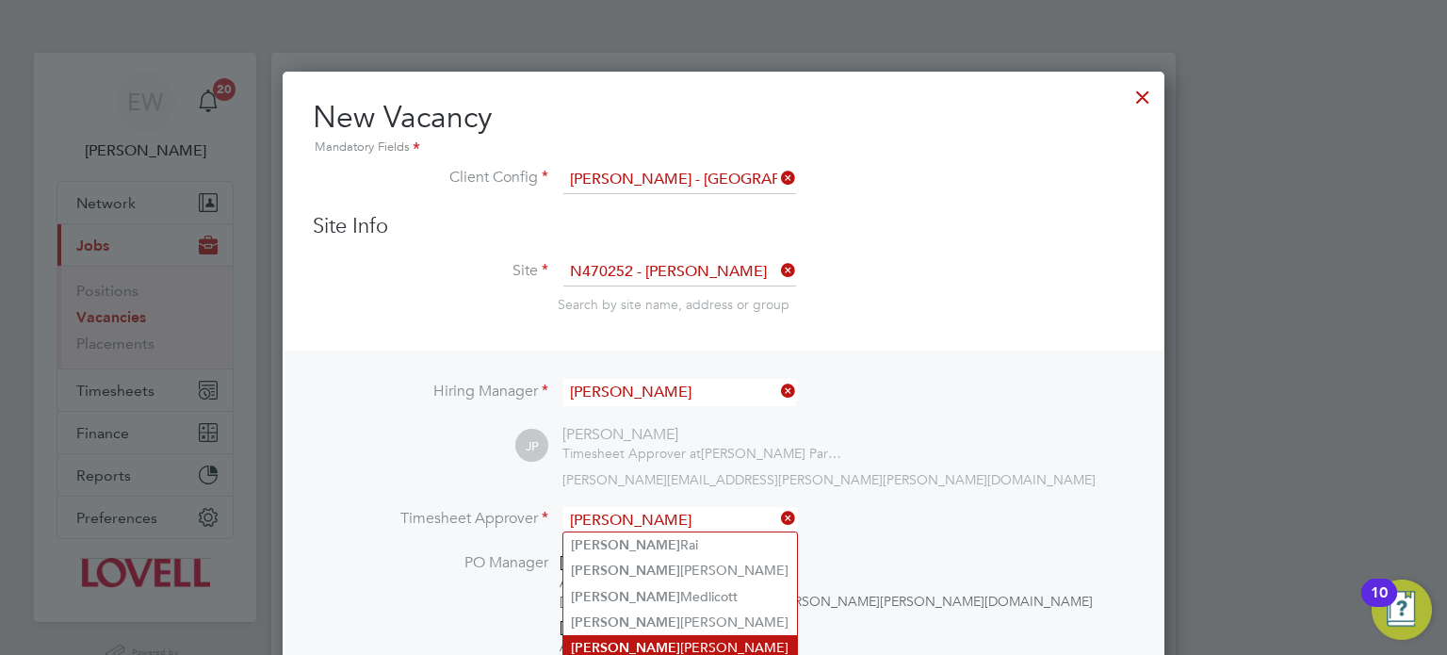
click at [639, 635] on li "[PERSON_NAME]" at bounding box center [680, 647] width 234 height 25
type input "[PERSON_NAME]"
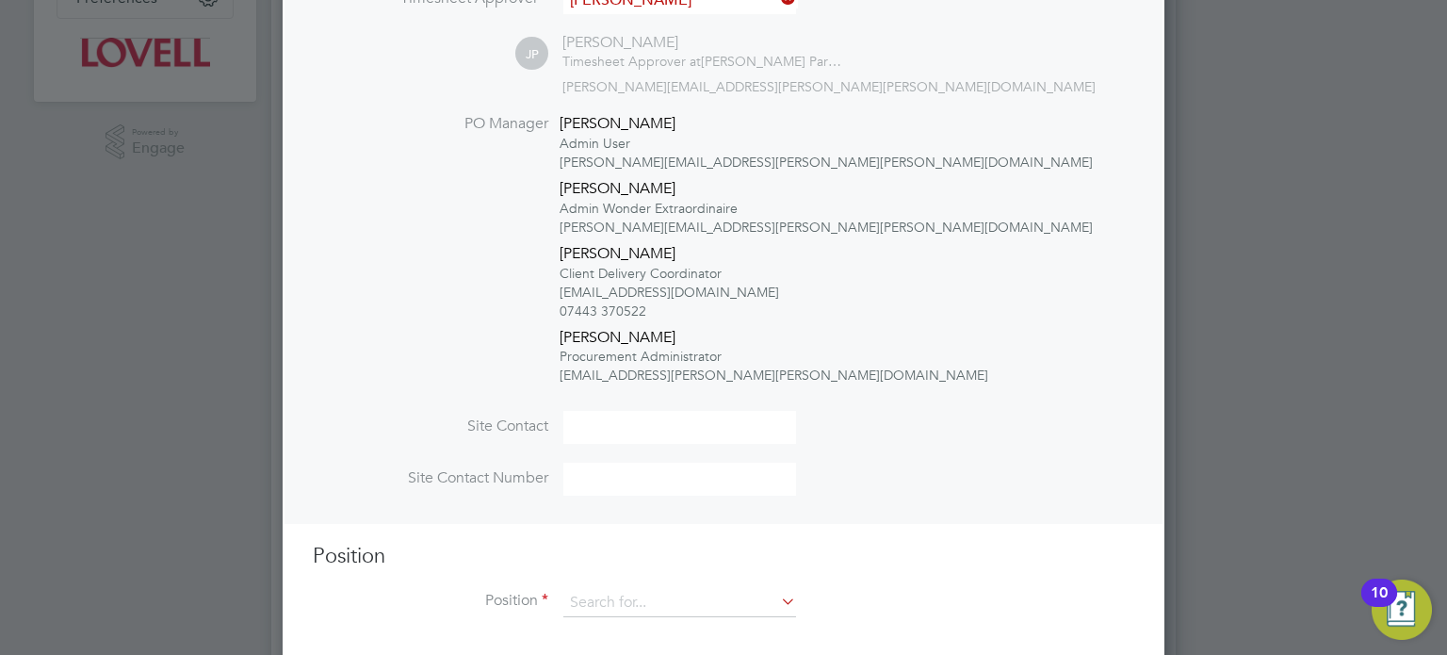
click at [610, 587] on div "Position Position" at bounding box center [724, 589] width 822 height 93
click at [612, 603] on input at bounding box center [679, 603] width 233 height 28
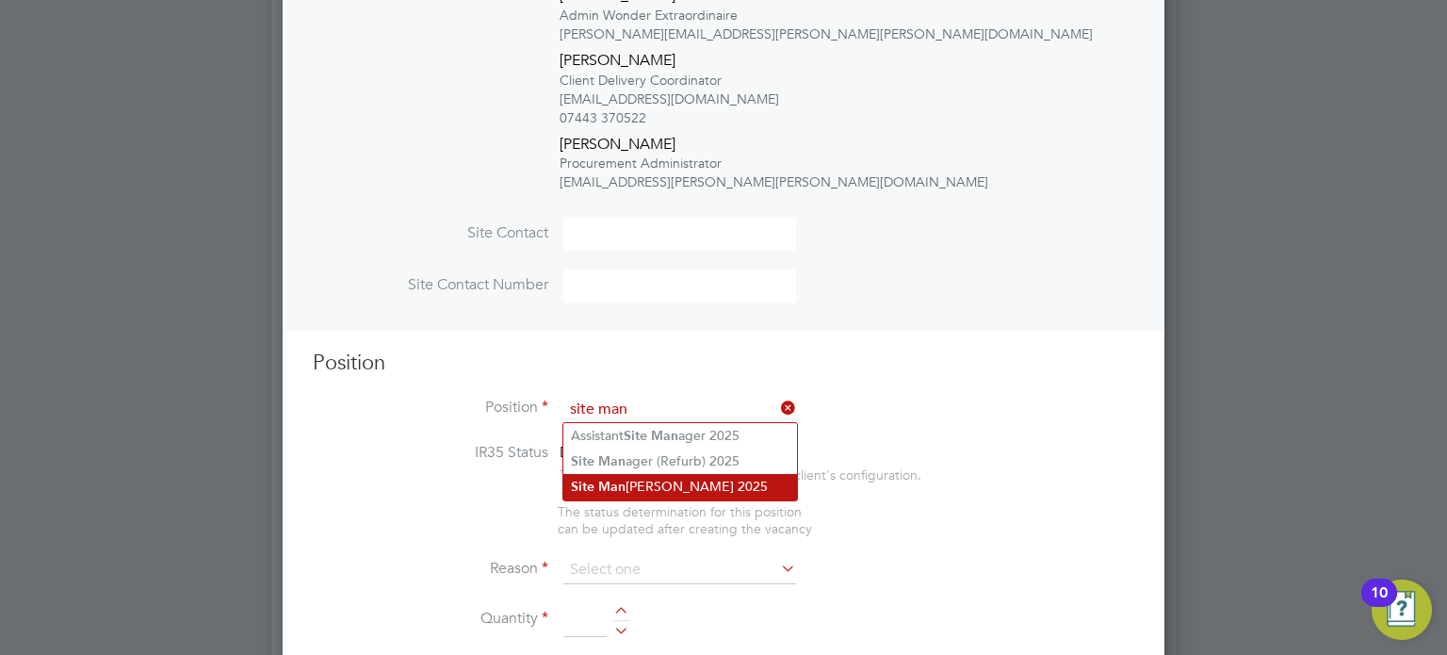
click at [656, 487] on li "Site Man [PERSON_NAME] 2025" at bounding box center [680, 486] width 234 height 25
type input "Site Manager NB 2025"
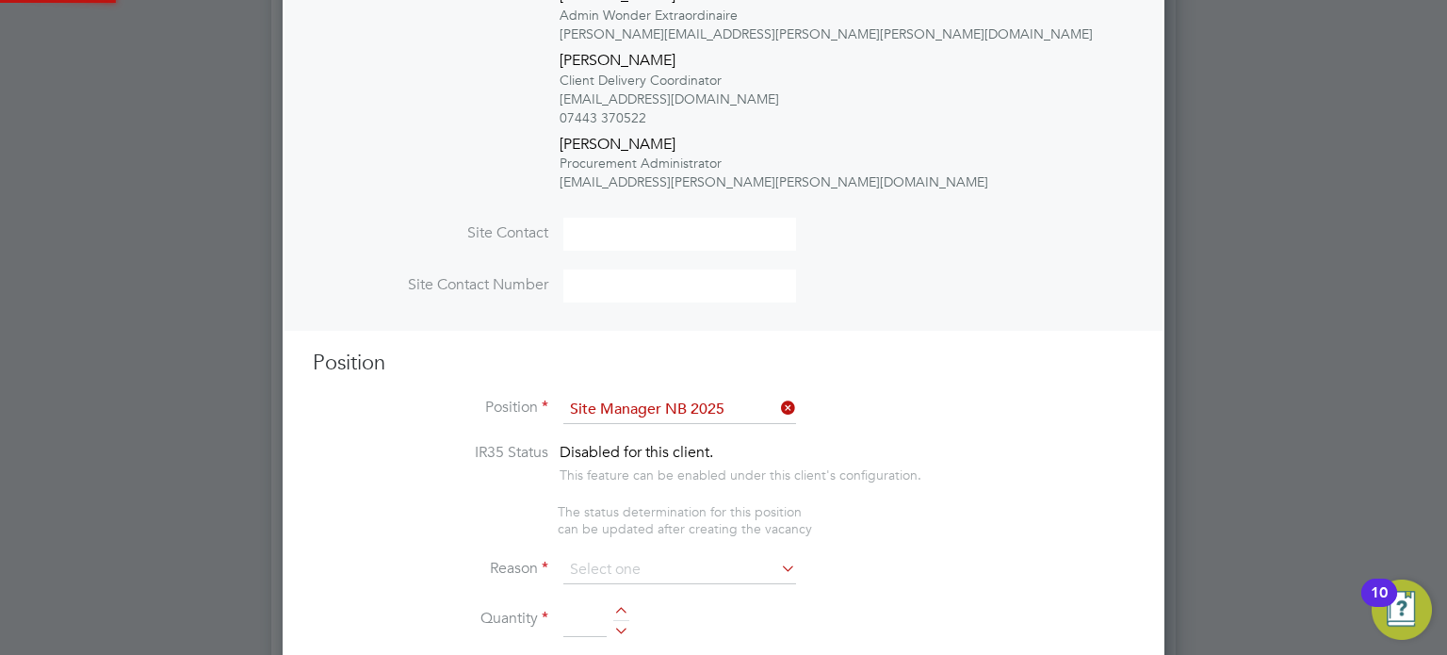
type textarea "Experienced in supervision of new build housing projects. Full understanding of…"
click at [638, 565] on input at bounding box center [679, 570] width 233 height 28
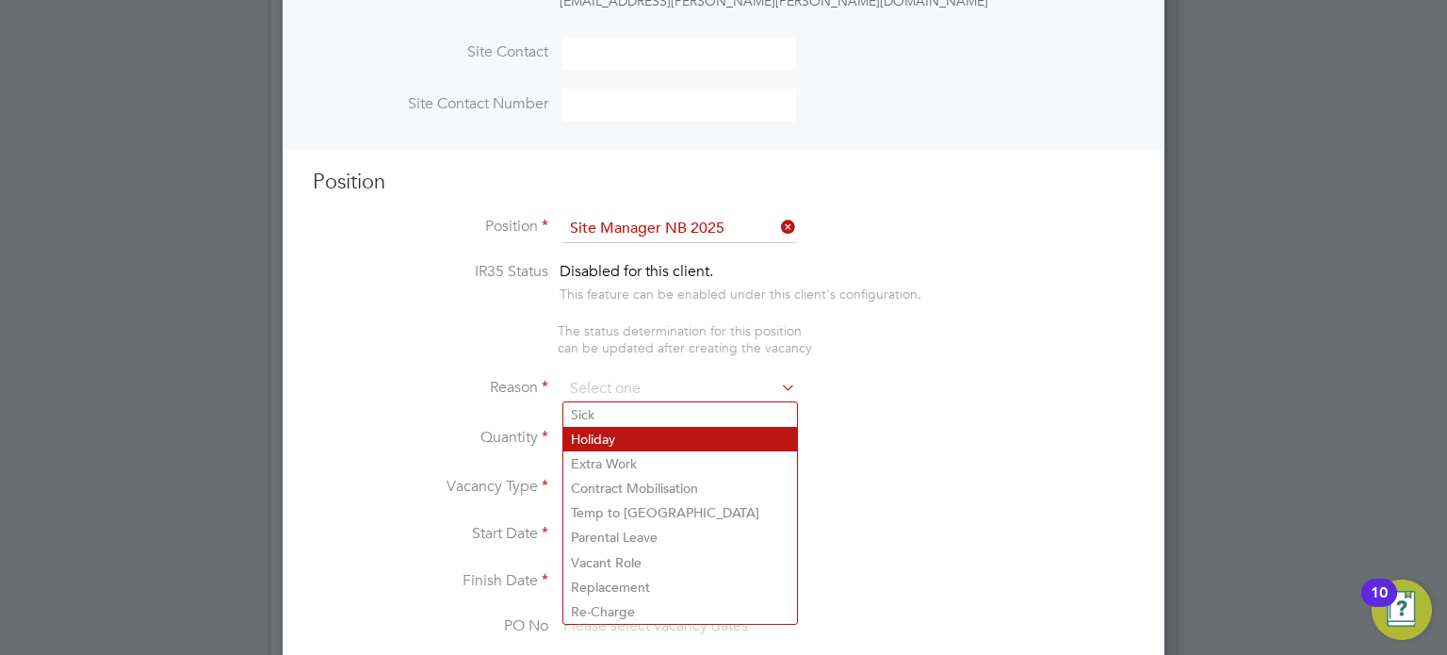
click at [606, 434] on li "Holiday" at bounding box center [680, 439] width 234 height 24
type input "Holiday"
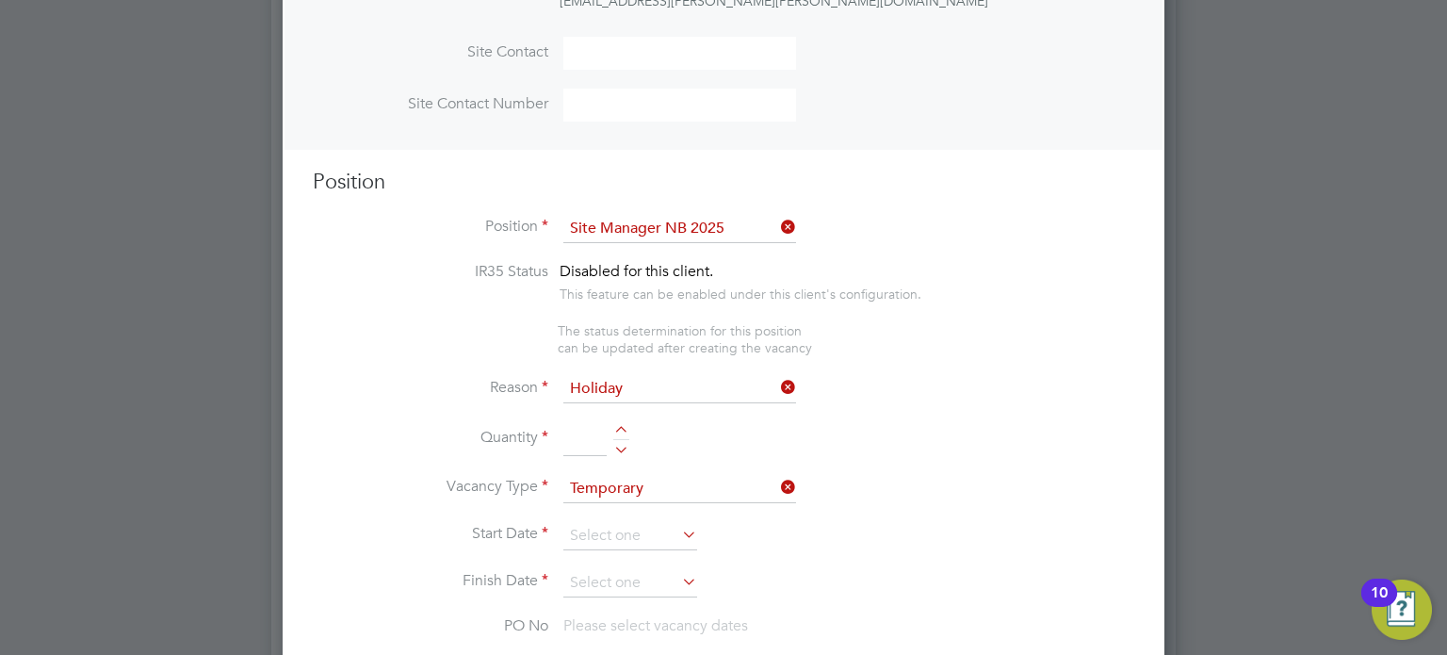
click at [608, 442] on li "Quantity" at bounding box center [724, 448] width 822 height 53
click at [619, 443] on div at bounding box center [621, 446] width 16 height 13
type input "1"
click at [597, 508] on li "Vacancy Type Temporary" at bounding box center [724, 498] width 822 height 47
click at [598, 522] on input at bounding box center [630, 536] width 134 height 28
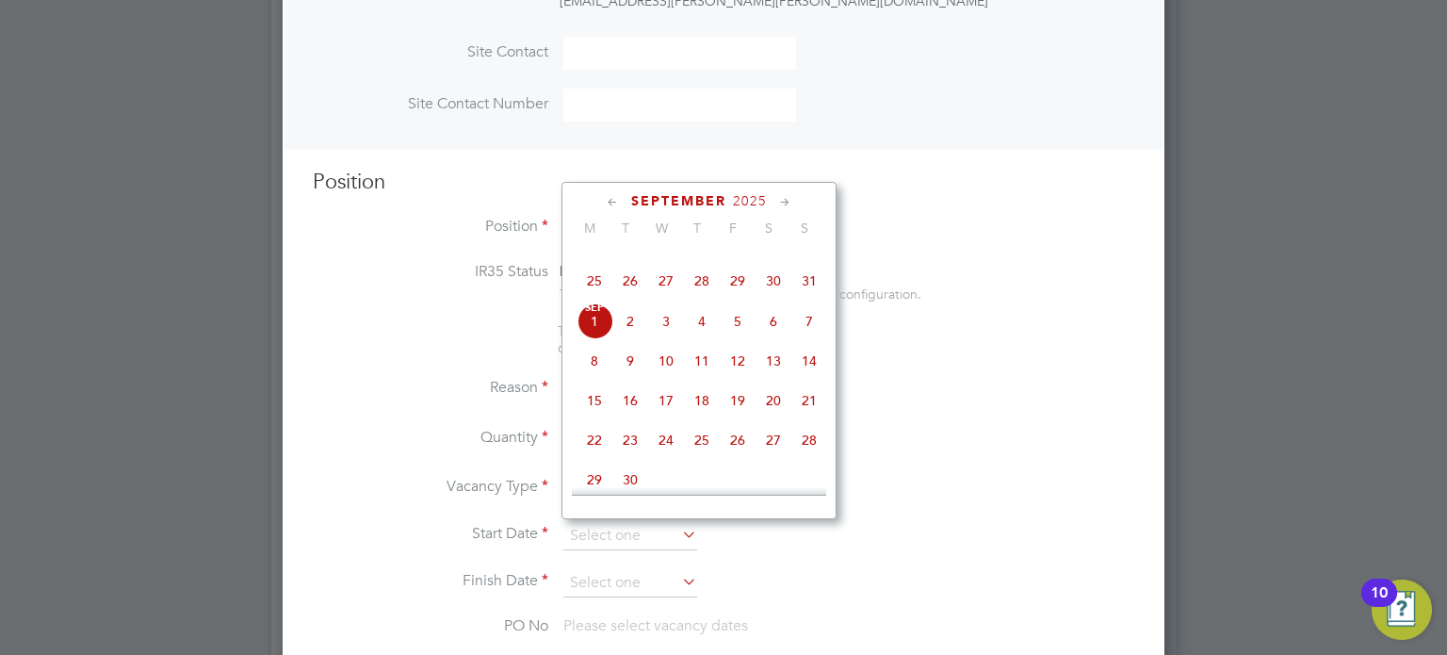
click at [736, 367] on div "[DATE] 2 3 4 5 6 7 8 9 10 11 12 13 14 15 16 17 18 19 20 21 22 23 24 25 26 27 28…" at bounding box center [711, 402] width 278 height 199
click at [740, 337] on span "5" at bounding box center [738, 321] width 36 height 36
type input "[DATE]"
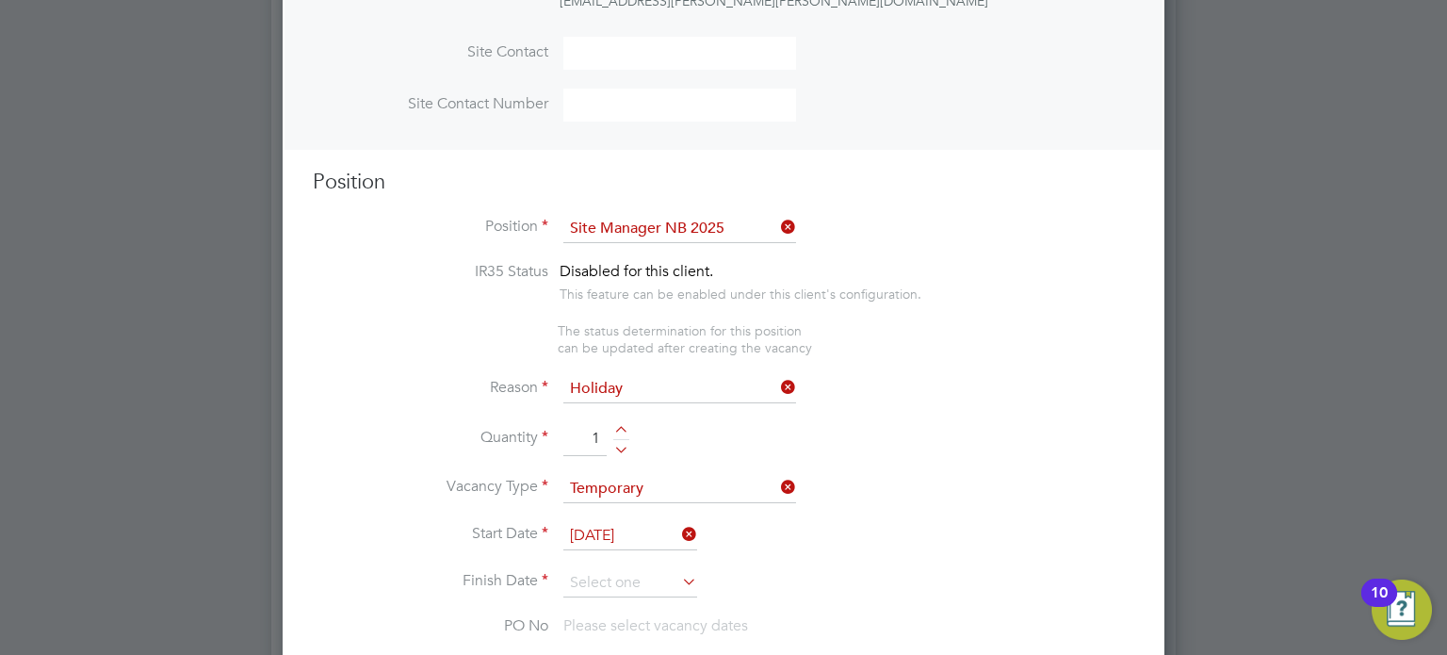
click at [611, 562] on li "Start Date [DATE]" at bounding box center [724, 545] width 822 height 47
click at [612, 572] on input at bounding box center [630, 583] width 134 height 28
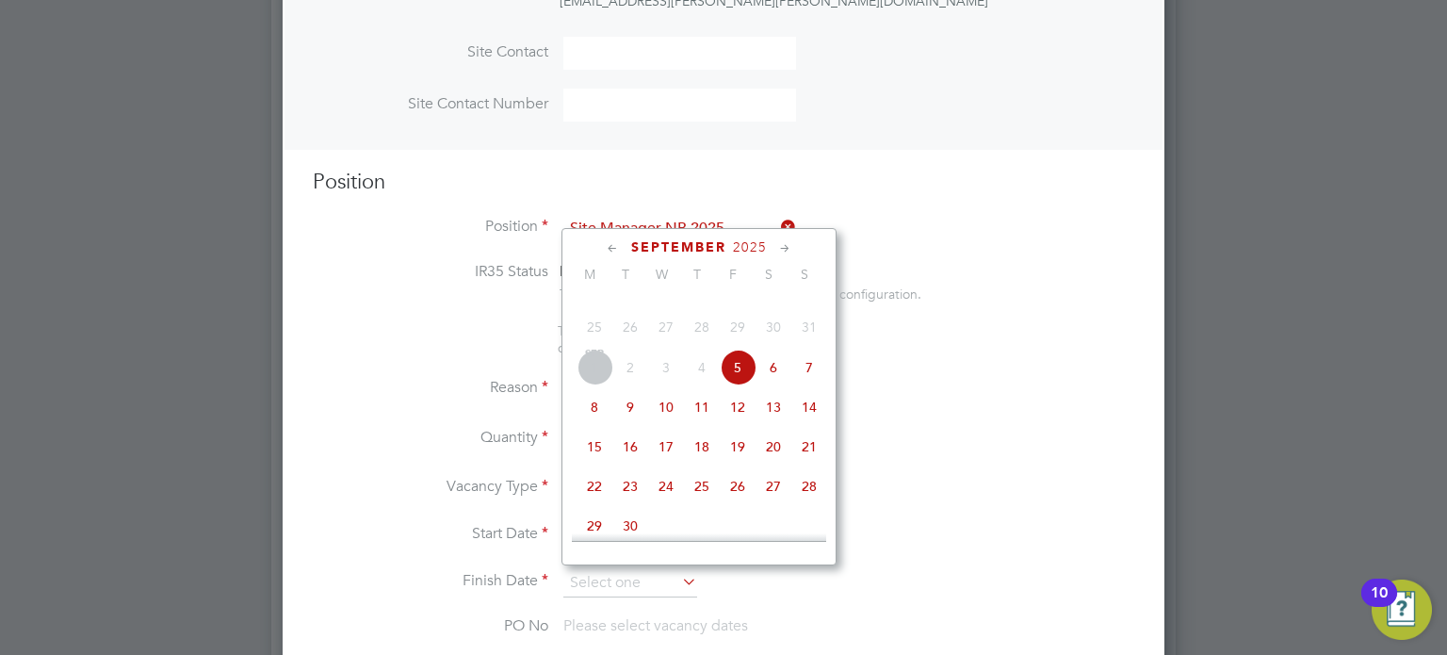
click at [747, 385] on span "5" at bounding box center [738, 368] width 36 height 36
type input "[DATE]"
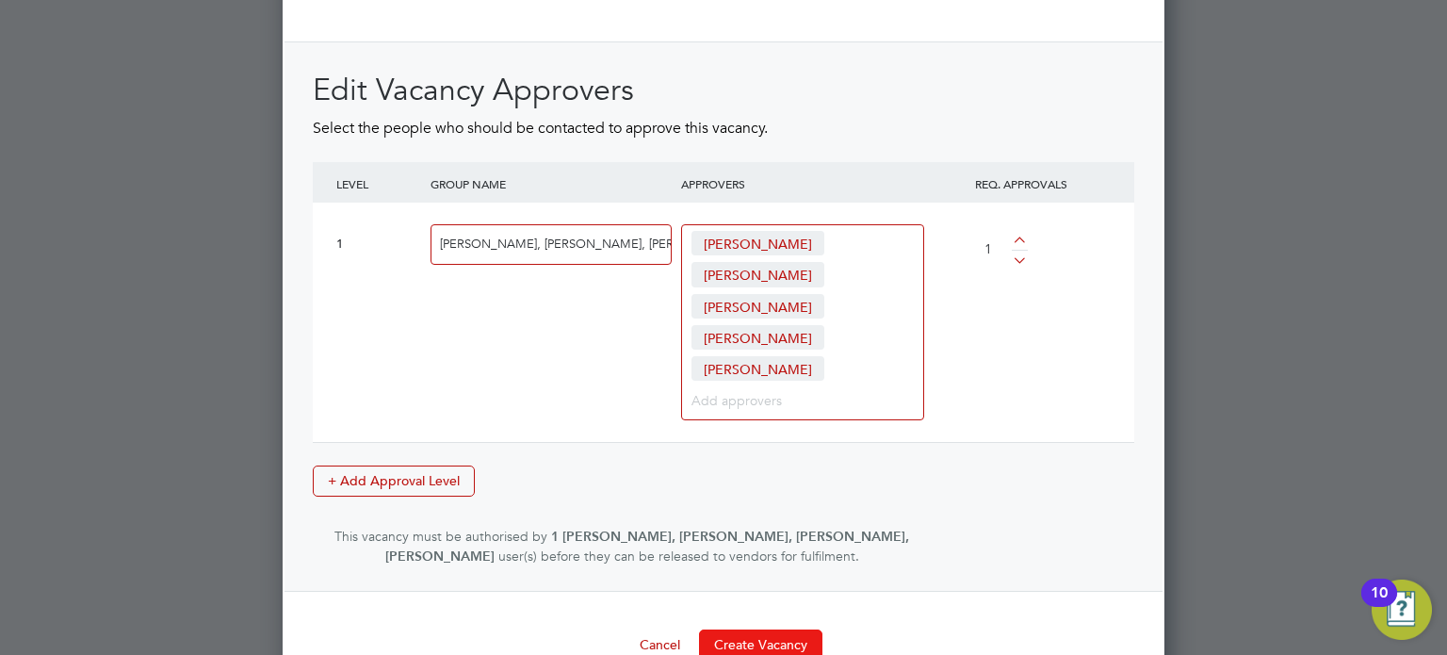
click at [781, 629] on button "Create Vacancy" at bounding box center [760, 644] width 123 height 30
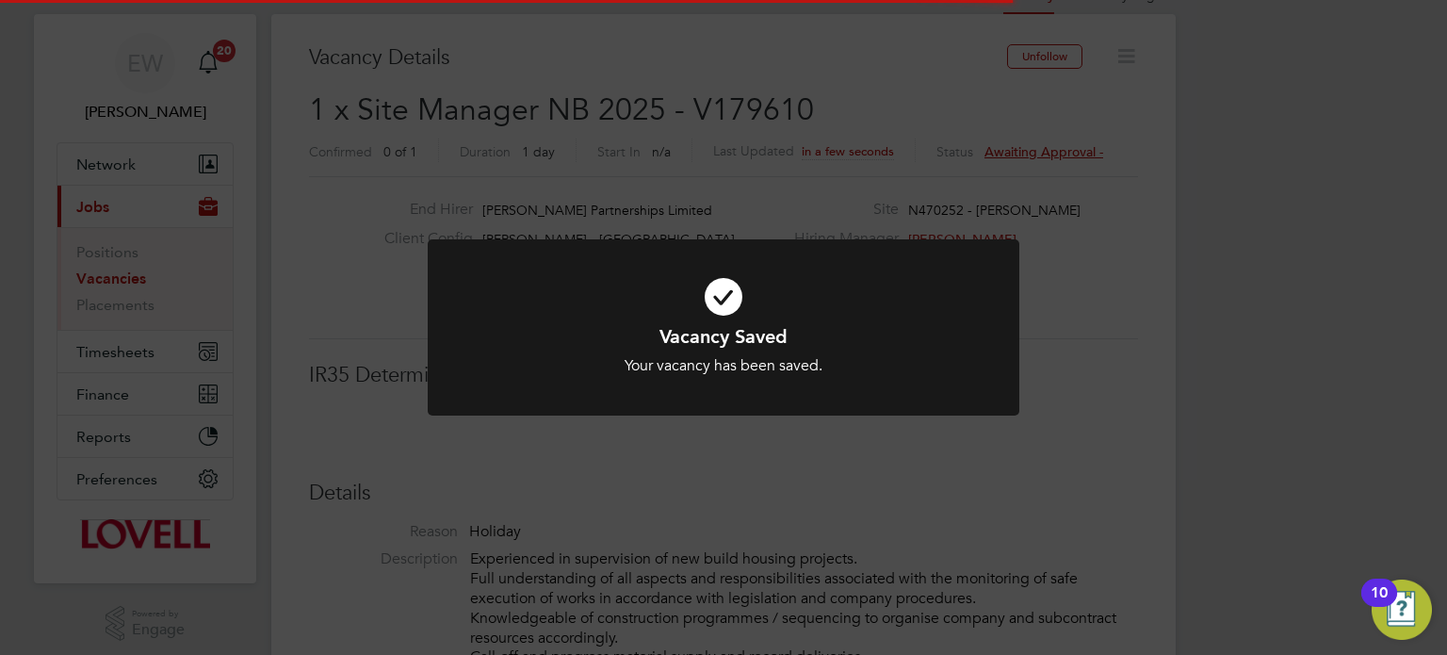
click at [1331, 348] on div "Vacancy Saved Your vacancy has been saved. Cancel Okay" at bounding box center [723, 327] width 1447 height 655
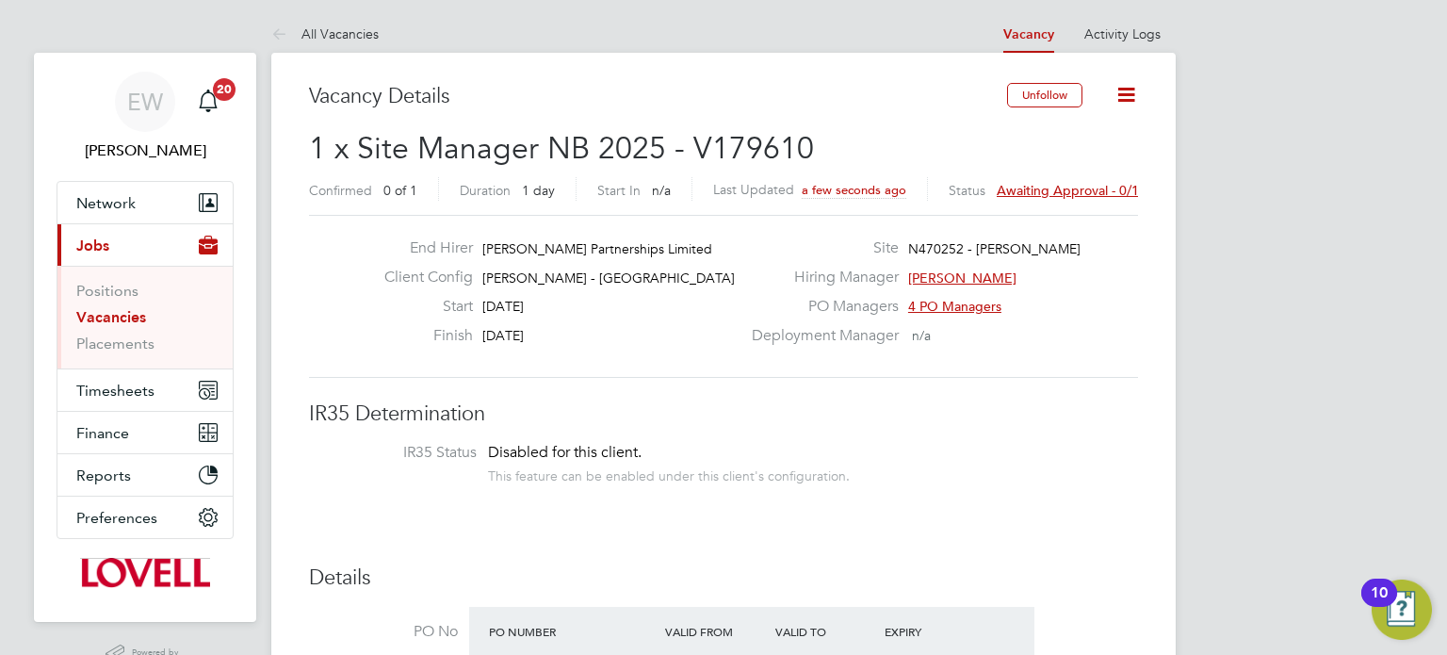
click at [126, 306] on li "Positions" at bounding box center [146, 295] width 141 height 26
click at [133, 317] on link "Vacancies" at bounding box center [111, 317] width 70 height 18
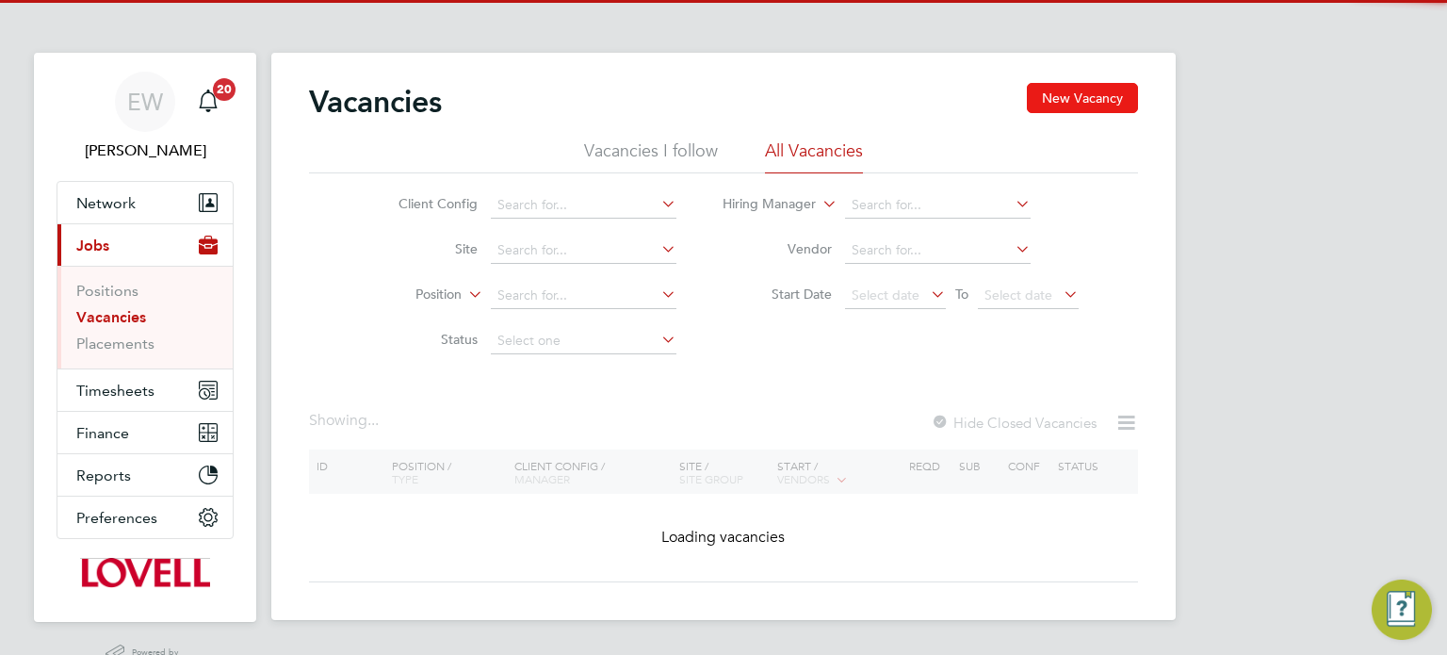
click at [1043, 106] on button "New Vacancy" at bounding box center [1082, 98] width 111 height 30
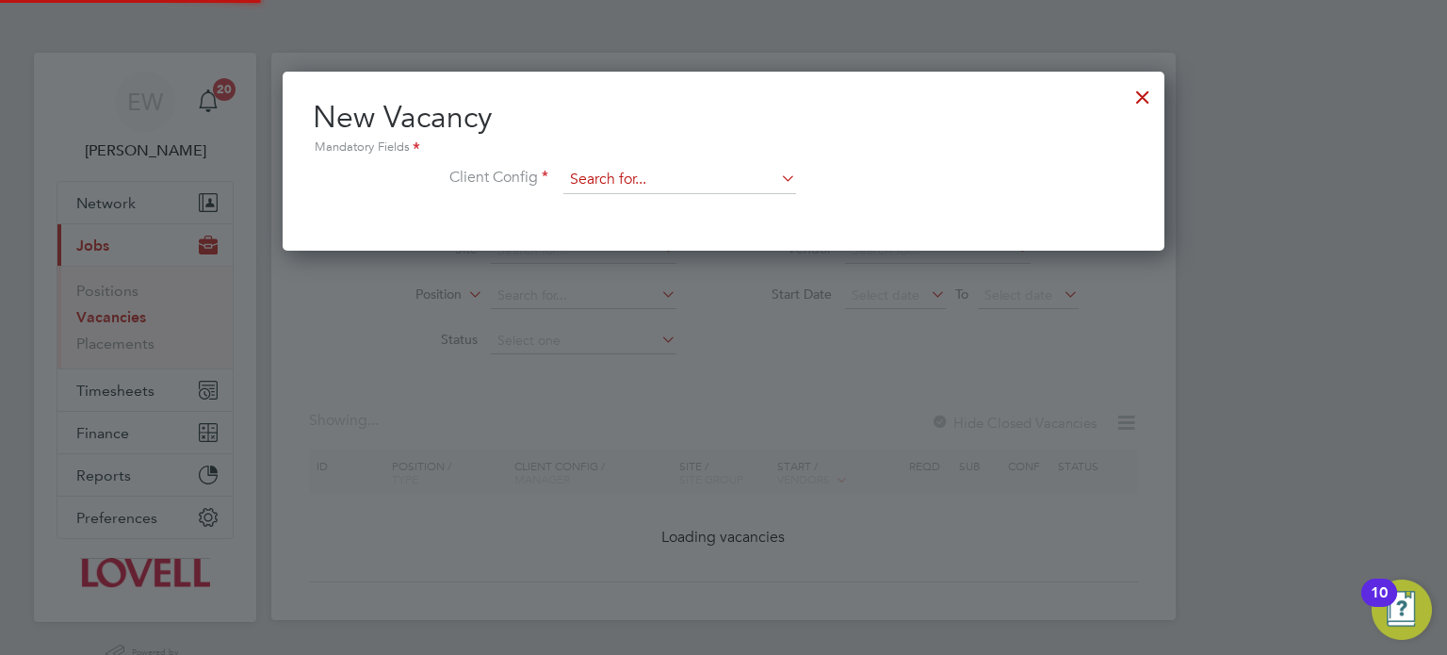
click at [664, 186] on input at bounding box center [679, 180] width 233 height 28
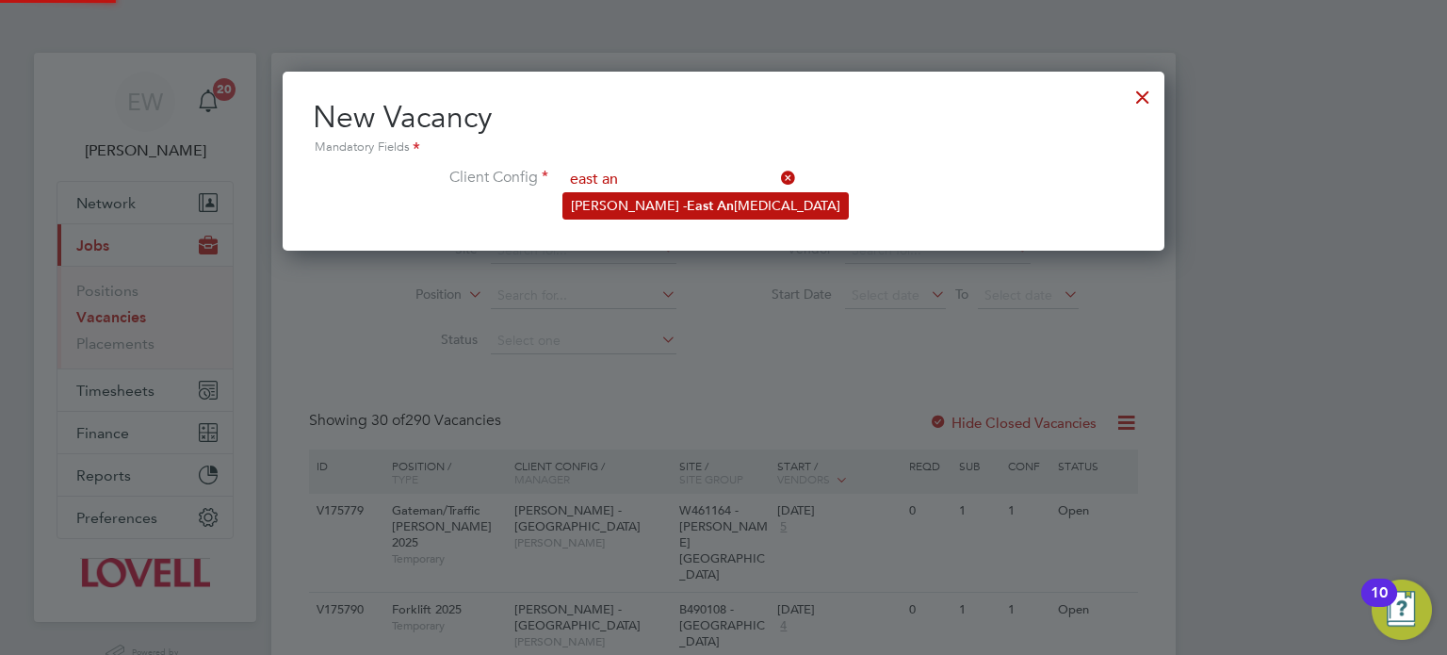
click at [688, 209] on li "[PERSON_NAME] - East An [MEDICAL_DATA]" at bounding box center [705, 205] width 285 height 25
type input "[PERSON_NAME] - [GEOGRAPHIC_DATA]"
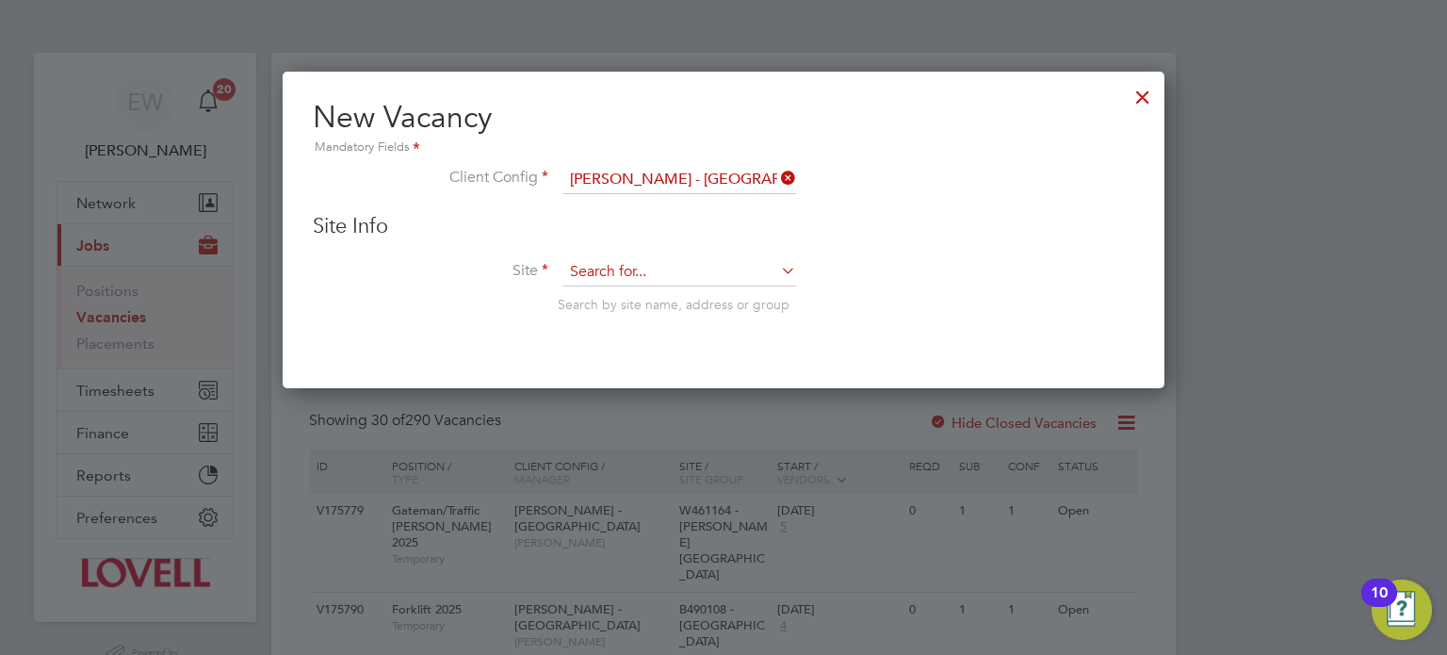
click at [677, 261] on input at bounding box center [679, 272] width 233 height 28
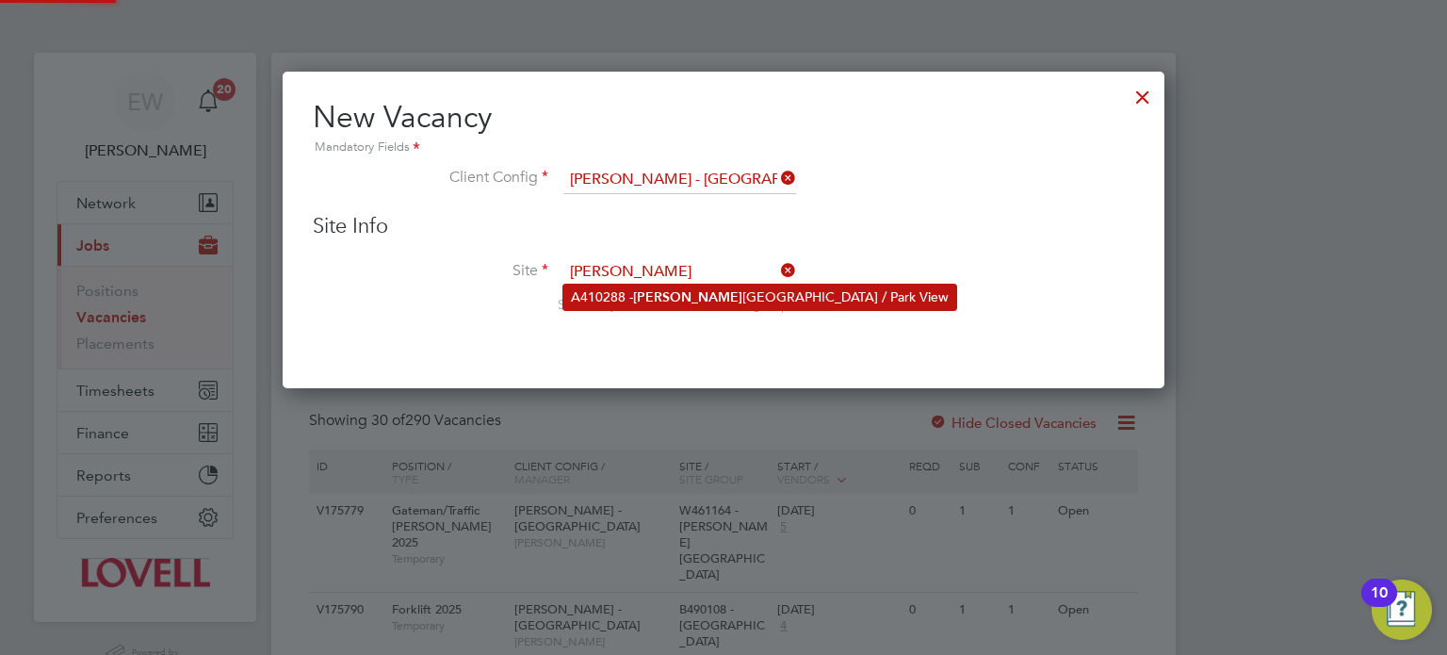
click at [701, 290] on li "A410288 - [PERSON_NAME][GEOGRAPHIC_DATA] / Park View" at bounding box center [759, 297] width 393 height 25
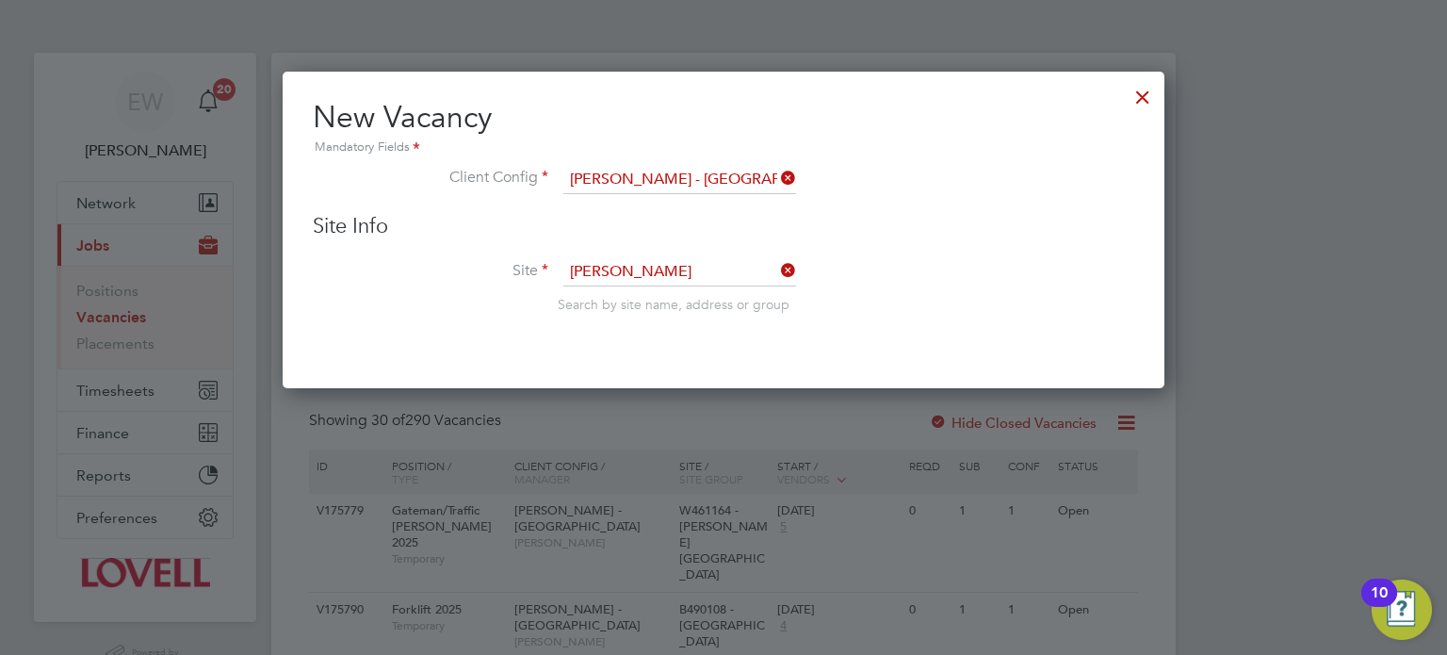
type input "A410288 - [GEOGRAPHIC_DATA]"
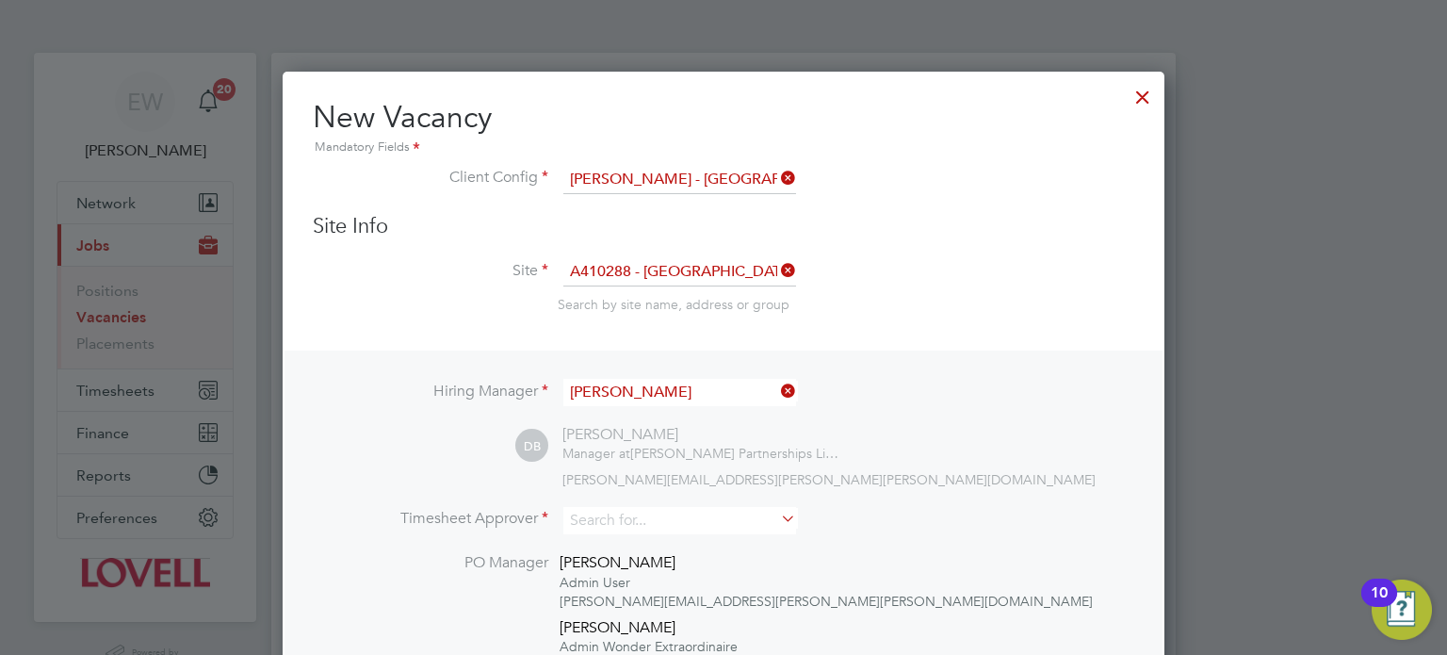
click at [677, 383] on input "[PERSON_NAME]" at bounding box center [679, 392] width 233 height 27
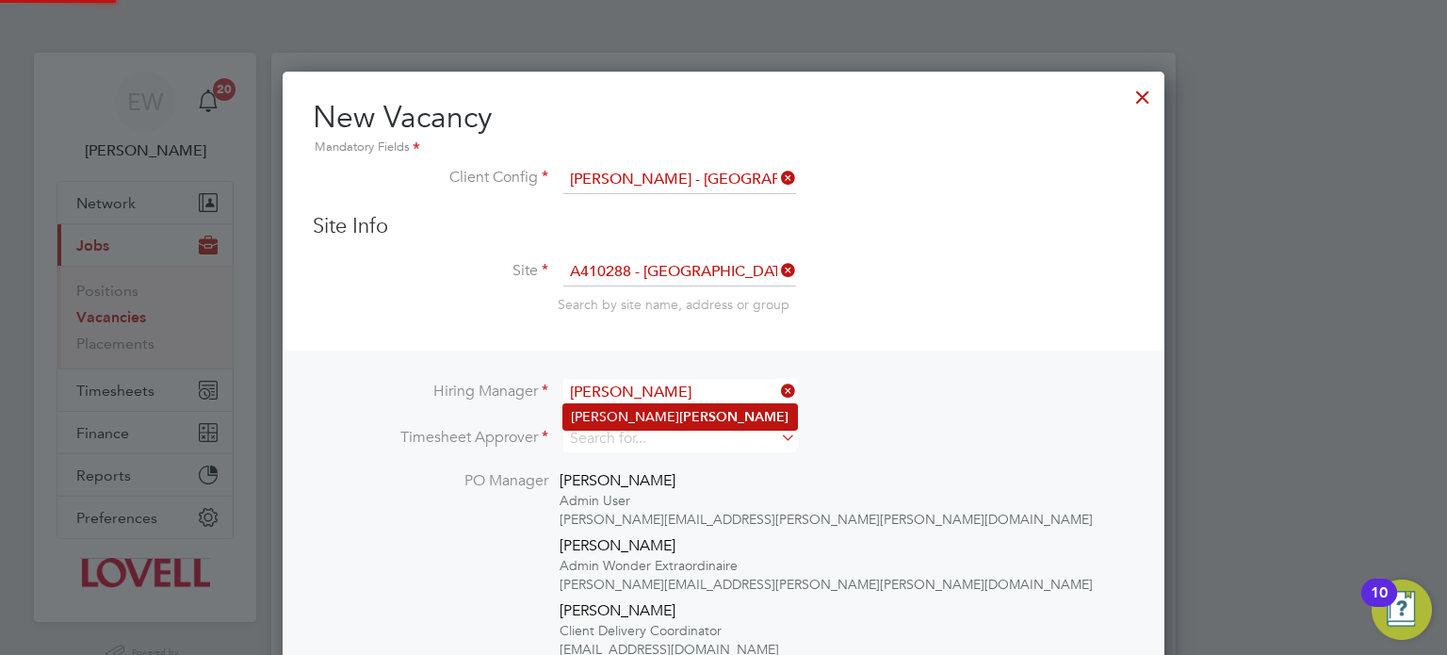
click at [672, 411] on li "[PERSON_NAME]" at bounding box center [680, 416] width 234 height 25
type input "[PERSON_NAME]"
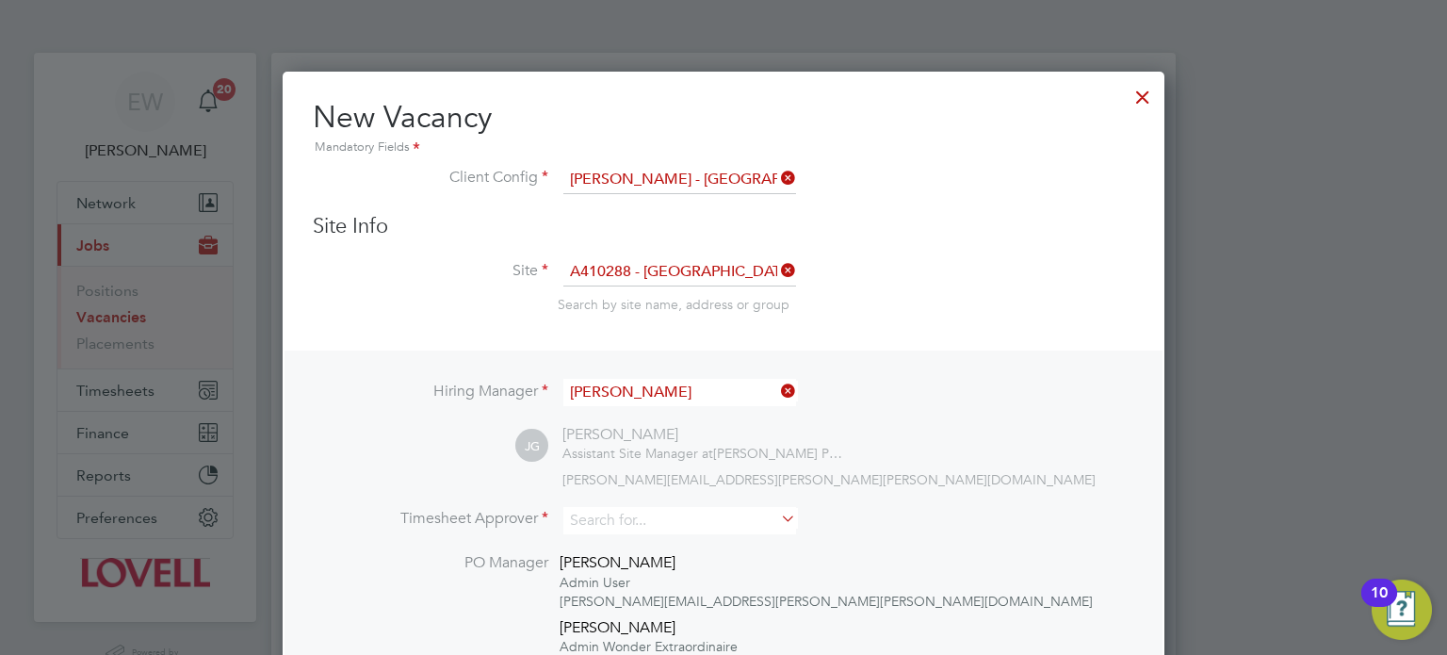
click at [644, 533] on li "Timesheet Approver" at bounding box center [724, 530] width 822 height 46
click at [659, 522] on input at bounding box center [679, 520] width 233 height 27
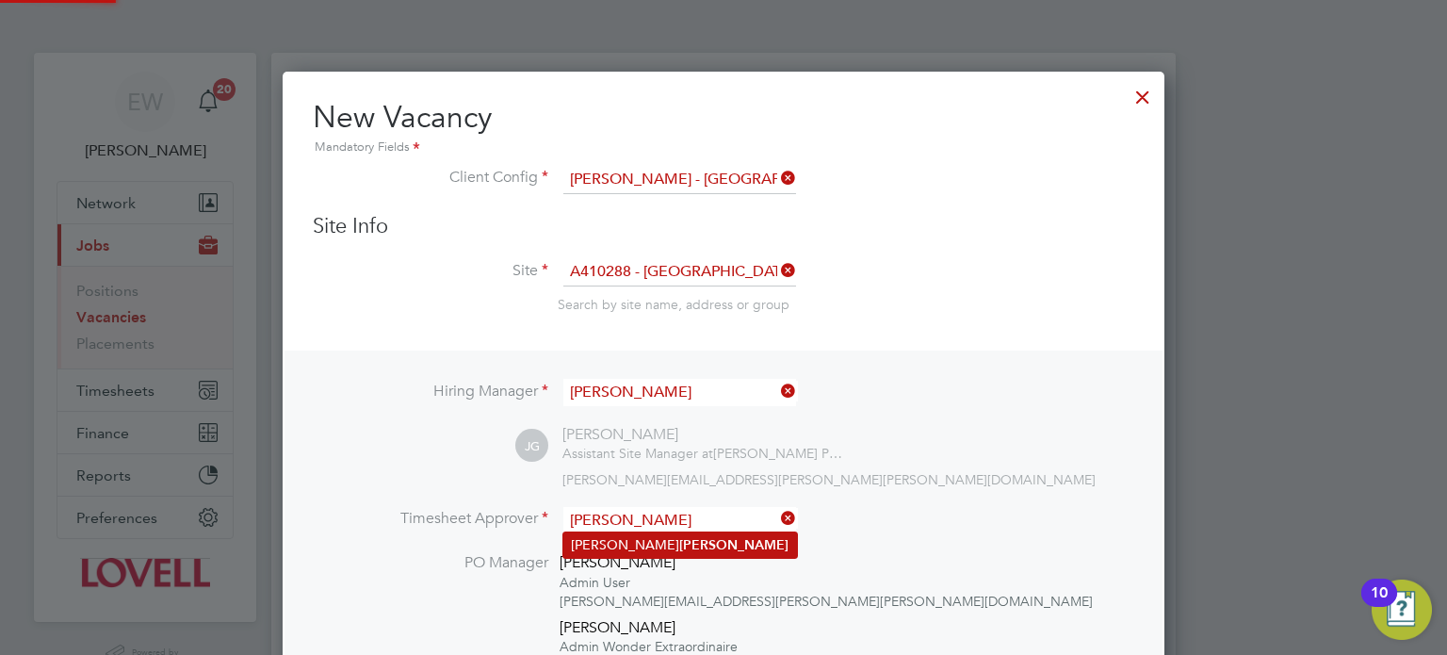
click at [677, 544] on li "[PERSON_NAME]" at bounding box center [680, 544] width 234 height 25
type input "[PERSON_NAME]"
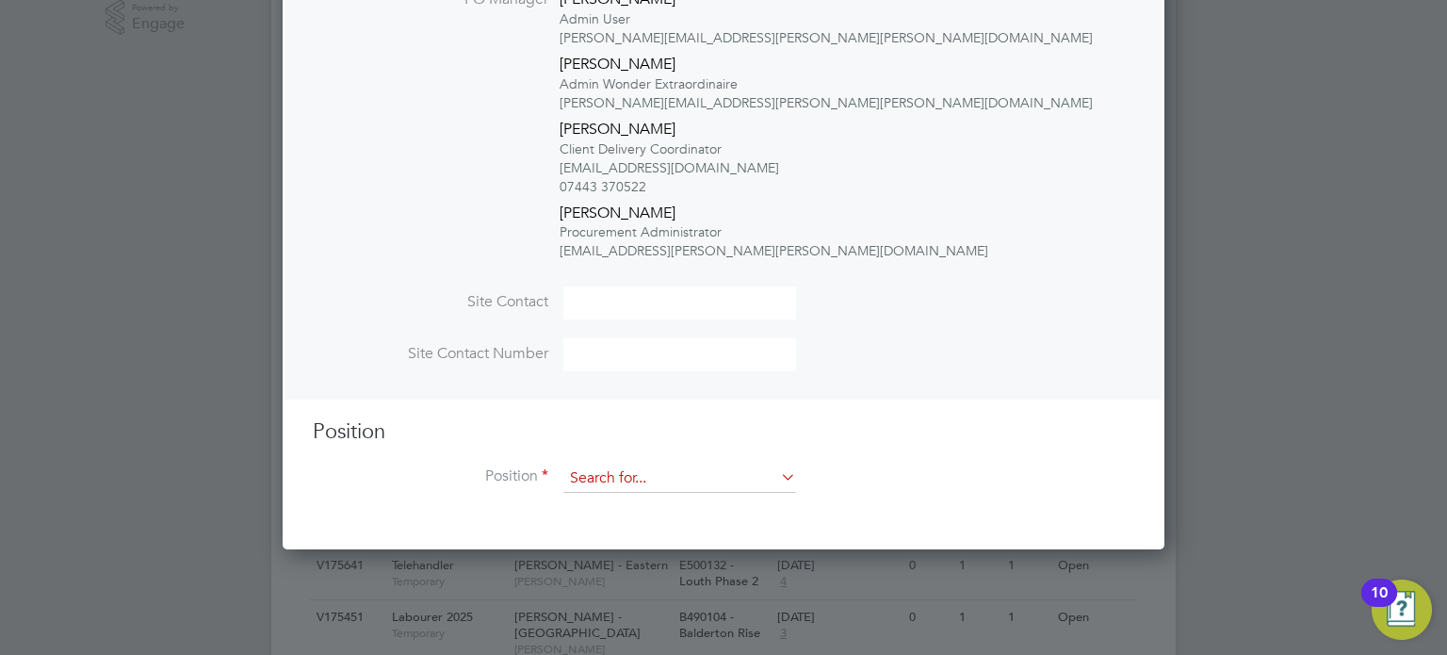
click at [656, 468] on input at bounding box center [679, 479] width 233 height 28
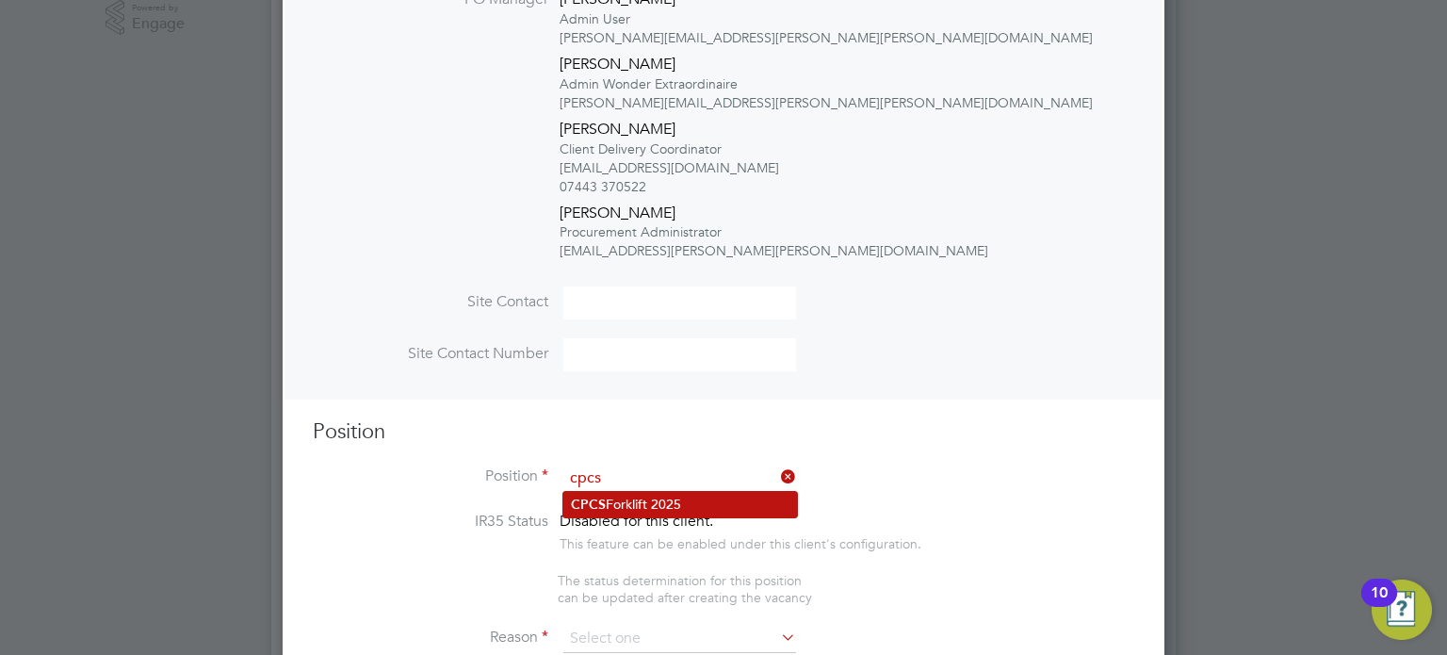
click at [661, 492] on li "CPCS Forklift 2025" at bounding box center [680, 504] width 234 height 25
type input "CPCS Forklift 2025"
type textarea "Full understanding of all aspects and responsibilities associated with the oper…"
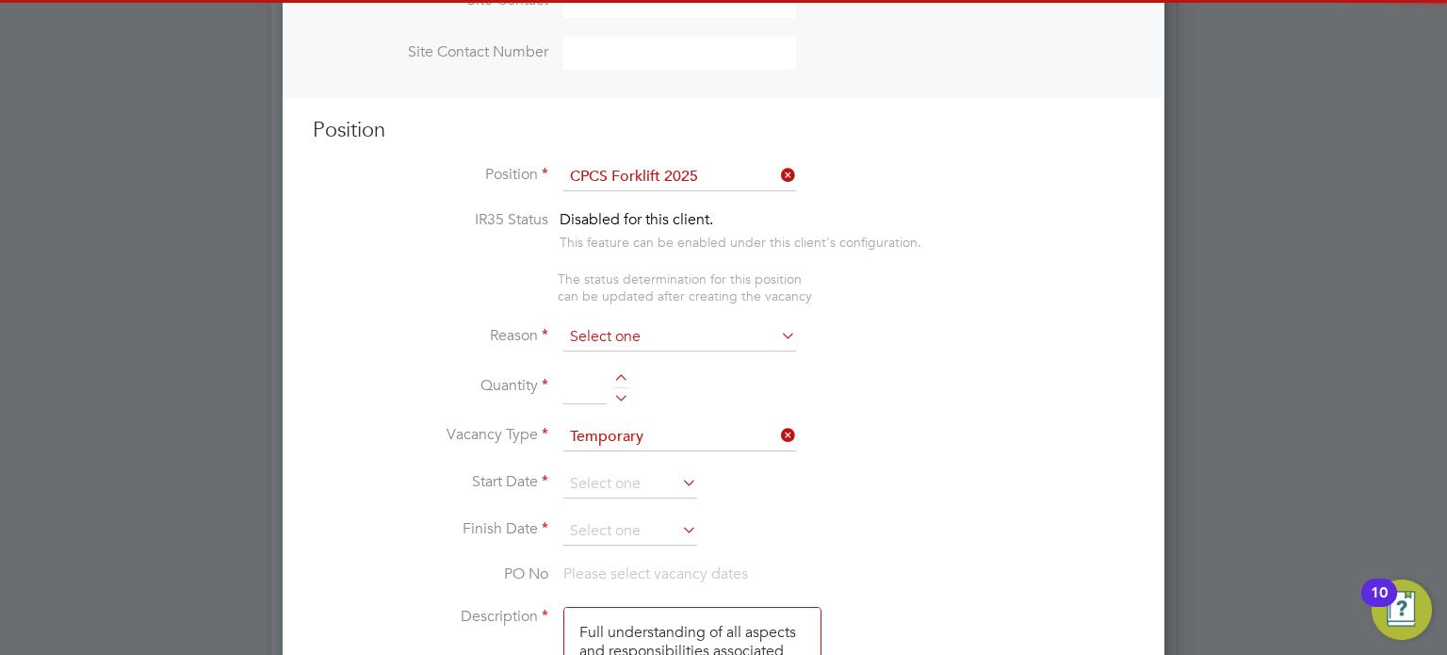
click at [634, 336] on input at bounding box center [679, 337] width 233 height 28
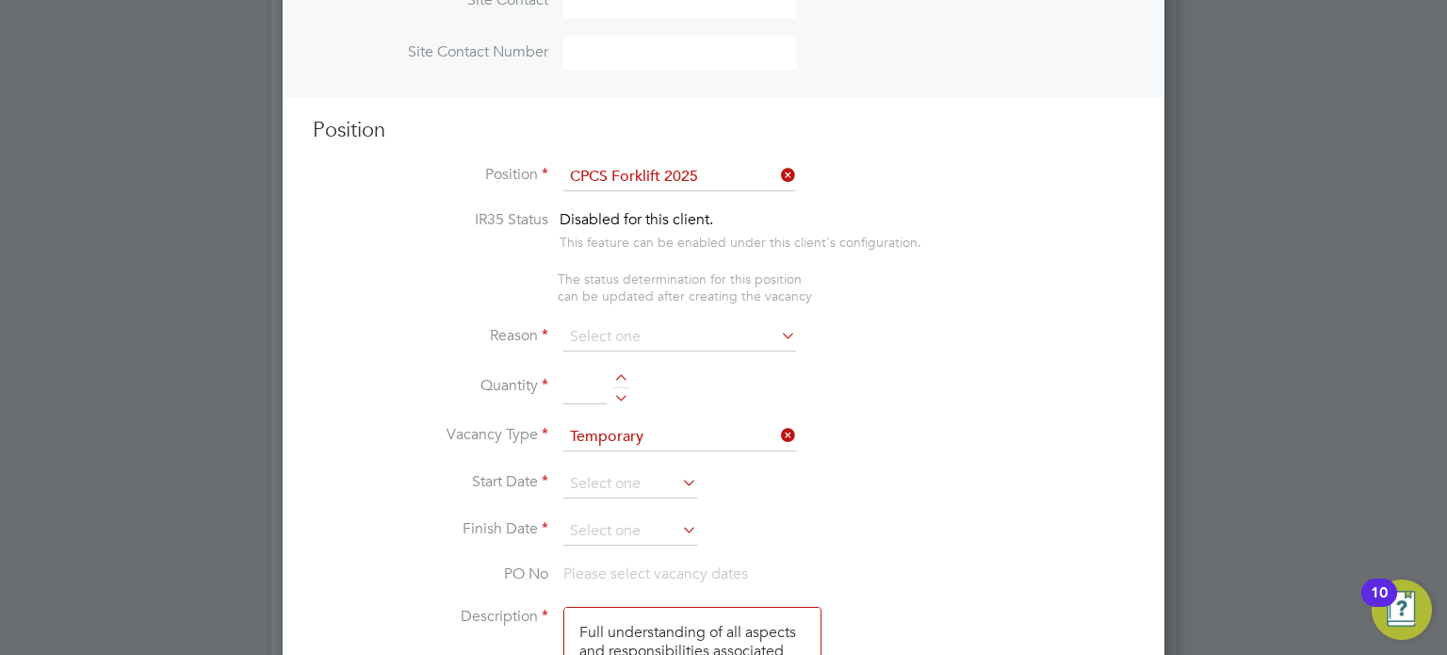
click at [616, 404] on li "Extra Work" at bounding box center [680, 412] width 234 height 24
type input "Extra Work"
click at [624, 388] on div at bounding box center [621, 394] width 16 height 13
type input "1"
click at [601, 476] on input at bounding box center [630, 484] width 134 height 28
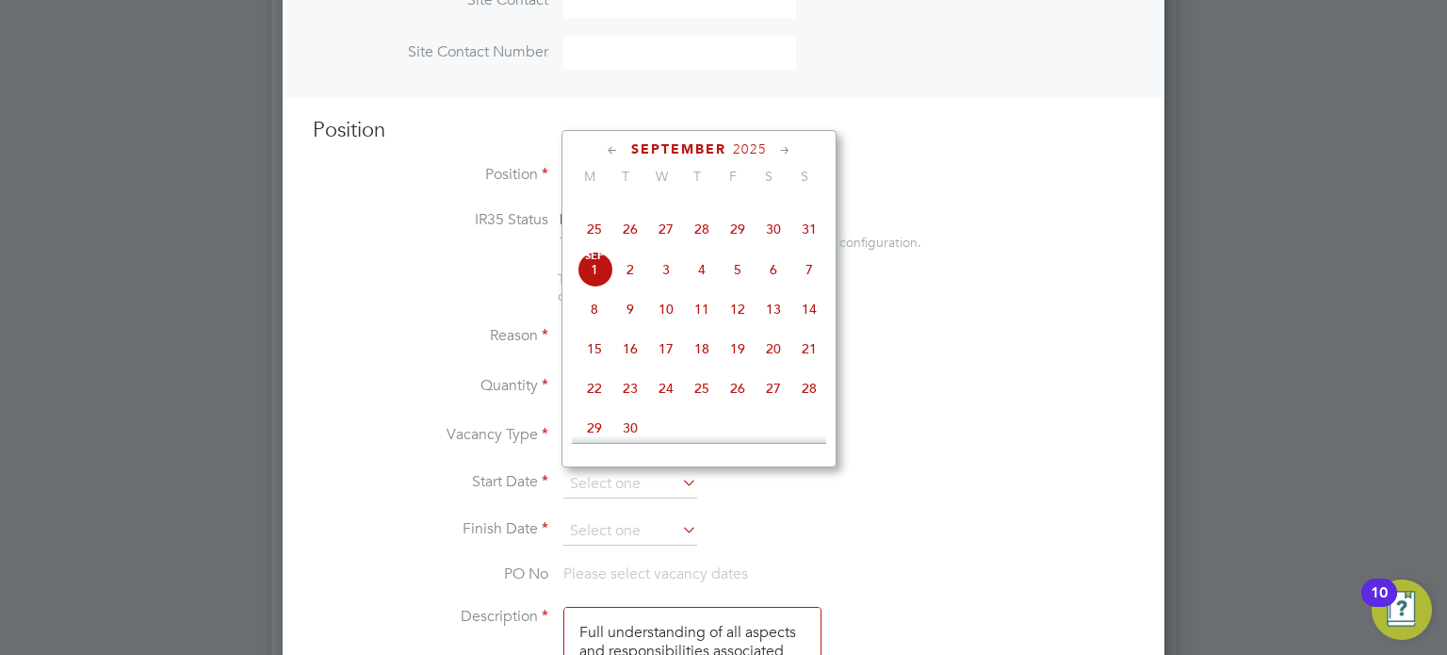
click at [606, 327] on span "8" at bounding box center [595, 309] width 36 height 36
type input "[DATE]"
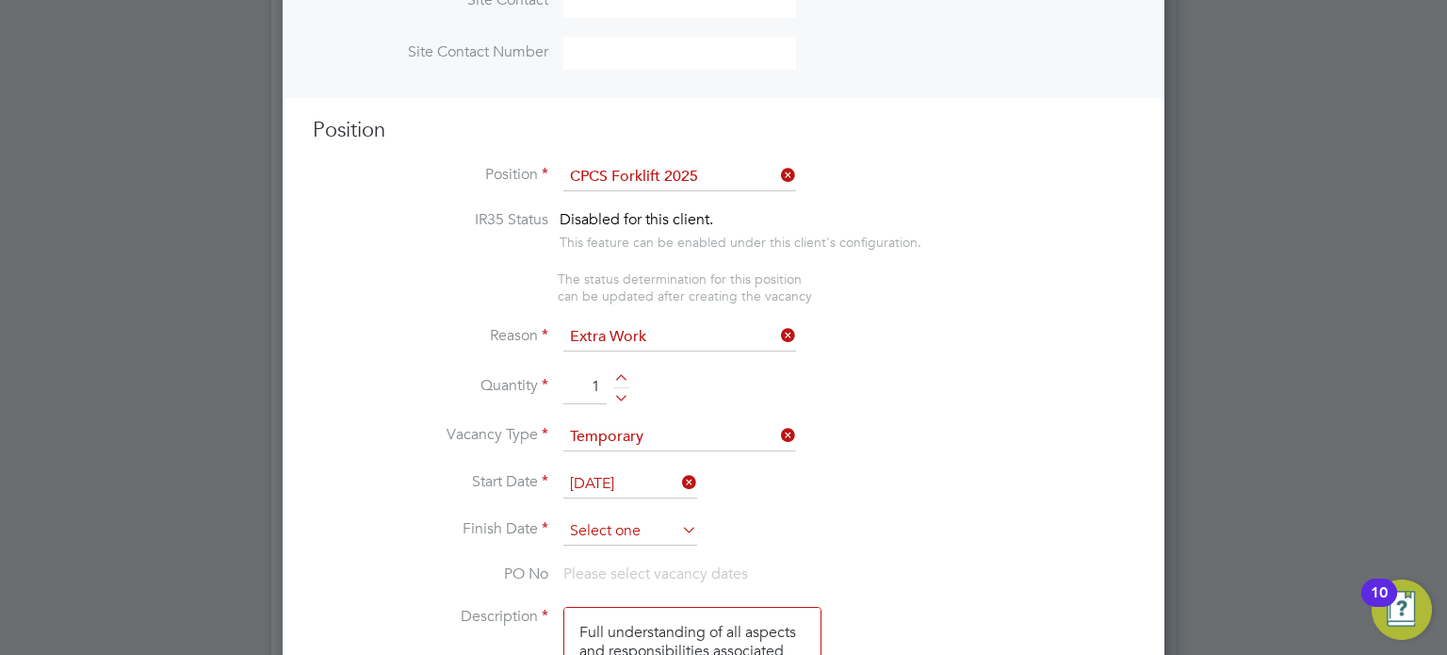
click at [605, 521] on input at bounding box center [630, 531] width 134 height 28
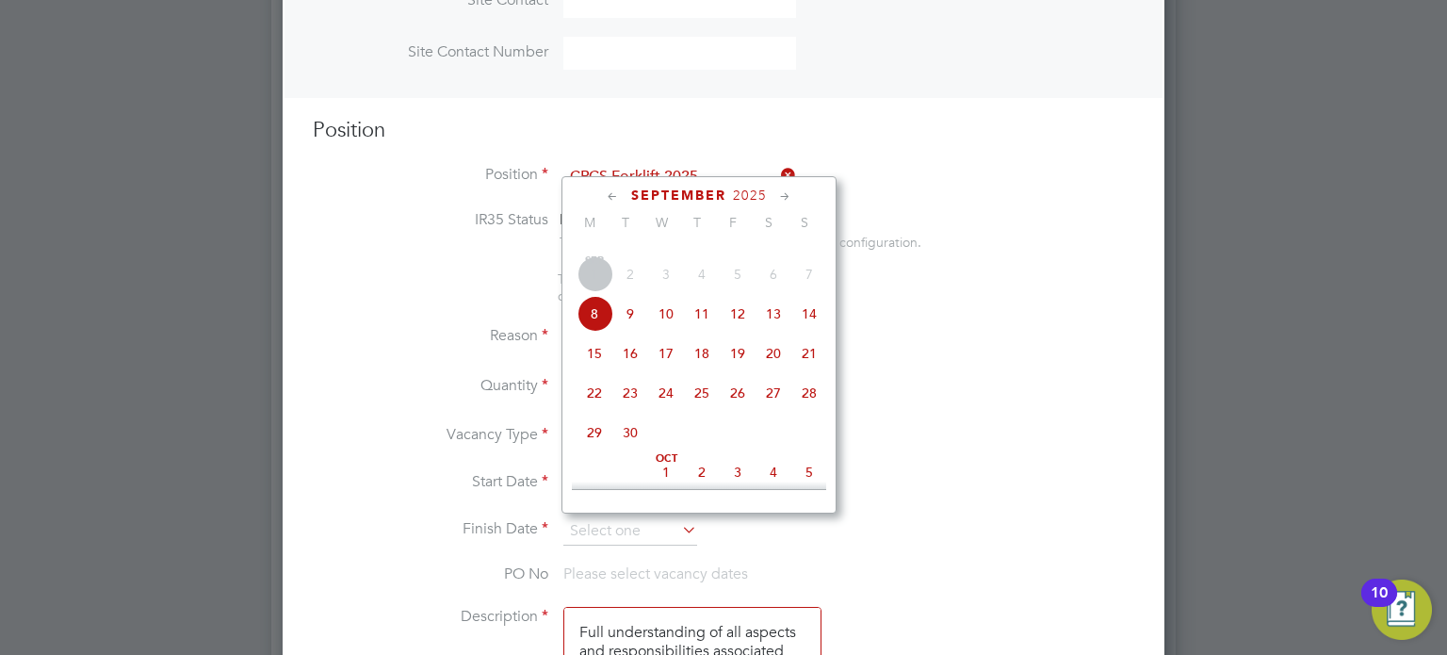
click at [596, 332] on span "8" at bounding box center [595, 314] width 36 height 36
type input "[DATE]"
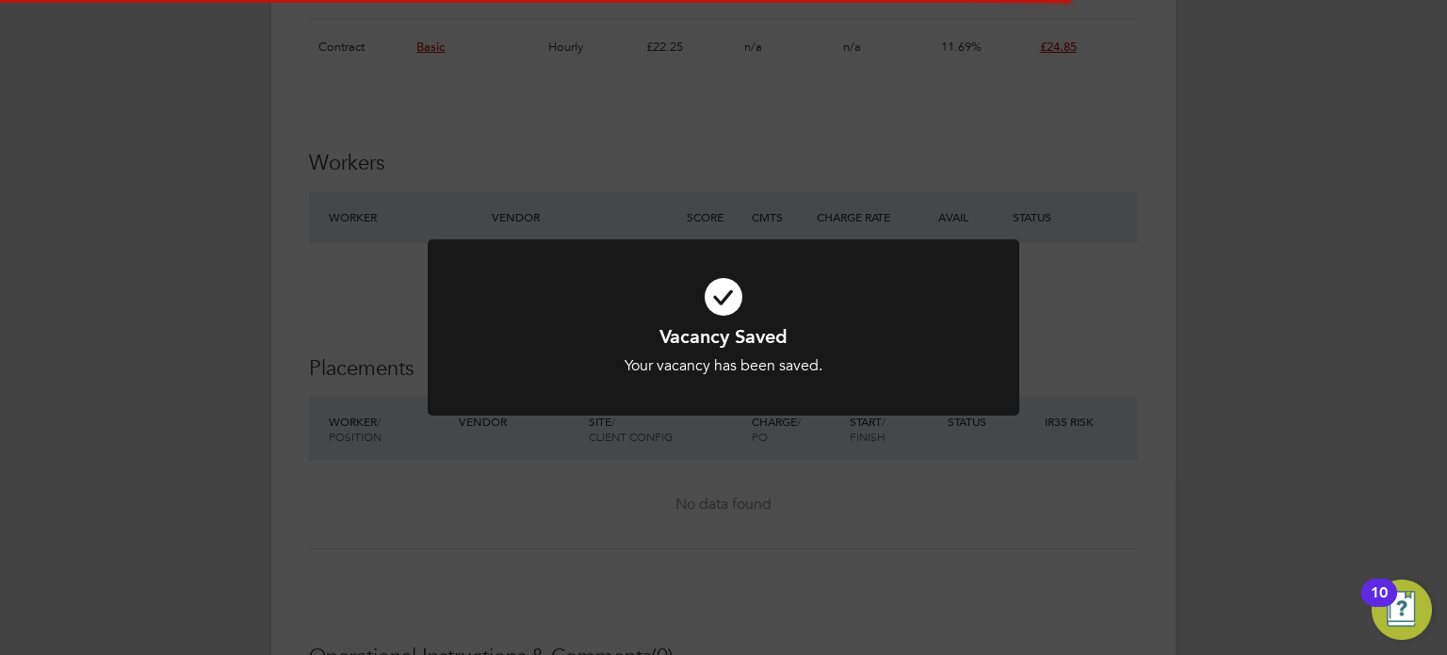
click at [1275, 344] on div "Vacancy Saved Your vacancy has been saved. Cancel Okay" at bounding box center [723, 327] width 1447 height 655
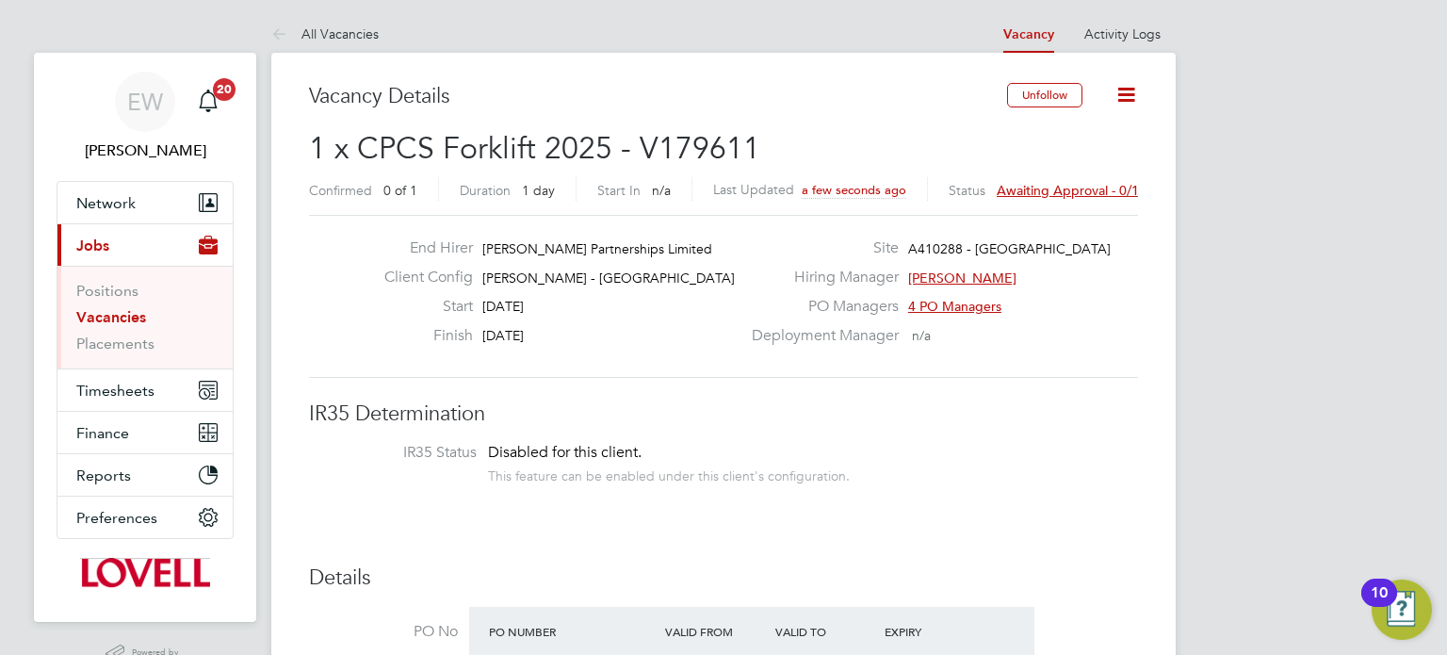
click at [127, 310] on link "Vacancies" at bounding box center [111, 317] width 70 height 18
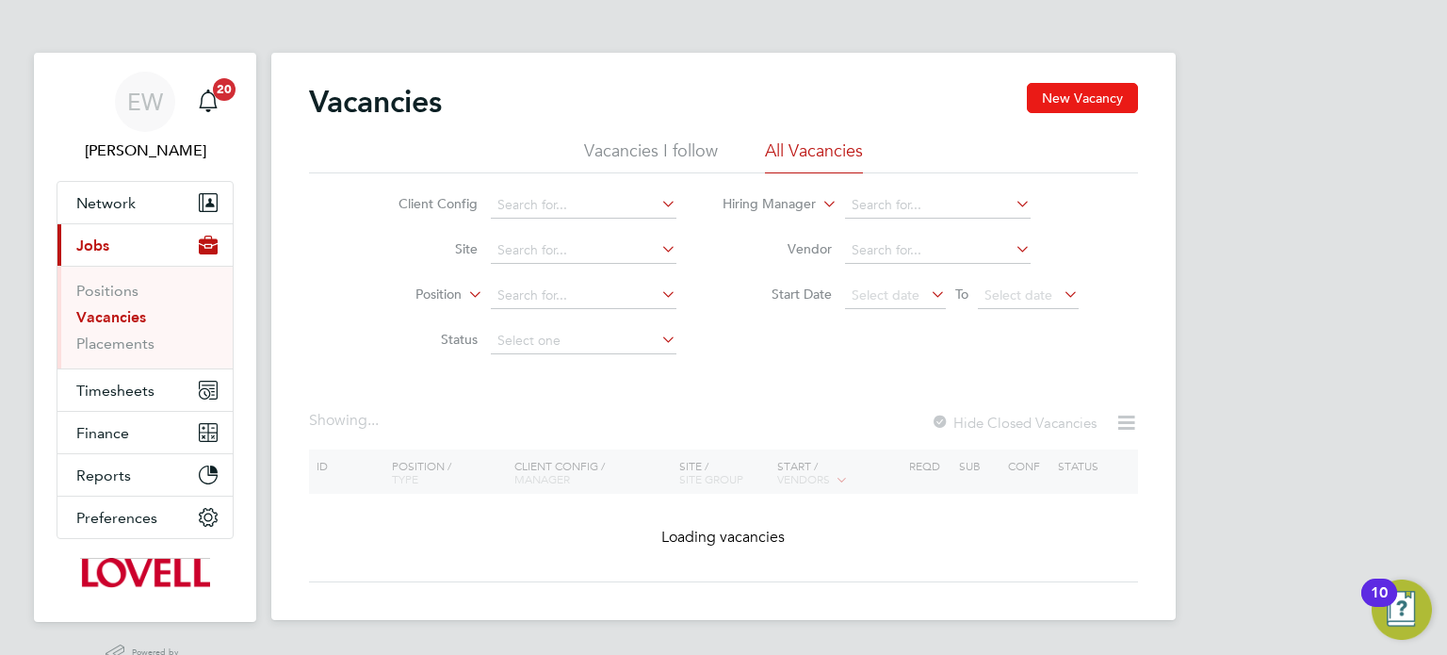
click at [1046, 106] on button "New Vacancy" at bounding box center [1082, 98] width 111 height 30
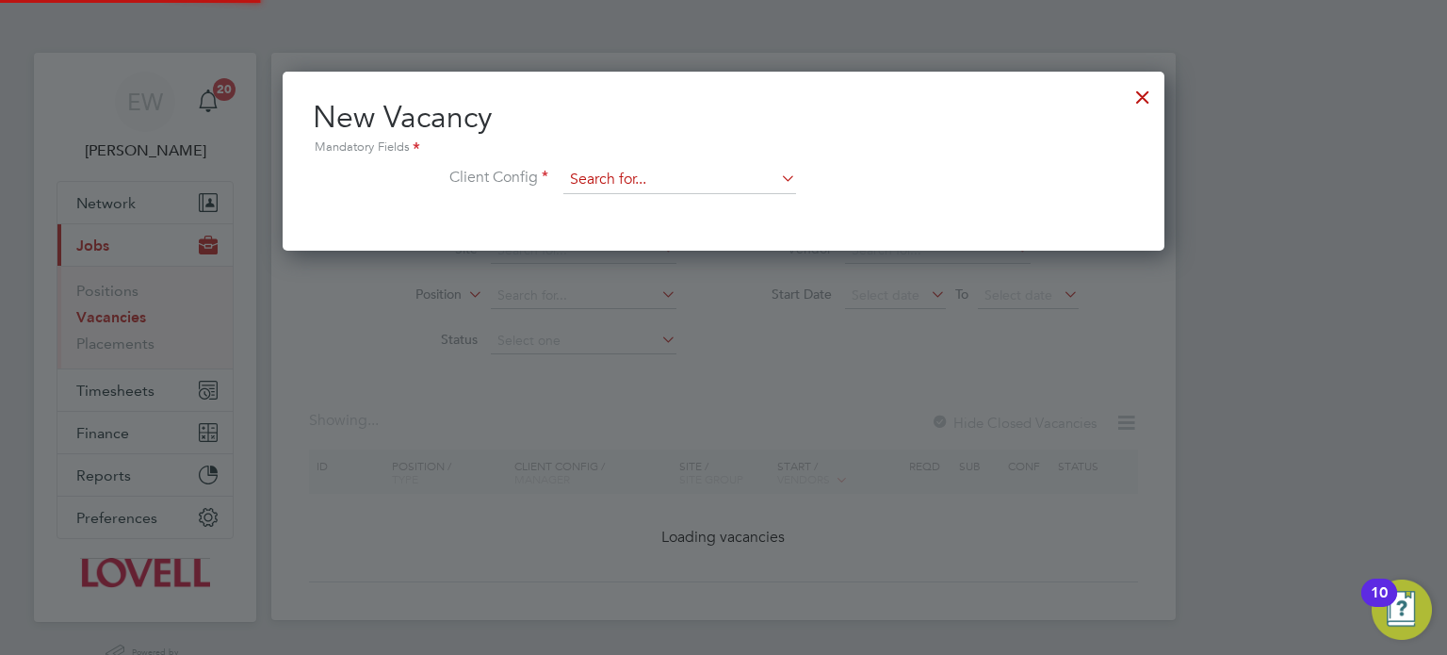
click at [641, 182] on input at bounding box center [679, 180] width 233 height 28
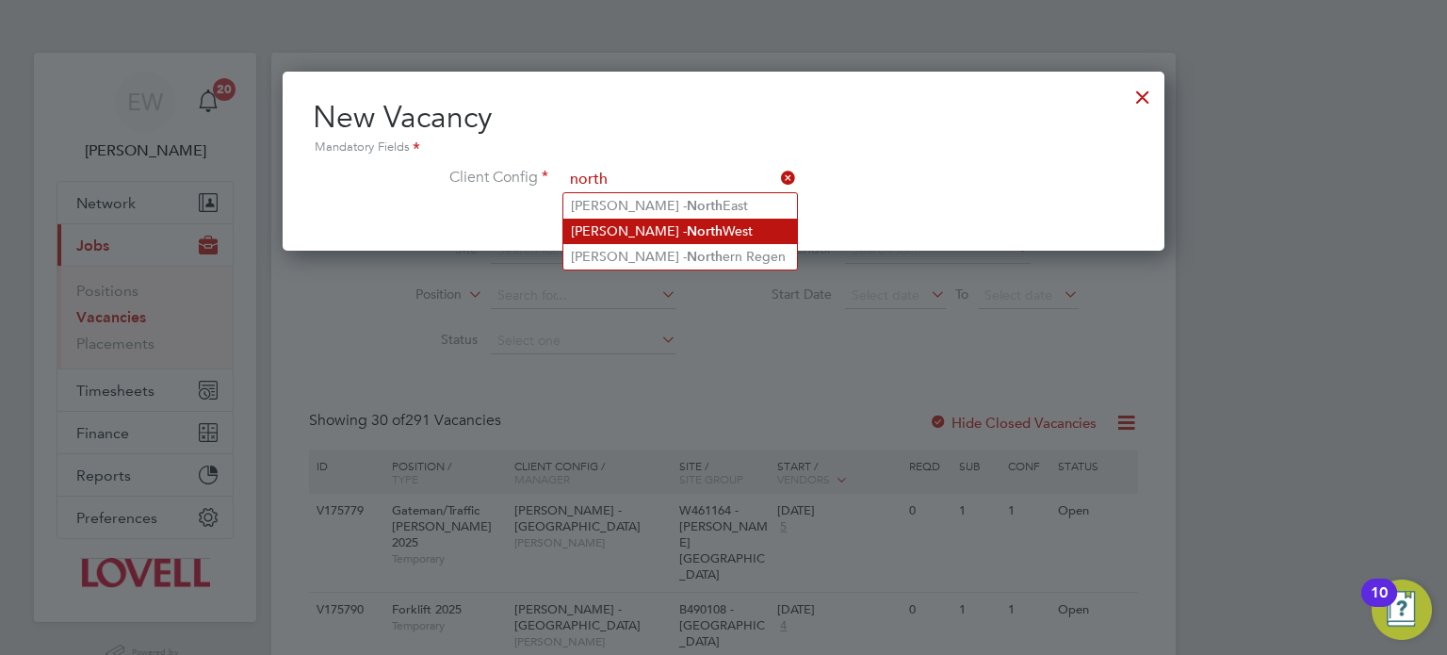
click at [674, 230] on li "[PERSON_NAME] - [GEOGRAPHIC_DATA]" at bounding box center [680, 231] width 234 height 25
type input "[PERSON_NAME] - [GEOGRAPHIC_DATA]"
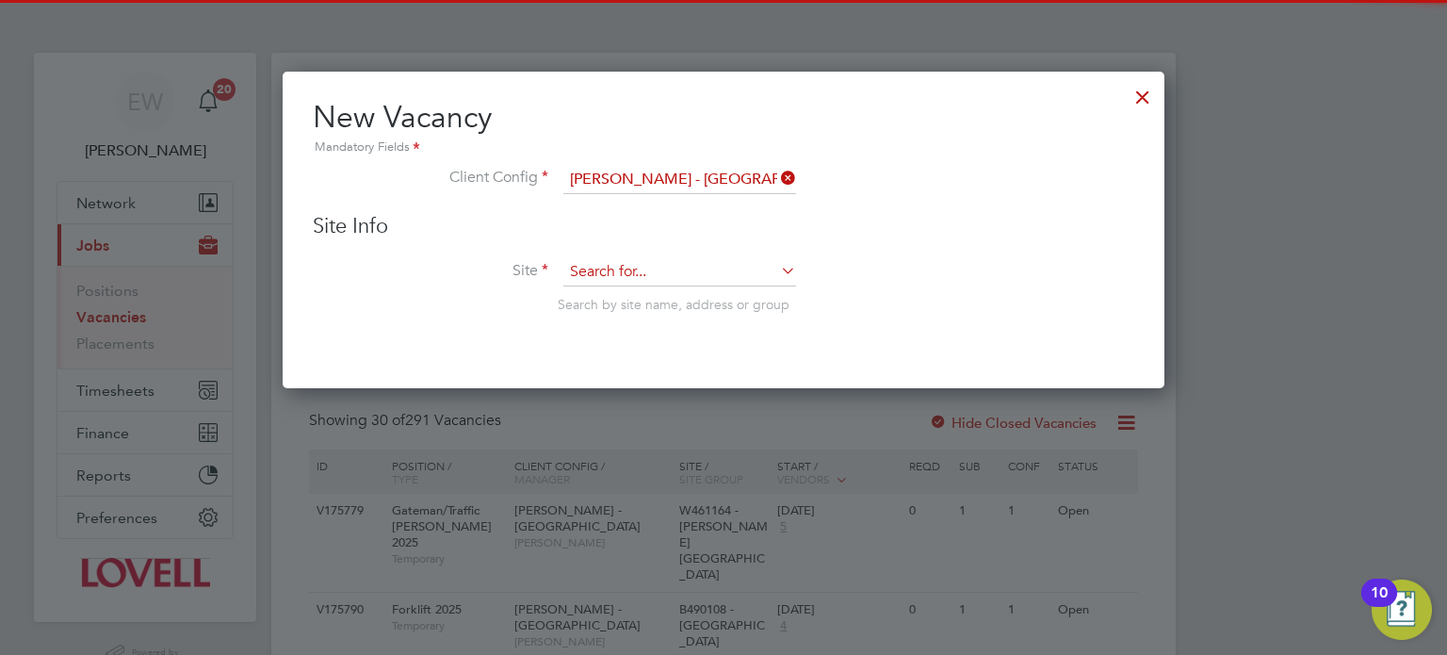
click at [650, 261] on input at bounding box center [679, 272] width 233 height 28
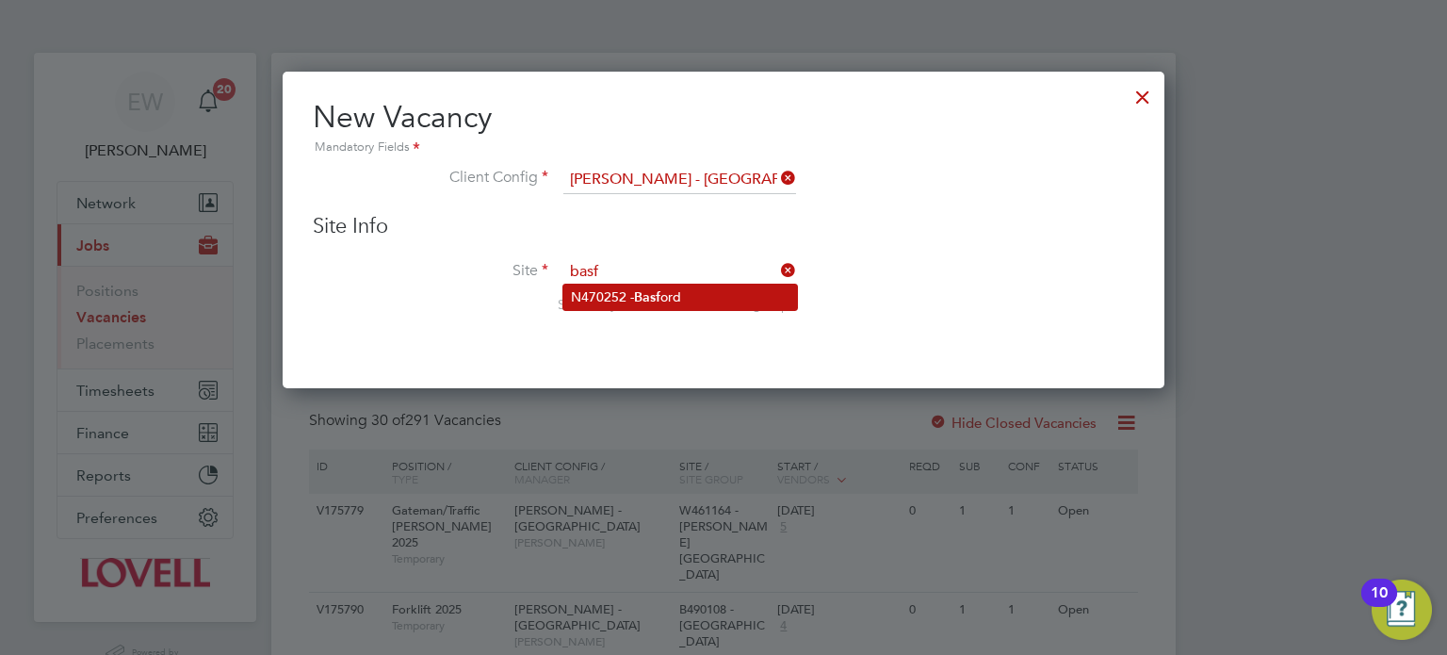
click at [663, 292] on li "N470252 - Basf ord" at bounding box center [680, 297] width 234 height 25
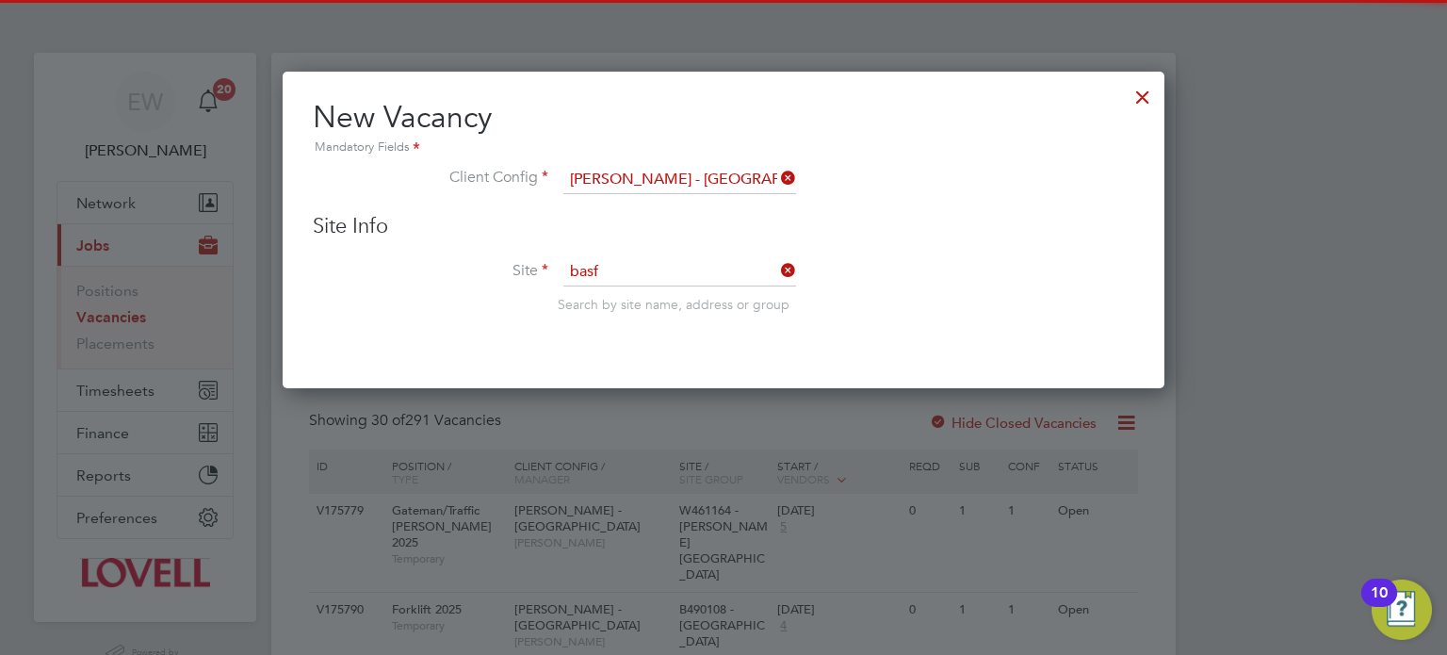
type input "N470252 - [PERSON_NAME]"
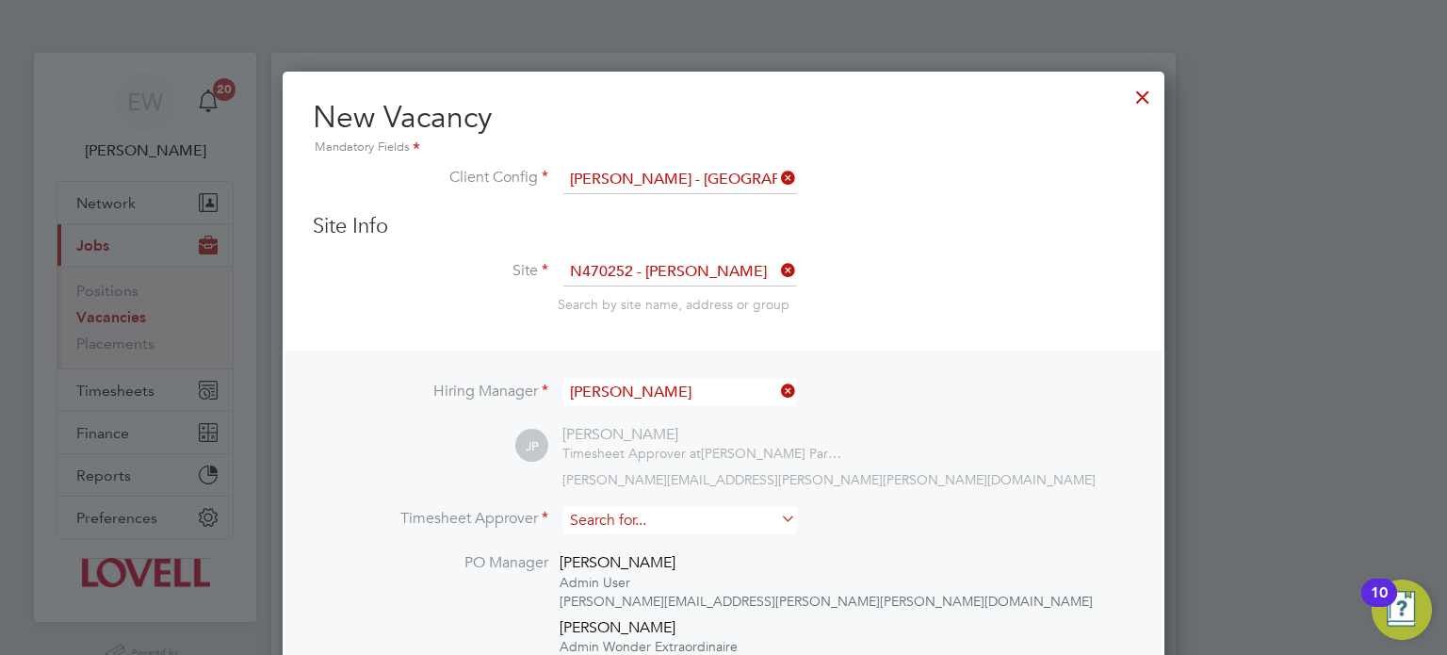
click at [651, 514] on input at bounding box center [679, 520] width 233 height 27
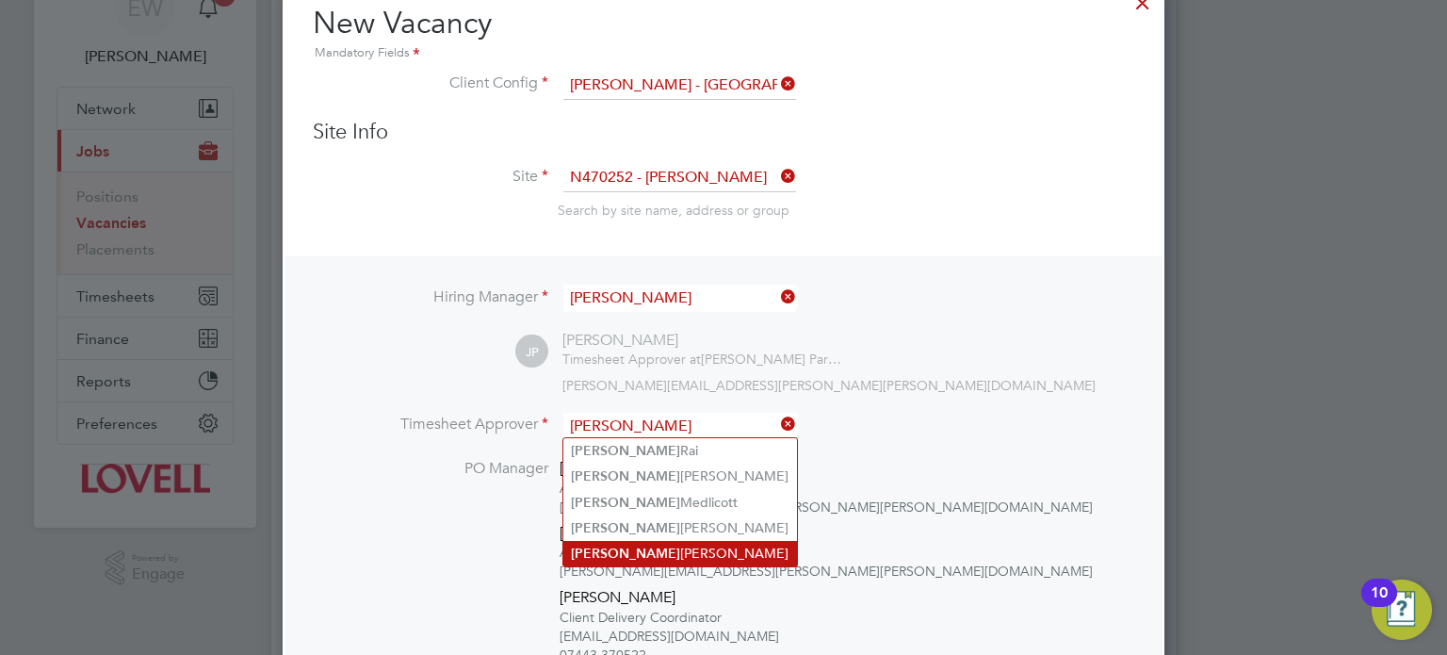
click at [631, 541] on li "[PERSON_NAME]" at bounding box center [680, 553] width 234 height 25
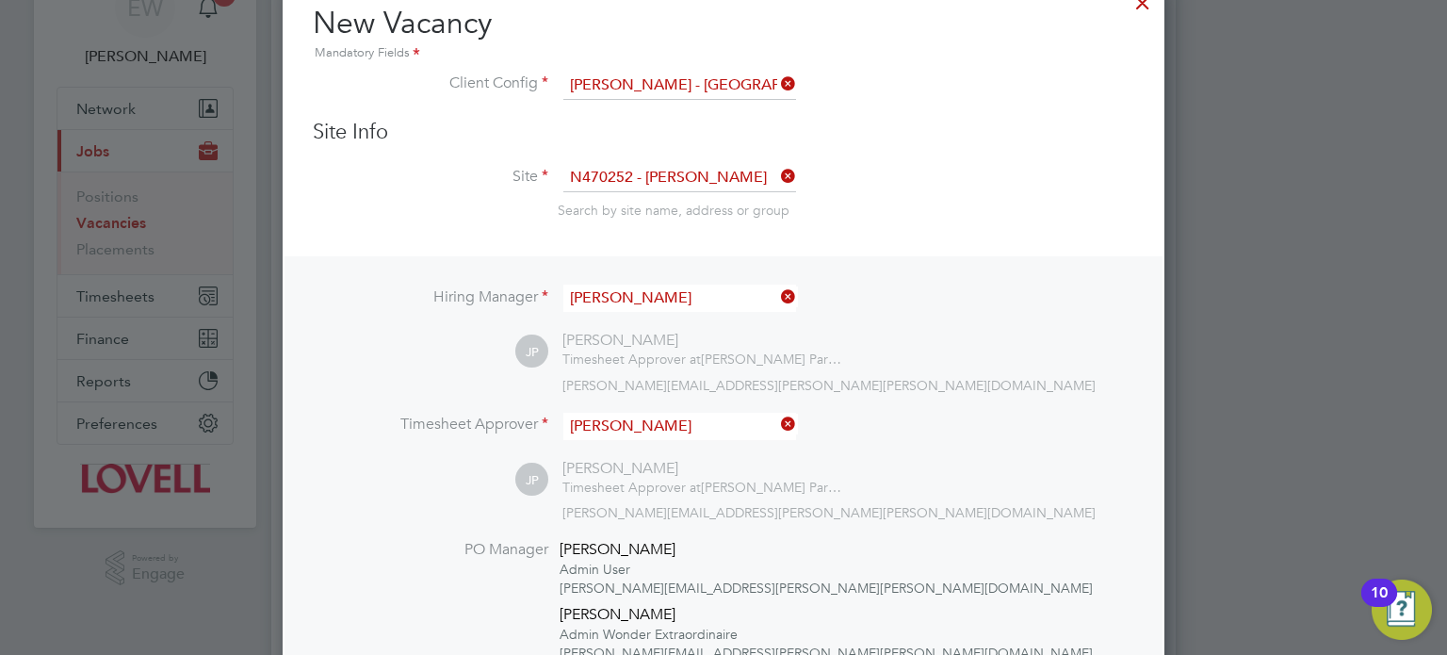
type input "[PERSON_NAME]"
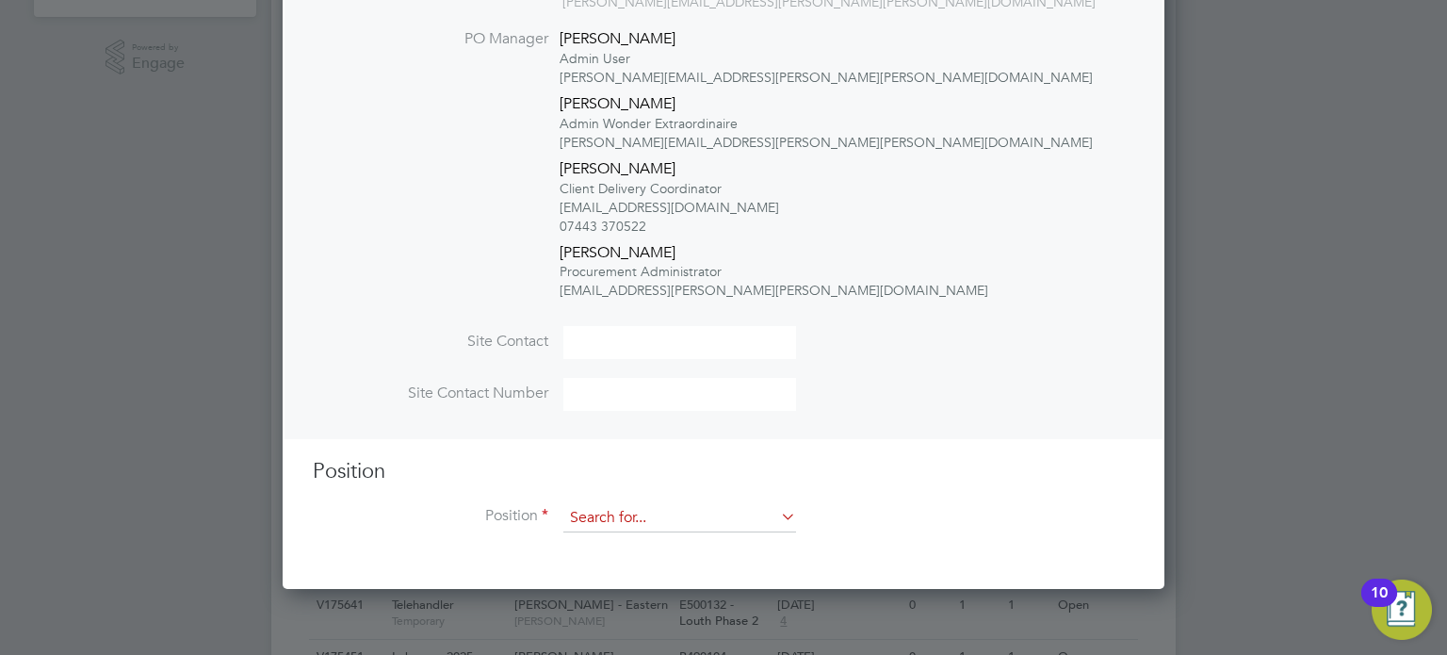
click at [622, 519] on input at bounding box center [679, 518] width 233 height 28
type input "s"
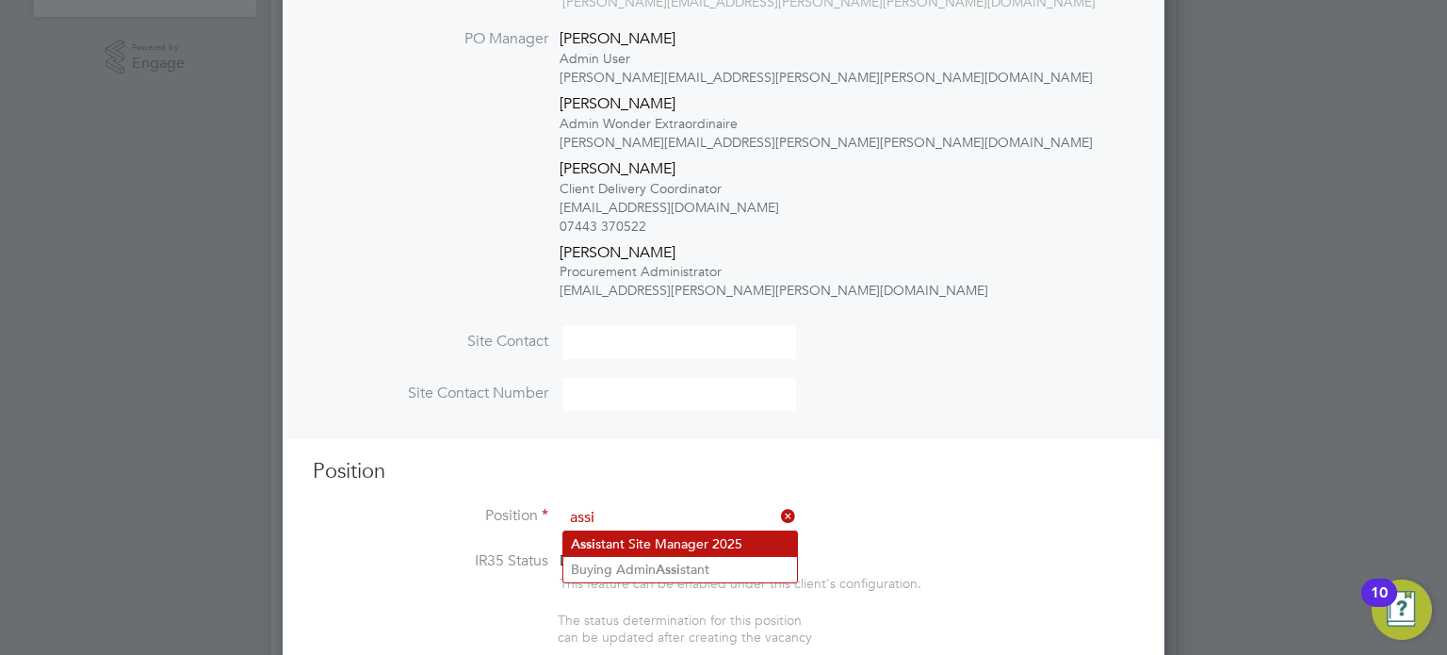
click at [635, 536] on li "Assi stant Site Manager 2025" at bounding box center [680, 543] width 234 height 25
type input "Assistant Site Manager 2025"
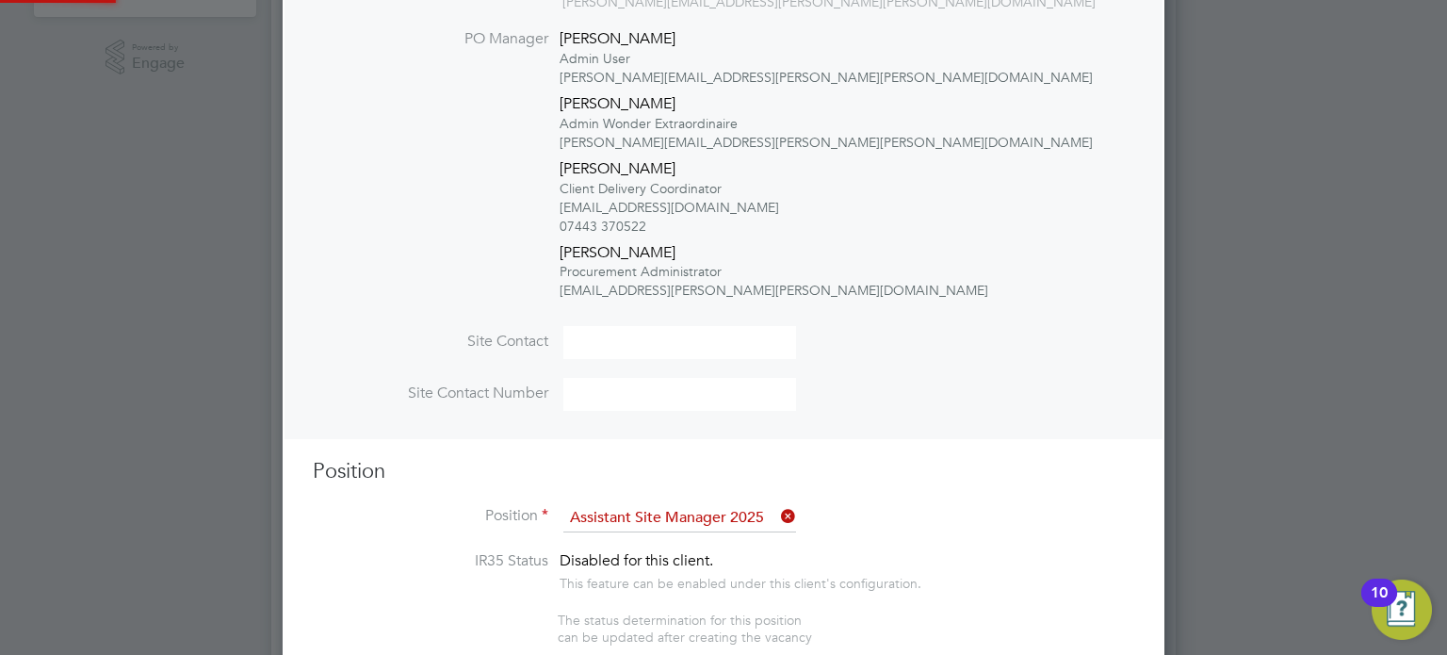
type textarea "Assistant Site Manager"
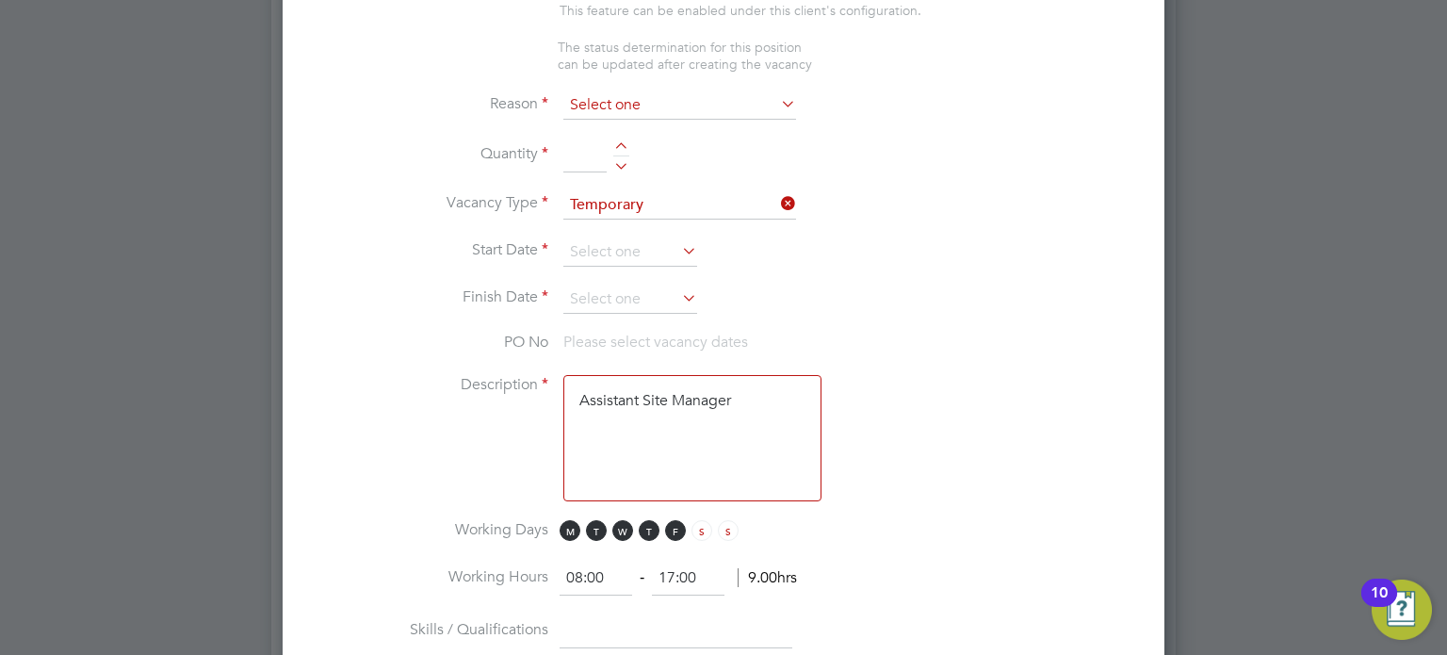
click at [651, 107] on input at bounding box center [679, 105] width 233 height 28
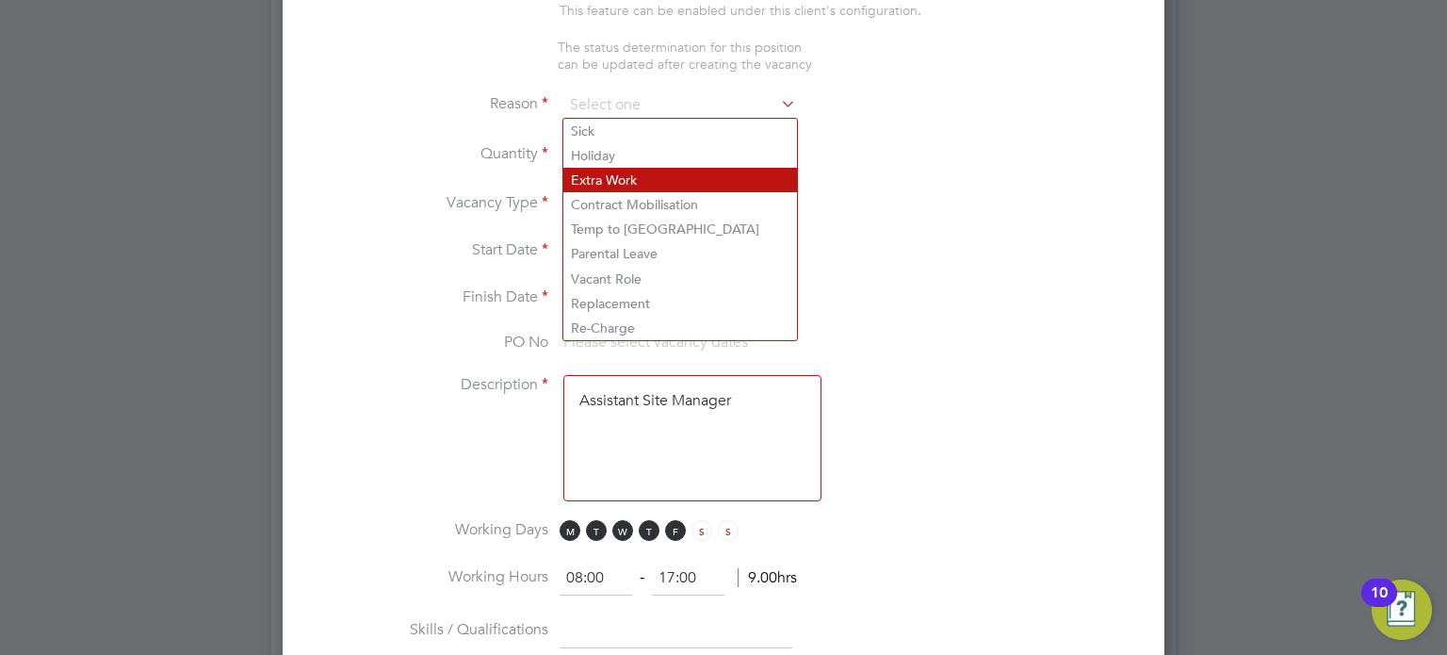
click at [636, 170] on li "Extra Work" at bounding box center [680, 180] width 234 height 24
type input "Extra Work"
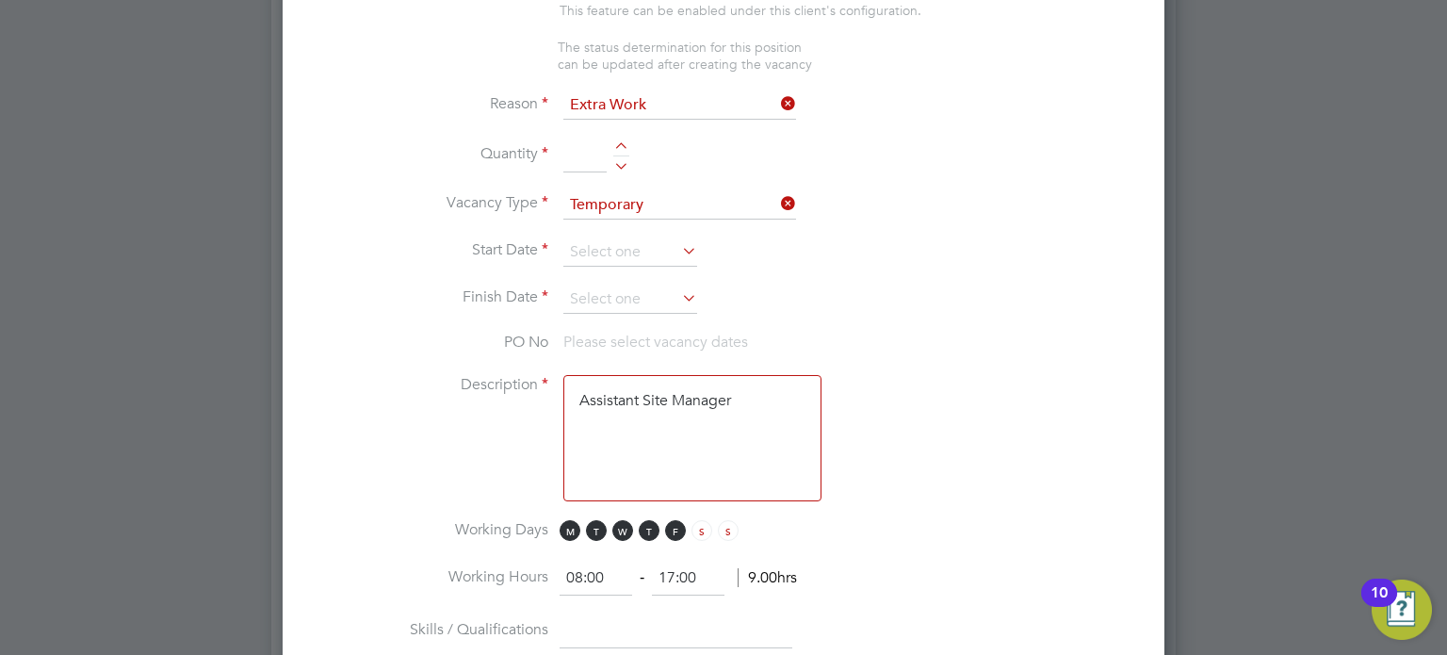
click at [613, 84] on ng-container "IR35 Status Disabled for this client. This feature can be enabled under this cl…" at bounding box center [724, 559] width 822 height 1162
click at [616, 93] on input "Extra Work" at bounding box center [679, 105] width 233 height 28
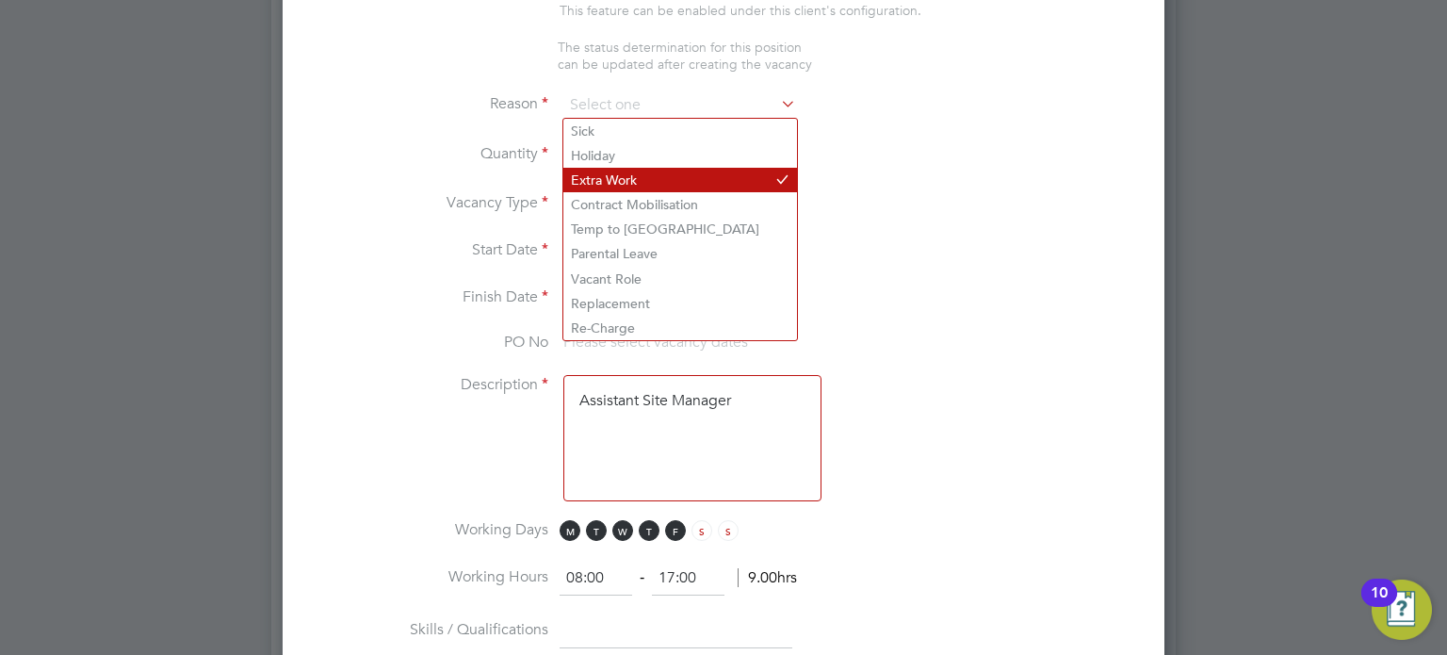
click at [590, 175] on li "Extra Work" at bounding box center [680, 180] width 234 height 24
type input "Extra Work"
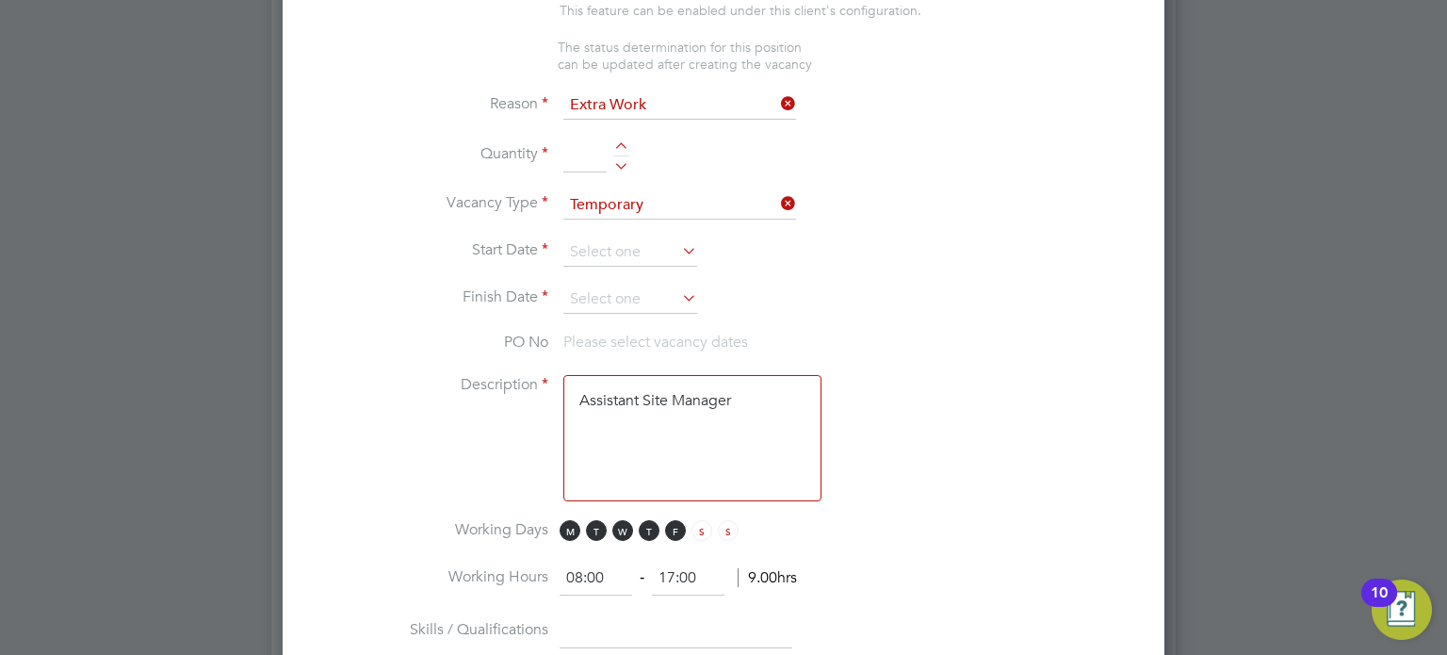
click at [603, 115] on input "Extra Work" at bounding box center [679, 105] width 233 height 28
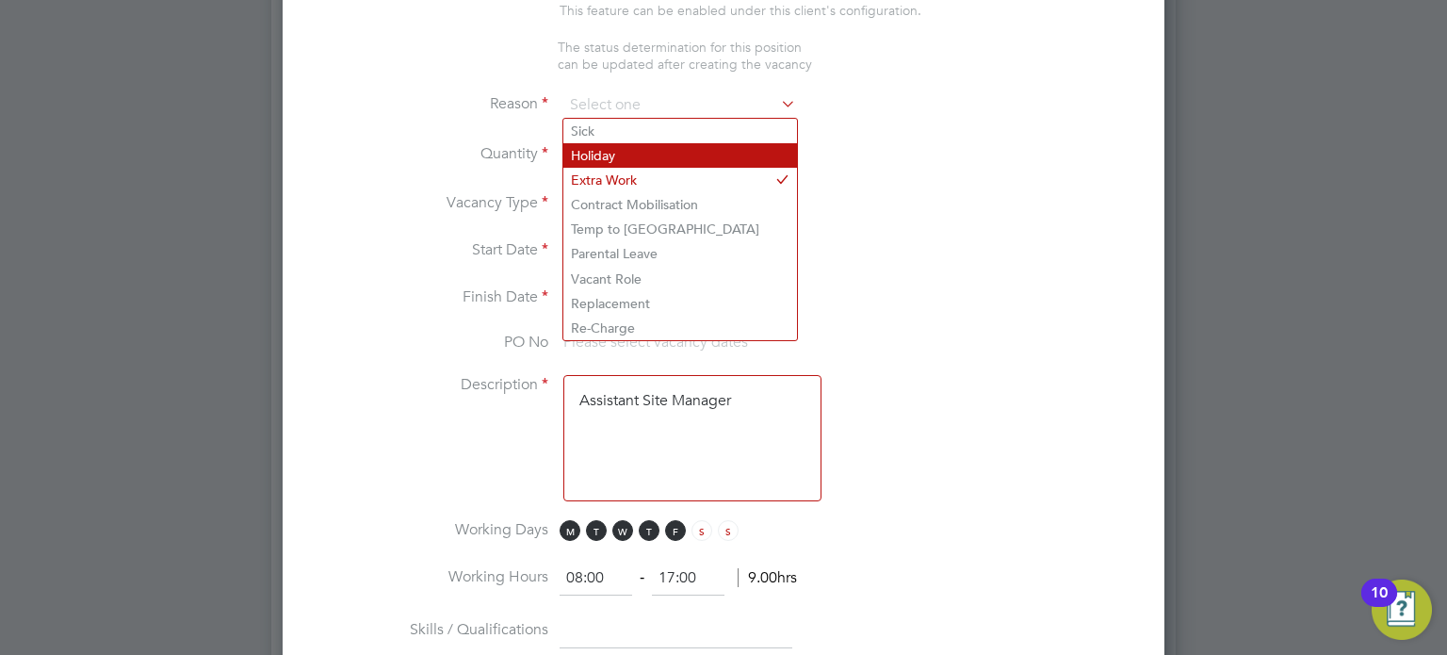
click at [603, 145] on li "Holiday" at bounding box center [680, 155] width 234 height 24
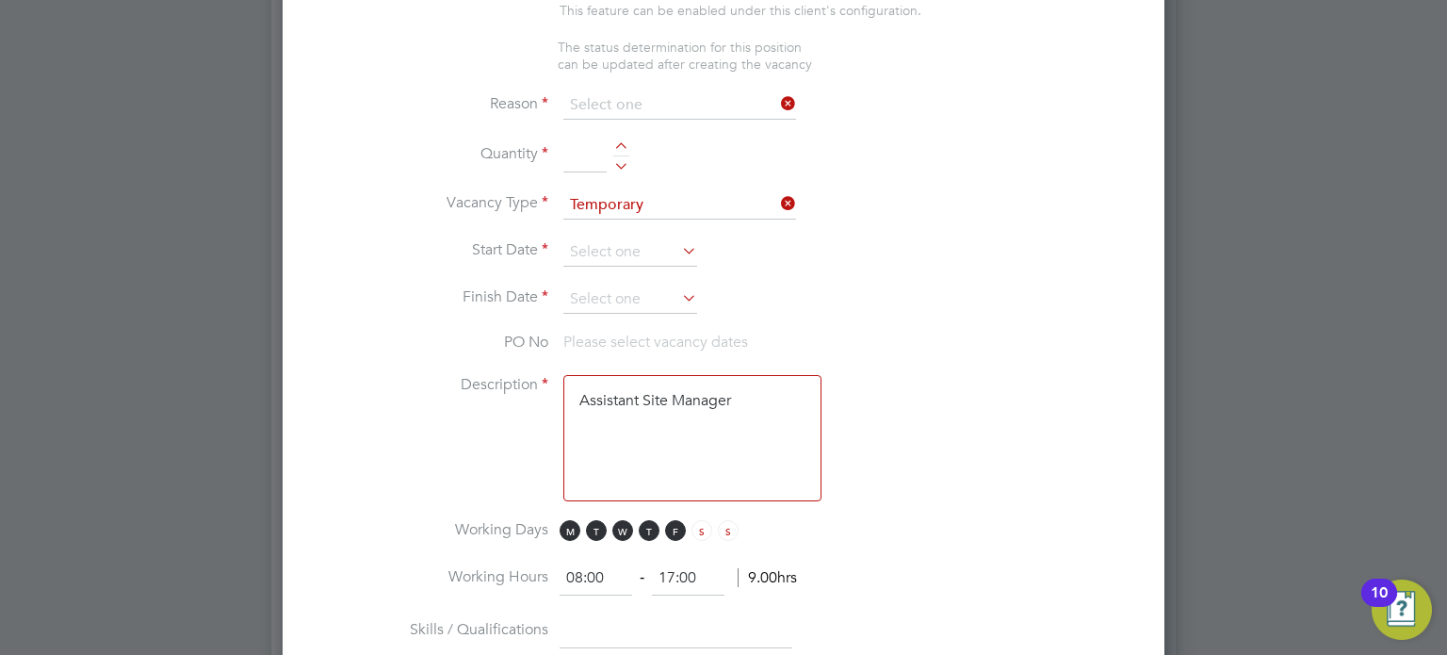
type input "Holiday"
click at [626, 163] on div at bounding box center [621, 162] width 16 height 13
type input "1"
click at [598, 239] on input at bounding box center [630, 252] width 134 height 28
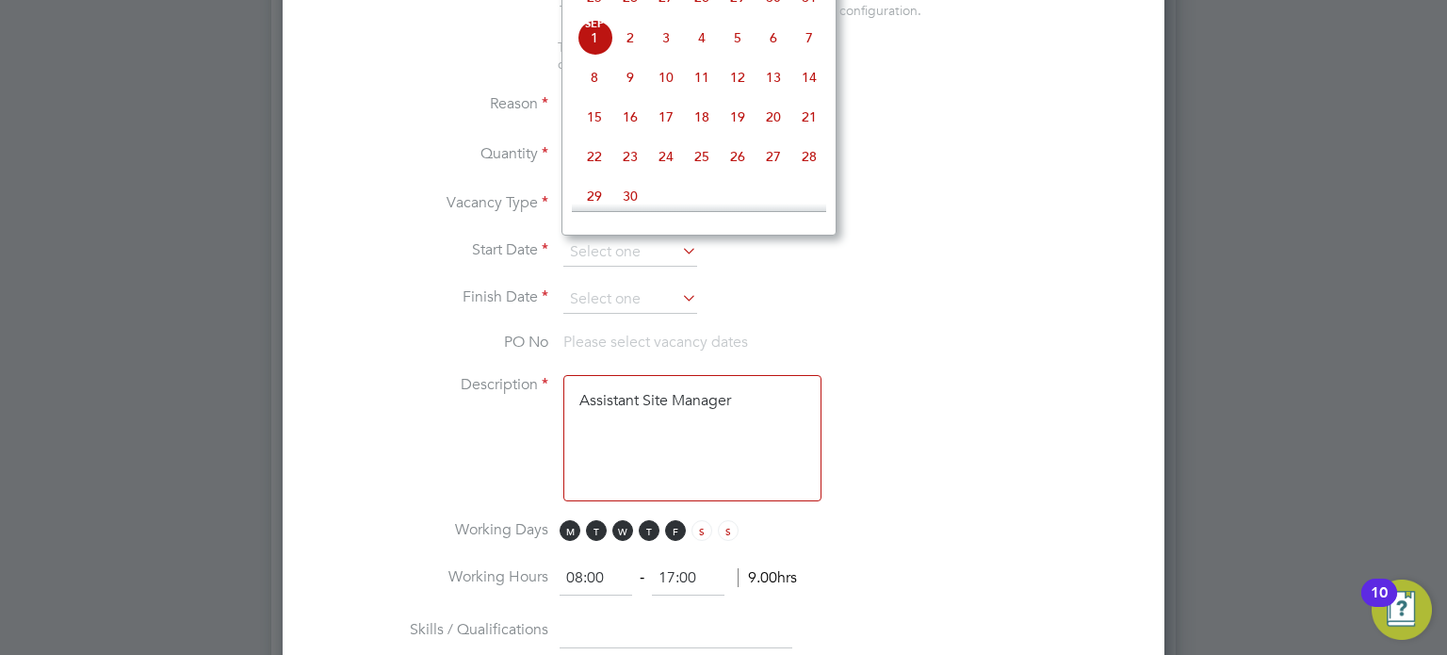
click at [592, 93] on span "8" at bounding box center [595, 77] width 36 height 36
type input "[DATE]"
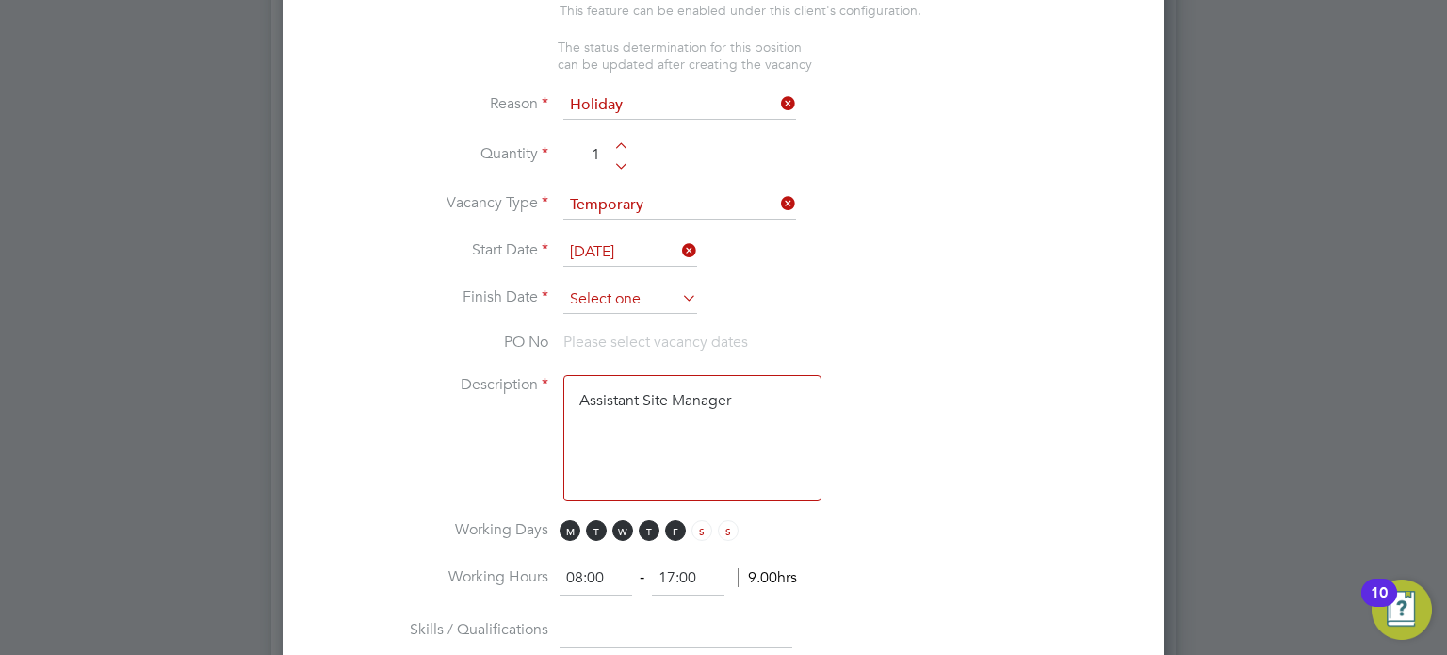
click at [625, 302] on input at bounding box center [630, 300] width 134 height 28
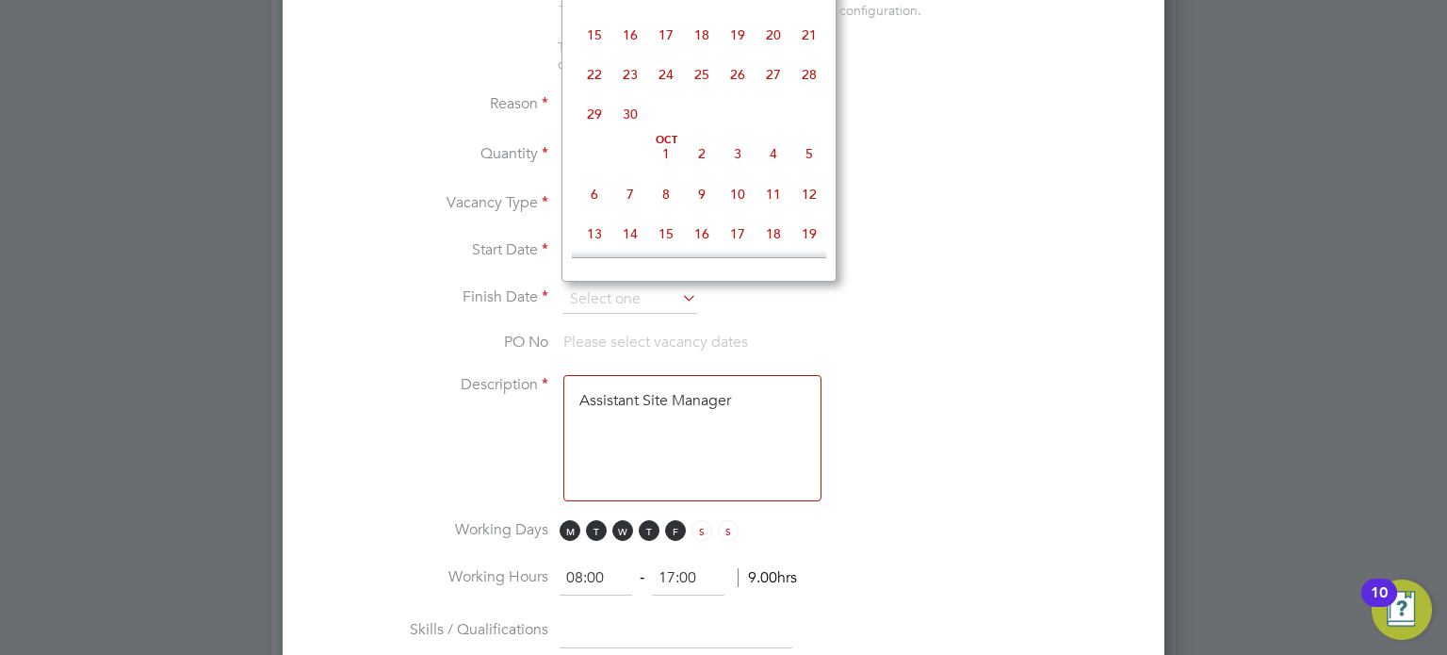
click at [737, 171] on span "3" at bounding box center [738, 154] width 36 height 36
type input "[DATE]"
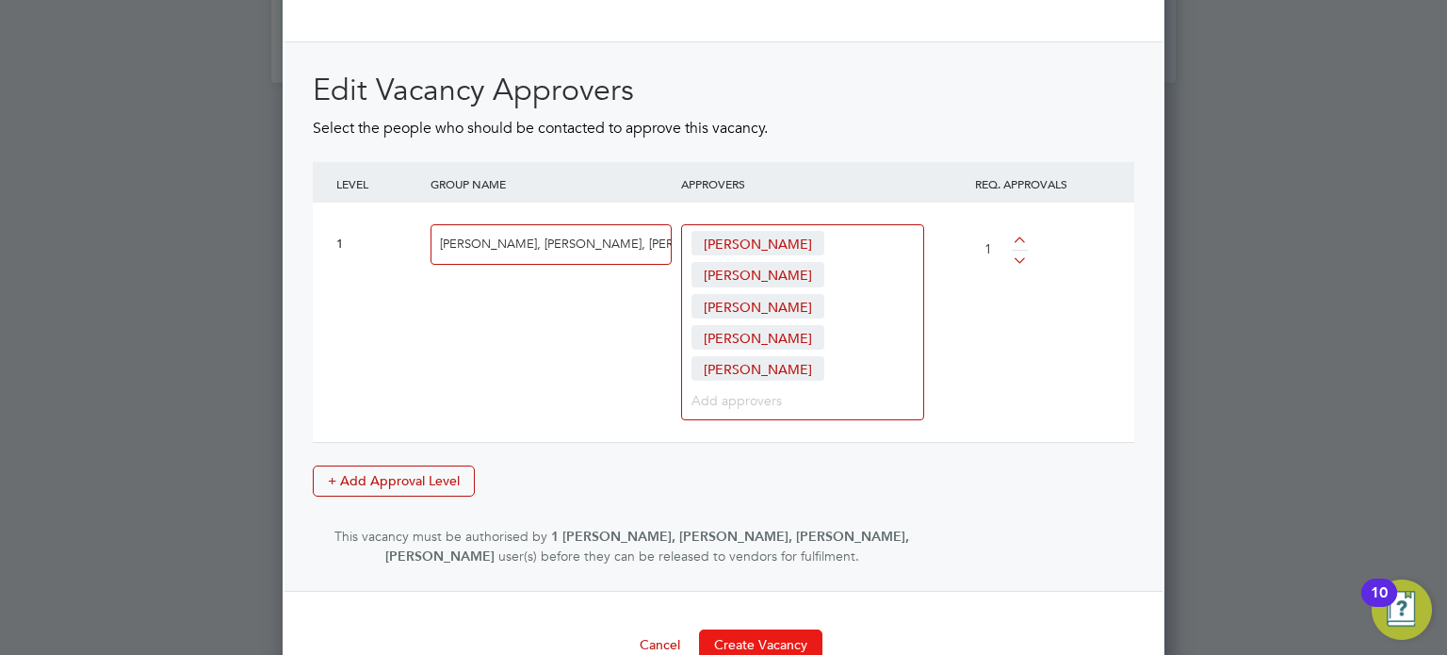
click at [793, 629] on button "Create Vacancy" at bounding box center [760, 644] width 123 height 30
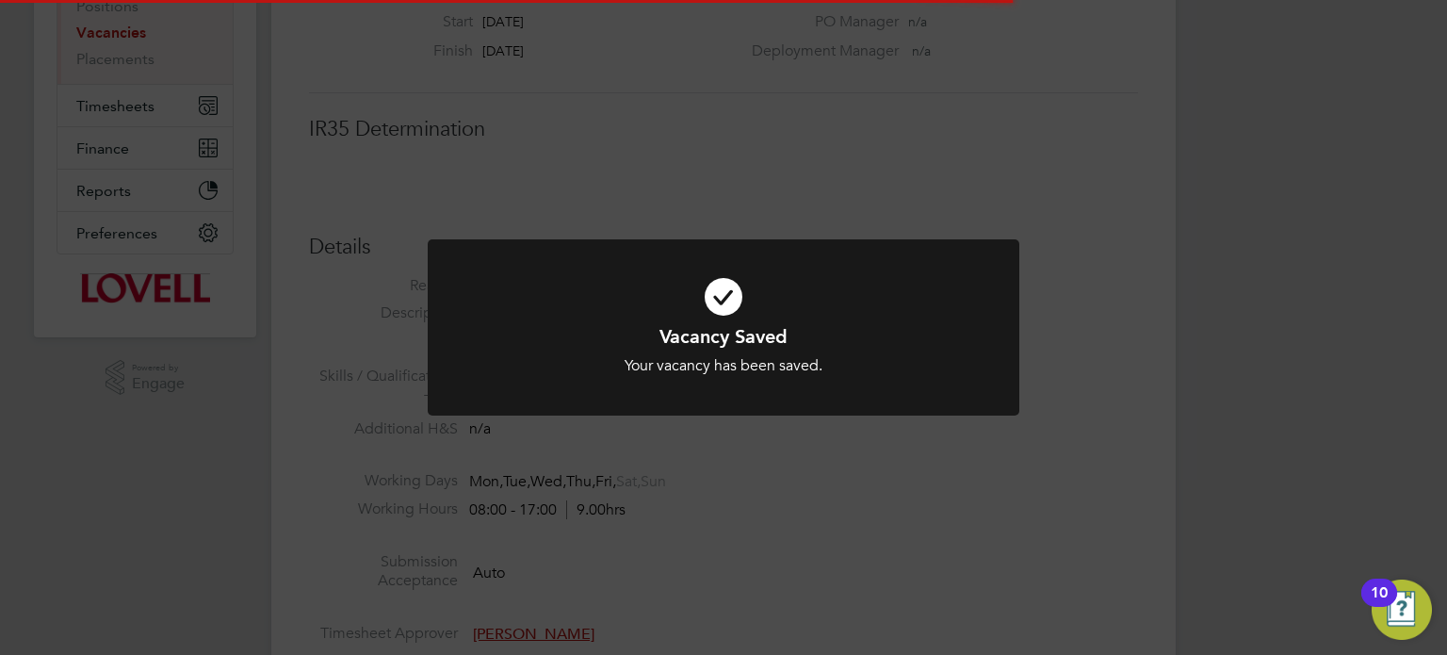
click at [1257, 351] on div "Vacancy Saved Your vacancy has been saved. Cancel Okay" at bounding box center [723, 327] width 1447 height 655
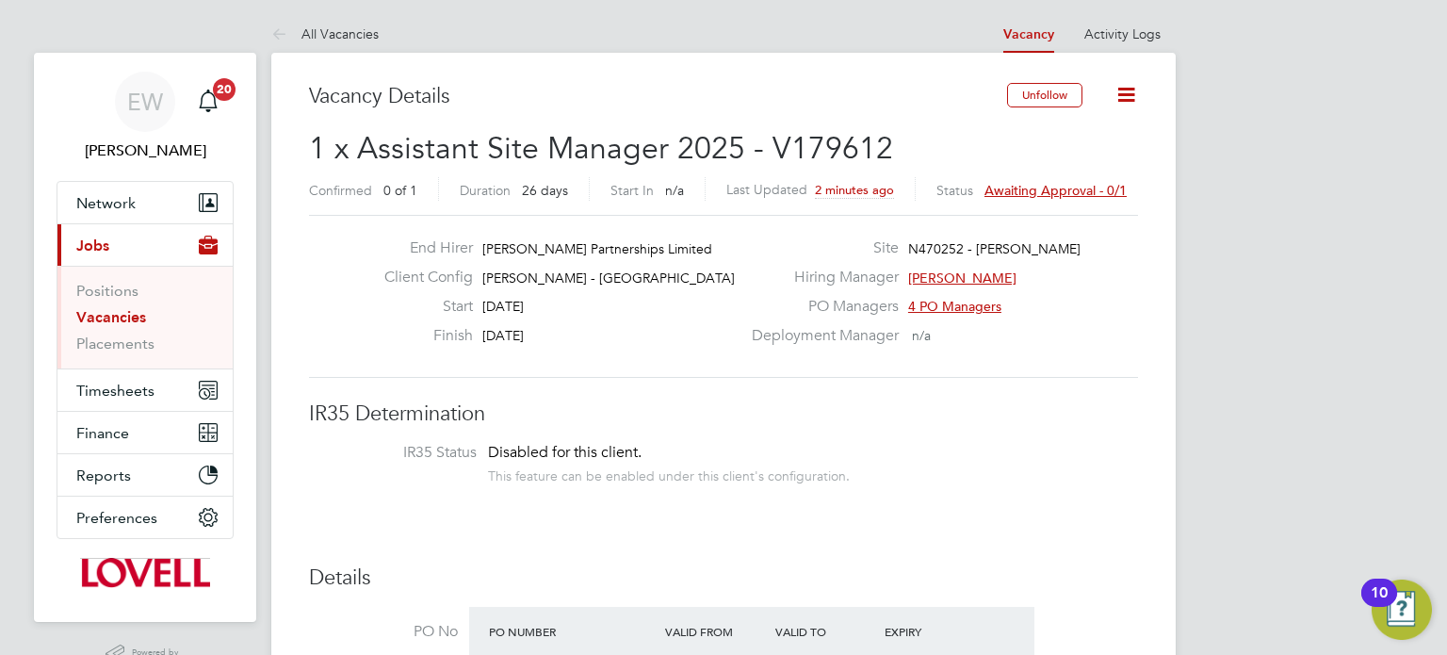
click at [103, 326] on li "Vacancies" at bounding box center [146, 321] width 141 height 26
click at [109, 323] on link "Vacancies" at bounding box center [111, 317] width 70 height 18
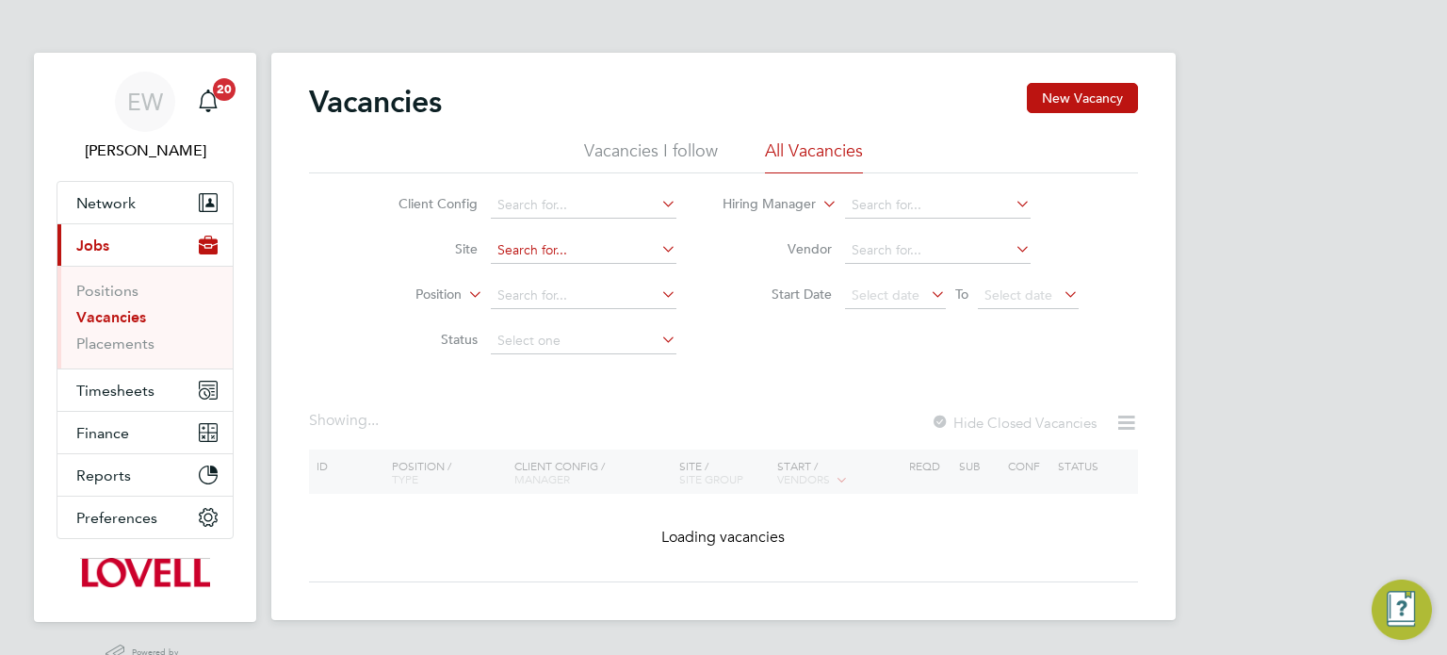
click at [544, 256] on input at bounding box center [584, 250] width 186 height 26
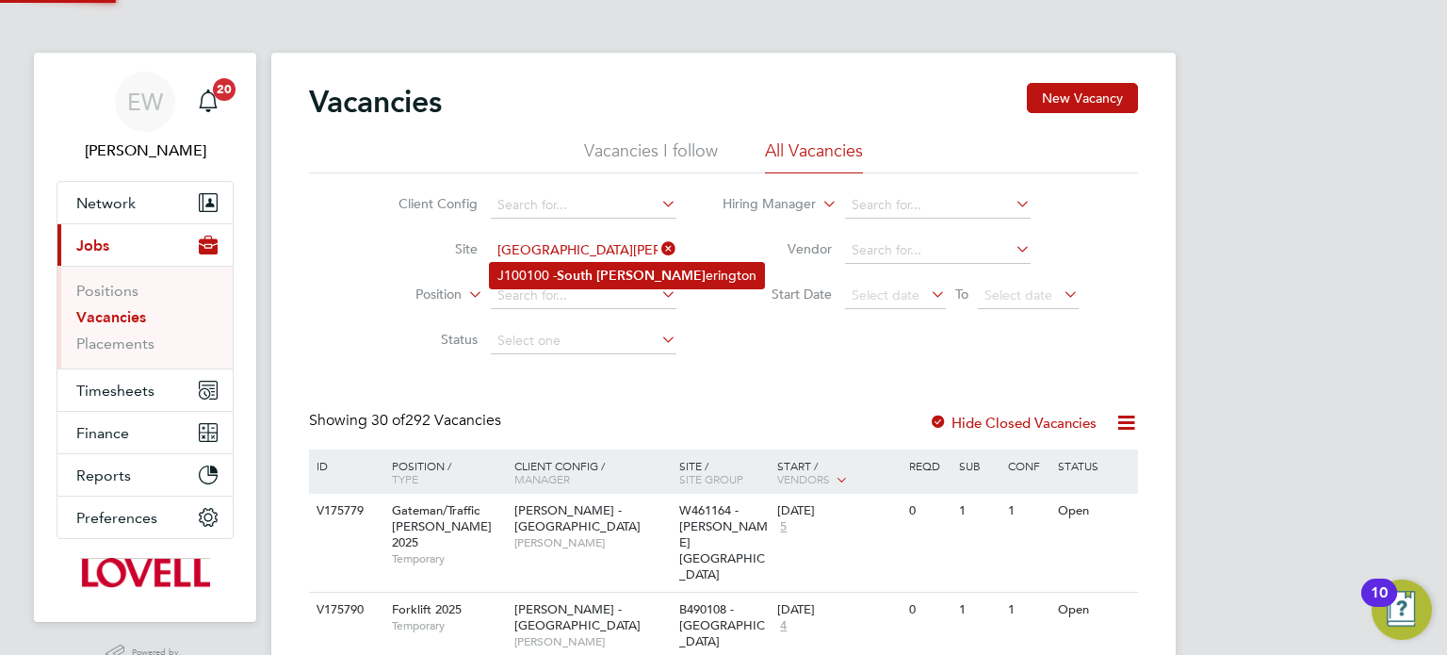
click at [625, 286] on li "J100100 - South [PERSON_NAME]" at bounding box center [627, 275] width 274 height 25
type input "J100100 - [GEOGRAPHIC_DATA]"
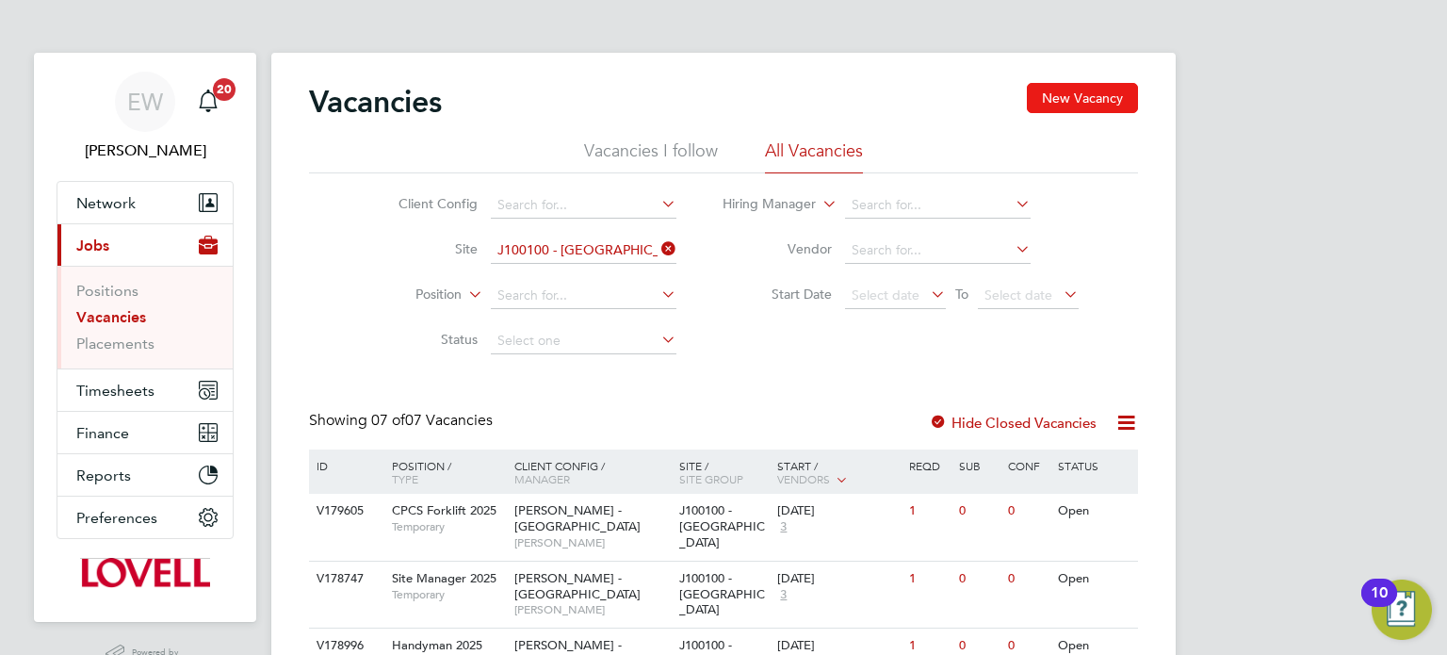
click at [1097, 96] on button "New Vacancy" at bounding box center [1082, 98] width 111 height 30
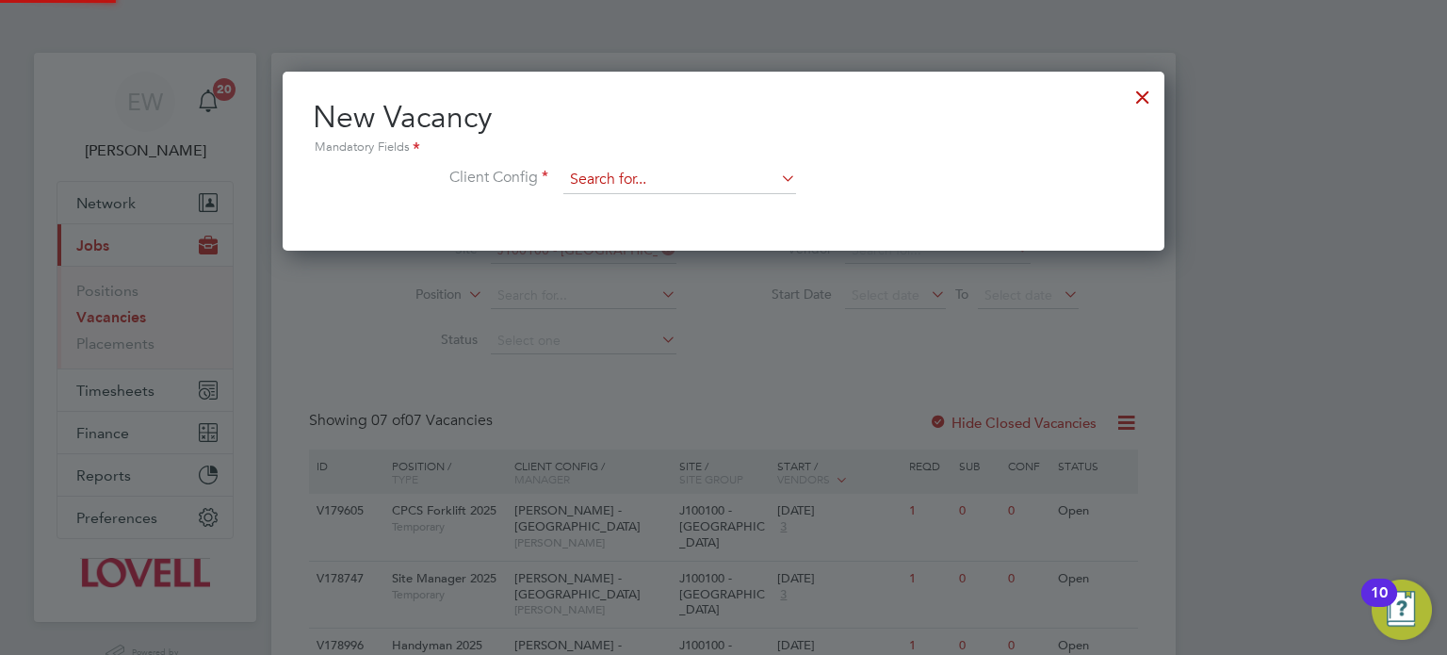
scroll to position [178, 883]
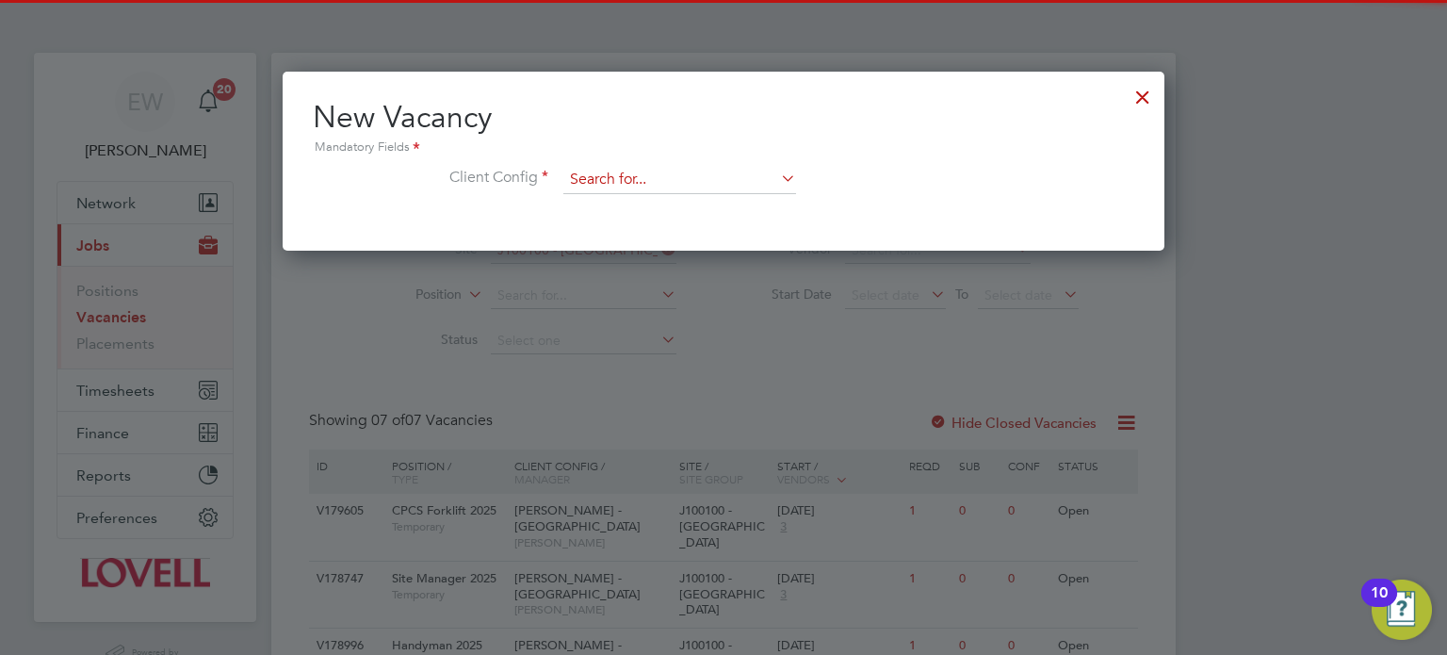
click at [605, 184] on input at bounding box center [679, 180] width 233 height 28
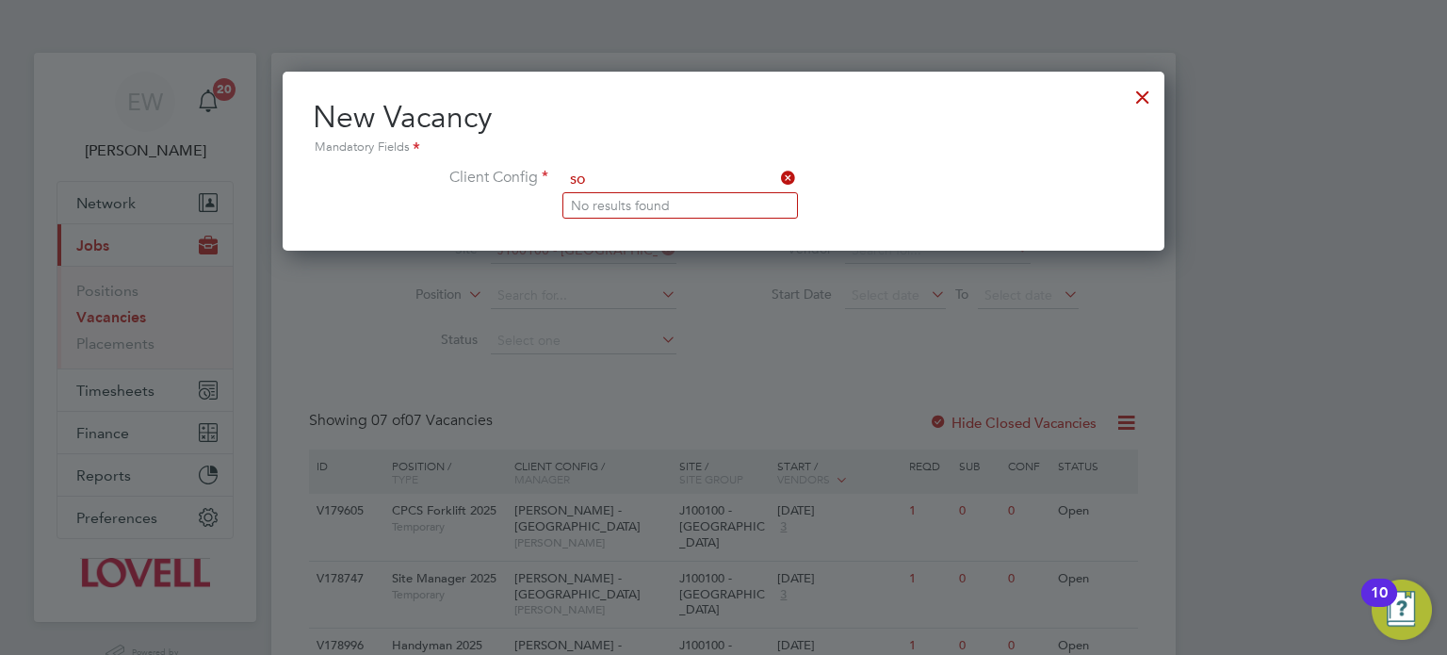
type input "s"
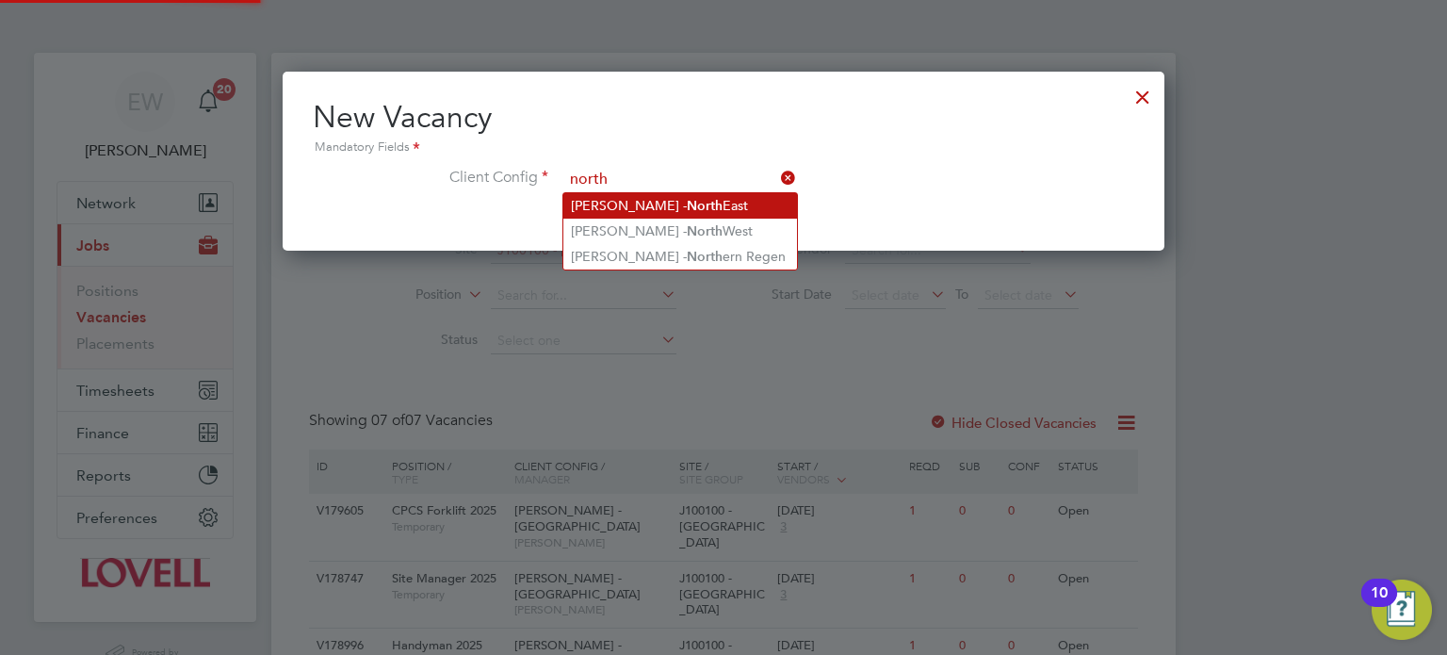
click at [666, 210] on li "[PERSON_NAME] - [GEOGRAPHIC_DATA]" at bounding box center [680, 205] width 234 height 25
type input "[PERSON_NAME] - [GEOGRAPHIC_DATA]"
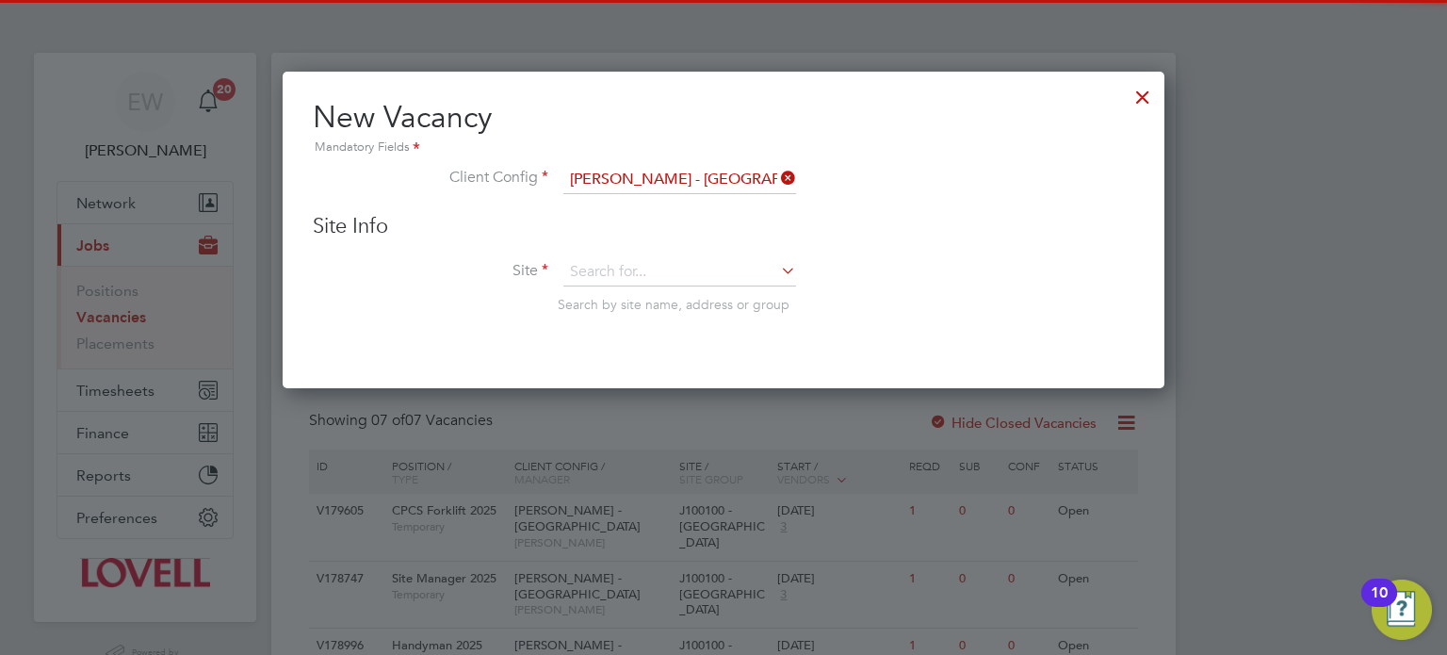
scroll to position [317, 883]
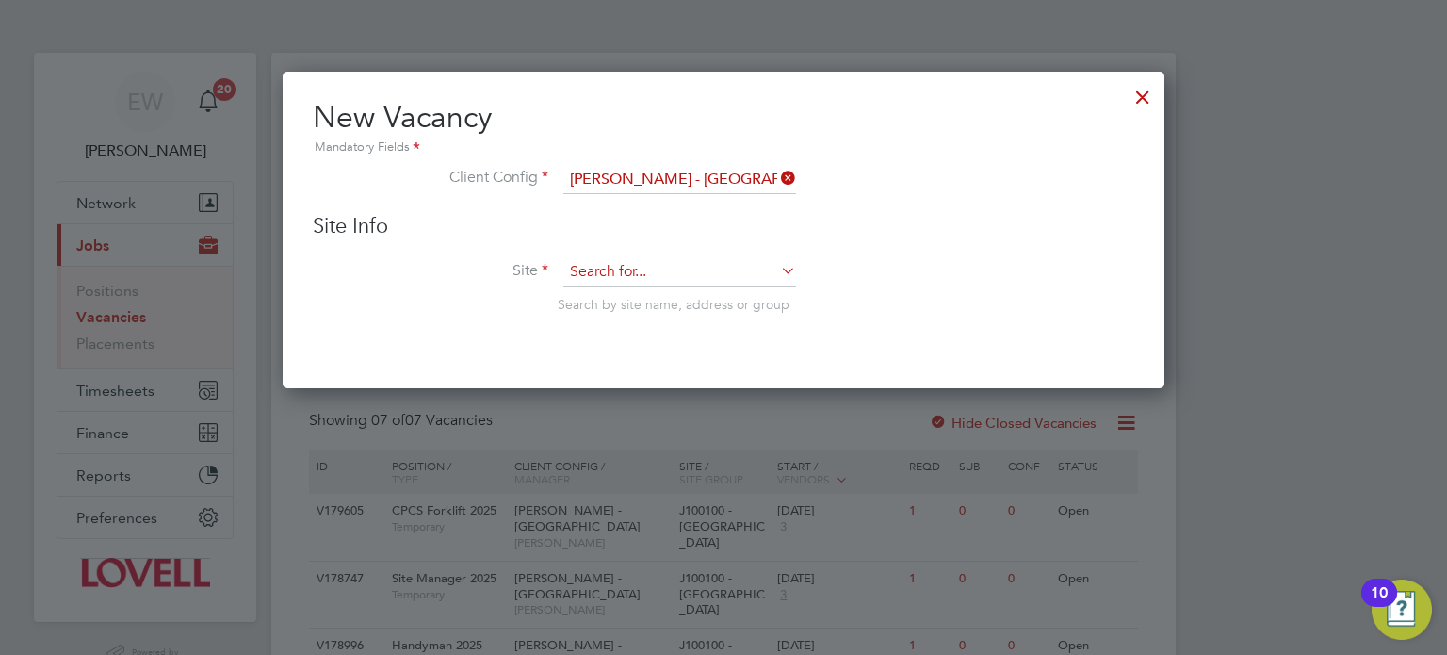
click at [657, 267] on input at bounding box center [679, 272] width 233 height 28
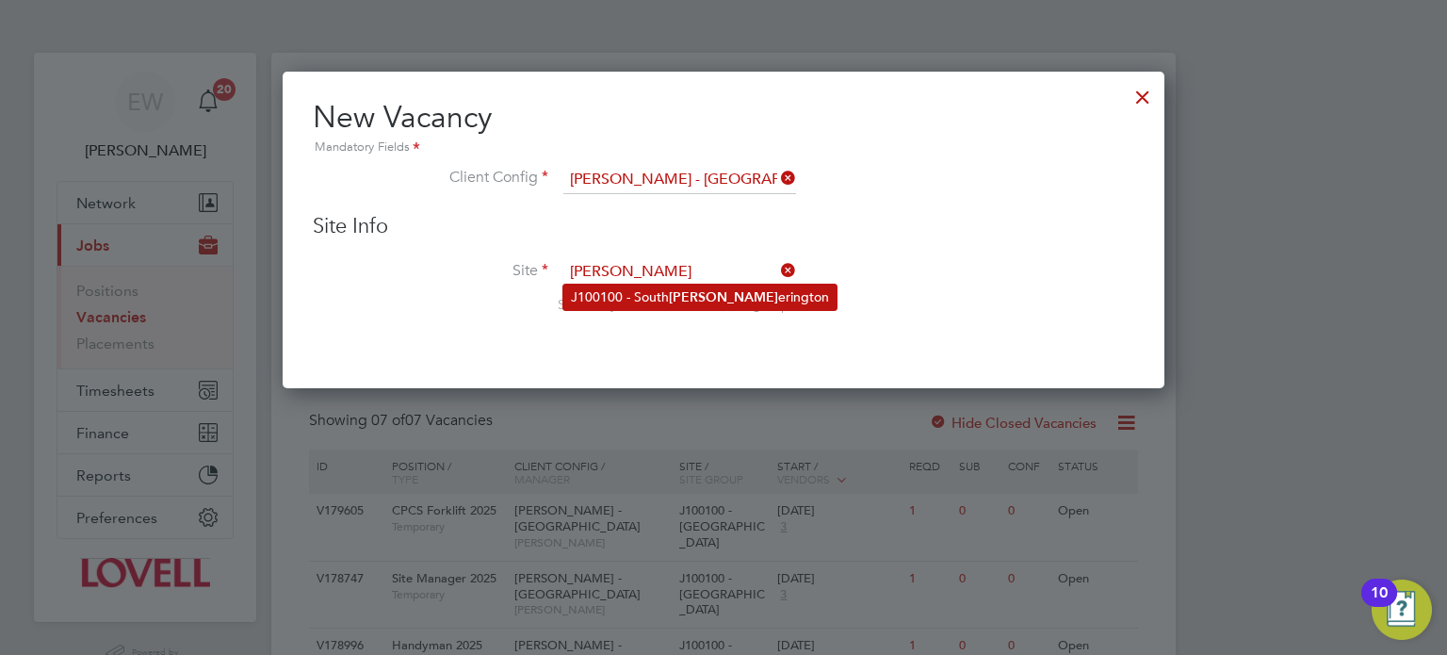
click at [670, 292] on li "J100100 - South [PERSON_NAME]" at bounding box center [699, 297] width 273 height 25
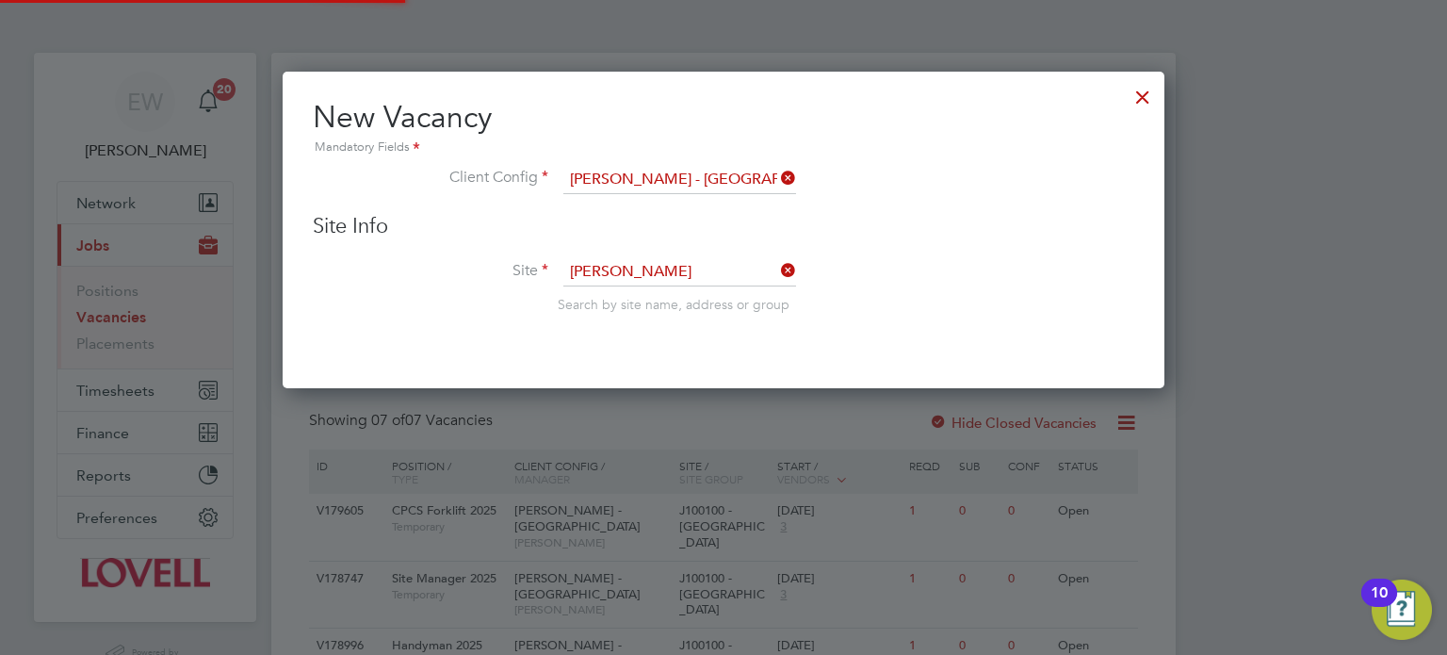
type input "J100100 - [GEOGRAPHIC_DATA]"
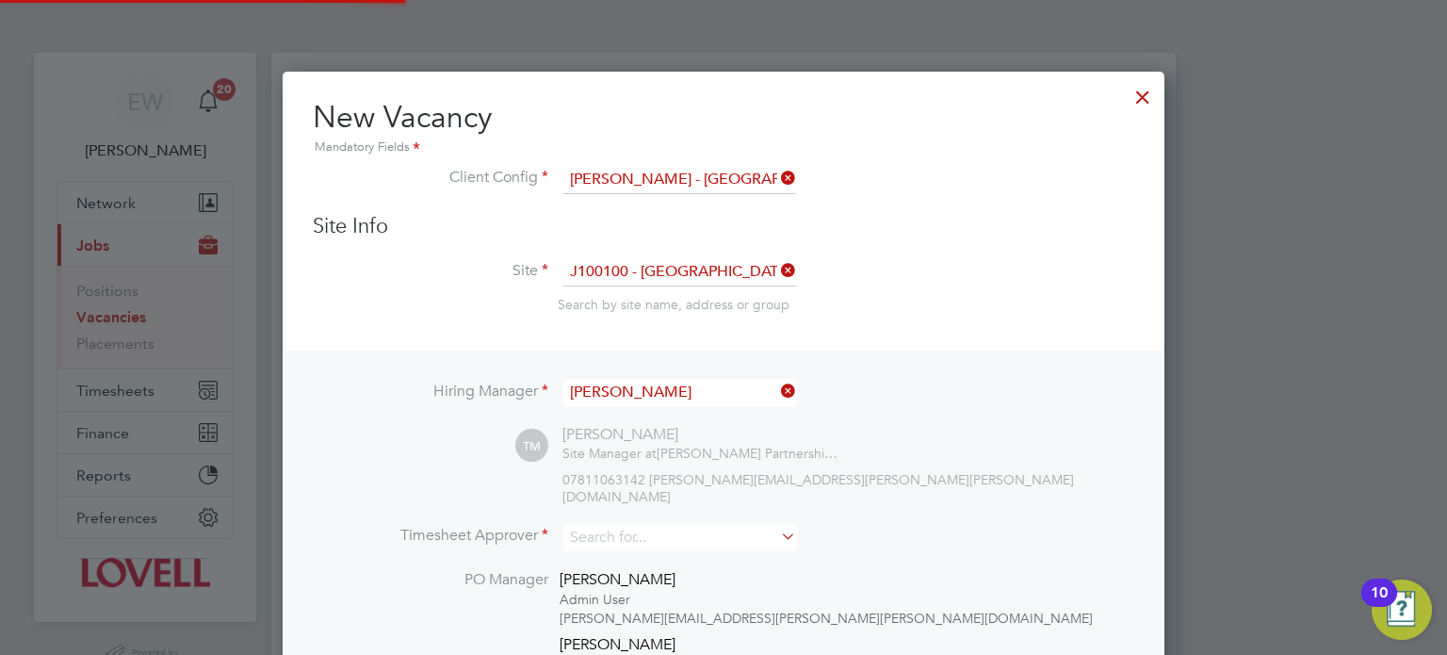
scroll to position [9, 9]
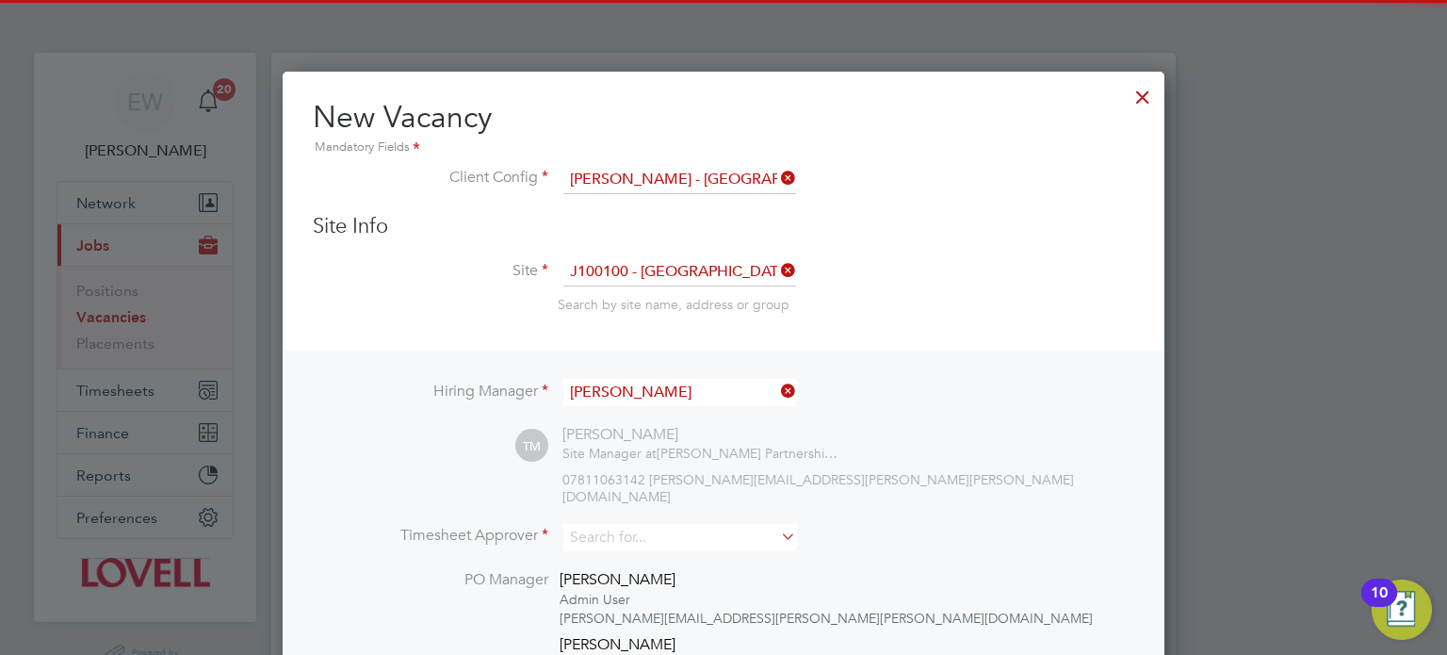
click at [643, 390] on input "[PERSON_NAME]" at bounding box center [679, 392] width 233 height 27
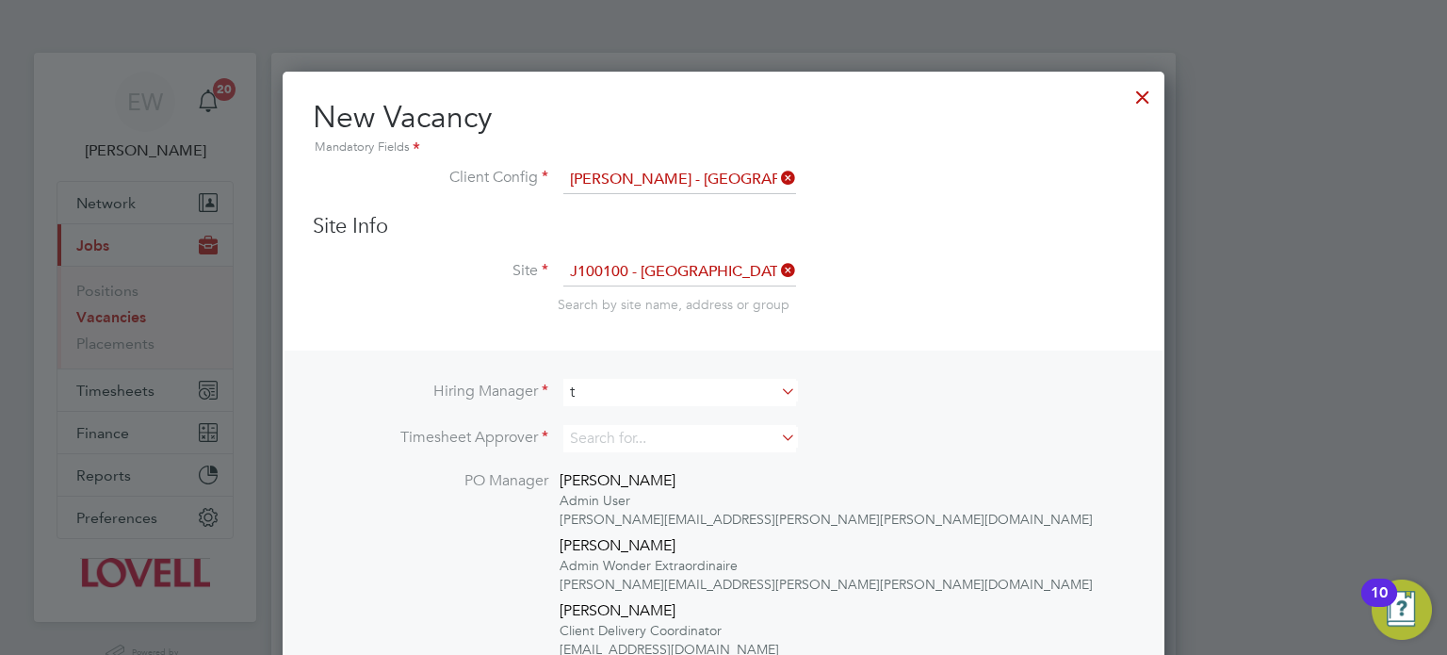
scroll to position [8, 9]
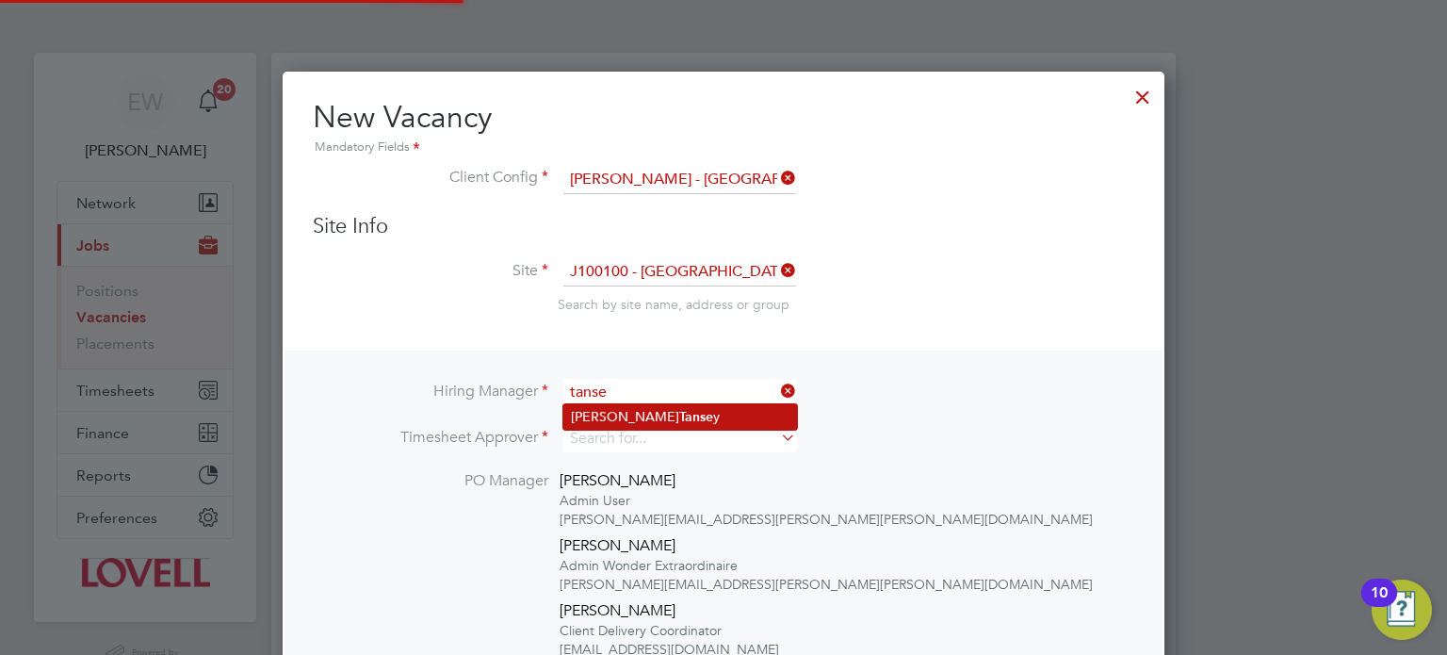
click at [649, 409] on li "[PERSON_NAME] y" at bounding box center [680, 416] width 234 height 25
type input "[PERSON_NAME]"
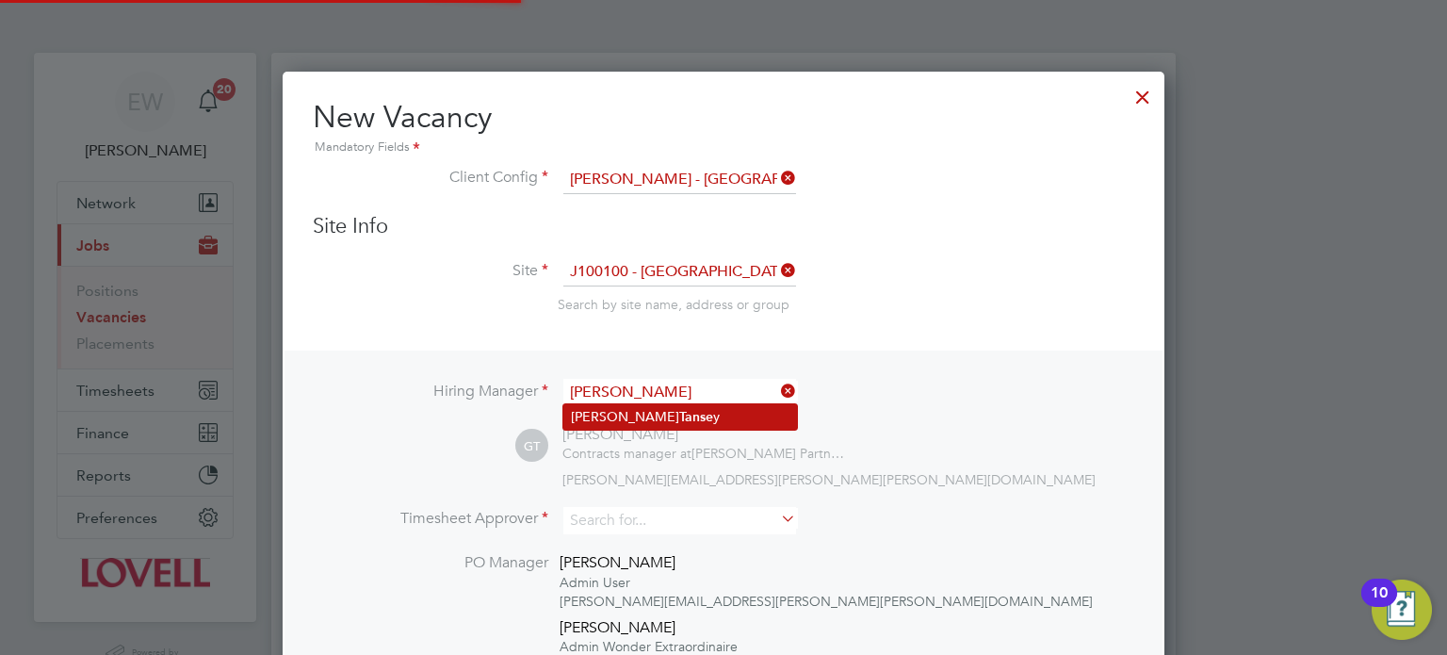
scroll to position [1039, 883]
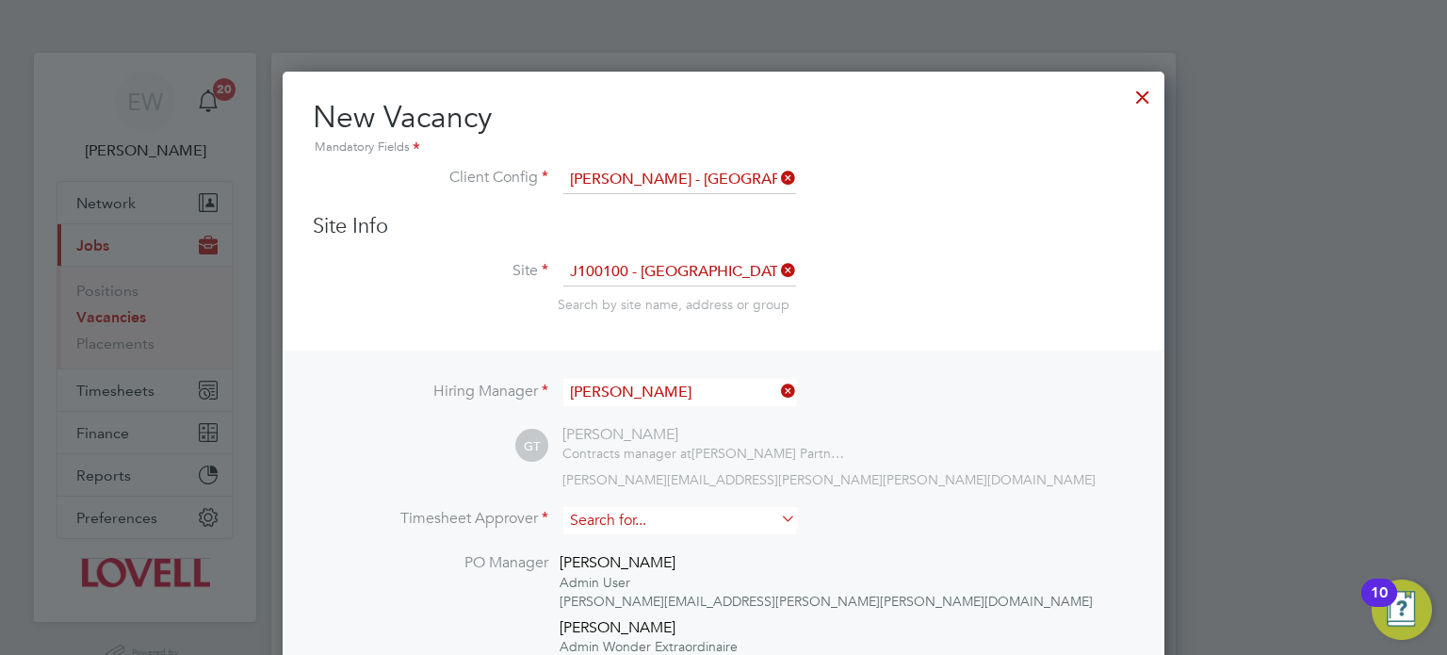
click at [631, 528] on input at bounding box center [679, 520] width 233 height 27
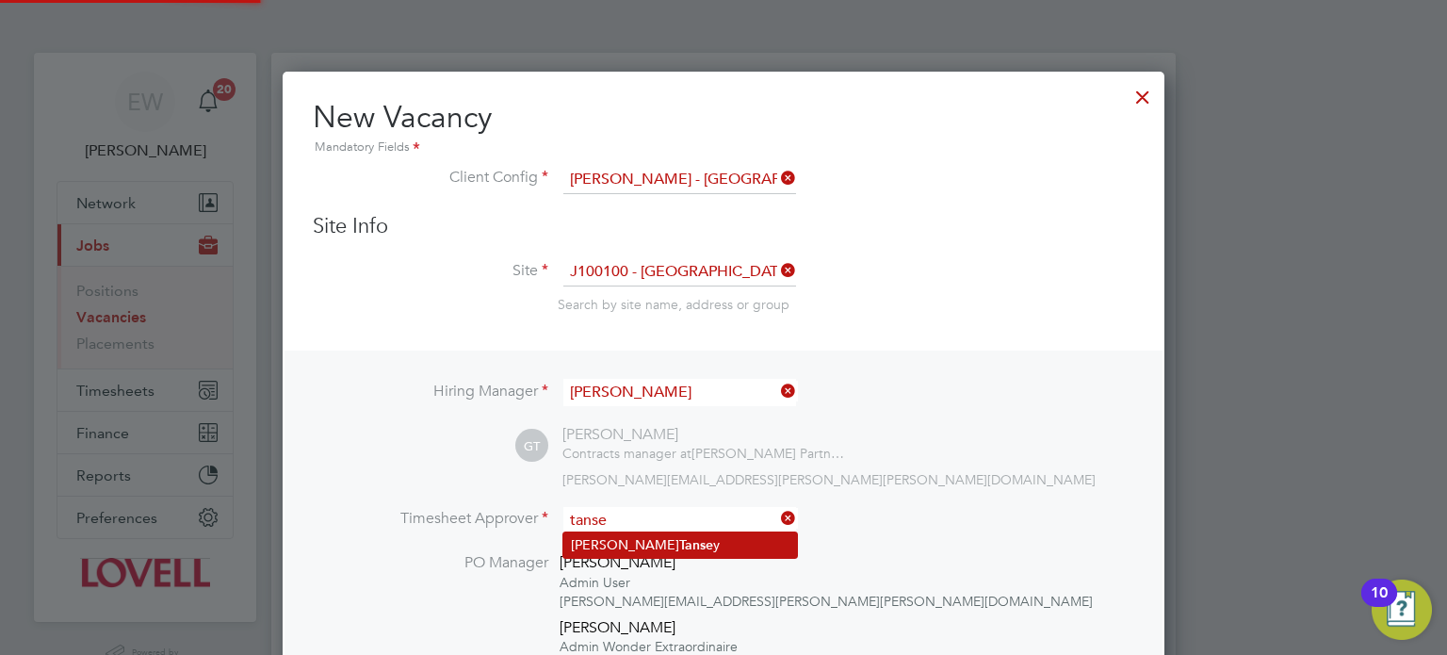
click at [679, 537] on li "[PERSON_NAME] y" at bounding box center [680, 544] width 234 height 25
type input "[PERSON_NAME]"
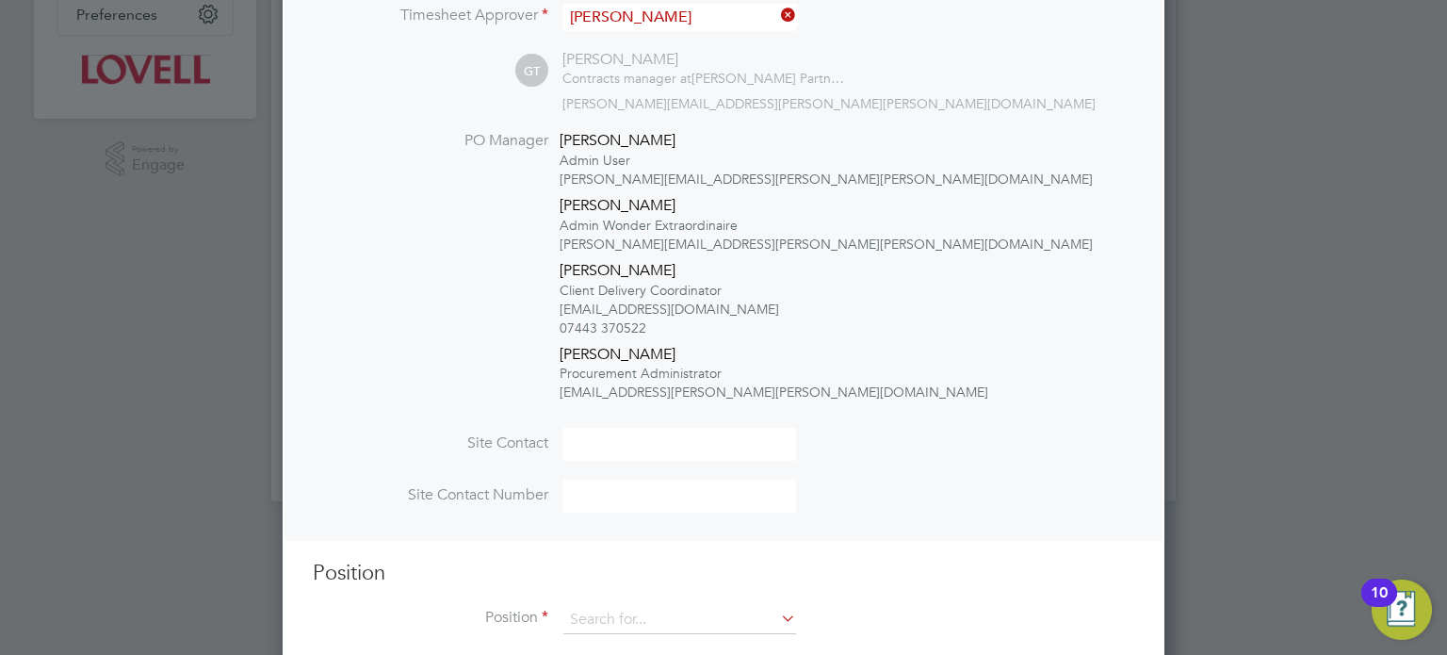
scroll to position [538, 0]
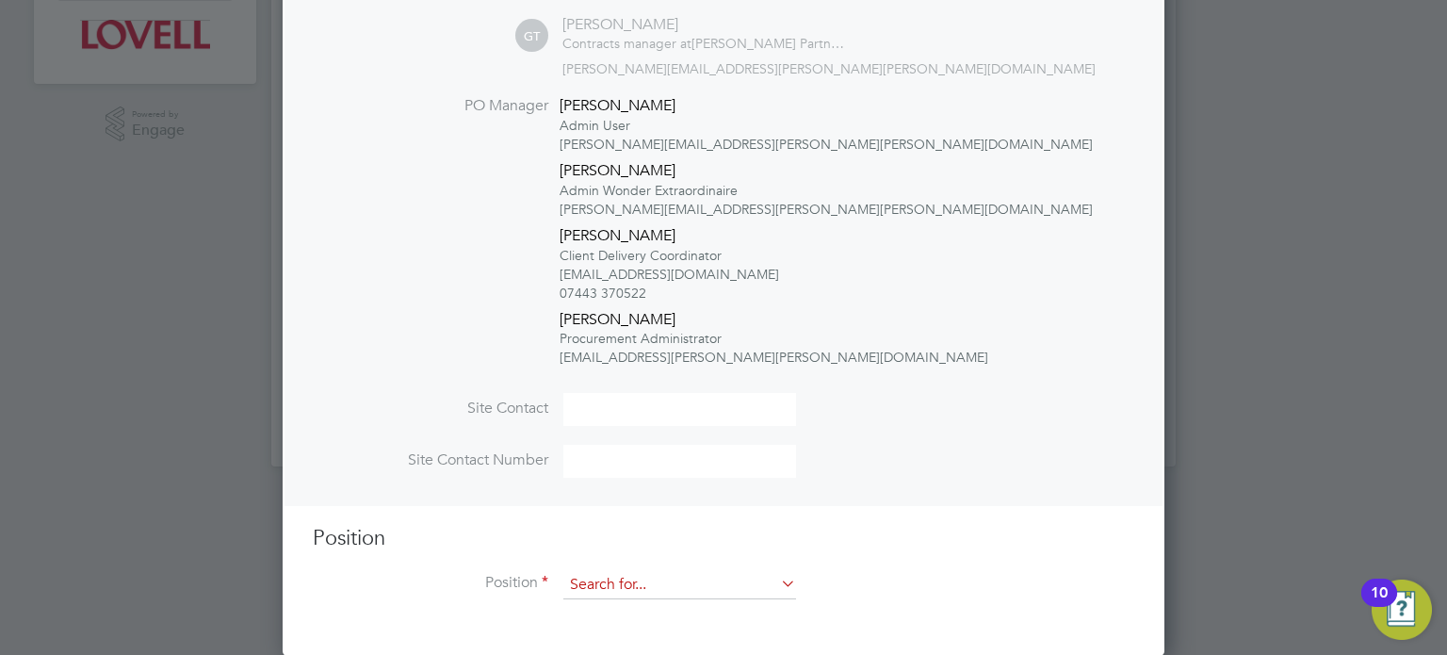
click at [636, 574] on input at bounding box center [679, 585] width 233 height 28
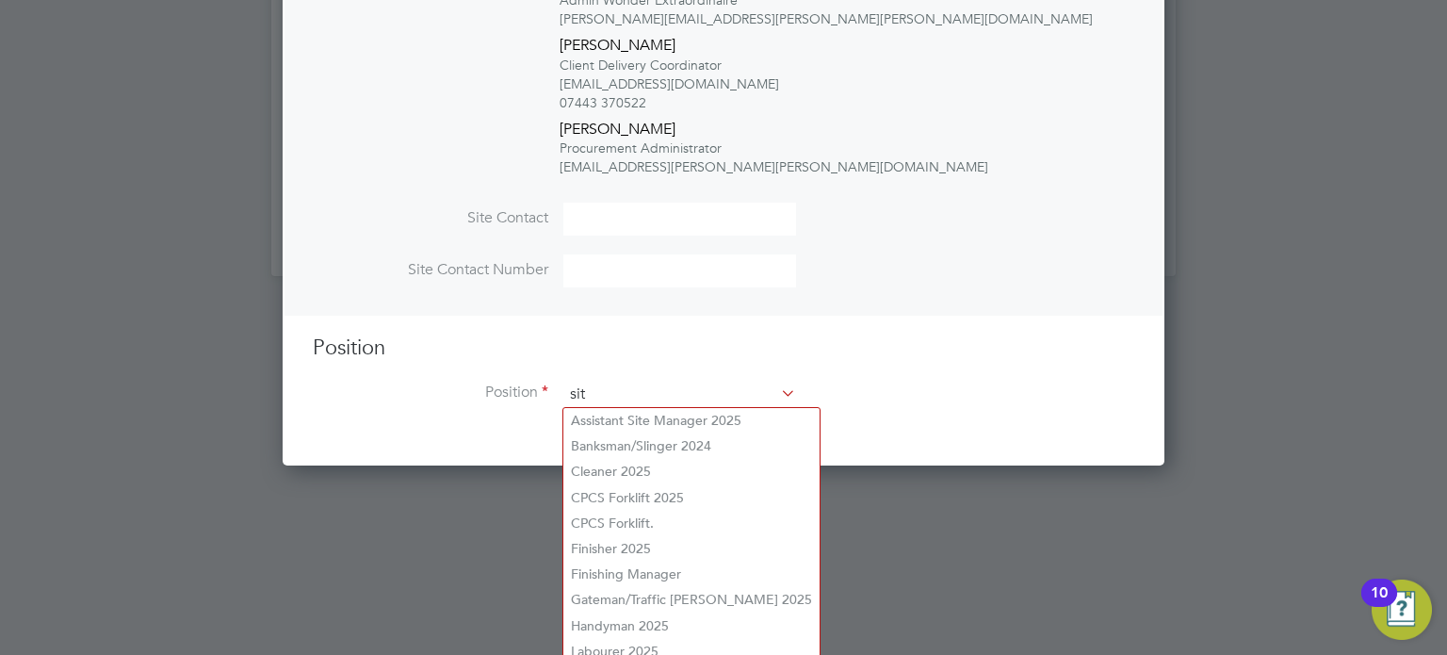
scroll to position [2962, 883]
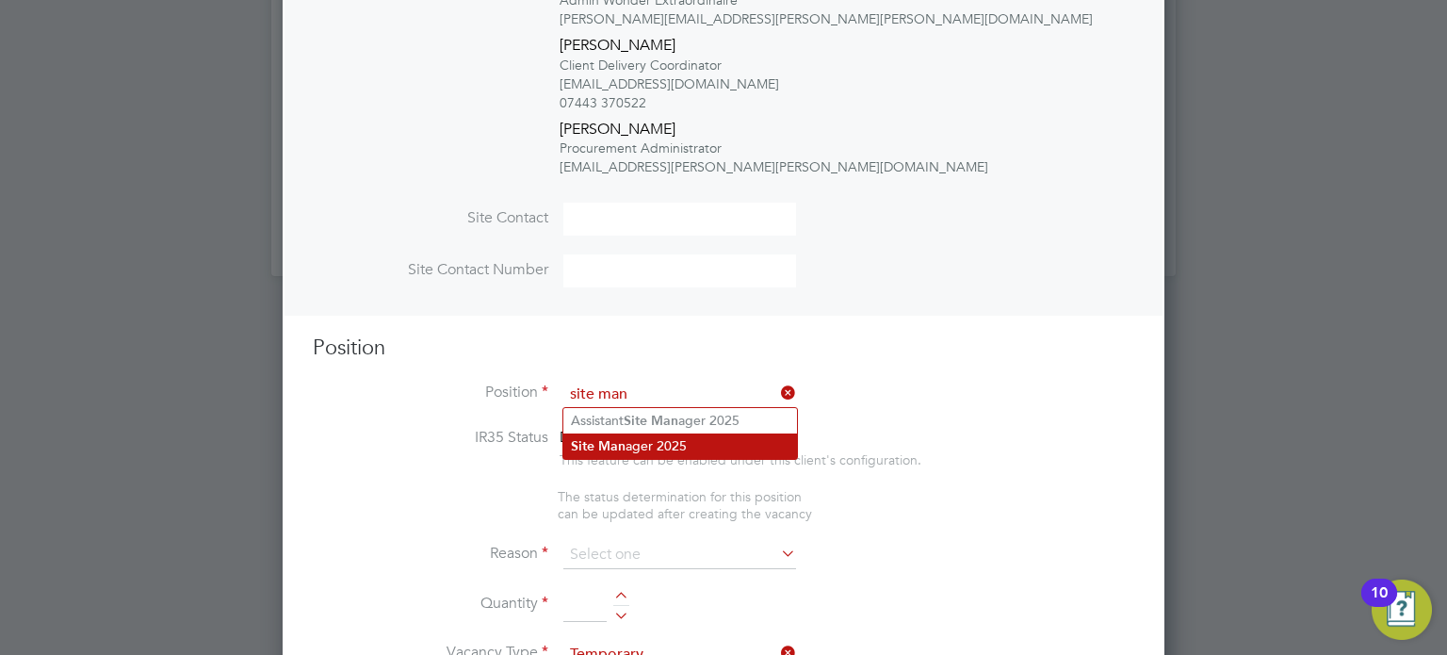
click at [688, 450] on li "Site Man ager 2025" at bounding box center [680, 445] width 234 height 25
type input "Site Manager 2025"
type textarea "."
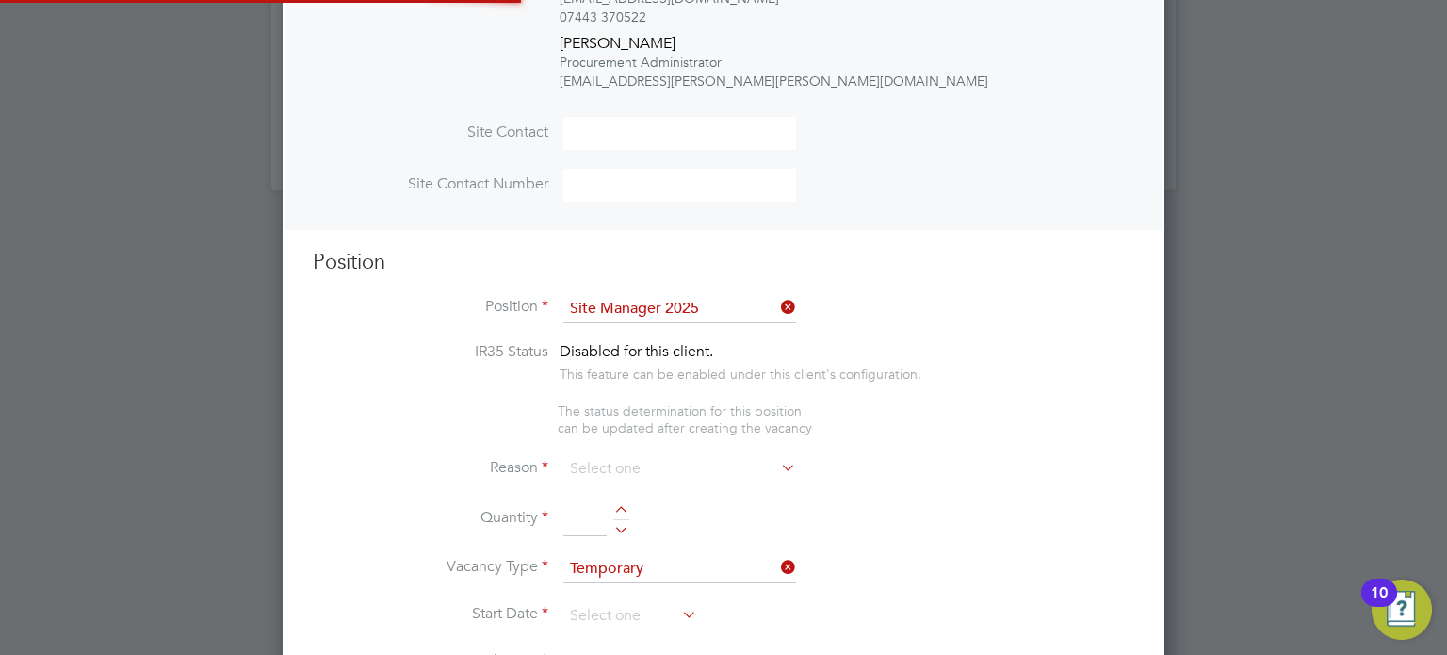
scroll to position [874, 0]
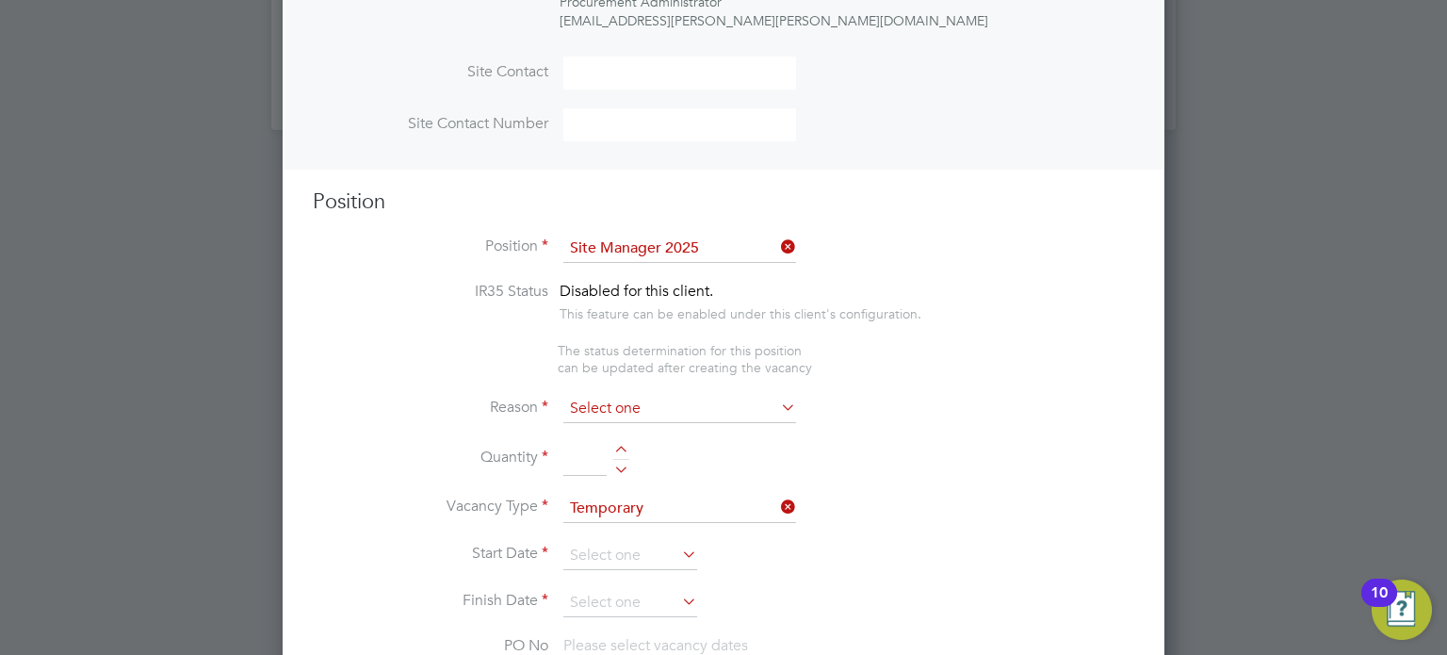
click at [635, 410] on input at bounding box center [679, 409] width 233 height 28
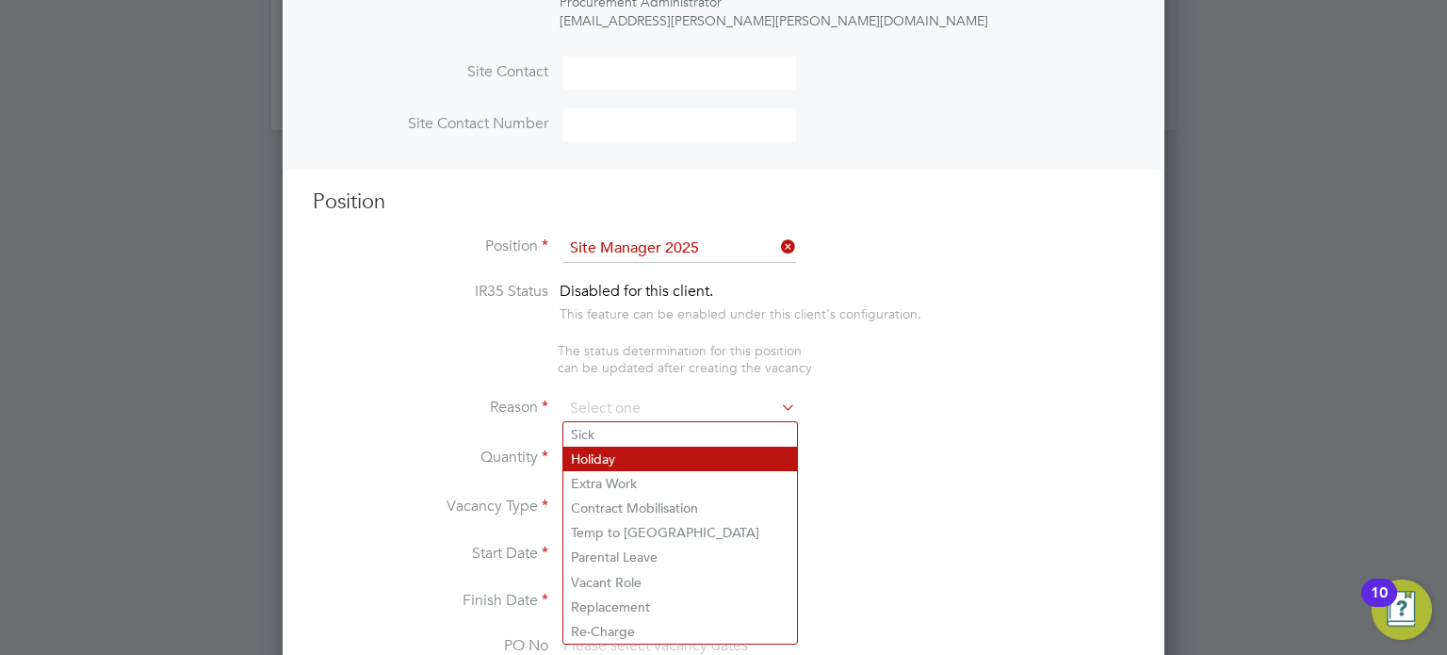
click at [611, 449] on li "Holiday" at bounding box center [680, 459] width 234 height 24
type input "Holiday"
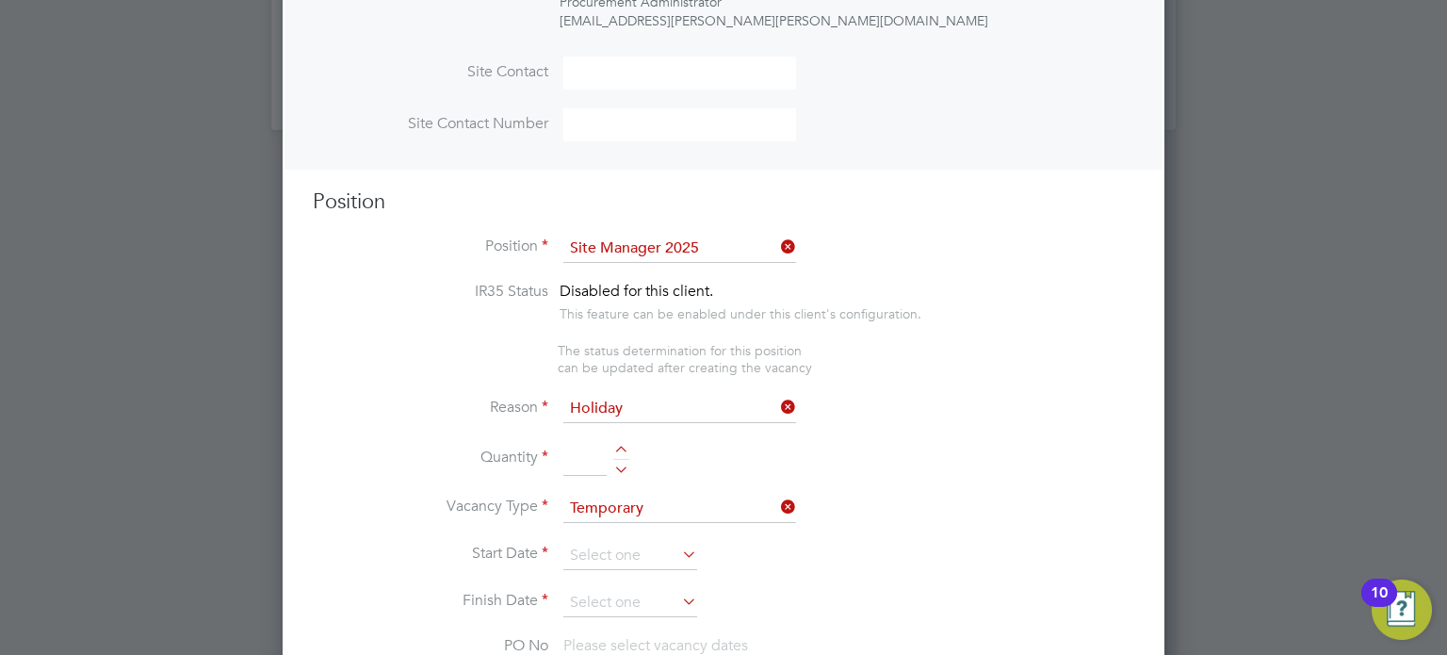
click at [619, 464] on div at bounding box center [621, 466] width 16 height 13
type input "1"
click at [600, 542] on input at bounding box center [630, 556] width 134 height 28
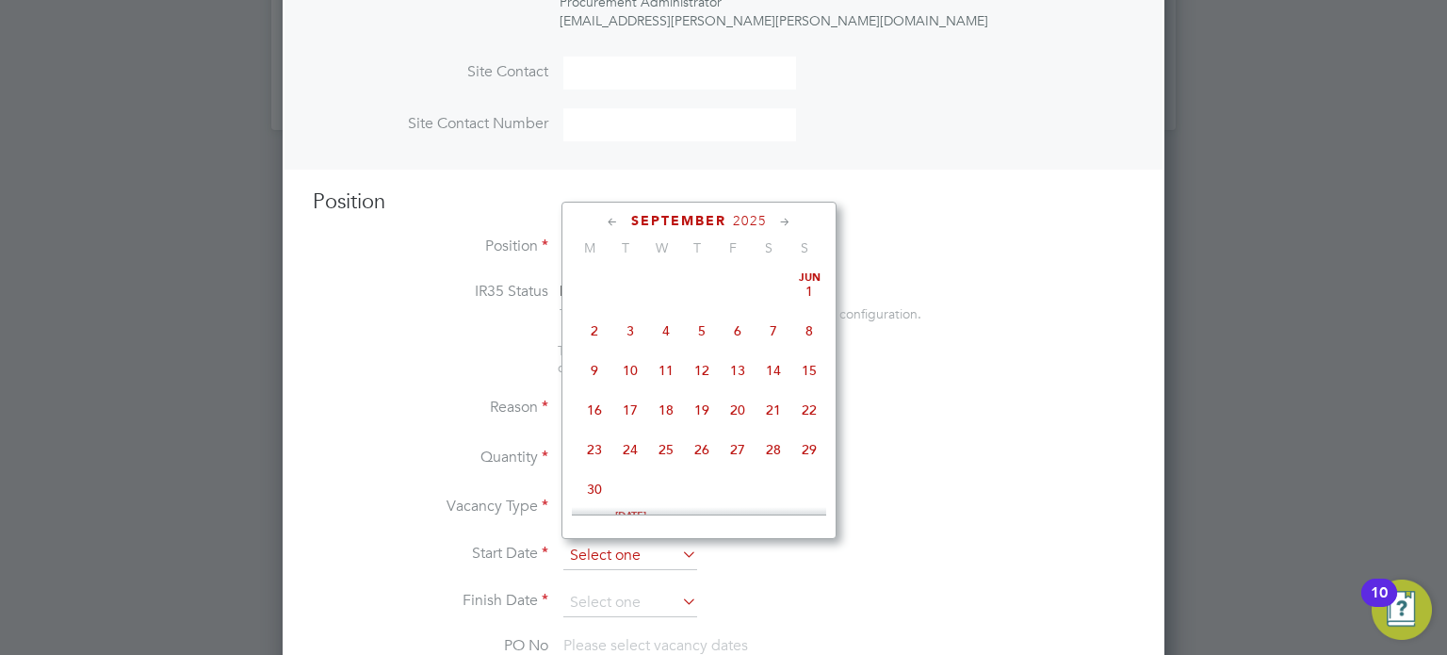
scroll to position [586, 0]
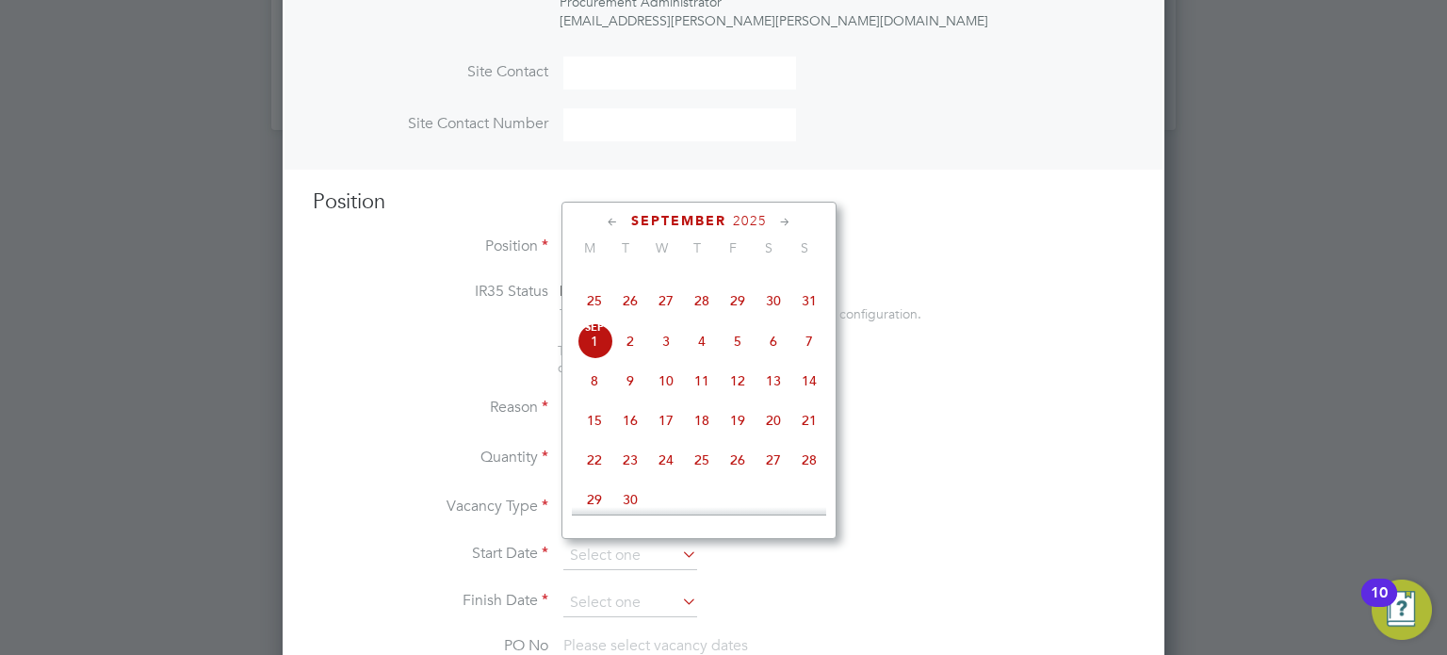
click at [596, 399] on span "8" at bounding box center [595, 381] width 36 height 36
type input "[DATE]"
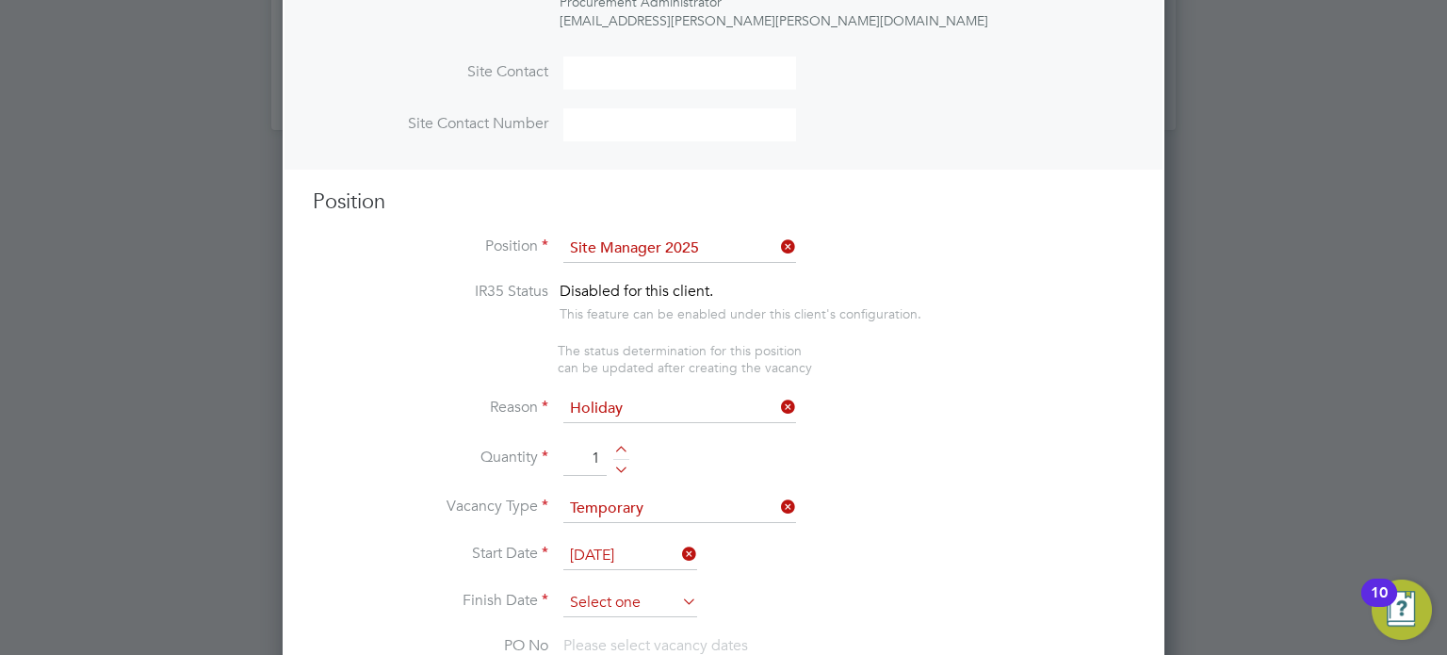
click at [589, 604] on input at bounding box center [630, 603] width 134 height 28
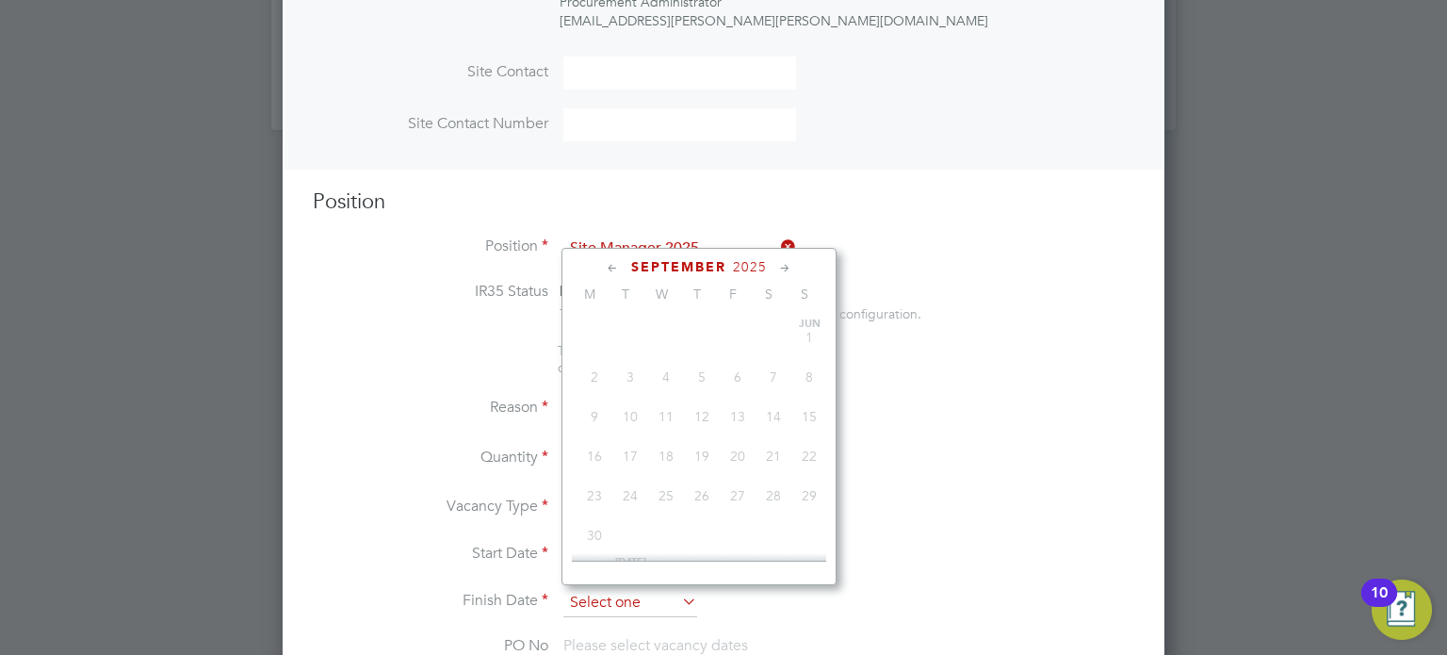
scroll to position [628, 0]
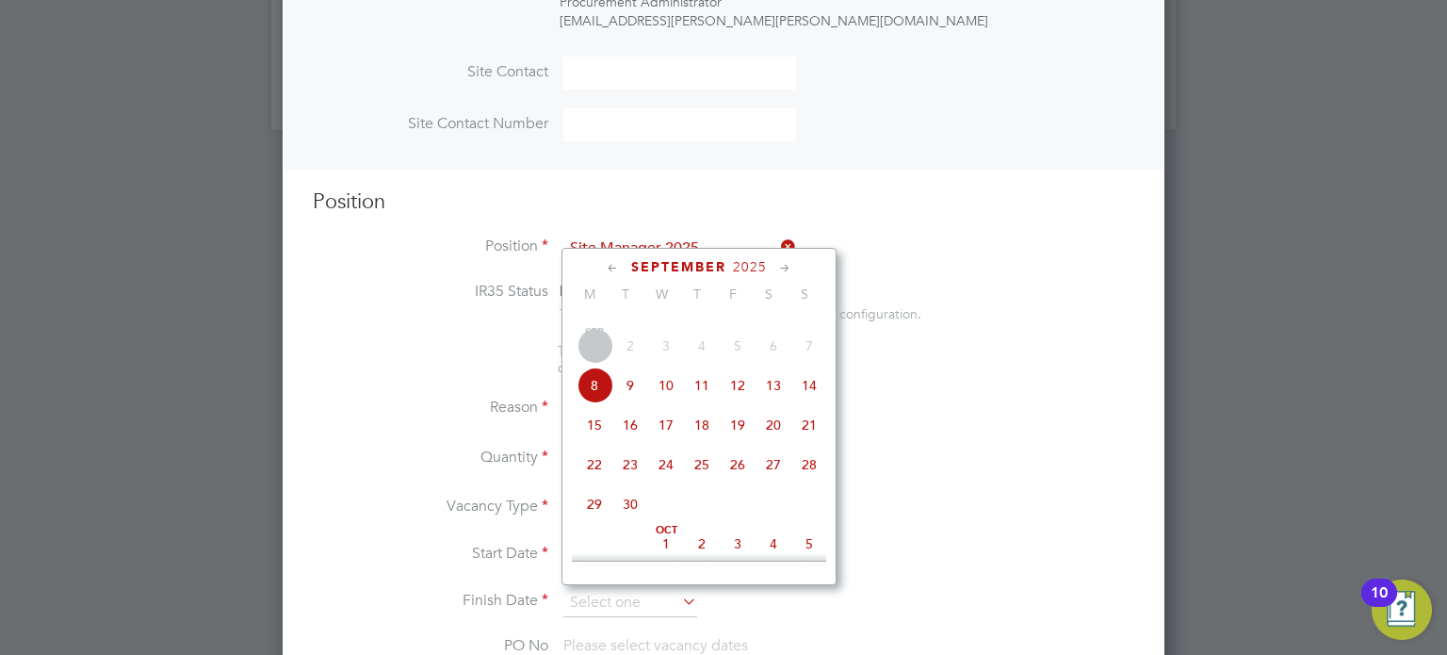
click at [638, 403] on span "9" at bounding box center [630, 385] width 36 height 36
type input "[DATE]"
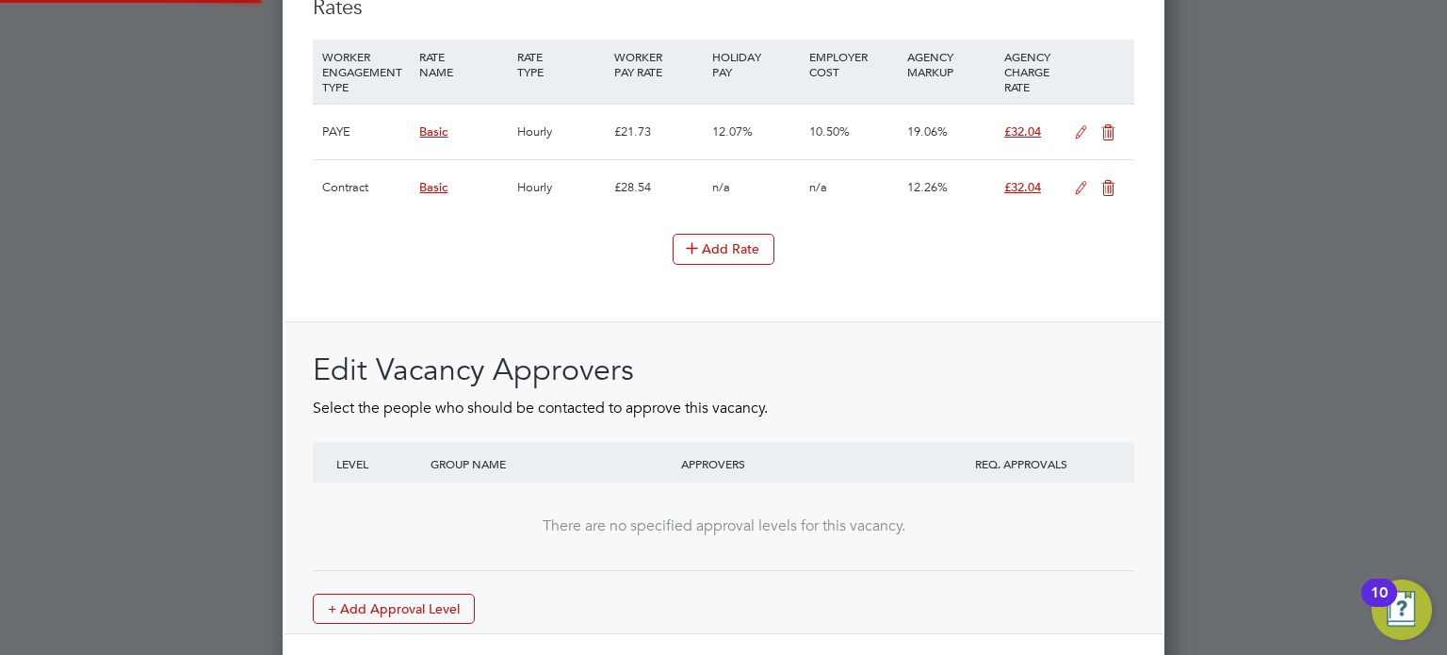
scroll to position [2559, 0]
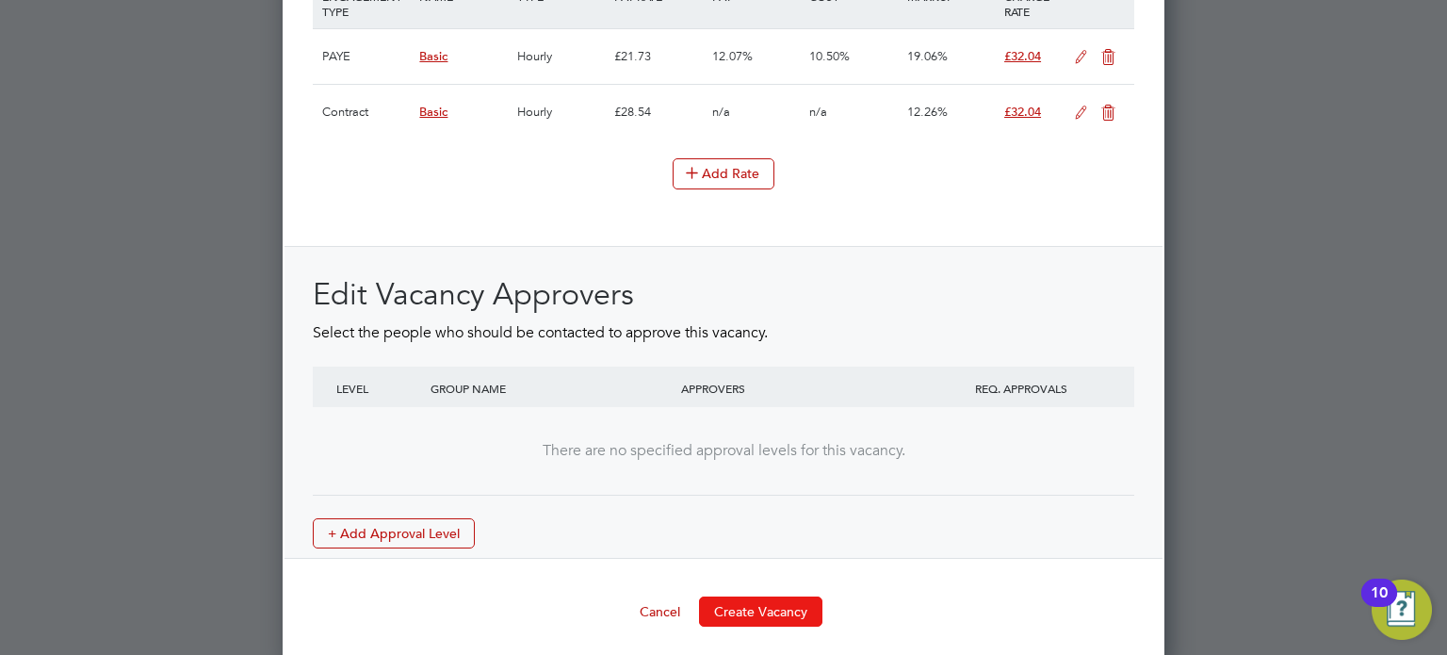
click at [796, 596] on button "Create Vacancy" at bounding box center [760, 611] width 123 height 30
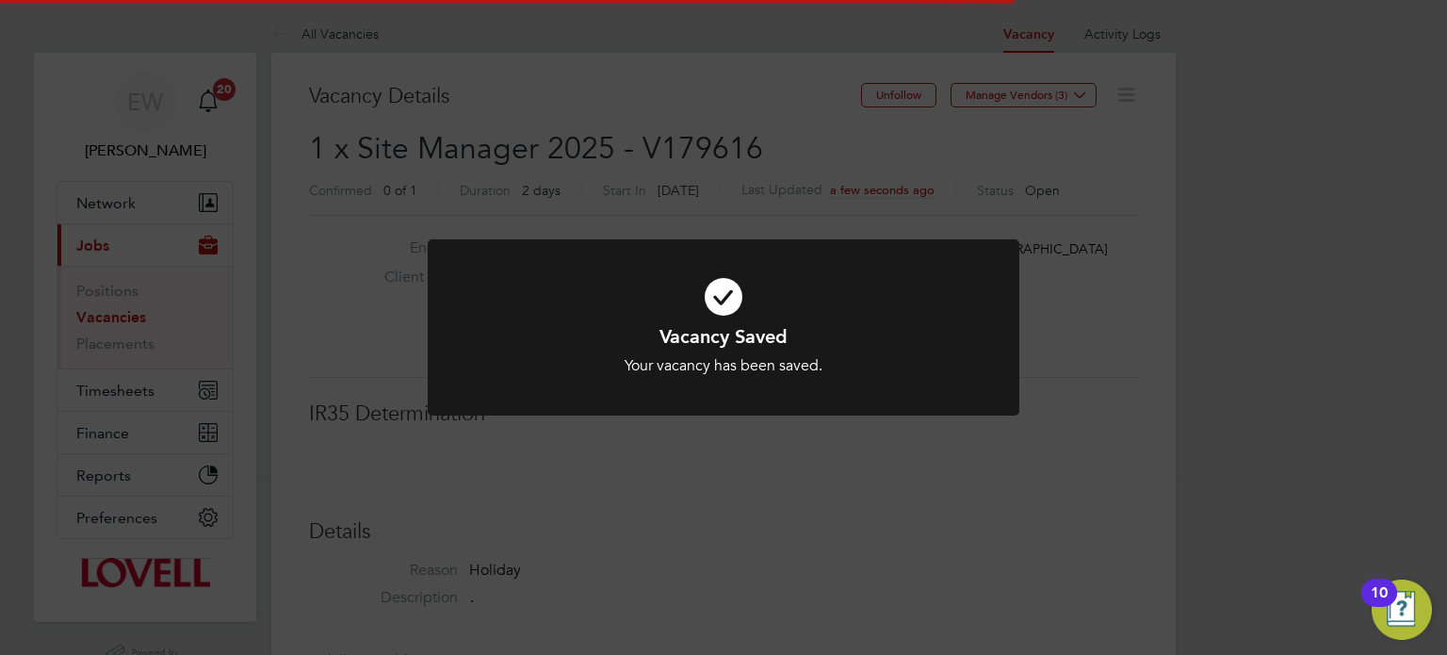
click at [1334, 329] on div "Vacancy Saved Your vacancy has been saved. Cancel Okay" at bounding box center [723, 327] width 1447 height 655
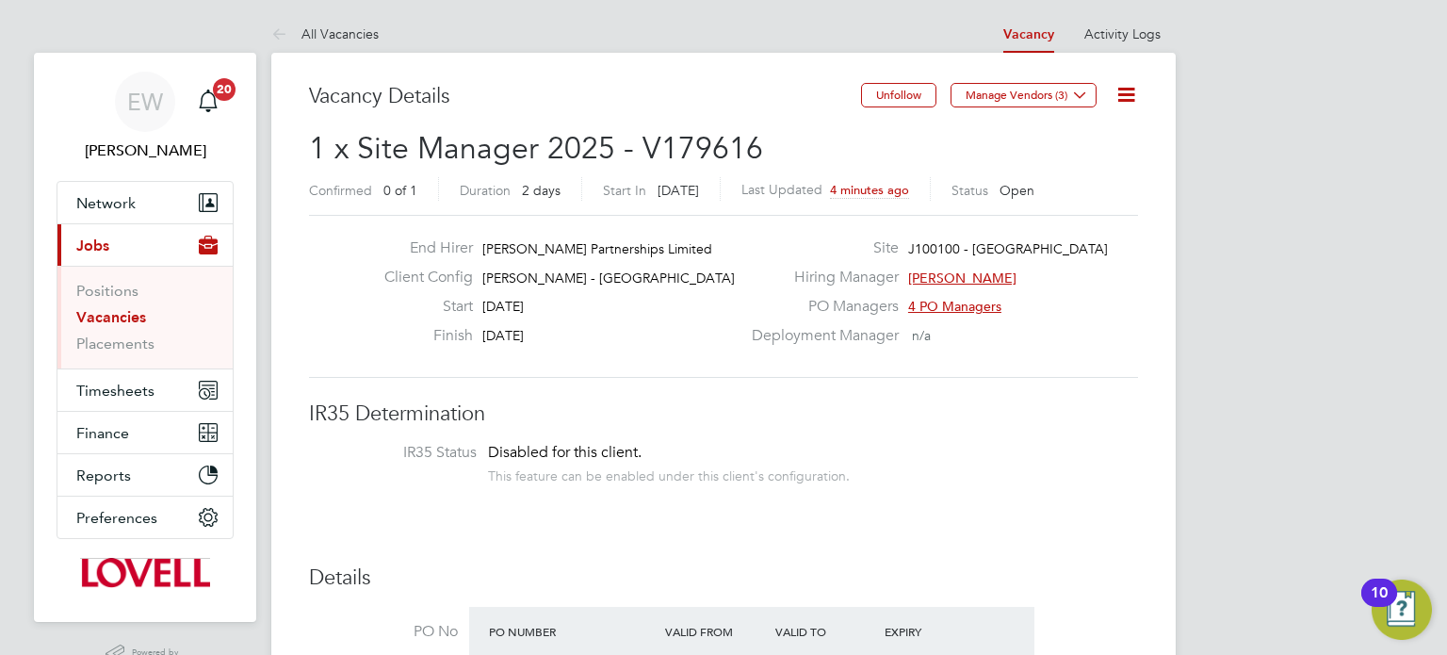
click at [114, 306] on li "Positions" at bounding box center [146, 295] width 141 height 26
click at [119, 312] on link "Vacancies" at bounding box center [111, 317] width 70 height 18
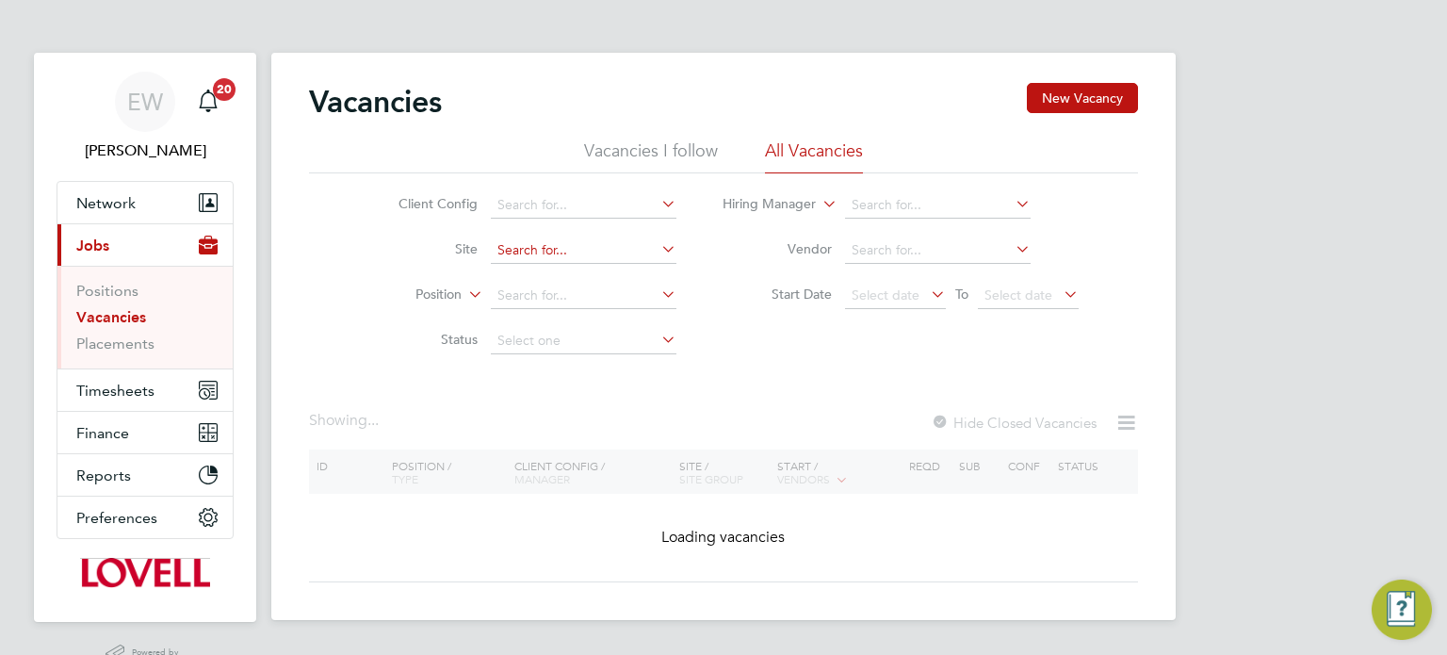
click at [600, 255] on input at bounding box center [584, 250] width 186 height 26
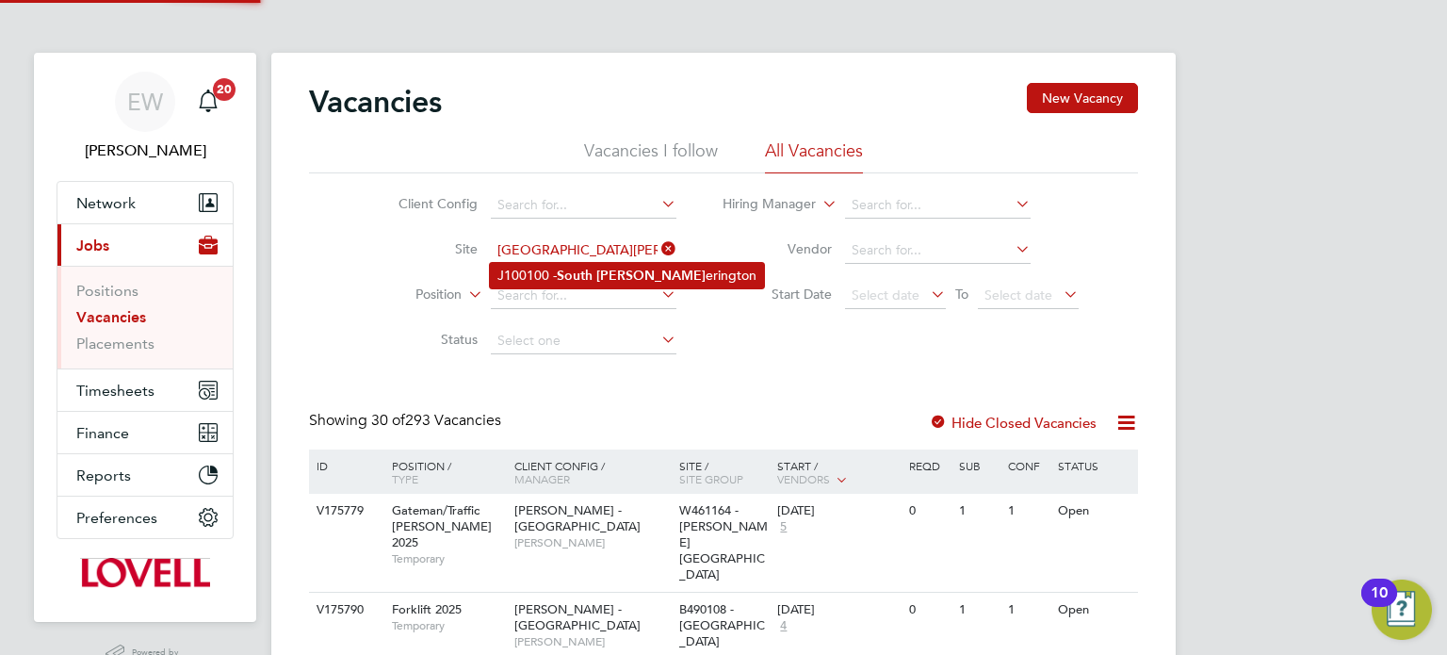
click at [617, 272] on b "[PERSON_NAME]" at bounding box center [650, 276] width 109 height 16
type input "J100100 - [GEOGRAPHIC_DATA]"
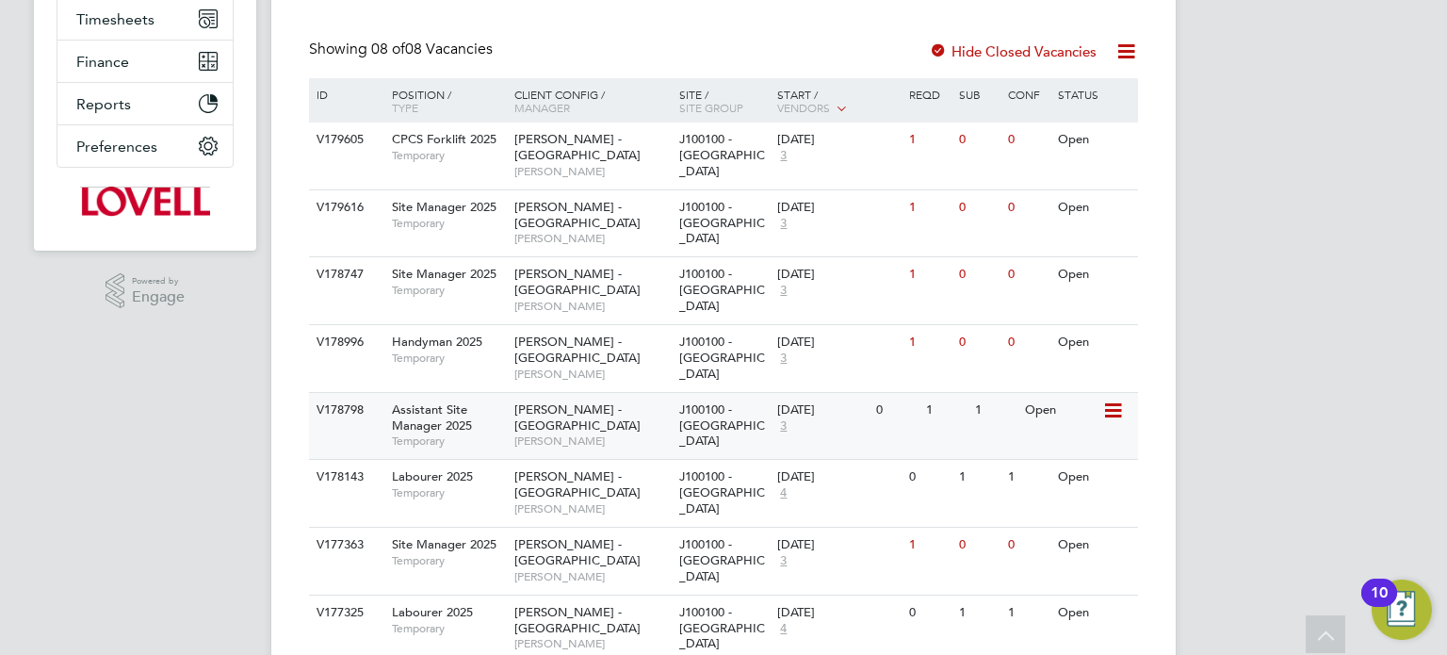
scroll to position [362, 0]
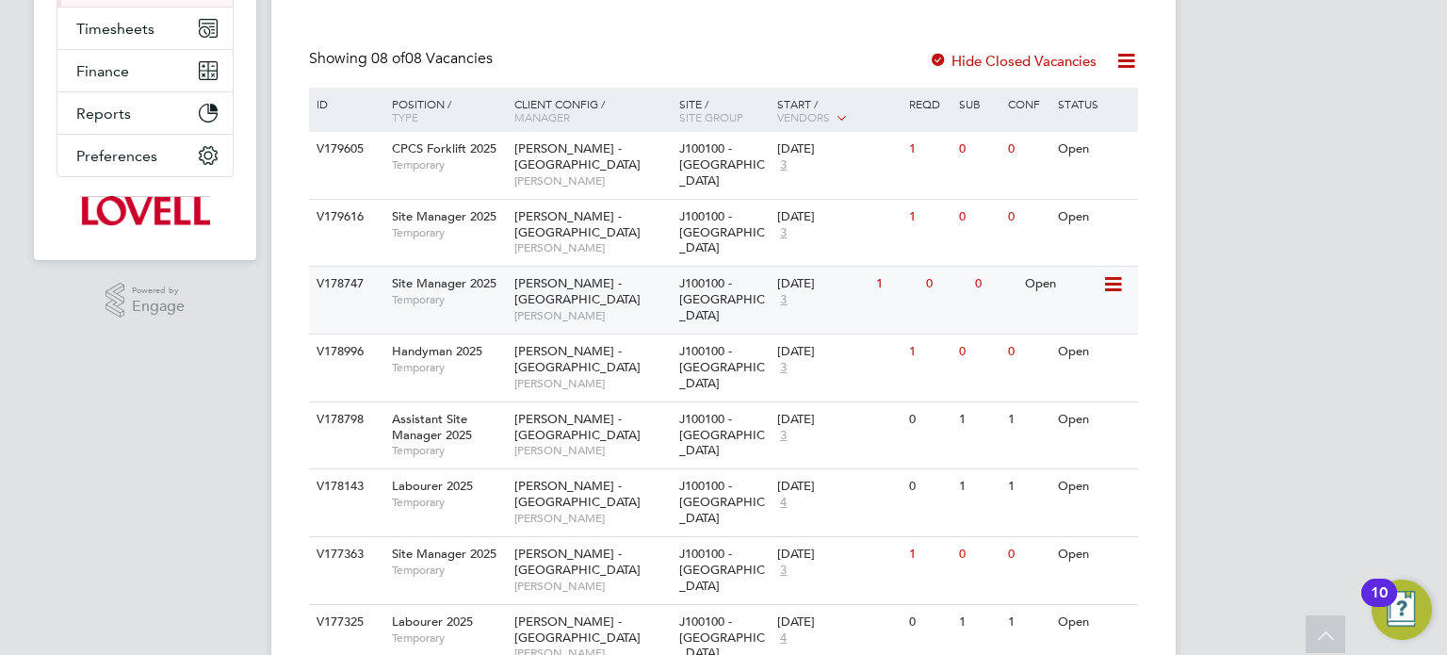
click at [1108, 286] on icon at bounding box center [1111, 284] width 19 height 23
click at [1056, 384] on li "Update Status" at bounding box center [1066, 380] width 109 height 26
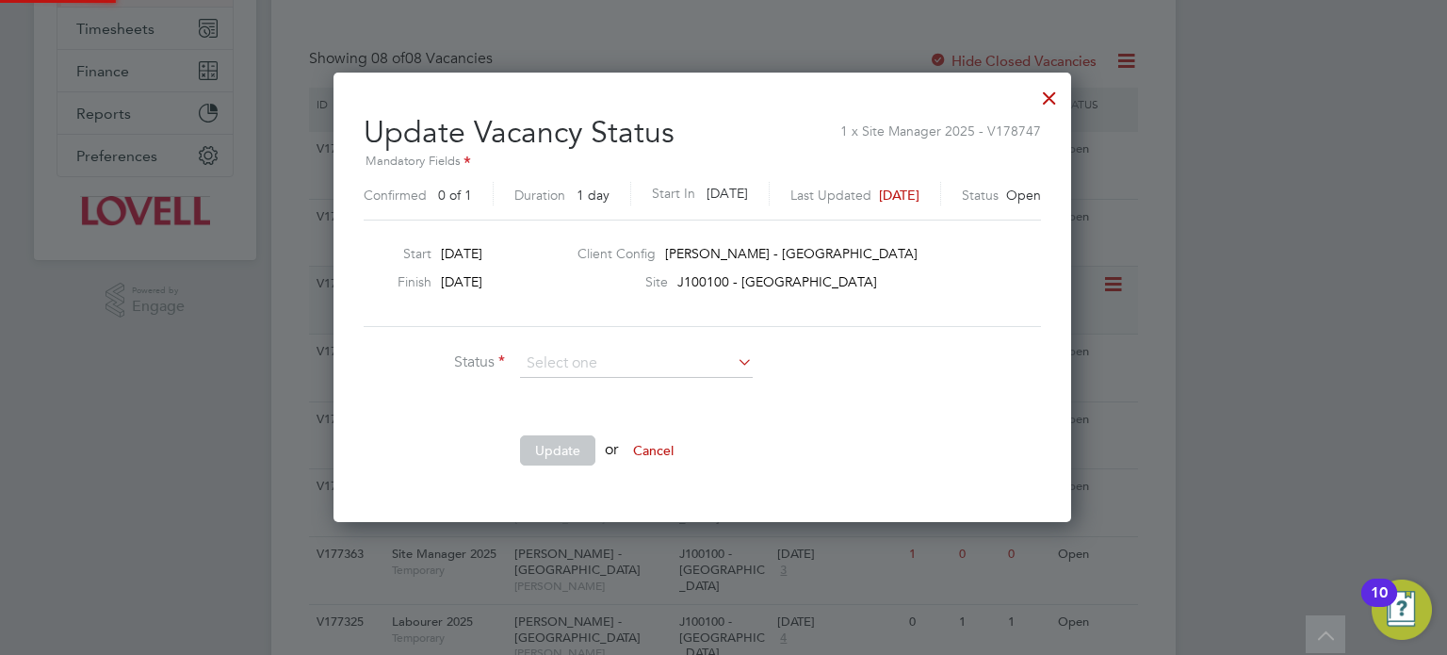
scroll to position [27, 499]
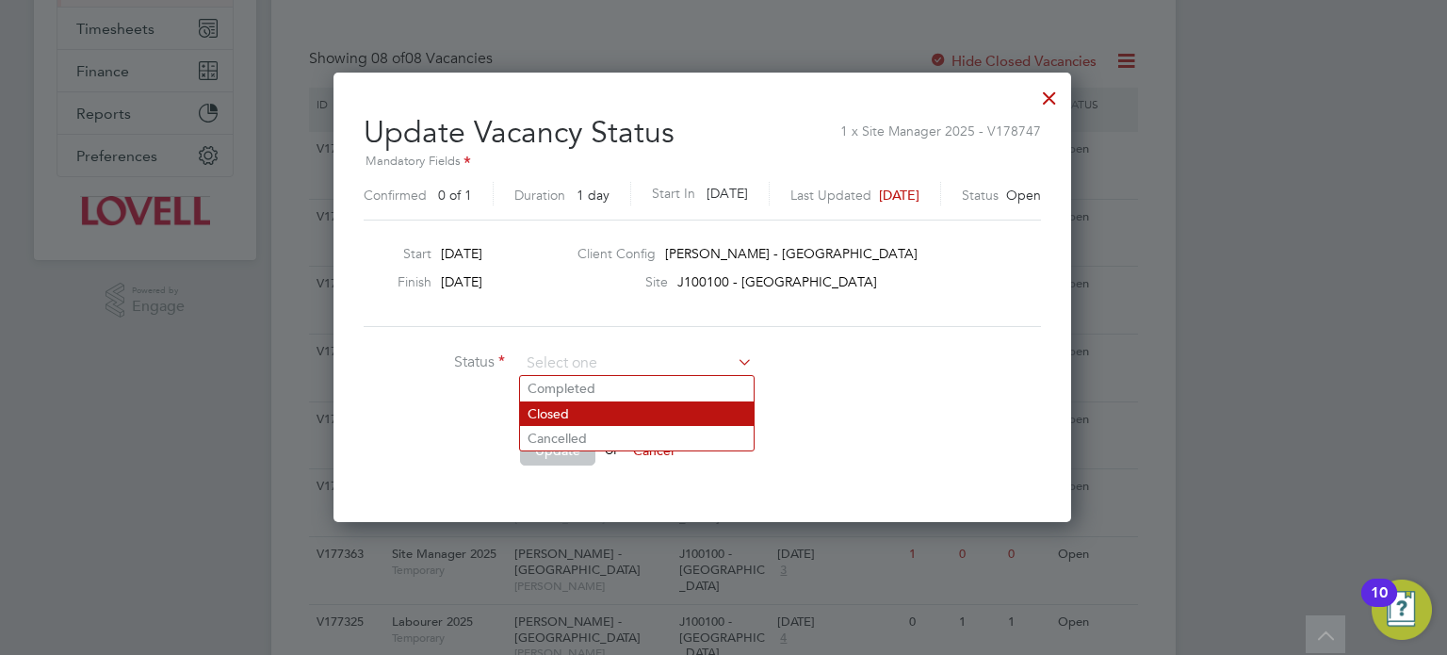
click at [583, 410] on li "Closed" at bounding box center [637, 413] width 234 height 24
type input "Closed"
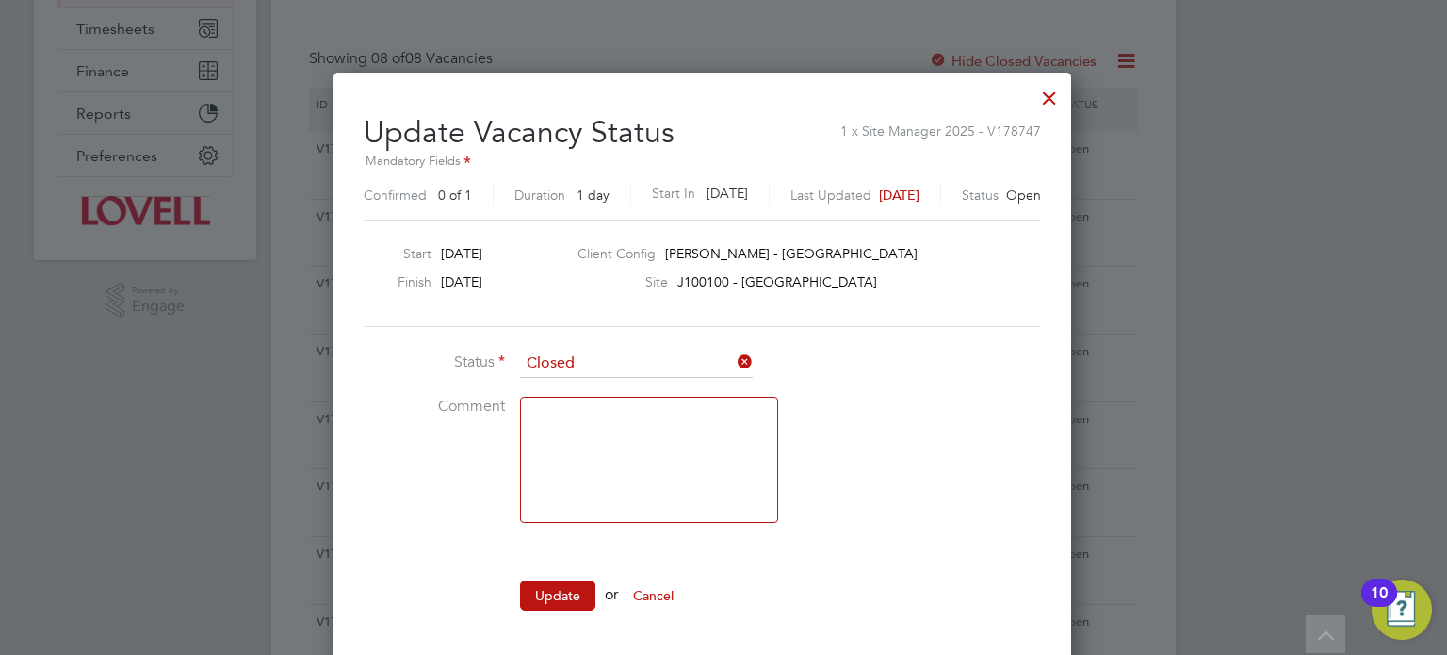
scroll to position [593, 779]
click at [544, 599] on button "Update" at bounding box center [557, 595] width 75 height 30
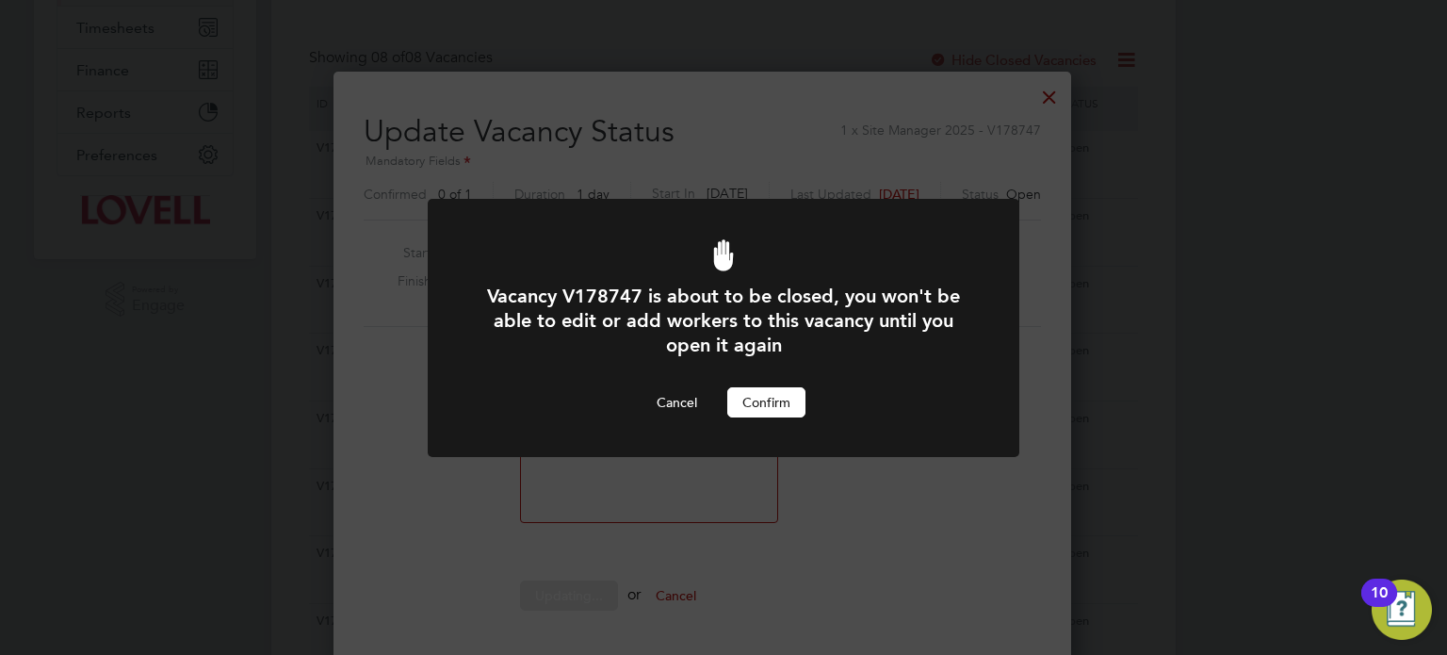
click at [801, 393] on button "Confirm" at bounding box center [766, 402] width 78 height 30
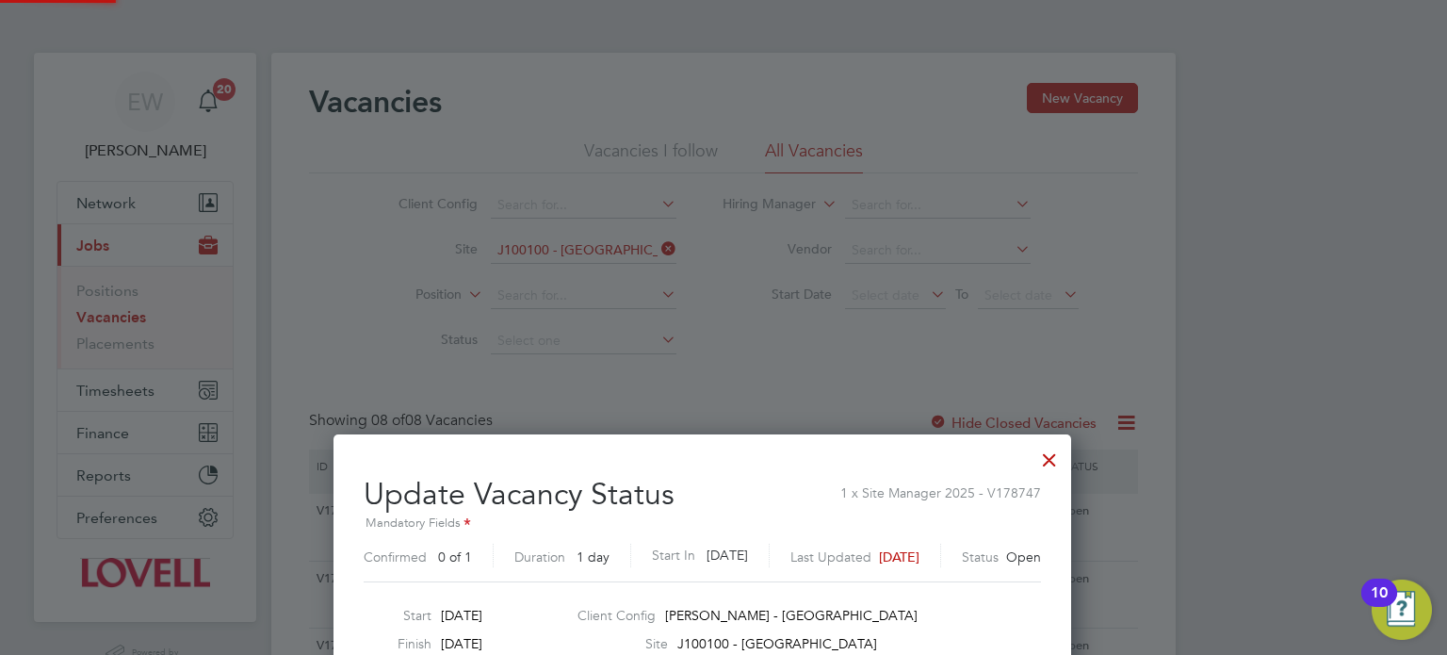
scroll to position [362, 0]
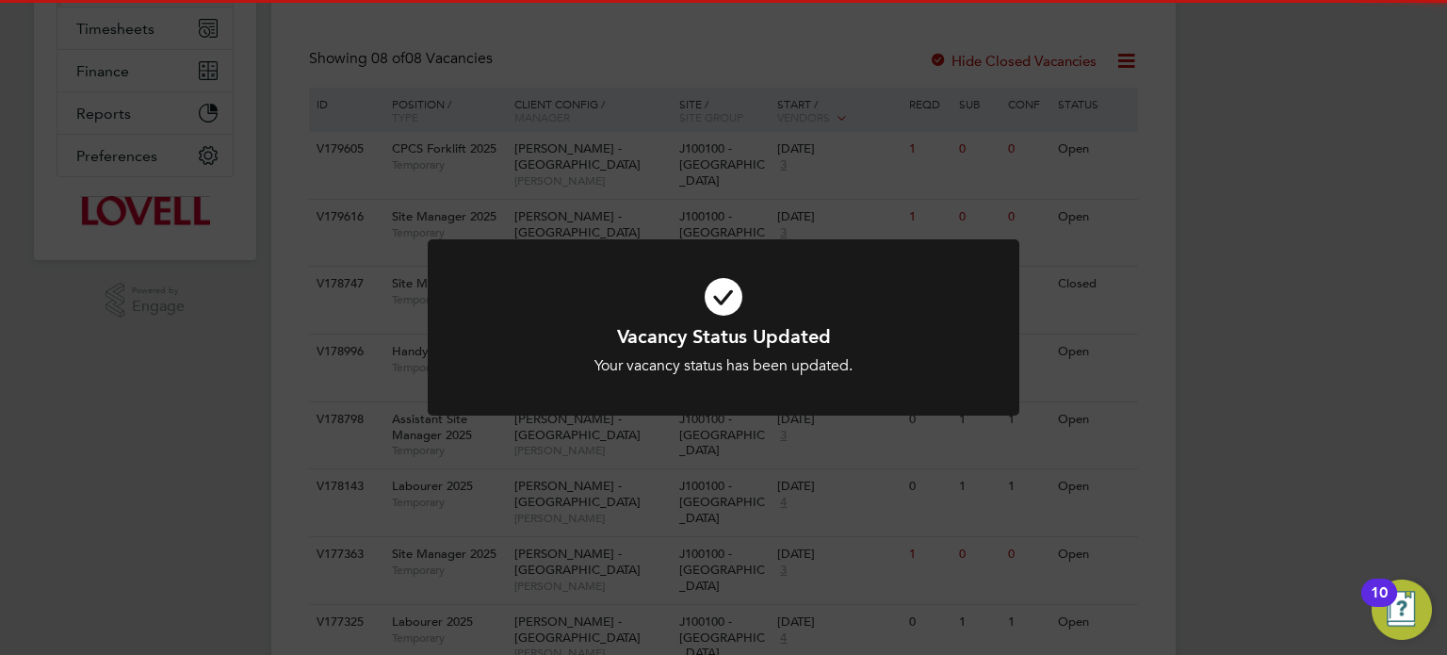
click at [1149, 232] on div "Vacancy Status Updated Your vacancy status has been updated. Cancel Okay" at bounding box center [723, 327] width 1447 height 655
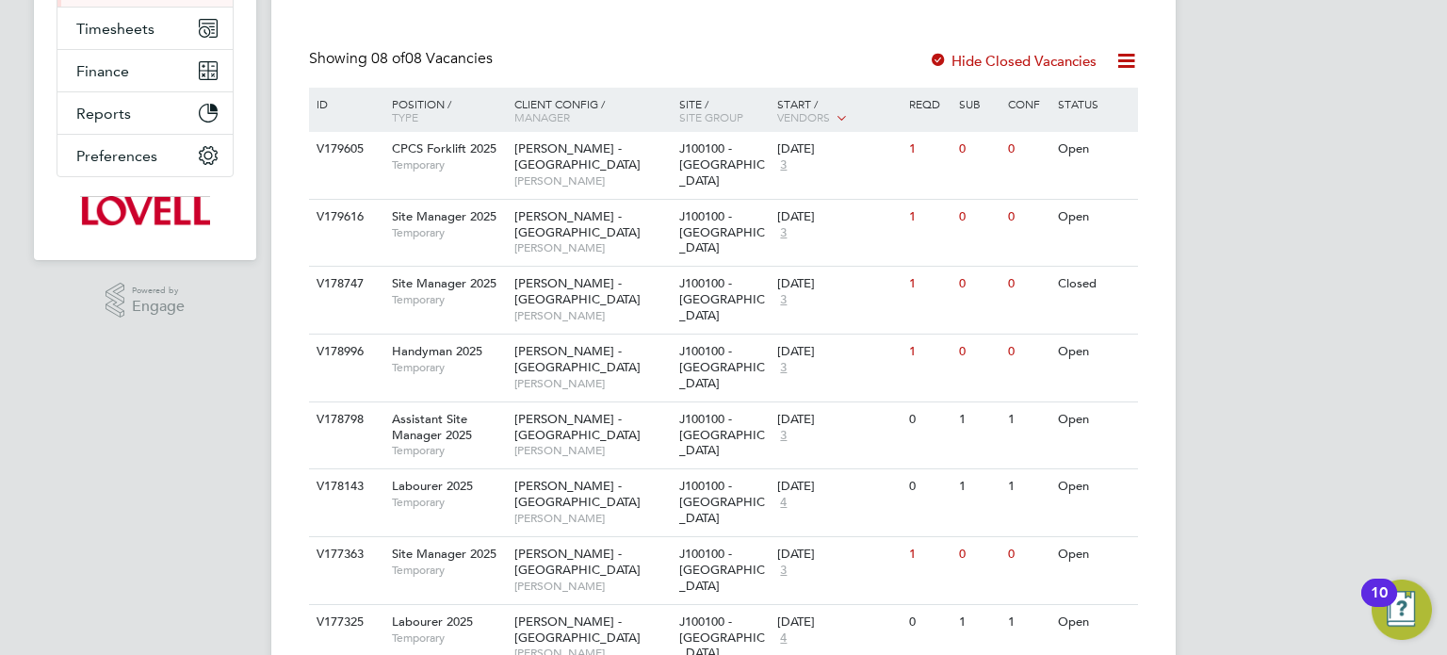
scroll to position [0, 0]
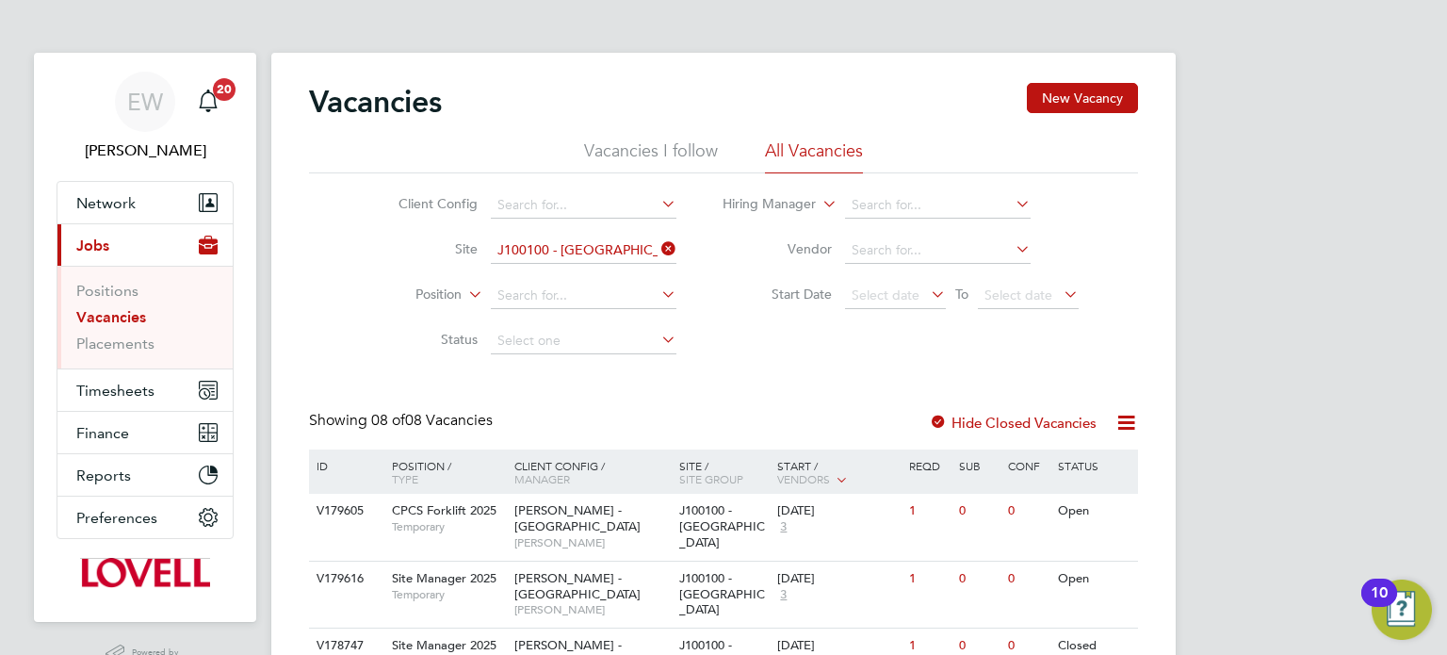
click at [96, 318] on link "Vacancies" at bounding box center [111, 317] width 70 height 18
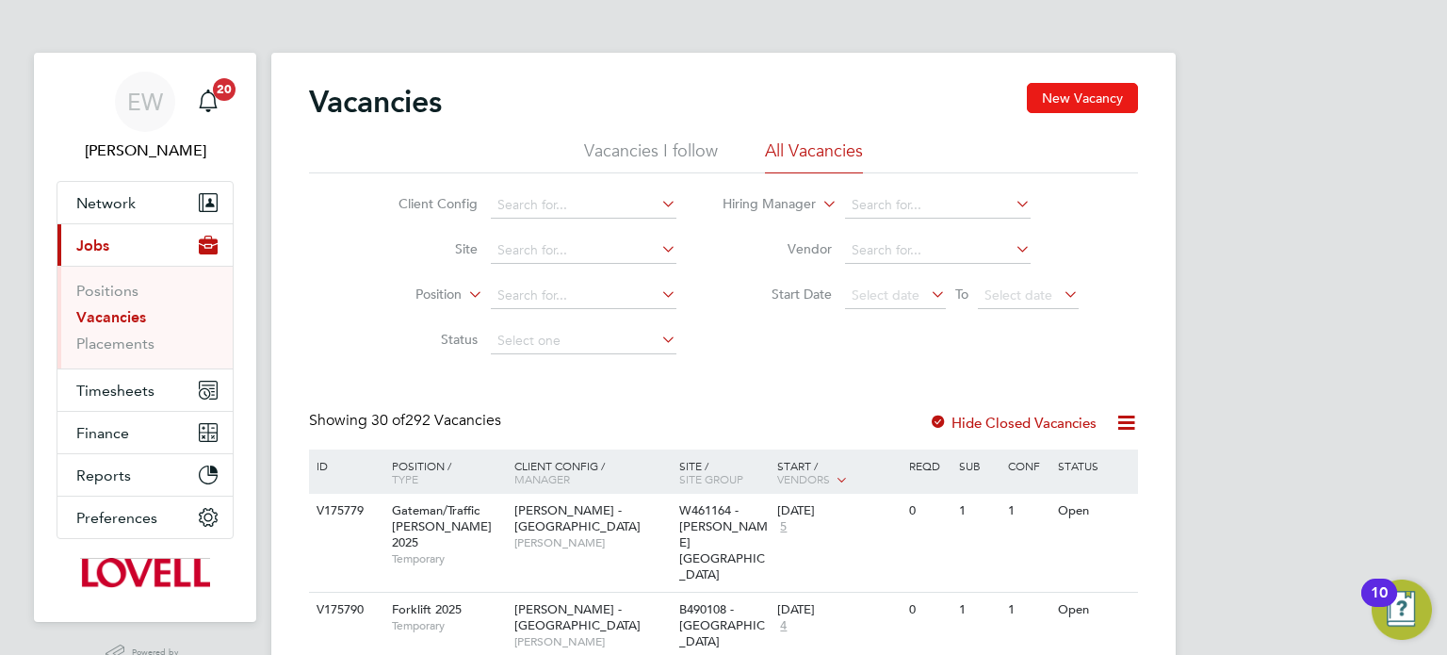
click at [1062, 93] on button "New Vacancy" at bounding box center [1082, 98] width 111 height 30
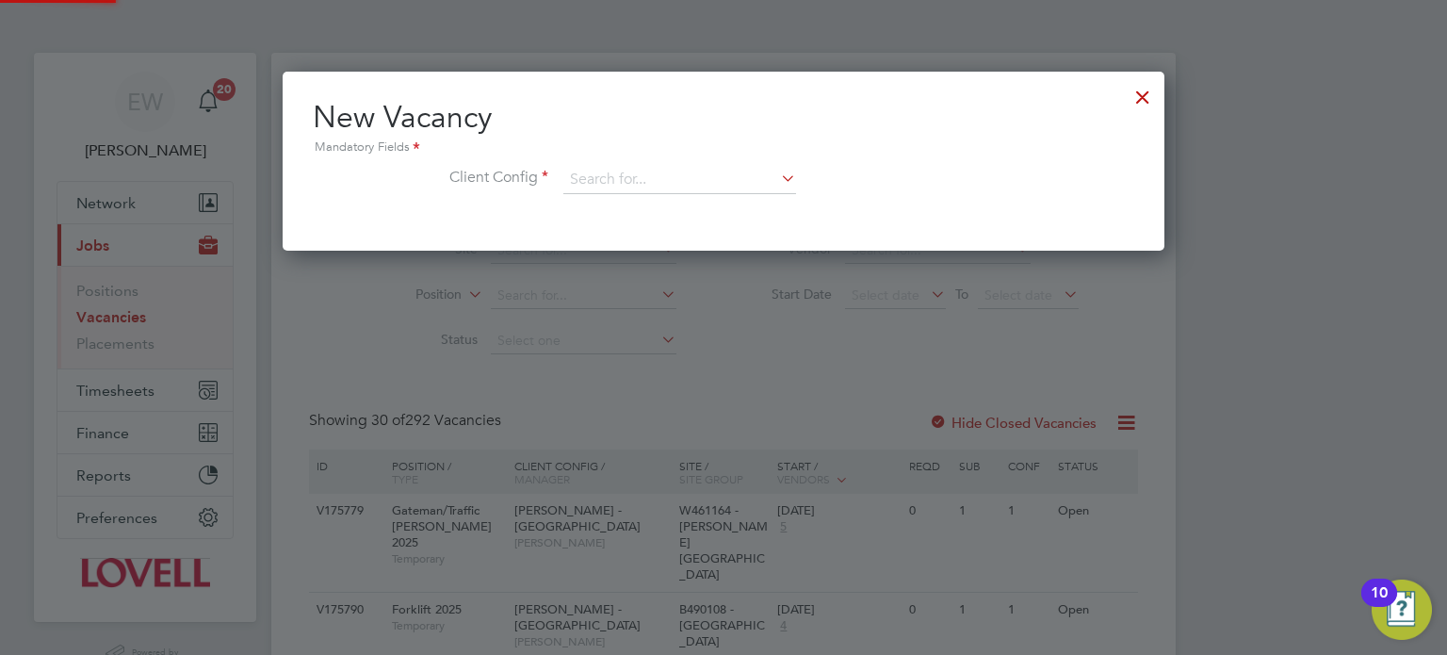
scroll to position [178, 883]
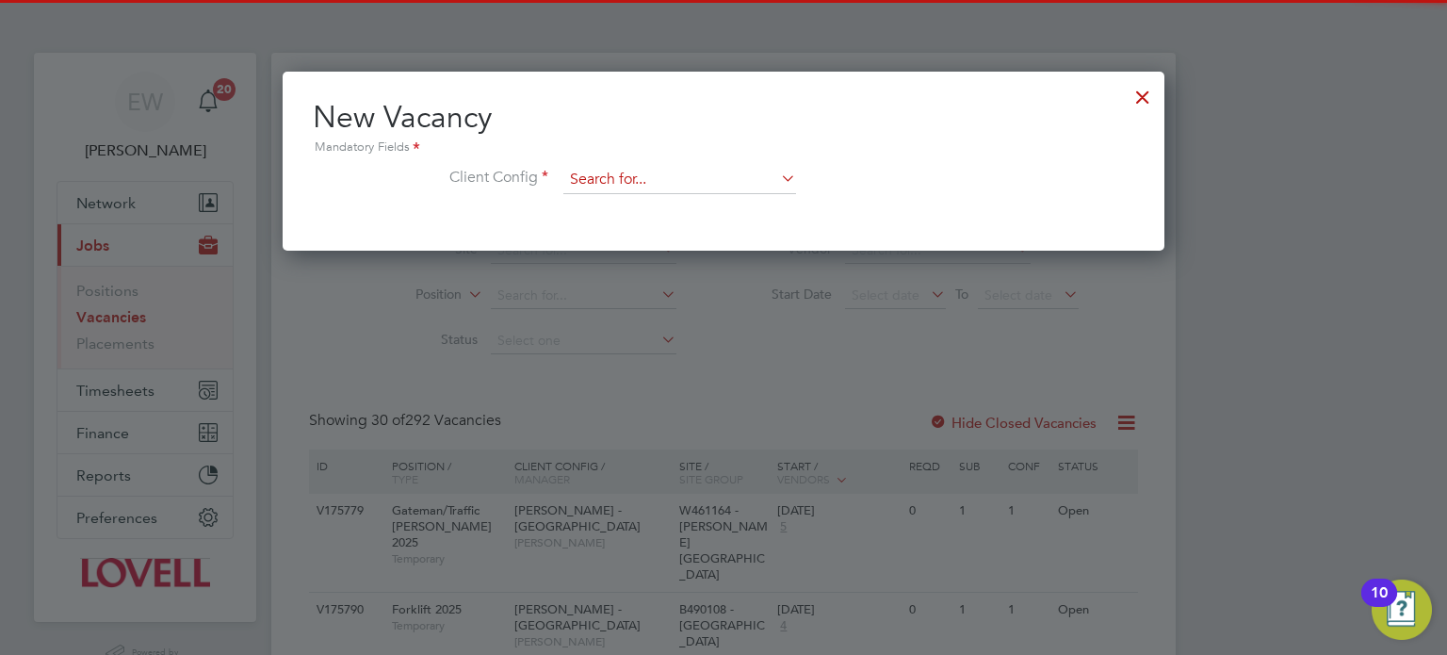
click at [705, 179] on input at bounding box center [679, 180] width 233 height 28
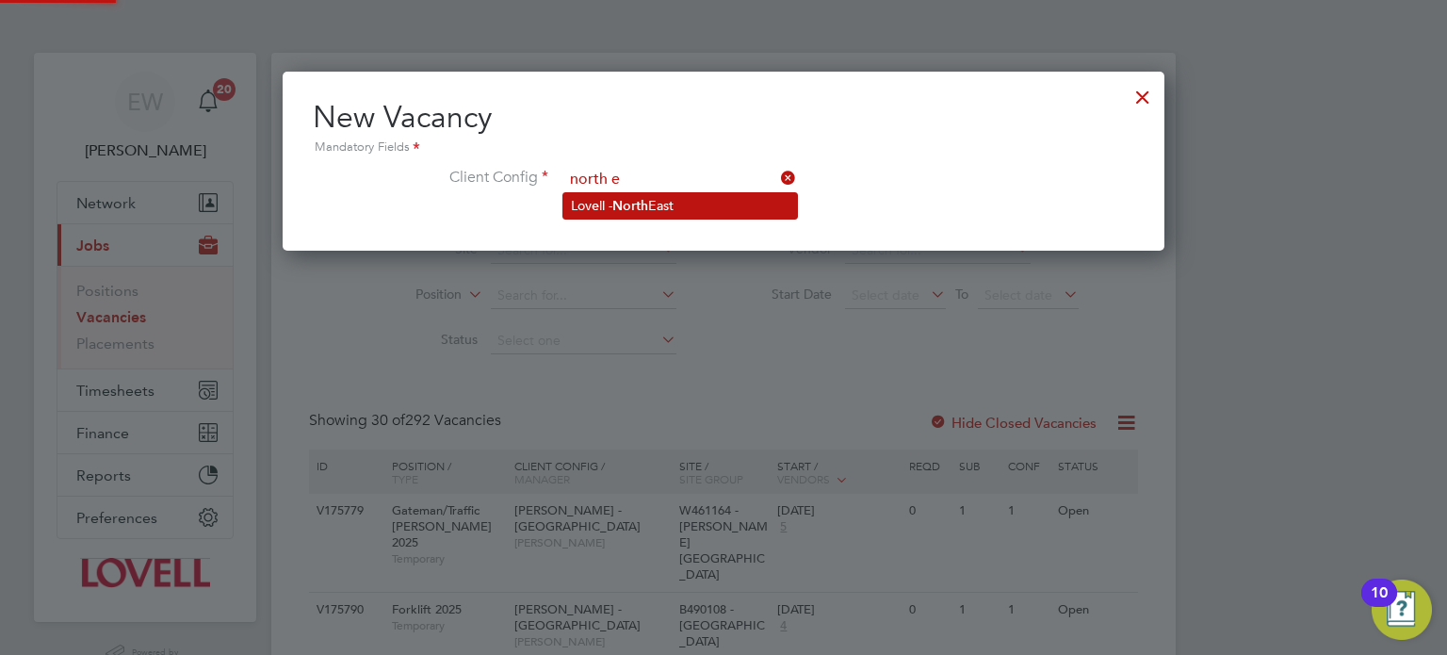
click at [706, 199] on li "Lov e ll - [GEOGRAPHIC_DATA]" at bounding box center [680, 205] width 234 height 25
type input "[PERSON_NAME] - [GEOGRAPHIC_DATA]"
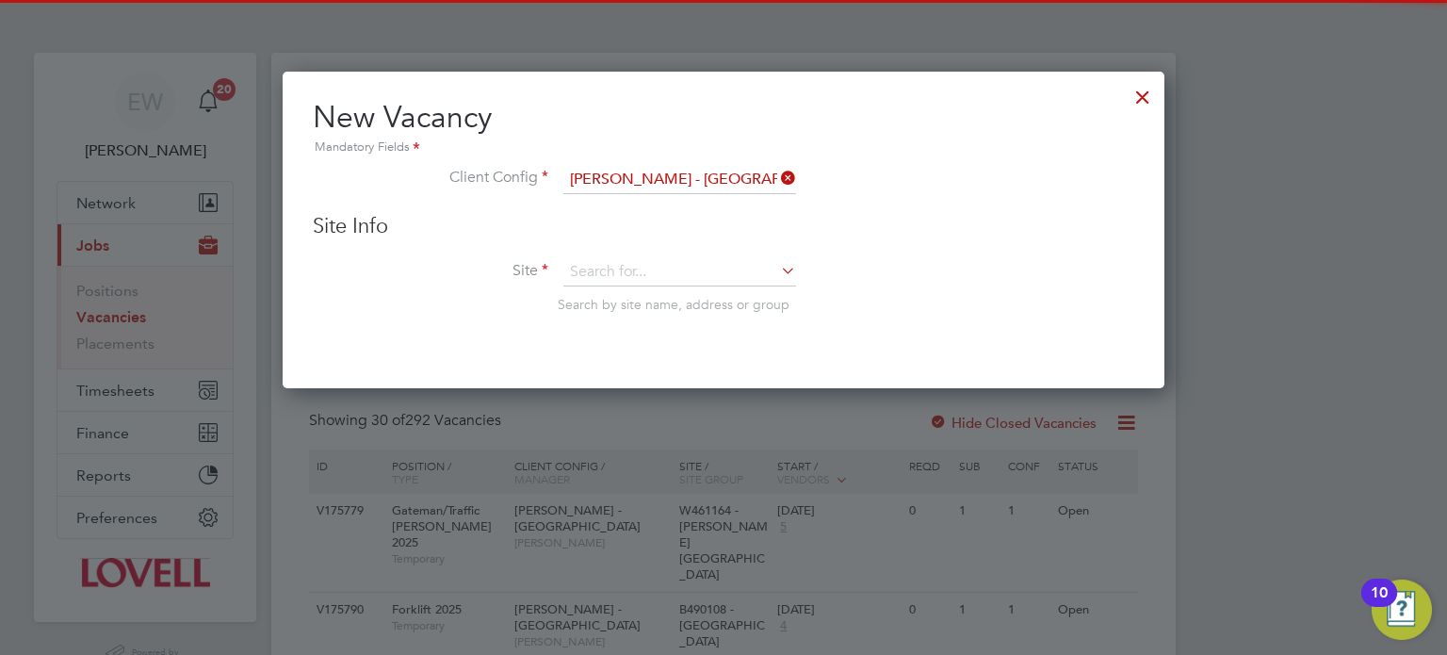
scroll to position [317, 883]
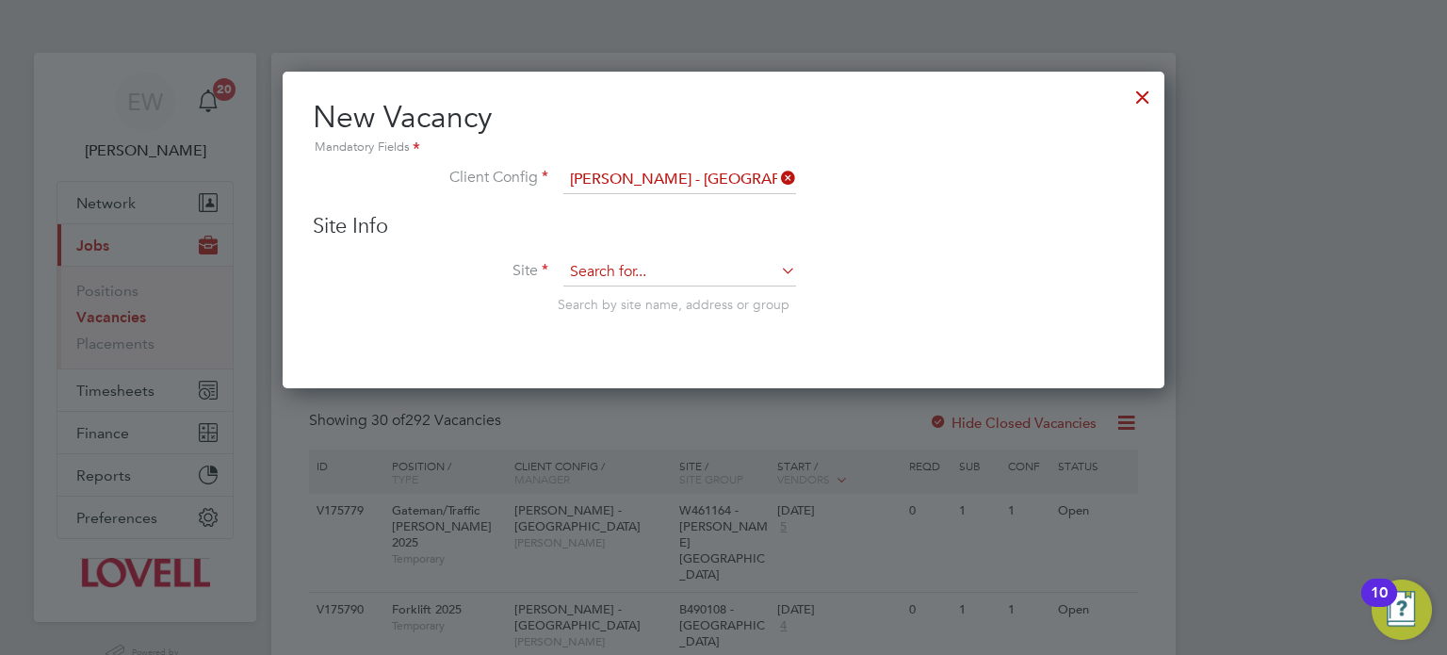
click at [670, 276] on input at bounding box center [679, 272] width 233 height 28
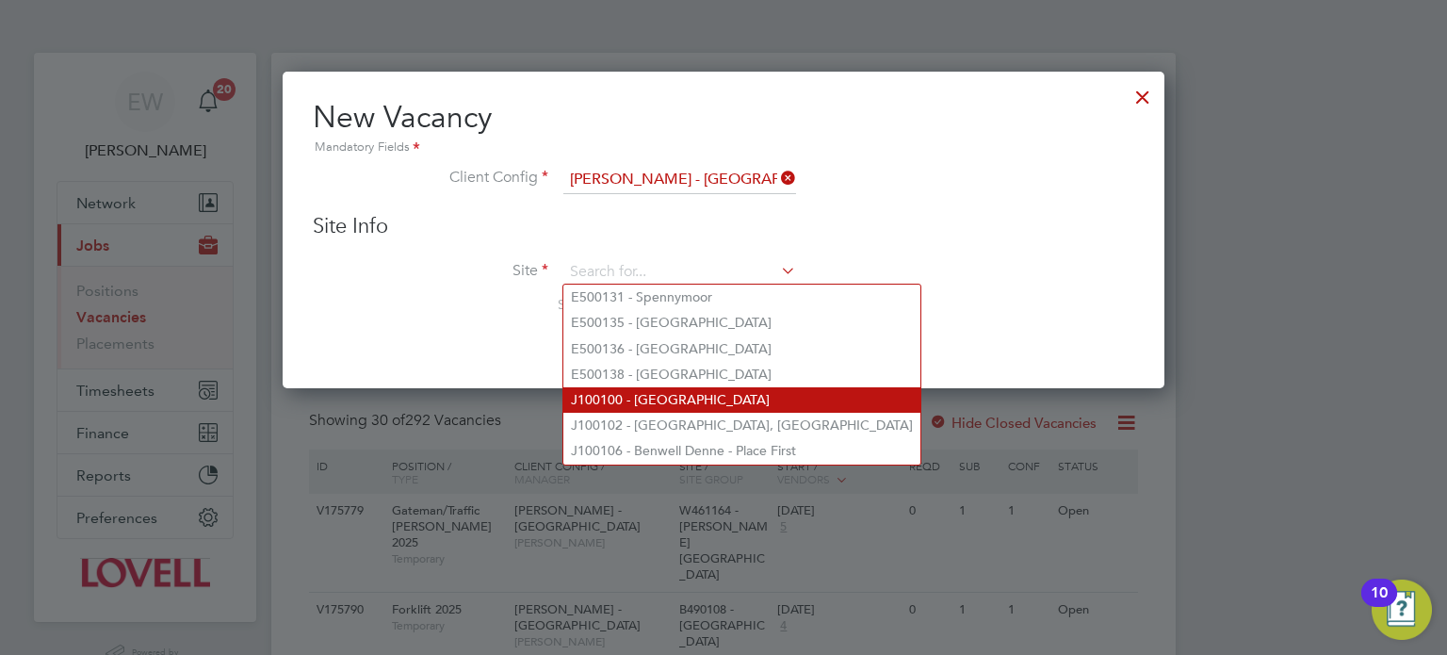
click at [730, 387] on li "J100100 - [GEOGRAPHIC_DATA]" at bounding box center [741, 399] width 357 height 25
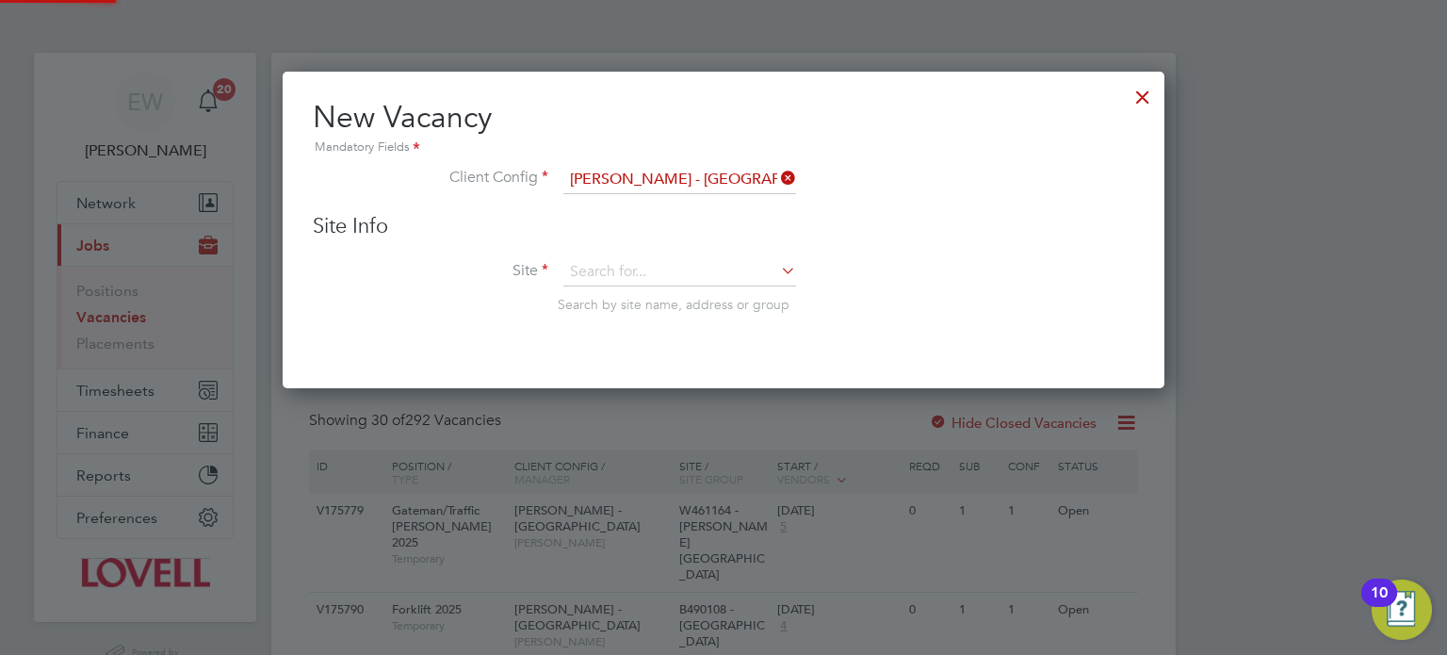
type input "J100100 - [GEOGRAPHIC_DATA]"
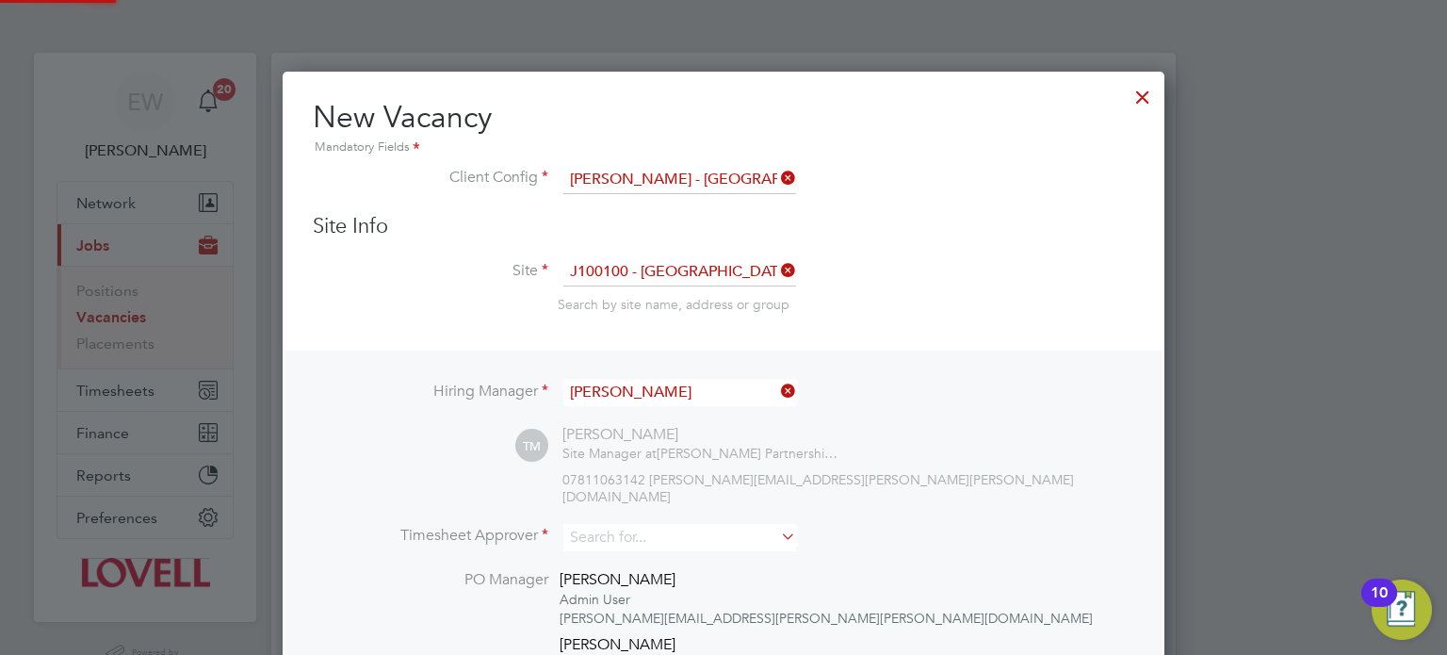
scroll to position [1039, 883]
click at [648, 386] on input "[PERSON_NAME]" at bounding box center [679, 392] width 233 height 27
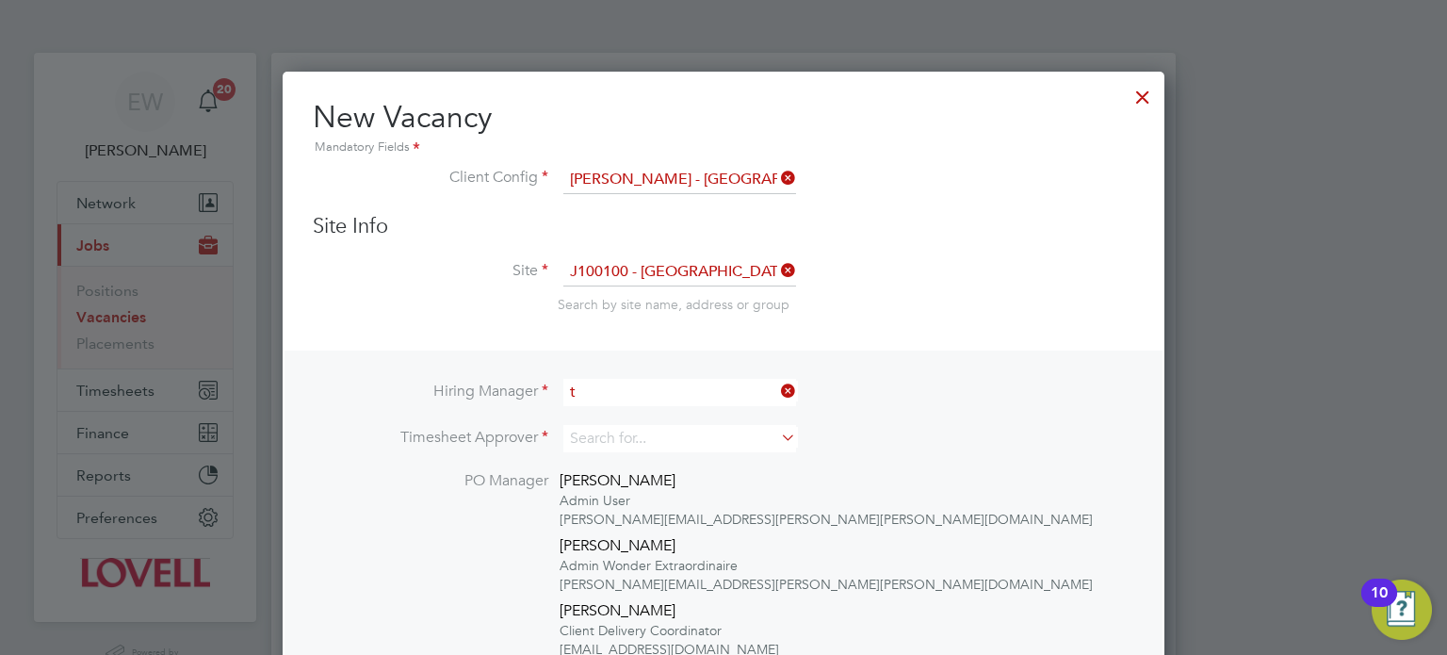
scroll to position [8, 9]
click at [670, 404] on li "[PERSON_NAME] y" at bounding box center [680, 416] width 234 height 25
type input "[PERSON_NAME]"
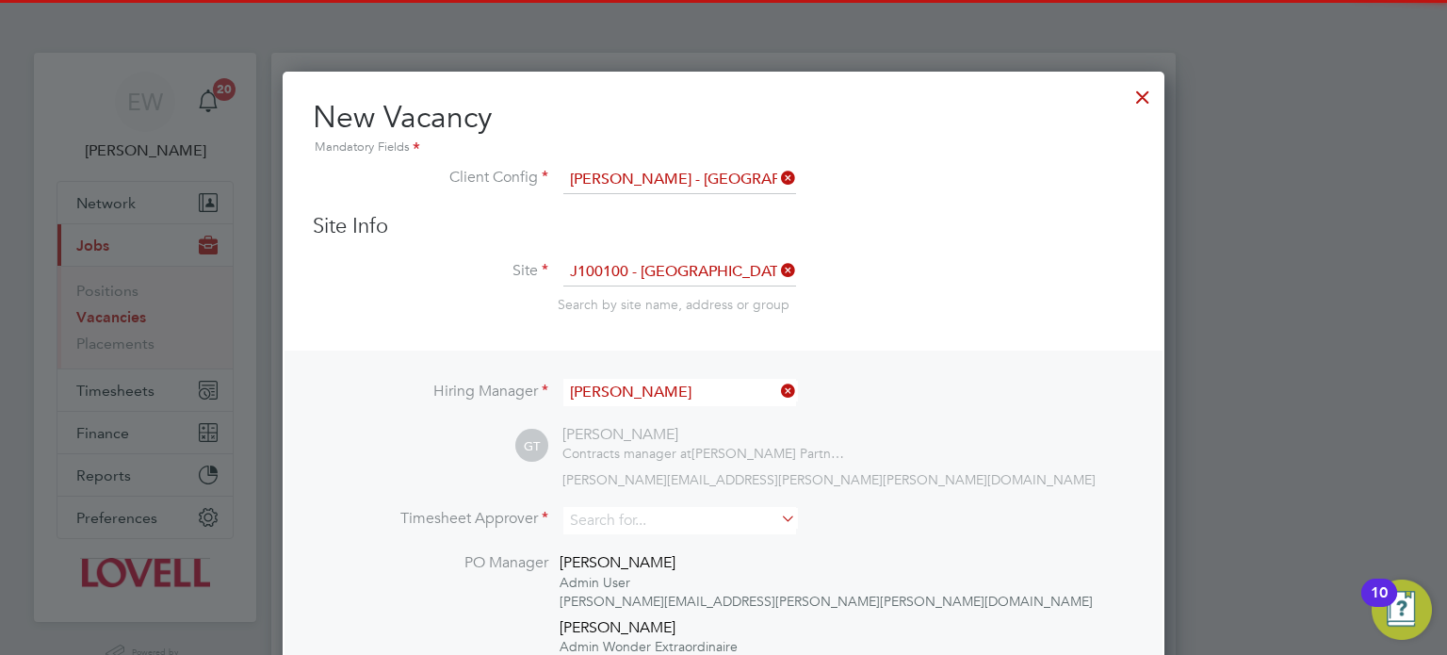
scroll to position [1039, 883]
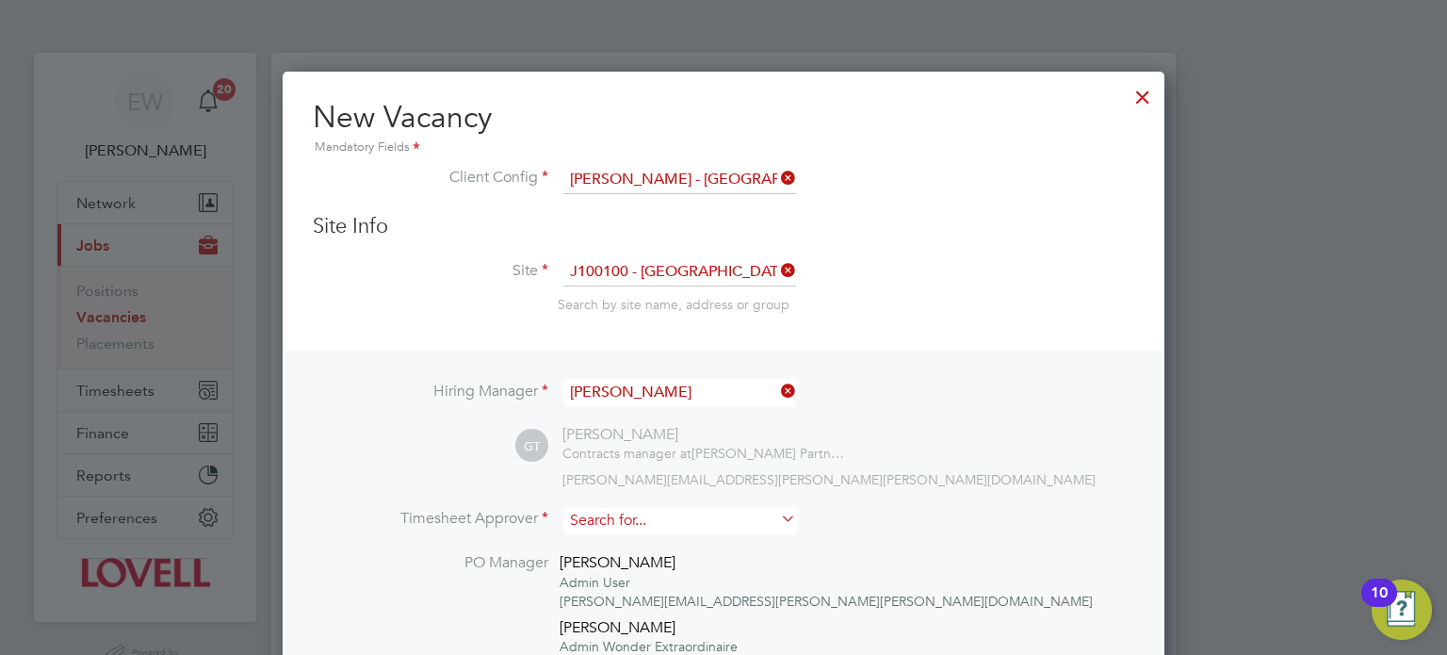
click at [644, 513] on input at bounding box center [679, 520] width 233 height 27
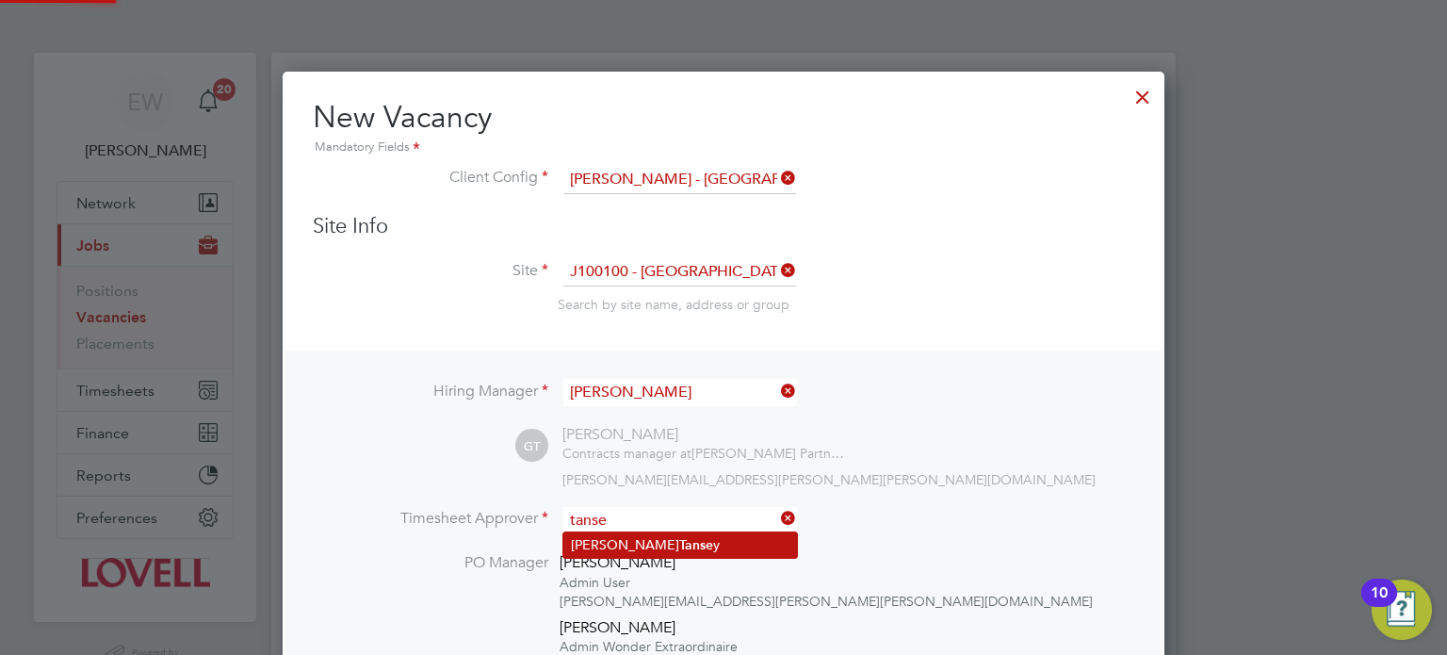
click at [655, 537] on li "[PERSON_NAME] y" at bounding box center [680, 544] width 234 height 25
type input "[PERSON_NAME]"
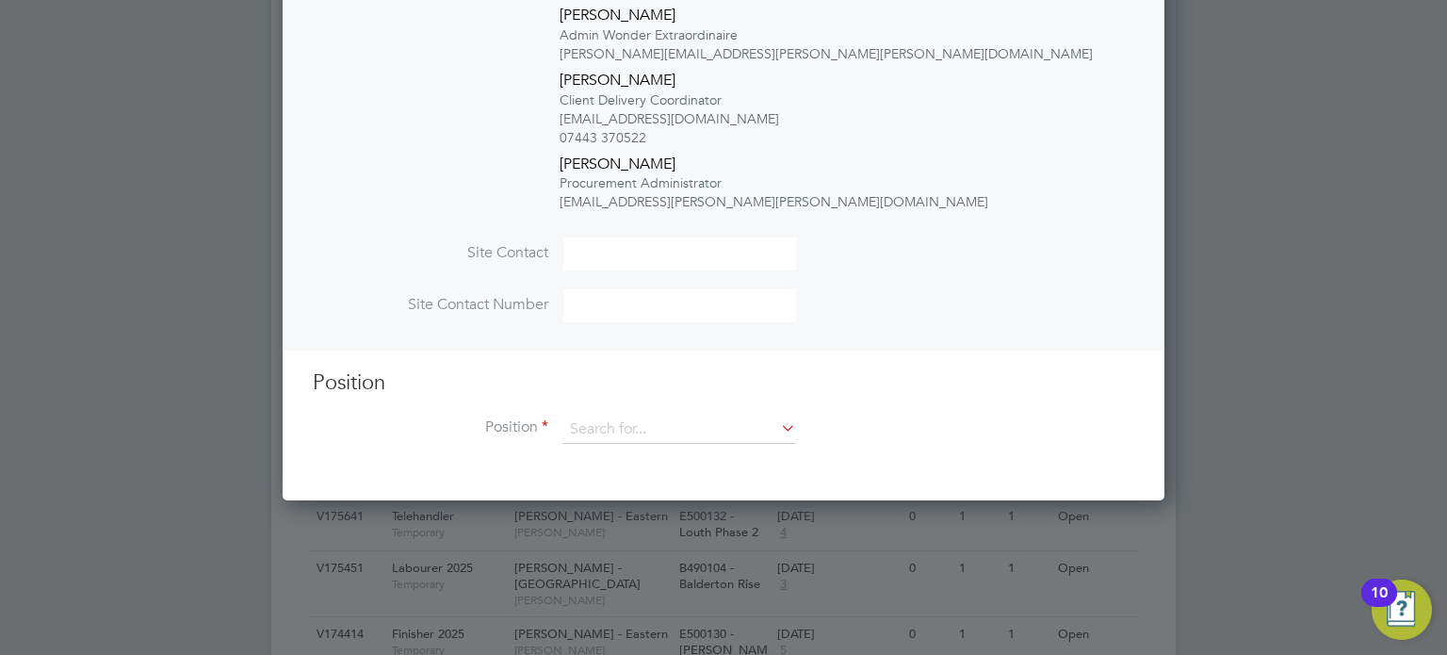
scroll to position [723, 0]
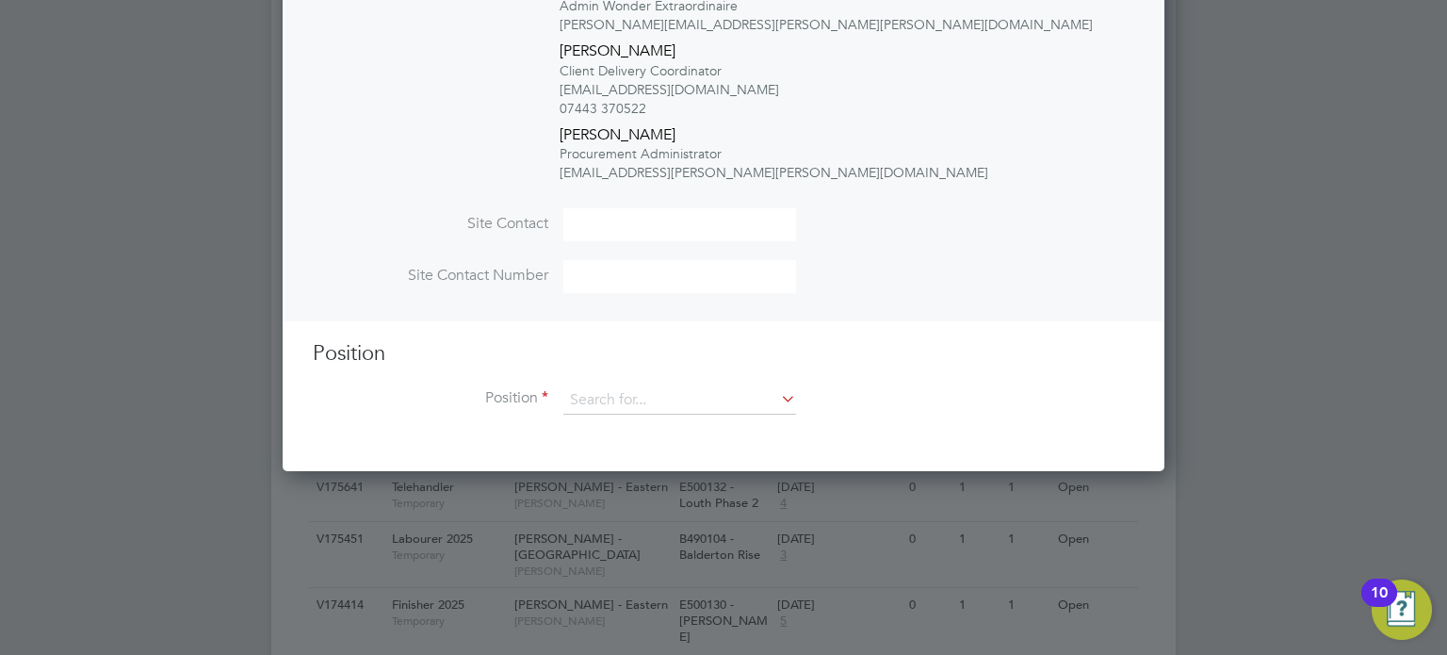
click at [664, 416] on li "Position" at bounding box center [724, 409] width 822 height 47
click at [671, 401] on input at bounding box center [679, 400] width 233 height 28
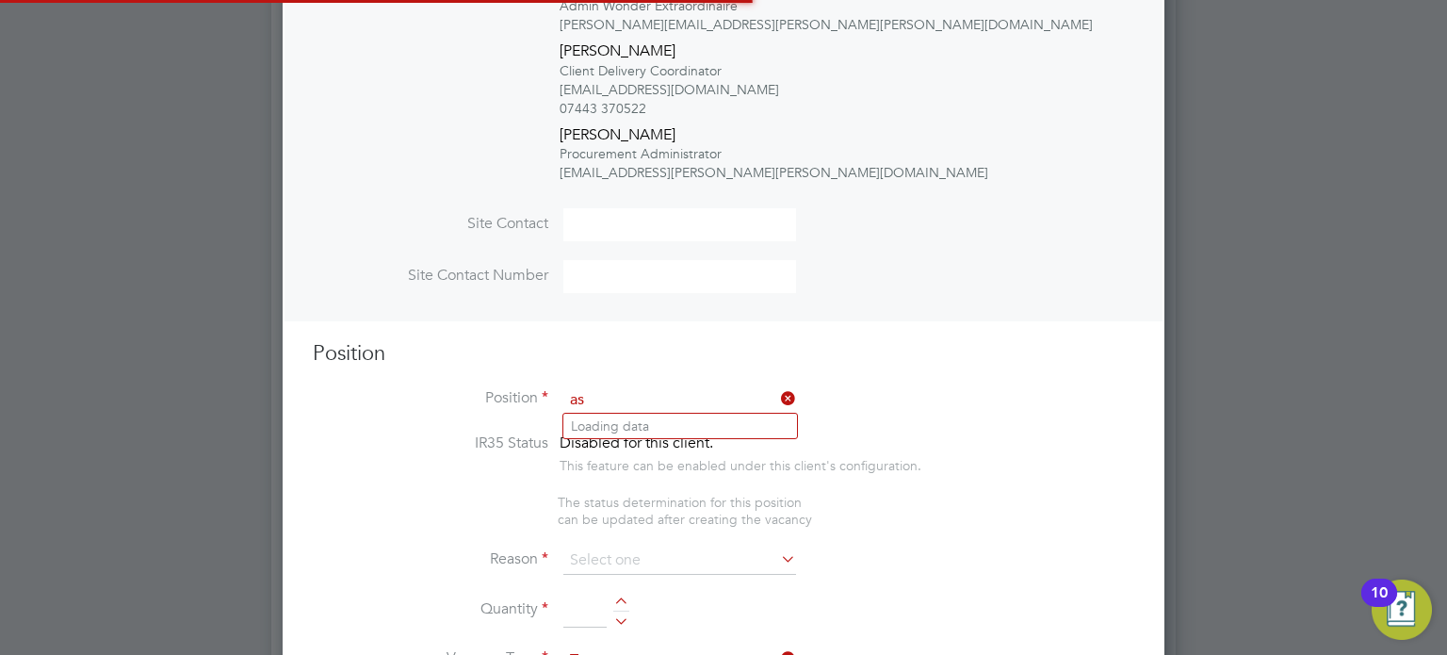
scroll to position [2962, 883]
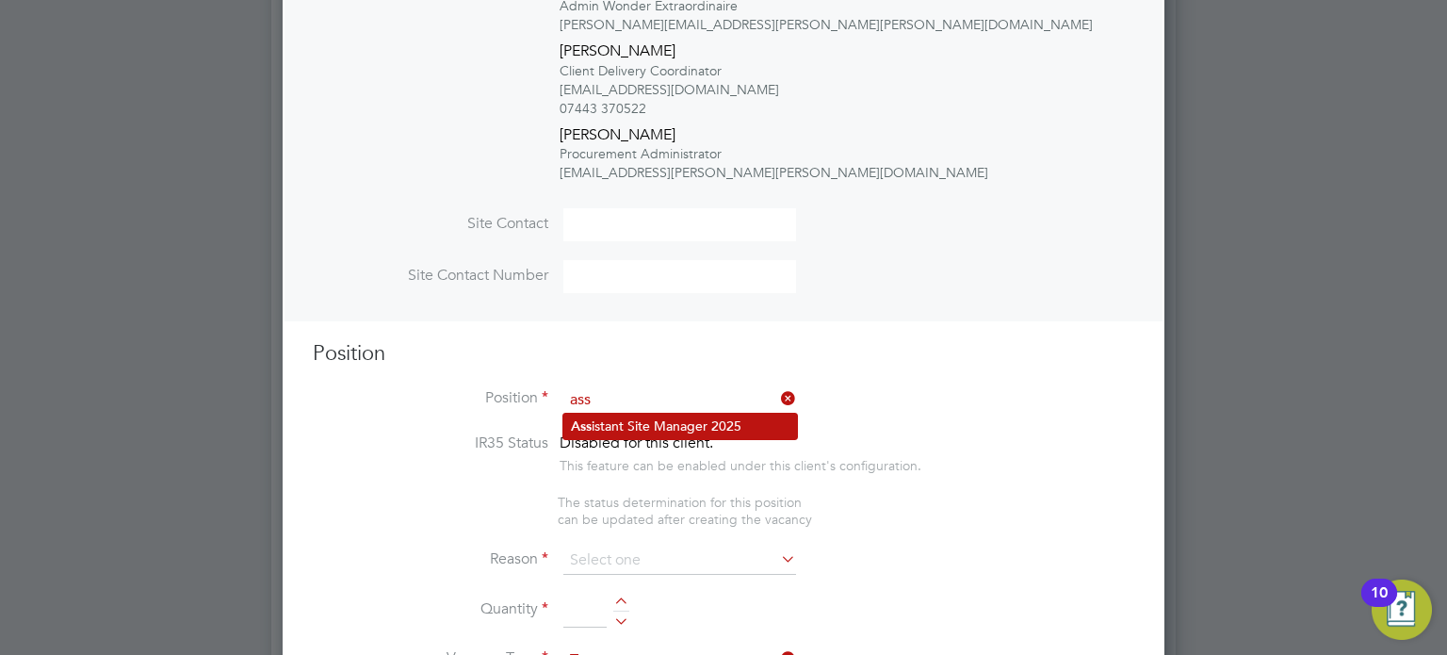
click at [667, 416] on li "Ass istant Site Manager 2025" at bounding box center [680, 426] width 234 height 25
type input "Assistant Site Manager 2025"
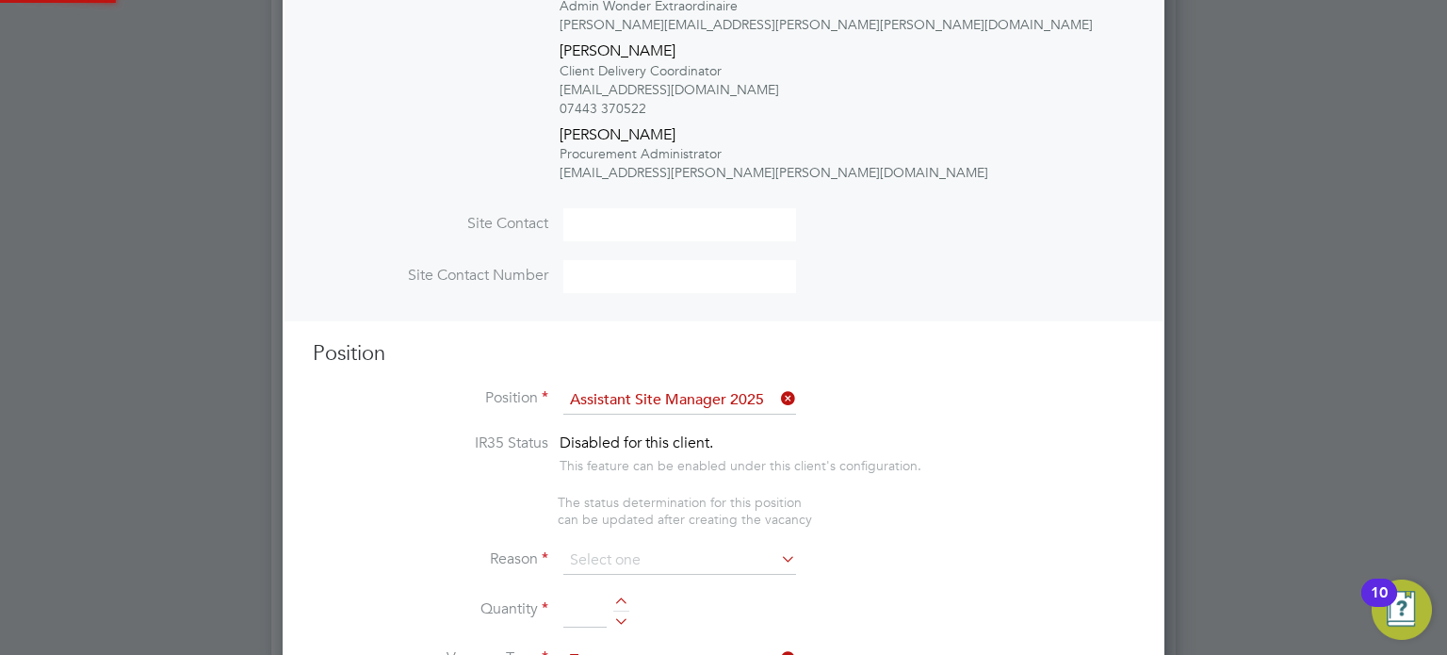
type textarea "ASM Duties"
click at [629, 558] on input at bounding box center [679, 561] width 233 height 28
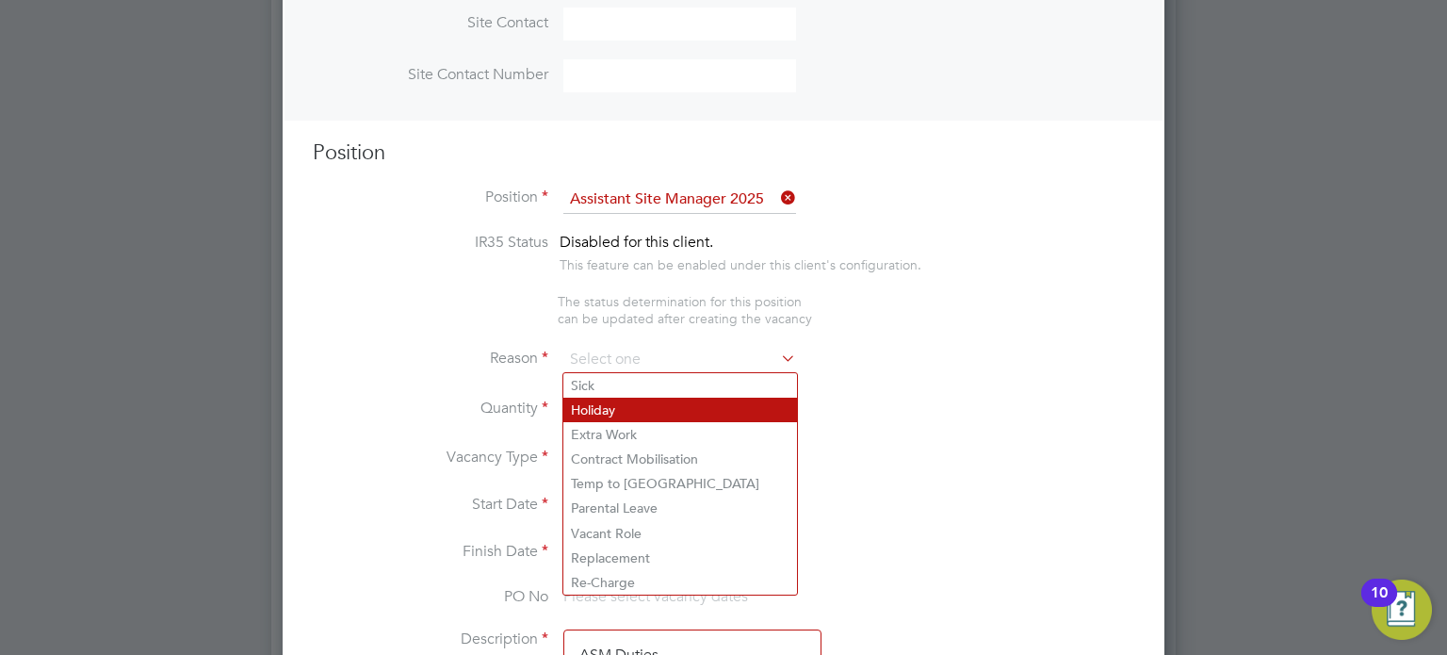
click at [609, 404] on li "Holiday" at bounding box center [680, 410] width 234 height 24
type input "Holiday"
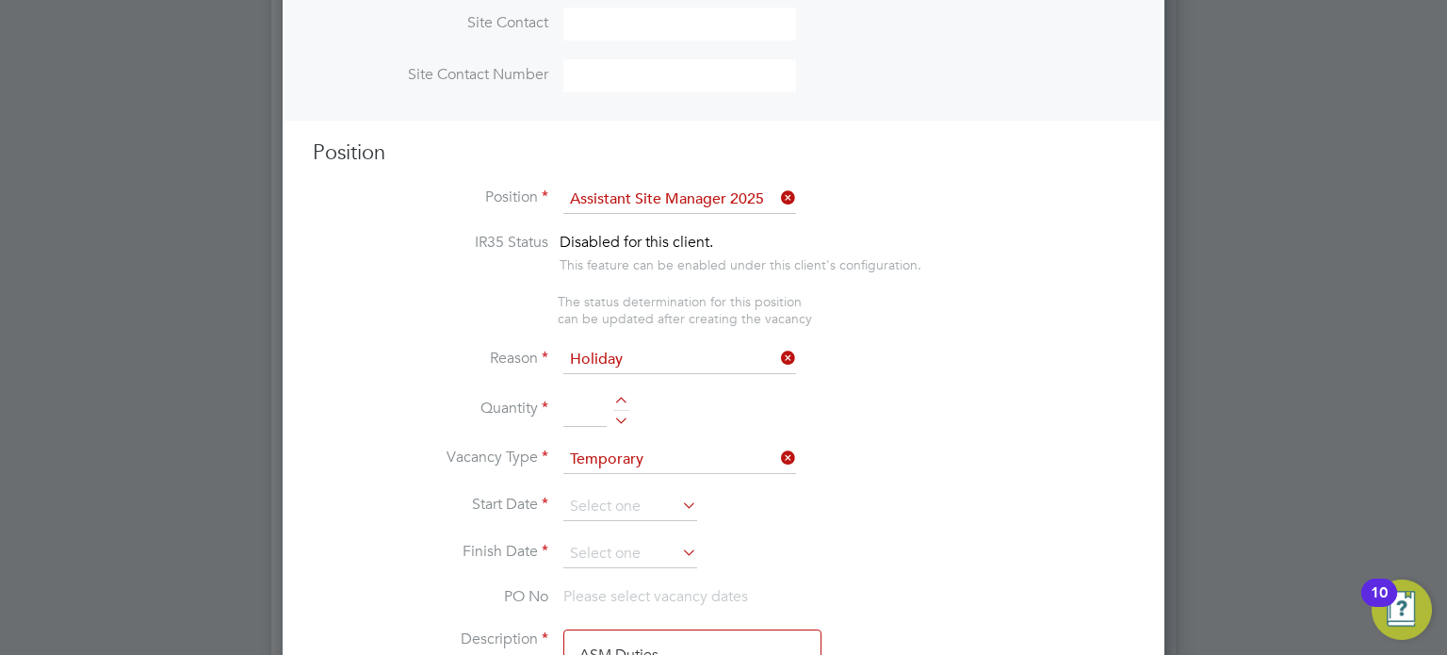
click at [623, 421] on div at bounding box center [621, 417] width 16 height 13
type input "1"
click at [604, 498] on input at bounding box center [630, 507] width 134 height 28
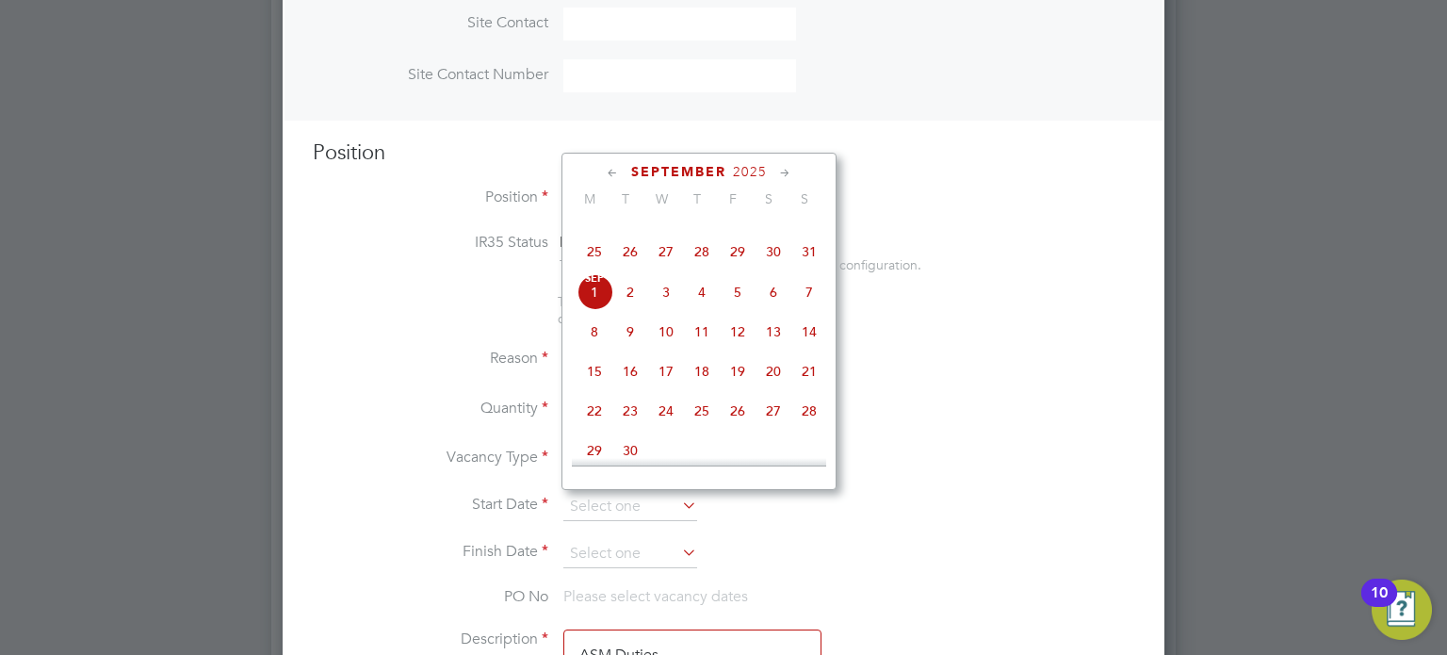
click at [629, 310] on span "2" at bounding box center [630, 292] width 36 height 36
type input "[DATE]"
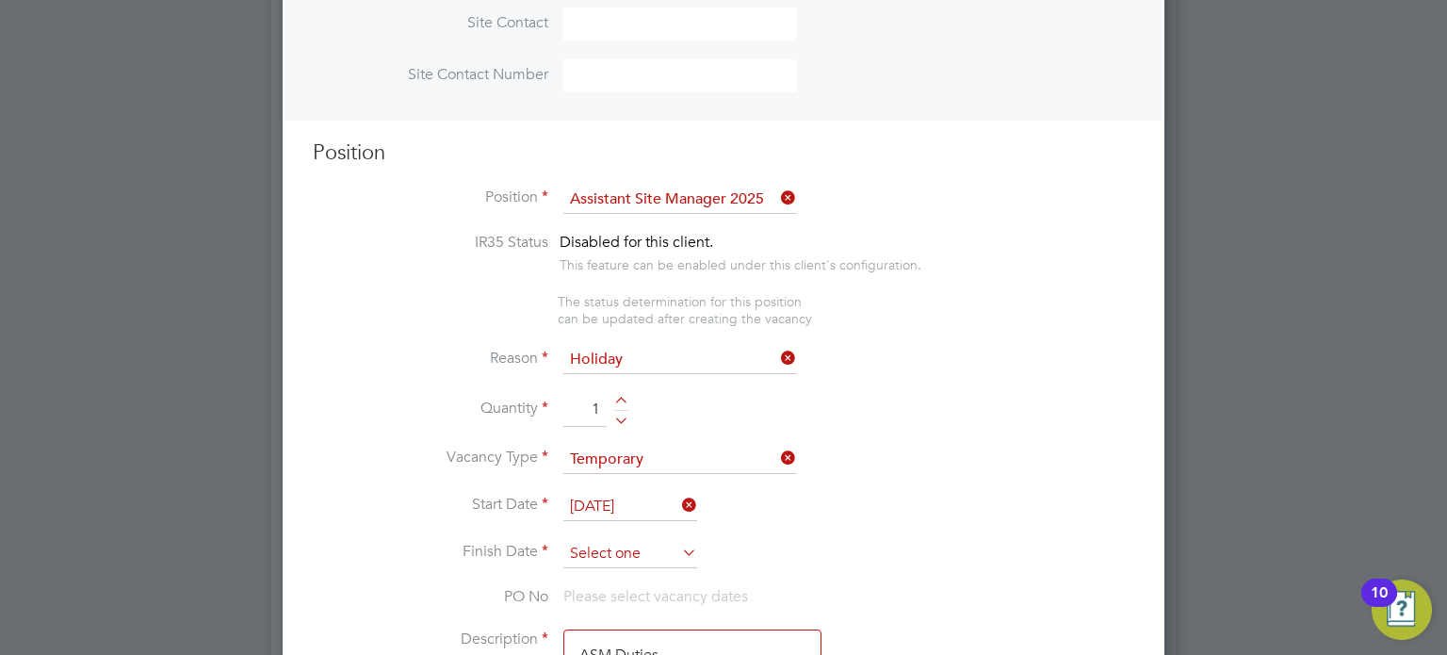
click at [620, 544] on input at bounding box center [630, 554] width 134 height 28
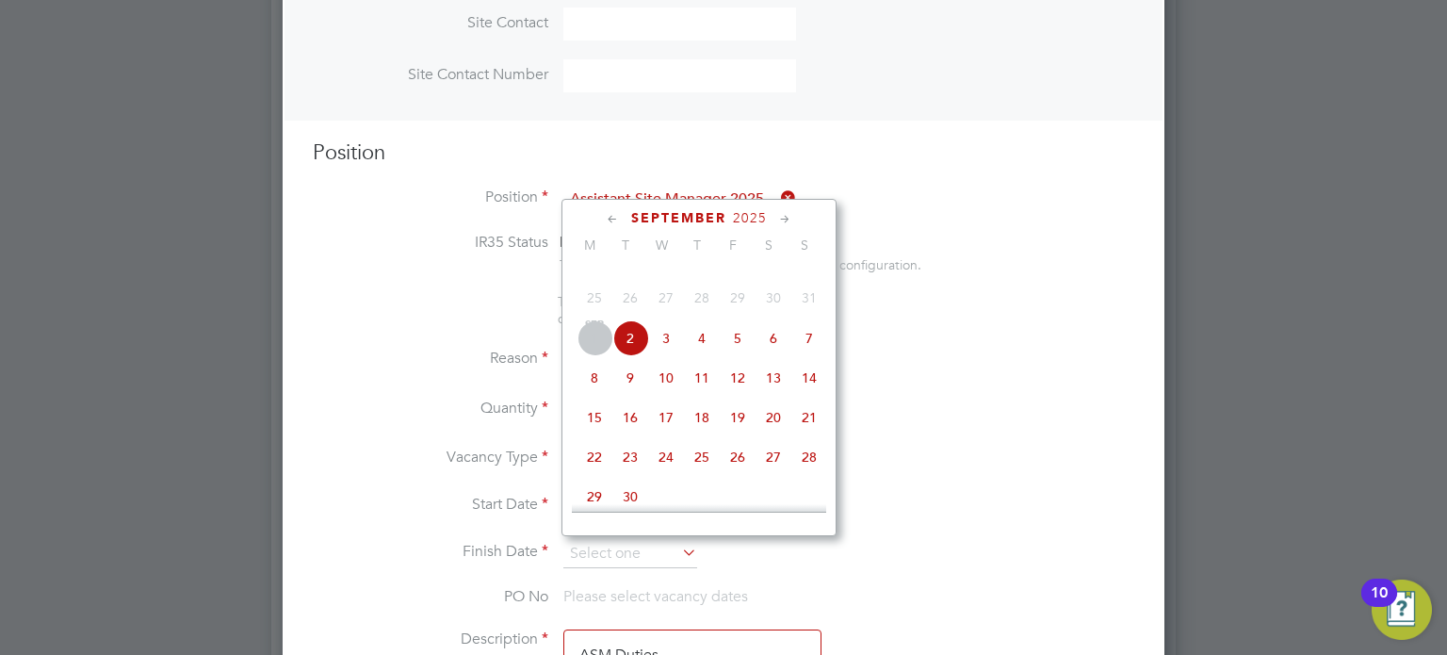
click at [621, 356] on span "2" at bounding box center [630, 338] width 36 height 36
type input "[DATE]"
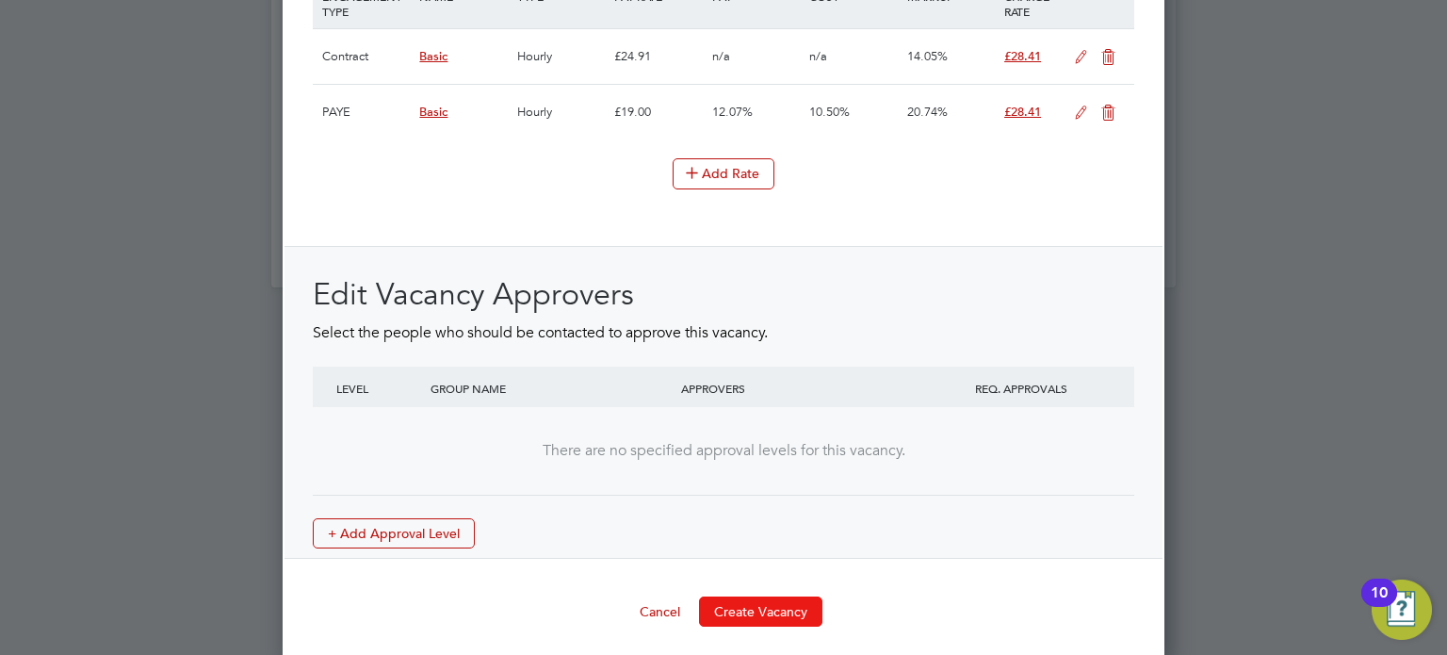
click at [765, 606] on button "Create Vacancy" at bounding box center [760, 611] width 123 height 30
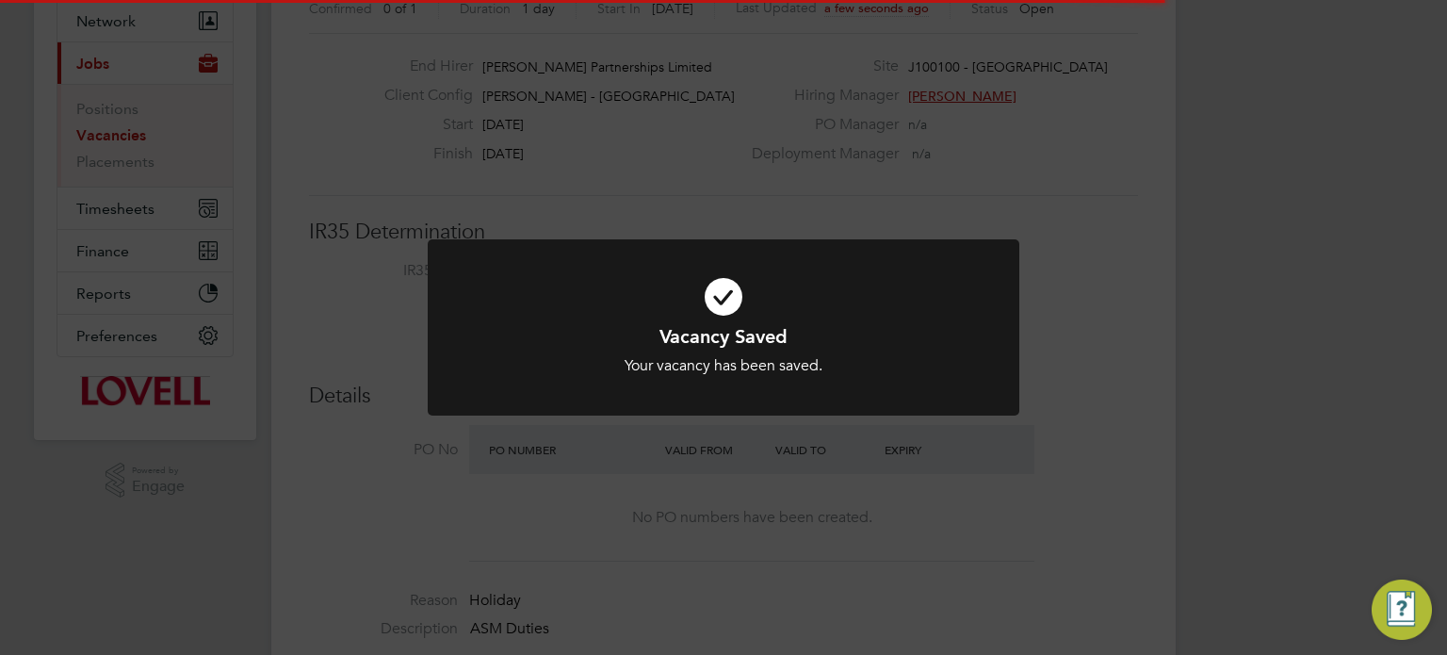
click at [1205, 384] on div "Vacancy Saved Your vacancy has been saved. Cancel Okay" at bounding box center [723, 327] width 1447 height 655
